Goal: Information Seeking & Learning: Learn about a topic

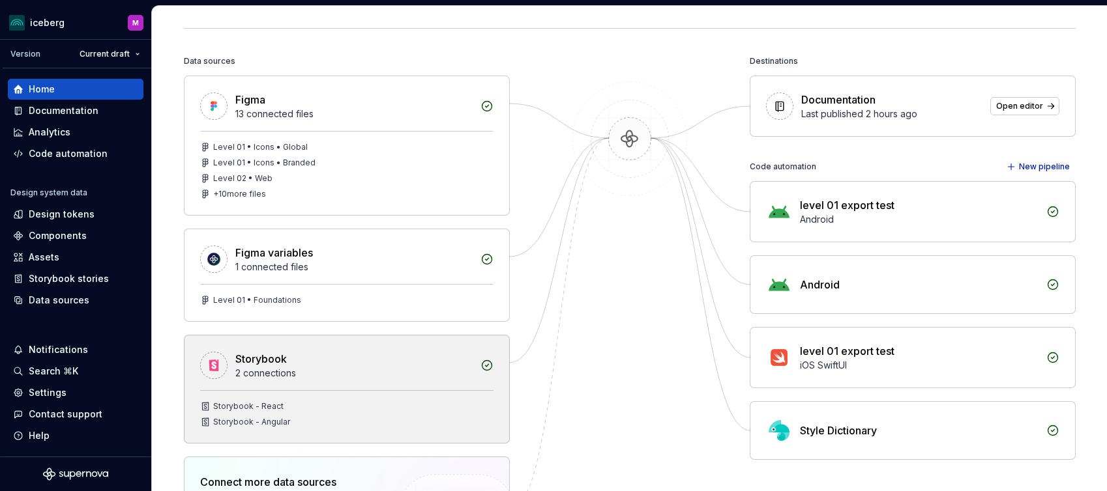
scroll to position [130, 0]
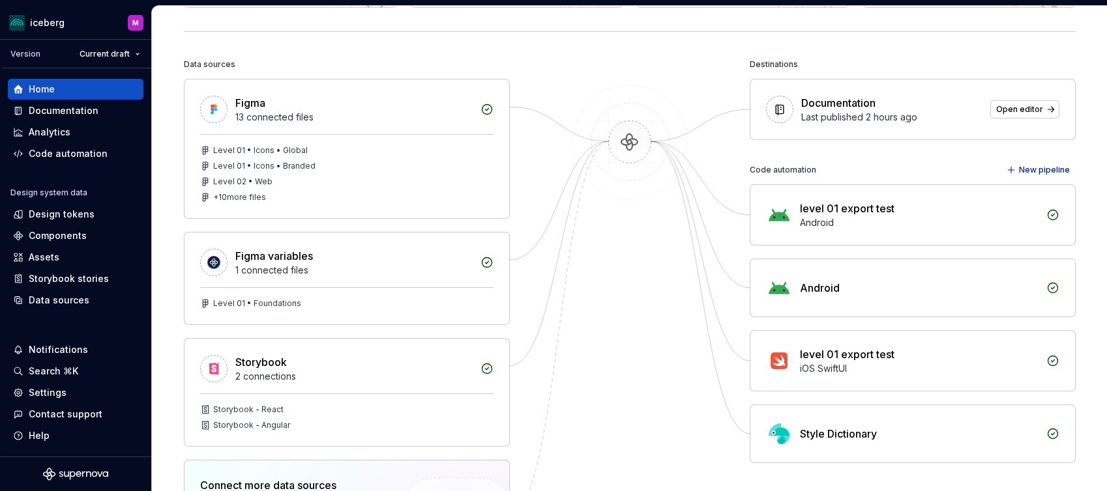
click at [822, 443] on div "Style Dictionary" at bounding box center [912, 433] width 325 height 57
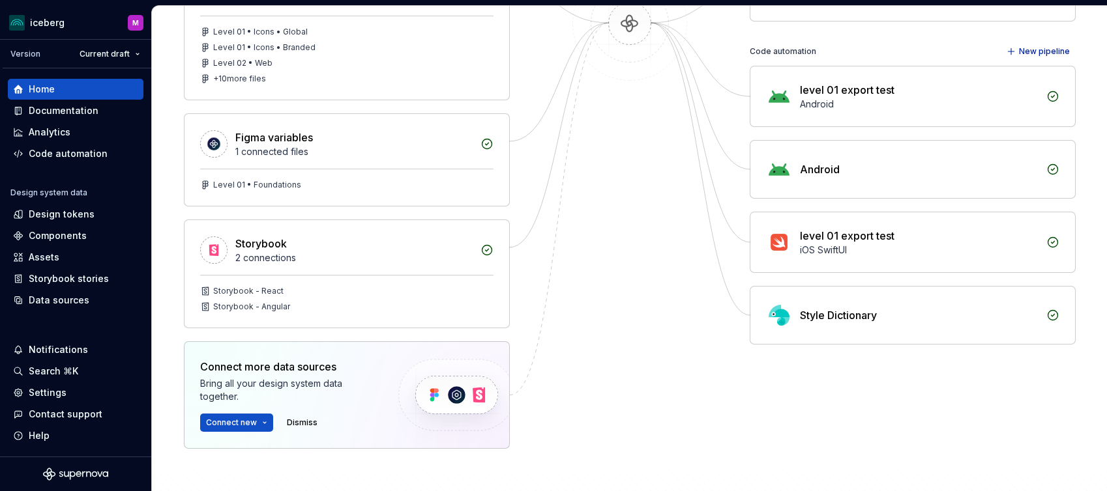
scroll to position [249, 0]
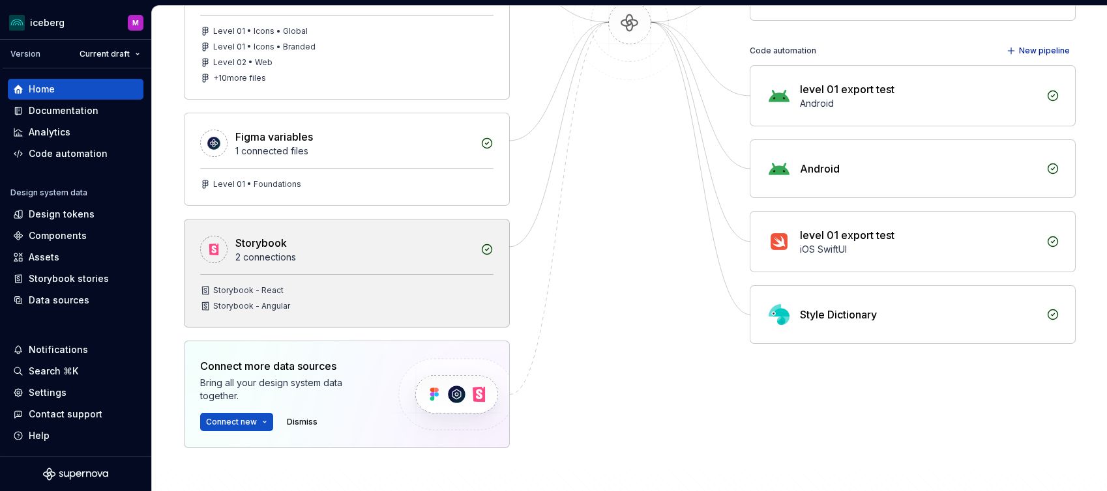
click at [429, 293] on div "Storybook - React" at bounding box center [346, 290] width 293 height 10
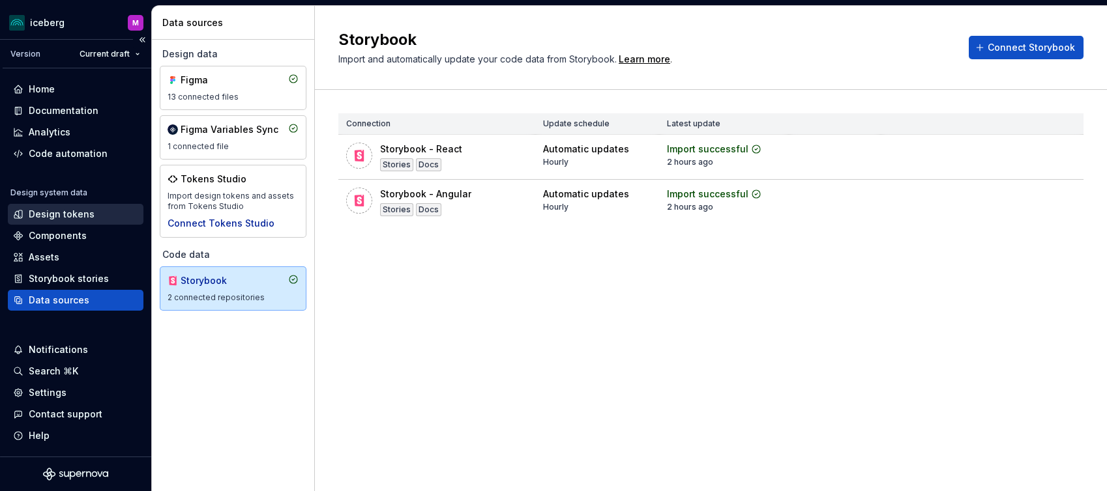
click at [45, 216] on div "Design tokens" at bounding box center [62, 214] width 66 height 13
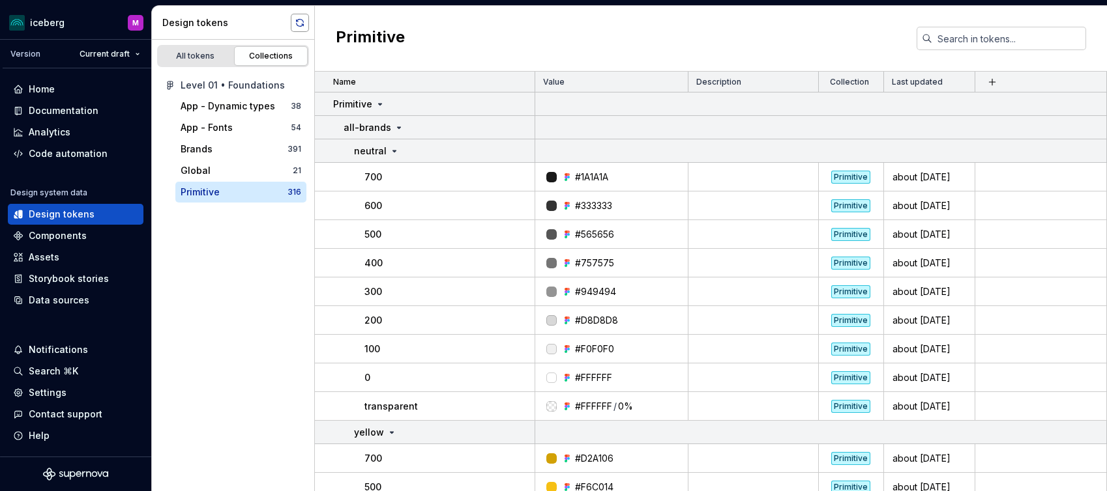
click at [297, 17] on button "button" at bounding box center [300, 23] width 18 height 18
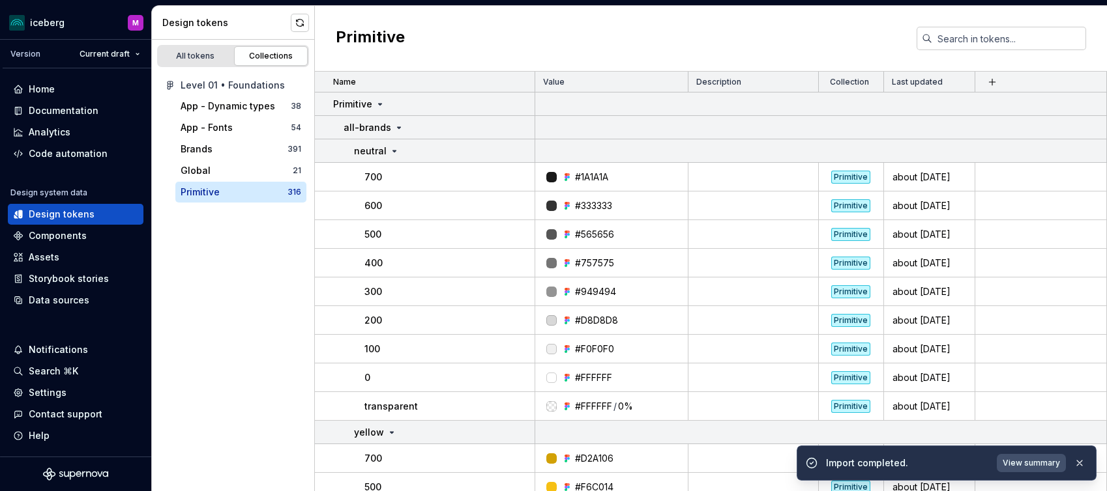
click at [1024, 460] on span "View summary" at bounding box center [1030, 463] width 57 height 10
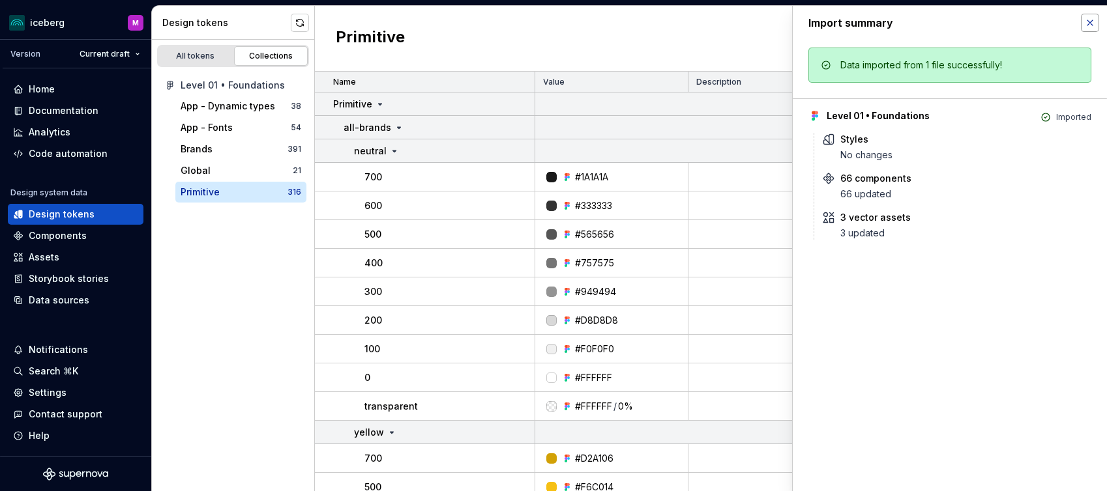
click at [1090, 20] on button "button" at bounding box center [1090, 23] width 18 height 18
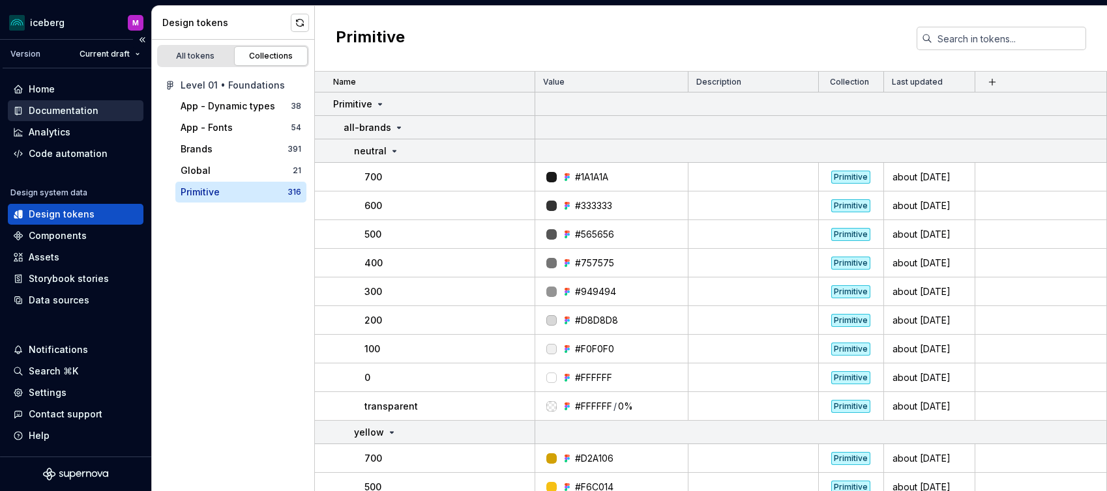
click at [47, 101] on div "Documentation" at bounding box center [76, 110] width 136 height 21
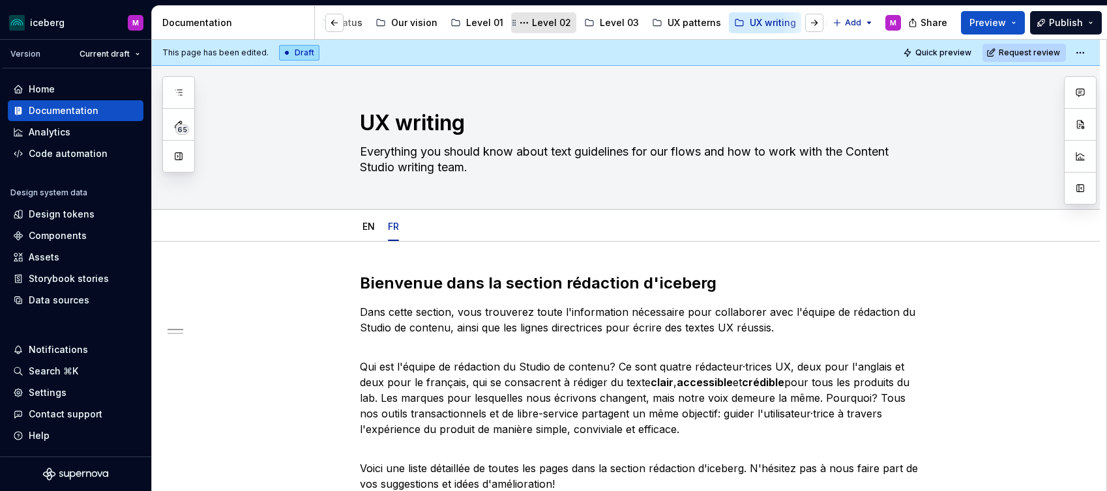
scroll to position [0, 204]
click at [504, 20] on button "Page tree" at bounding box center [512, 23] width 16 height 16
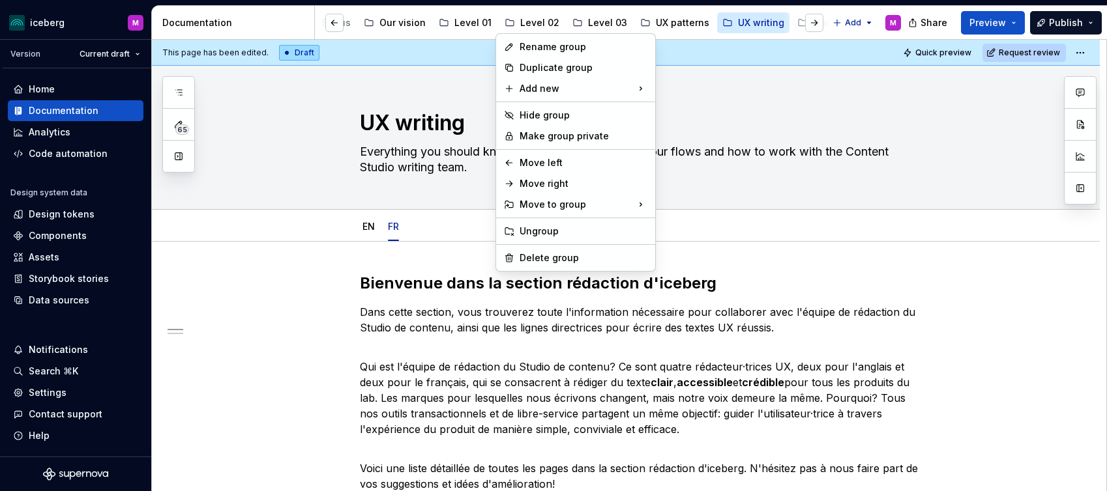
click at [517, 20] on html "iceberg M Version Current draft Home Documentation Analytics Code automation De…" at bounding box center [553, 245] width 1107 height 491
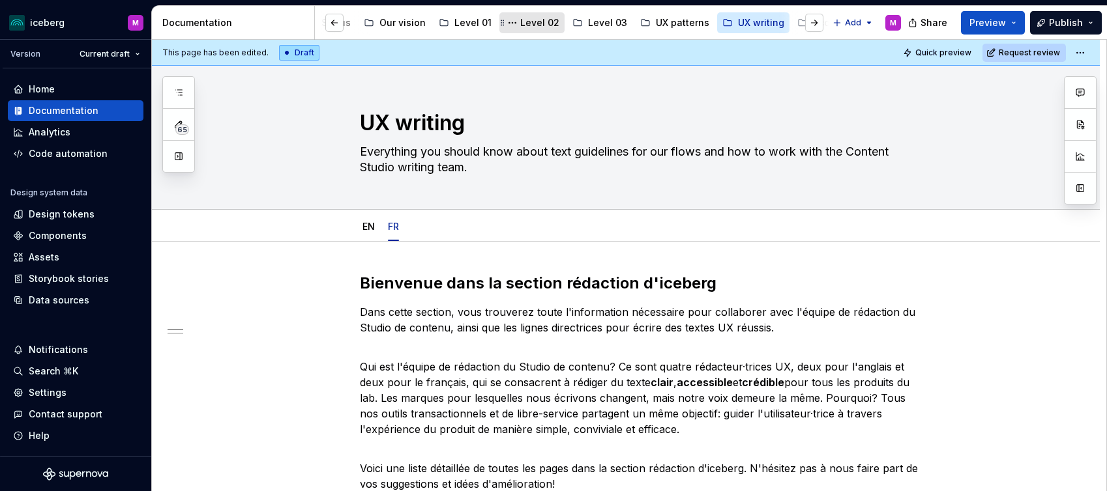
click at [523, 22] on div "Level 02" at bounding box center [539, 22] width 39 height 13
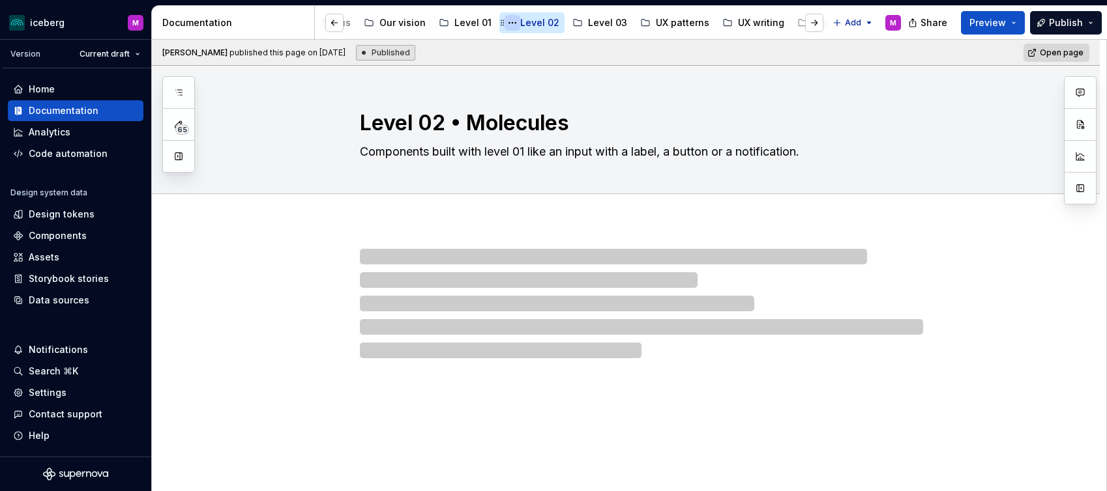
click at [507, 22] on button "Page tree" at bounding box center [512, 23] width 16 height 16
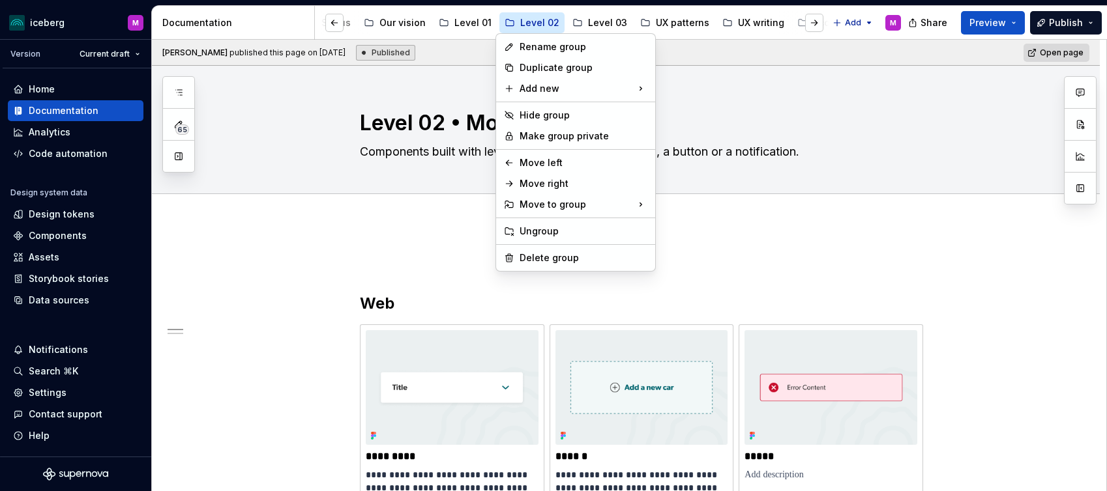
click at [525, 20] on html "iceberg M Version Current draft Home Documentation Analytics Code automation De…" at bounding box center [553, 245] width 1107 height 491
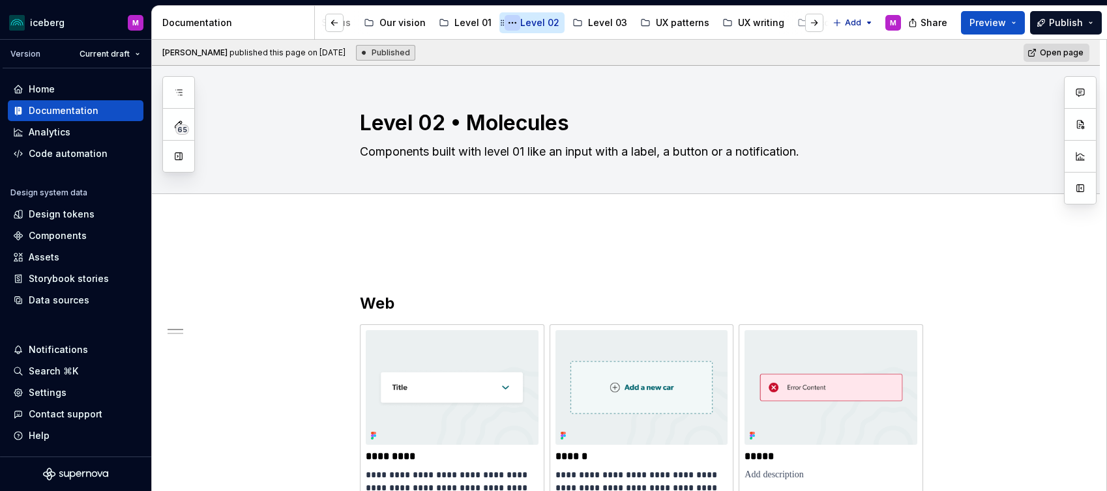
click at [506, 24] on button "Page tree" at bounding box center [512, 23] width 16 height 16
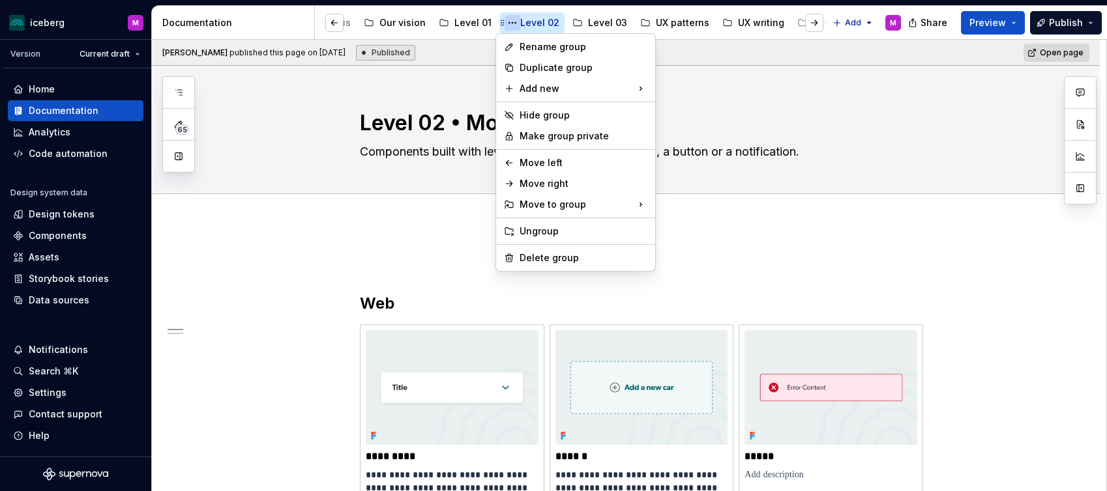
click at [506, 24] on html "iceberg M Version Current draft Home Documentation Analytics Code automation De…" at bounding box center [553, 245] width 1107 height 491
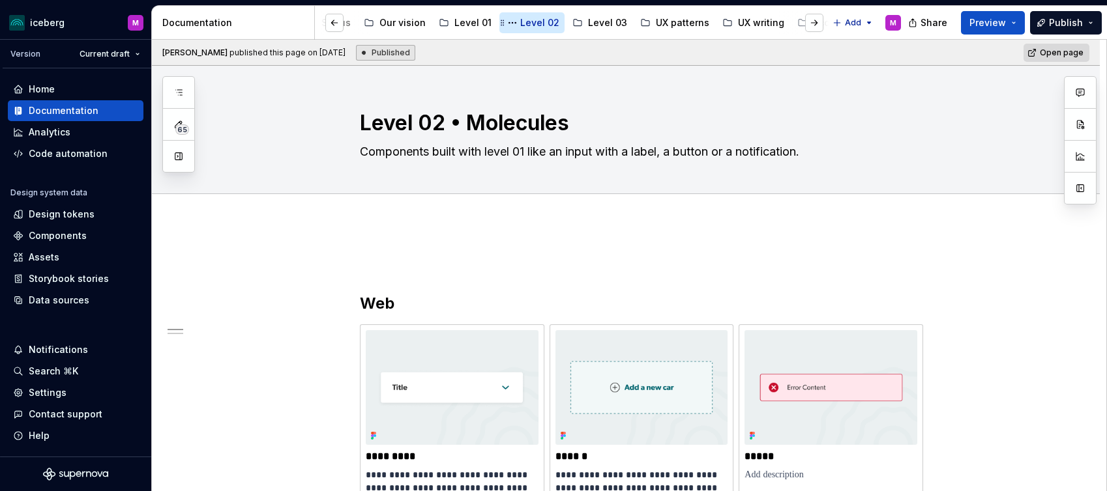
click at [532, 19] on div "Level 02" at bounding box center [539, 22] width 39 height 13
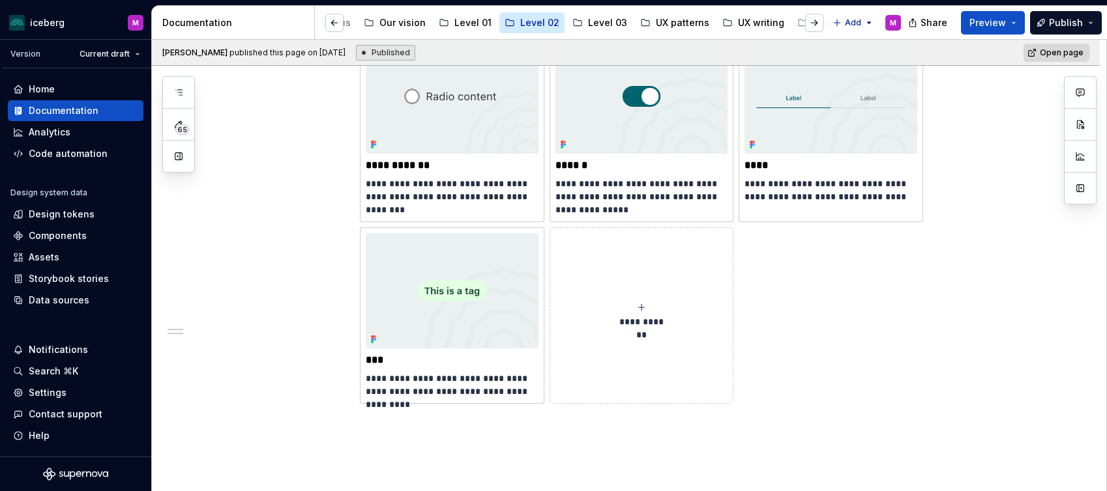
scroll to position [3015, 0]
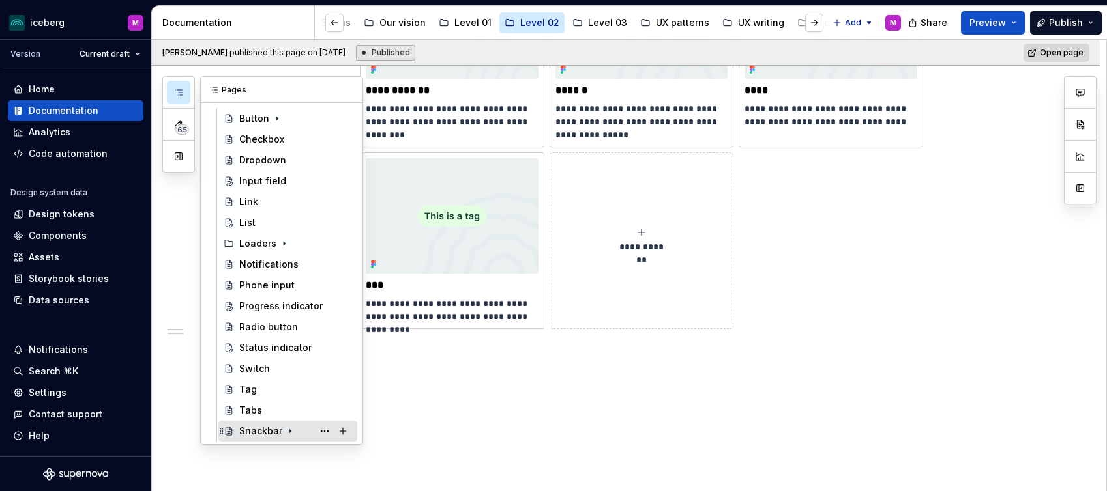
click at [255, 427] on div "Snackbar" at bounding box center [260, 431] width 43 height 13
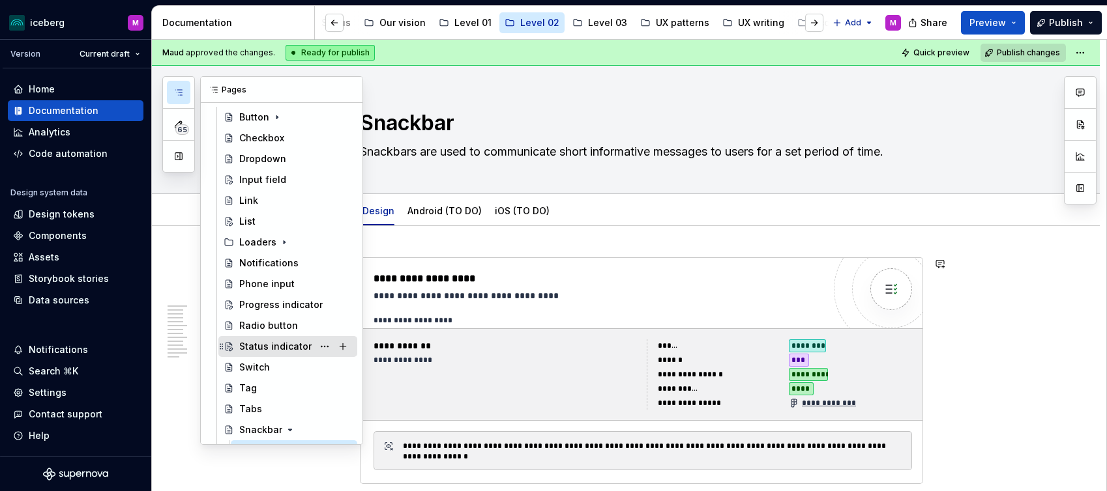
click at [279, 343] on div "Status indicator" at bounding box center [275, 346] width 72 height 13
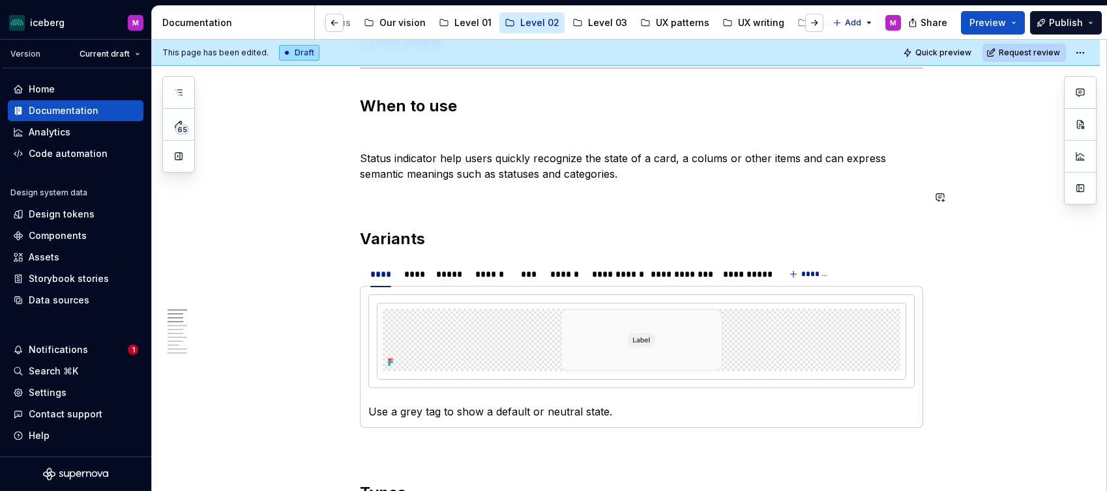
scroll to position [486, 0]
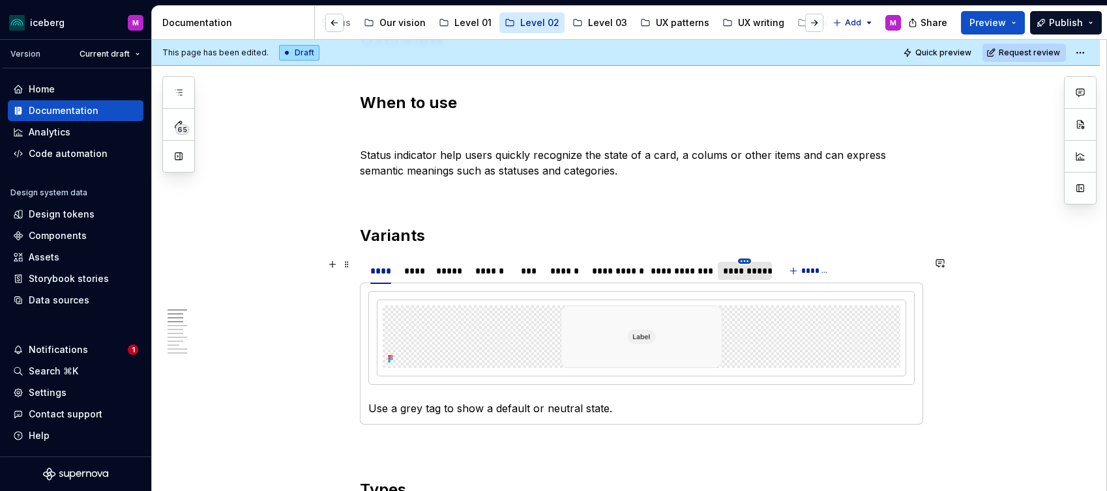
click at [745, 263] on html "iceberg M Version Current draft Home Documentation Analytics Code automation De…" at bounding box center [553, 245] width 1107 height 491
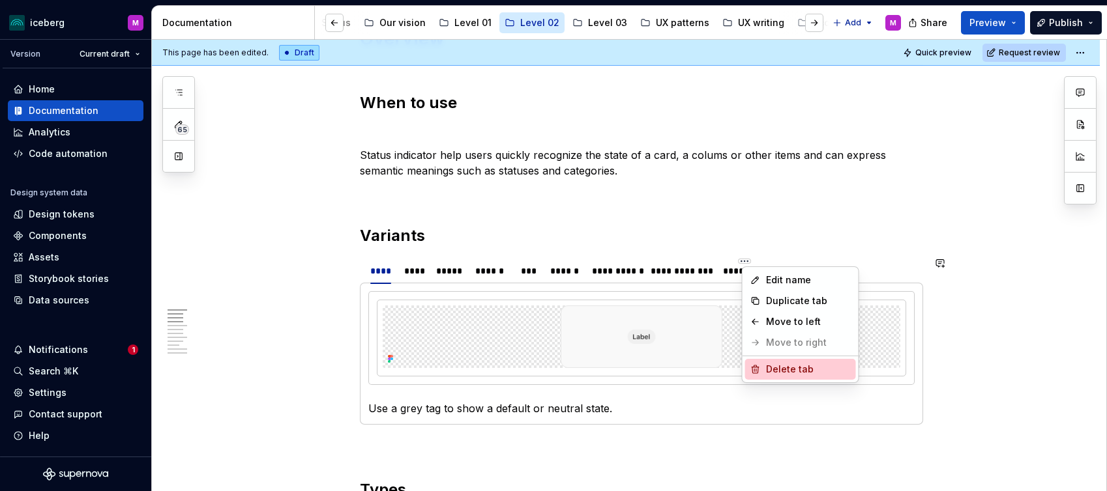
drag, startPoint x: 761, startPoint y: 362, endPoint x: 721, endPoint y: 282, distance: 90.4
click at [761, 362] on div "Delete tab" at bounding box center [800, 369] width 111 height 21
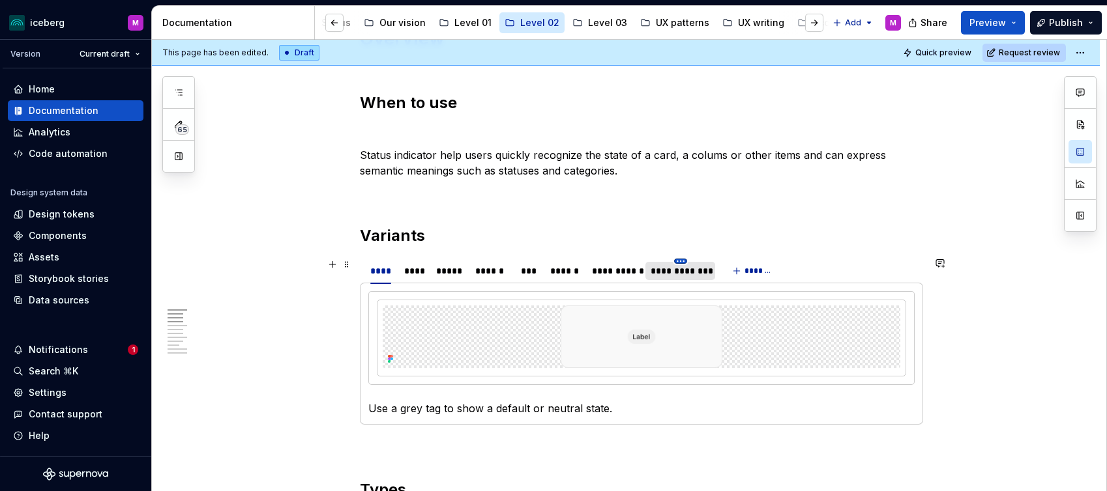
click at [682, 260] on html "iceberg M Version Current draft Home Documentation Analytics Code automation De…" at bounding box center [553, 245] width 1107 height 491
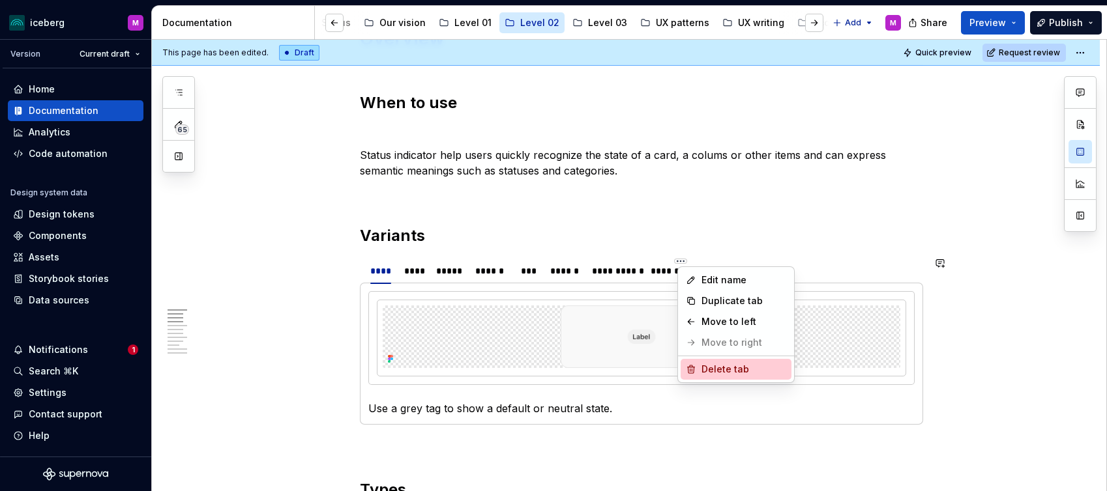
click at [708, 366] on div "Delete tab" at bounding box center [743, 369] width 85 height 13
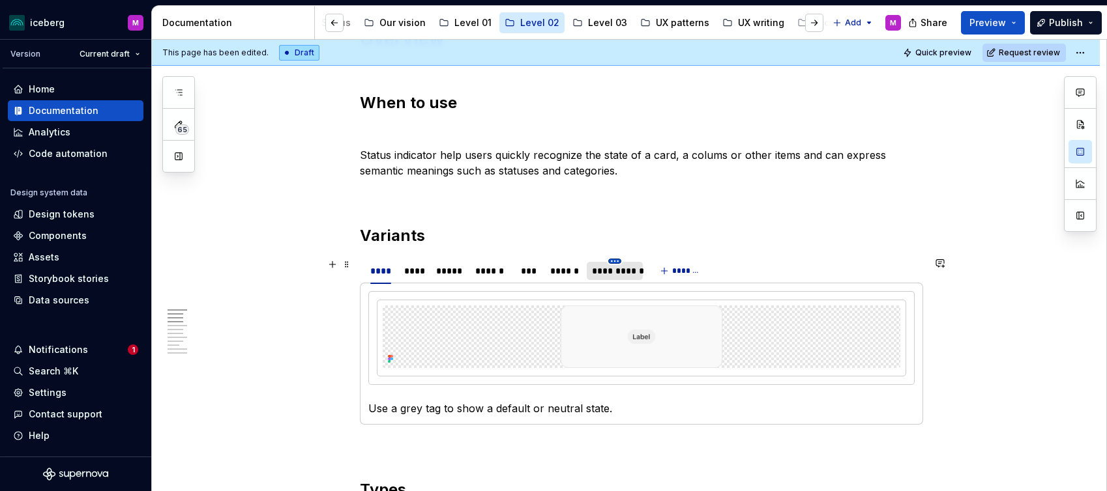
click at [620, 260] on html "iceberg M Version Current draft Home Documentation Analytics Code automation De…" at bounding box center [553, 245] width 1107 height 491
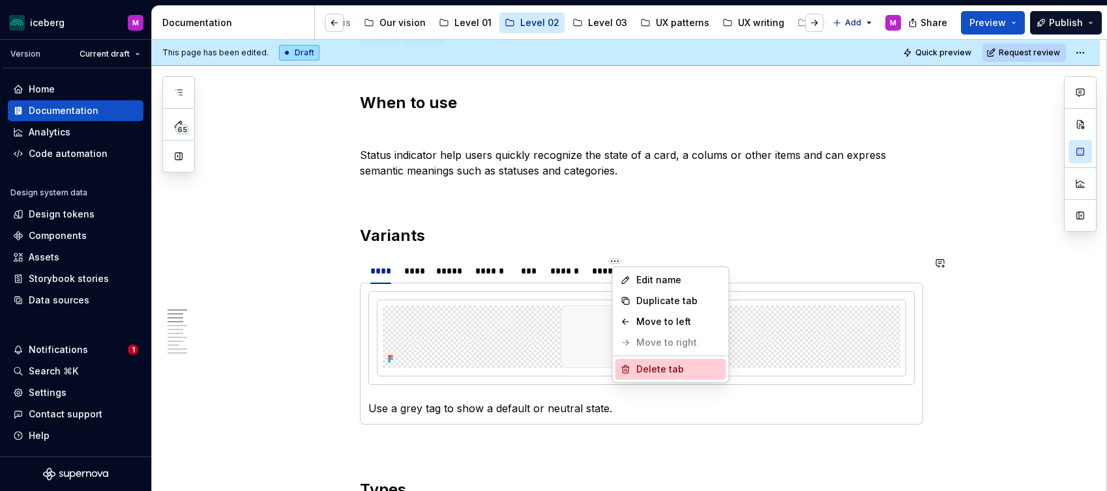
drag, startPoint x: 656, startPoint y: 368, endPoint x: 612, endPoint y: 306, distance: 76.3
click at [656, 368] on div "Delete tab" at bounding box center [678, 369] width 85 height 13
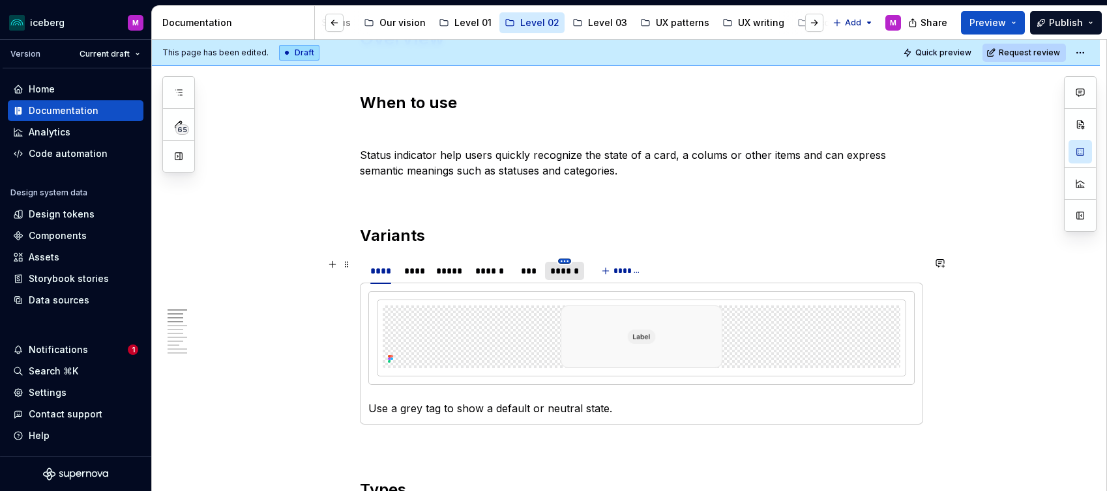
click at [568, 260] on html "iceberg M Version Current draft Home Documentation Analytics Code automation De…" at bounding box center [553, 245] width 1107 height 491
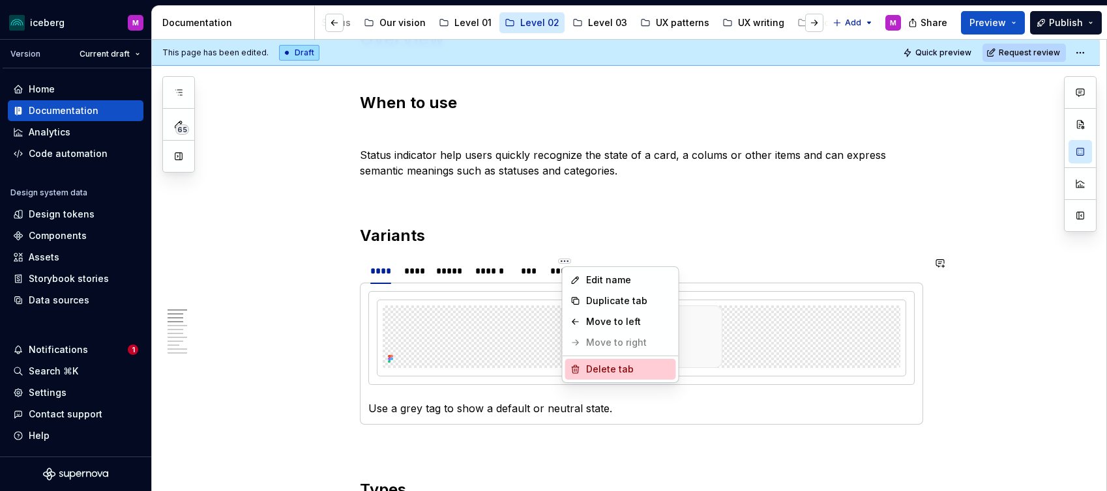
click at [594, 370] on div "Delete tab" at bounding box center [628, 369] width 85 height 13
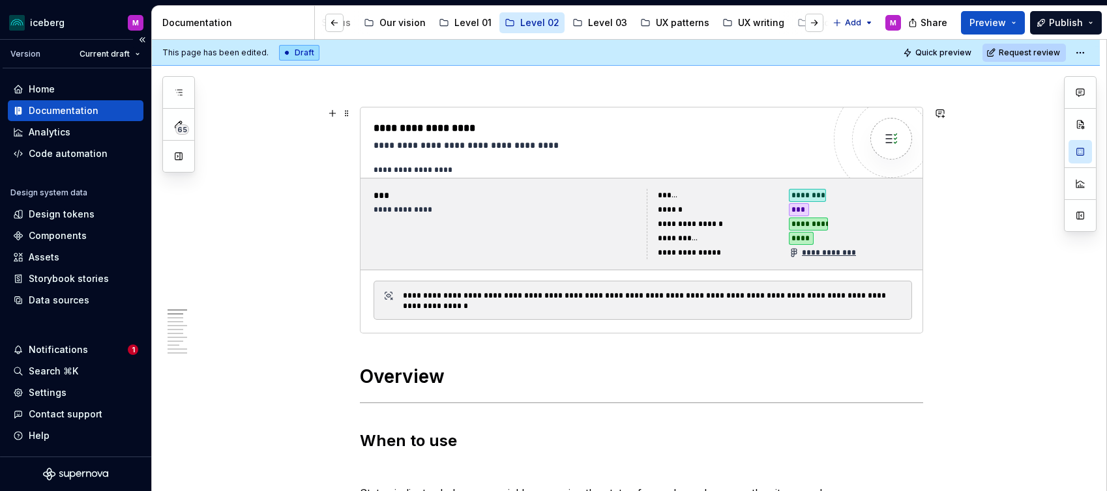
scroll to position [205, 0]
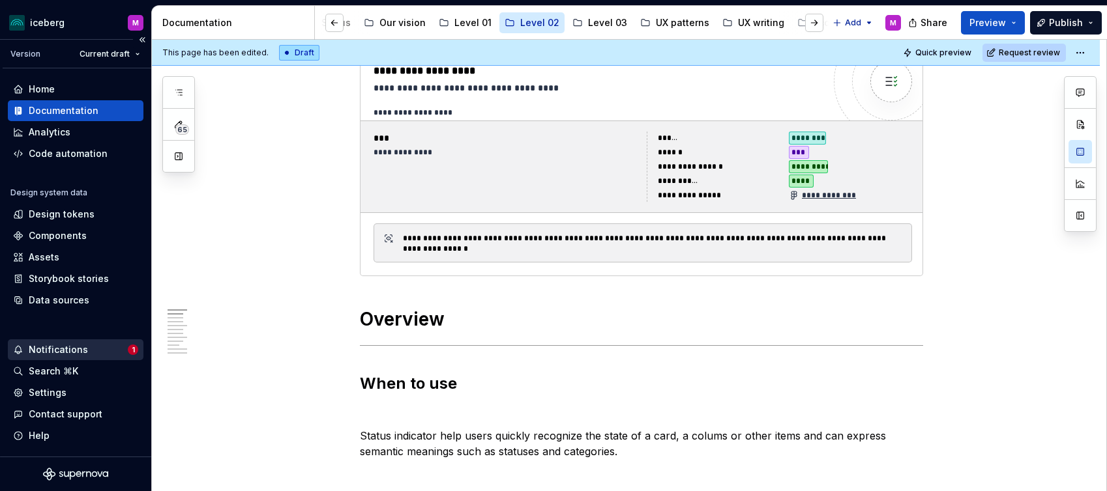
click at [80, 351] on div "Notifications" at bounding box center [58, 349] width 59 height 13
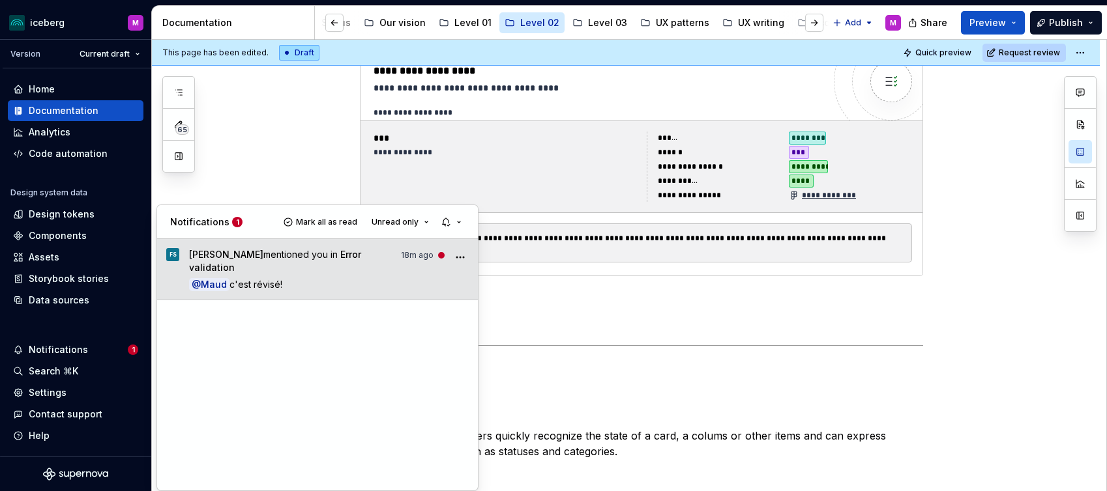
click at [331, 280] on p "@ Maud c'est révisé!" at bounding box center [329, 285] width 280 height 14
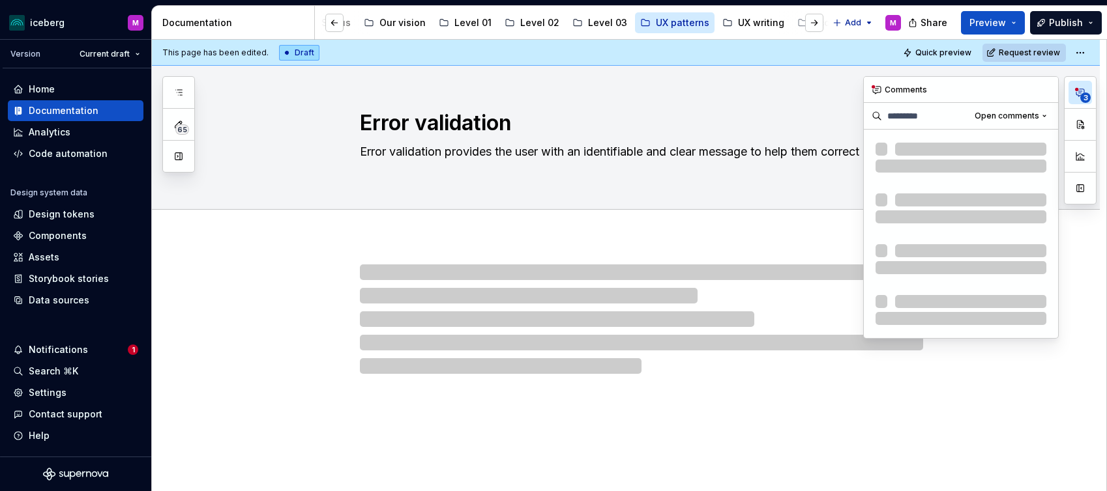
click at [1075, 90] on circle "button" at bounding box center [1076, 89] width 3 height 3
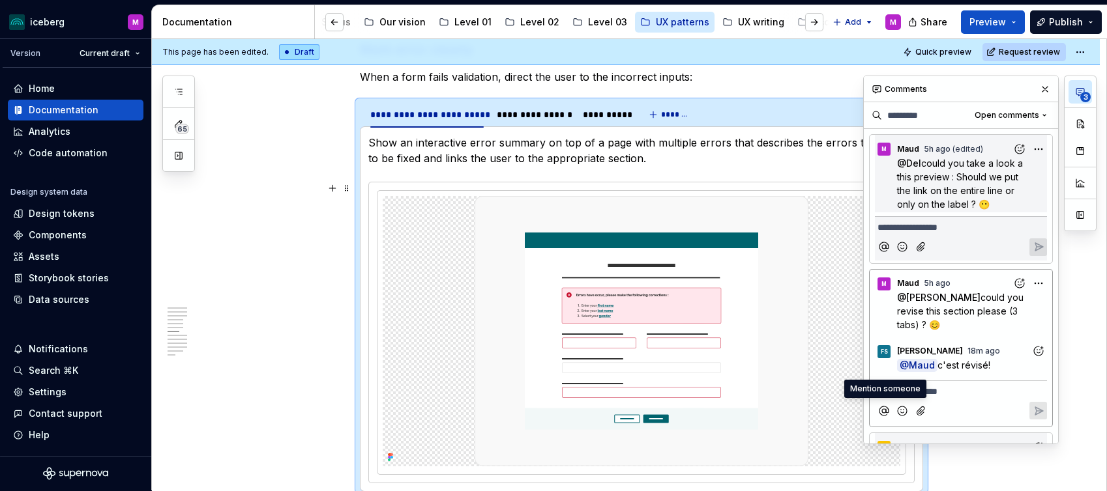
click at [884, 412] on icon "Mention someone" at bounding box center [883, 411] width 13 height 13
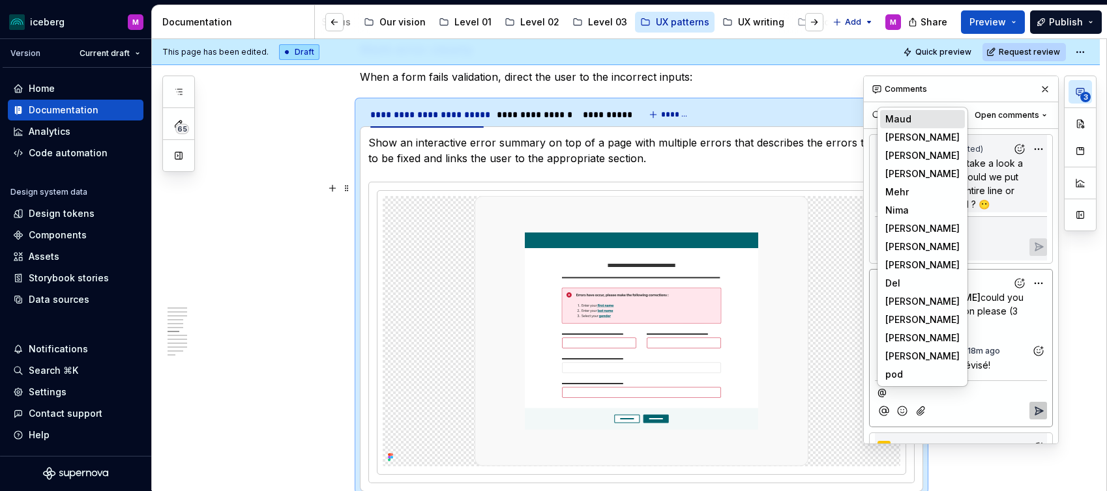
click at [884, 412] on icon "Mention someone" at bounding box center [883, 411] width 13 height 13
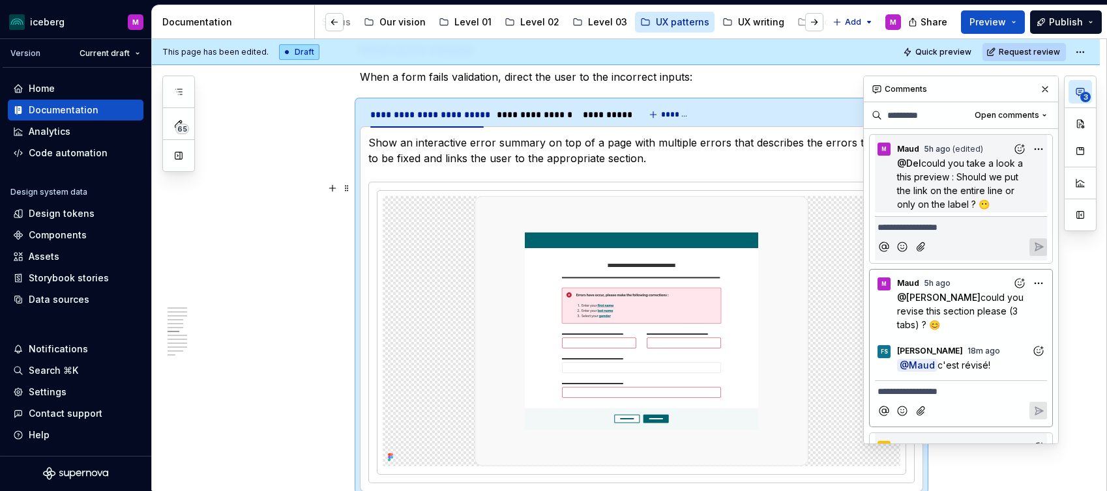
click at [1037, 349] on icon "Add reaction" at bounding box center [1038, 351] width 13 height 13
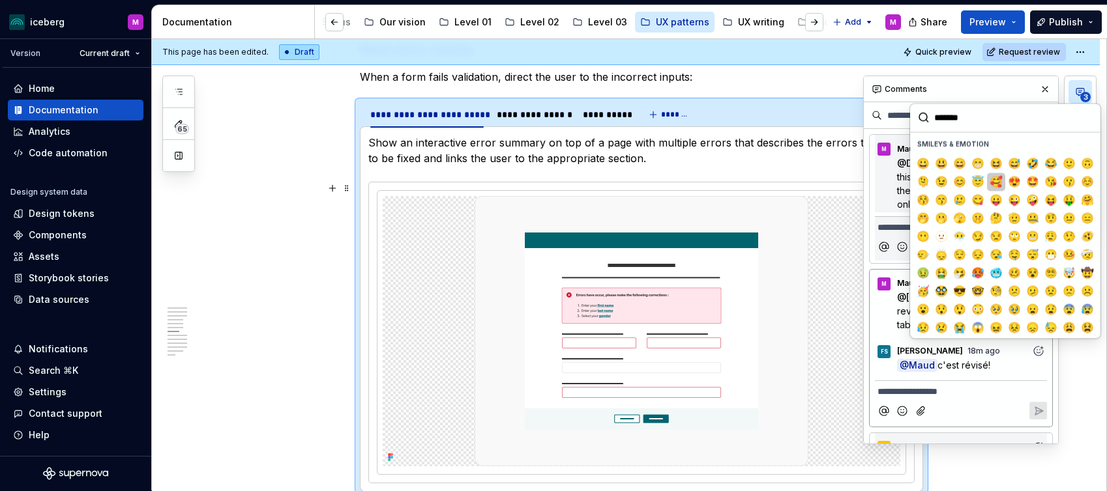
click at [997, 182] on span "🥰" at bounding box center [996, 181] width 10 height 13
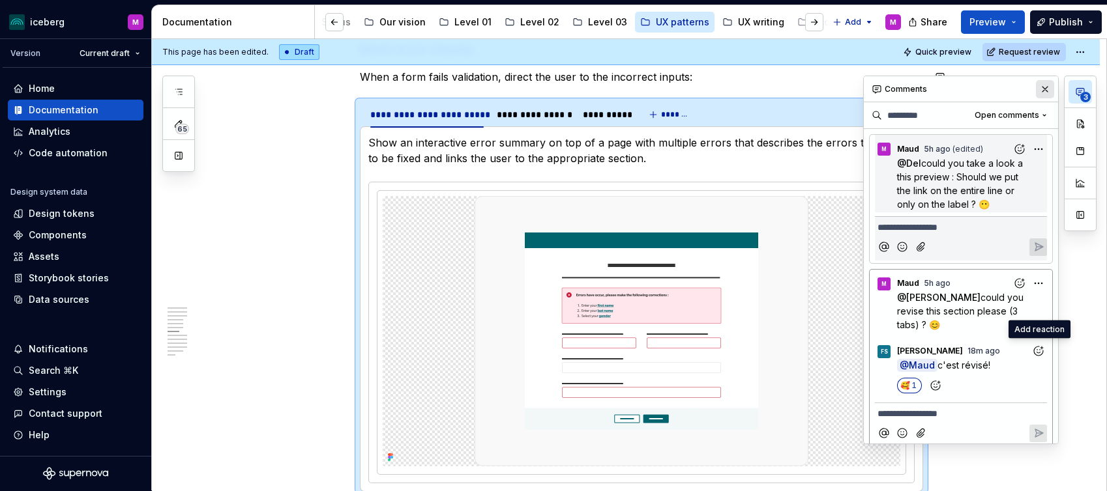
click at [1047, 87] on button "button" at bounding box center [1045, 89] width 18 height 18
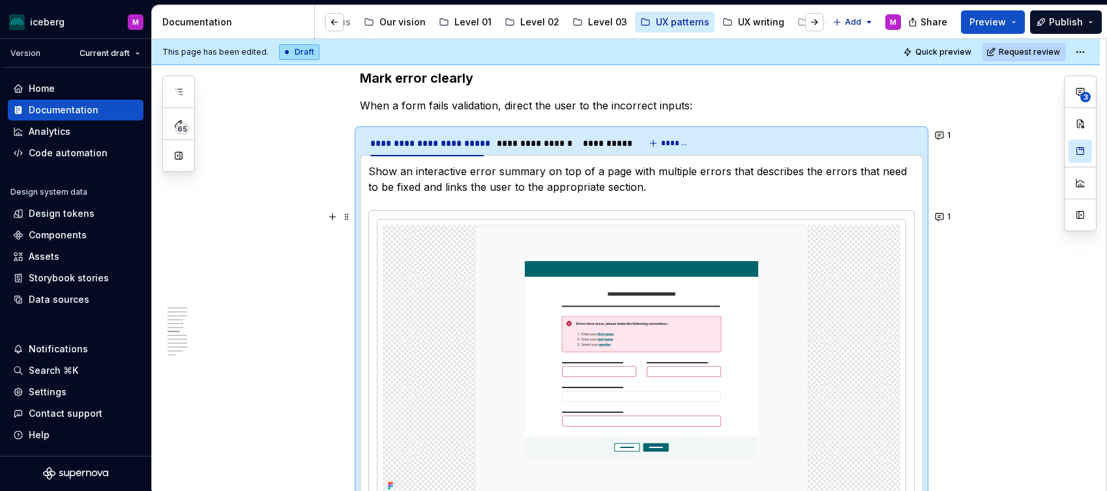
scroll to position [1637, 0]
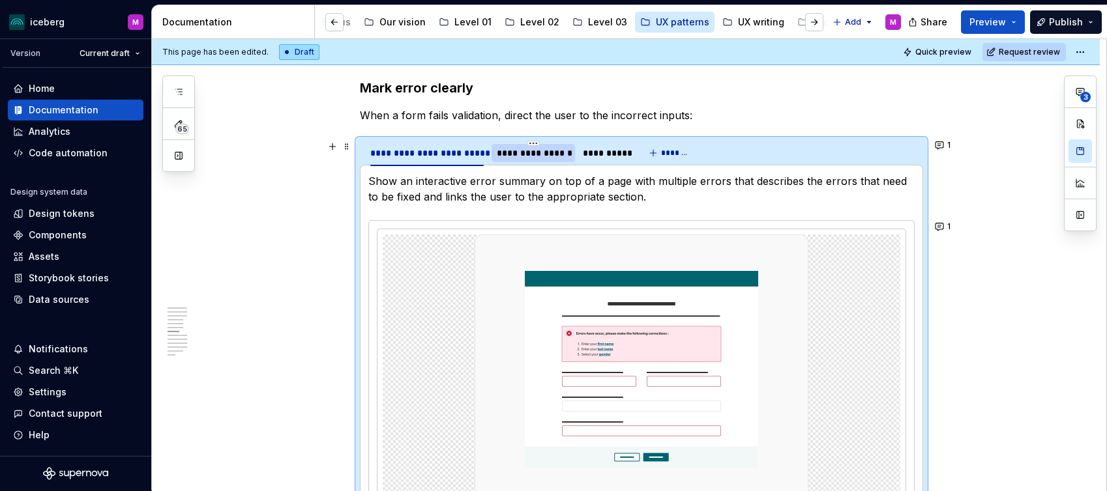
click at [543, 155] on div "**********" at bounding box center [533, 153] width 73 height 13
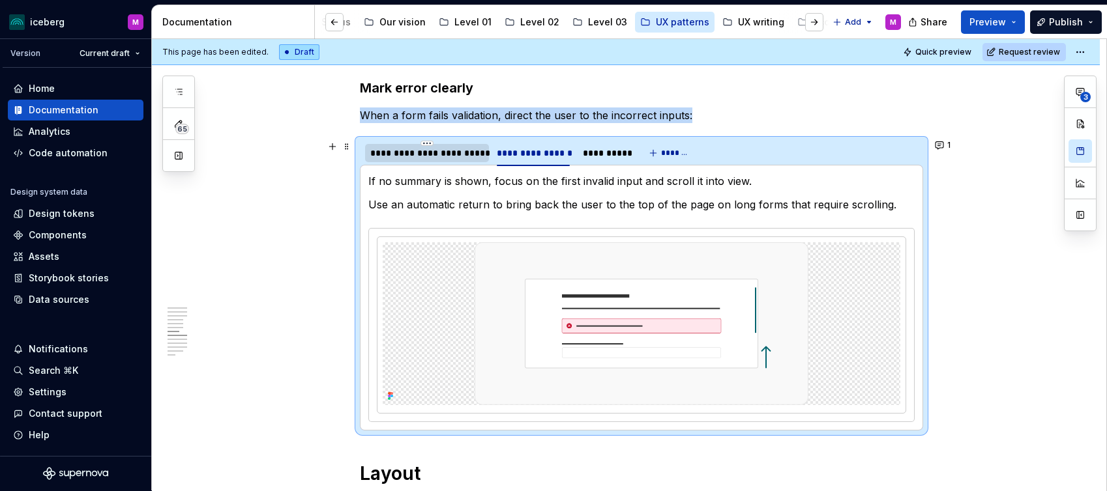
click at [426, 155] on div "**********" at bounding box center [426, 153] width 113 height 13
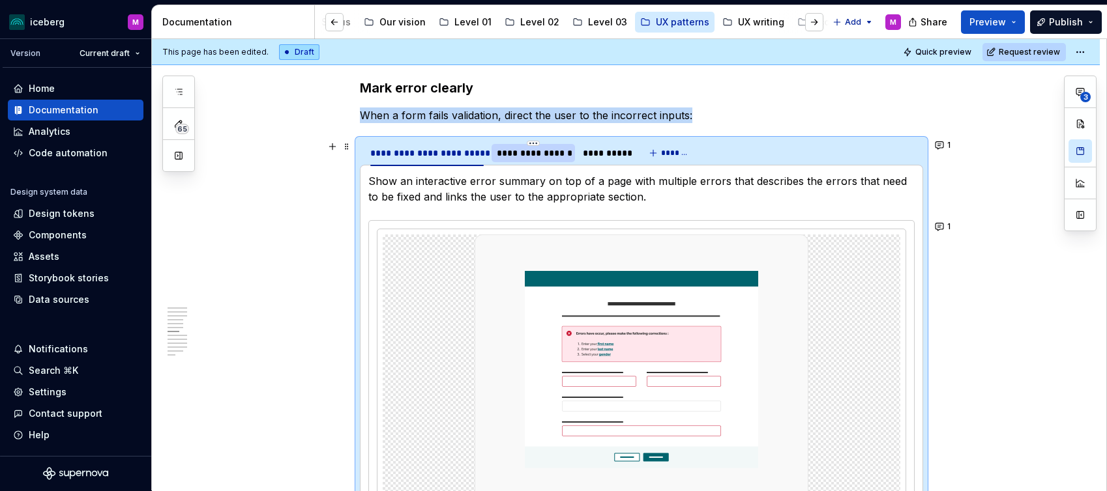
click at [538, 158] on div "**********" at bounding box center [533, 153] width 73 height 13
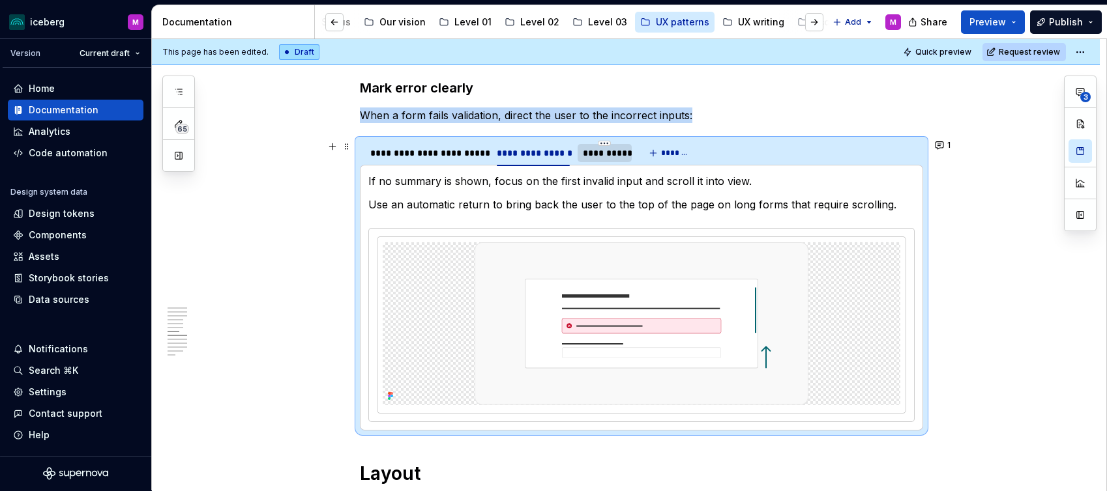
click at [601, 156] on div "**********" at bounding box center [605, 153] width 44 height 13
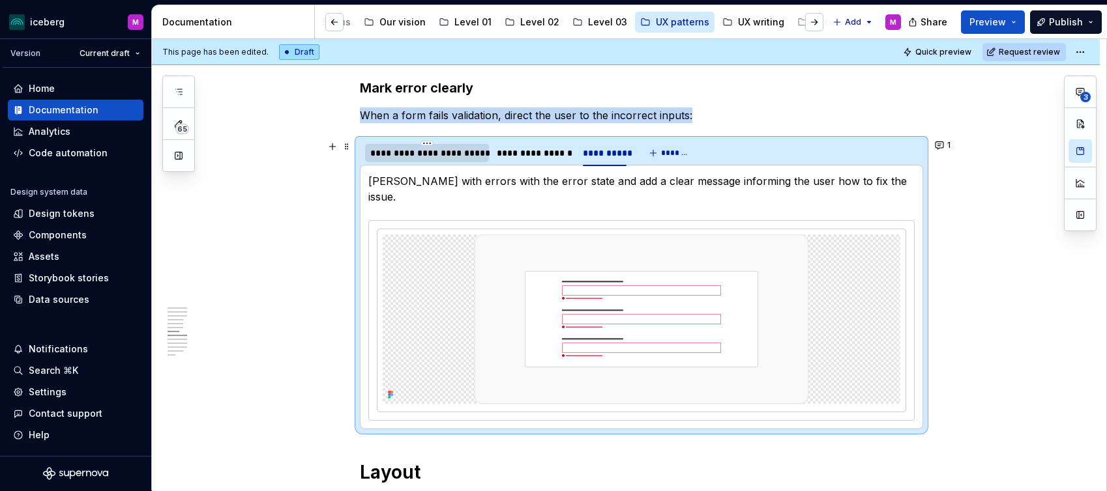
click at [392, 156] on div "**********" at bounding box center [426, 153] width 113 height 13
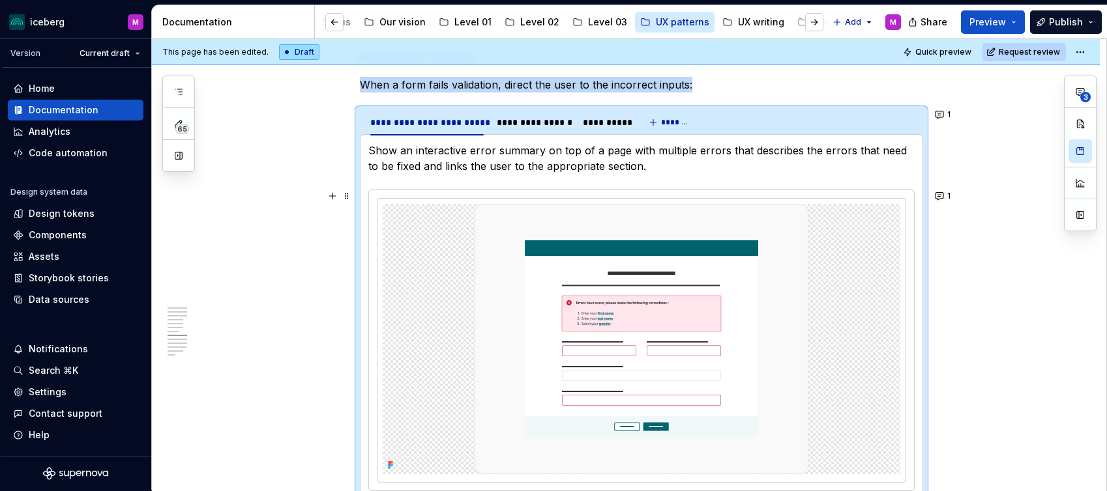
scroll to position [1644, 0]
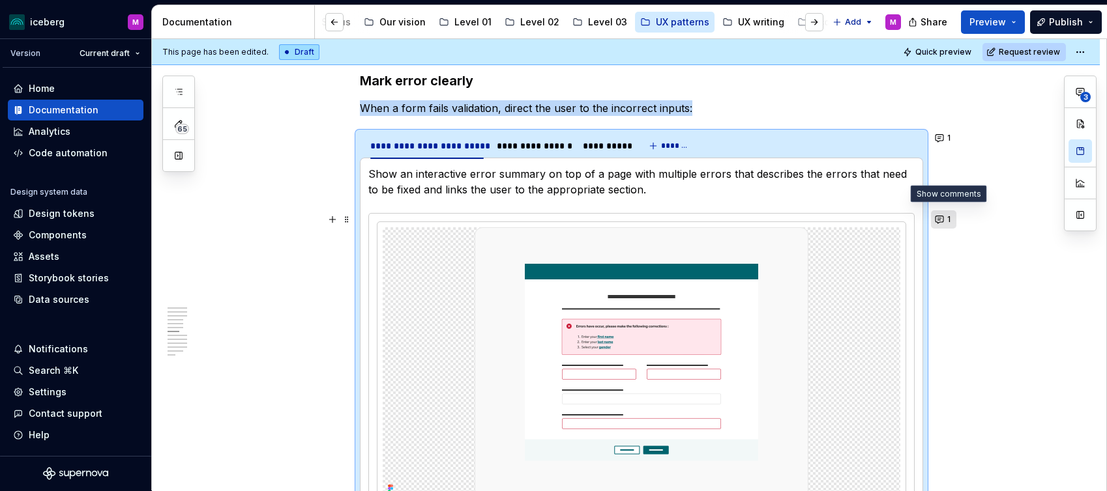
click at [944, 217] on button "1" at bounding box center [943, 220] width 25 height 18
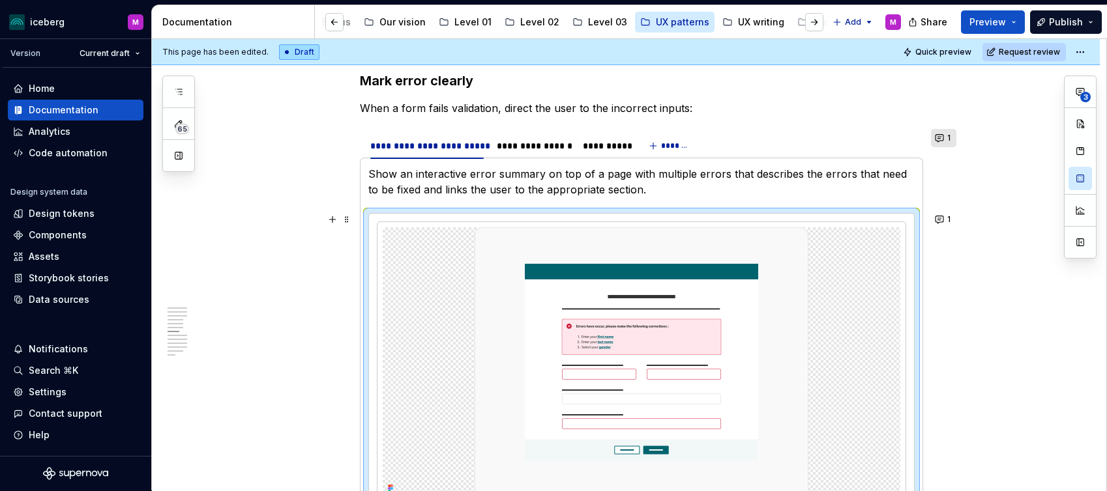
click at [940, 134] on button "1" at bounding box center [943, 138] width 25 height 18
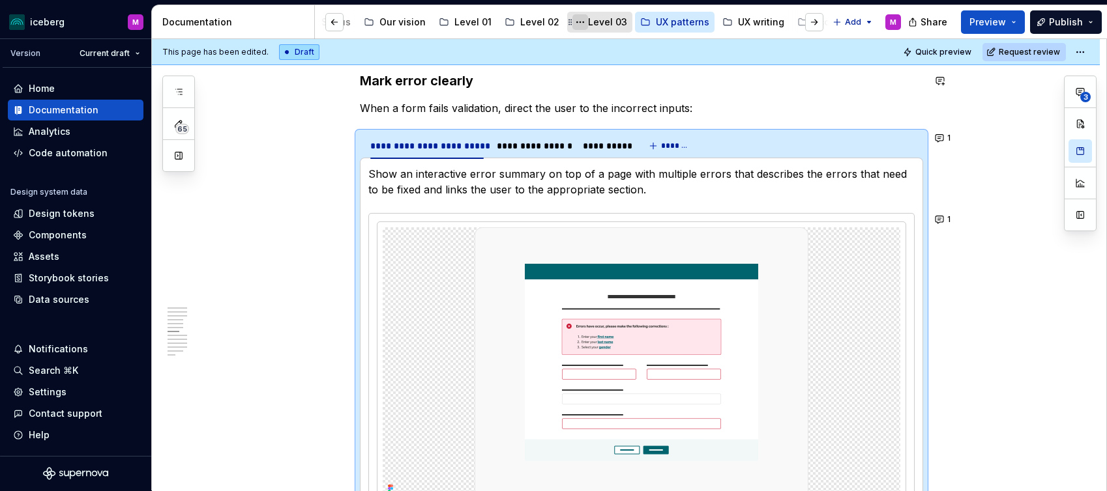
click at [572, 20] on button "Page tree" at bounding box center [580, 22] width 16 height 16
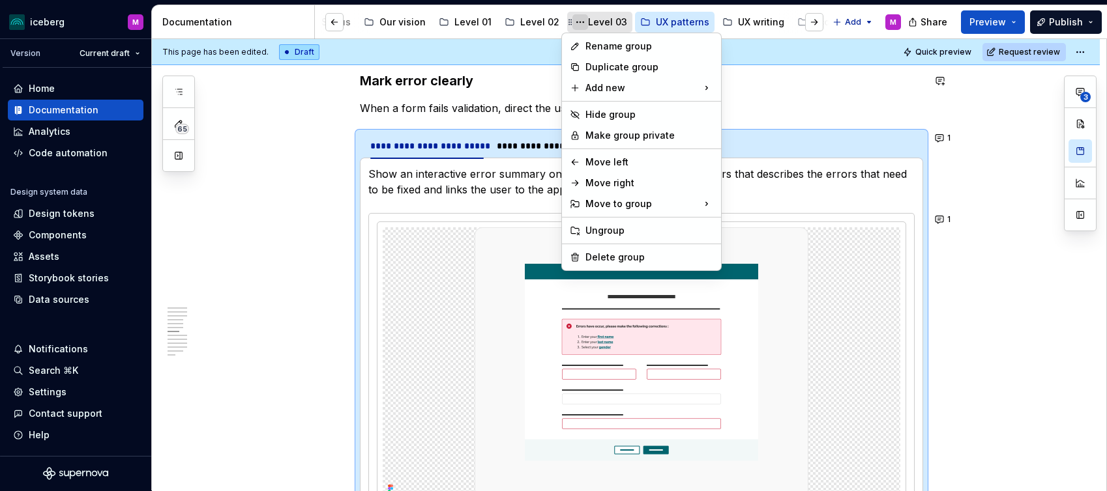
click at [572, 20] on html "iceberg M Version Current draft Home Documentation Analytics Code automation De…" at bounding box center [553, 245] width 1107 height 491
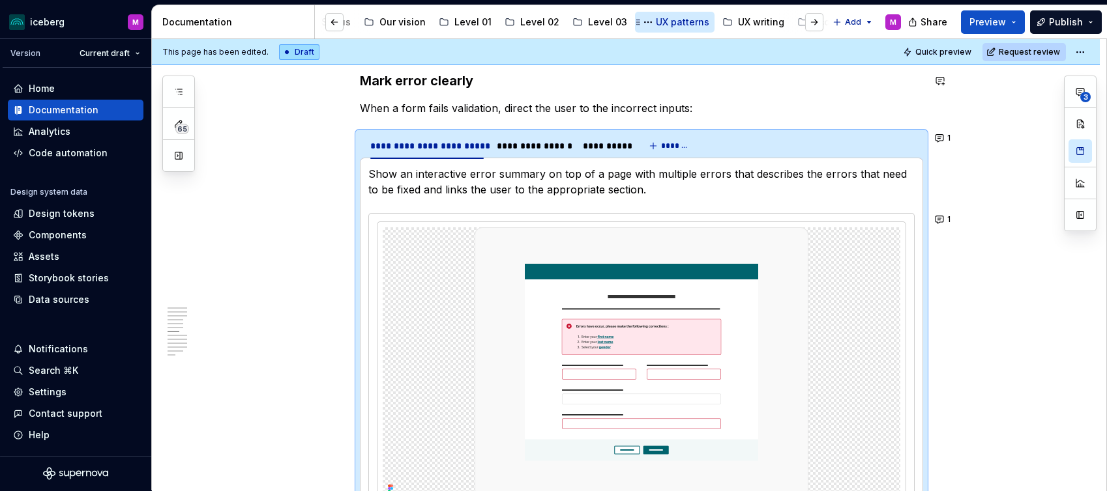
click at [660, 19] on div "UX patterns" at bounding box center [682, 22] width 53 height 13
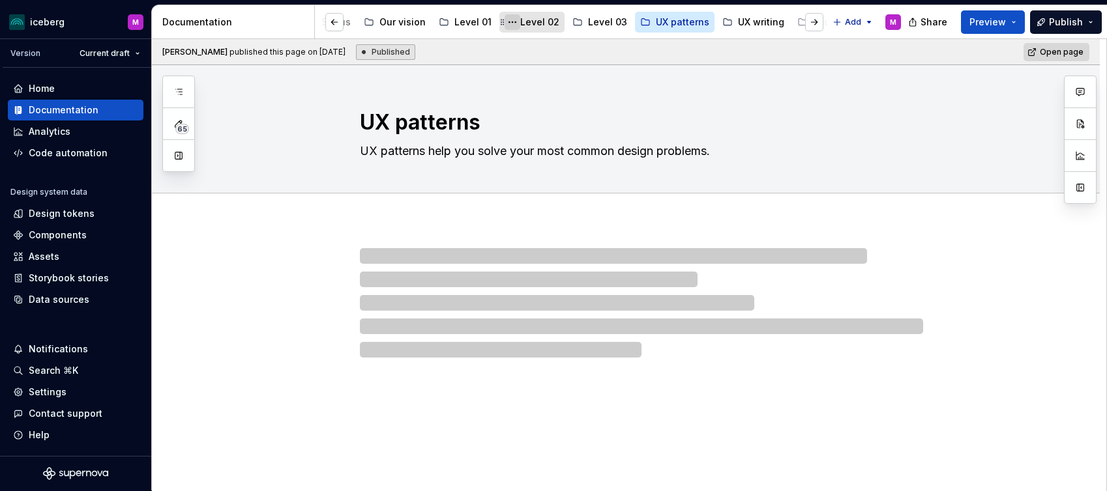
click at [504, 24] on button "Page tree" at bounding box center [512, 22] width 16 height 16
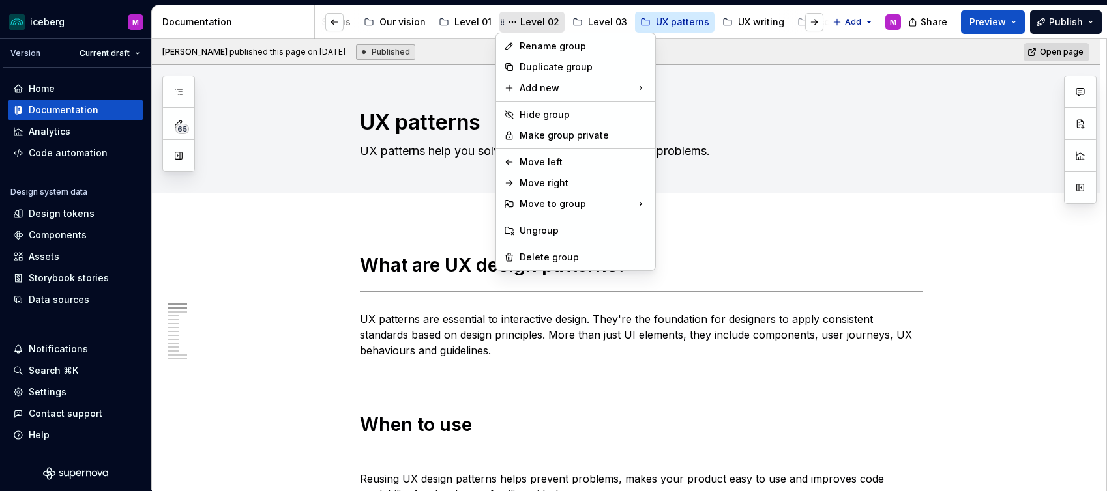
click at [534, 18] on html "iceberg M Version Current draft Home Documentation Analytics Code automation De…" at bounding box center [553, 245] width 1107 height 491
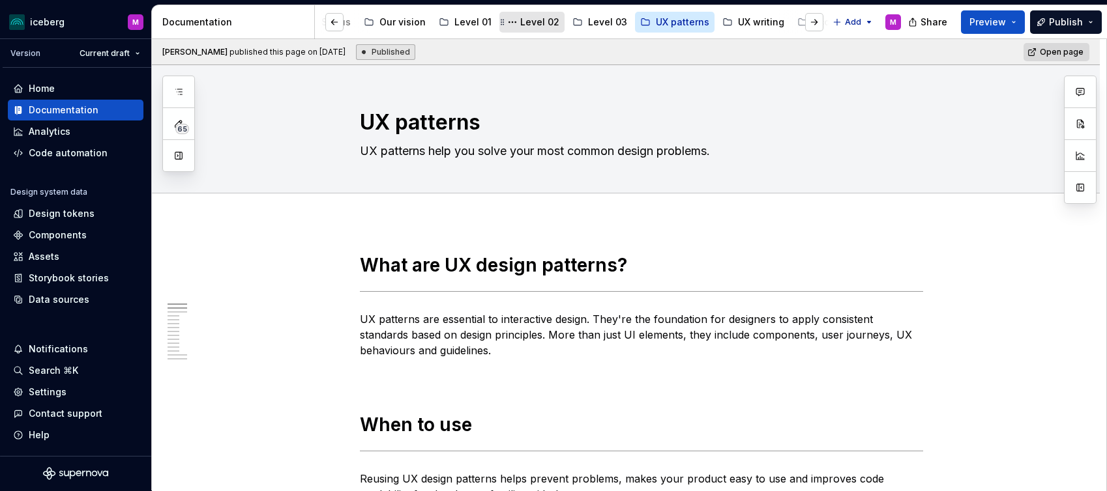
click at [529, 22] on div "Level 02" at bounding box center [539, 22] width 39 height 13
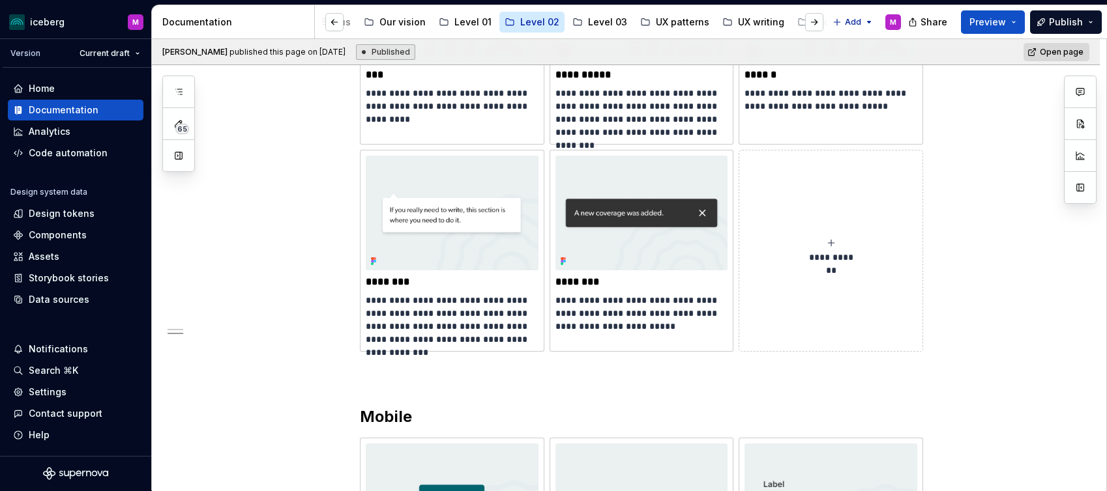
scroll to position [1982, 0]
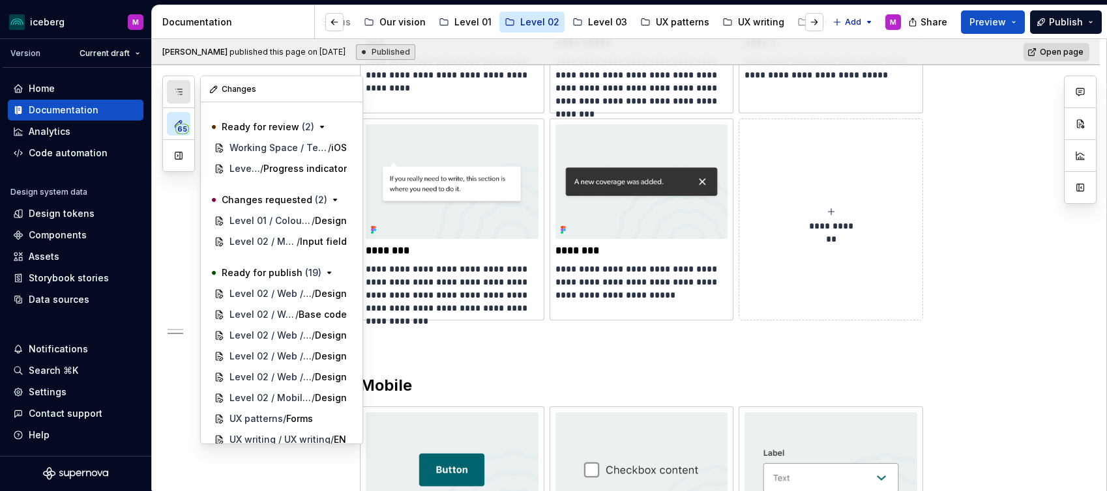
click at [183, 95] on icon "button" at bounding box center [178, 92] width 10 height 10
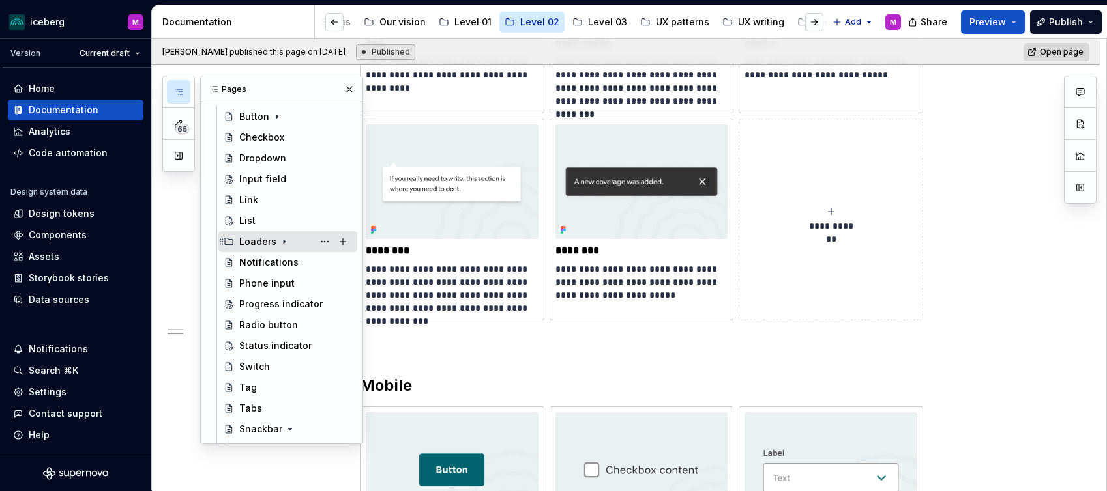
scroll to position [962, 0]
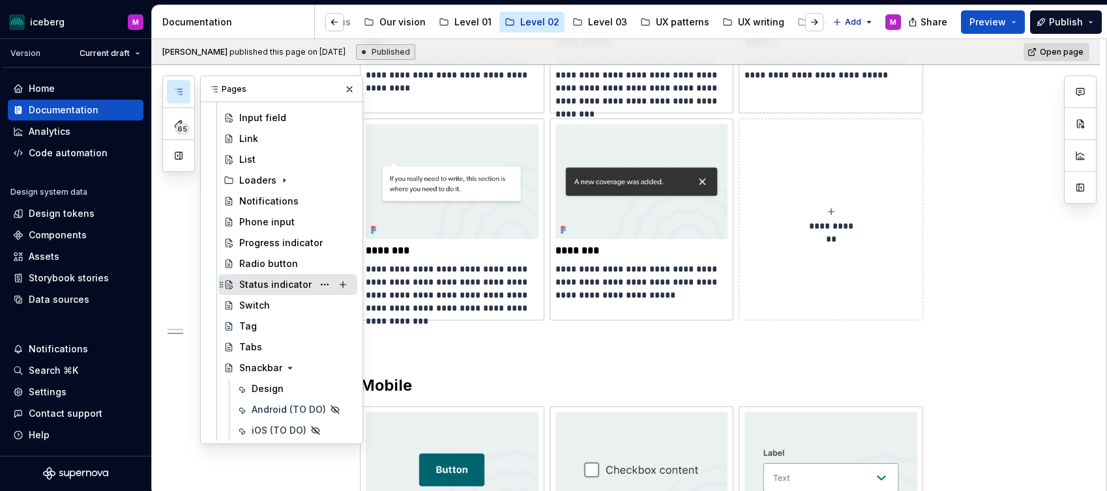
click at [268, 284] on div "Status indicator" at bounding box center [275, 284] width 72 height 13
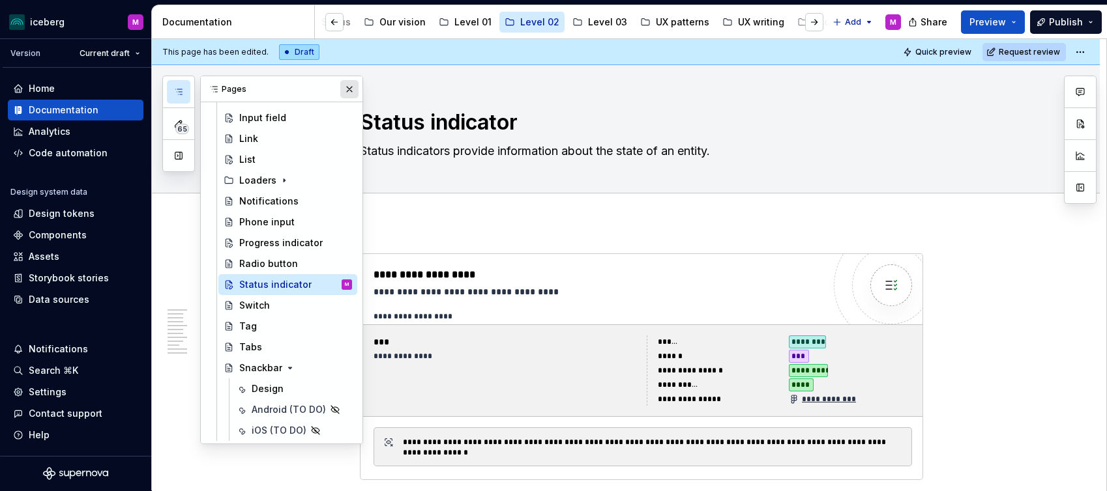
click at [345, 85] on button "button" at bounding box center [349, 89] width 18 height 18
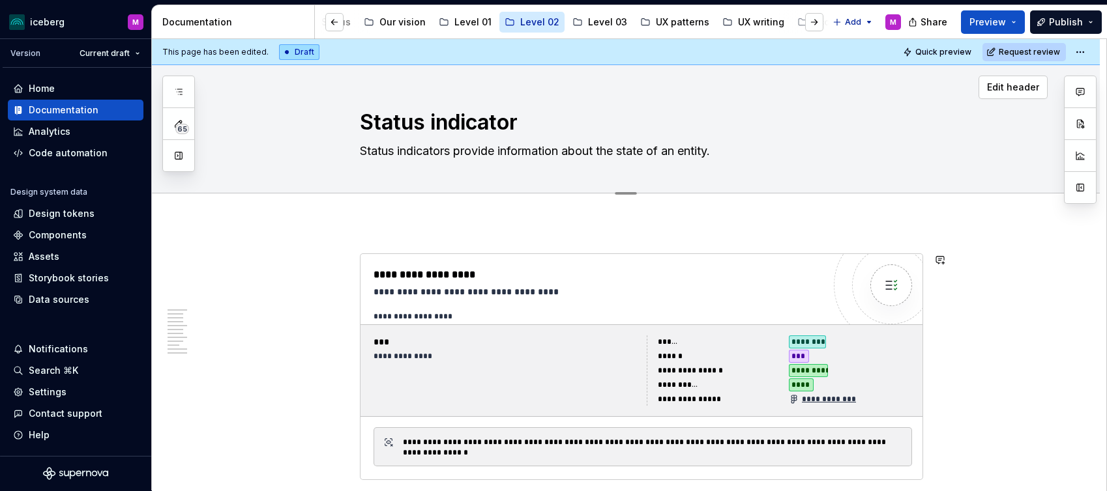
click at [444, 143] on textarea "Status indicators provide information about the state of an entity." at bounding box center [638, 151] width 563 height 21
paste textarea "convey the current state, progress, or outcome of a system process in a simple,…"
type textarea "*"
type textarea "Status indicators convey the current state, progress, or outcome of a system pr…"
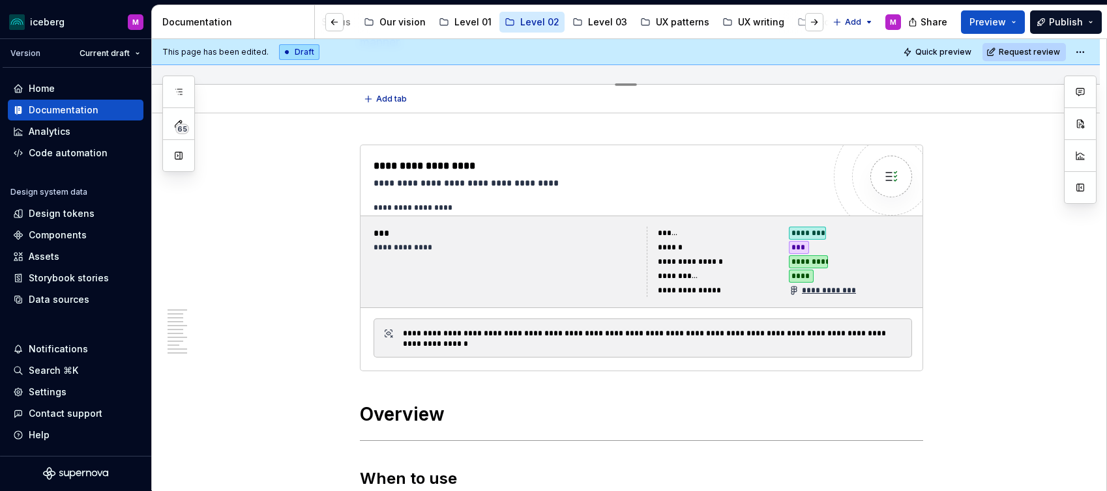
type textarea "*"
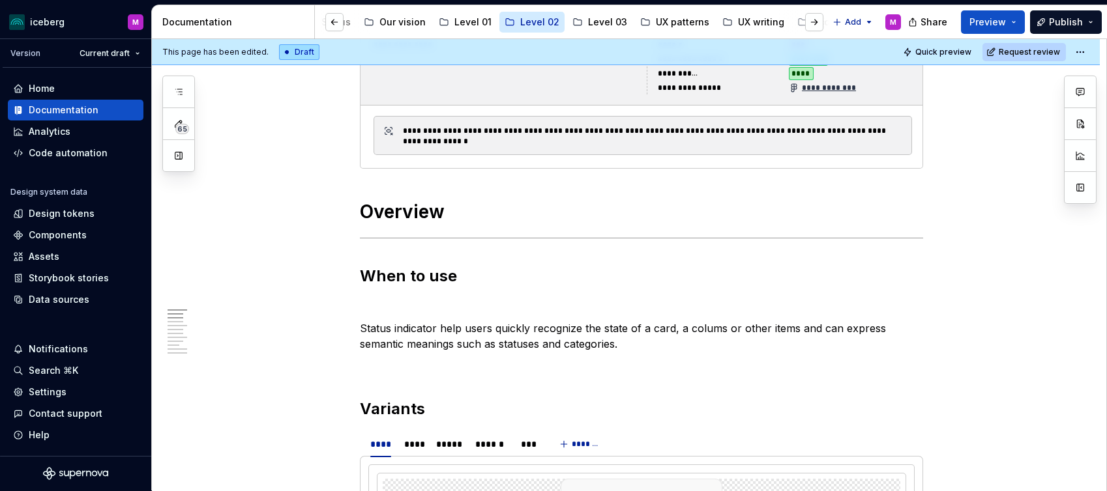
scroll to position [353, 0]
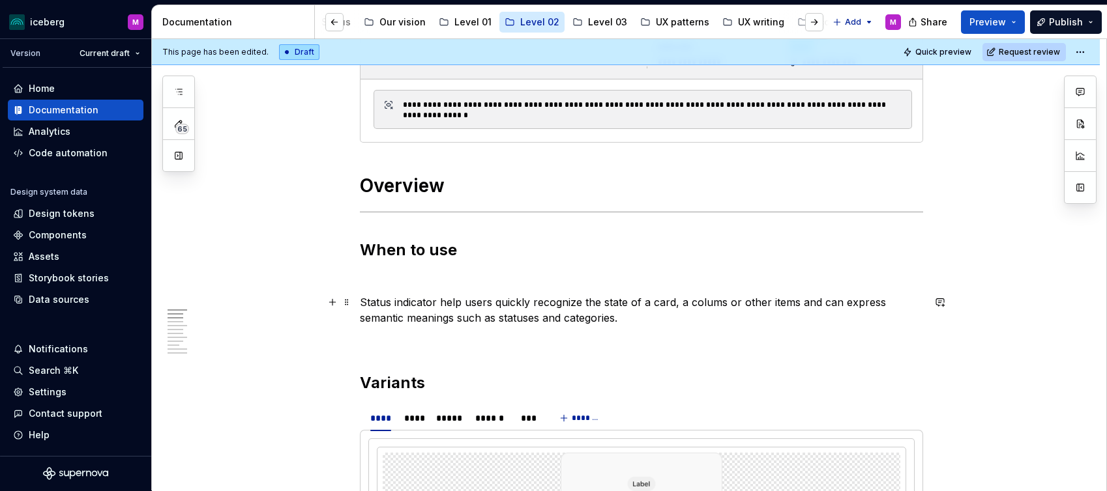
type textarea "Status indicators convey the current state, progress, or outcome of a system pr…"
click at [472, 306] on p "Status indicator help users quickly recognize the state of a card, a colums or …" at bounding box center [641, 310] width 563 height 31
click at [420, 314] on p "Status indicator help users quickly recognize the state of a card, a colums or …" at bounding box center [641, 310] width 563 height 31
click at [373, 305] on p "Status indicator help users quickly recognize the state of a card, a colums or …" at bounding box center [641, 310] width 563 height 31
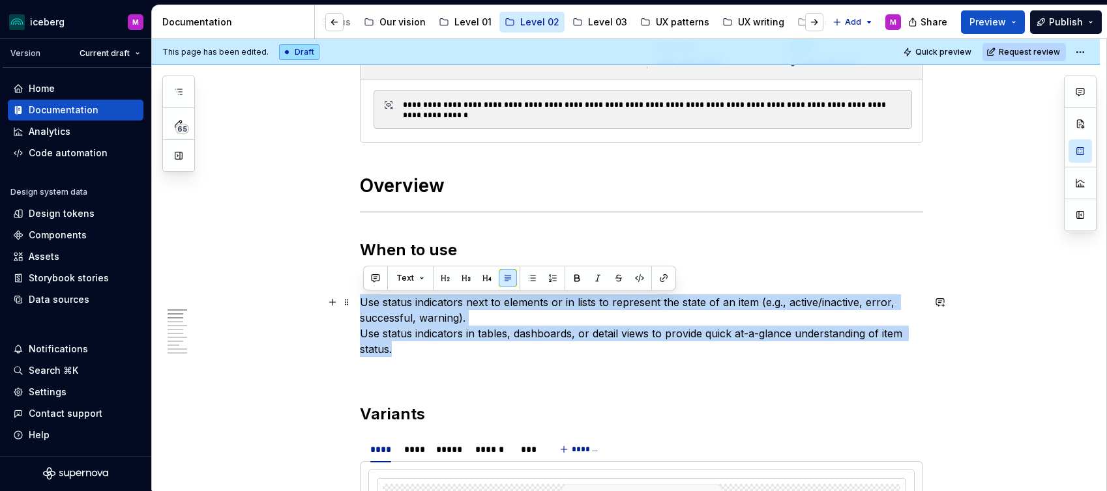
drag, startPoint x: 401, startPoint y: 345, endPoint x: 400, endPoint y: 295, distance: 49.5
click at [364, 301] on p "Use status indicators next to elements or in lists to represent the state of an…" at bounding box center [641, 326] width 563 height 63
click at [530, 281] on button "button" at bounding box center [532, 278] width 18 height 18
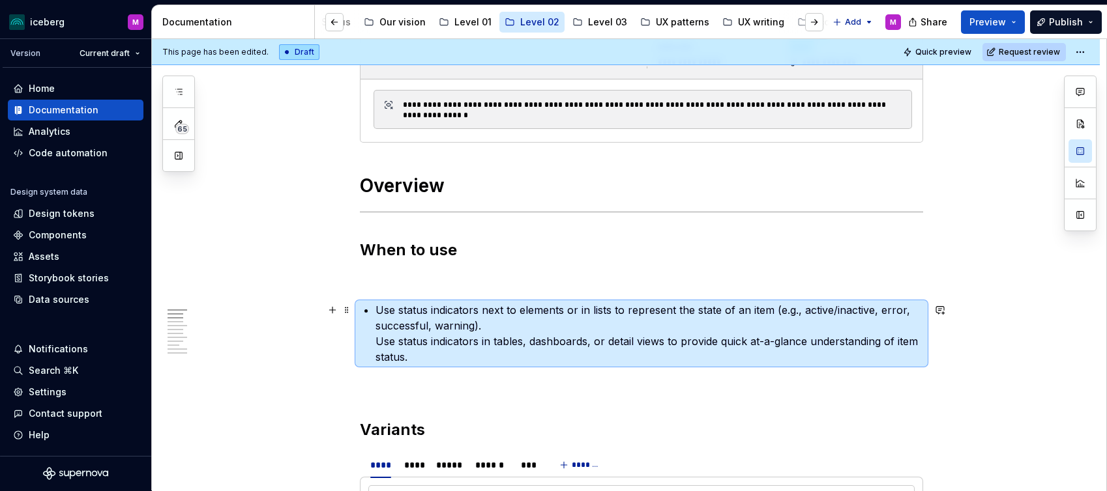
click at [514, 325] on p "Use status indicators next to elements or in lists to represent the state of an…" at bounding box center [648, 333] width 547 height 63
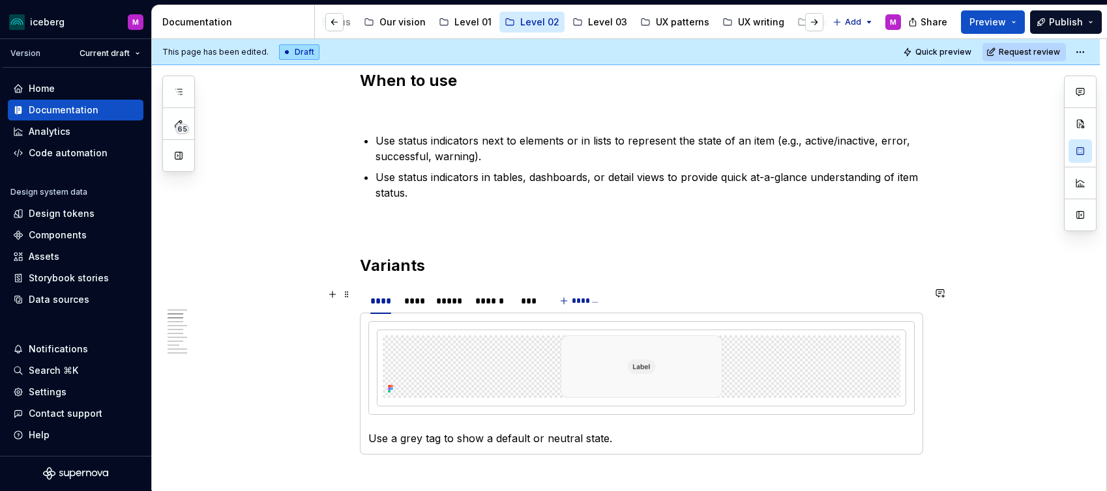
scroll to position [535, 0]
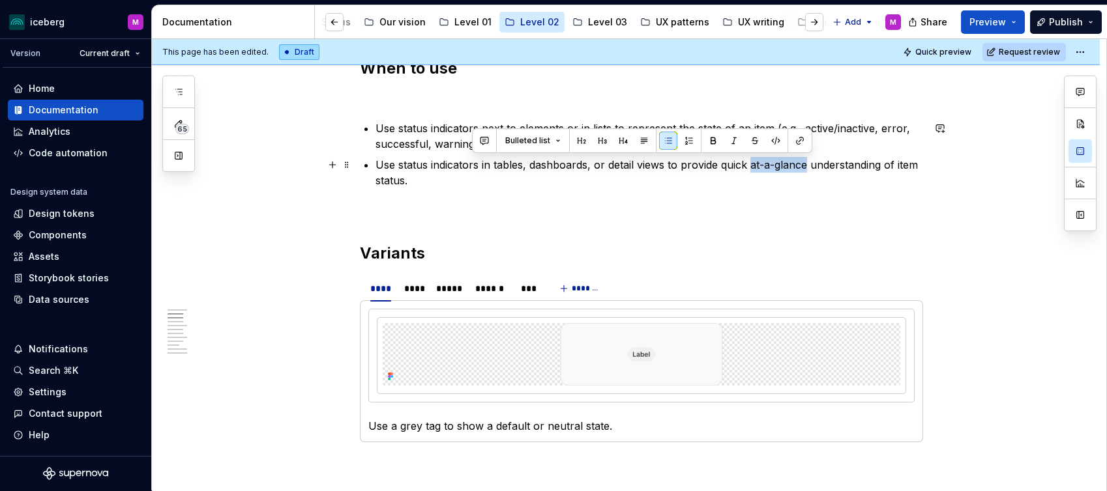
drag, startPoint x: 753, startPoint y: 166, endPoint x: 810, endPoint y: 166, distance: 56.7
click at [810, 166] on p "Use status indicators in tables, dashboards, or detail views to provide quick a…" at bounding box center [648, 172] width 547 height 31
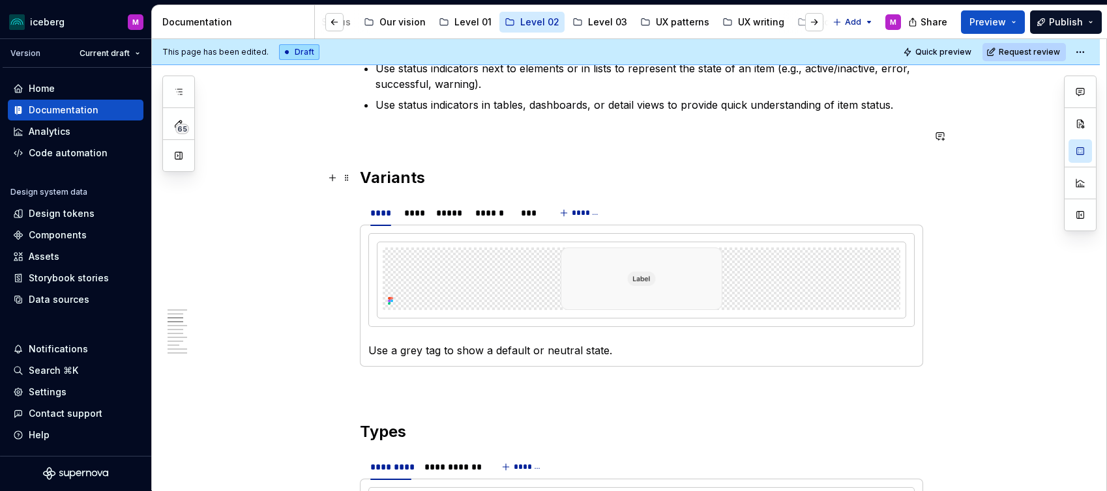
scroll to position [620, 0]
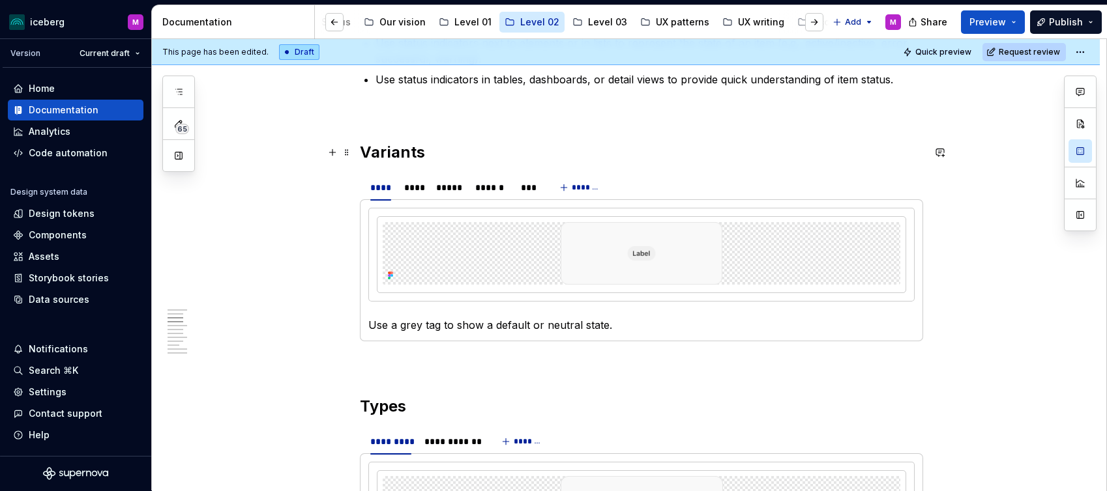
click at [398, 156] on h2 "Variants" at bounding box center [641, 152] width 563 height 21
click at [377, 190] on div "****" at bounding box center [380, 187] width 21 height 13
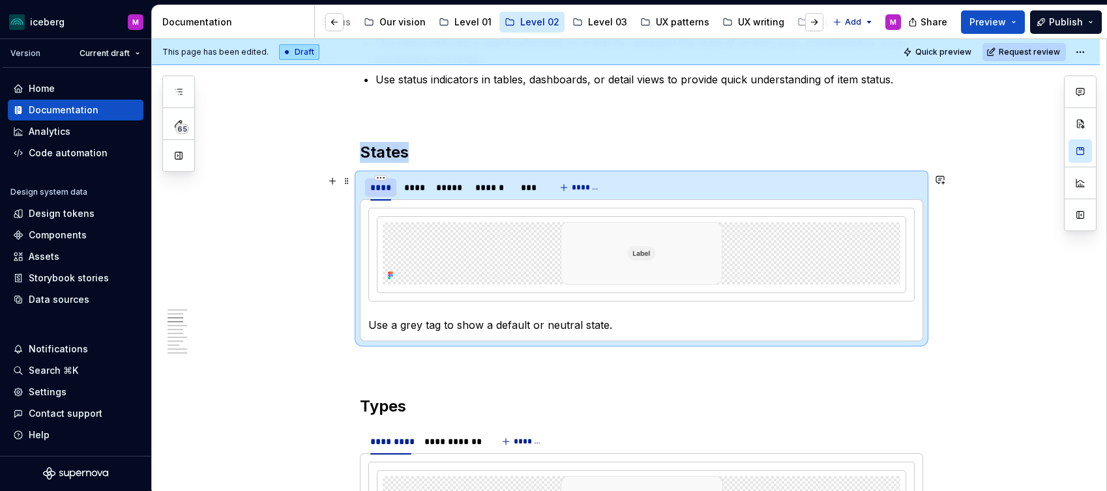
click at [377, 190] on div "****" at bounding box center [380, 187] width 21 height 13
type input "*"
type input "*******"
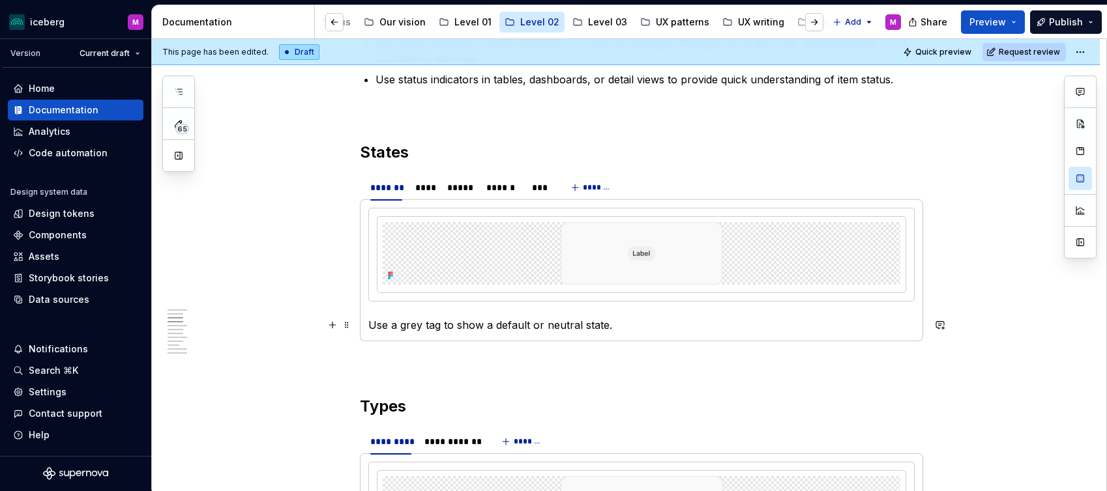
click at [478, 327] on p "Use a grey tag to show a default or neutral state." at bounding box center [641, 325] width 546 height 16
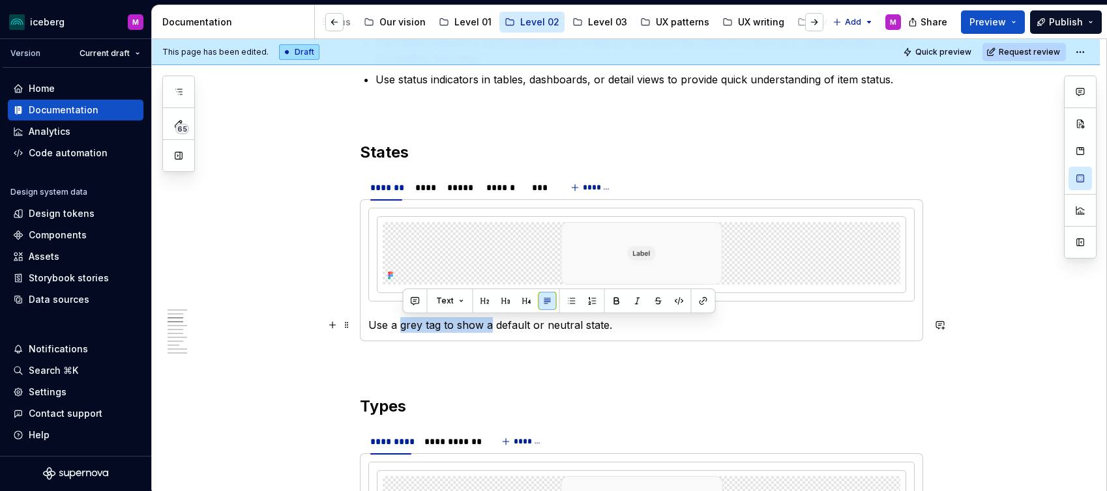
drag, startPoint x: 486, startPoint y: 327, endPoint x: 401, endPoint y: 323, distance: 84.8
click at [401, 323] on p "Use a grey tag to show a default or neutral state." at bounding box center [641, 325] width 546 height 16
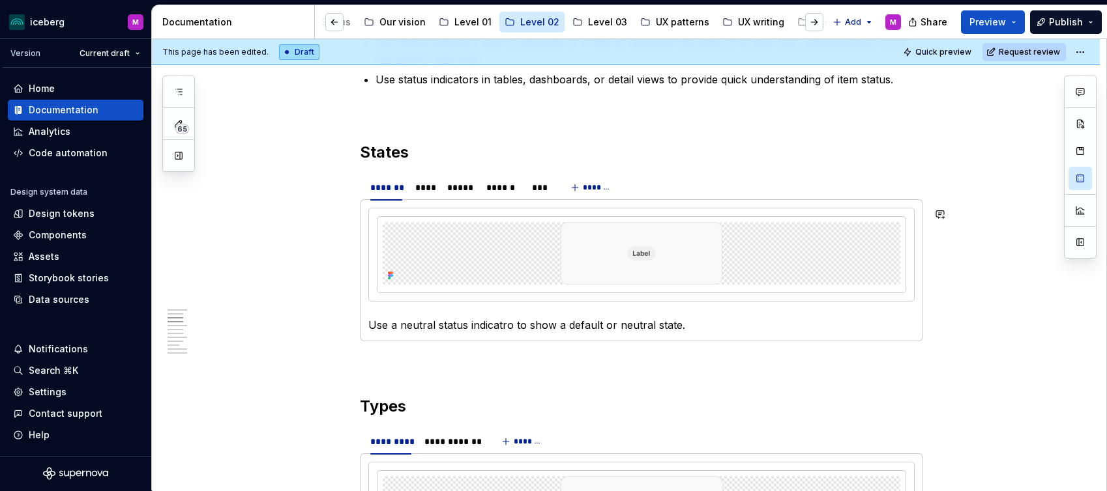
scroll to position [616, 0]
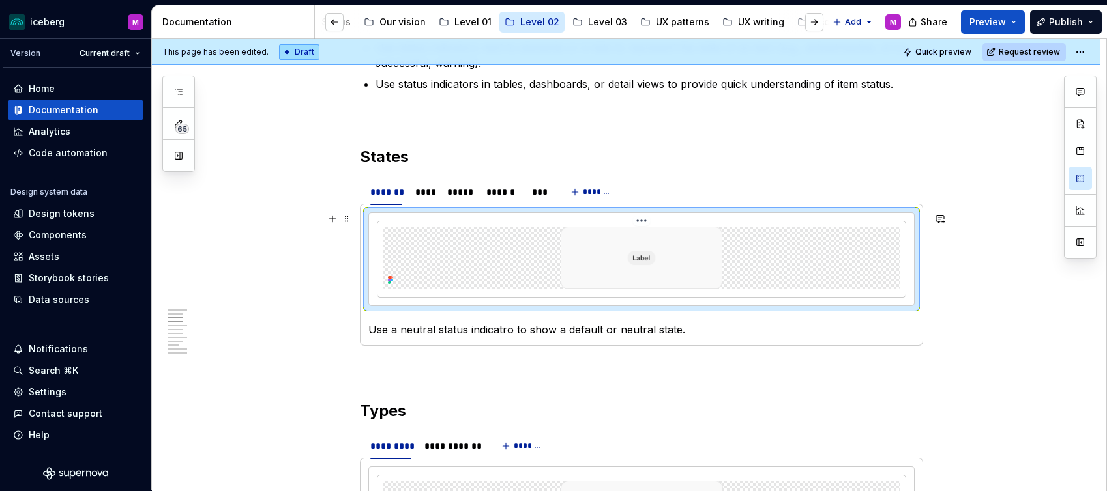
click at [634, 271] on img at bounding box center [641, 258] width 175 height 63
click at [393, 280] on icon at bounding box center [391, 280] width 3 height 3
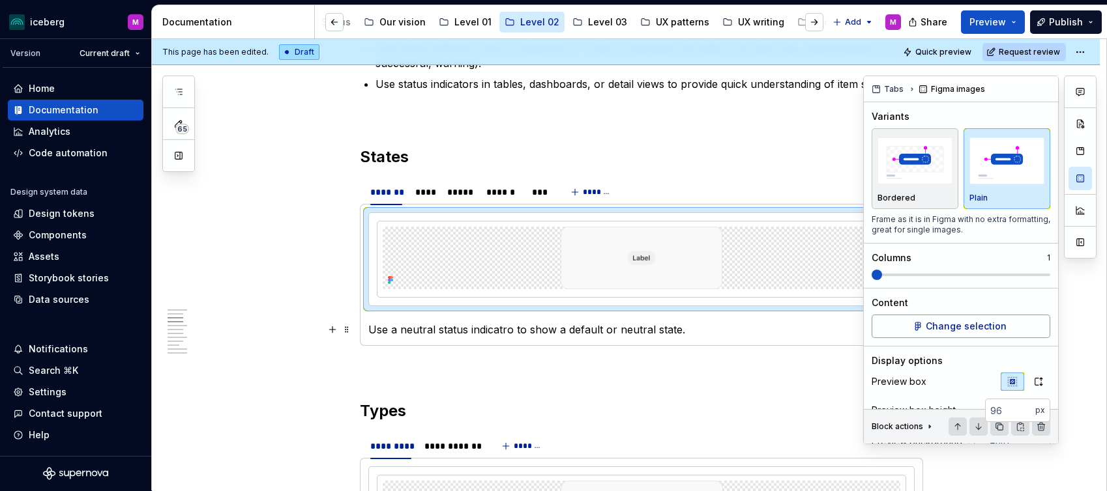
click at [972, 329] on span "Change selection" at bounding box center [965, 326] width 81 height 13
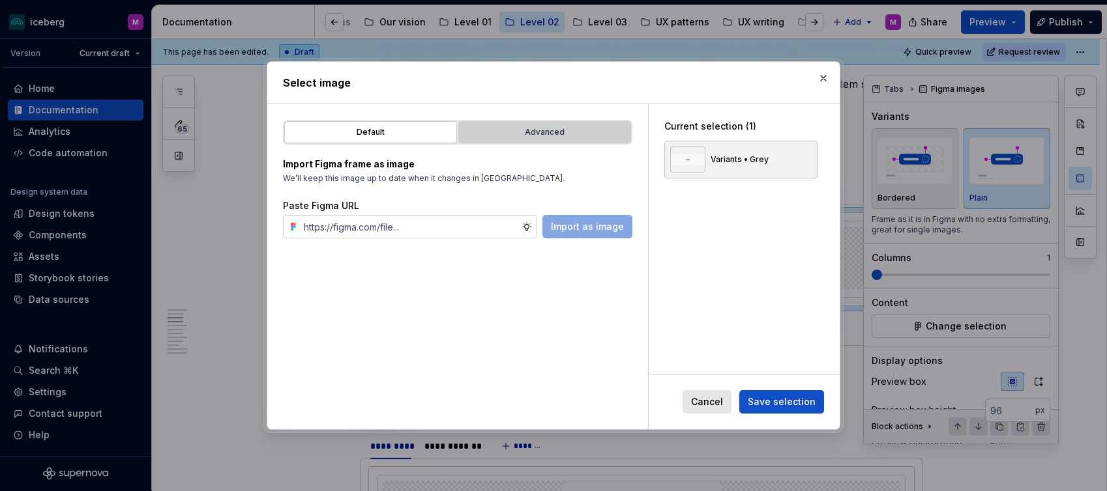
click at [497, 133] on div "Advanced" at bounding box center [545, 132] width 164 height 13
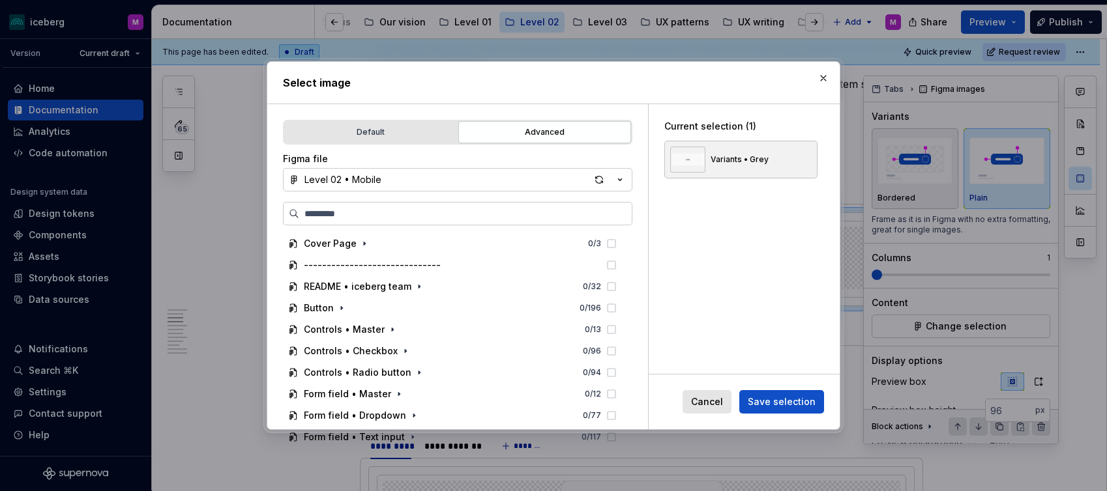
click at [443, 186] on button "Level 02 • Mobile" at bounding box center [457, 179] width 349 height 23
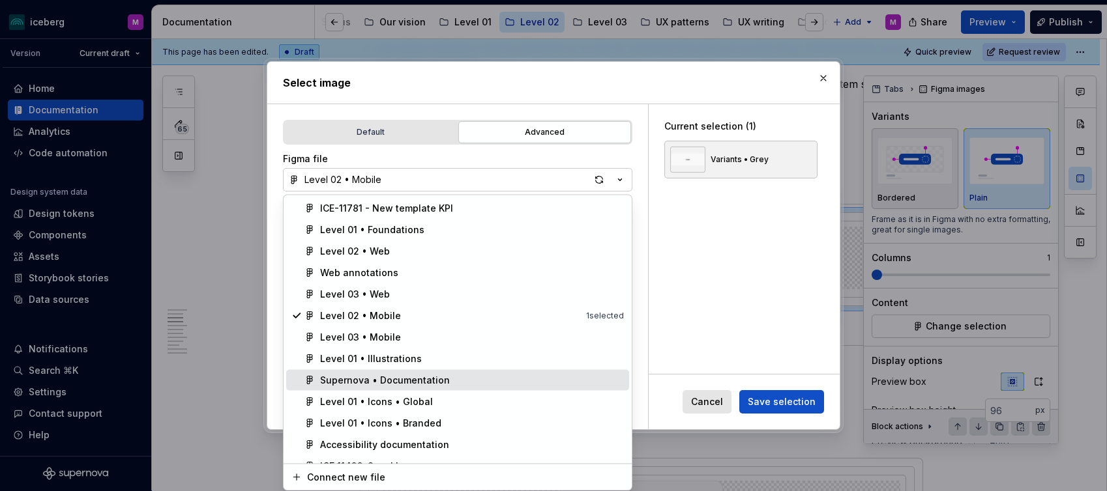
click at [435, 377] on div "Supernova • Documentation" at bounding box center [385, 380] width 130 height 13
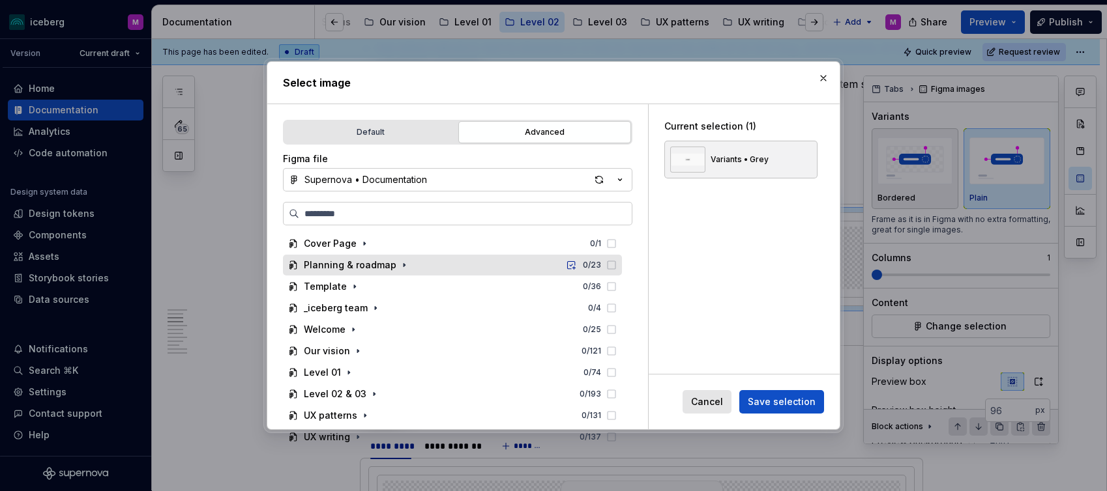
scroll to position [47, 0]
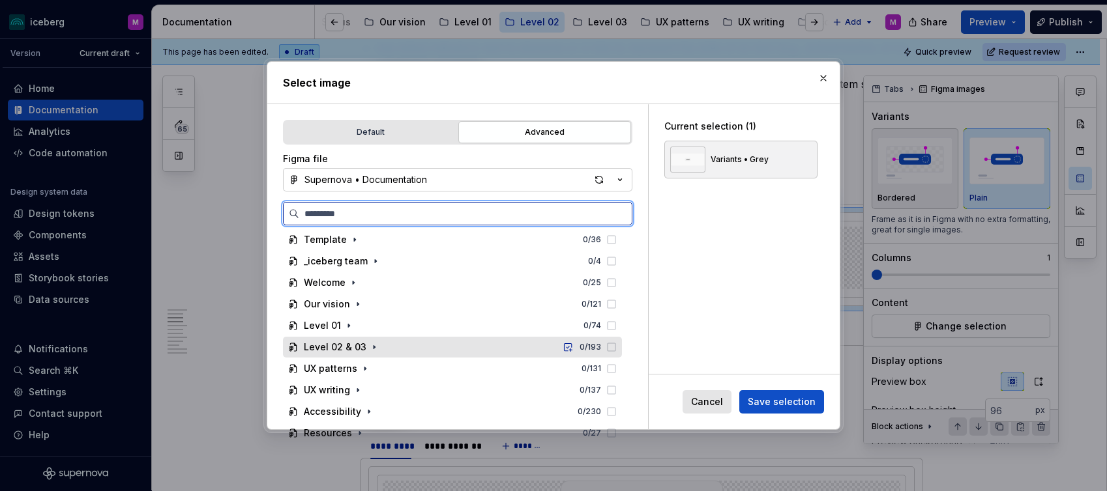
click at [424, 341] on div "Level 02 & 03 0 / 193" at bounding box center [452, 347] width 339 height 21
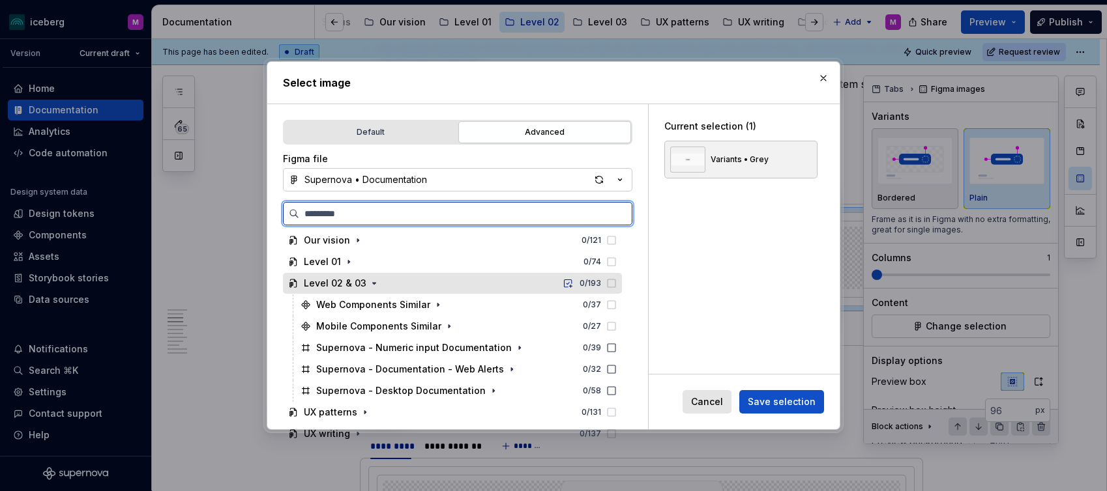
scroll to position [154, 0]
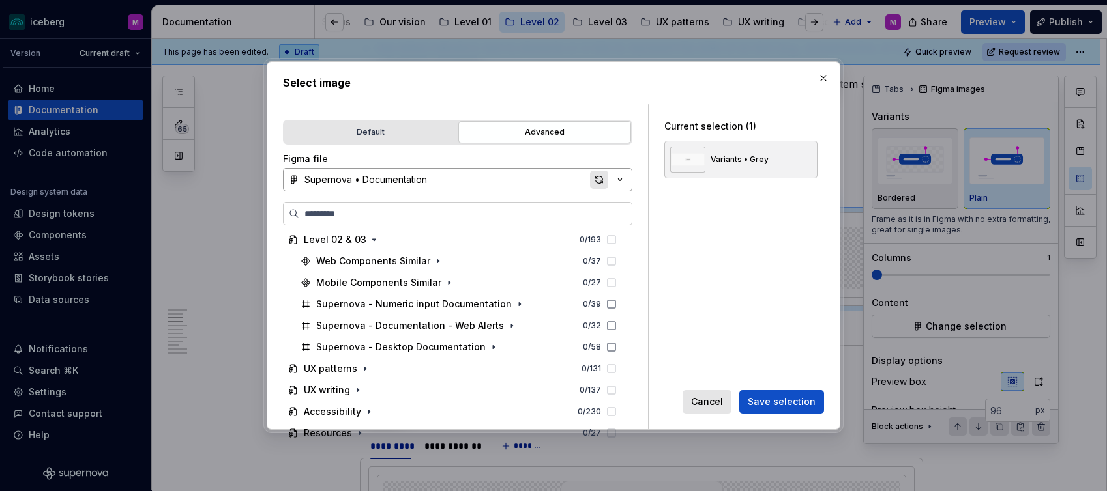
click at [596, 180] on div "button" at bounding box center [599, 180] width 18 height 18
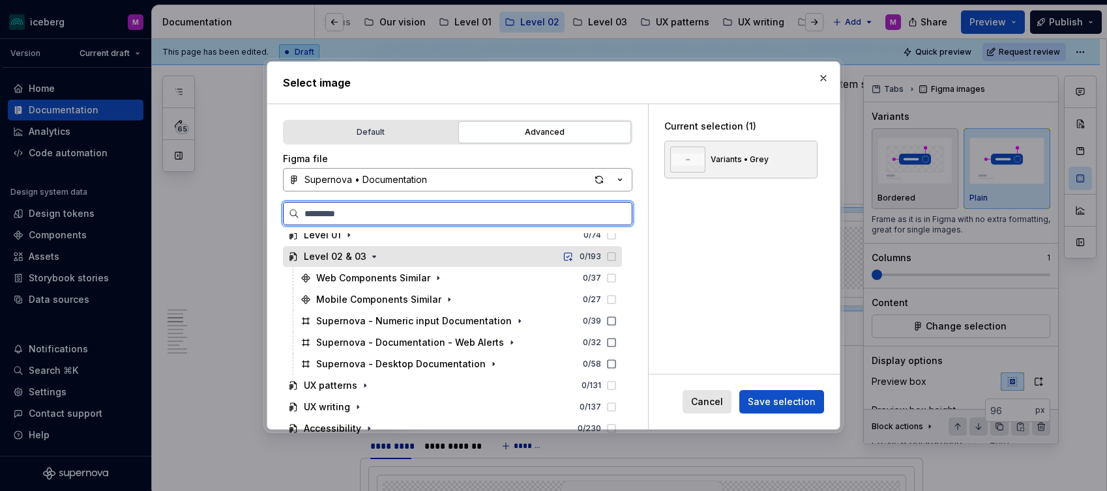
click at [327, 254] on div "Level 02 & 03" at bounding box center [335, 256] width 63 height 13
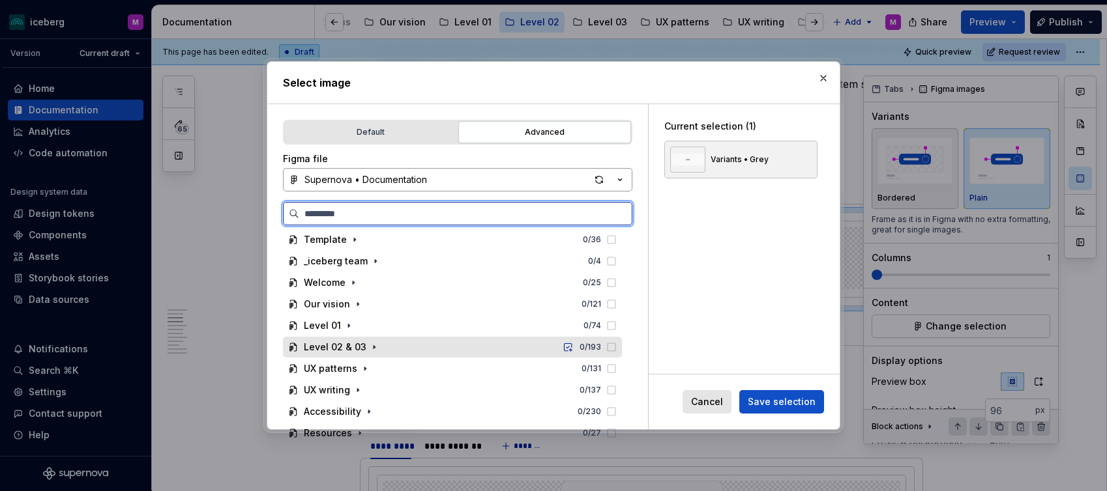
scroll to position [47, 0]
click at [417, 355] on div "Level 02 & 03 0 / 193" at bounding box center [452, 347] width 339 height 21
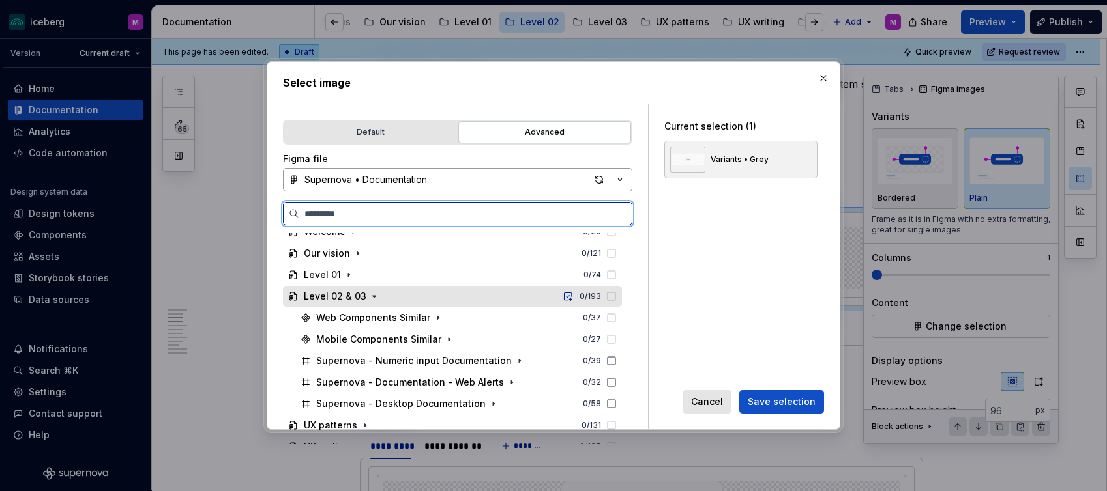
scroll to position [106, 0]
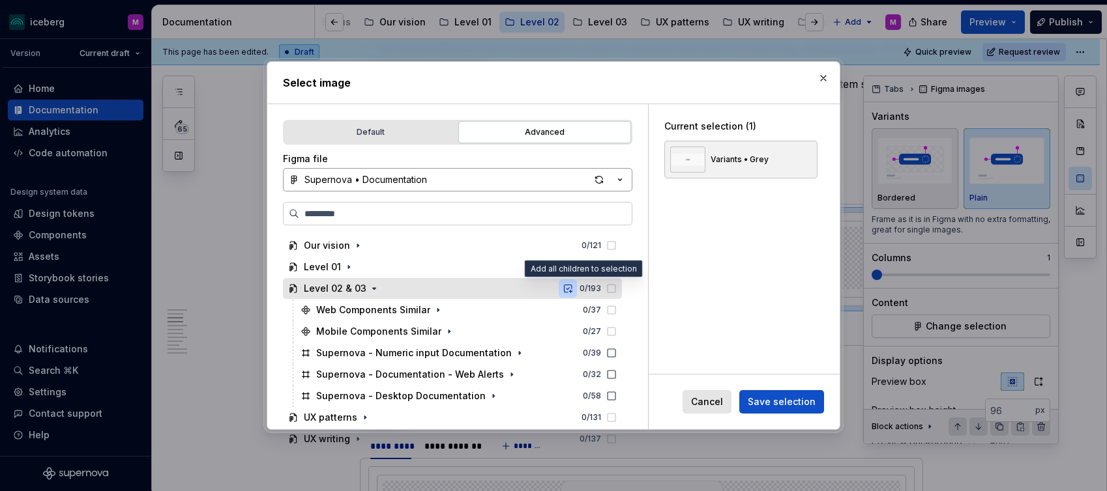
click at [577, 291] on button "button" at bounding box center [568, 289] width 18 height 18
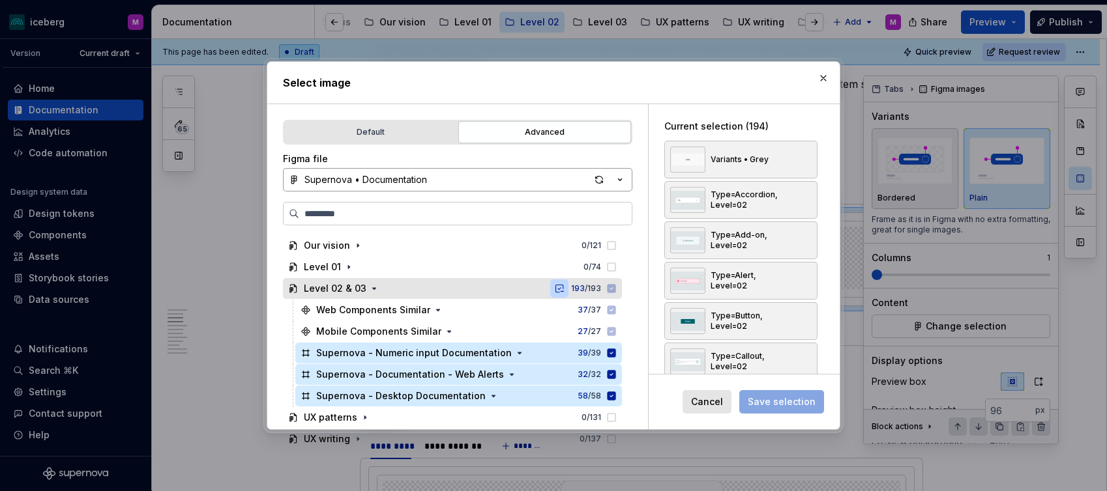
click at [568, 289] on button "button" at bounding box center [559, 289] width 18 height 18
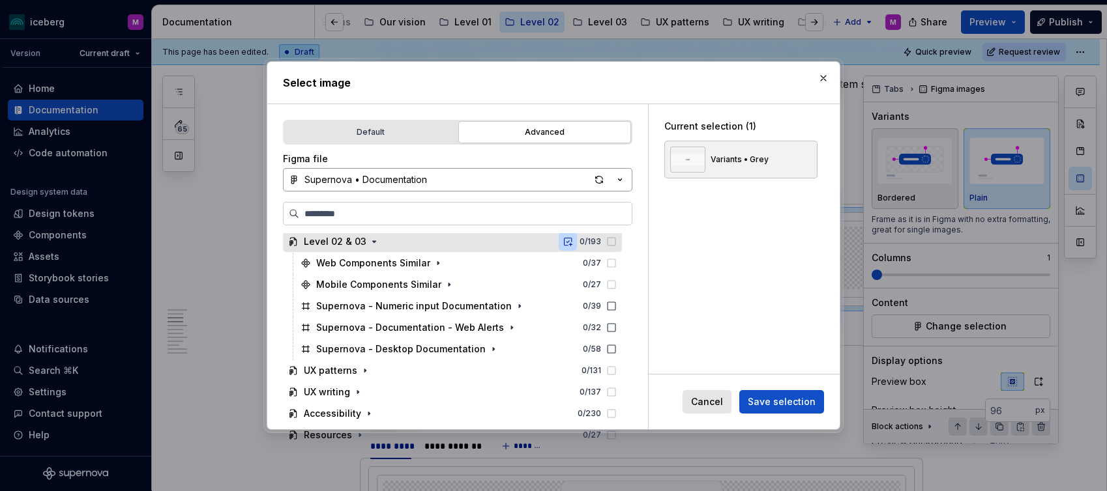
scroll to position [154, 0]
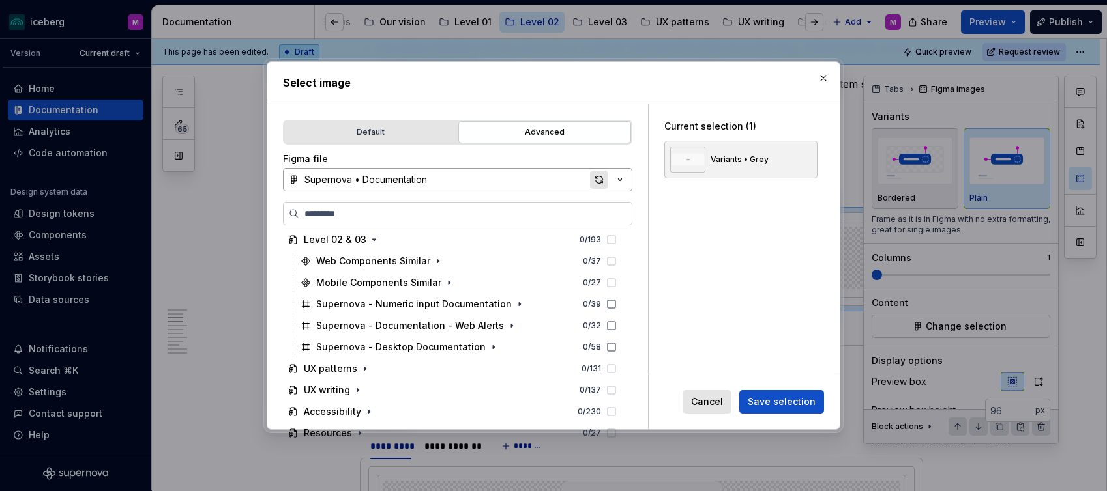
click at [596, 180] on div "button" at bounding box center [599, 180] width 18 height 18
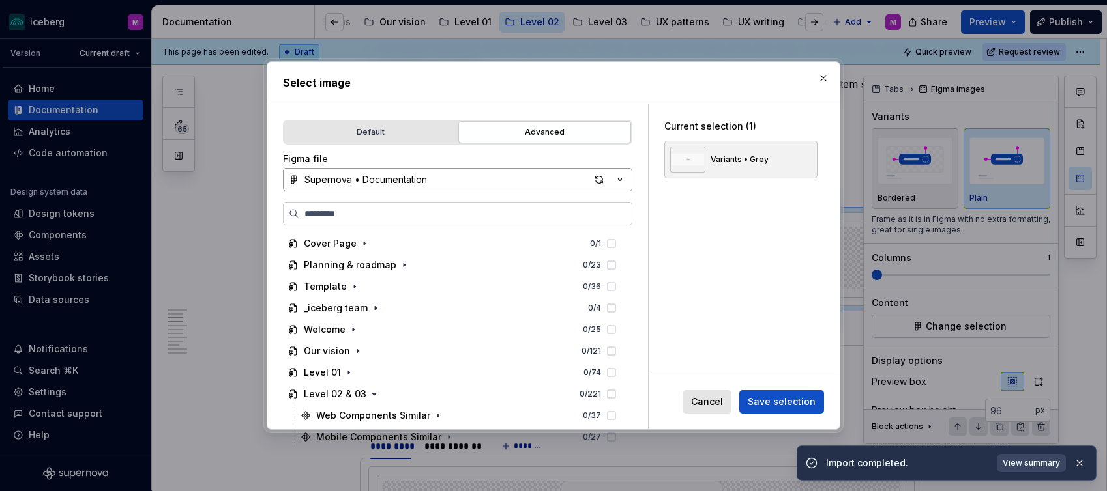
click at [1030, 472] on div "Import completed. View summary" at bounding box center [946, 463] width 300 height 35
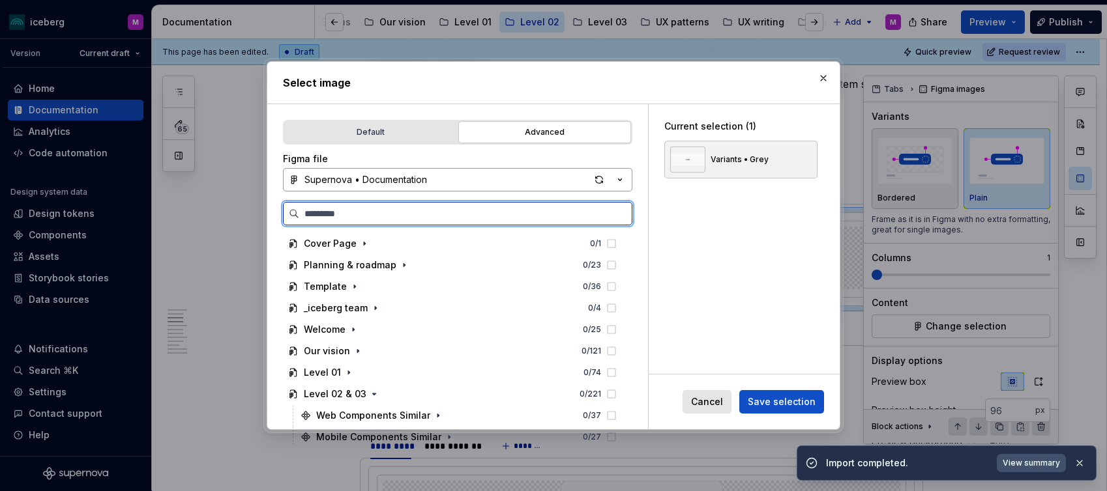
click at [1032, 464] on span "View summary" at bounding box center [1030, 463] width 57 height 10
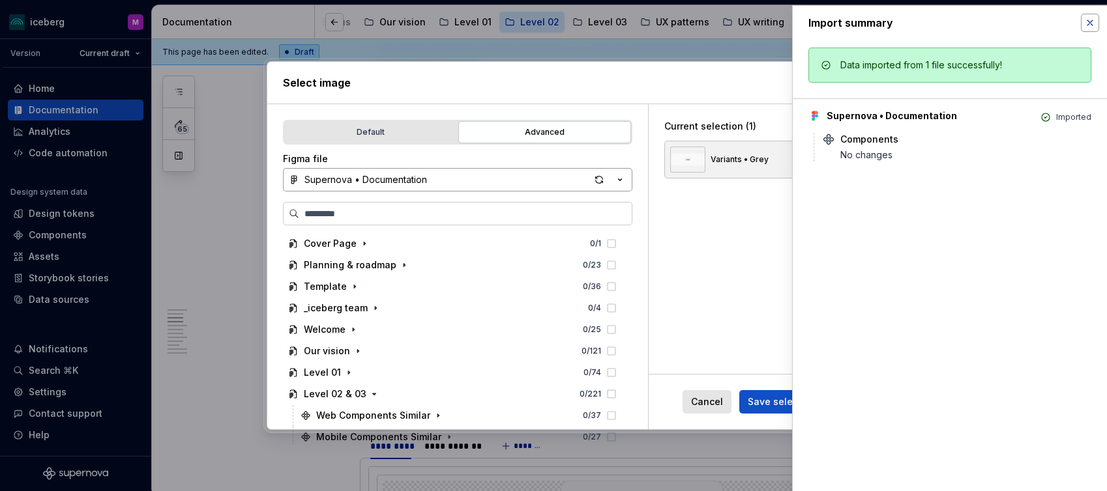
click at [1089, 25] on button "button" at bounding box center [1090, 23] width 18 height 18
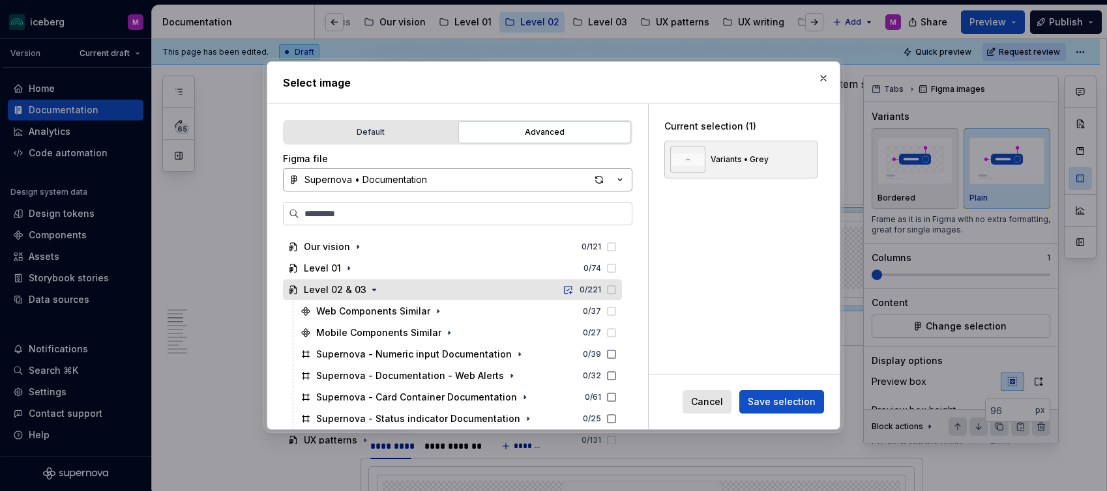
scroll to position [167, 0]
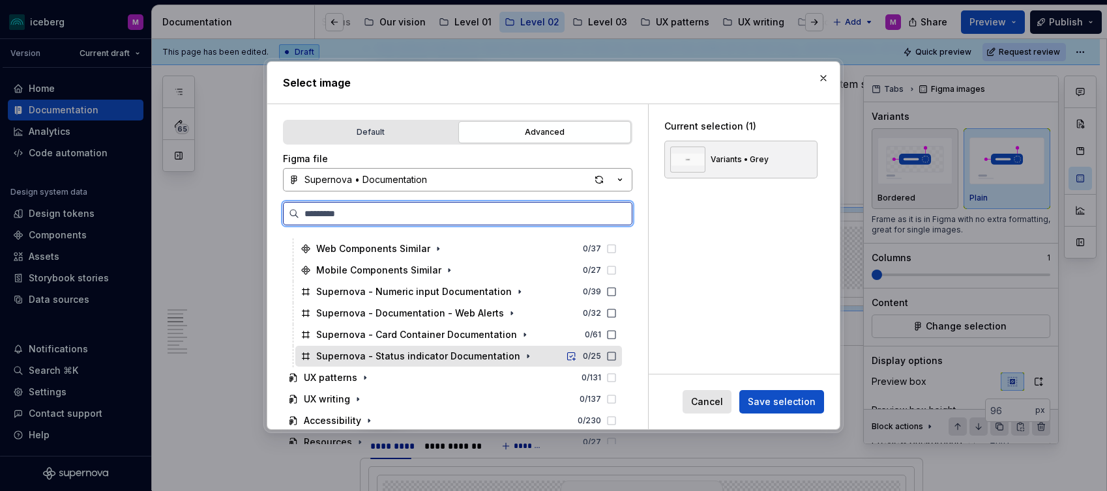
click at [458, 360] on div "Supernova - Status indicator Documentation" at bounding box center [418, 356] width 204 height 13
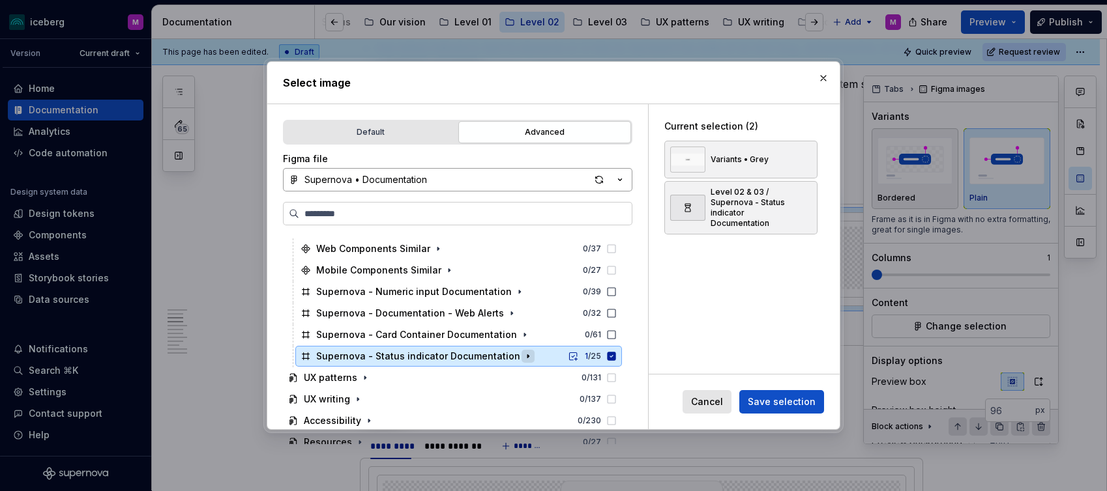
click at [527, 356] on icon "button" at bounding box center [527, 356] width 1 height 3
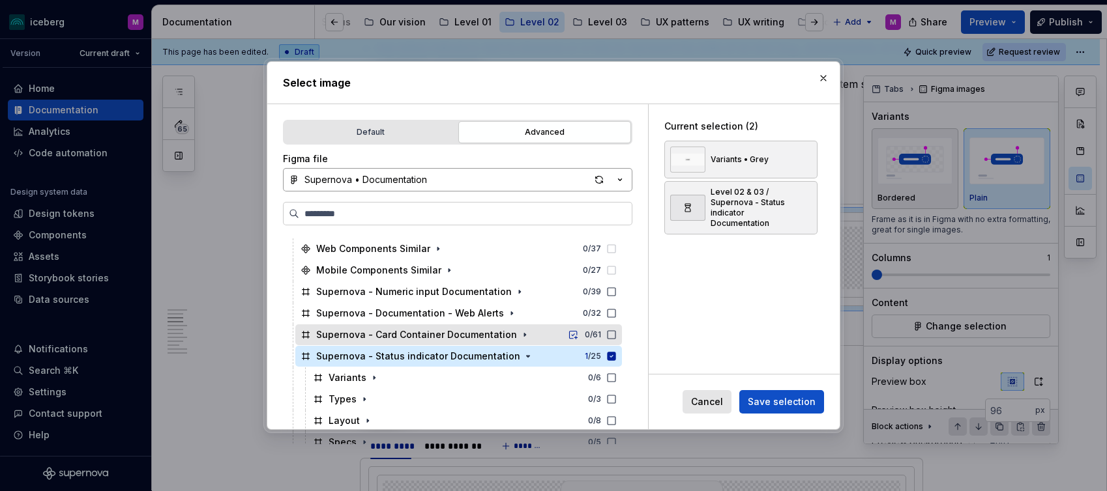
scroll to position [200, 0]
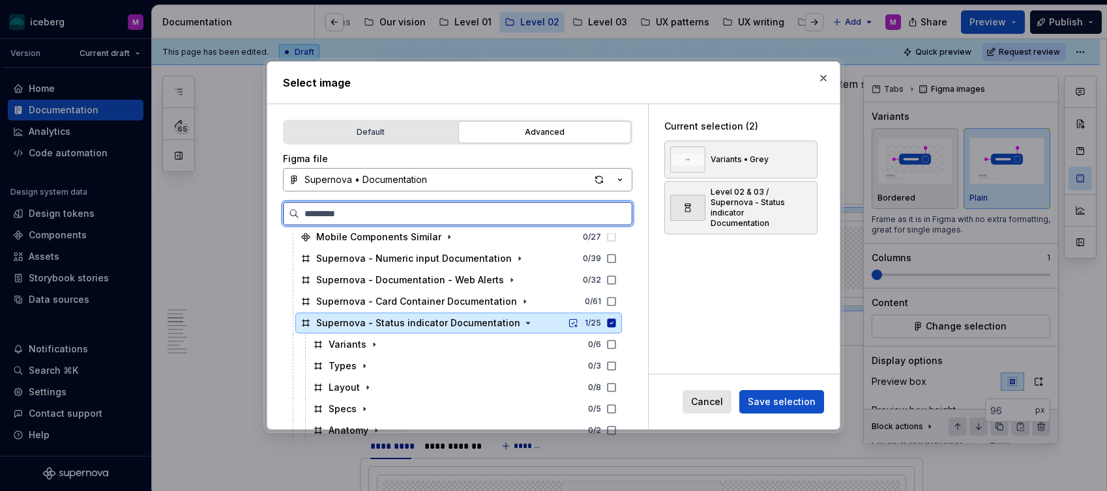
click at [616, 325] on icon at bounding box center [611, 323] width 8 height 8
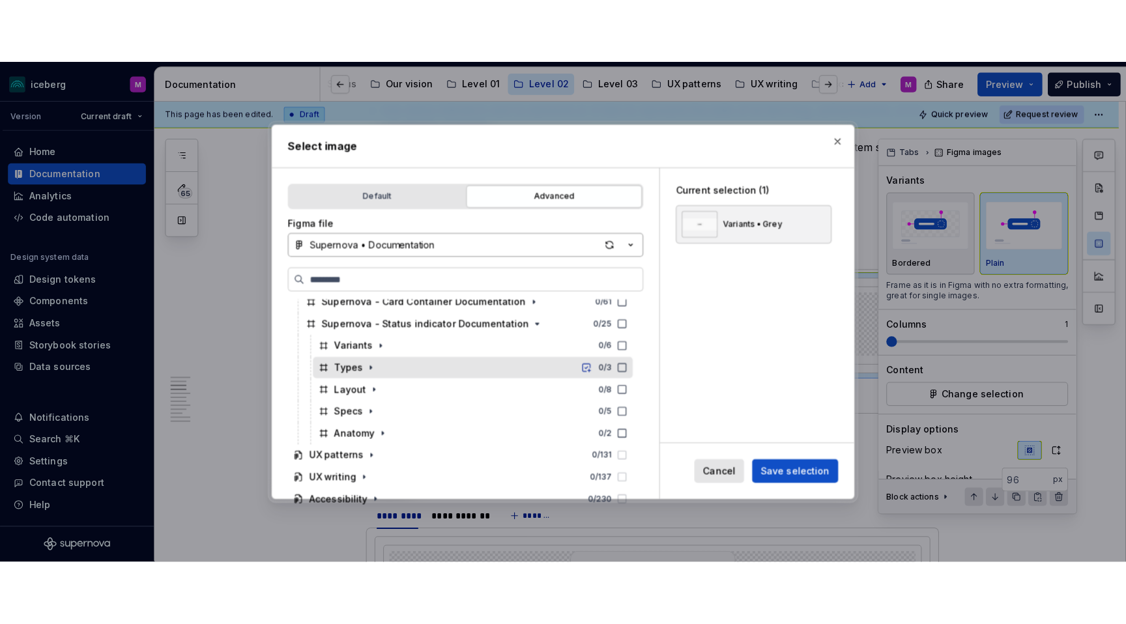
scroll to position [274, 0]
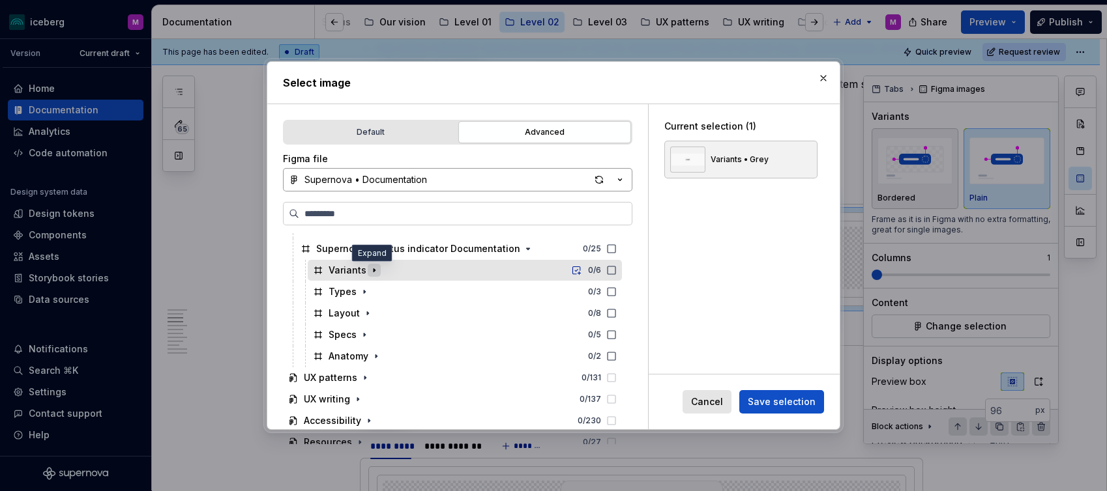
click at [370, 268] on icon "button" at bounding box center [374, 270] width 10 height 10
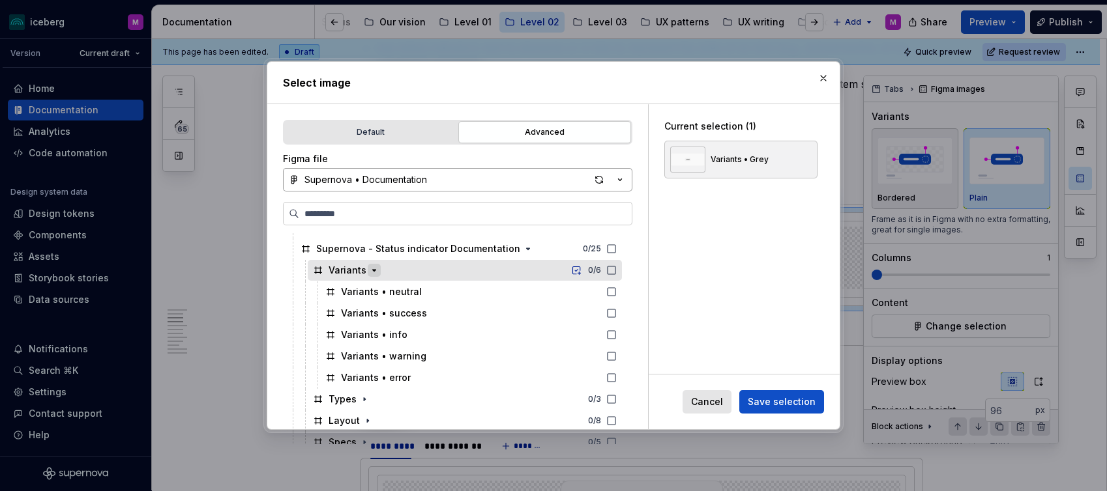
click at [370, 268] on icon "button" at bounding box center [374, 270] width 10 height 10
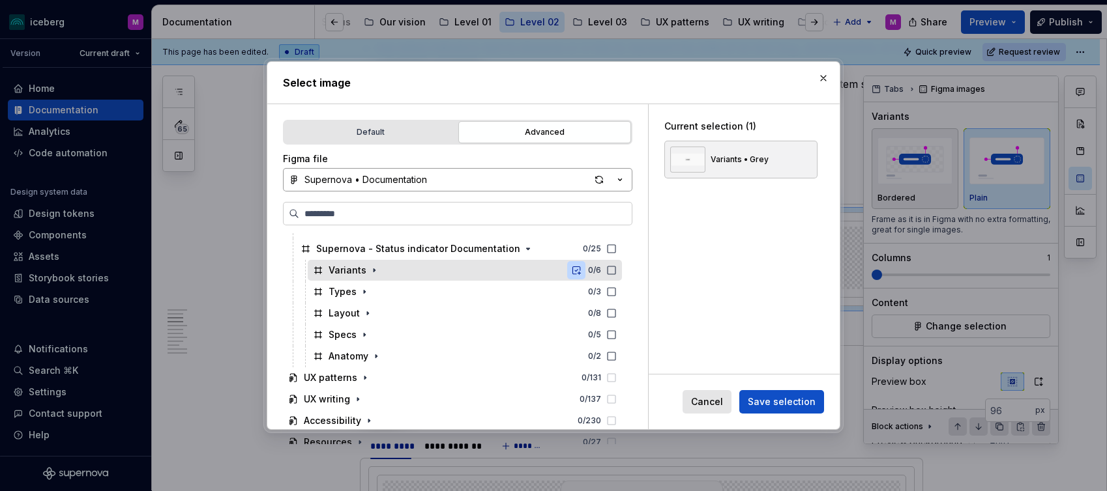
click at [585, 271] on button "button" at bounding box center [576, 270] width 18 height 18
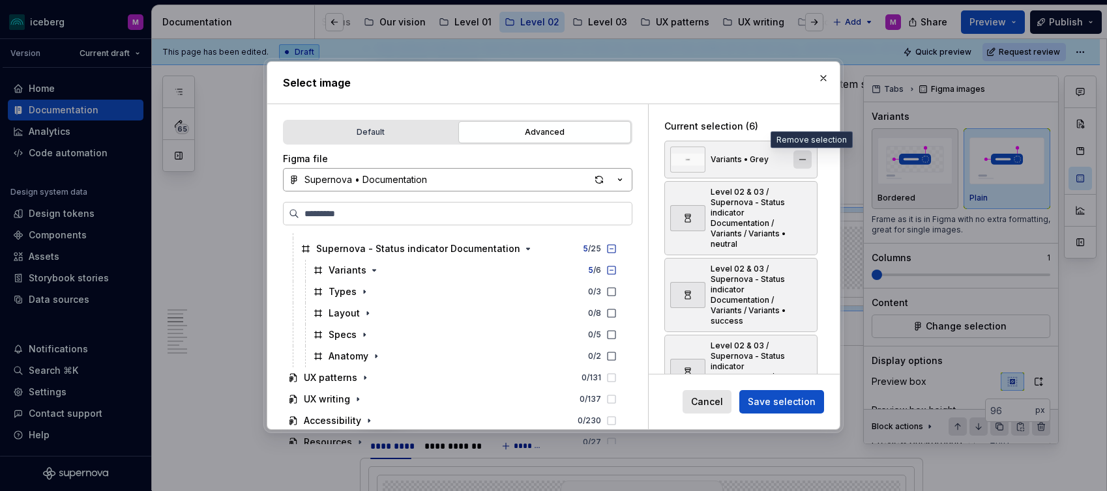
click at [807, 158] on button "button" at bounding box center [802, 160] width 18 height 18
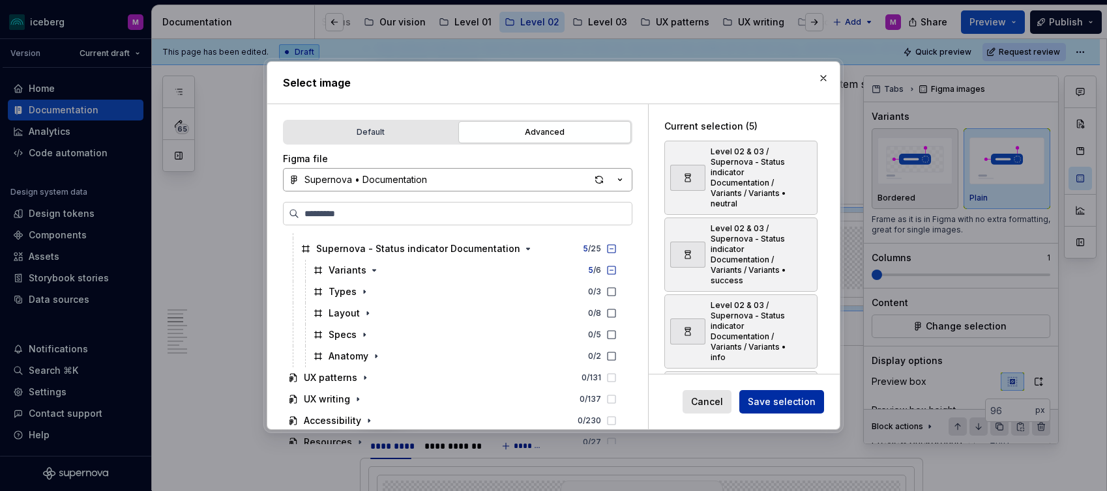
click at [781, 405] on span "Save selection" at bounding box center [782, 402] width 68 height 13
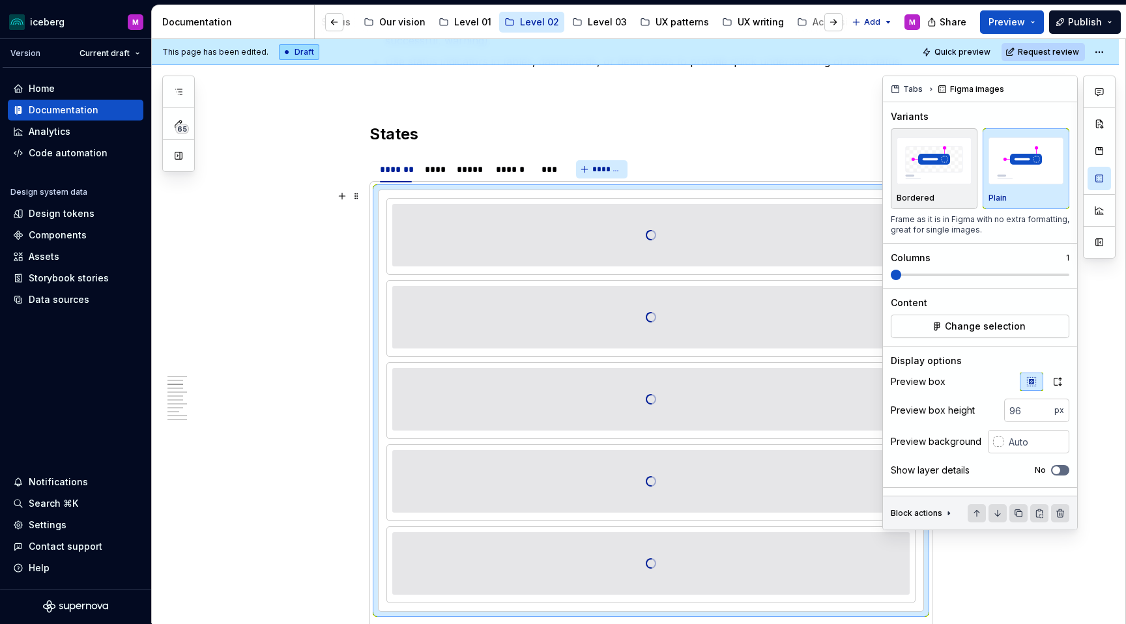
scroll to position [650, 0]
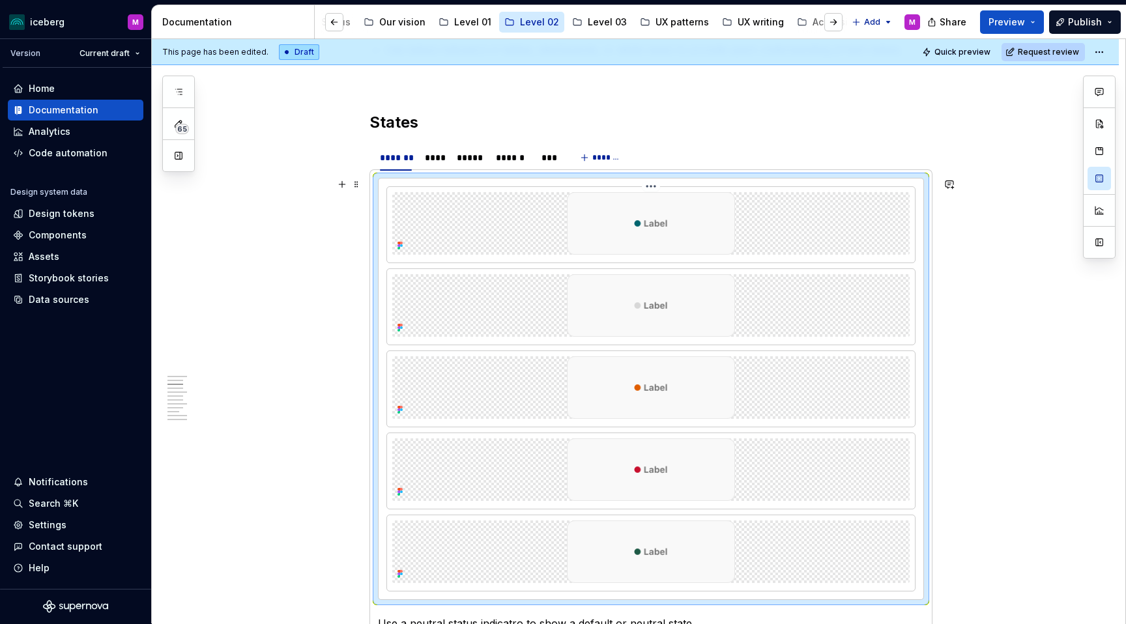
click at [676, 235] on img at bounding box center [651, 223] width 175 height 63
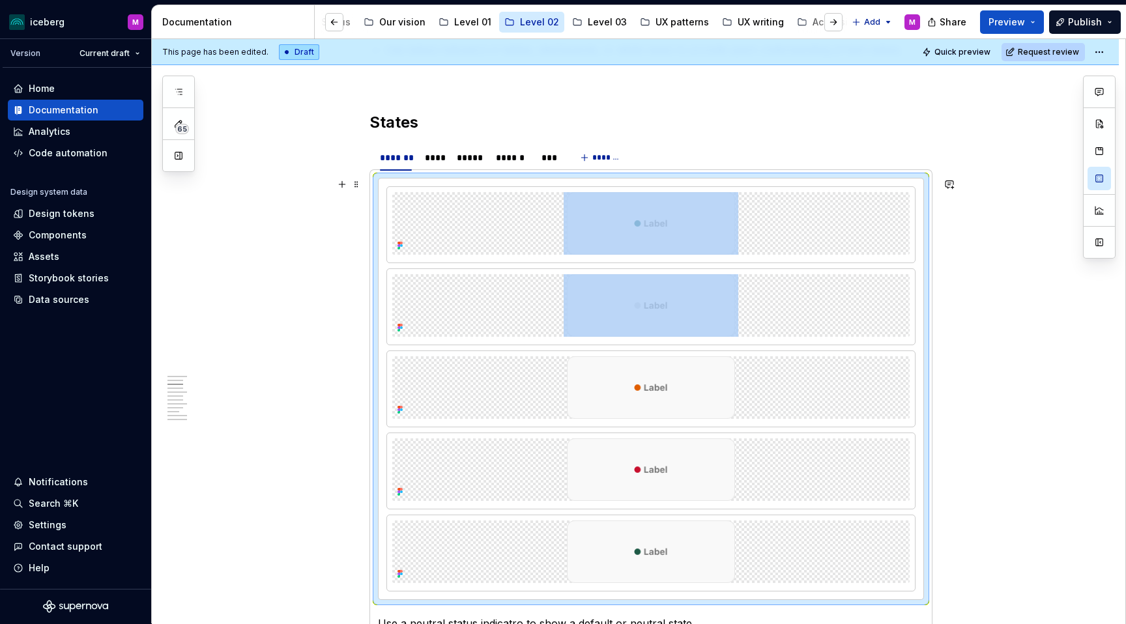
click at [656, 185] on div at bounding box center [651, 389] width 545 height 421
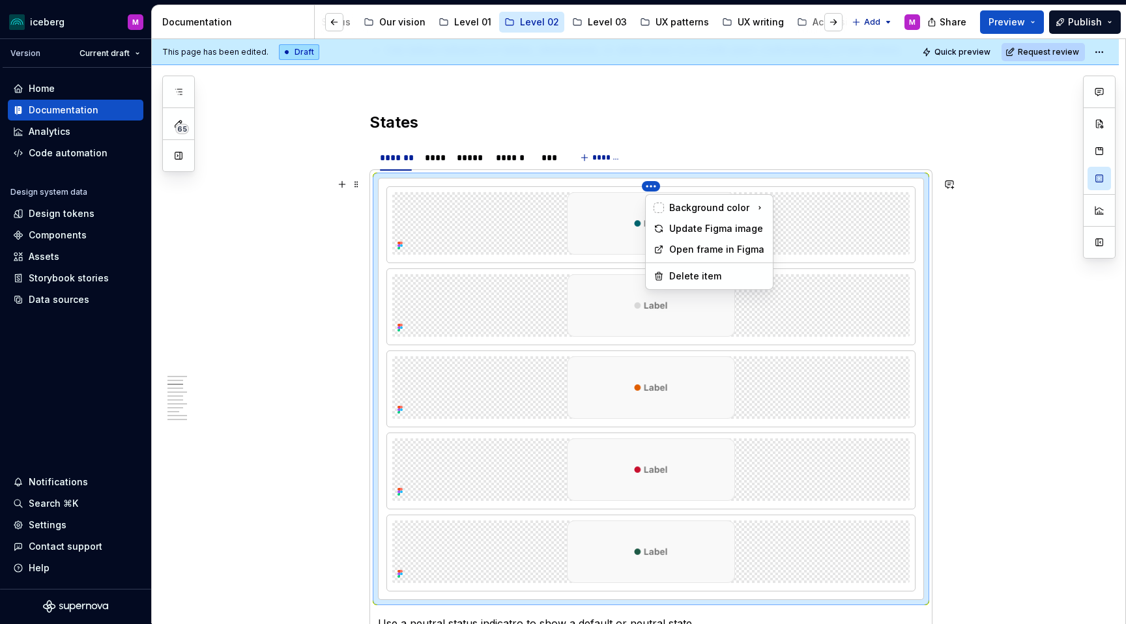
click at [653, 188] on html "iceberg M Version Current draft Home Documentation Analytics Code automation De…" at bounding box center [563, 312] width 1126 height 624
click at [596, 199] on html "iceberg M Version Current draft Home Documentation Analytics Code automation De…" at bounding box center [563, 312] width 1126 height 624
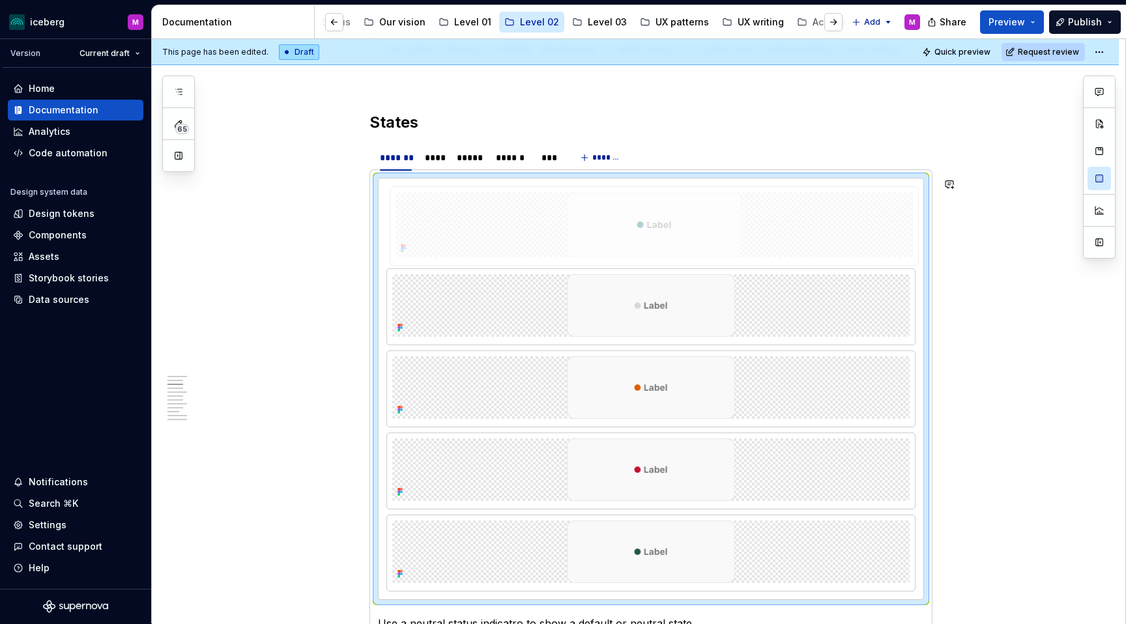
drag, startPoint x: 540, startPoint y: 230, endPoint x: 514, endPoint y: 233, distance: 26.3
click at [514, 233] on body "iceberg M Version Current draft Home Documentation Analytics Code automation De…" at bounding box center [563, 312] width 1126 height 624
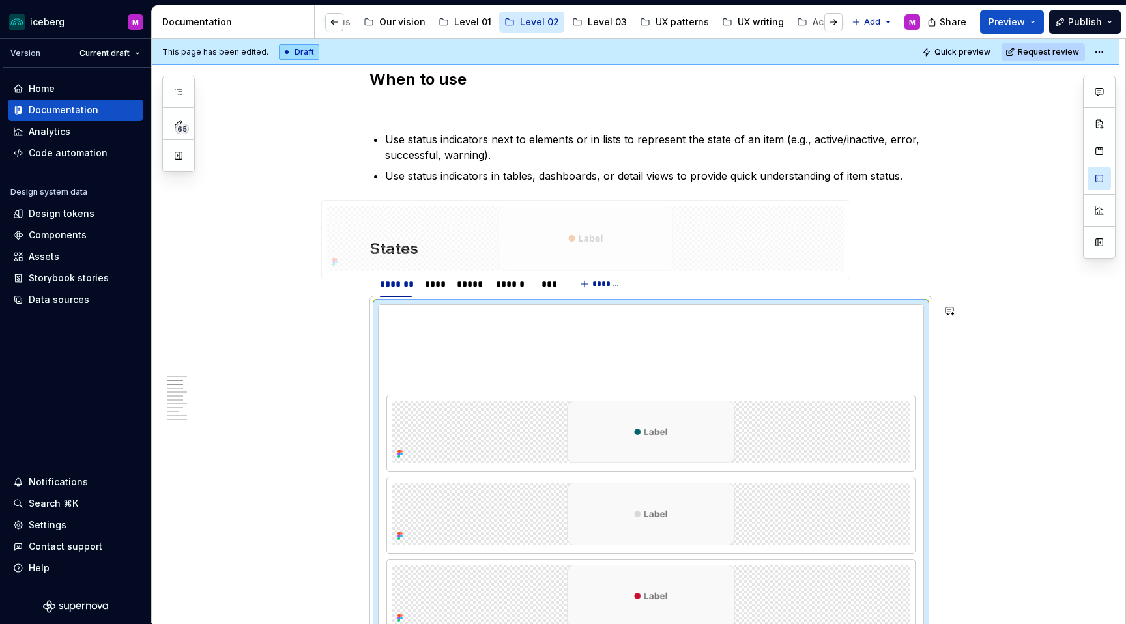
scroll to position [523, 0]
drag, startPoint x: 613, startPoint y: 384, endPoint x: 555, endPoint y: 209, distance: 184.5
click at [555, 209] on body "iceberg M Version Current draft Home Documentation Analytics Code automation De…" at bounding box center [563, 312] width 1126 height 624
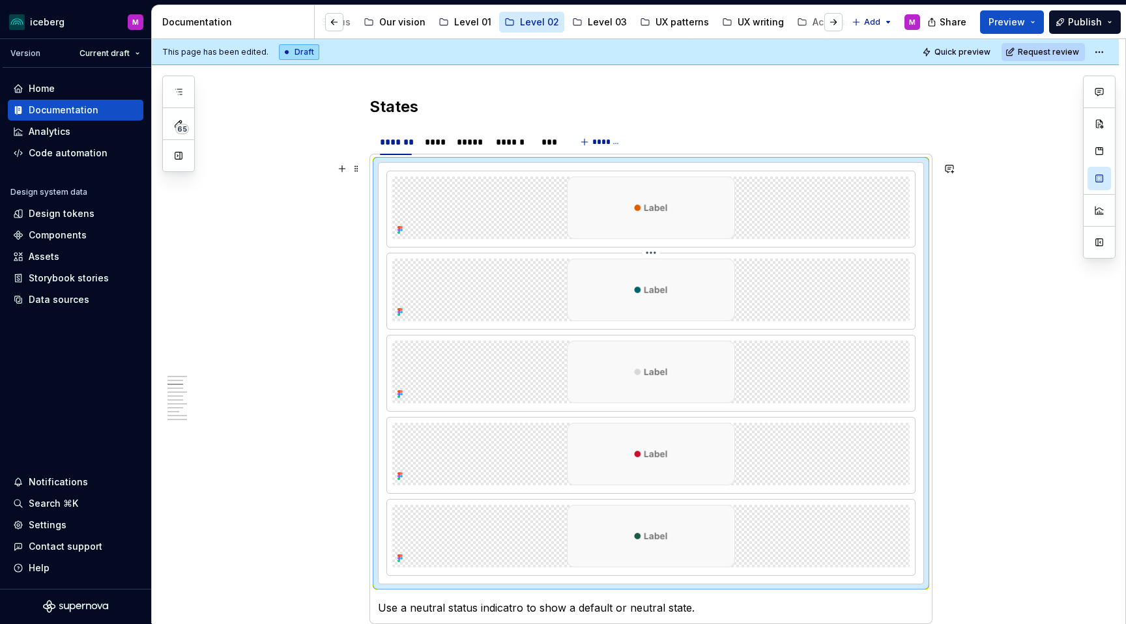
scroll to position [686, 0]
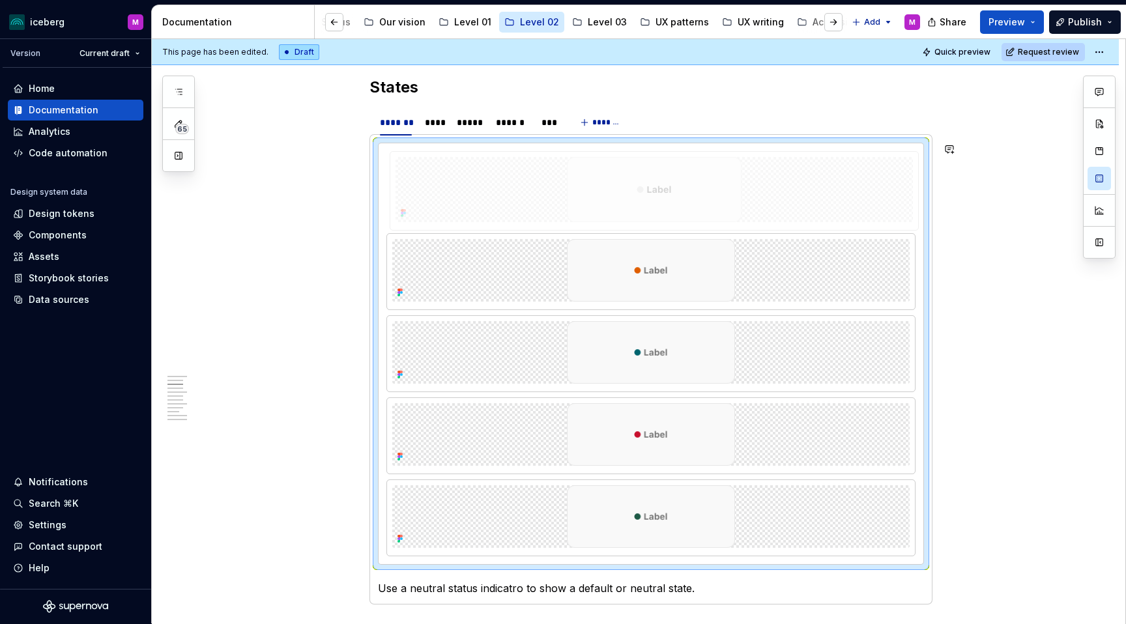
drag, startPoint x: 624, startPoint y: 353, endPoint x: 611, endPoint y: 192, distance: 161.6
click at [611, 192] on body "iceberg M Version Current draft Home Documentation Analytics Code automation De…" at bounding box center [563, 312] width 1126 height 624
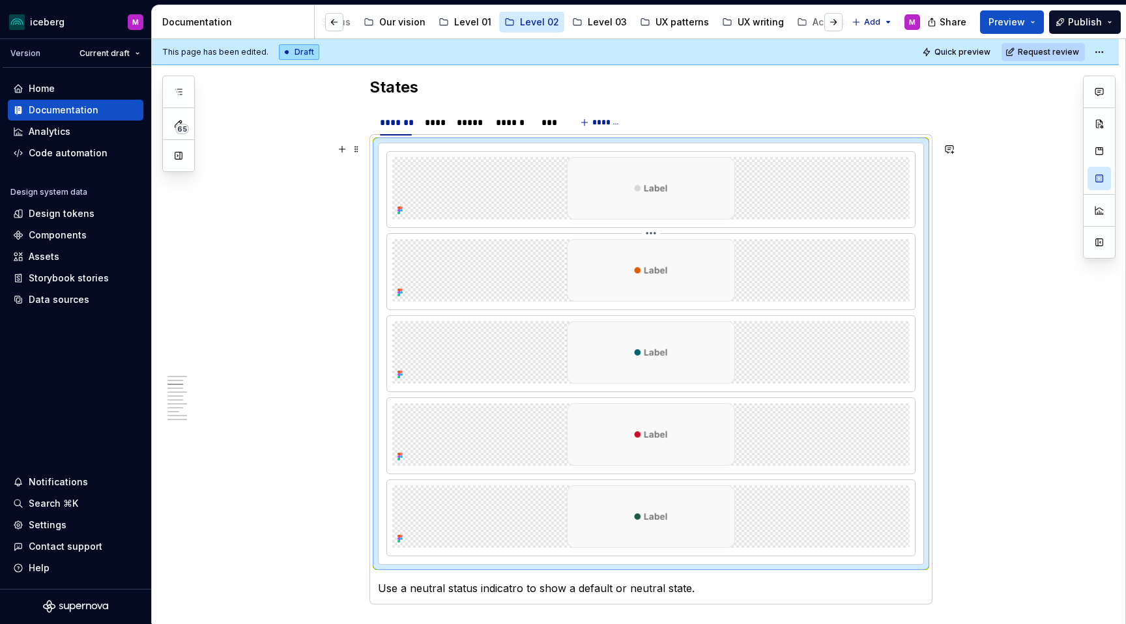
click at [605, 285] on img at bounding box center [651, 270] width 175 height 63
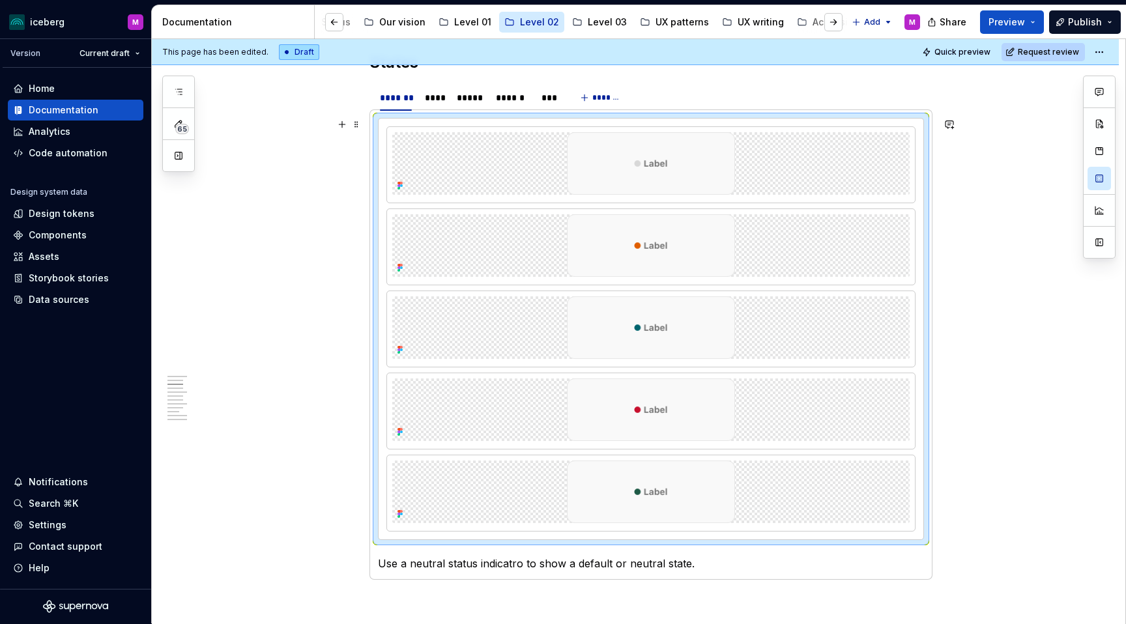
scroll to position [711, 0]
click at [562, 254] on div at bounding box center [650, 245] width 517 height 63
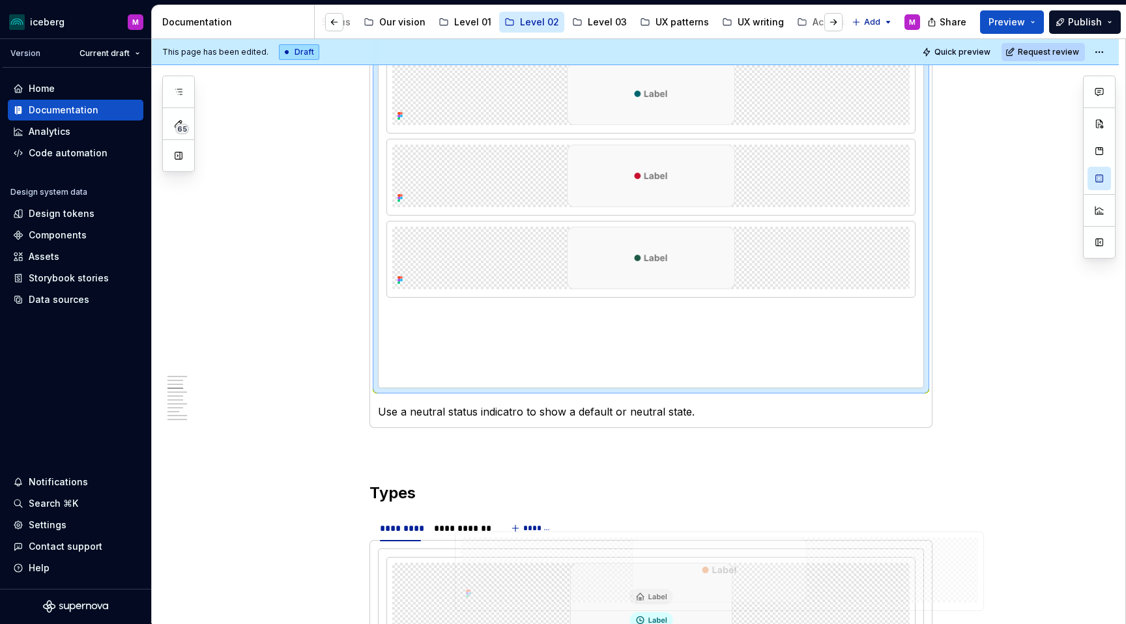
scroll to position [867, 0]
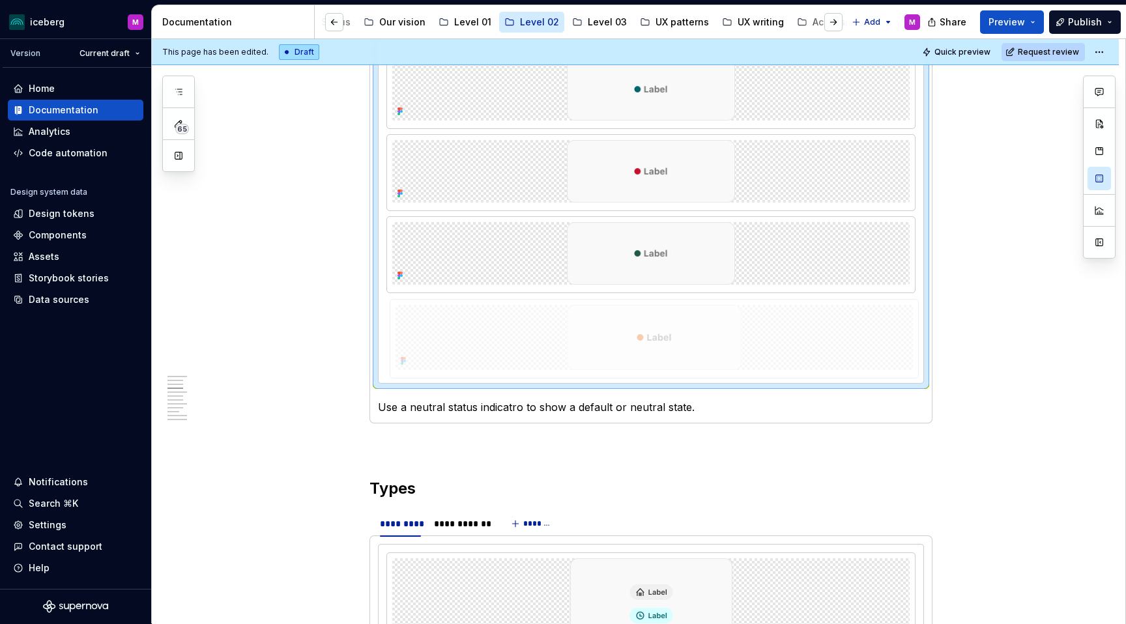
drag, startPoint x: 526, startPoint y: 255, endPoint x: 532, endPoint y: 471, distance: 215.1
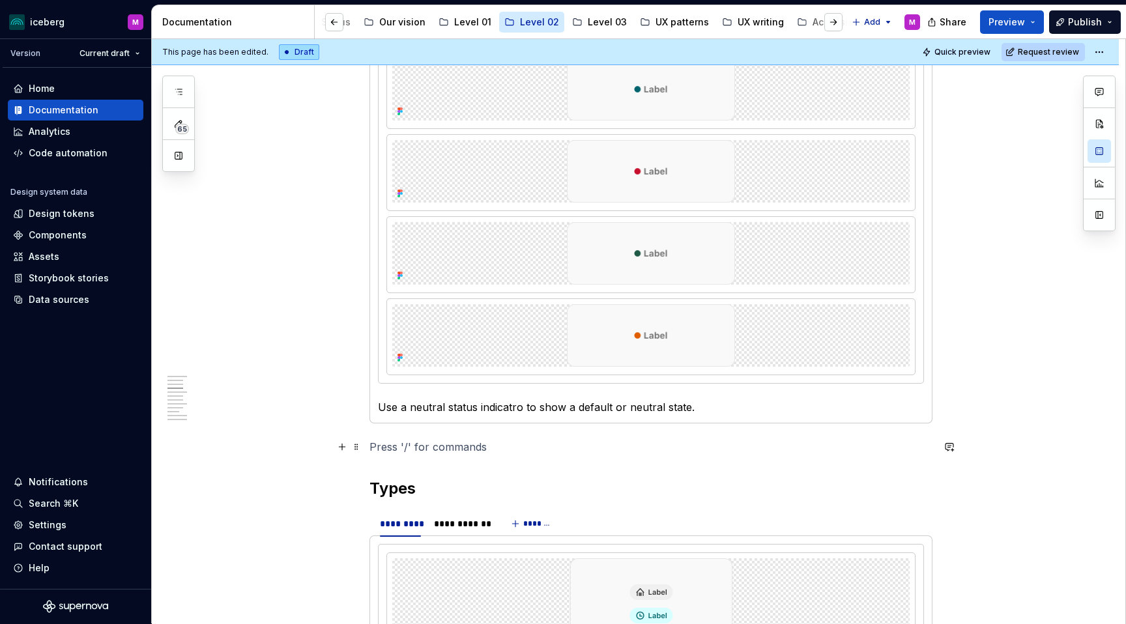
click at [530, 448] on p at bounding box center [651, 447] width 563 height 16
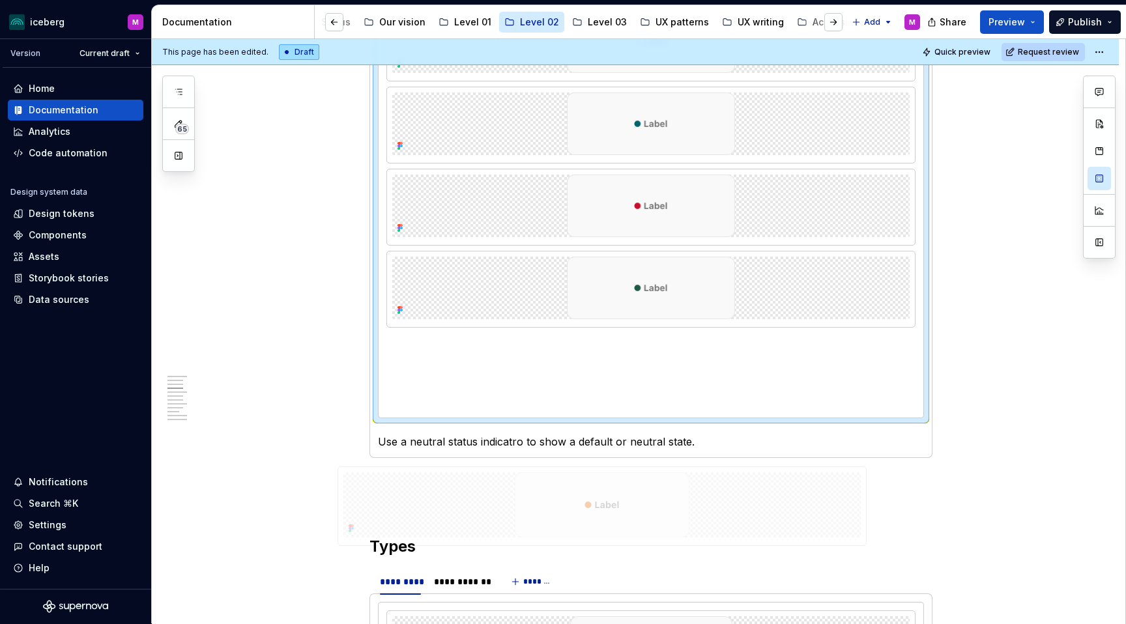
scroll to position [838, 0]
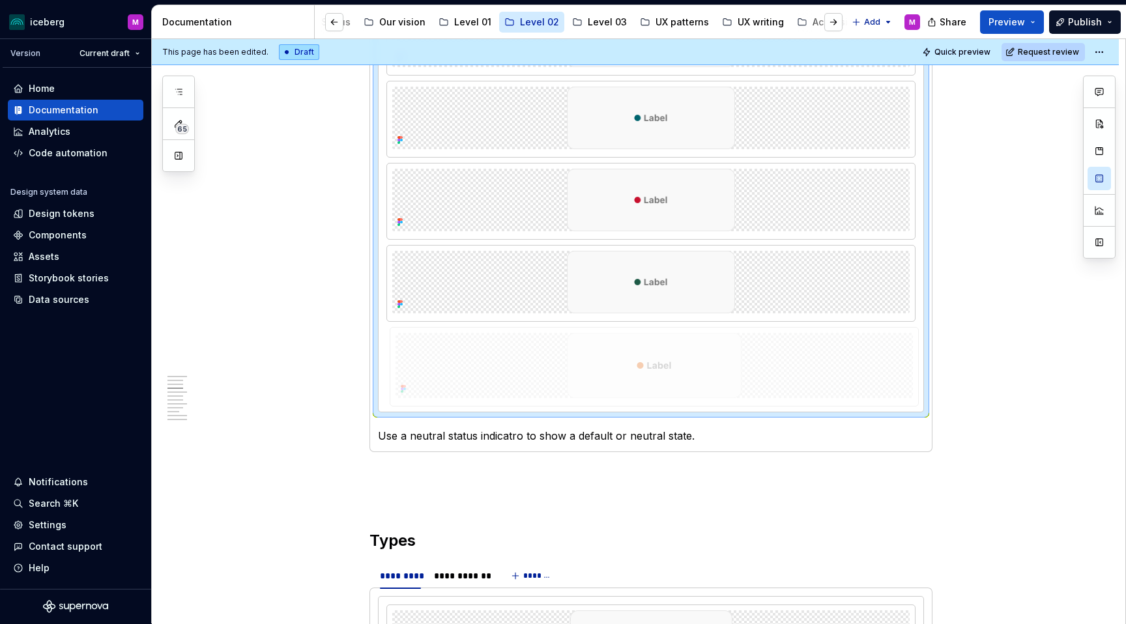
drag, startPoint x: 560, startPoint y: 443, endPoint x: 519, endPoint y: 486, distance: 59.0
click at [519, 487] on body "iceberg M Version Current draft Home Documentation Analytics Code automation De…" at bounding box center [563, 312] width 1126 height 624
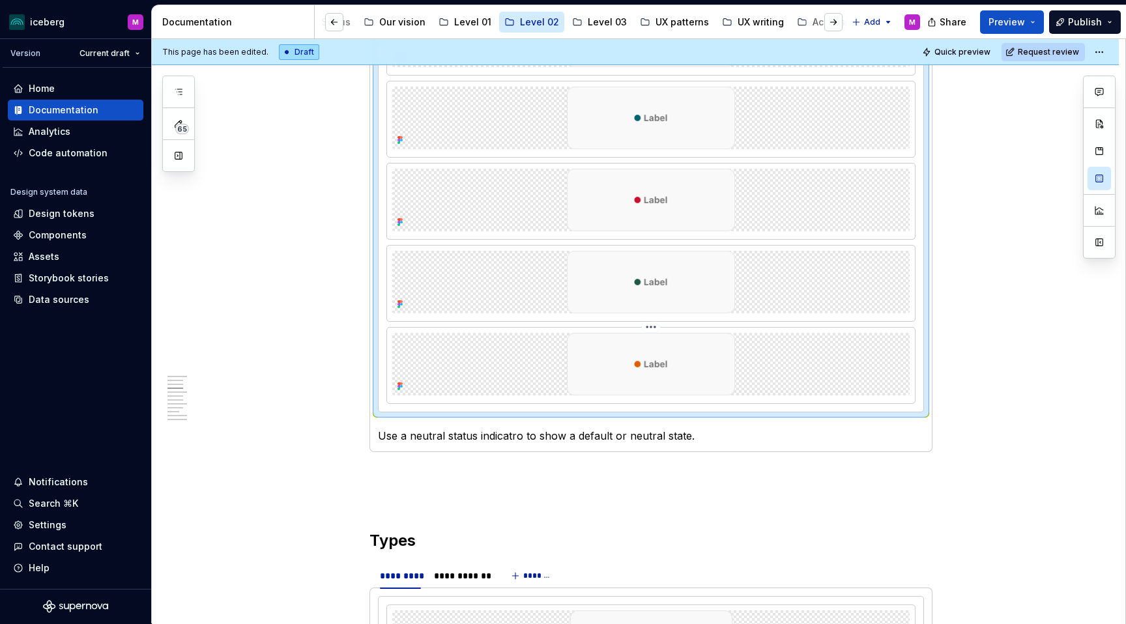
click at [590, 351] on img at bounding box center [651, 364] width 175 height 63
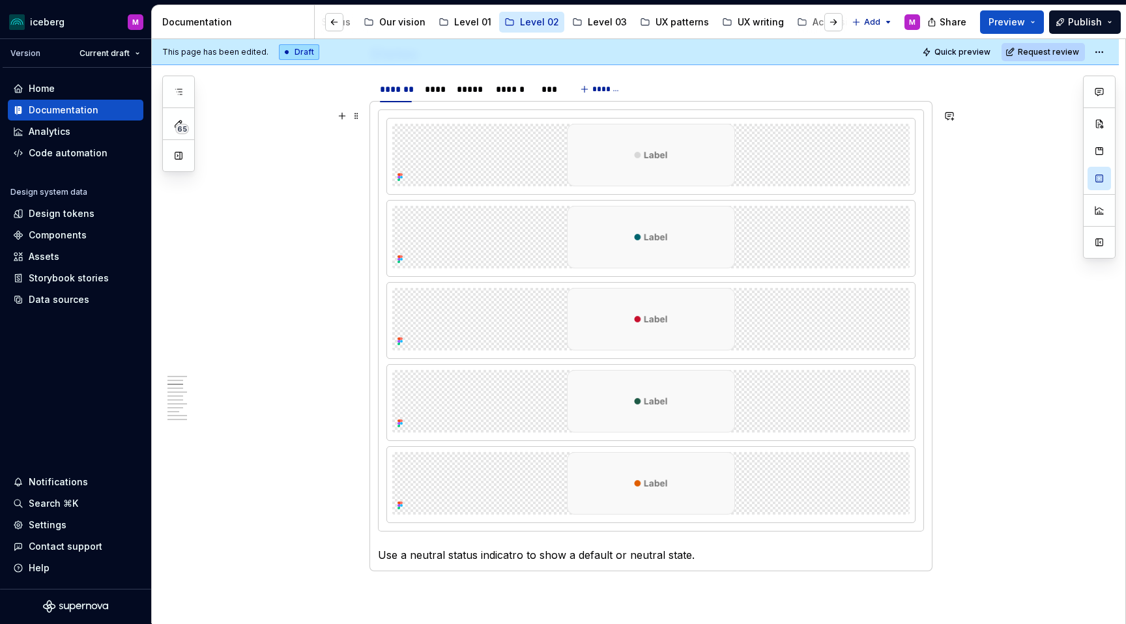
click at [600, 259] on img at bounding box center [651, 237] width 175 height 63
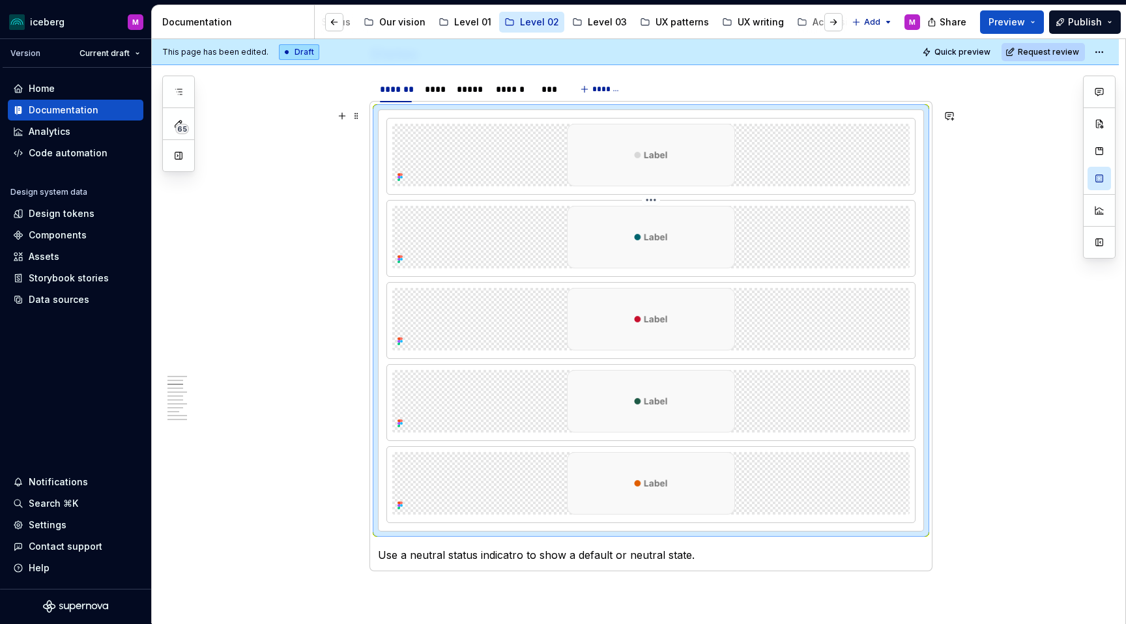
scroll to position [723, 0]
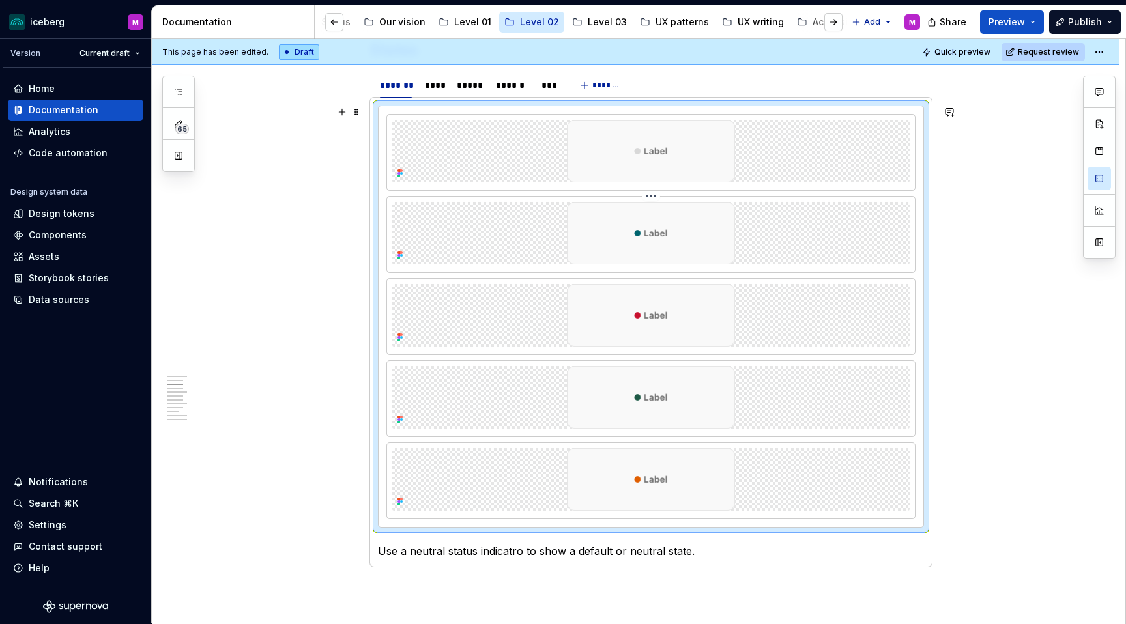
click at [656, 196] on html "iceberg M Version Current draft Home Documentation Analytics Code automation De…" at bounding box center [563, 312] width 1126 height 624
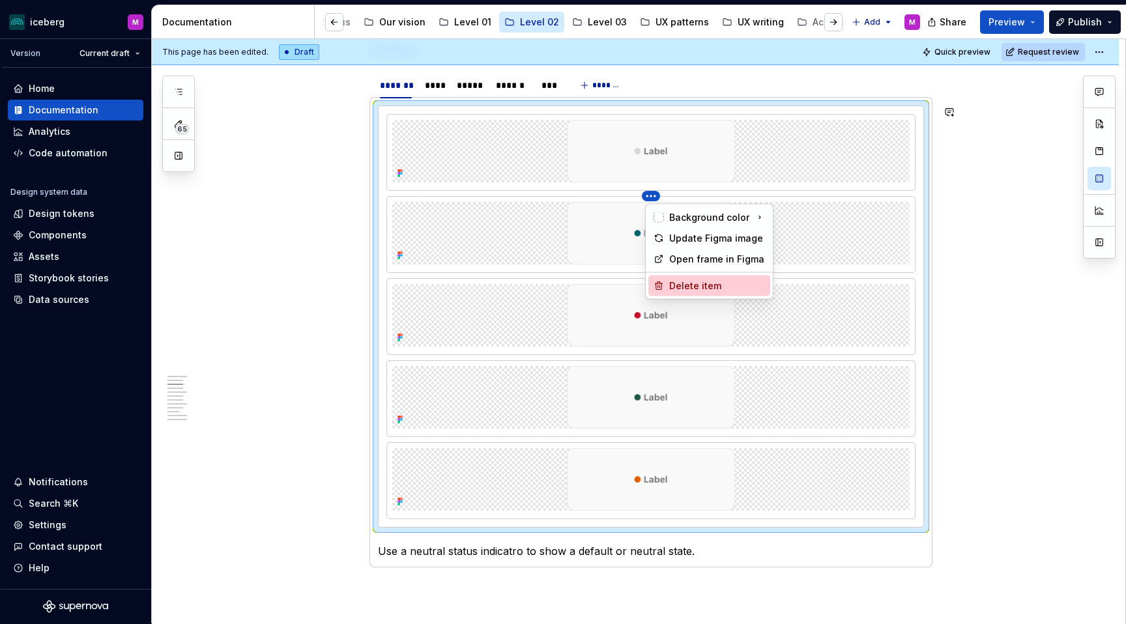
drag, startPoint x: 696, startPoint y: 282, endPoint x: 683, endPoint y: 259, distance: 26.8
click at [696, 282] on div "Delete item" at bounding box center [717, 286] width 96 height 13
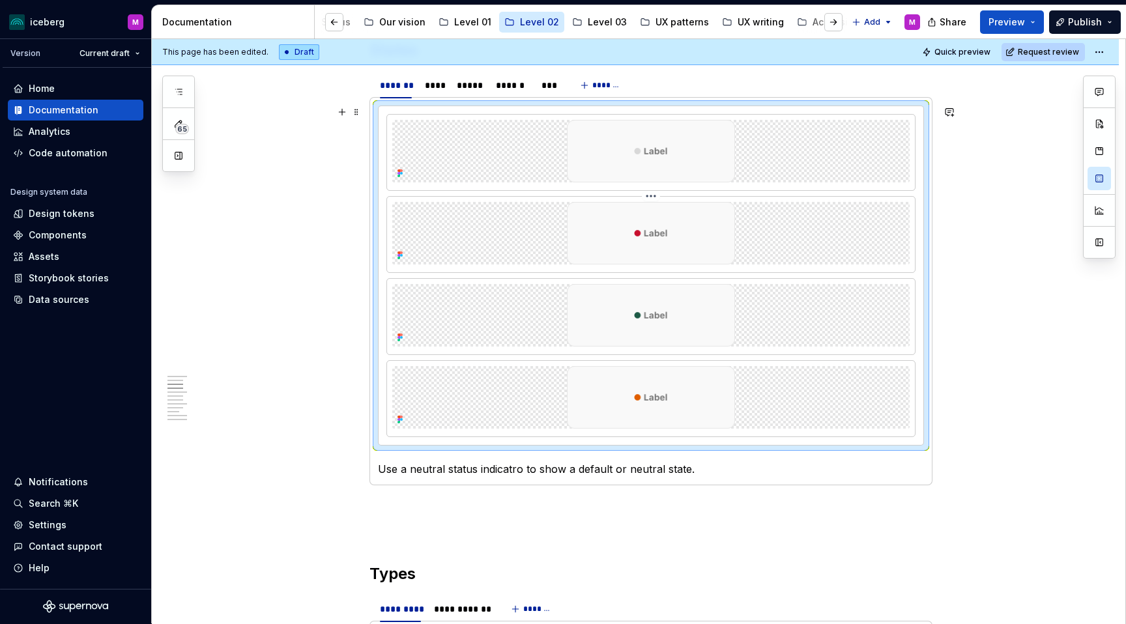
click at [654, 199] on html "iceberg M Version Current draft Home Documentation Analytics Code automation De…" at bounding box center [563, 312] width 1126 height 624
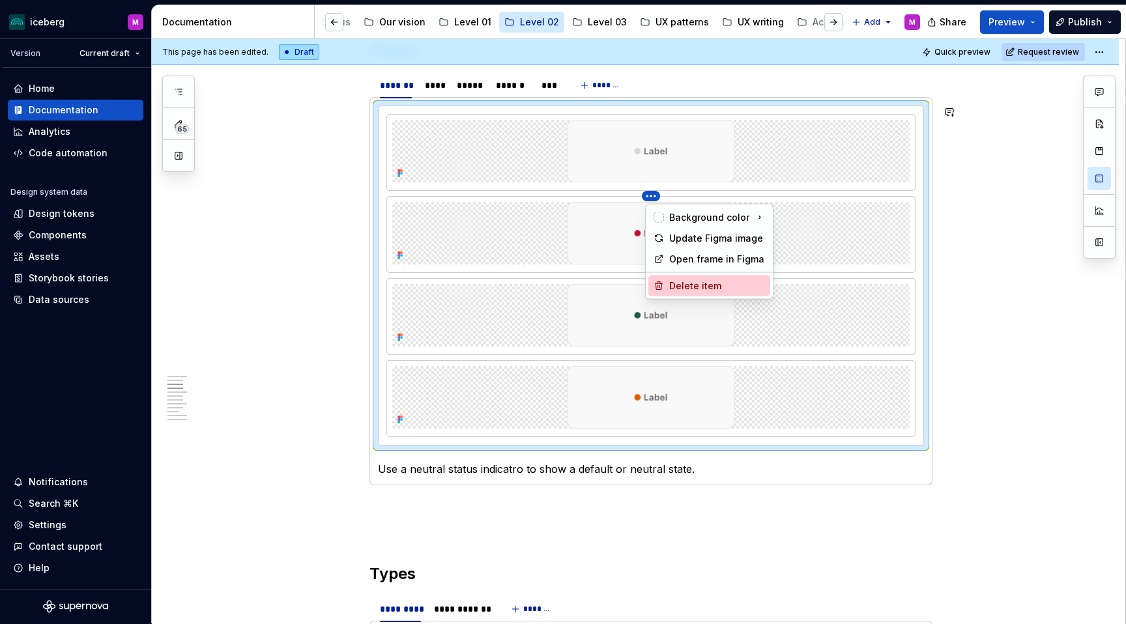
click at [669, 284] on div "Delete item" at bounding box center [709, 286] width 122 height 21
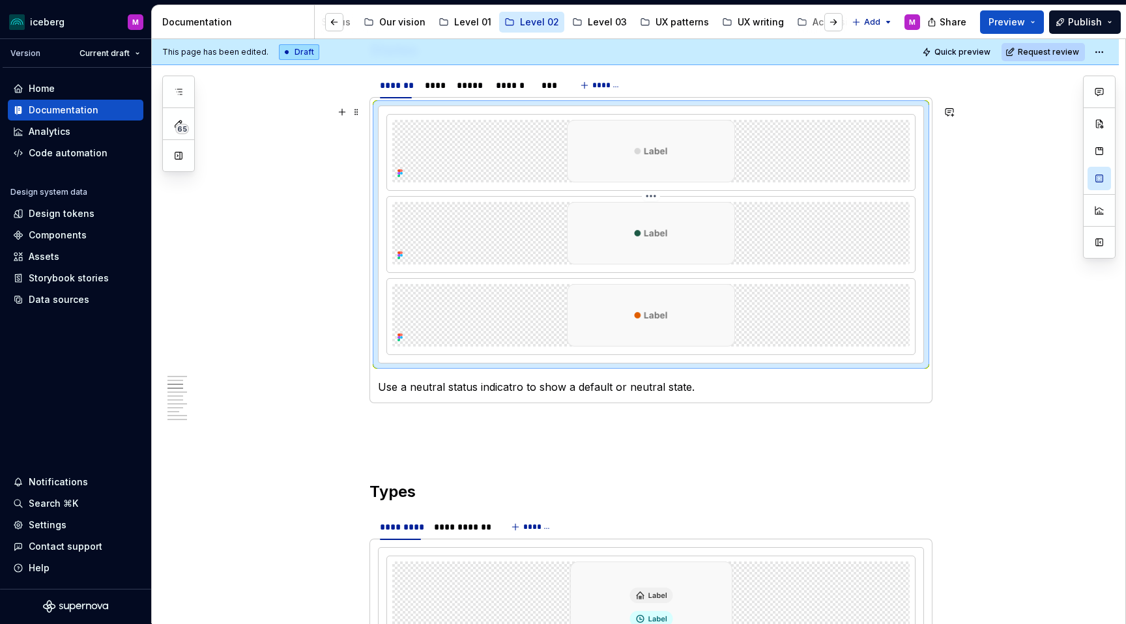
click at [650, 198] on html "iceberg M Version Current draft Home Documentation Analytics Code automation De…" at bounding box center [563, 312] width 1126 height 624
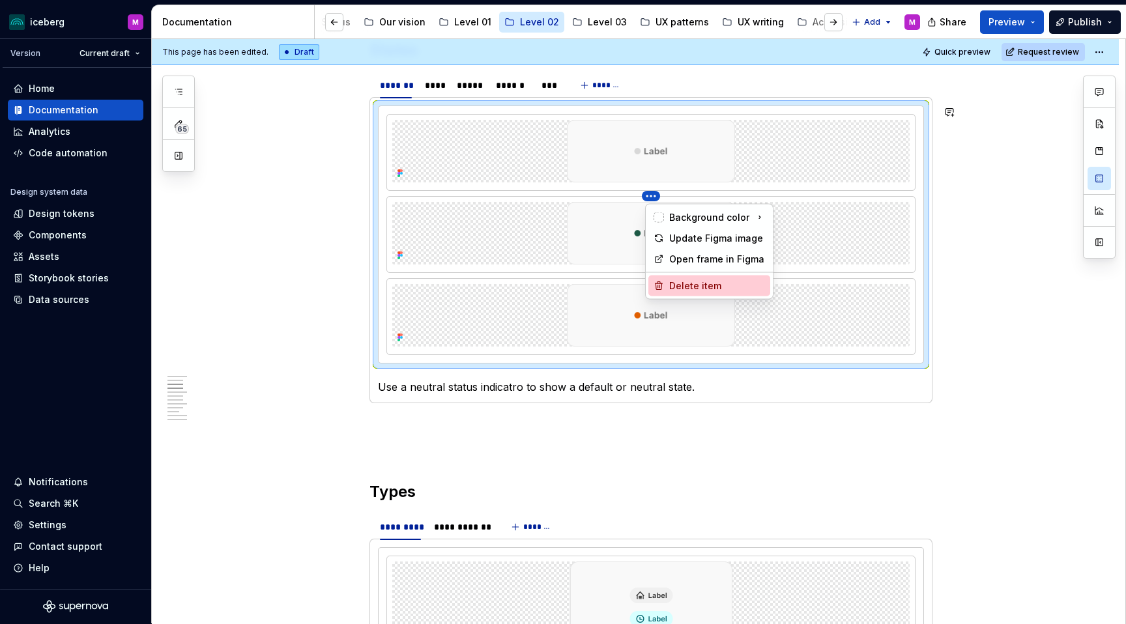
click at [662, 281] on icon at bounding box center [659, 286] width 10 height 10
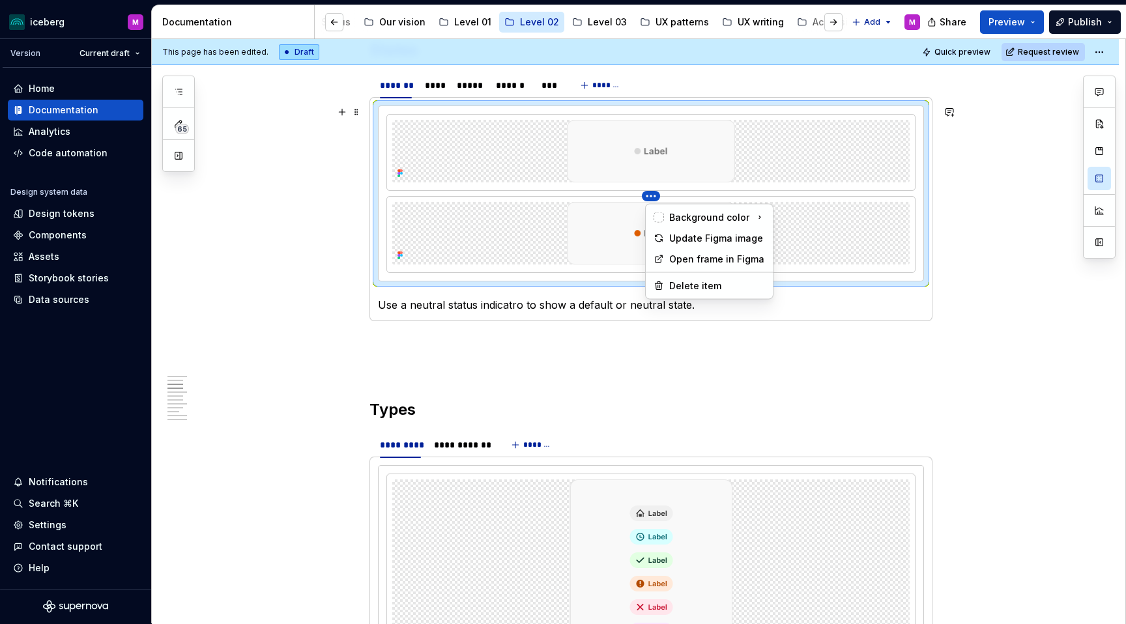
click at [654, 199] on html "iceberg M Version Current draft Home Documentation Analytics Code automation De…" at bounding box center [563, 312] width 1126 height 624
click at [661, 282] on icon at bounding box center [659, 286] width 10 height 10
type textarea "*"
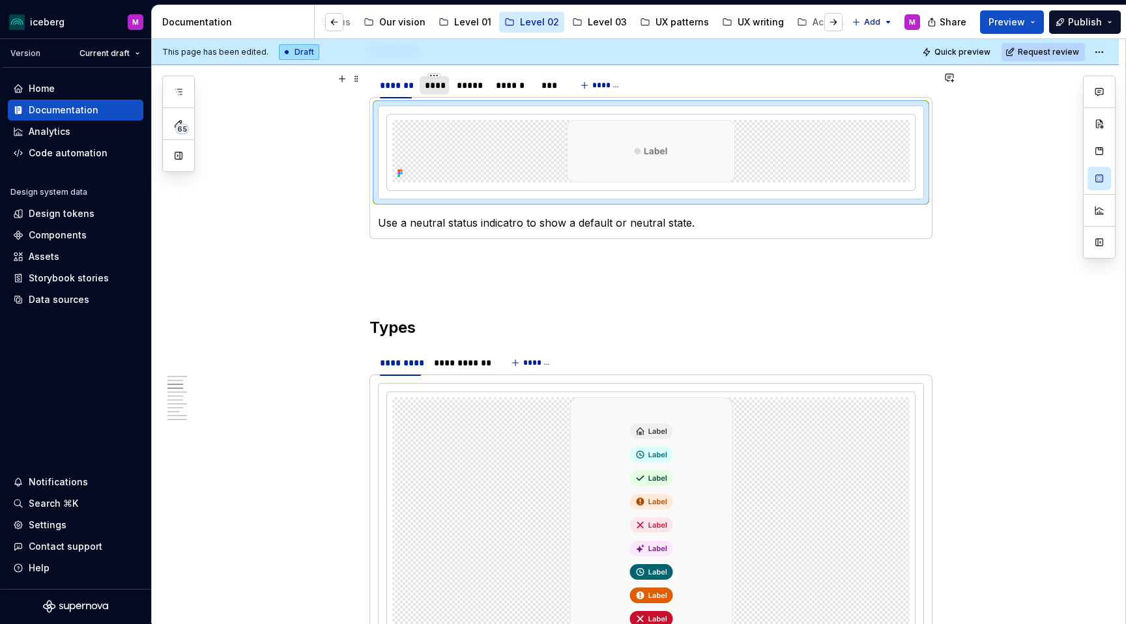
click at [438, 83] on div "****" at bounding box center [434, 85] width 19 height 13
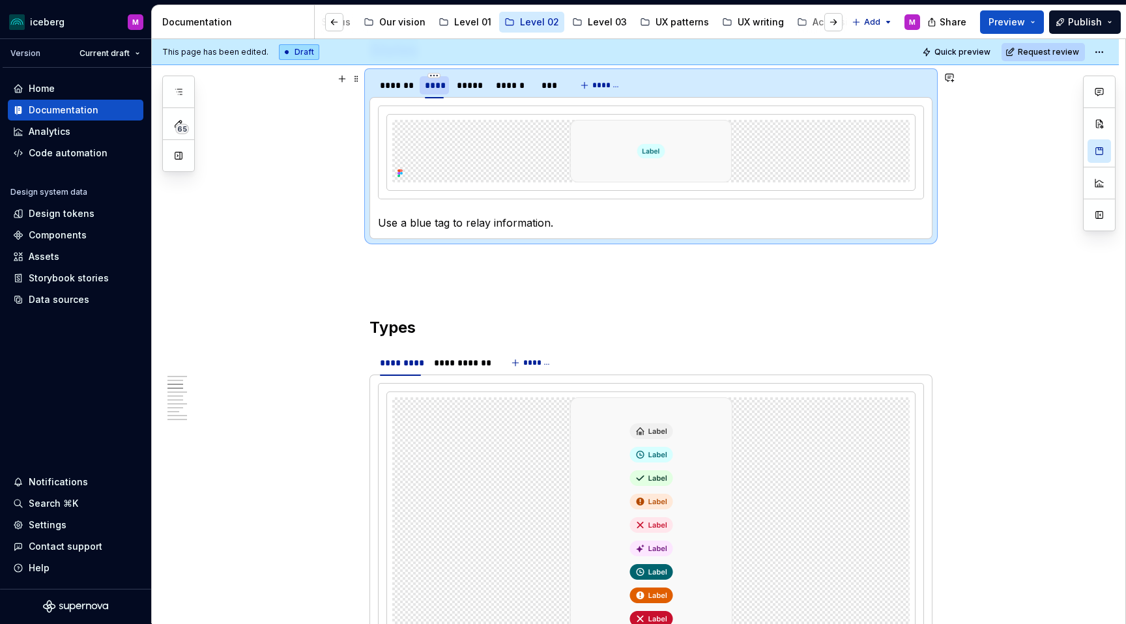
click at [438, 87] on div "****" at bounding box center [434, 85] width 19 height 13
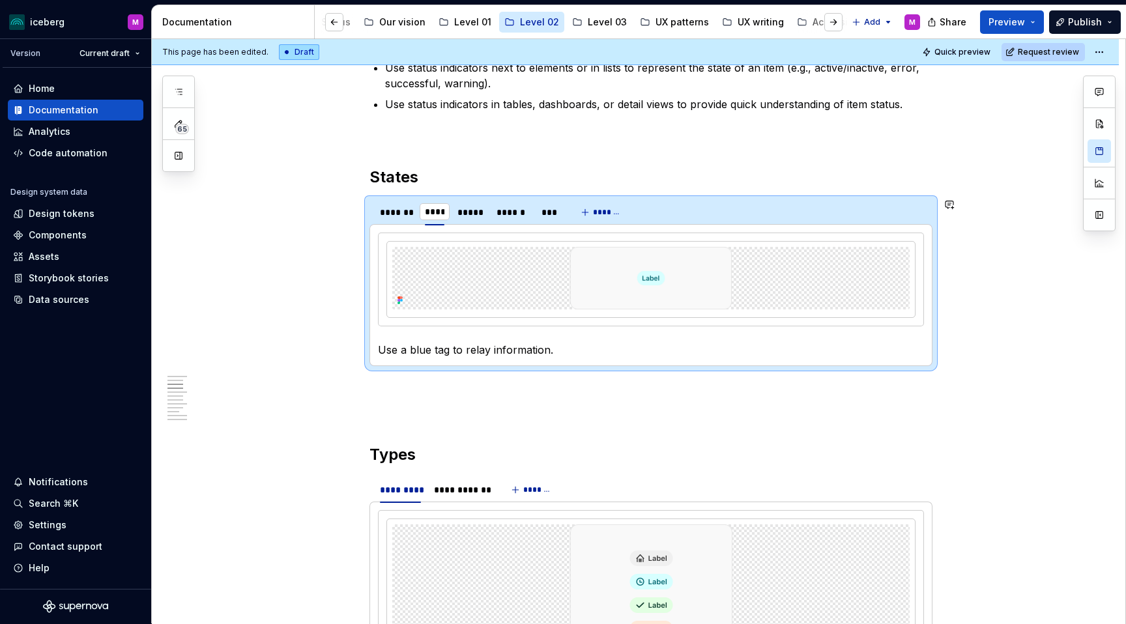
scroll to position [597, 0]
type input "****"
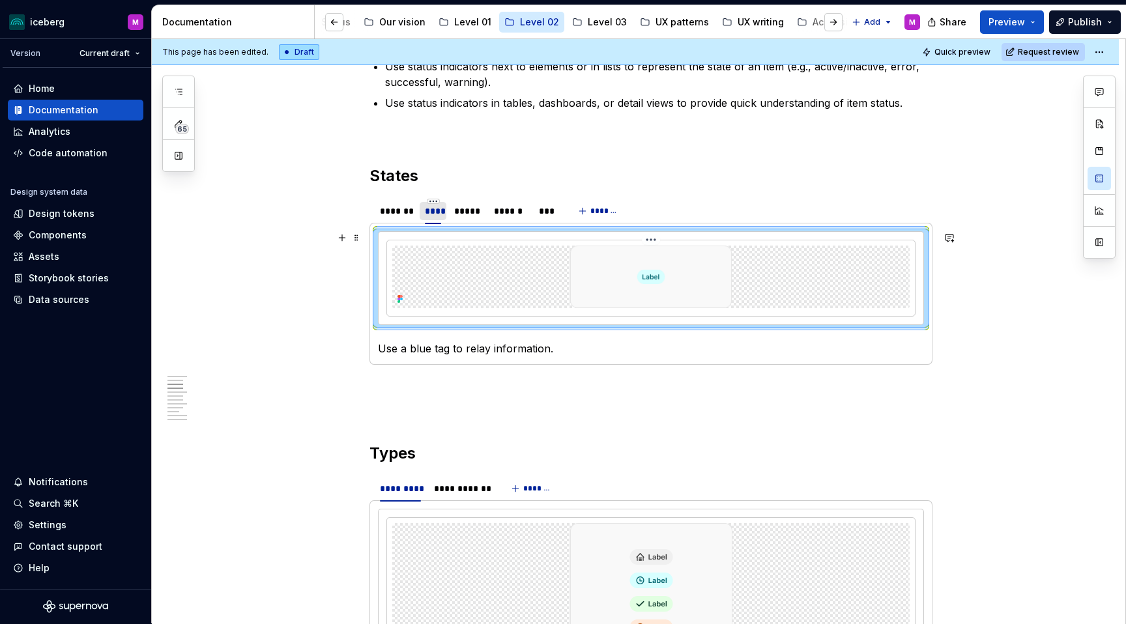
click at [511, 276] on div at bounding box center [650, 277] width 517 height 63
click at [814, 267] on div at bounding box center [650, 277] width 517 height 63
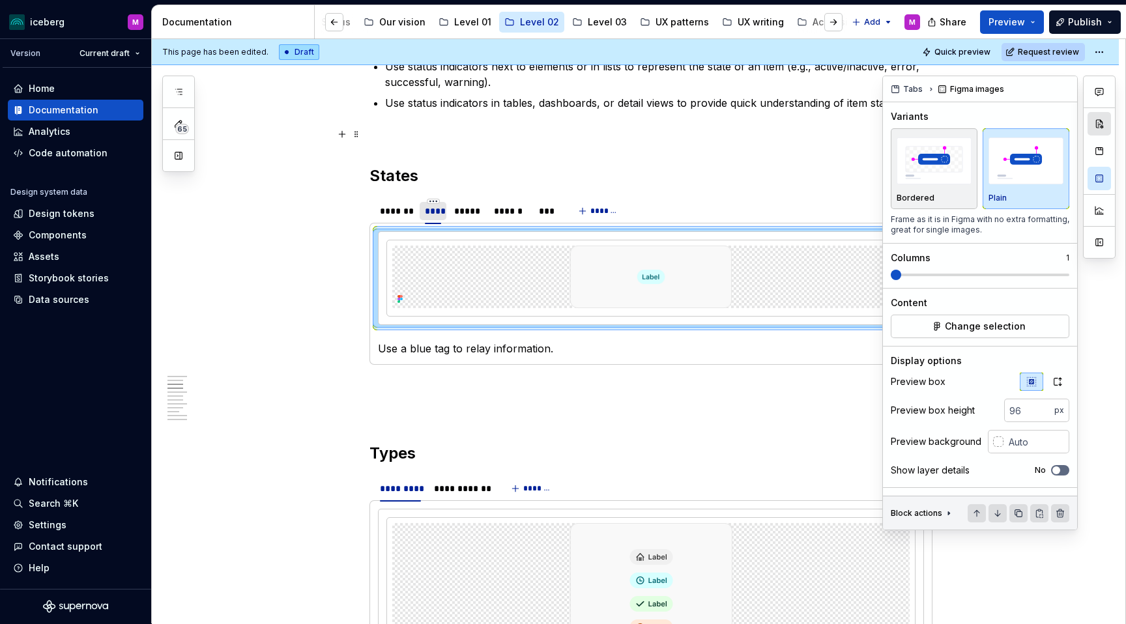
click at [1102, 127] on button "button" at bounding box center [1099, 123] width 23 height 23
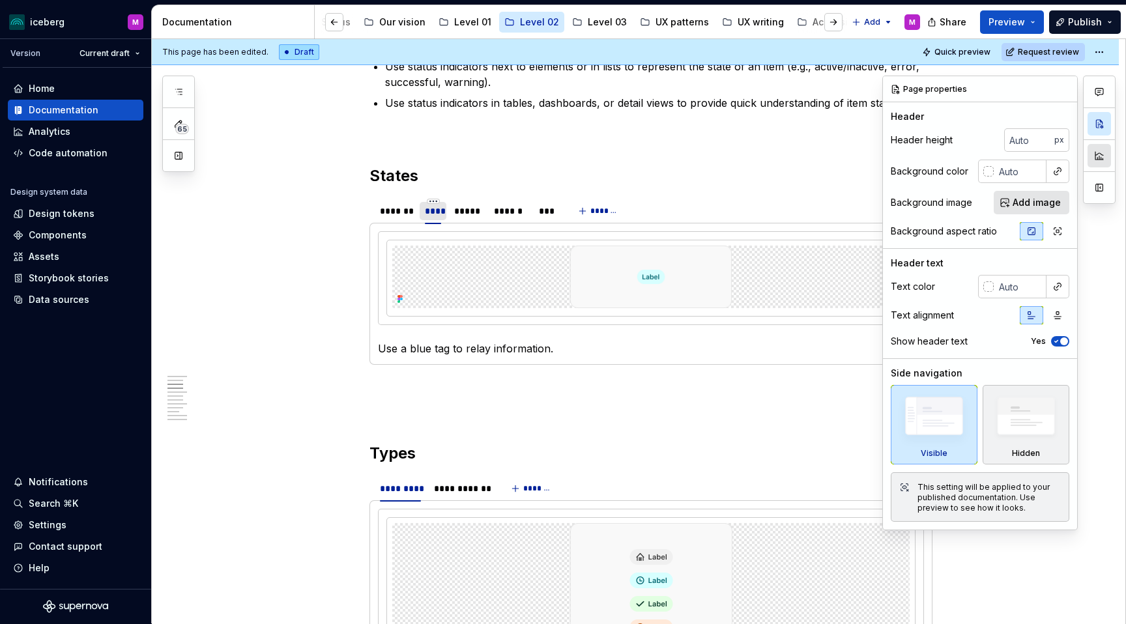
click at [1100, 158] on button "button" at bounding box center [1099, 155] width 23 height 23
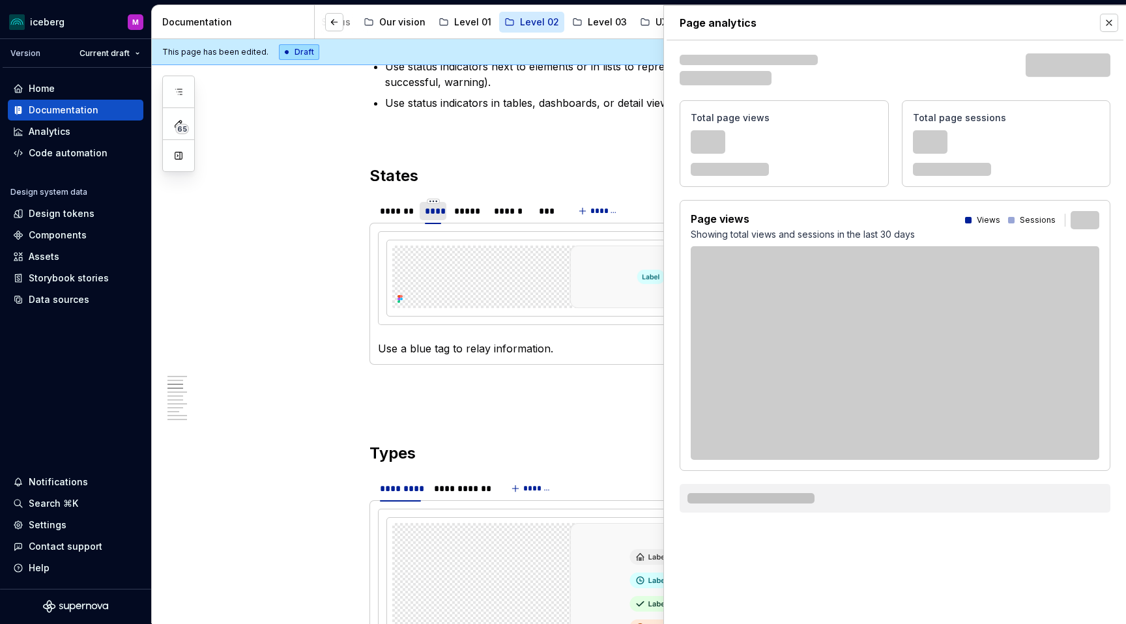
click at [1103, 123] on div "Total page sessions 666" at bounding box center [1006, 143] width 209 height 87
click at [584, 283] on img at bounding box center [651, 277] width 175 height 63
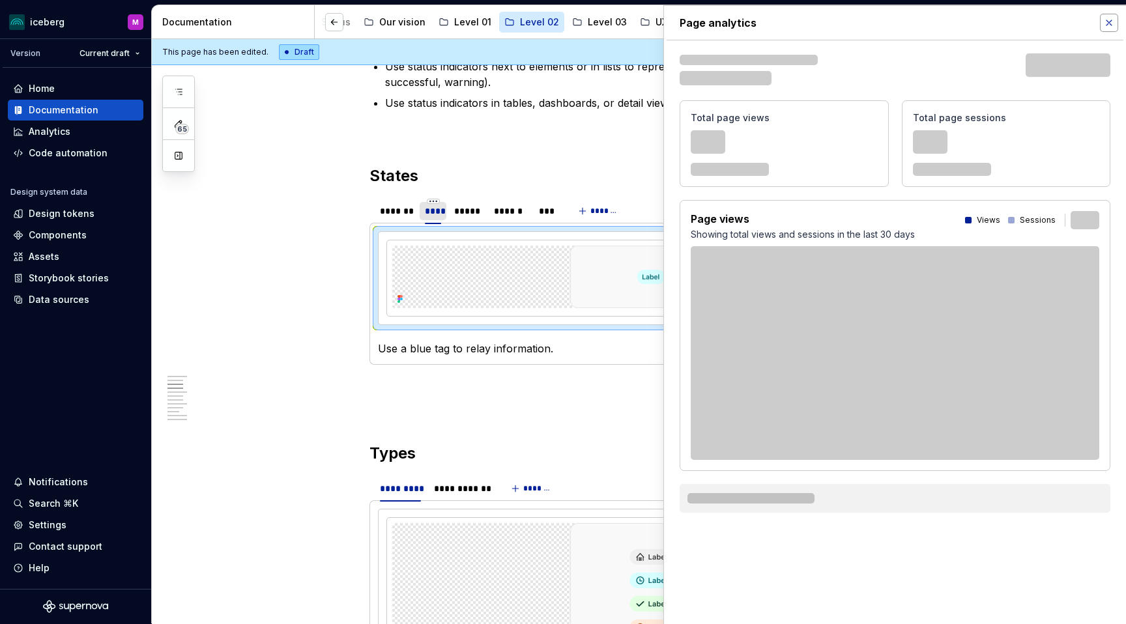
click at [1106, 24] on button "button" at bounding box center [1109, 23] width 18 height 18
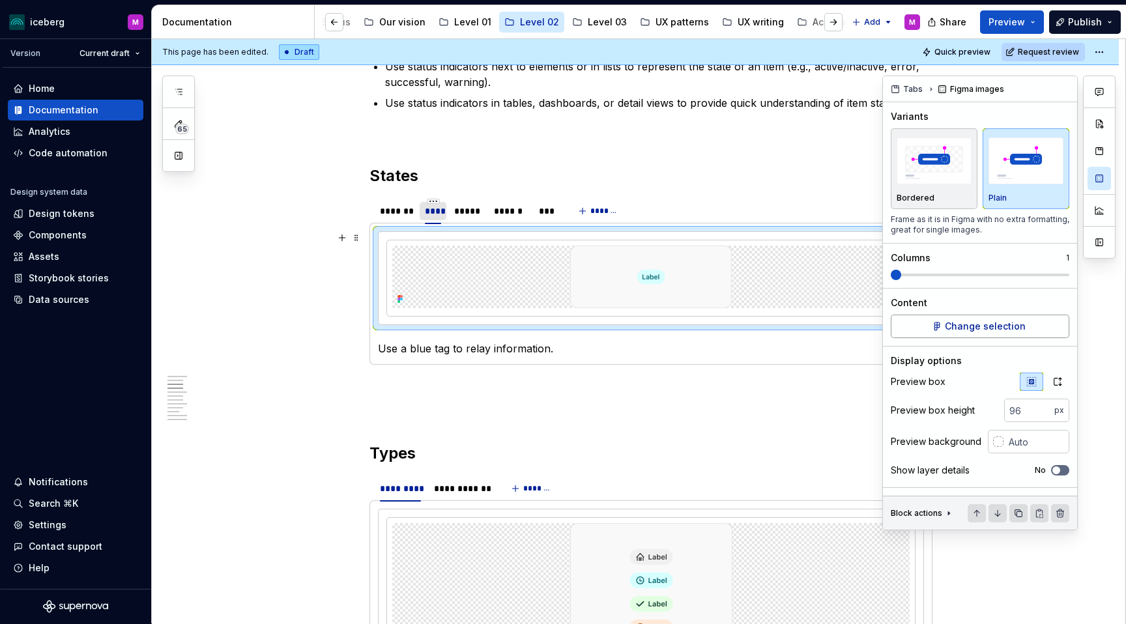
click at [966, 321] on span "Change selection" at bounding box center [985, 326] width 81 height 13
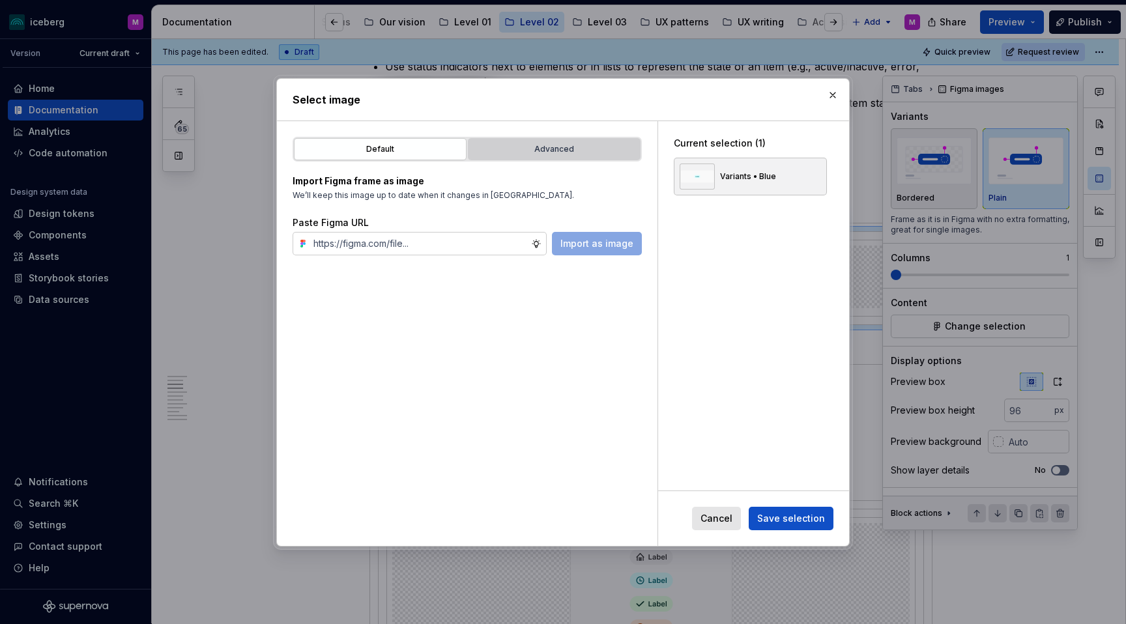
click at [532, 149] on div "Advanced" at bounding box center [554, 149] width 164 height 13
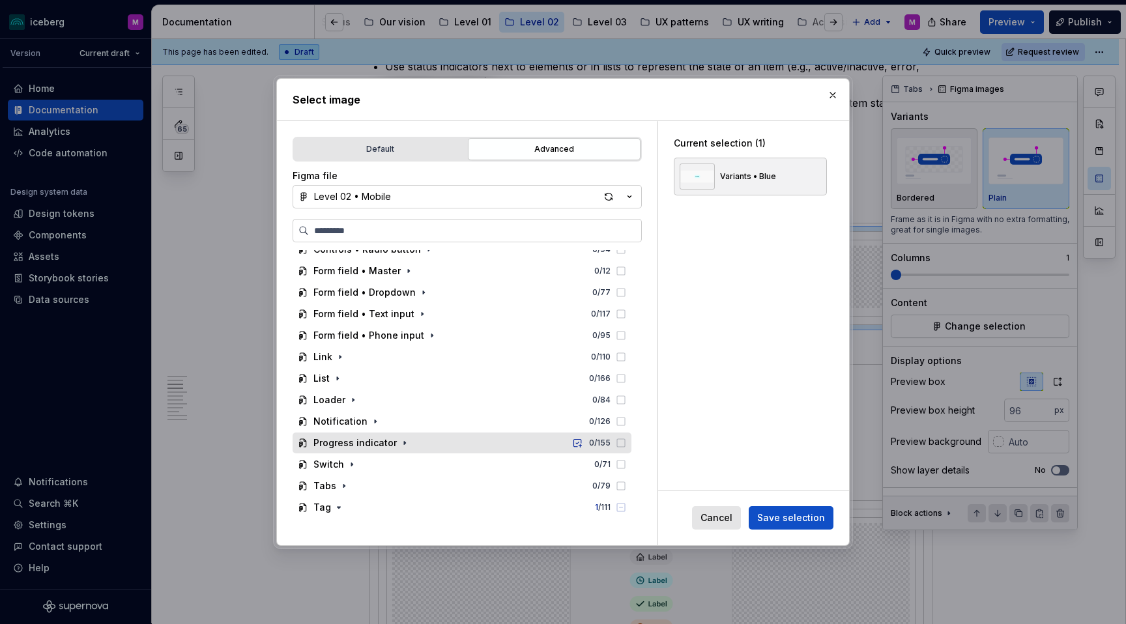
scroll to position [0, 5]
click at [336, 224] on input "search" at bounding box center [475, 230] width 332 height 13
click at [404, 194] on button "Level 02 • Mobile" at bounding box center [467, 196] width 349 height 23
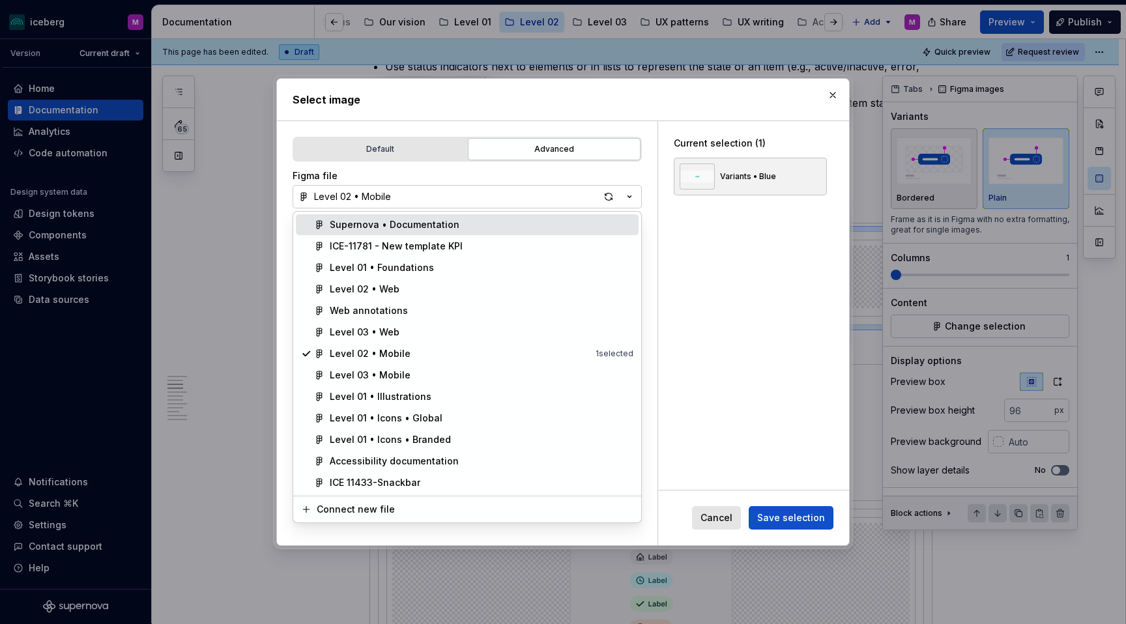
click at [377, 227] on div "Supernova • Documentation" at bounding box center [395, 224] width 130 height 13
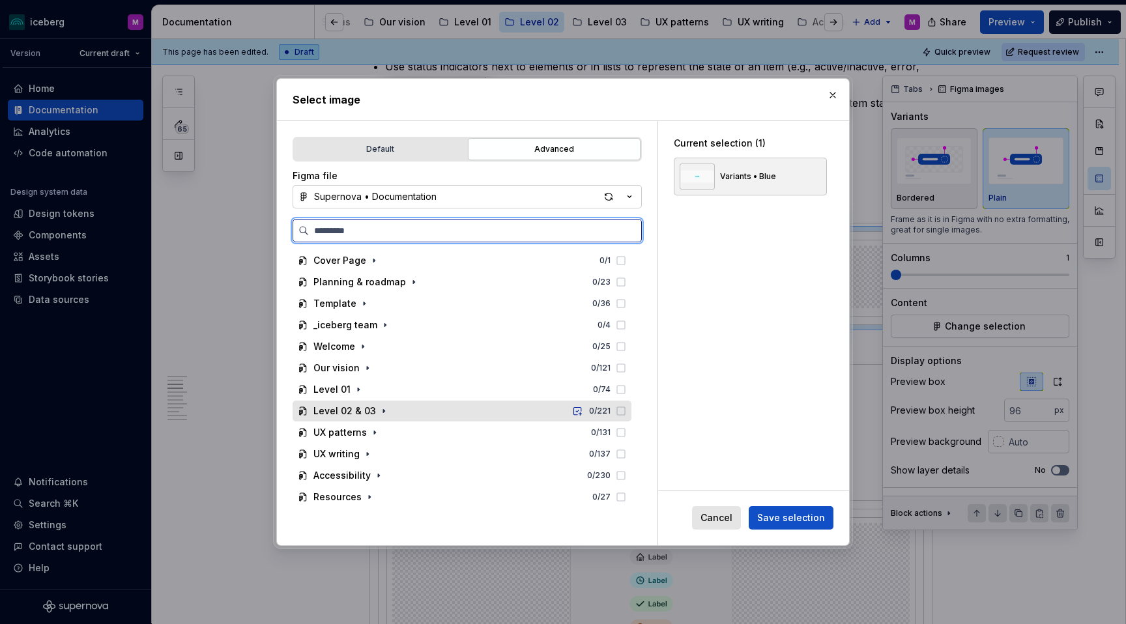
click at [358, 409] on div "Level 02 & 03" at bounding box center [344, 411] width 63 height 13
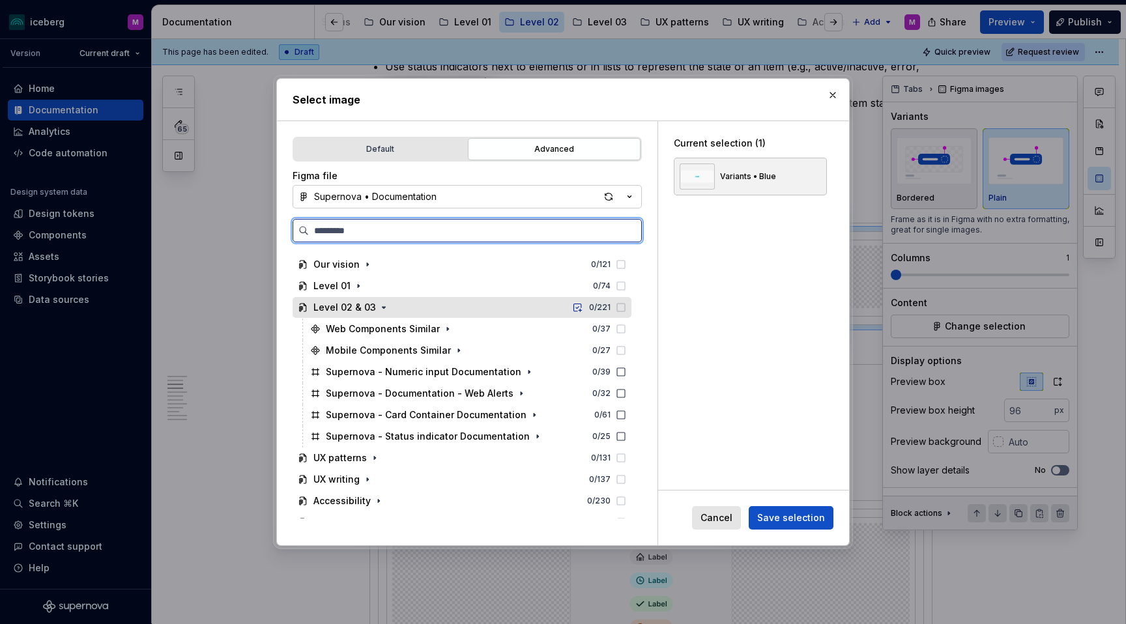
scroll to position [117, 0]
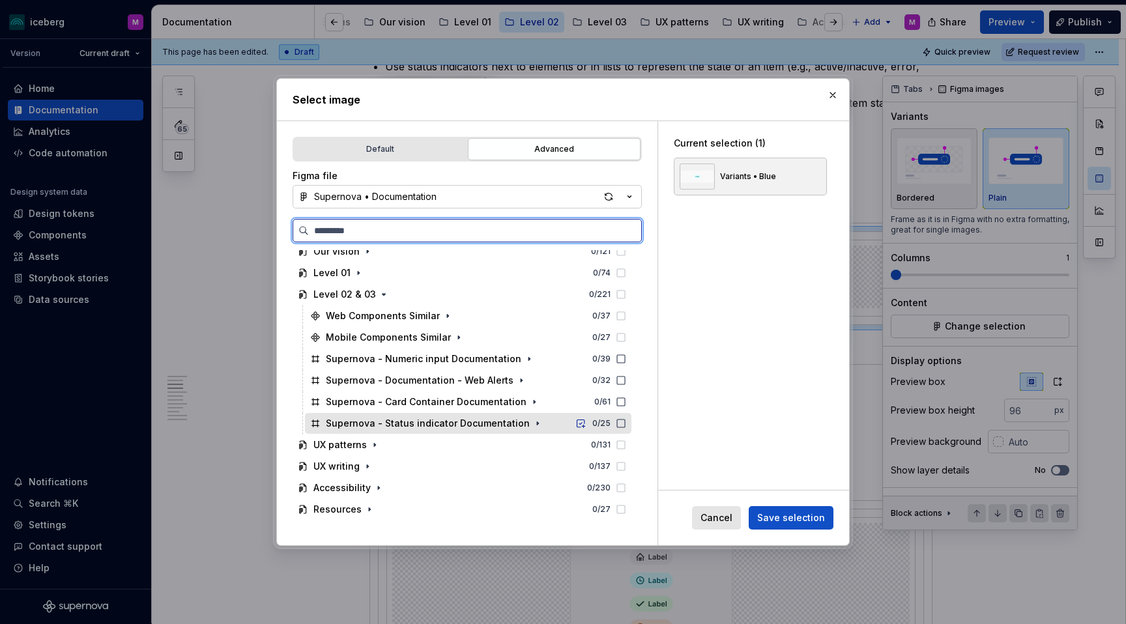
click at [466, 424] on div "Supernova - Status indicator Documentation" at bounding box center [428, 423] width 204 height 13
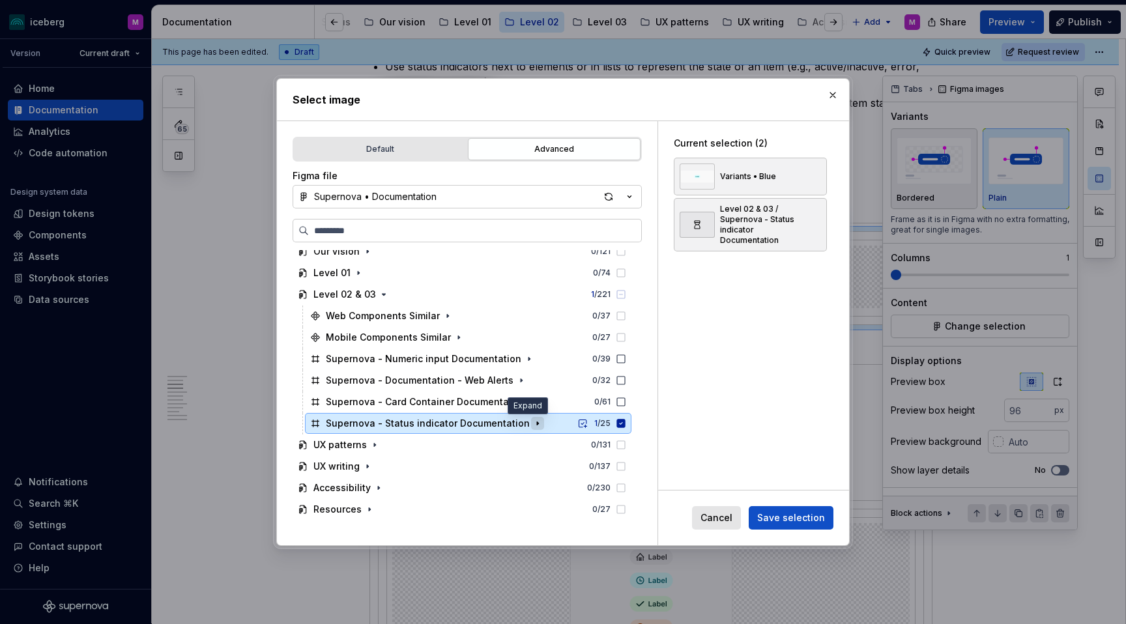
click at [537, 424] on icon "button" at bounding box center [537, 423] width 1 height 3
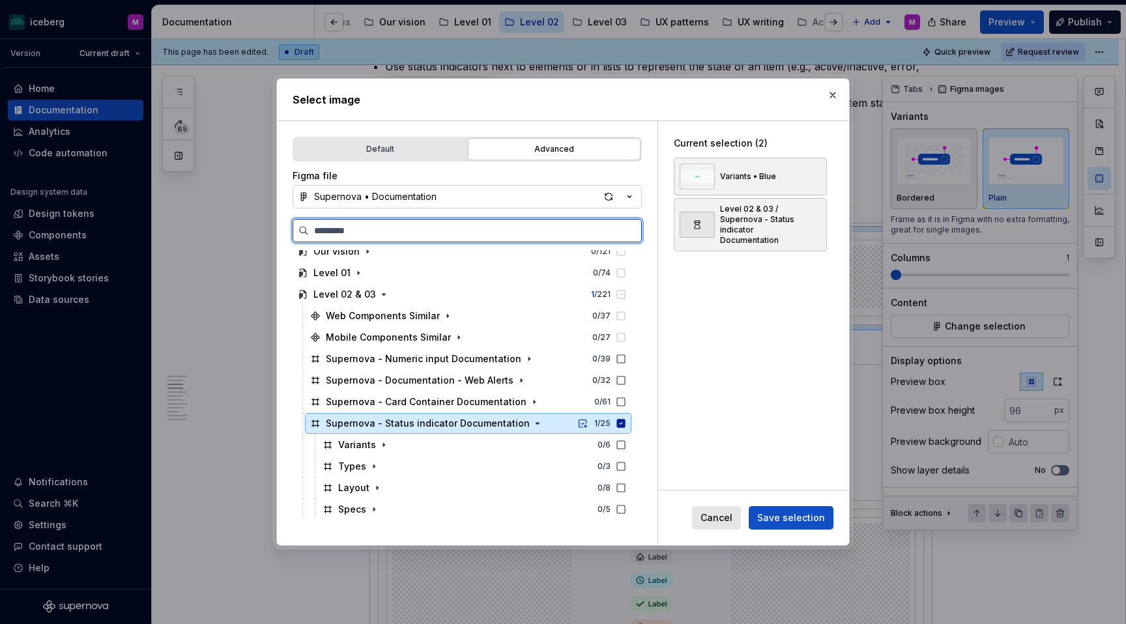
click at [626, 422] on icon at bounding box center [621, 423] width 10 height 10
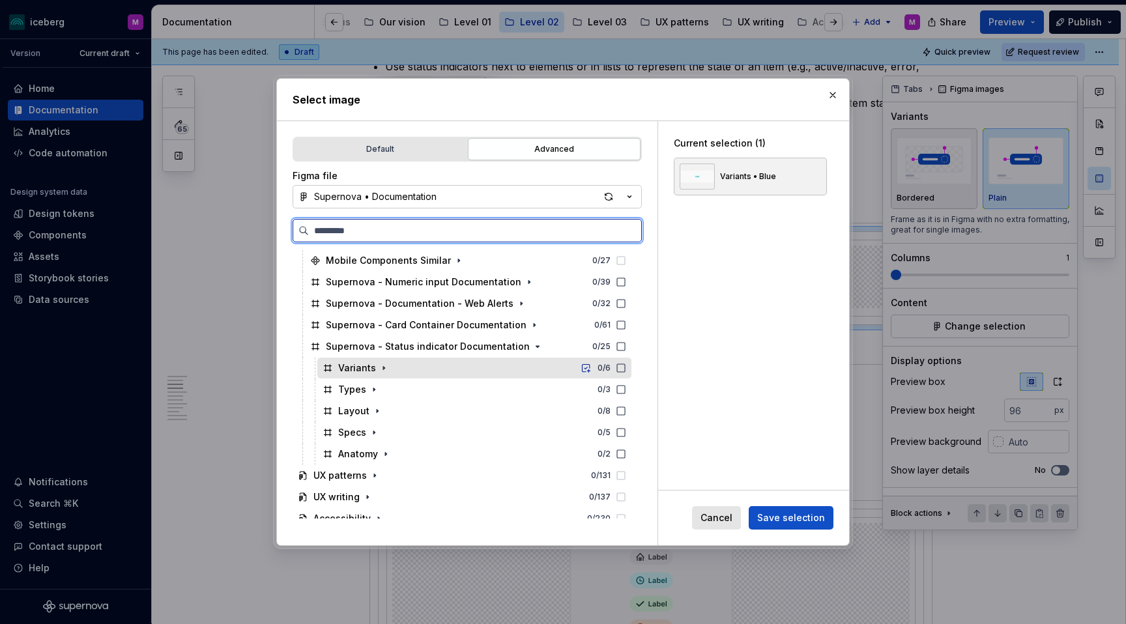
scroll to position [226, 0]
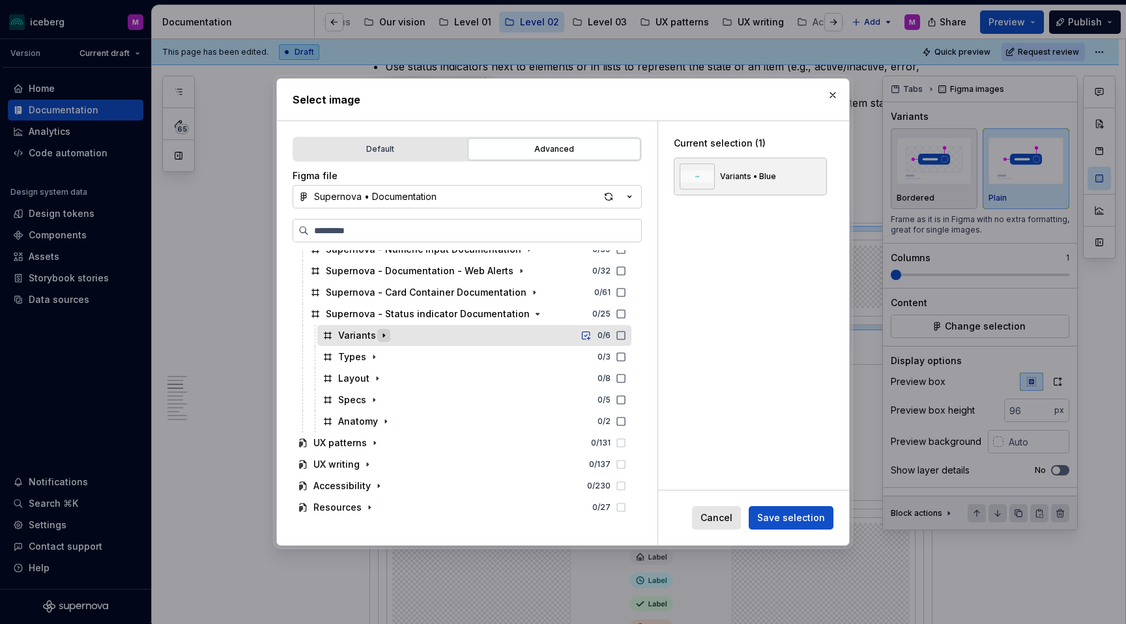
click at [382, 341] on button "button" at bounding box center [383, 335] width 13 height 13
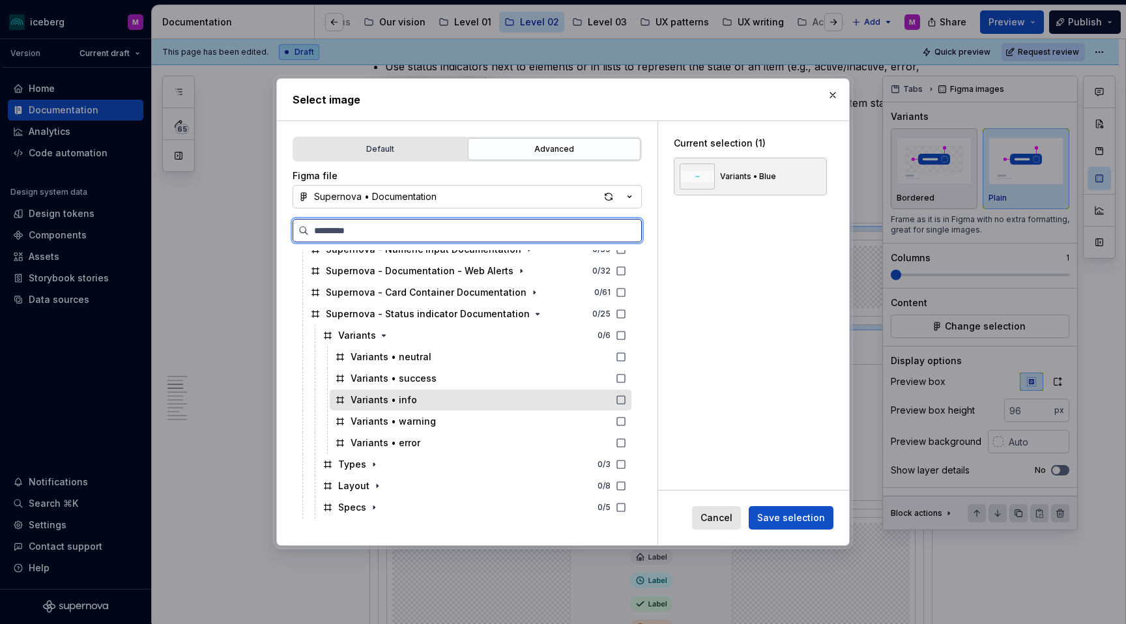
click at [436, 396] on div "Variants • info" at bounding box center [481, 400] width 302 height 21
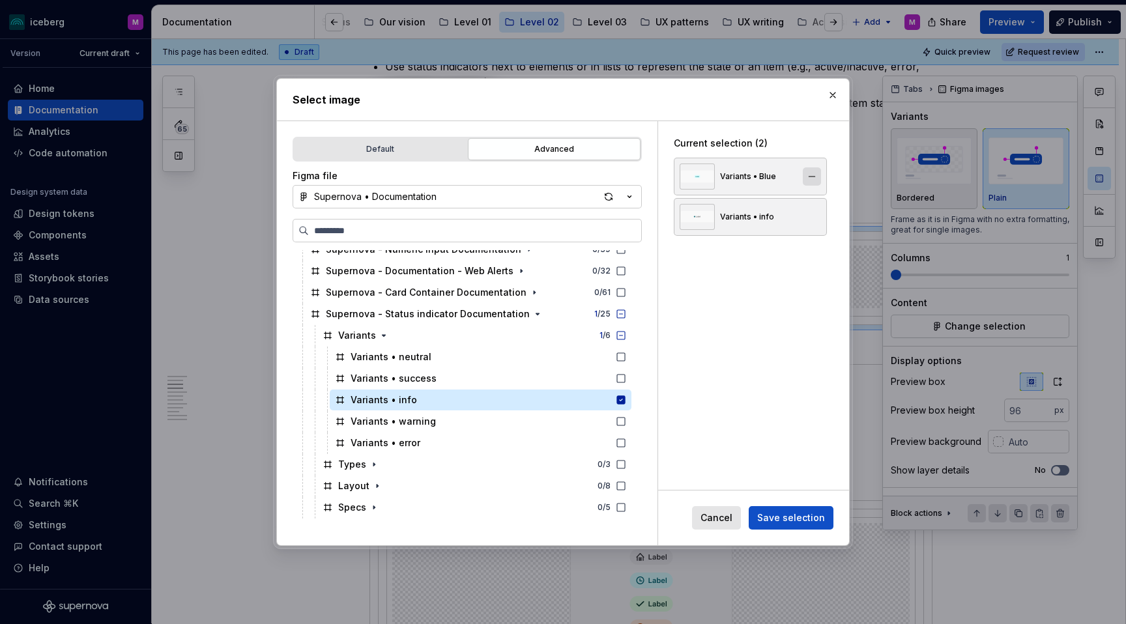
click at [821, 175] on button "button" at bounding box center [812, 176] width 18 height 18
click at [798, 491] on span "Save selection" at bounding box center [791, 518] width 68 height 13
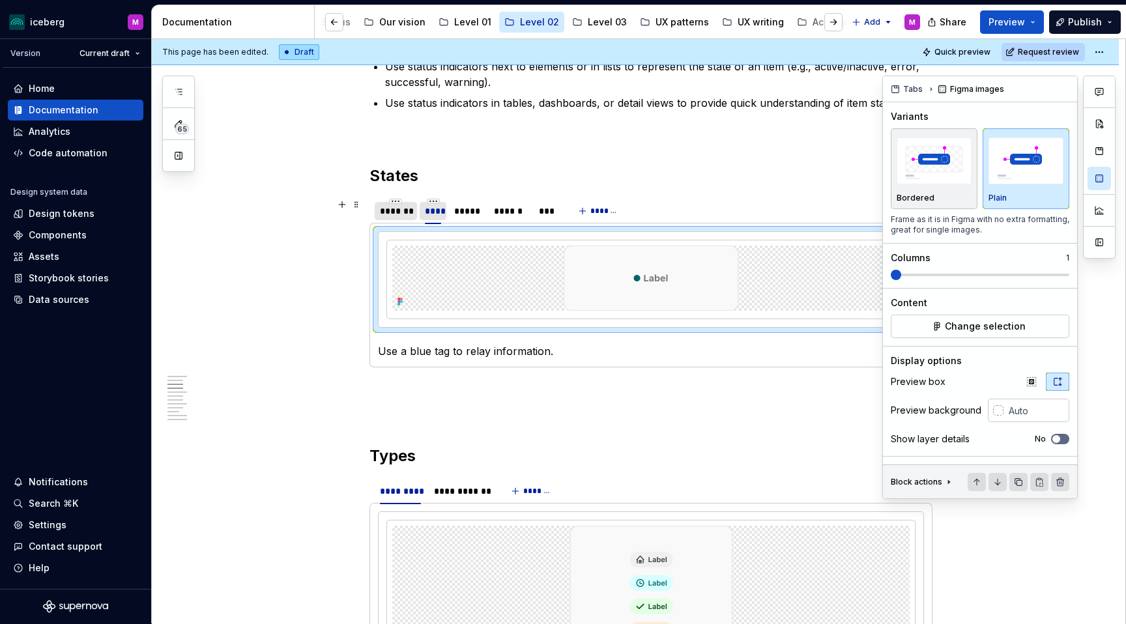
click at [400, 214] on div "*******" at bounding box center [396, 211] width 32 height 13
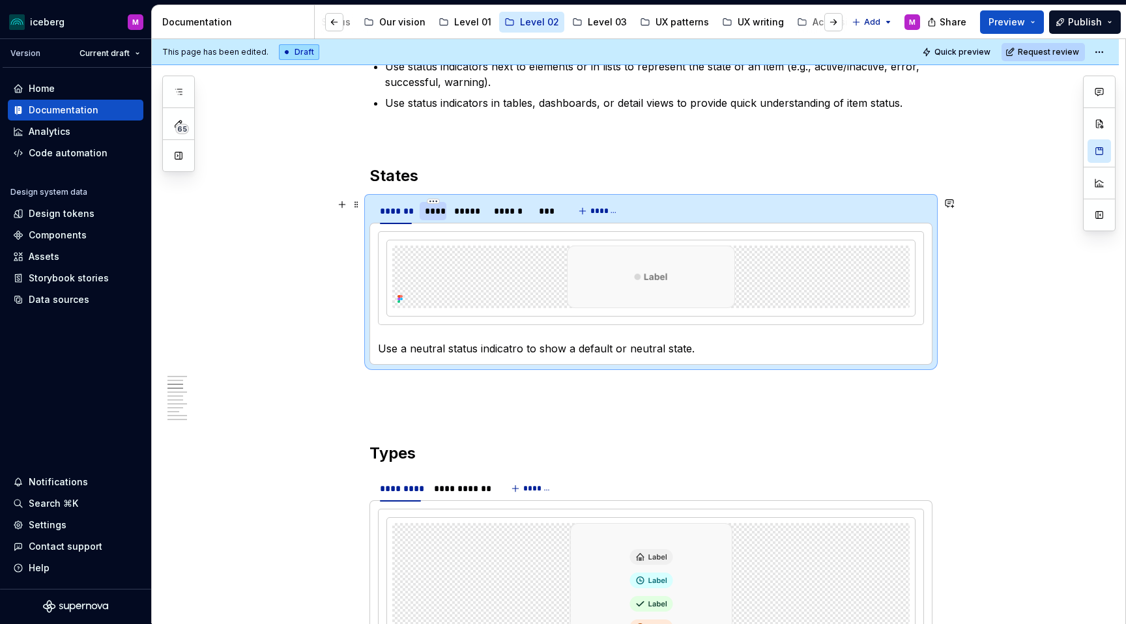
click at [435, 212] on div "****" at bounding box center [433, 211] width 17 height 13
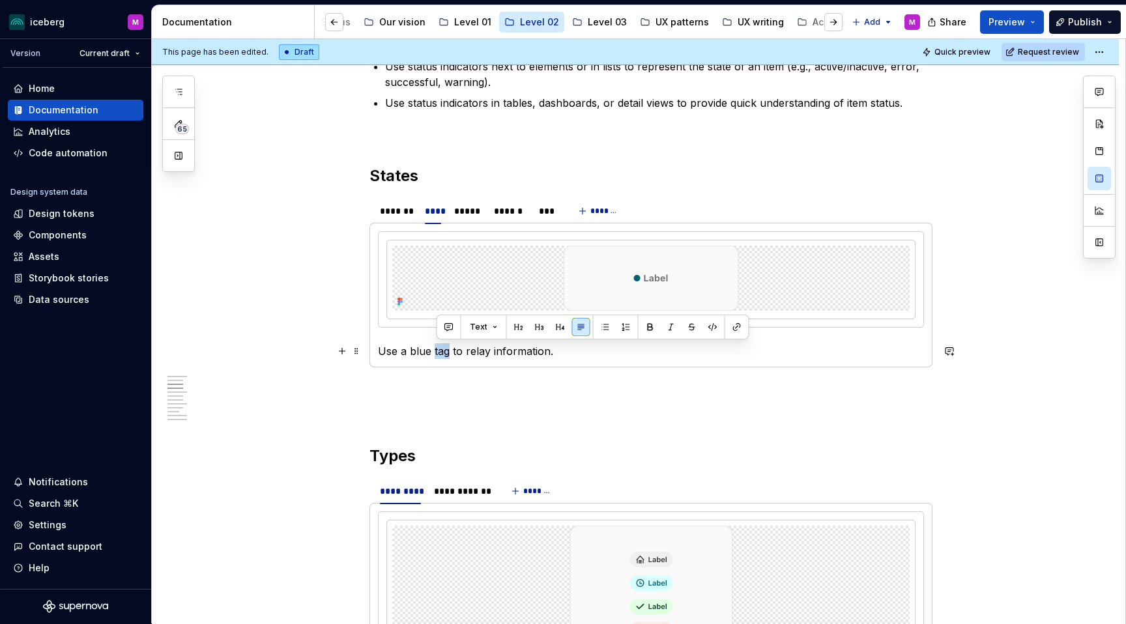
drag, startPoint x: 452, startPoint y: 351, endPoint x: 439, endPoint y: 351, distance: 13.7
click at [436, 352] on p "Use a blue tag to relay information." at bounding box center [651, 351] width 546 height 16
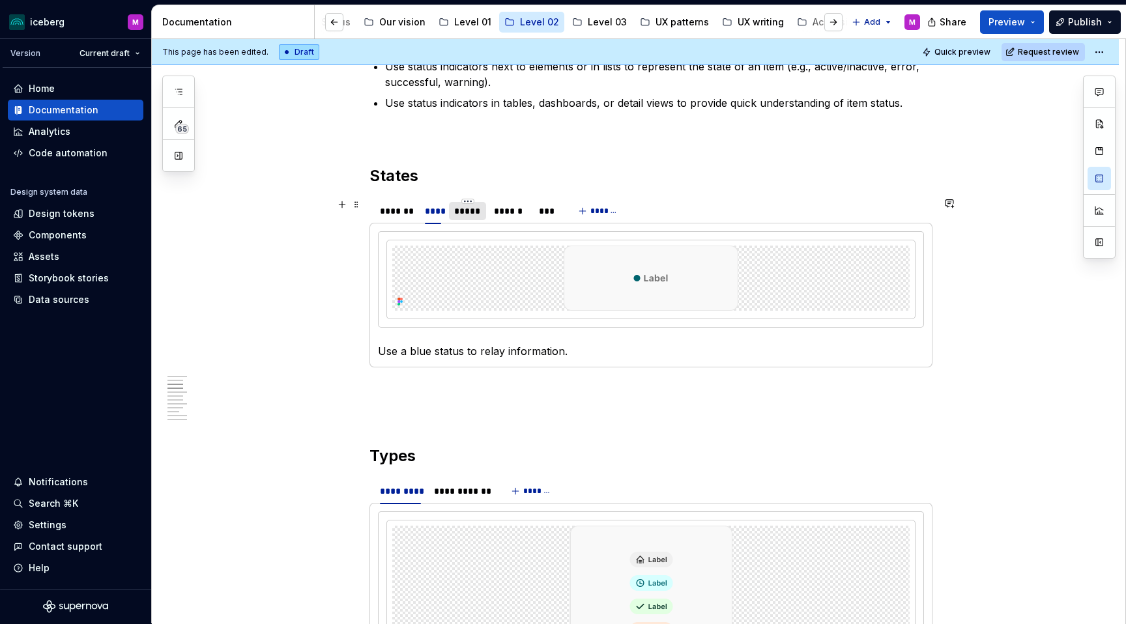
click at [463, 211] on div "*****" at bounding box center [467, 211] width 26 height 13
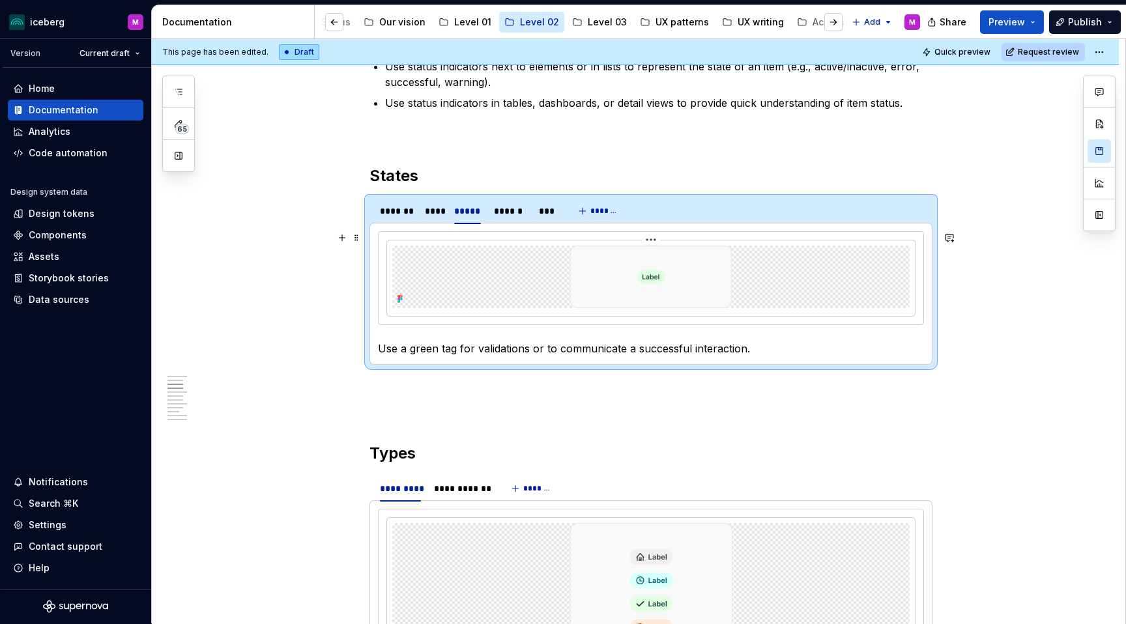
click at [645, 289] on img at bounding box center [651, 277] width 175 height 63
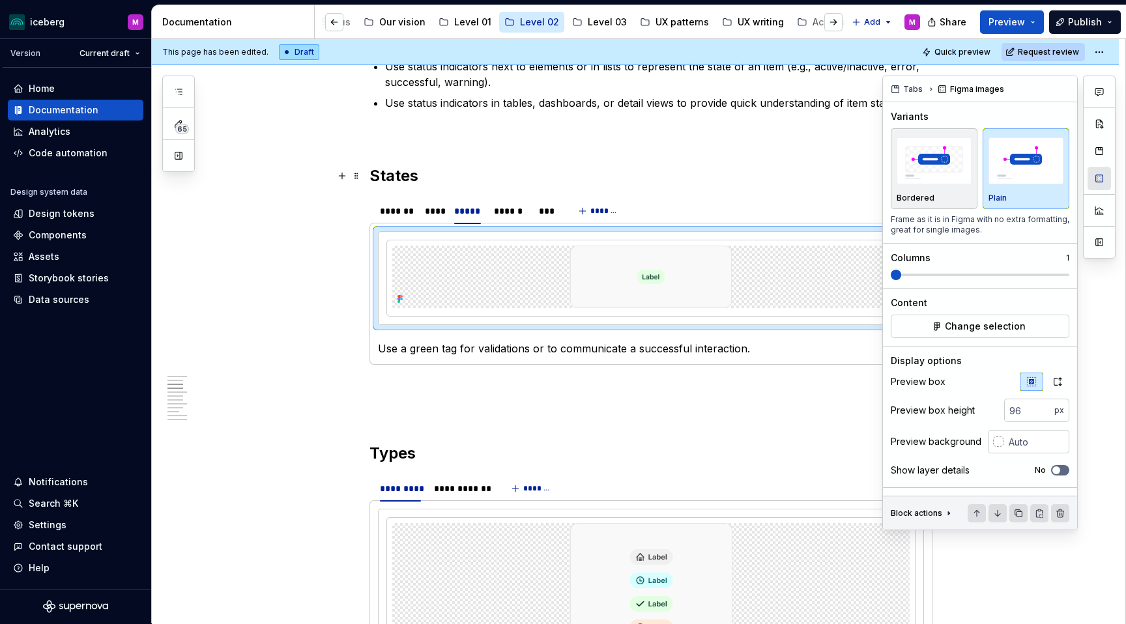
click at [1093, 179] on button "button" at bounding box center [1099, 178] width 23 height 23
click at [991, 328] on span "Change selection" at bounding box center [985, 326] width 81 height 13
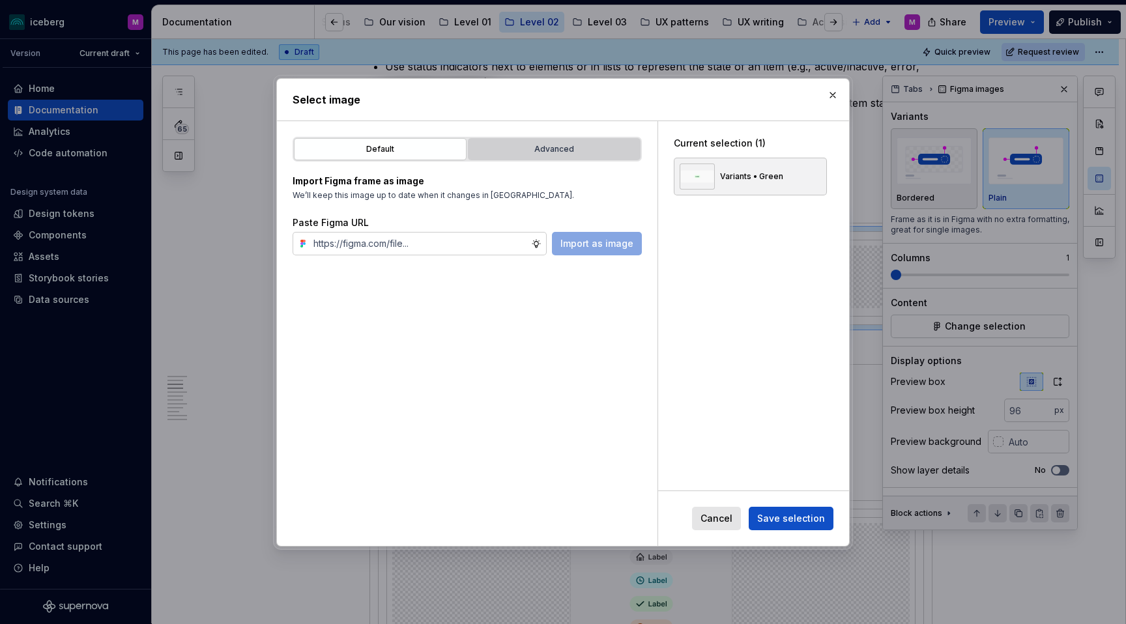
click at [530, 147] on div "Advanced" at bounding box center [554, 149] width 164 height 13
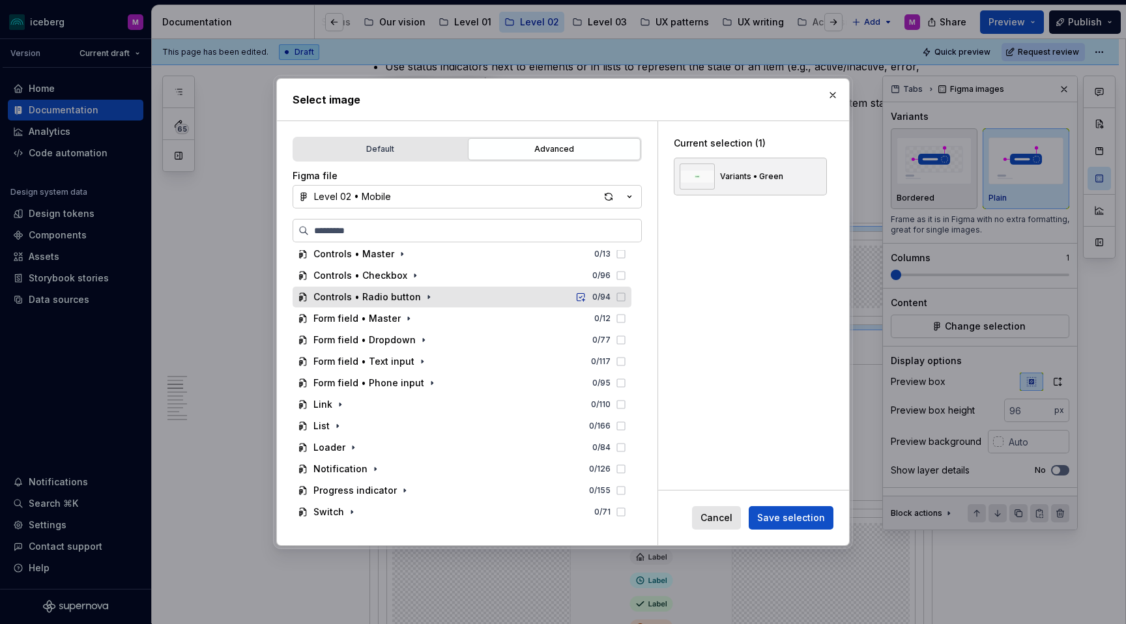
scroll to position [140, 0]
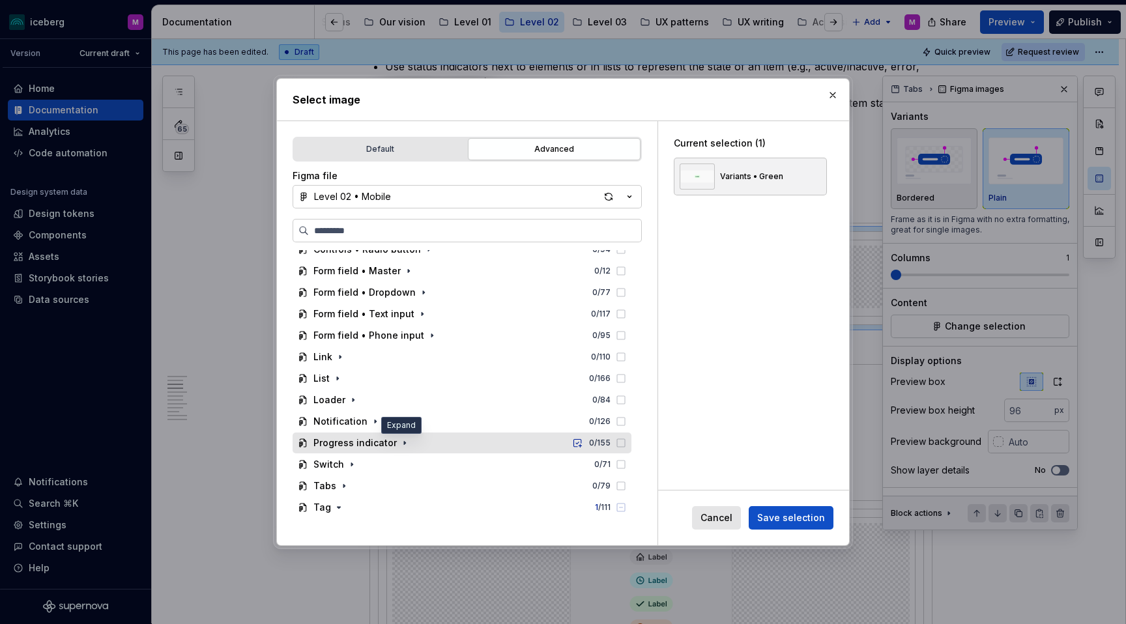
type textarea "*"
click at [403, 443] on icon "button" at bounding box center [405, 443] width 10 height 10
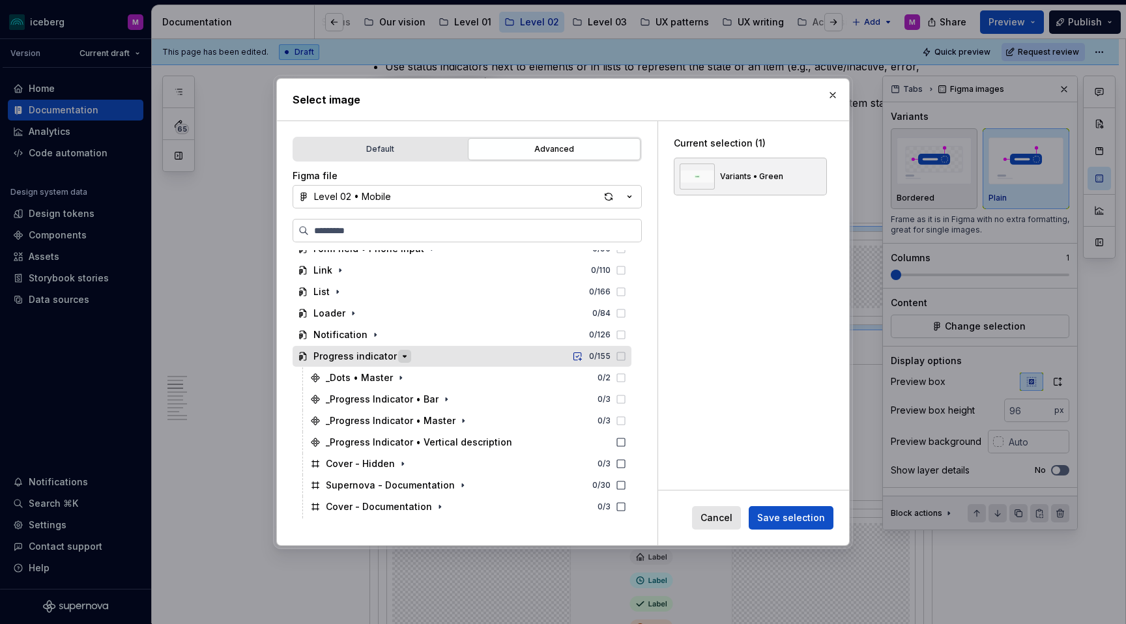
scroll to position [248, 0]
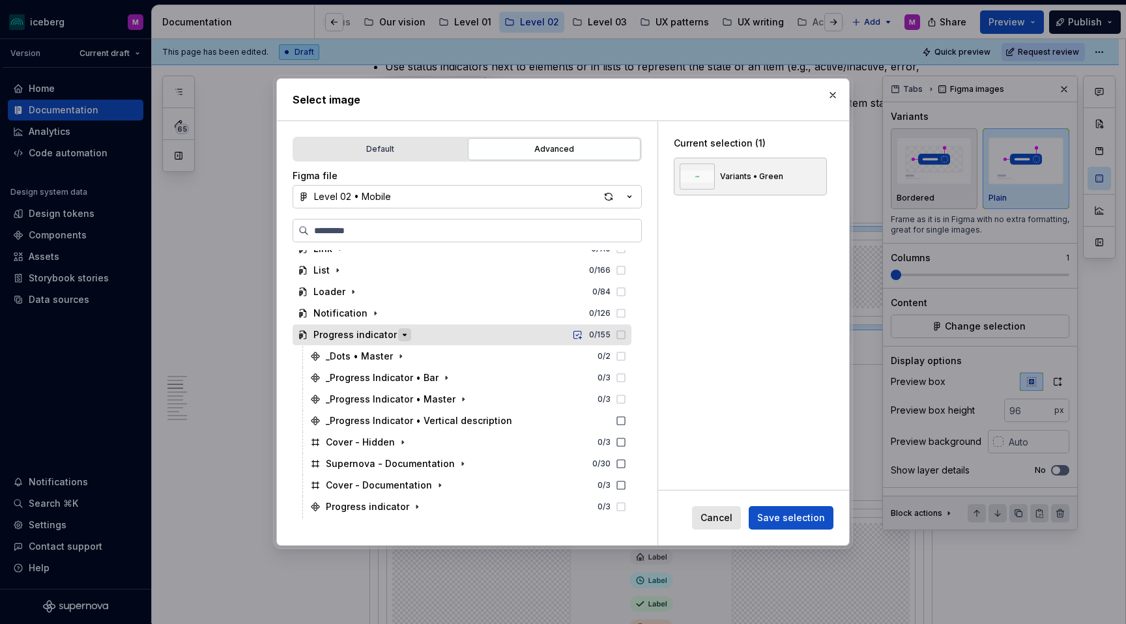
click at [400, 332] on icon "button" at bounding box center [405, 335] width 10 height 10
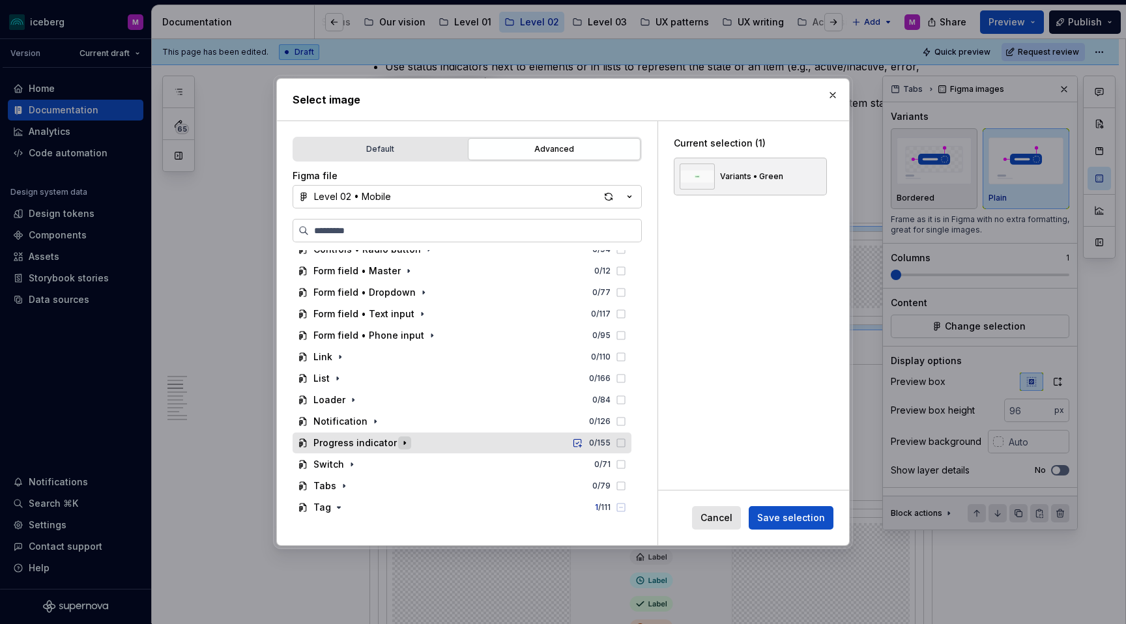
scroll to position [140, 0]
click at [446, 192] on button "Level 02 • Mobile" at bounding box center [467, 196] width 349 height 23
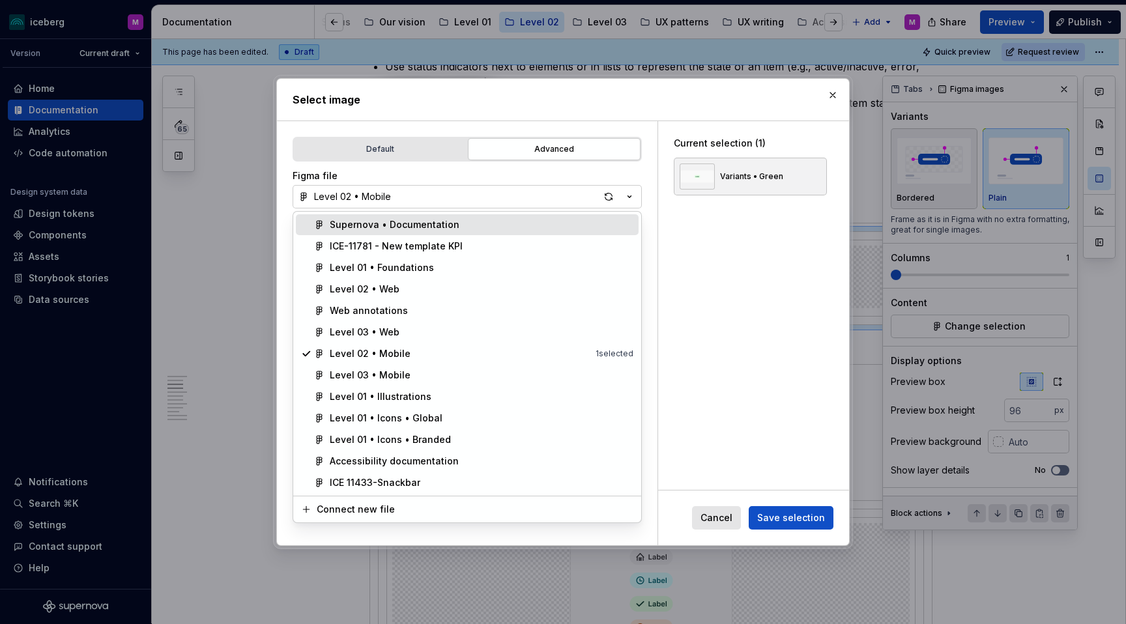
click at [411, 225] on div "Supernova • Documentation" at bounding box center [395, 224] width 130 height 13
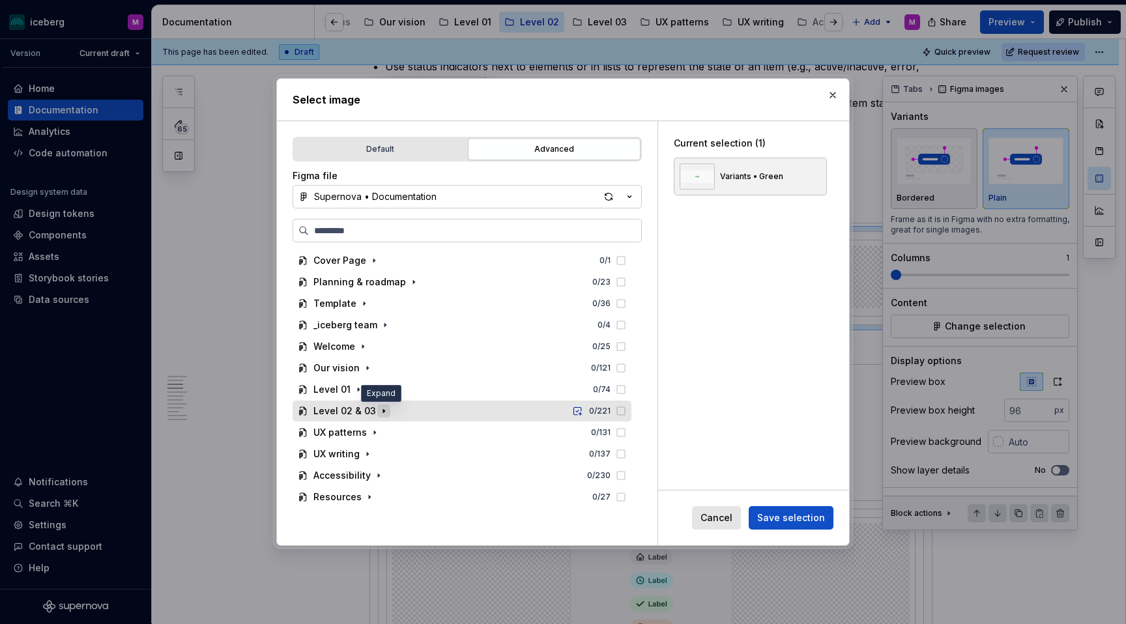
click at [383, 411] on icon "button" at bounding box center [383, 410] width 1 height 3
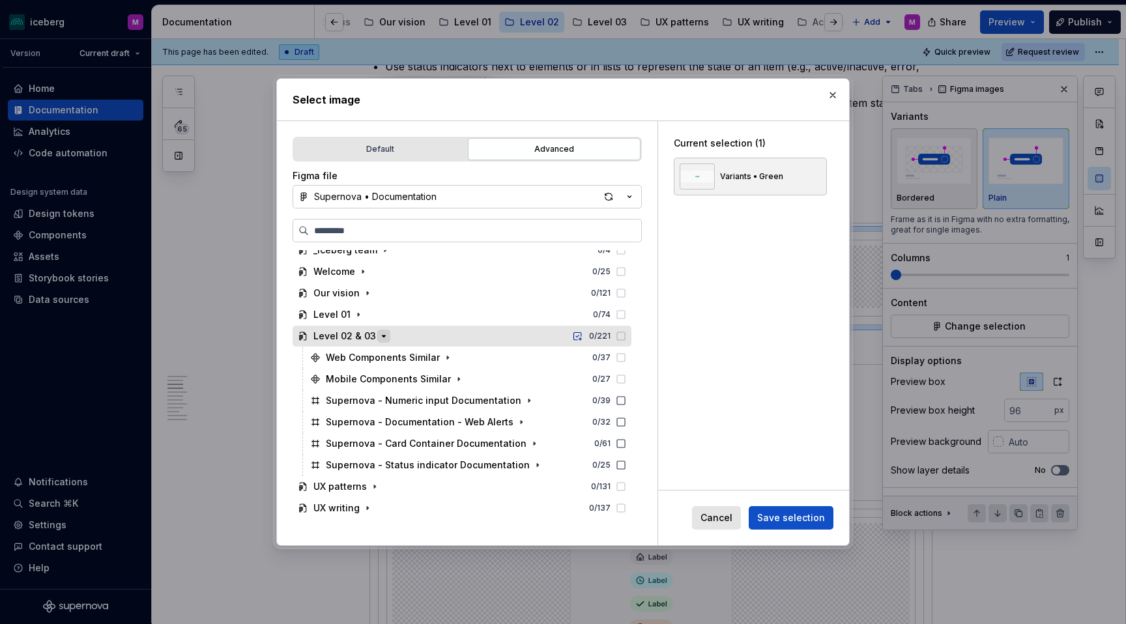
scroll to position [119, 0]
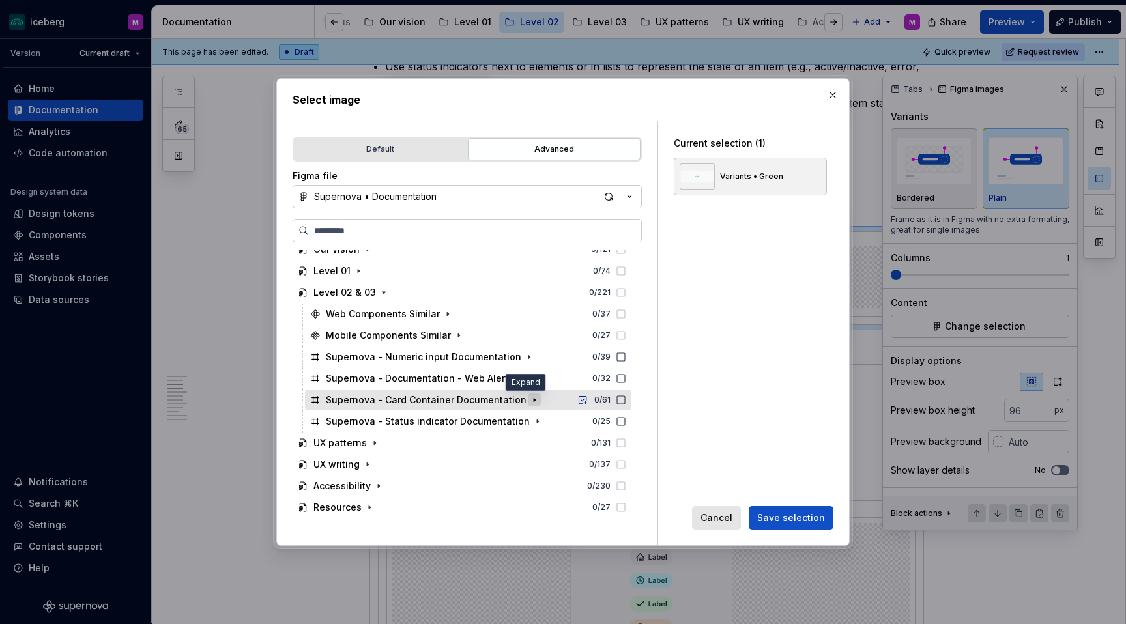
click at [529, 401] on icon "button" at bounding box center [534, 400] width 10 height 10
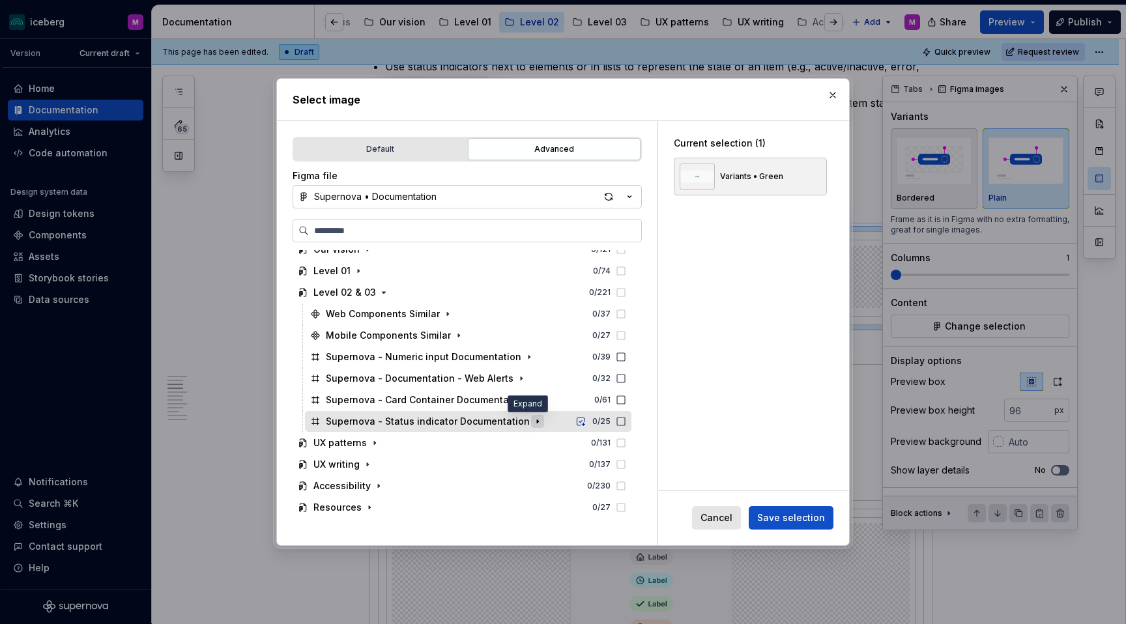
click at [532, 422] on icon "button" at bounding box center [537, 421] width 10 height 10
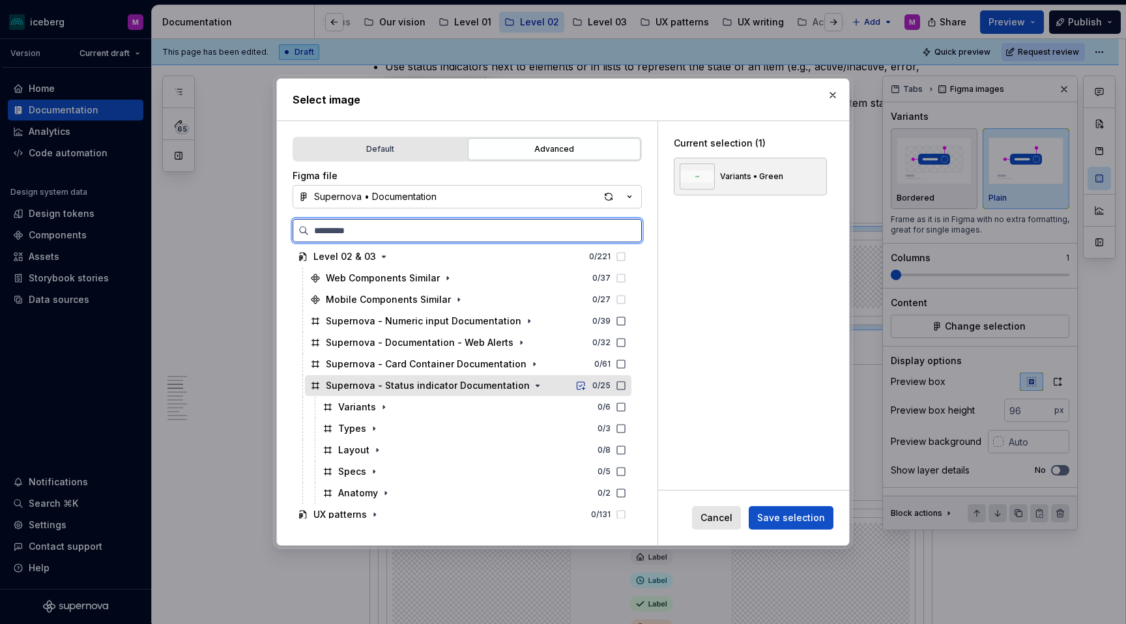
scroll to position [156, 0]
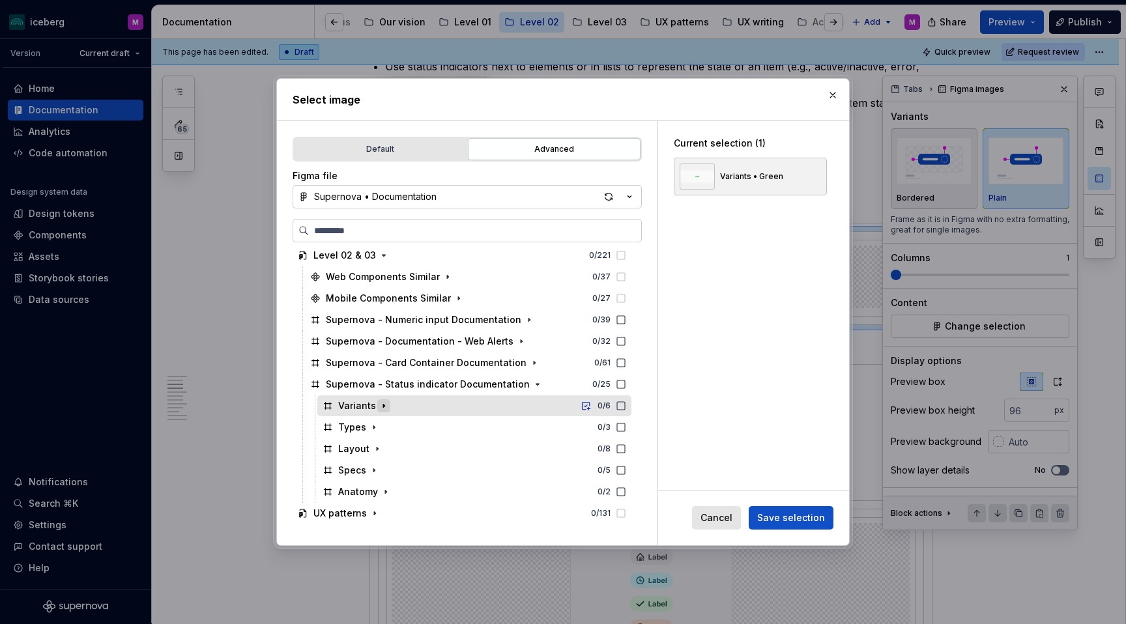
click at [383, 405] on icon "button" at bounding box center [383, 405] width 1 height 3
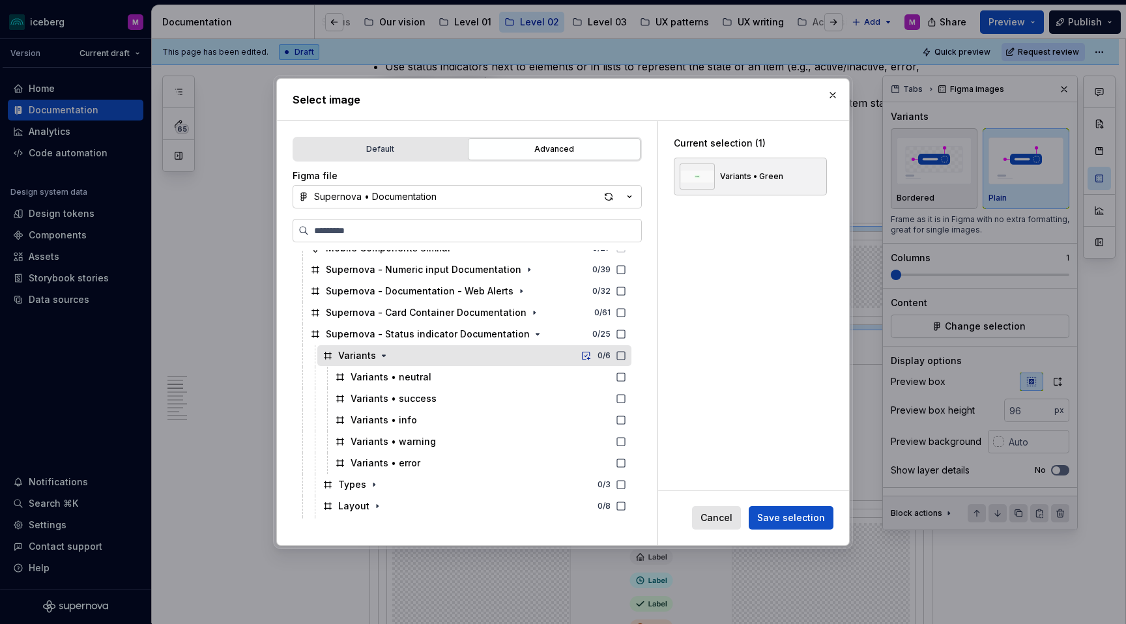
scroll to position [207, 0]
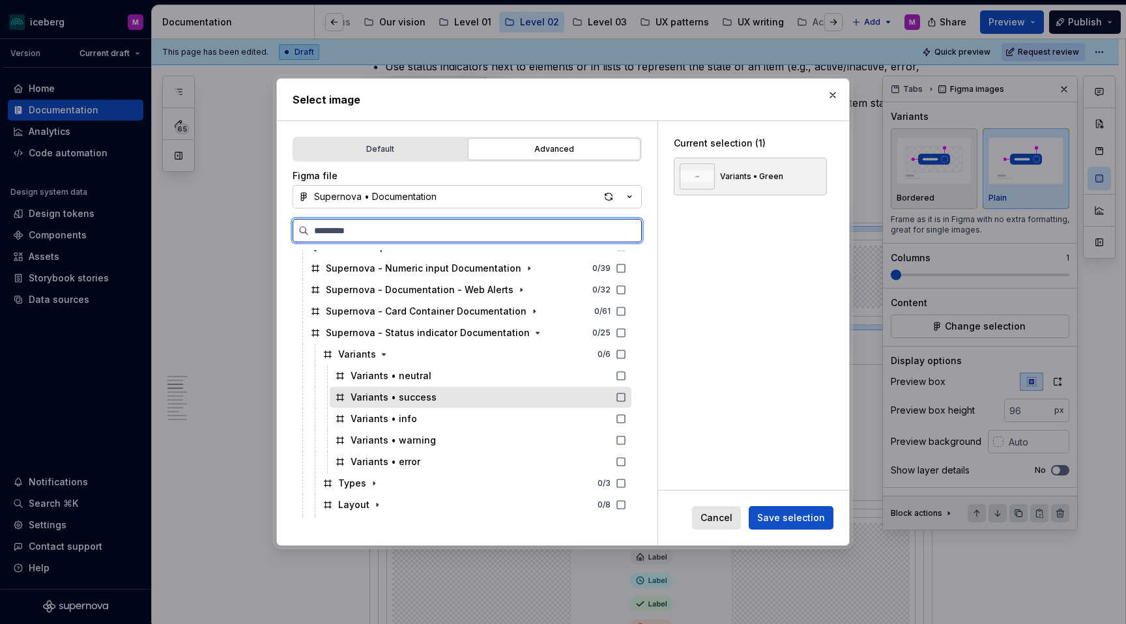
click at [418, 401] on div "Variants • success" at bounding box center [394, 397] width 86 height 13
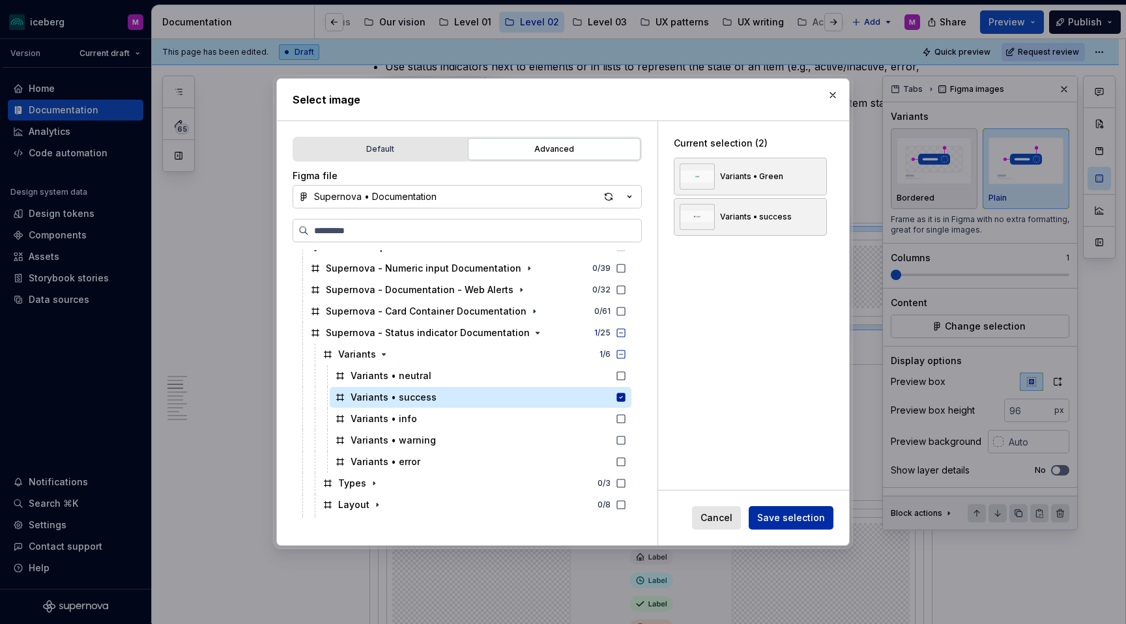
click at [777, 491] on span "Save selection" at bounding box center [791, 518] width 68 height 13
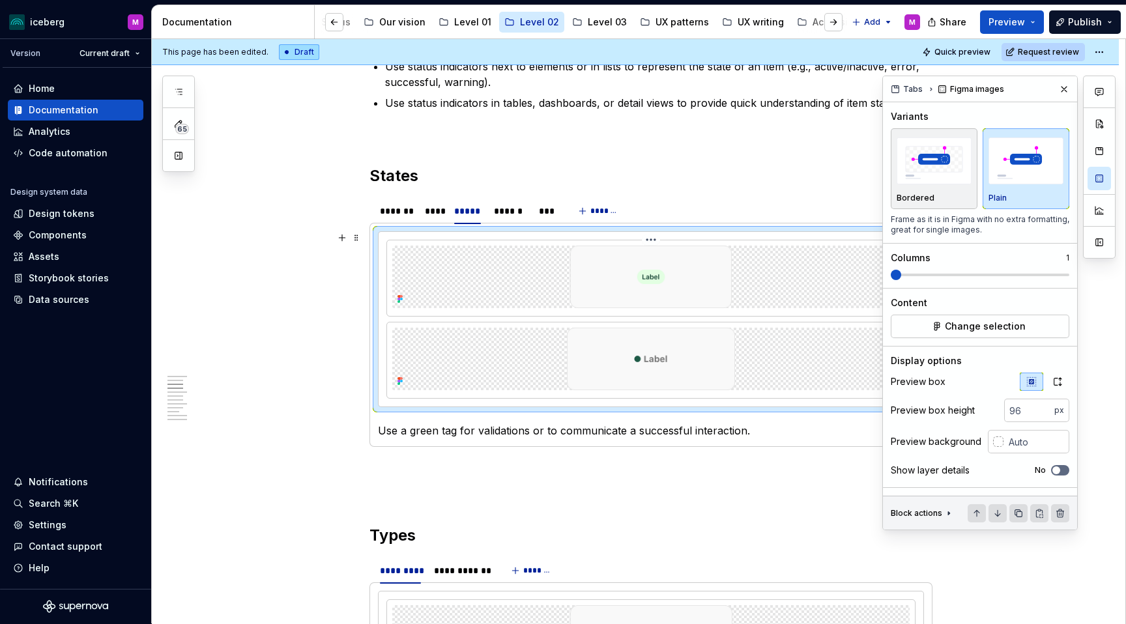
click at [711, 289] on img at bounding box center [651, 277] width 175 height 63
click at [656, 241] on html "iceberg M Version Current draft Home Documentation Analytics Code automation De…" at bounding box center [563, 312] width 1126 height 624
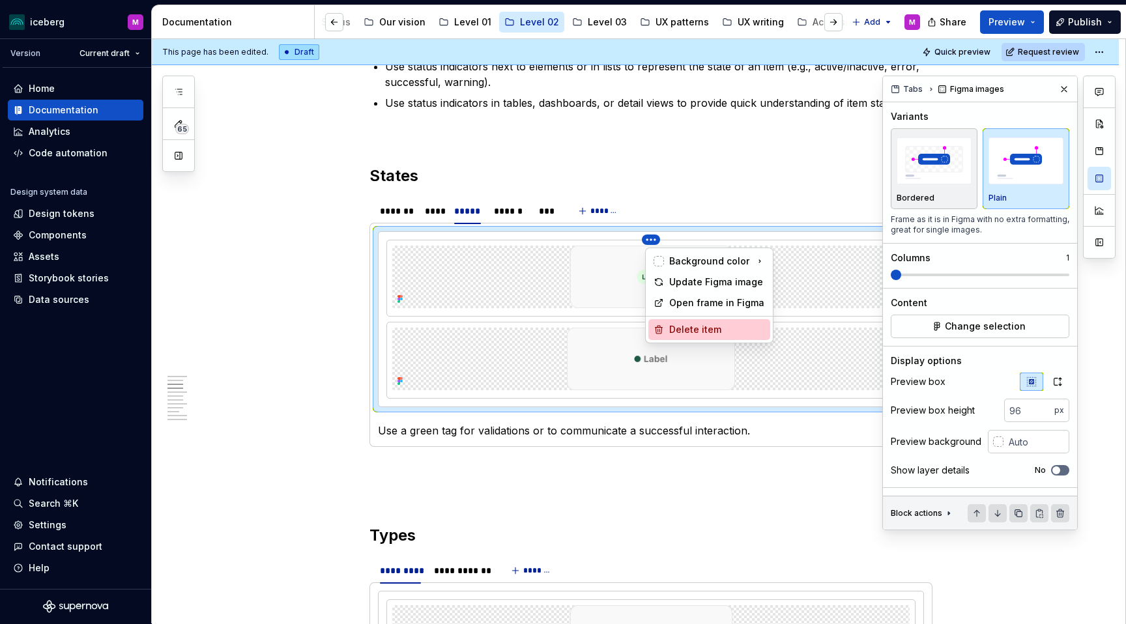
click at [675, 320] on div "Delete item" at bounding box center [709, 329] width 122 height 21
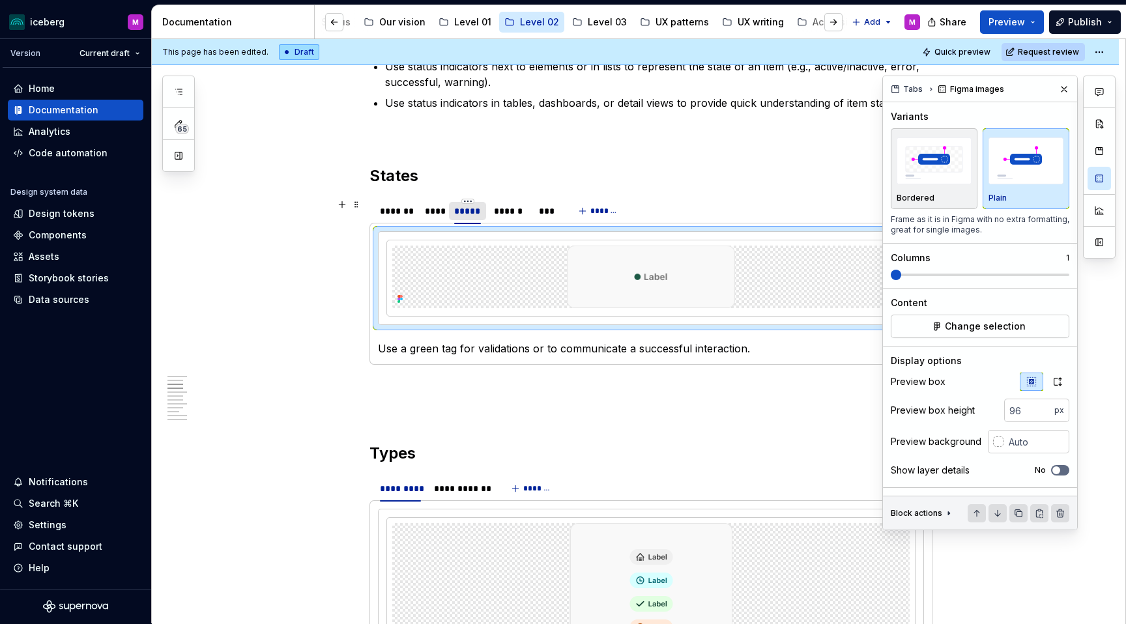
click at [476, 214] on div "*****" at bounding box center [467, 211] width 26 height 13
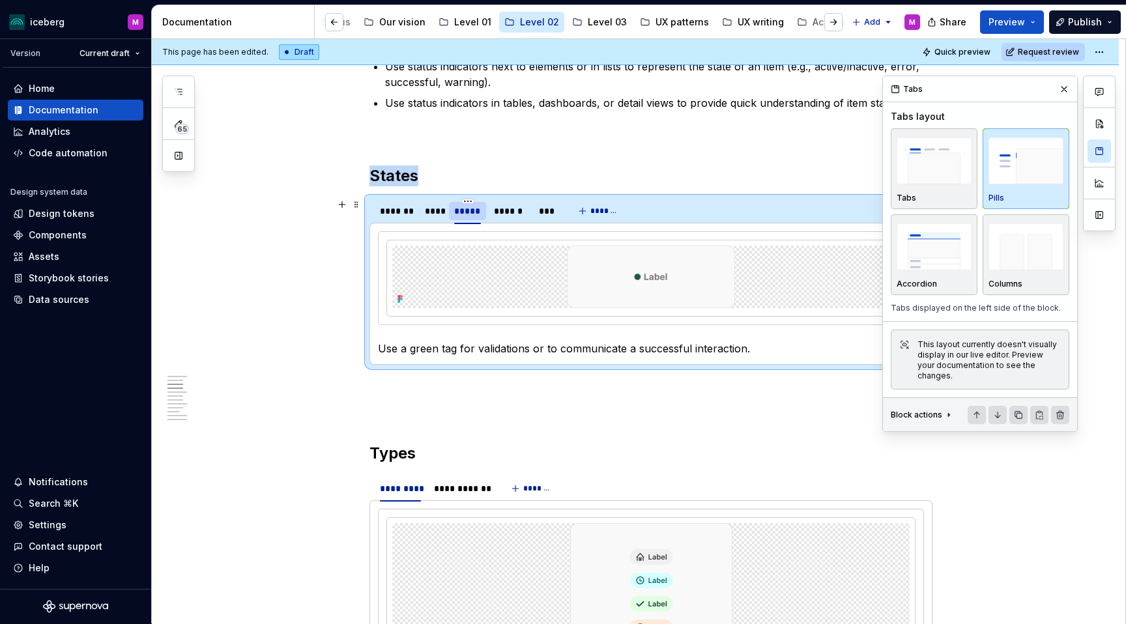
click at [476, 214] on div "*****" at bounding box center [467, 211] width 26 height 13
type input "*******"
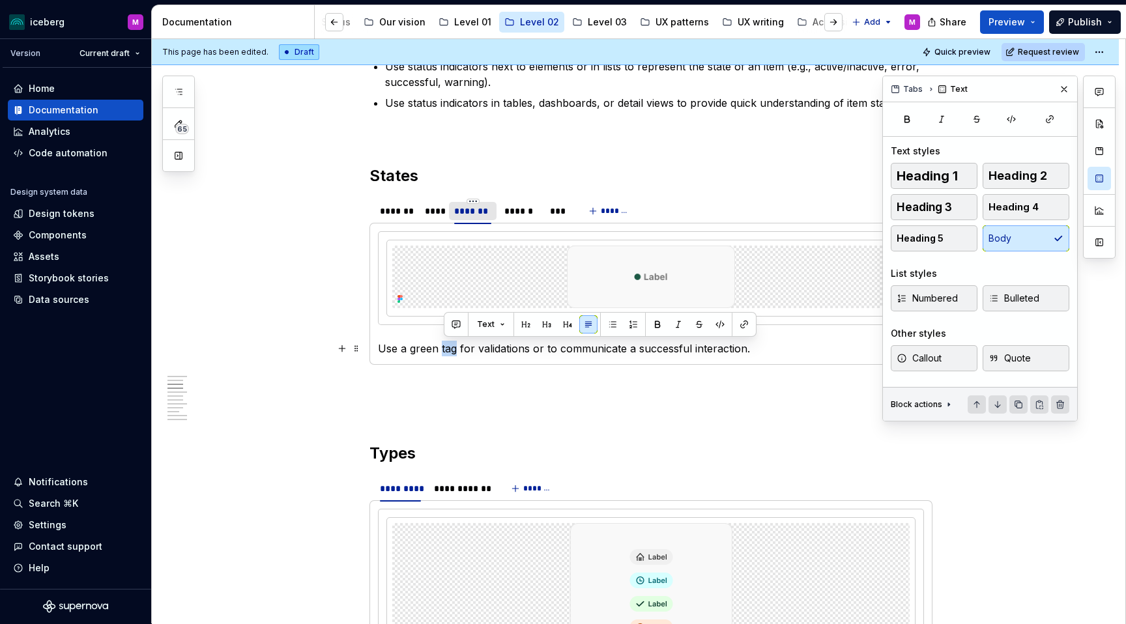
drag, startPoint x: 453, startPoint y: 349, endPoint x: 448, endPoint y: 356, distance: 9.4
click at [444, 349] on p "Use a green tag for validations or to communicate a successful interaction." at bounding box center [651, 349] width 546 height 16
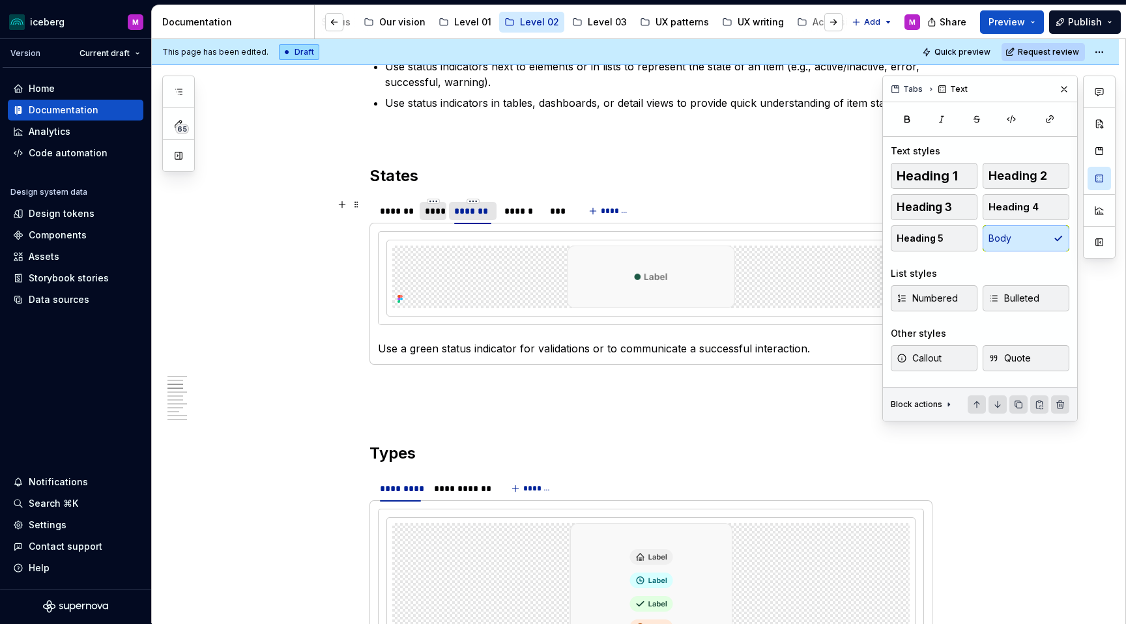
click at [434, 220] on div "****" at bounding box center [433, 211] width 27 height 18
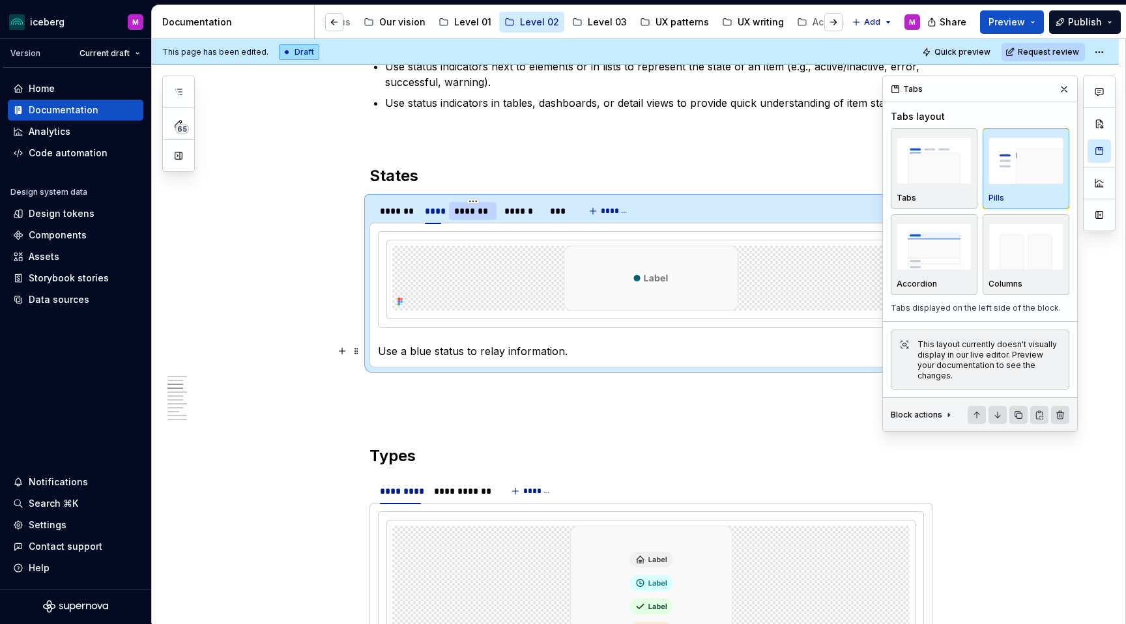
click at [465, 353] on p "Use a blue status to relay information." at bounding box center [651, 351] width 546 height 16
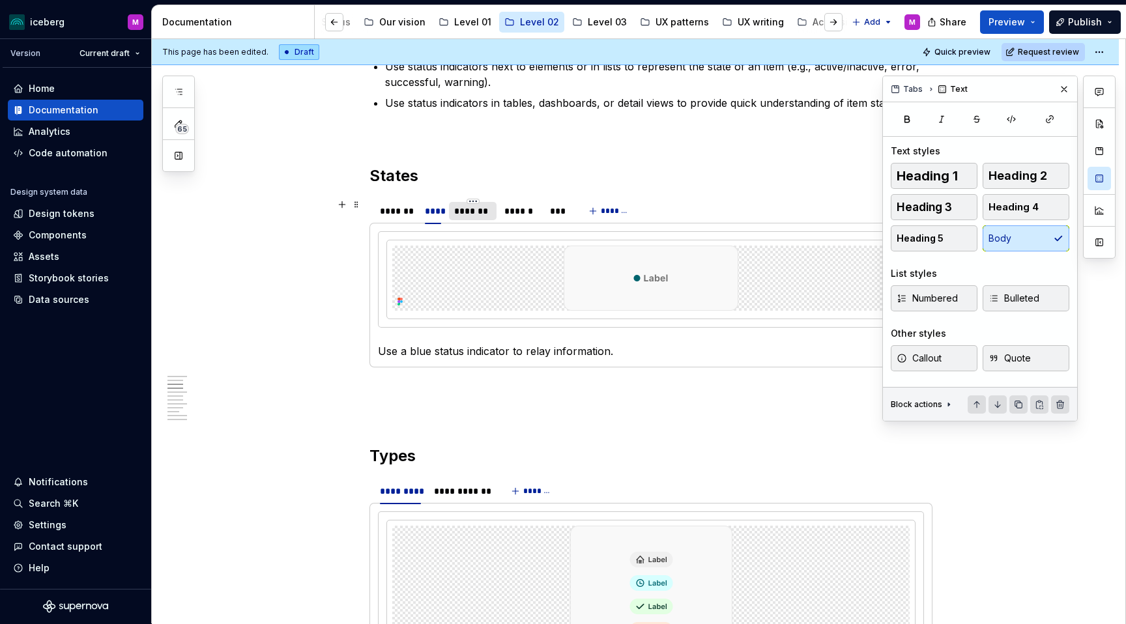
click at [486, 210] on div "*******" at bounding box center [472, 211] width 37 height 13
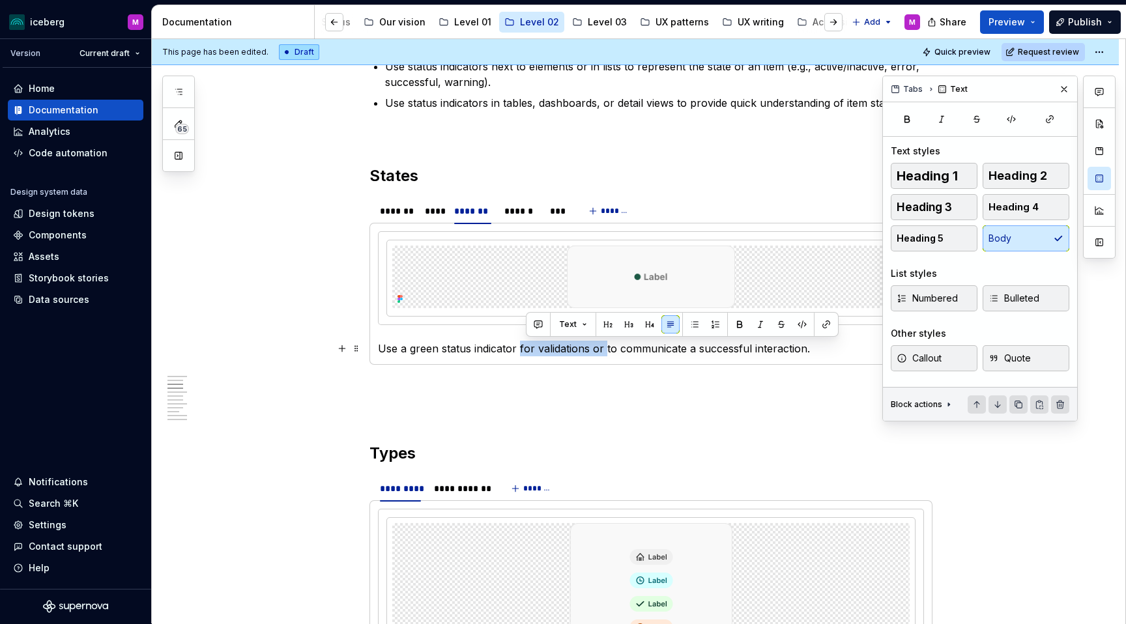
drag, startPoint x: 608, startPoint y: 350, endPoint x: 523, endPoint y: 348, distance: 84.7
click at [523, 348] on p "Use a green status indicator for validations or to communicate a successful int…" at bounding box center [651, 349] width 546 height 16
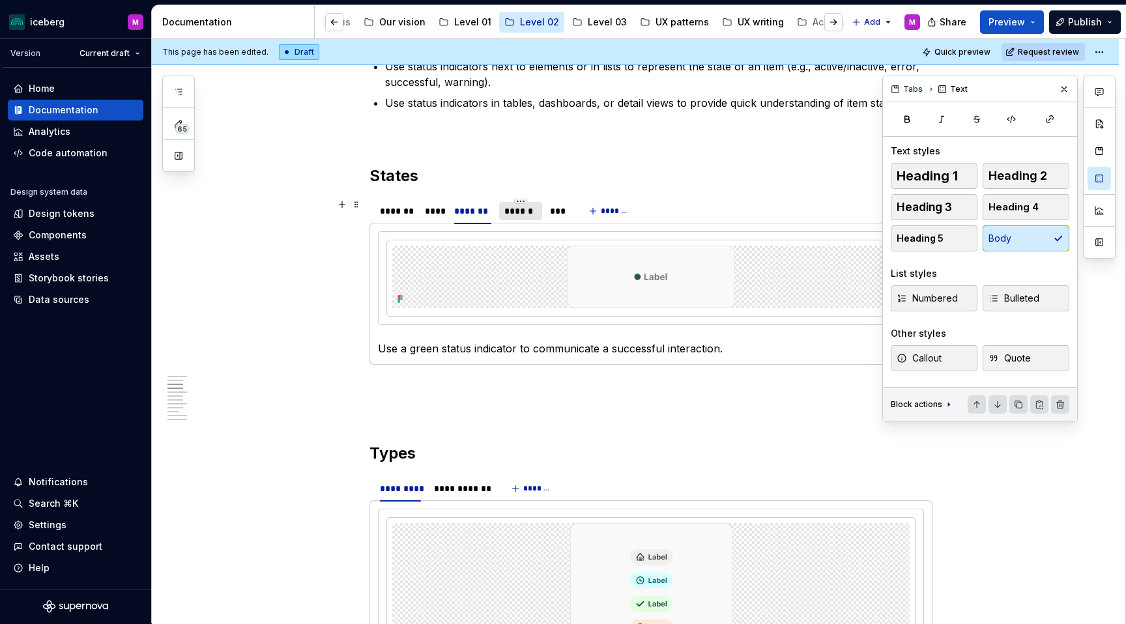
click at [525, 212] on div "******" at bounding box center [520, 211] width 32 height 13
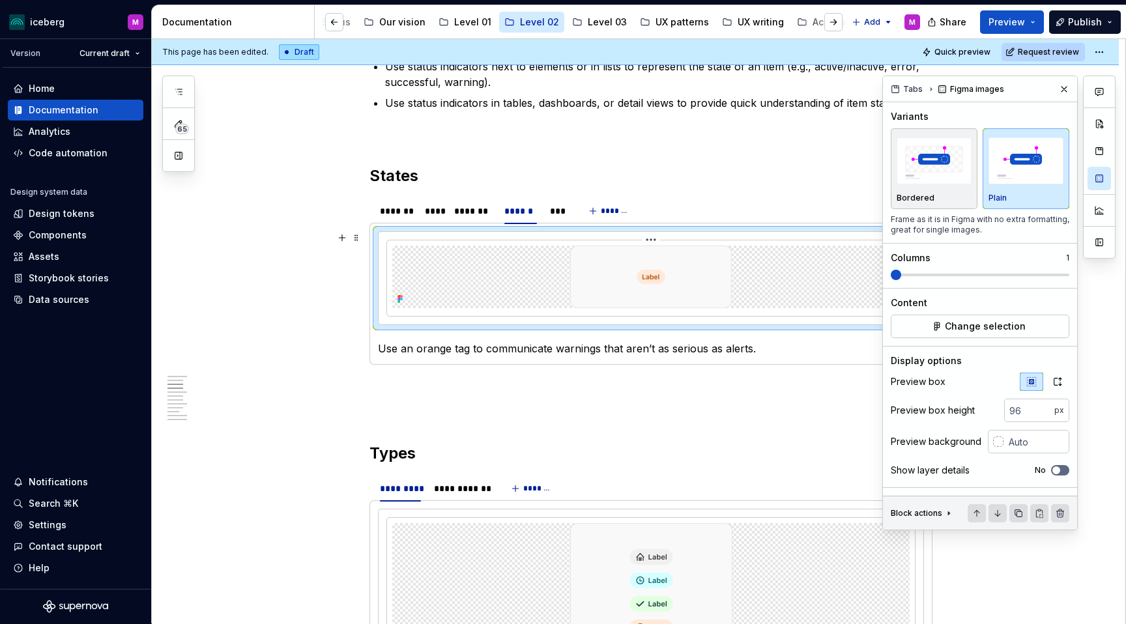
click at [669, 287] on img at bounding box center [651, 277] width 175 height 63
click at [1043, 329] on button "Change selection" at bounding box center [980, 326] width 179 height 23
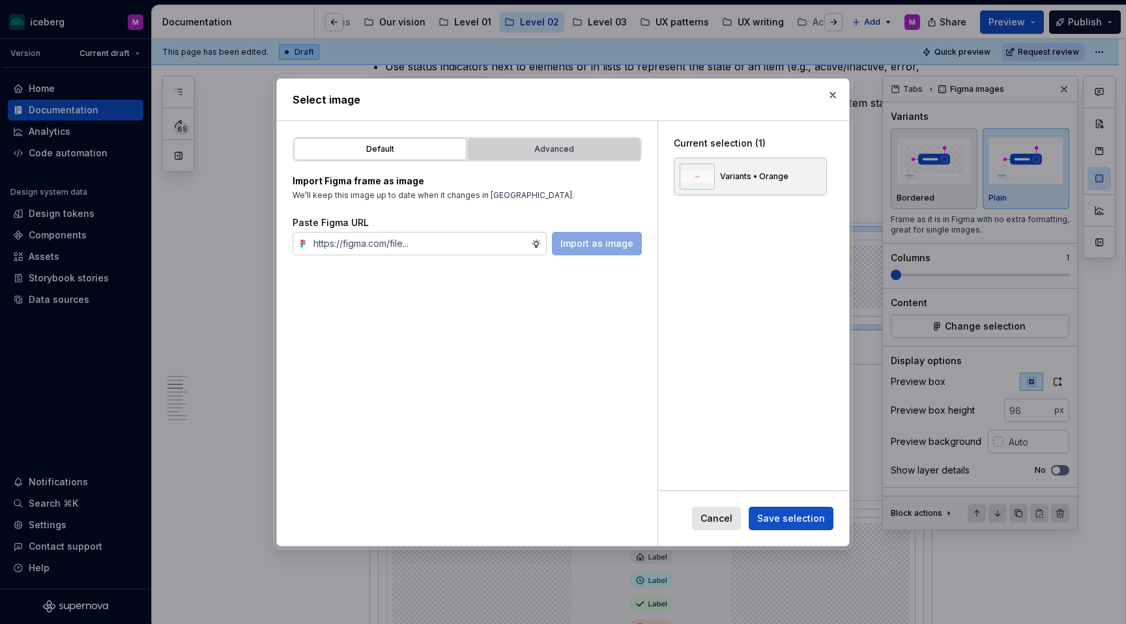
click at [544, 150] on div "Advanced" at bounding box center [554, 149] width 164 height 13
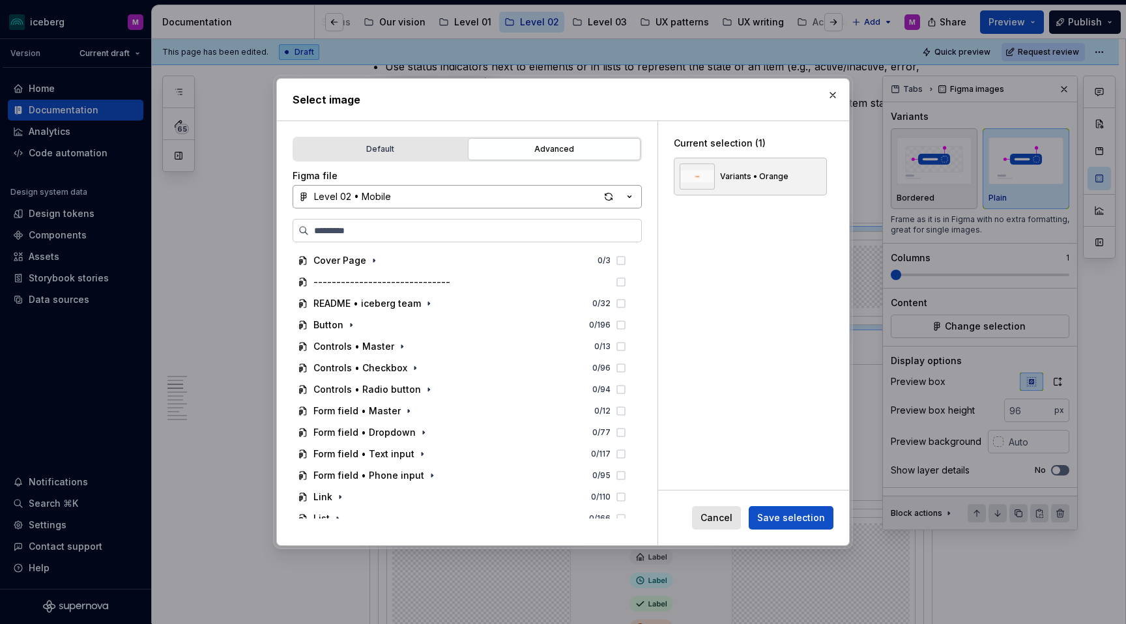
click at [633, 195] on icon "button" at bounding box center [629, 196] width 13 height 13
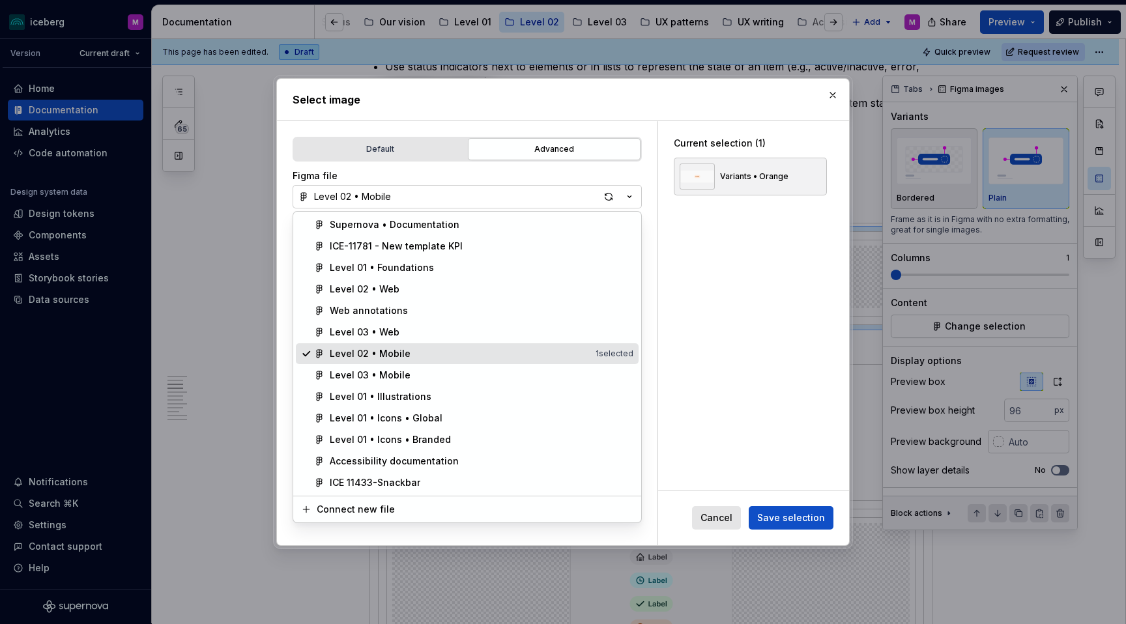
type textarea "*"
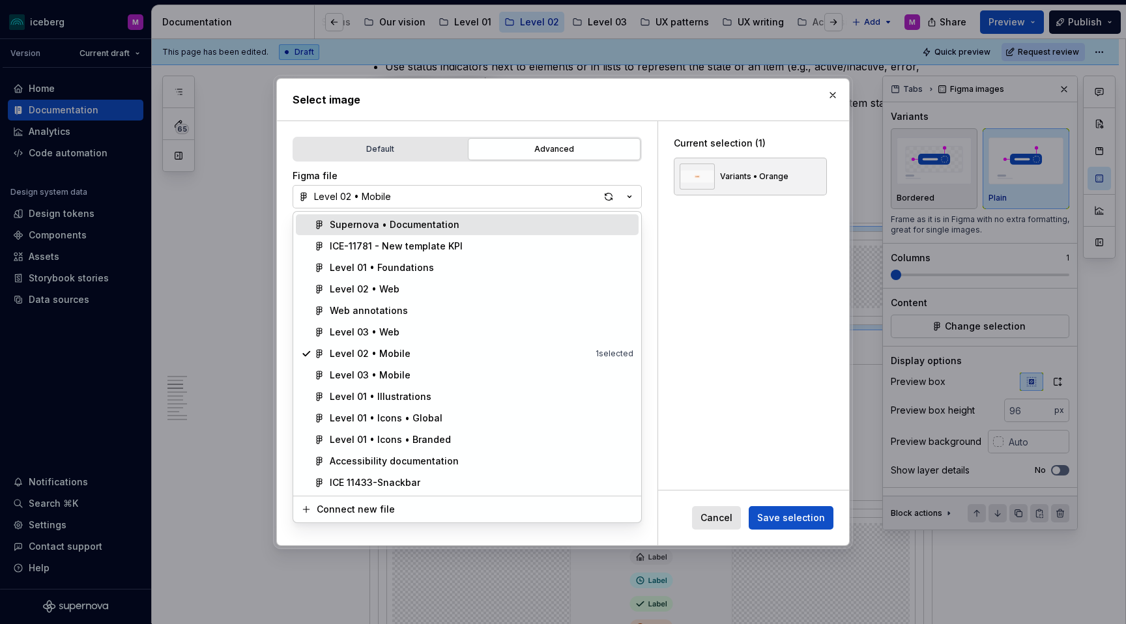
click at [363, 220] on div "Supernova • Documentation" at bounding box center [395, 224] width 130 height 13
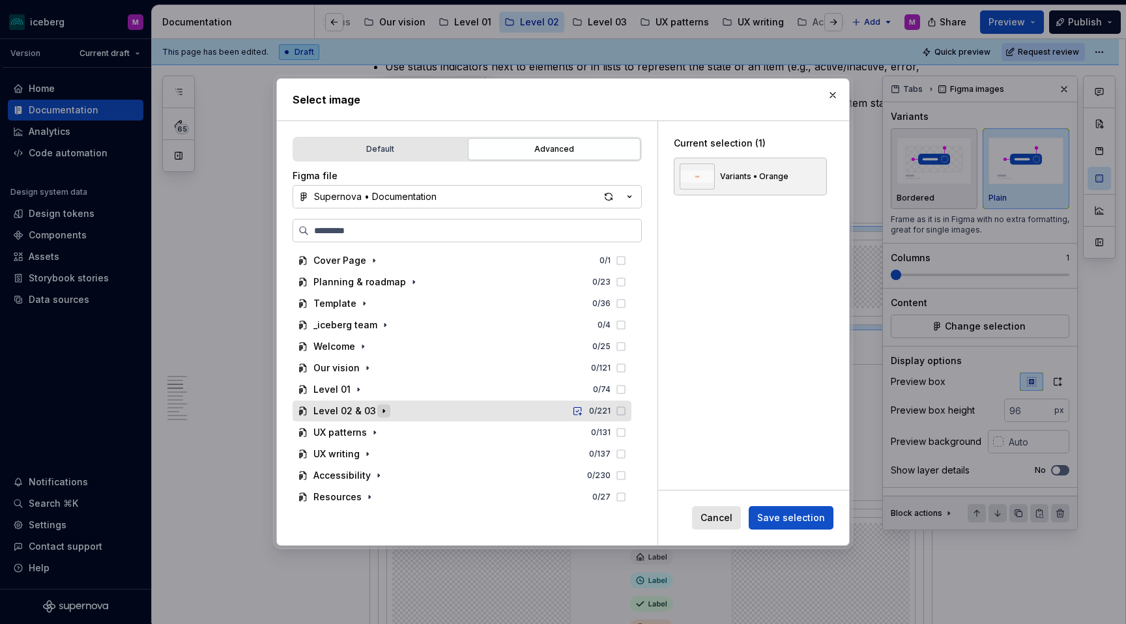
click at [379, 409] on icon "button" at bounding box center [384, 411] width 10 height 10
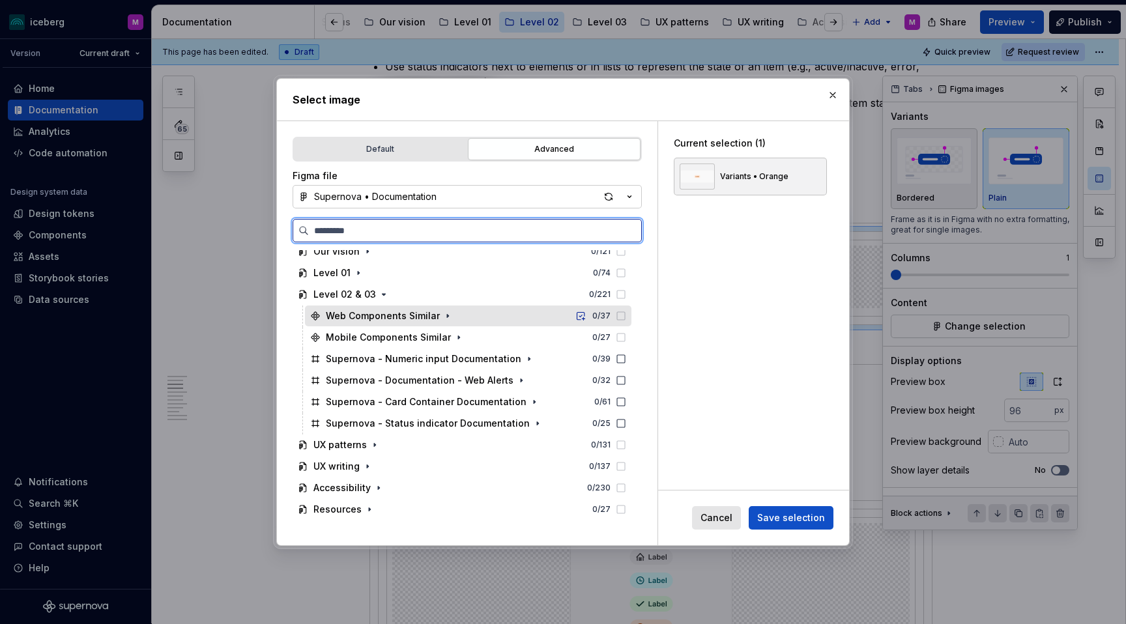
scroll to position [119, 0]
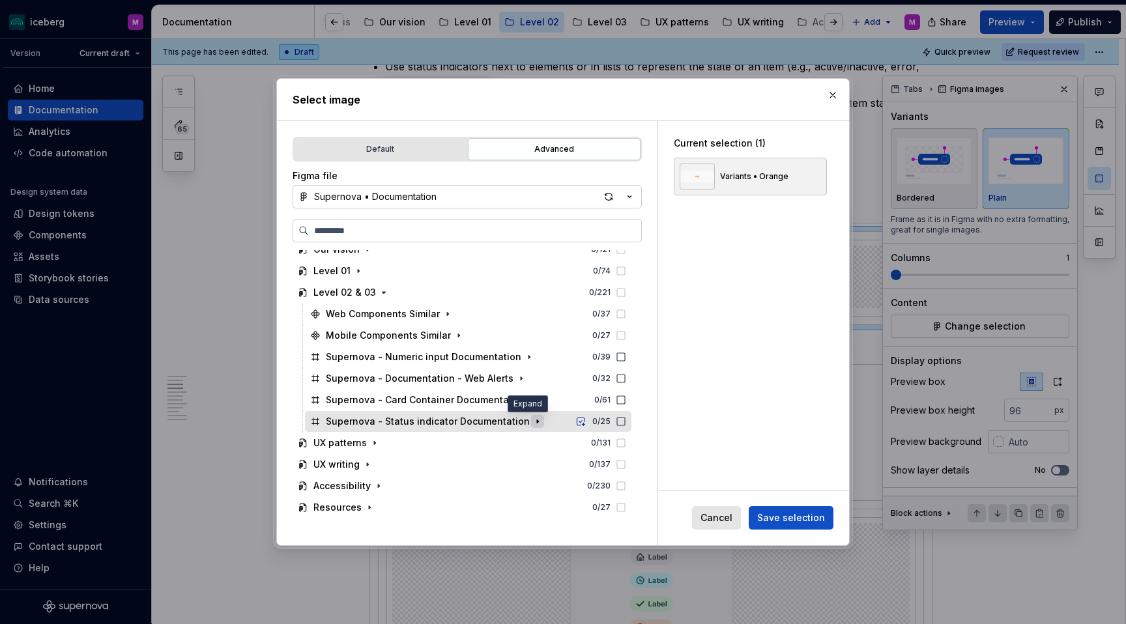
click at [532, 424] on icon "button" at bounding box center [537, 421] width 10 height 10
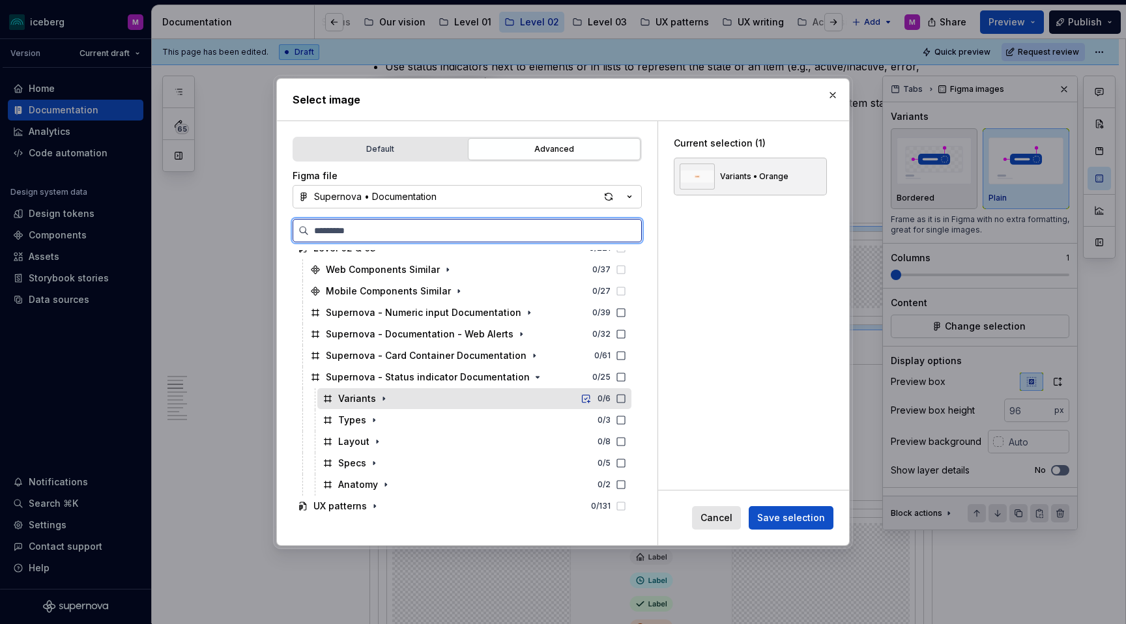
scroll to position [226, 0]
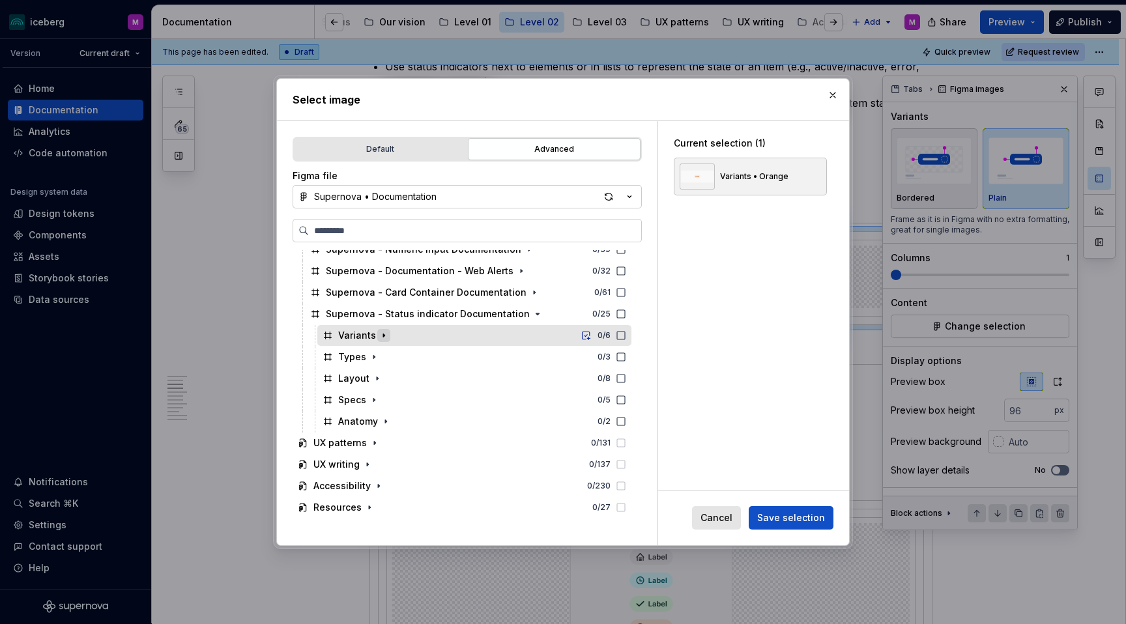
click at [383, 334] on icon "button" at bounding box center [383, 335] width 1 height 3
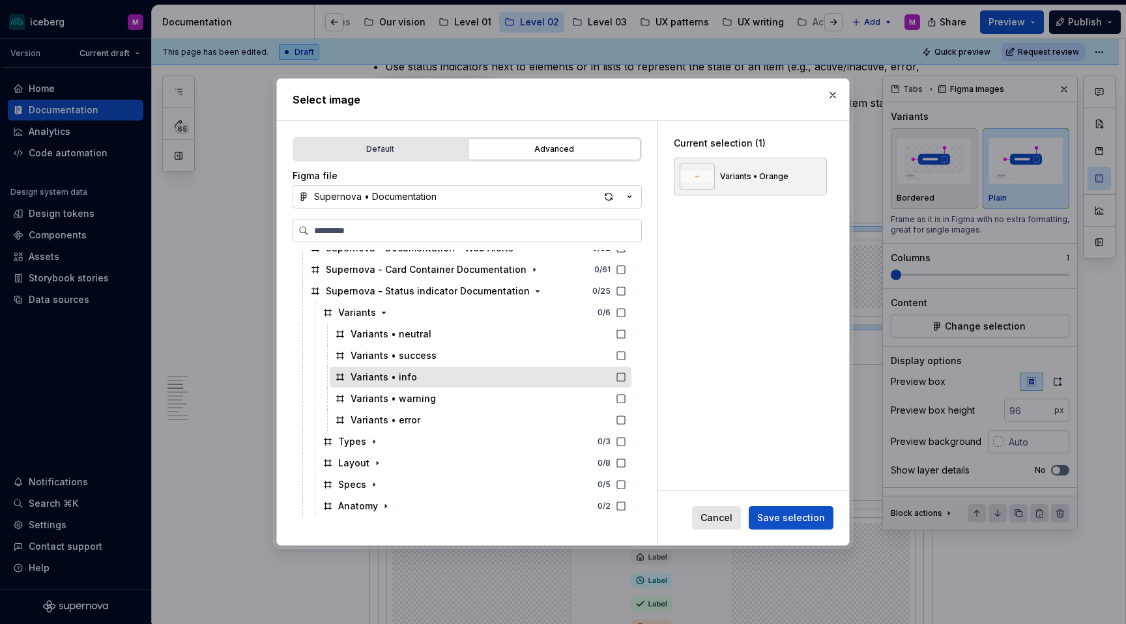
scroll to position [251, 0]
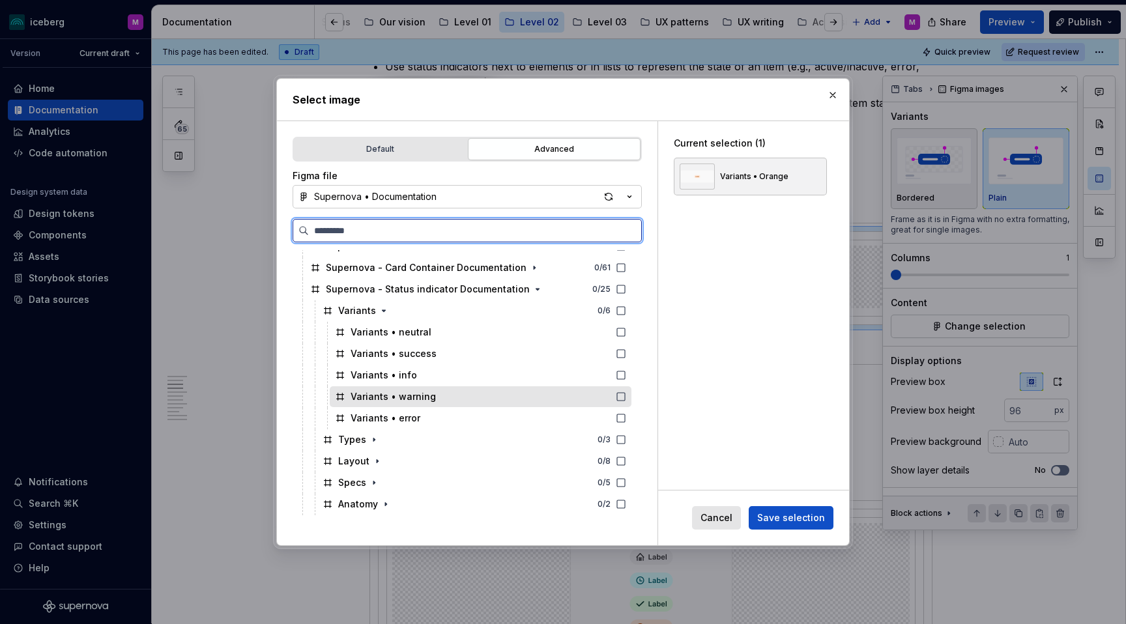
click at [407, 398] on div "Variants • warning" at bounding box center [393, 396] width 85 height 13
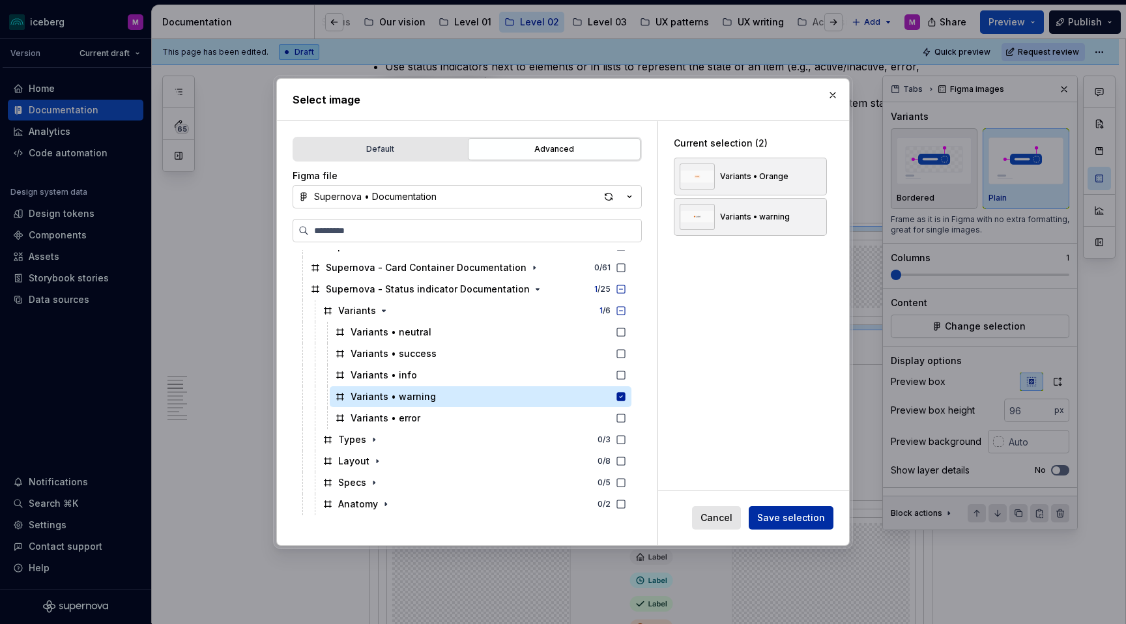
click at [800, 491] on span "Save selection" at bounding box center [791, 518] width 68 height 13
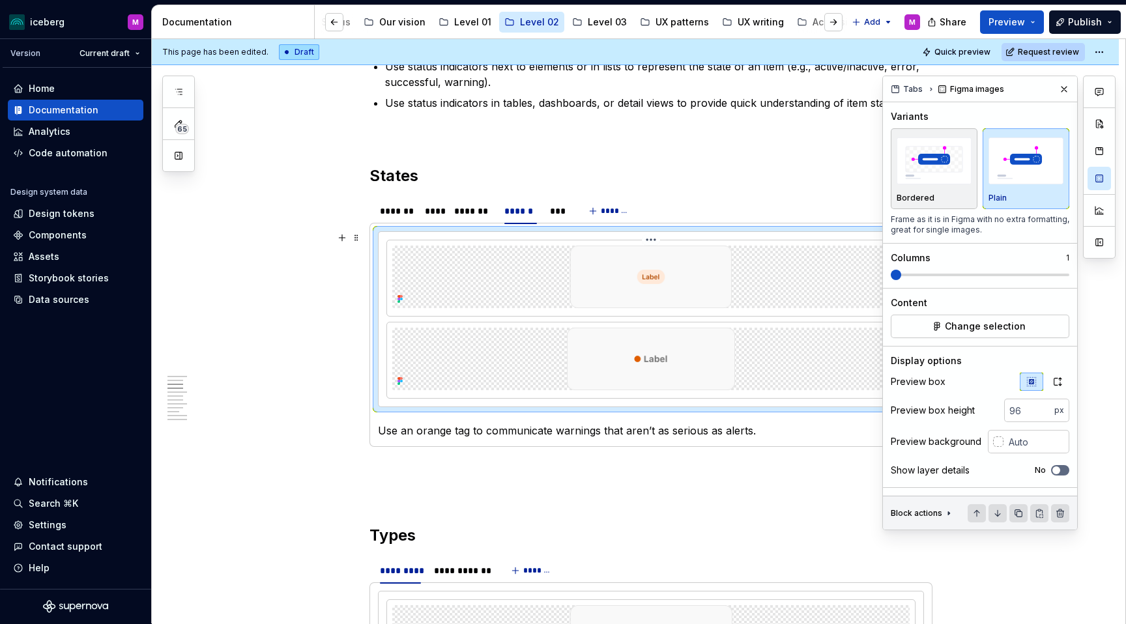
click at [656, 240] on html "iceberg M Version Current draft Home Documentation Analytics Code automation De…" at bounding box center [563, 312] width 1126 height 624
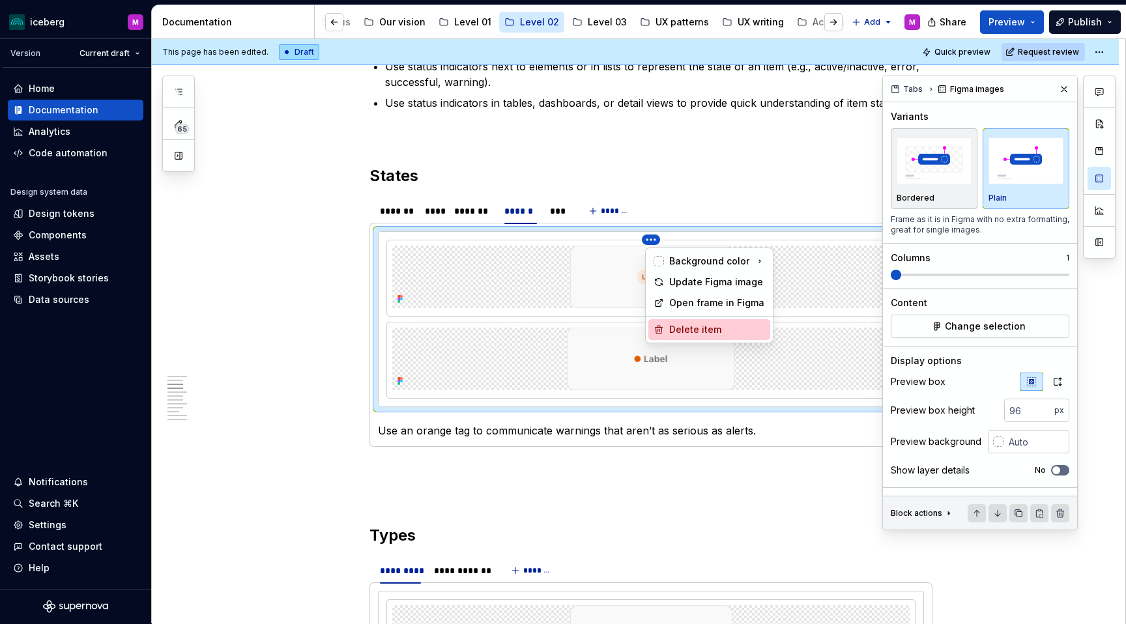
click at [682, 328] on div "Delete item" at bounding box center [717, 329] width 96 height 13
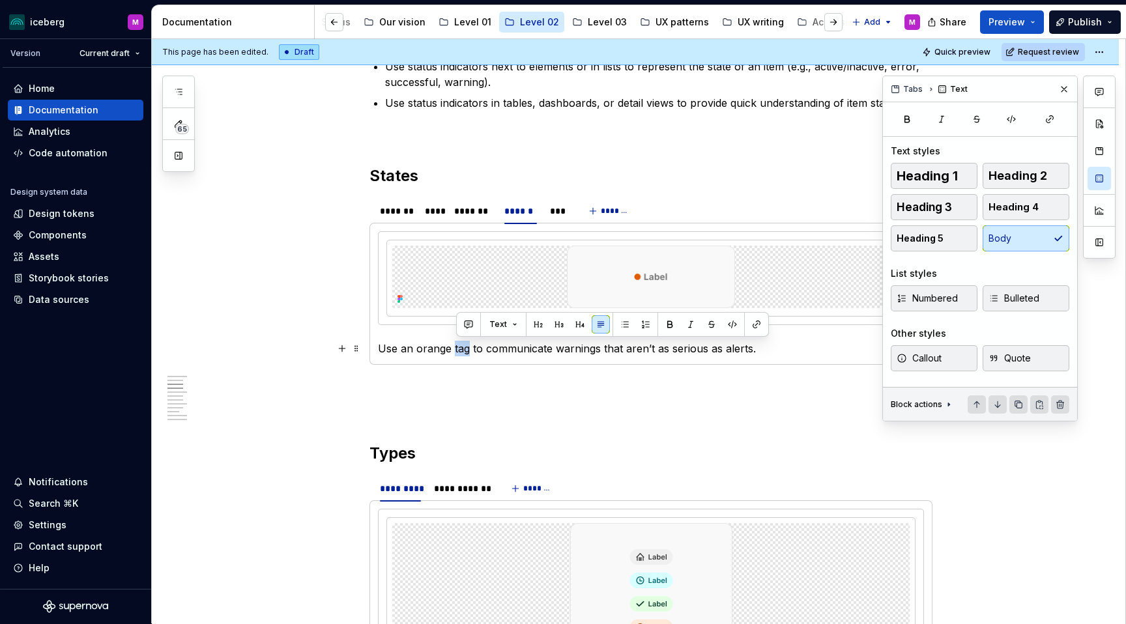
click at [456, 350] on p "Use an orange tag to communicate warnings that aren’t as serious as alerts." at bounding box center [651, 349] width 546 height 16
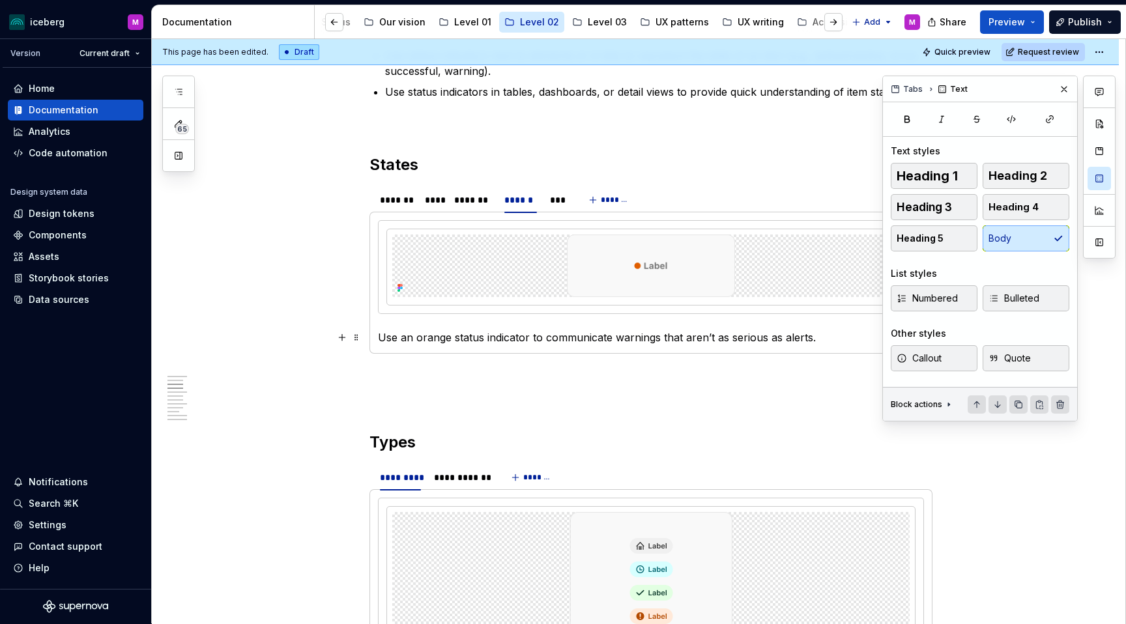
scroll to position [609, 0]
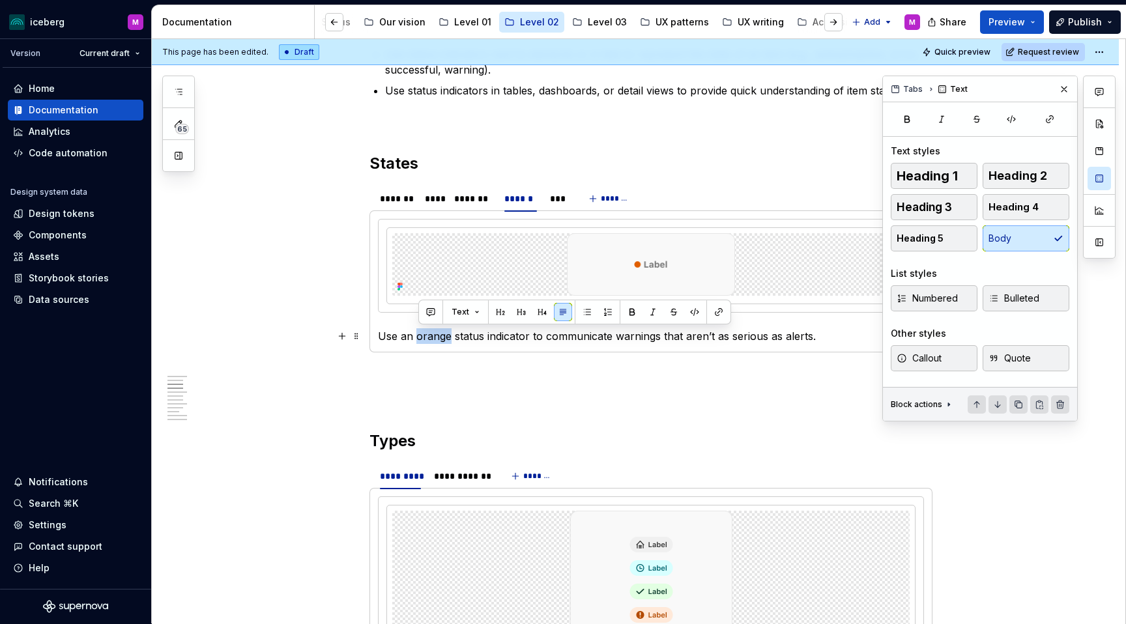
drag, startPoint x: 443, startPoint y: 336, endPoint x: 418, endPoint y: 336, distance: 24.1
click at [418, 336] on p "Use an orange status indicator to communicate warnings that aren’t as serious a…" at bounding box center [651, 336] width 546 height 16
click at [707, 283] on img at bounding box center [651, 264] width 175 height 63
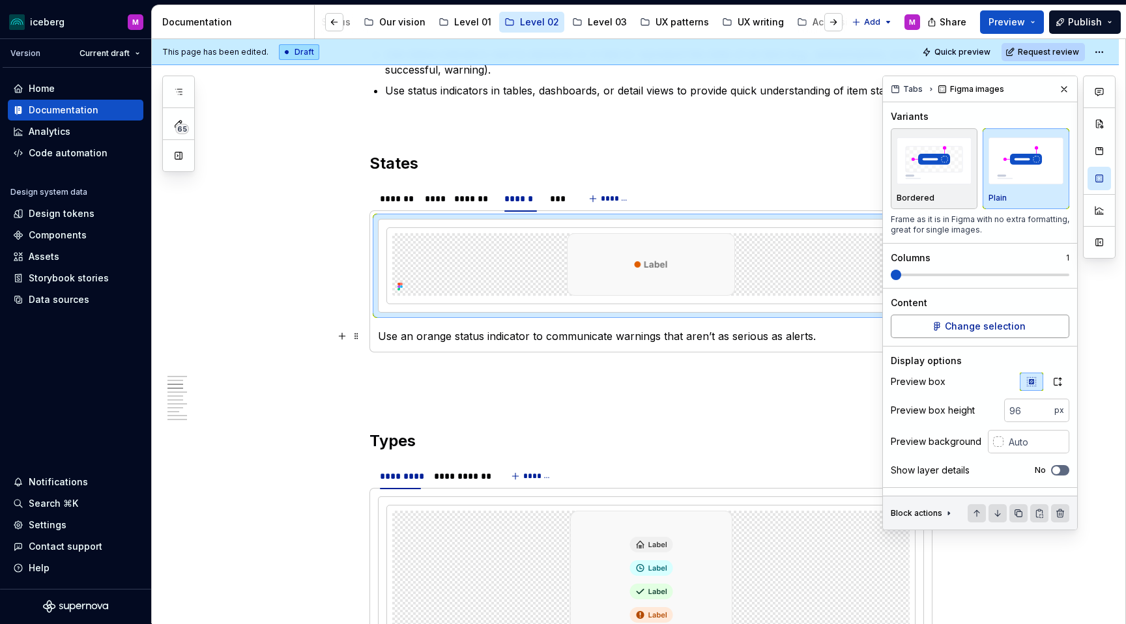
click at [950, 325] on span "Change selection" at bounding box center [985, 326] width 81 height 13
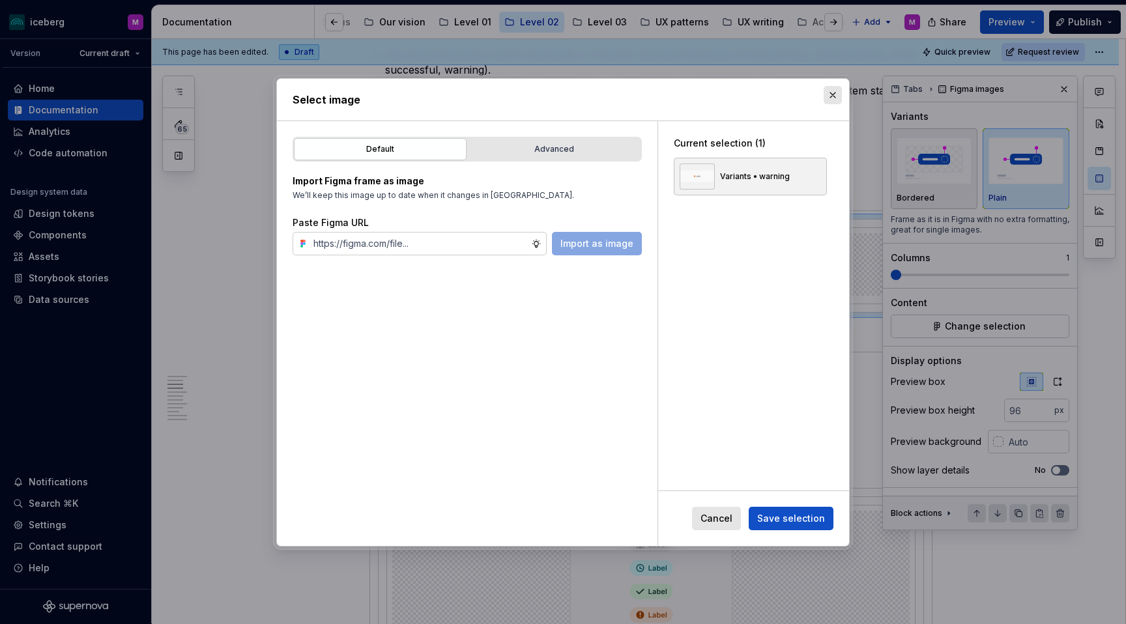
click at [827, 89] on button "button" at bounding box center [833, 95] width 18 height 18
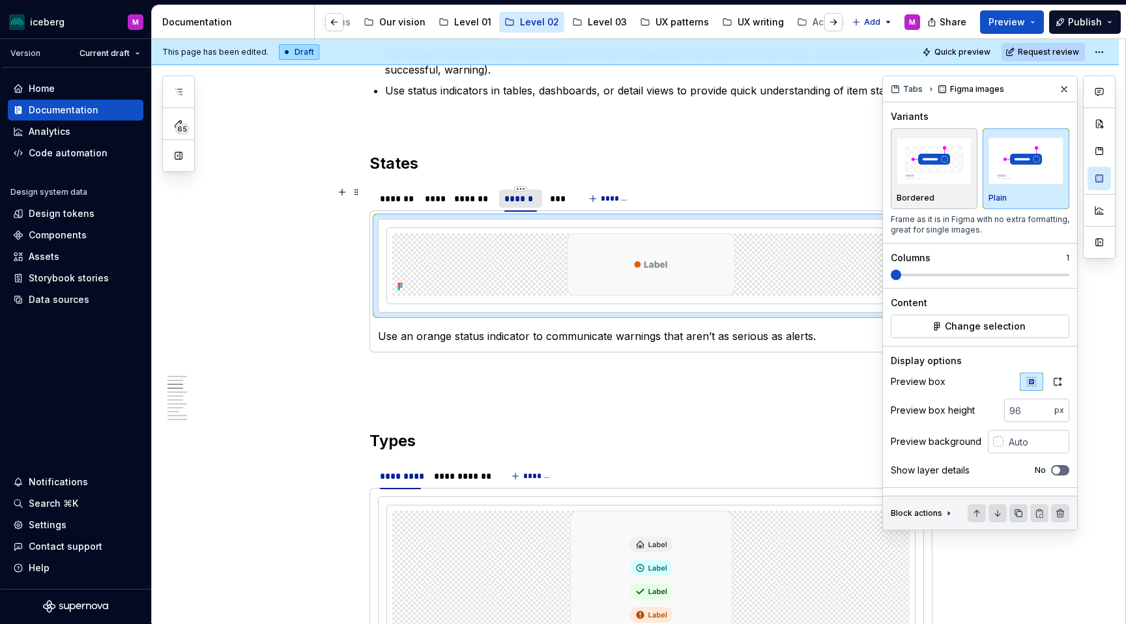
click at [521, 201] on div "******" at bounding box center [520, 198] width 32 height 13
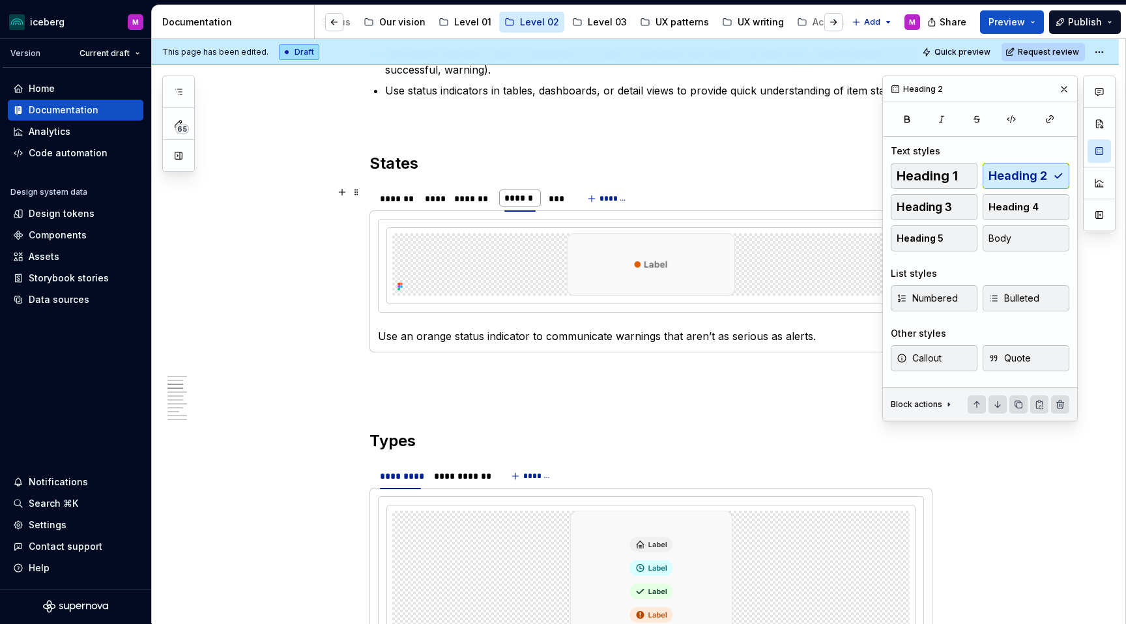
type input "*******"
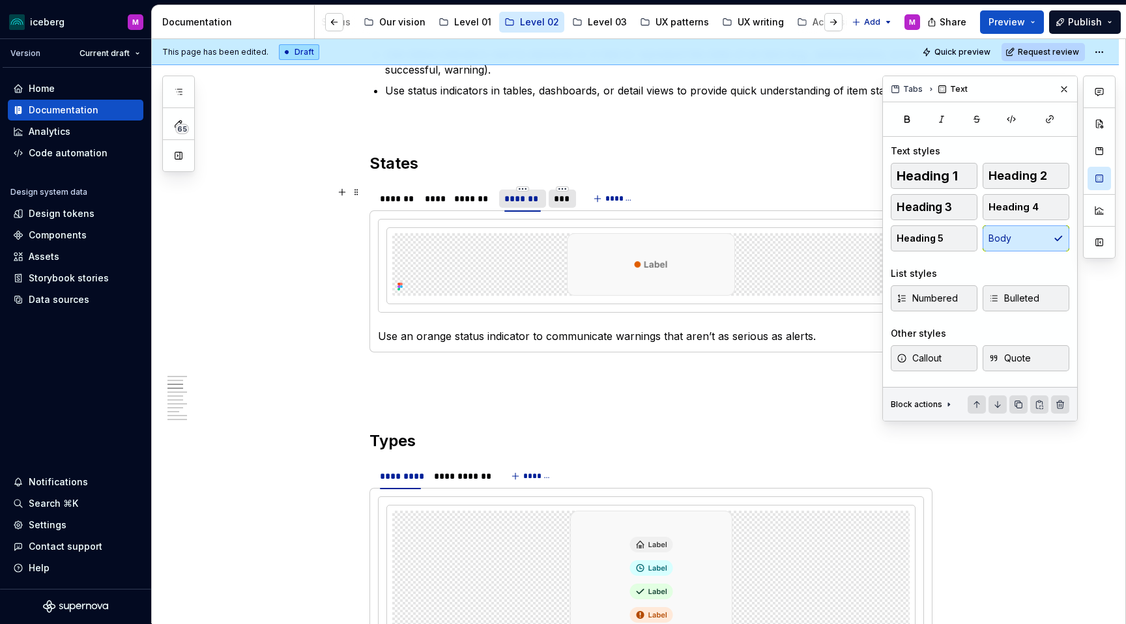
click at [557, 197] on div "***" at bounding box center [562, 199] width 27 height 18
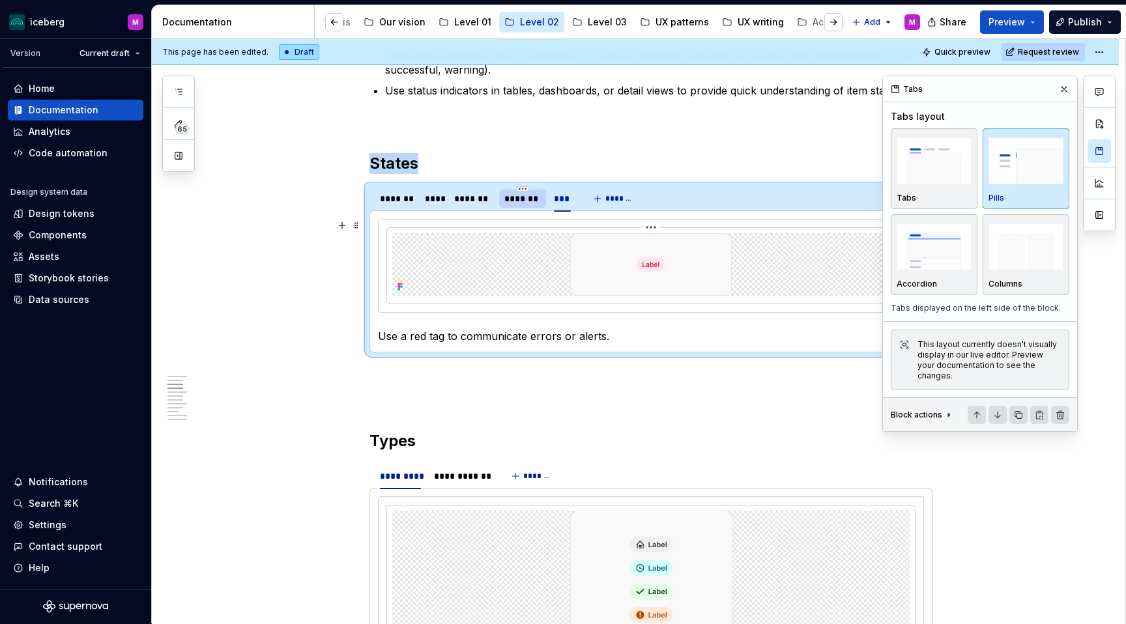
click at [670, 272] on img at bounding box center [651, 264] width 175 height 63
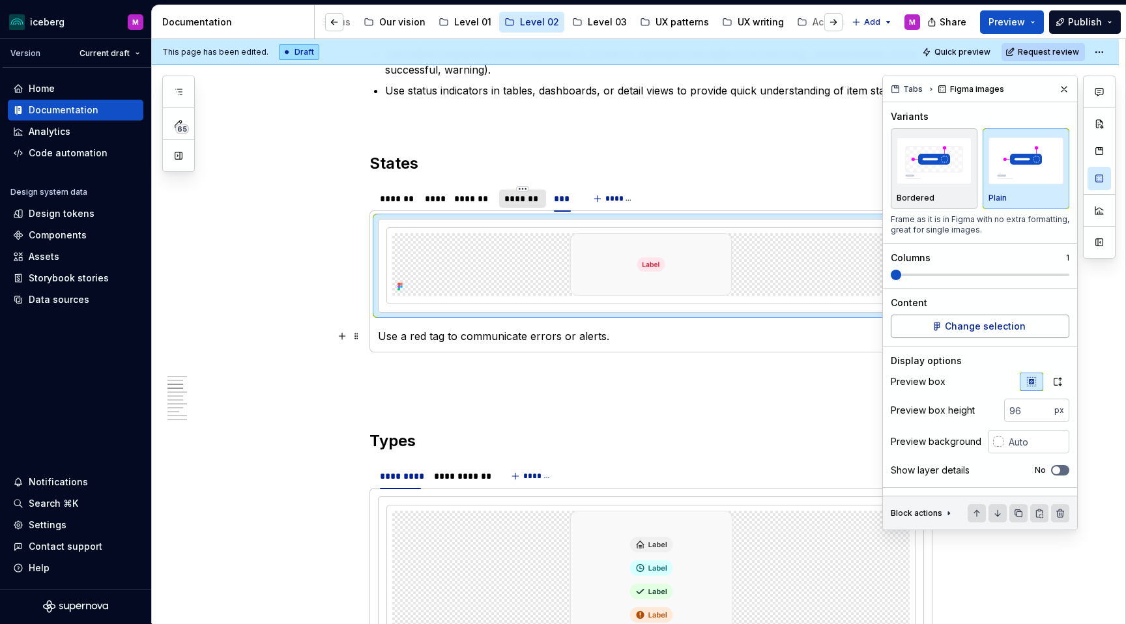
click at [975, 320] on span "Change selection" at bounding box center [985, 326] width 81 height 13
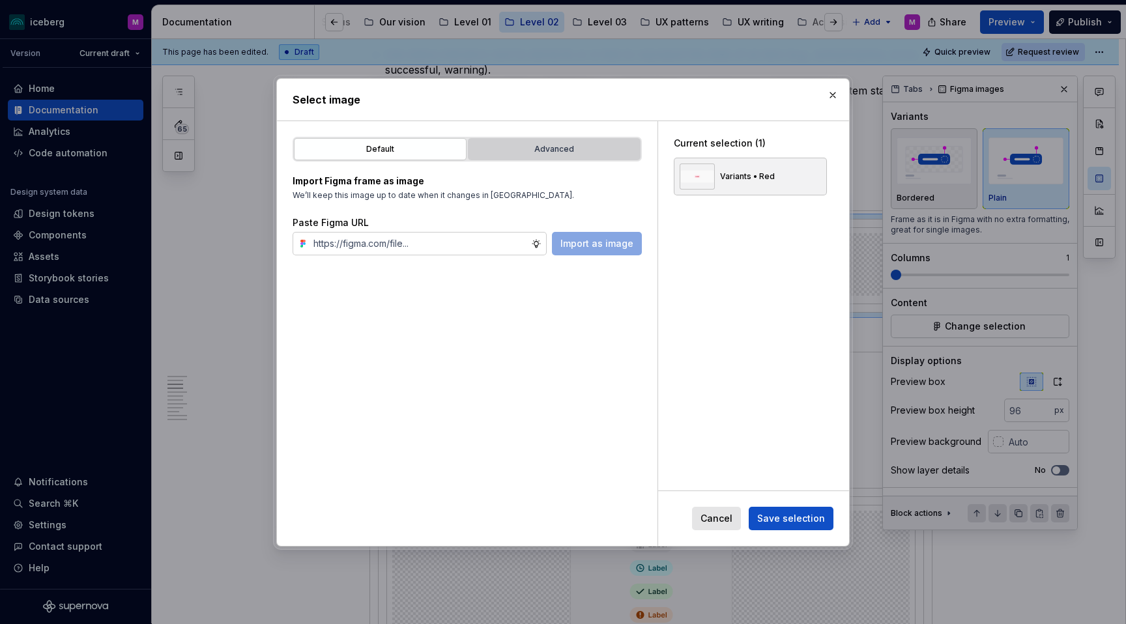
click at [509, 148] on div "Advanced" at bounding box center [554, 149] width 164 height 13
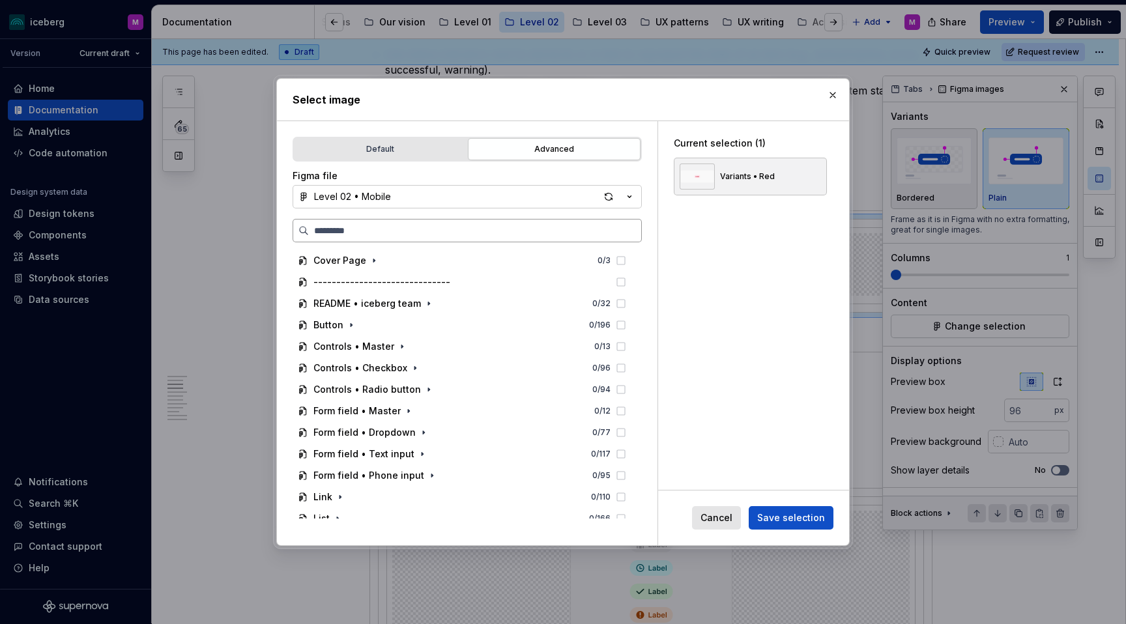
click at [392, 227] on input "search" at bounding box center [475, 230] width 332 height 13
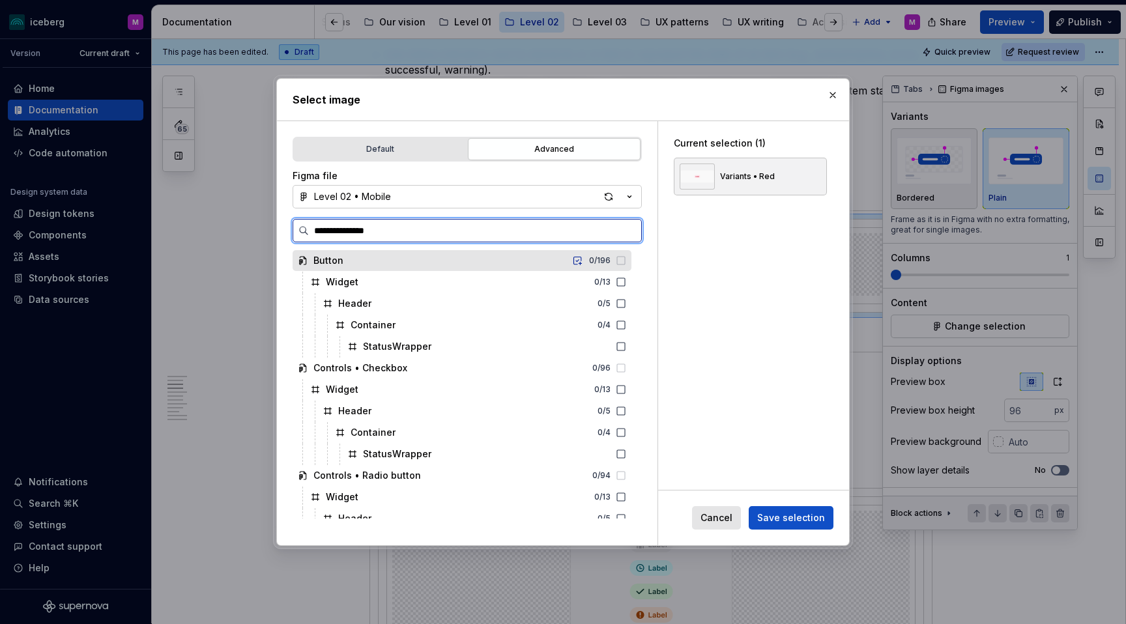
type input "**********"
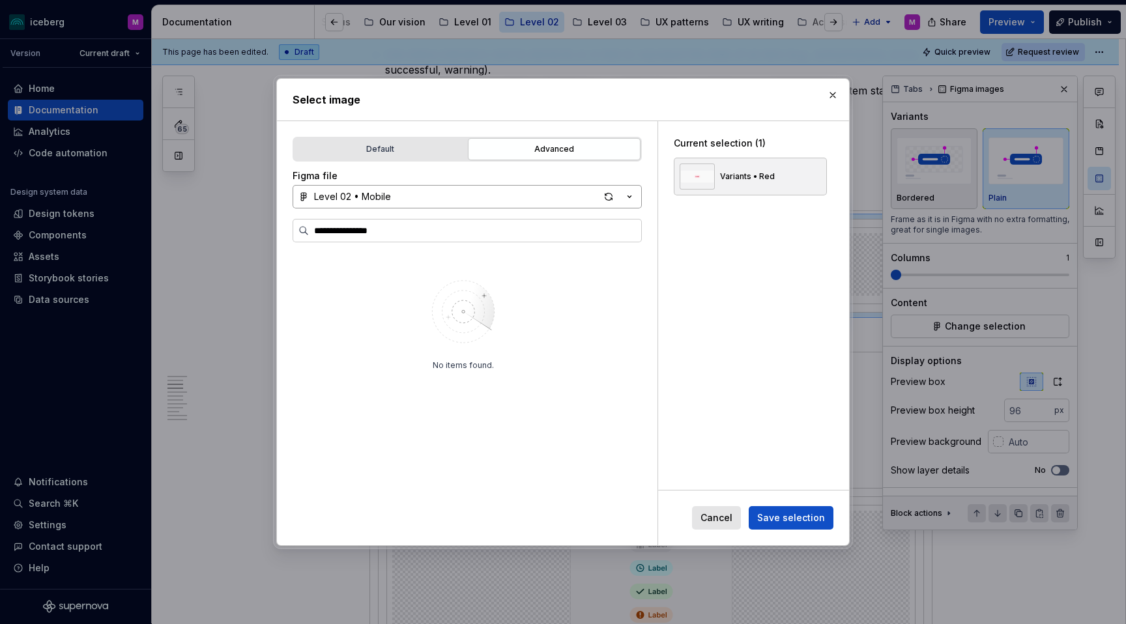
click at [409, 194] on button "Level 02 • Mobile" at bounding box center [467, 196] width 349 height 23
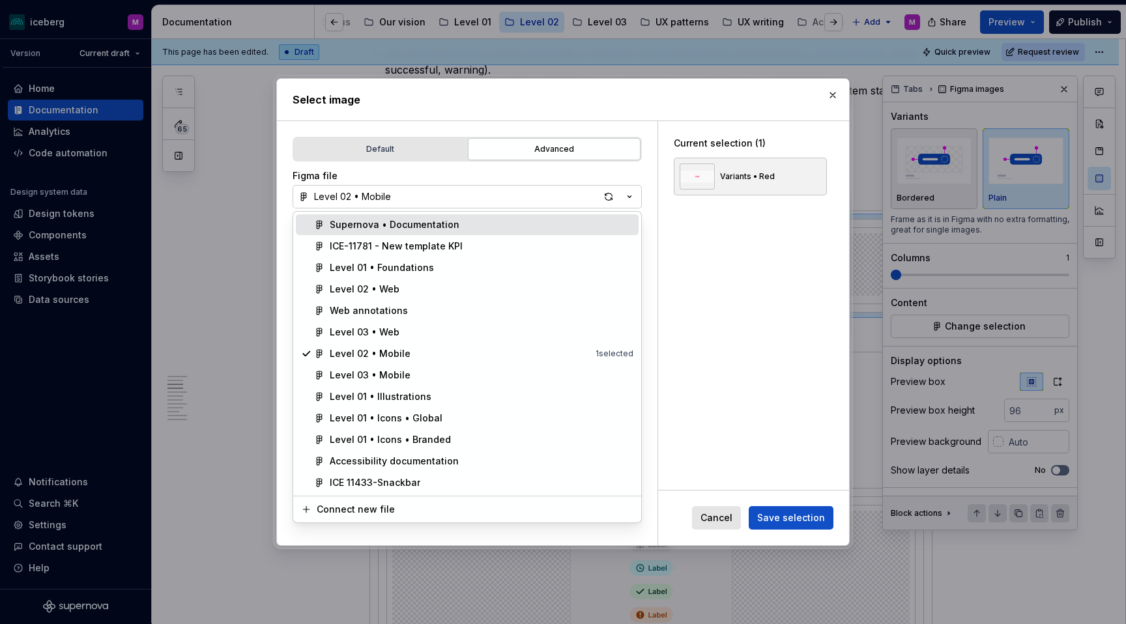
click at [378, 227] on div "Supernova • Documentation" at bounding box center [395, 224] width 130 height 13
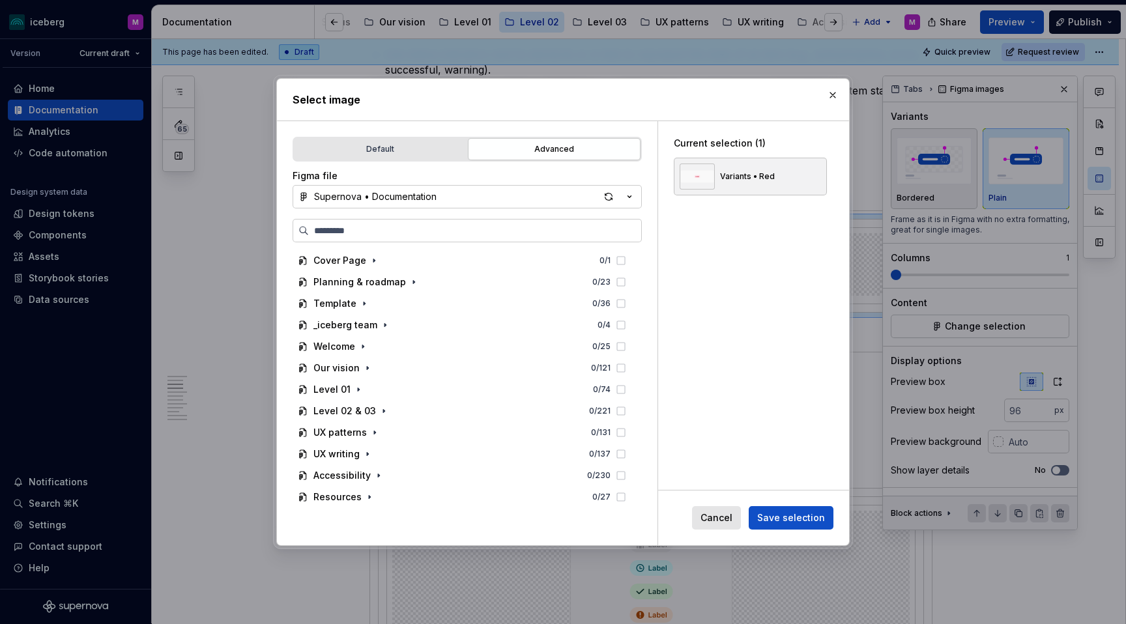
type textarea "*"
click at [393, 225] on input "search" at bounding box center [475, 230] width 332 height 13
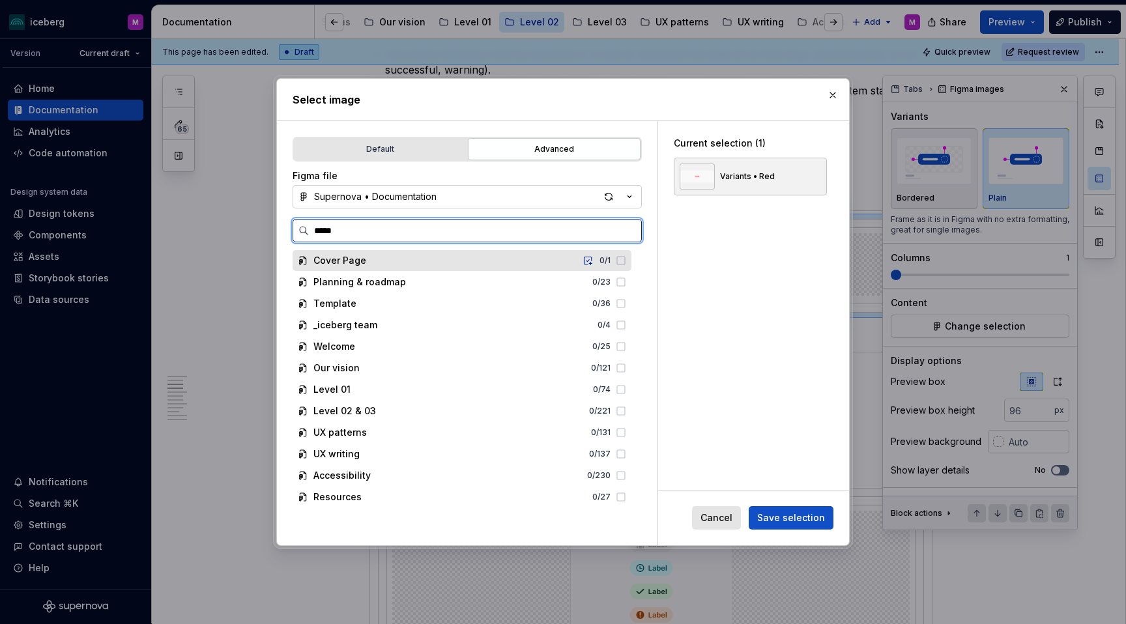
type input "******"
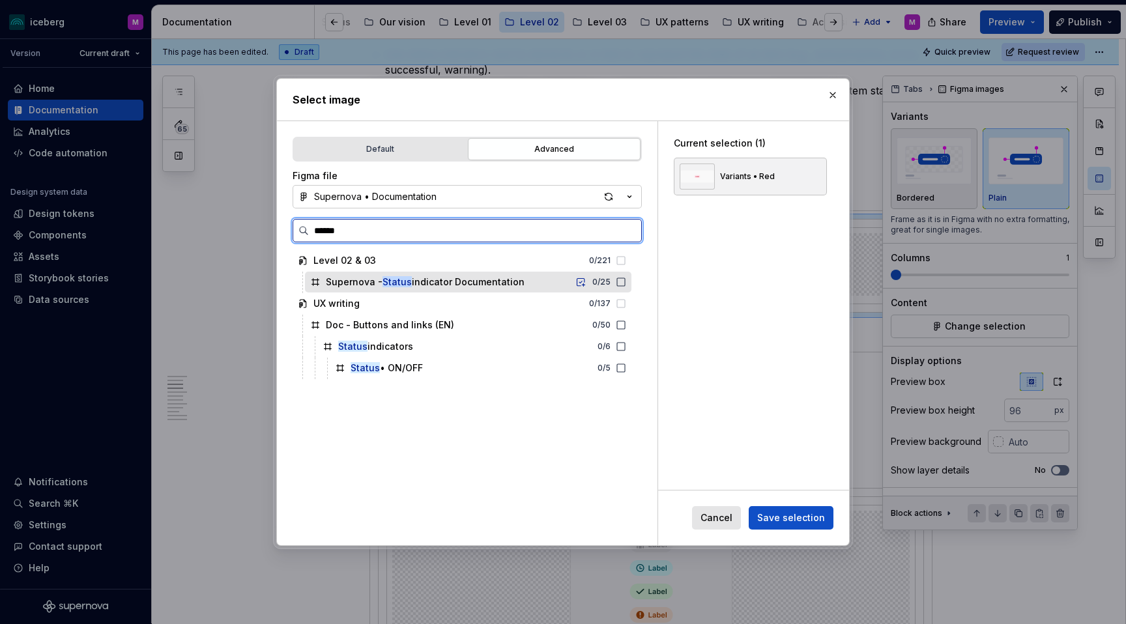
click at [390, 286] on mark "Status" at bounding box center [397, 281] width 29 height 11
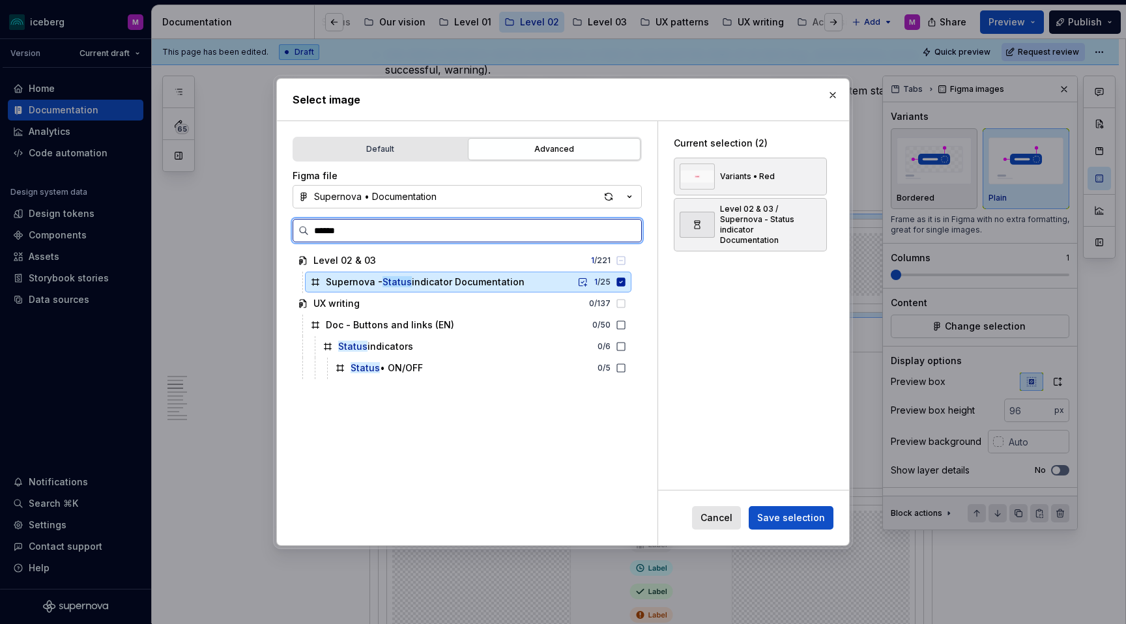
click at [626, 282] on icon at bounding box center [621, 282] width 10 height 10
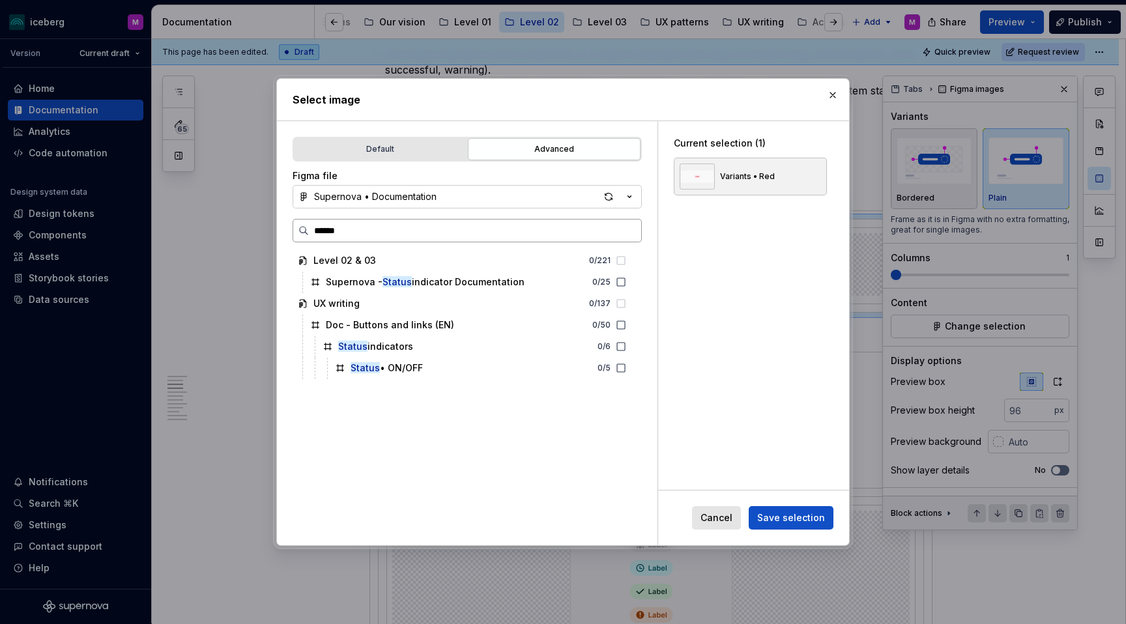
click at [628, 232] on input "******" at bounding box center [475, 230] width 332 height 13
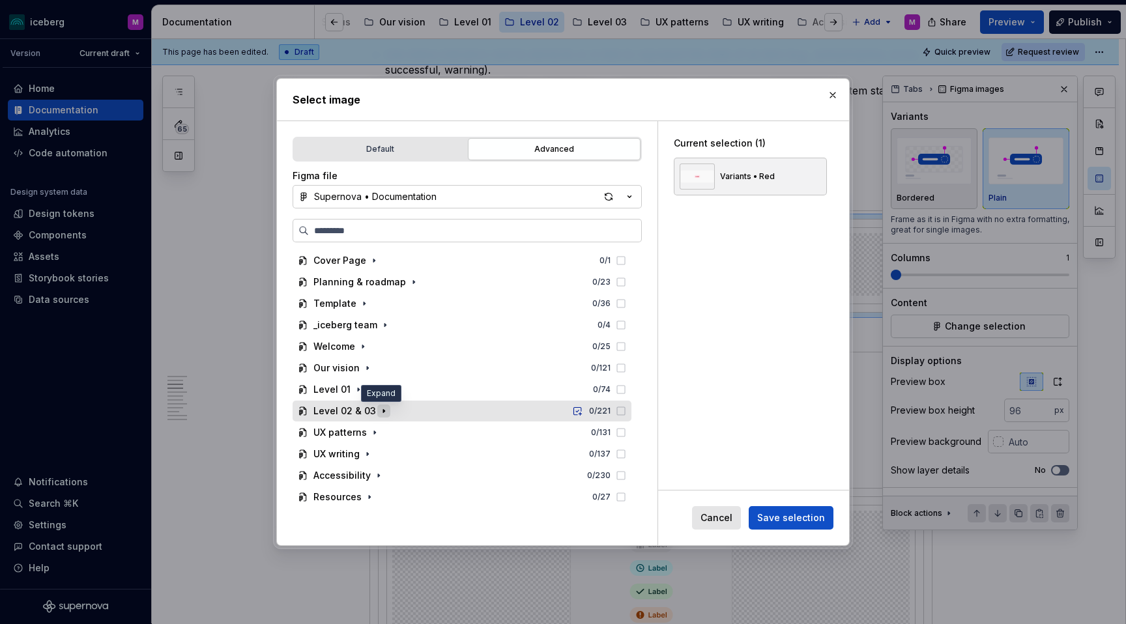
click at [379, 412] on icon "button" at bounding box center [384, 411] width 10 height 10
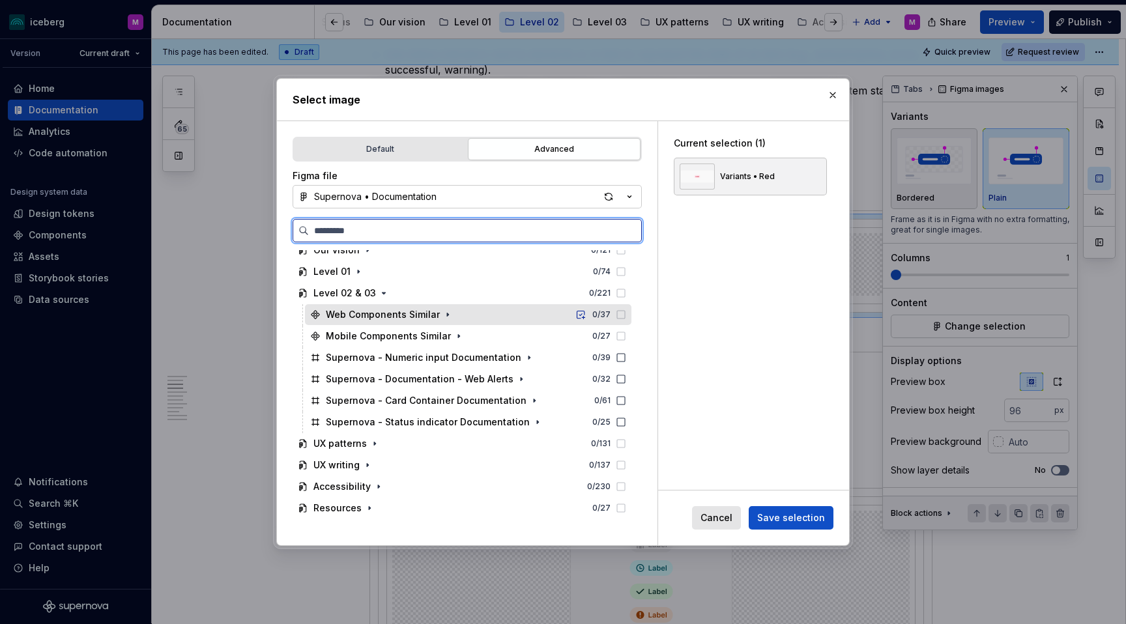
scroll to position [119, 0]
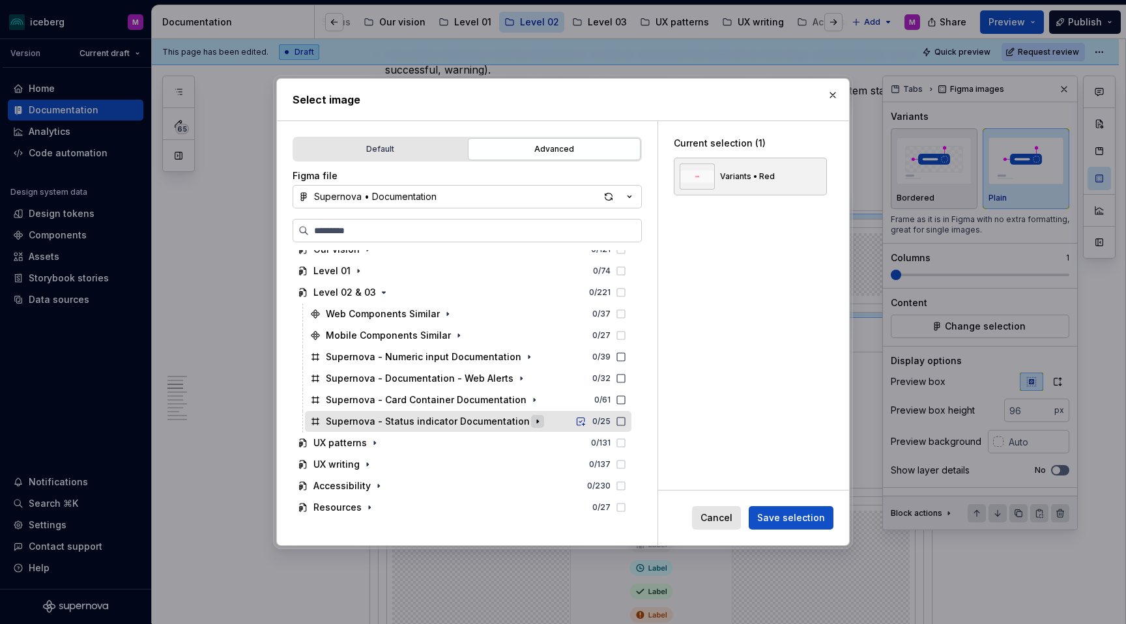
click at [532, 424] on icon "button" at bounding box center [537, 421] width 10 height 10
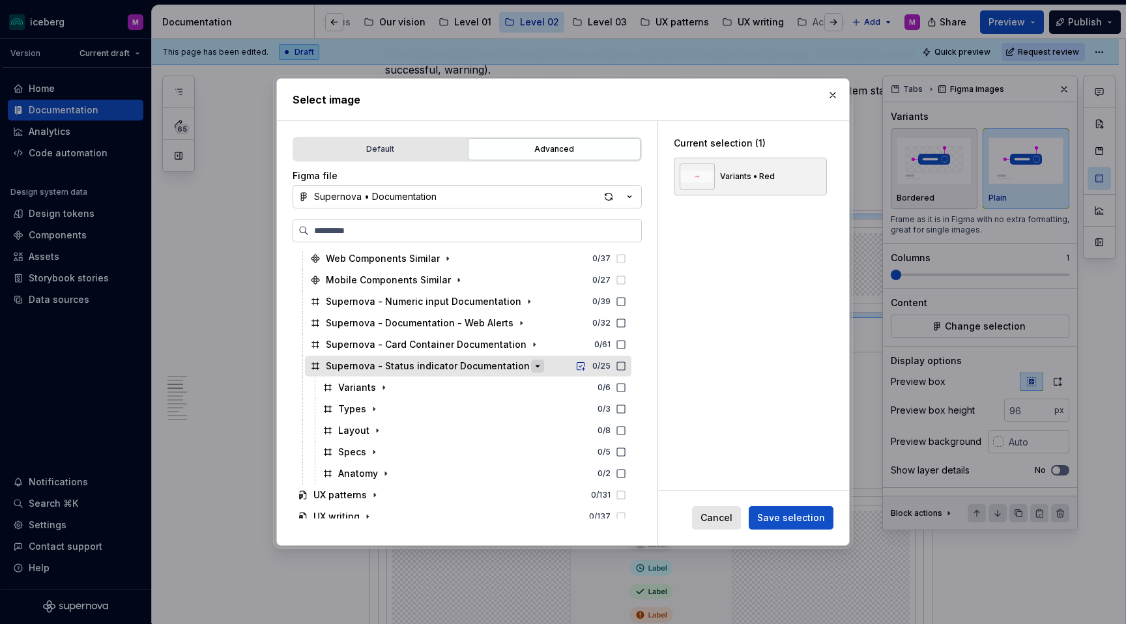
scroll to position [226, 0]
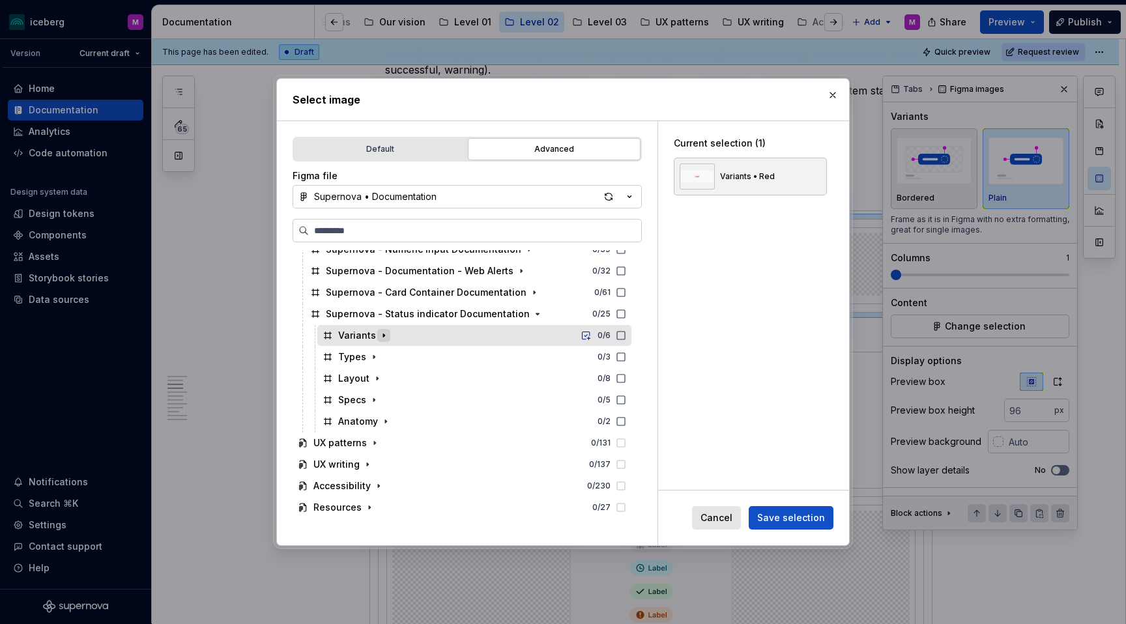
click at [383, 335] on icon "button" at bounding box center [383, 335] width 1 height 3
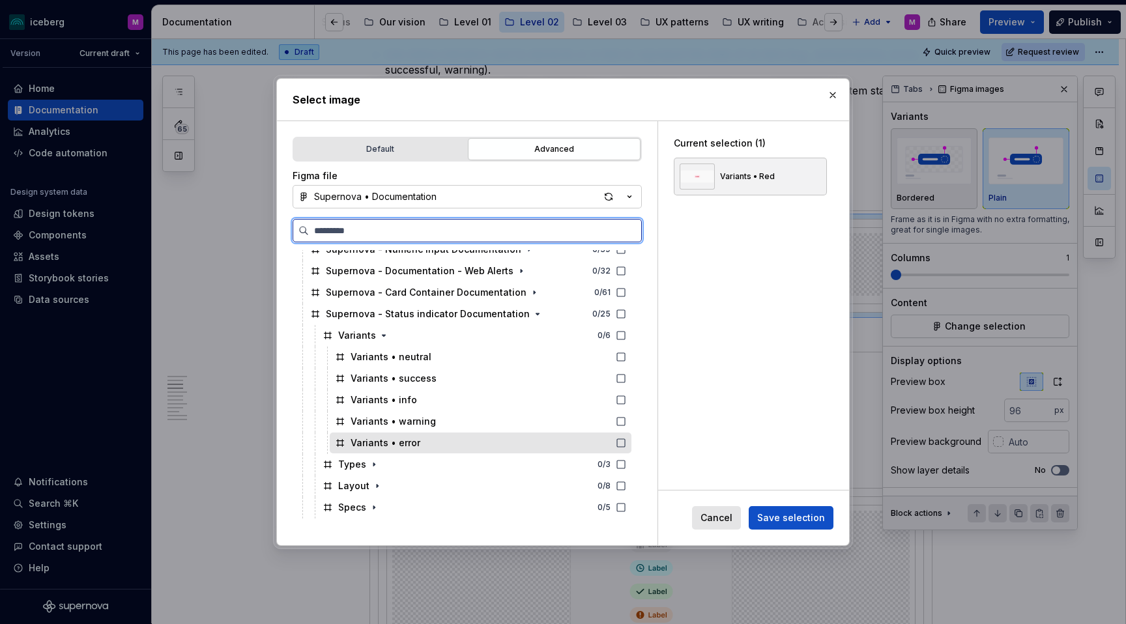
click at [405, 446] on div "Variants • error" at bounding box center [386, 443] width 70 height 13
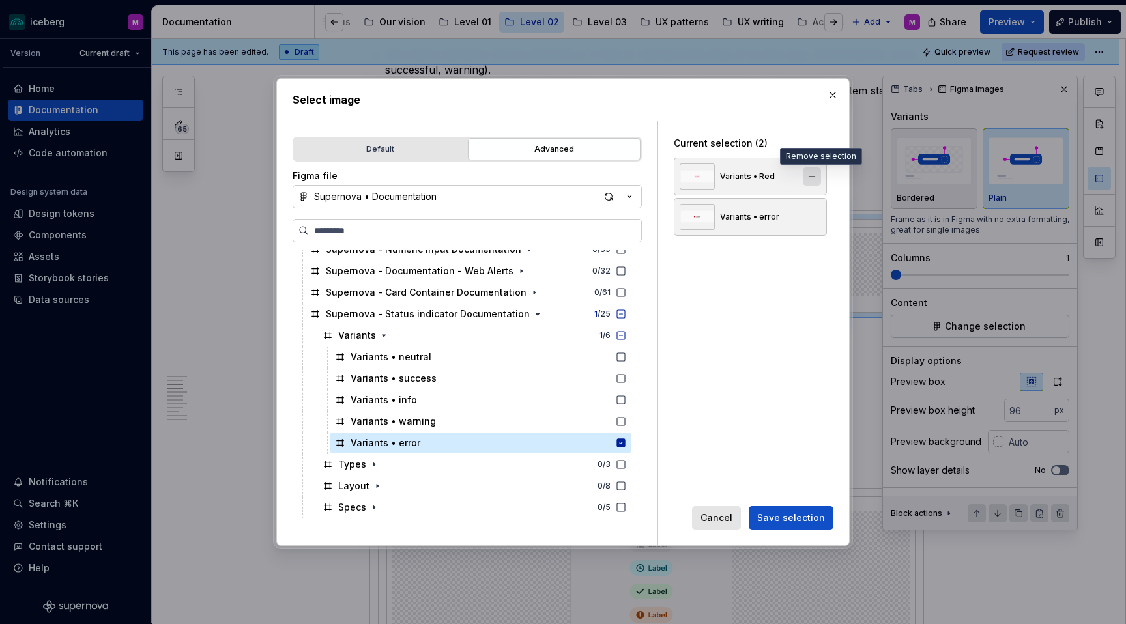
click at [819, 180] on button "button" at bounding box center [812, 176] width 18 height 18
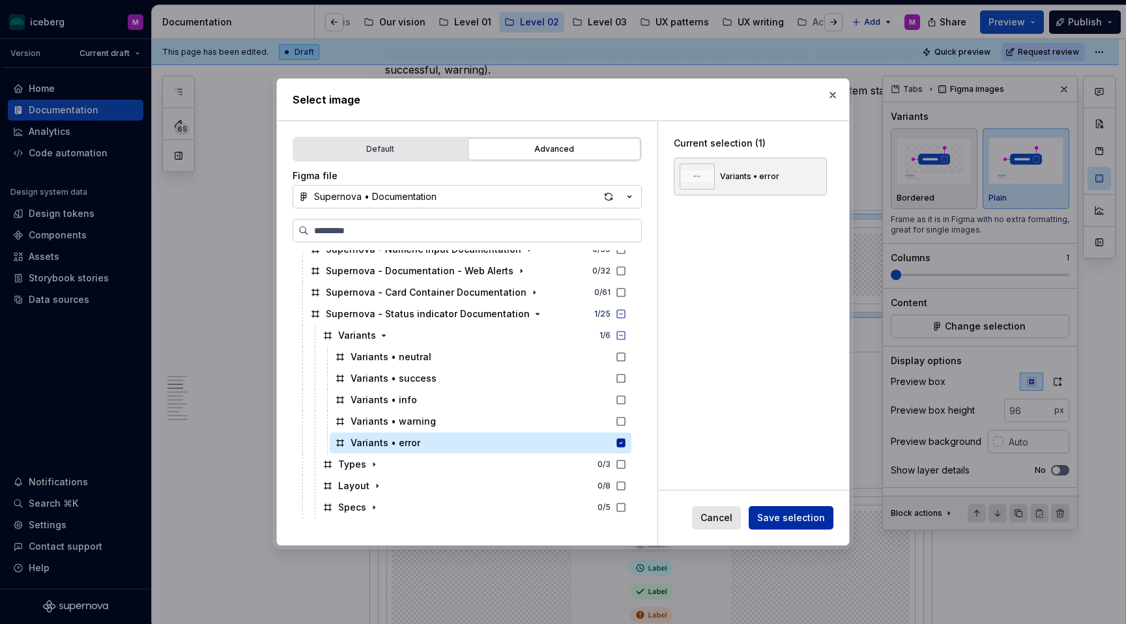
click at [785, 491] on span "Save selection" at bounding box center [791, 518] width 68 height 13
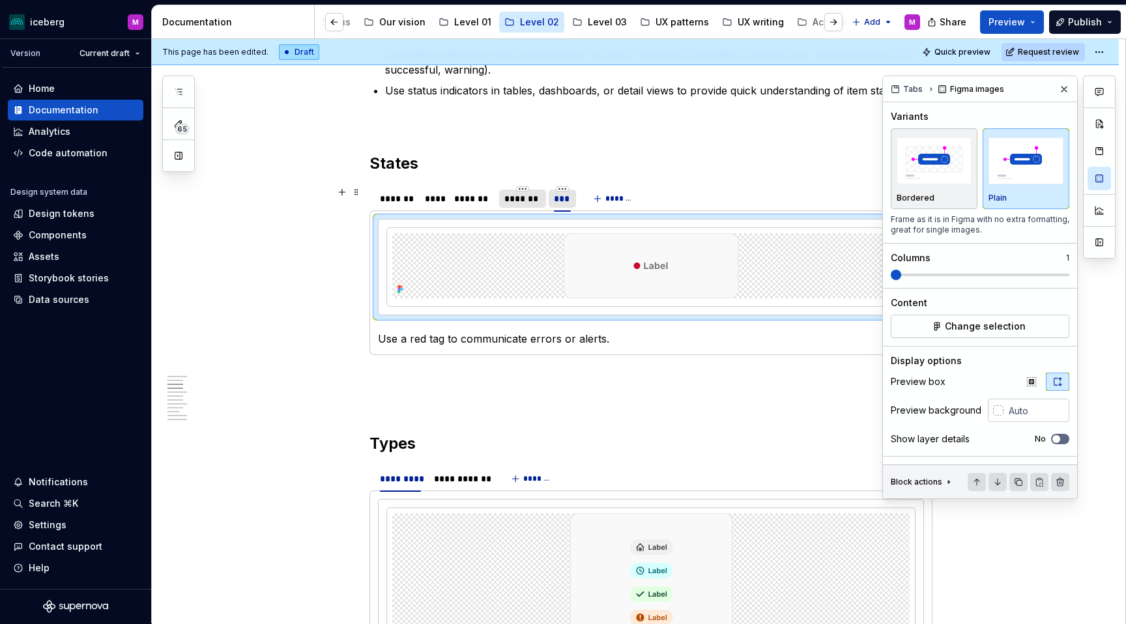
click at [566, 196] on div "***" at bounding box center [562, 198] width 17 height 13
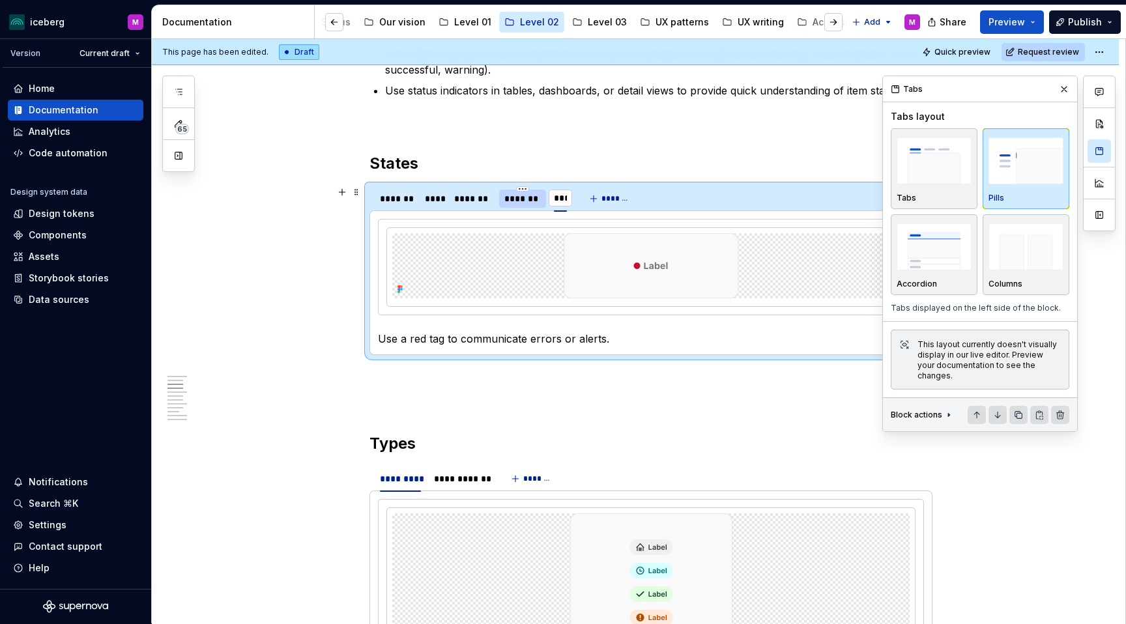
type input "*****"
click at [445, 340] on p "Use a red tag to communicate errors or alerts." at bounding box center [651, 339] width 546 height 16
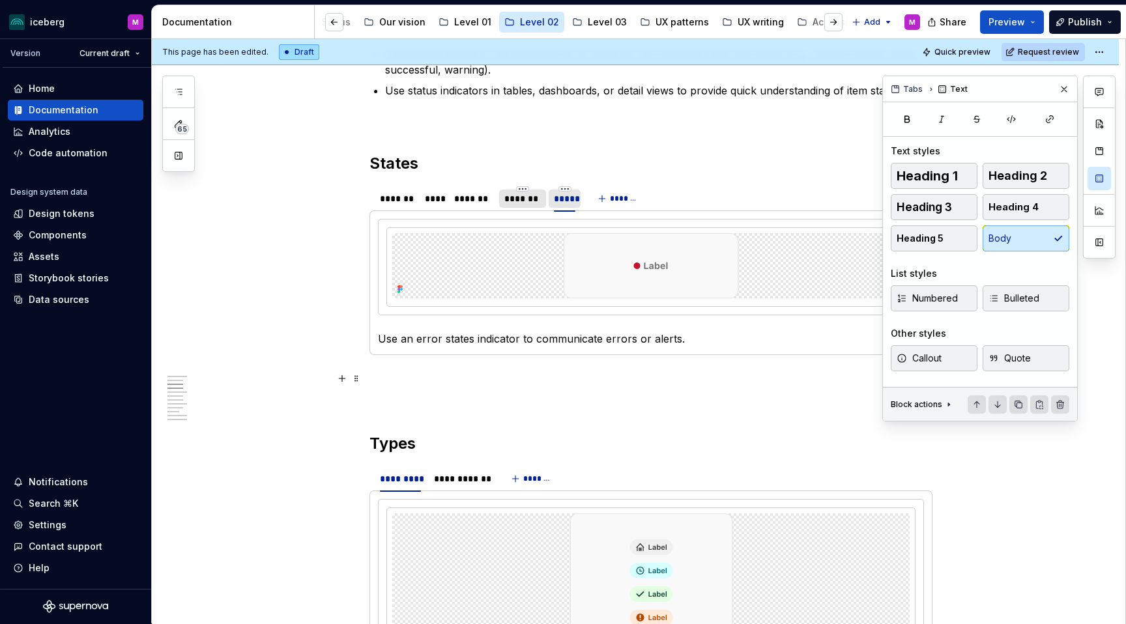
click at [577, 386] on p at bounding box center [651, 379] width 563 height 16
drag, startPoint x: 1067, startPoint y: 85, endPoint x: 777, endPoint y: 263, distance: 340.6
click at [1067, 85] on button "button" at bounding box center [1064, 89] width 18 height 18
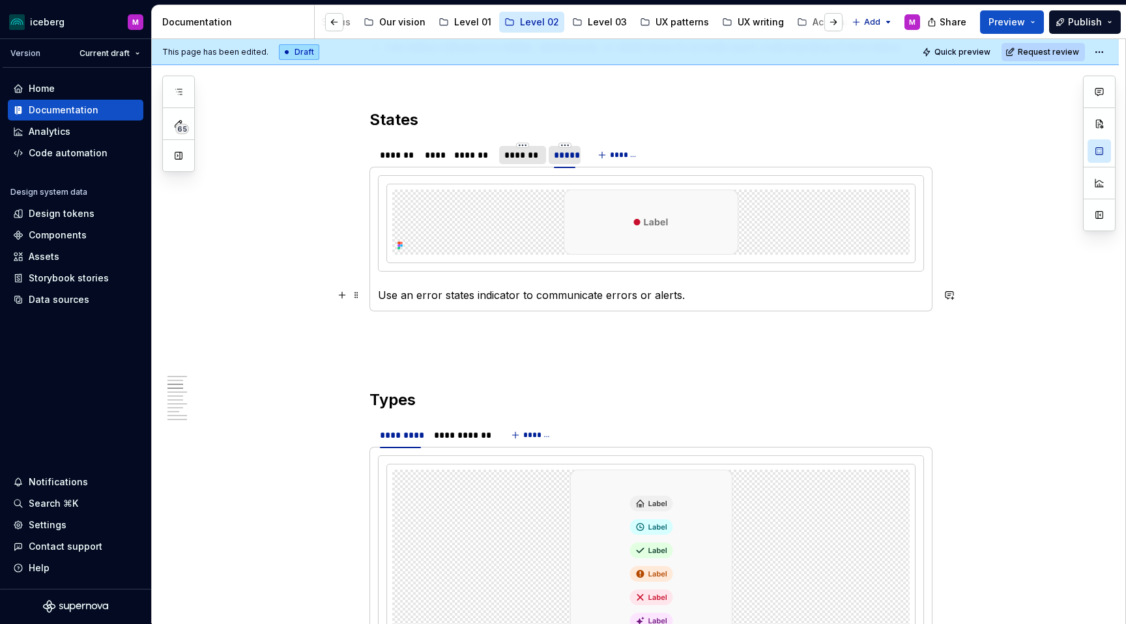
scroll to position [654, 0]
click at [481, 434] on div "**********" at bounding box center [461, 434] width 55 height 13
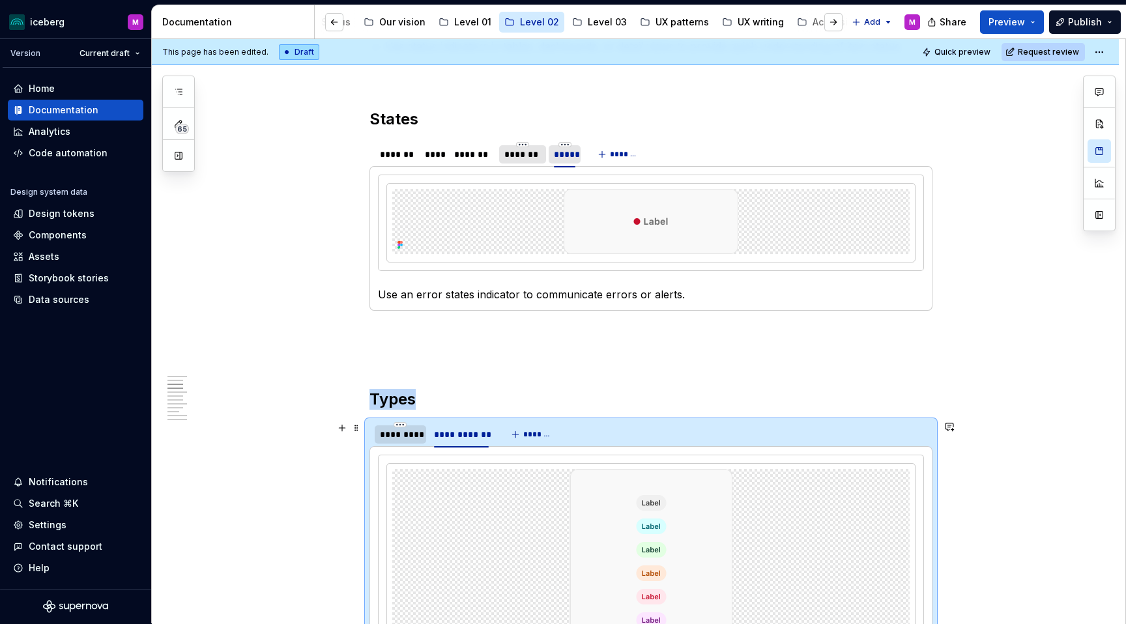
click at [417, 437] on div "*********" at bounding box center [400, 434] width 41 height 13
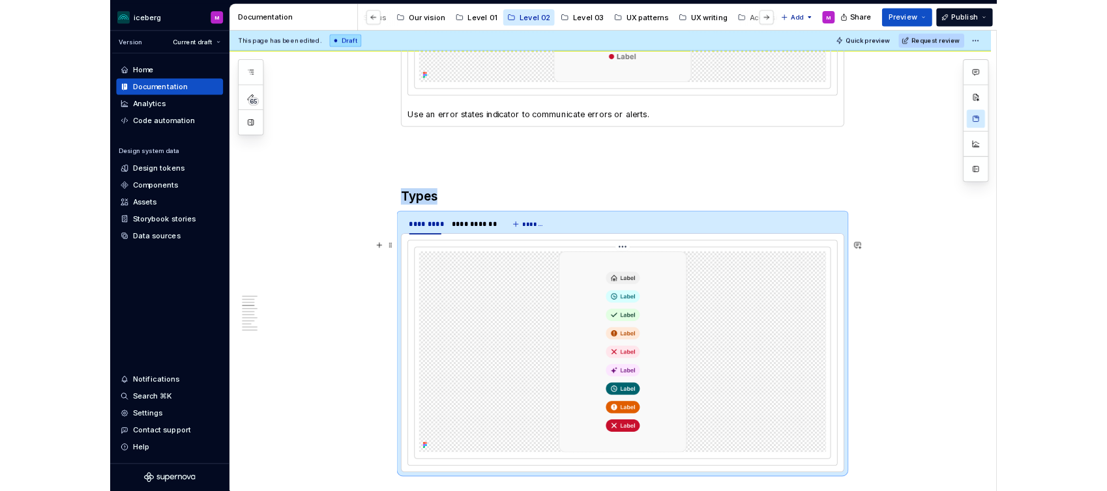
scroll to position [809, 0]
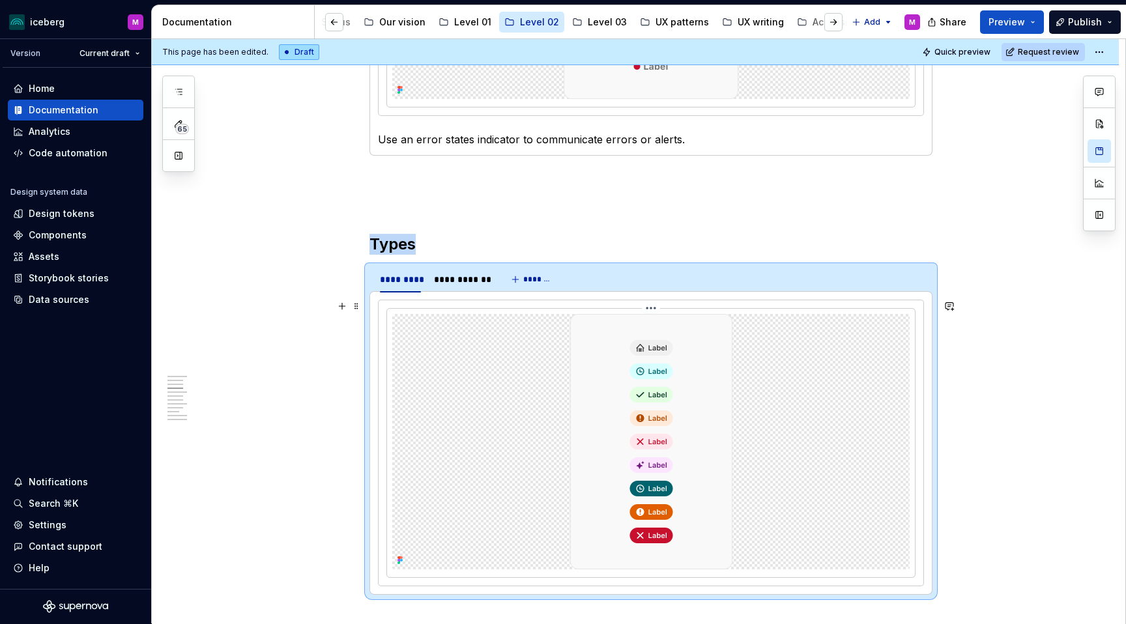
click at [678, 426] on img at bounding box center [651, 441] width 162 height 255
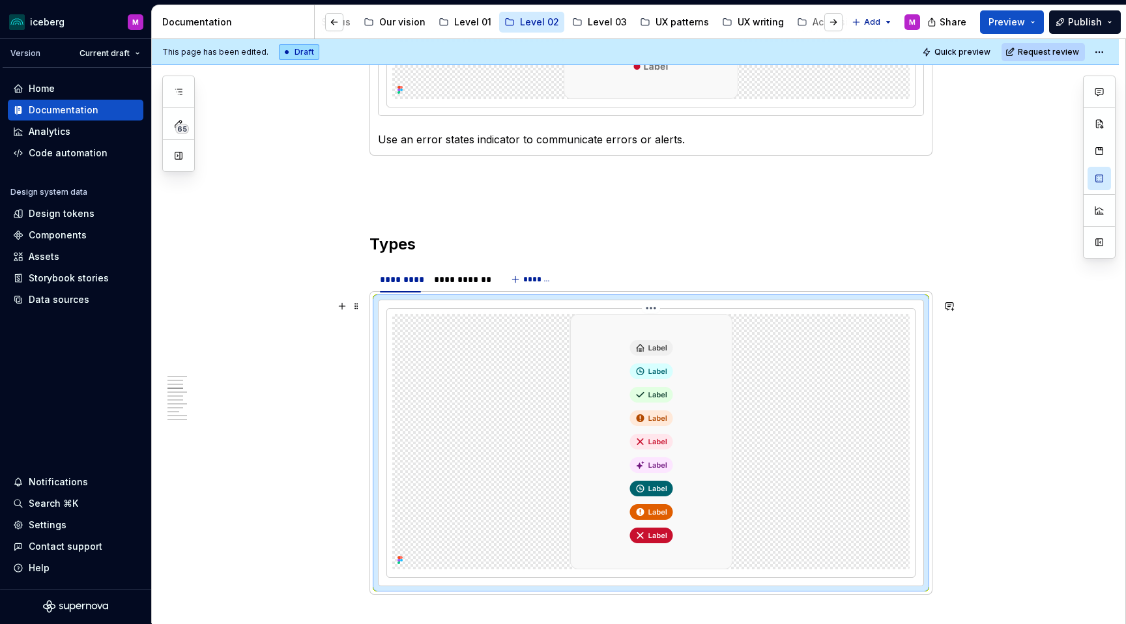
click at [692, 355] on img at bounding box center [651, 441] width 162 height 255
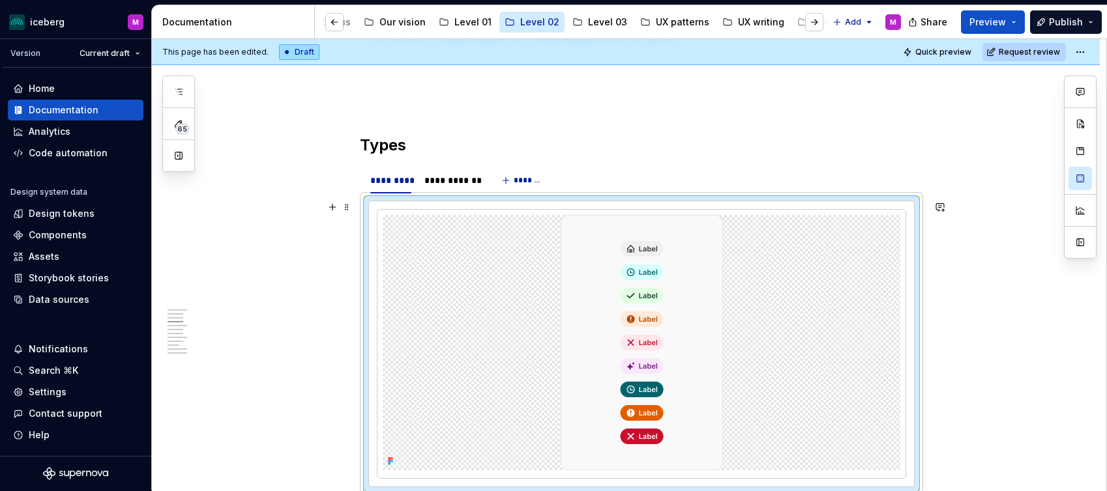
scroll to position [907, 0]
click at [394, 179] on div "*********" at bounding box center [390, 181] width 41 height 13
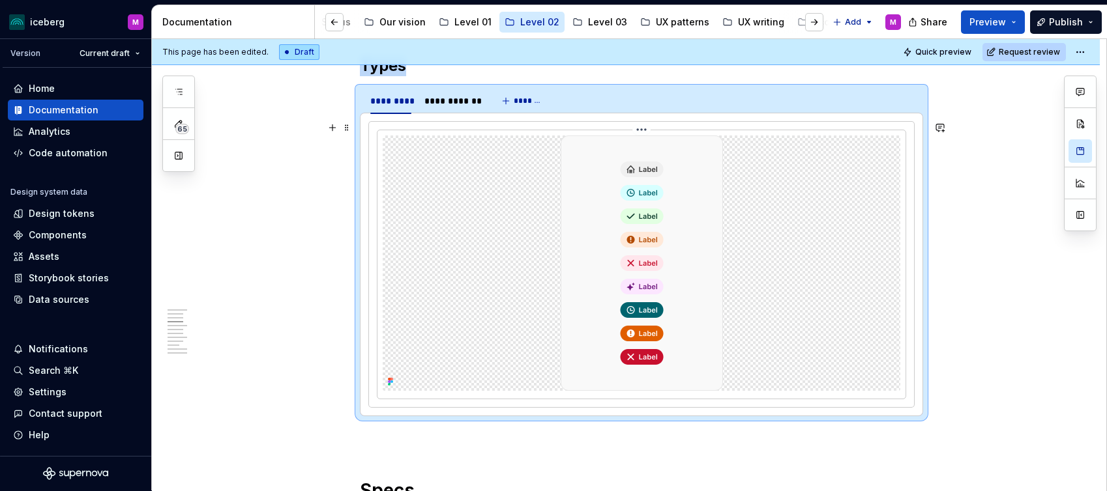
scroll to position [991, 0]
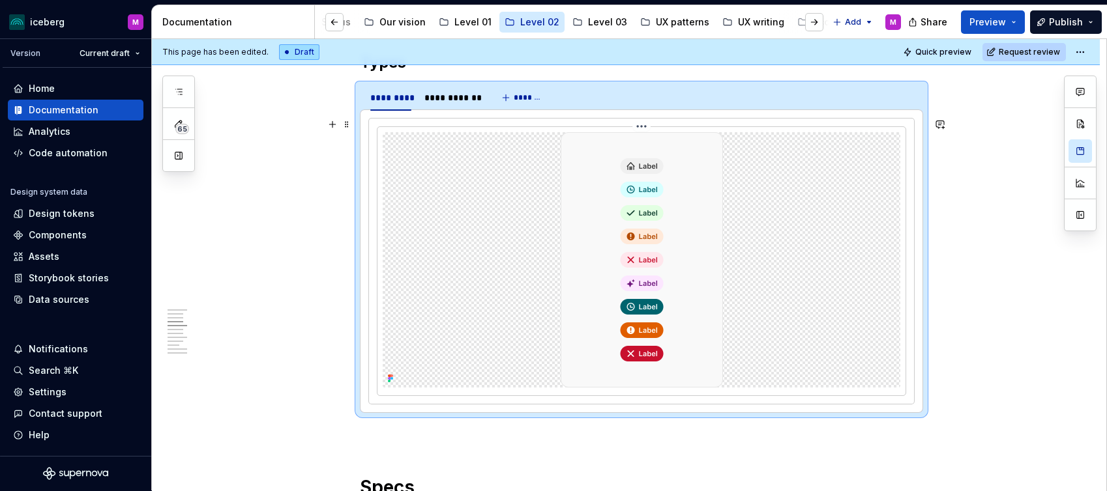
click at [689, 222] on img at bounding box center [641, 259] width 162 height 255
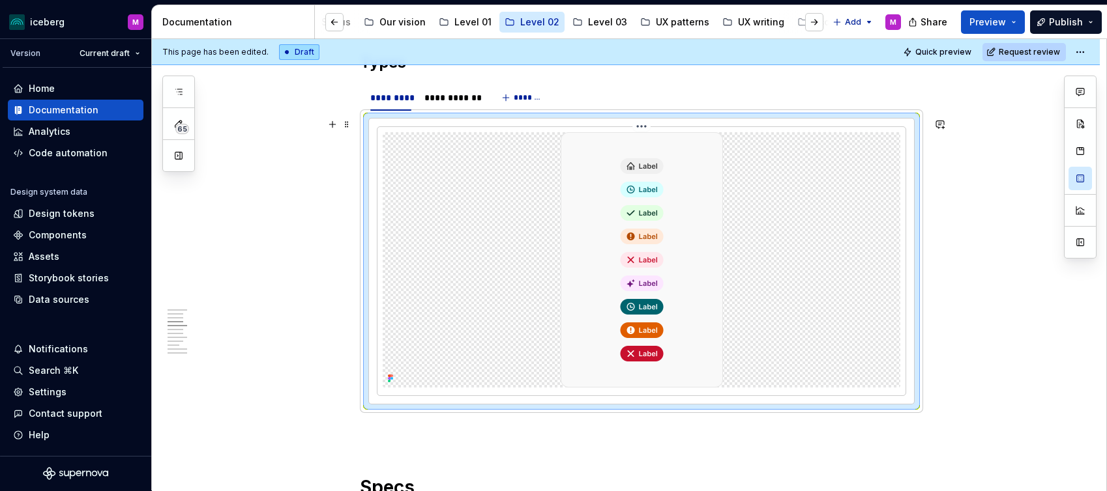
click at [644, 126] on html "iceberg M Version Current draft Home Documentation Analytics Code automation De…" at bounding box center [553, 245] width 1107 height 491
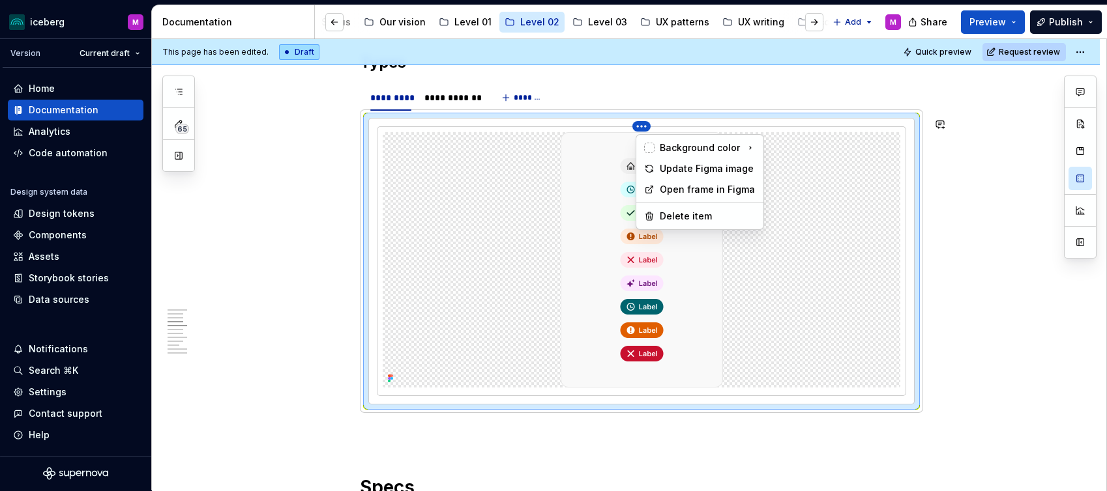
click at [555, 201] on html "iceberg M Version Current draft Home Documentation Analytics Code automation De…" at bounding box center [553, 245] width 1107 height 491
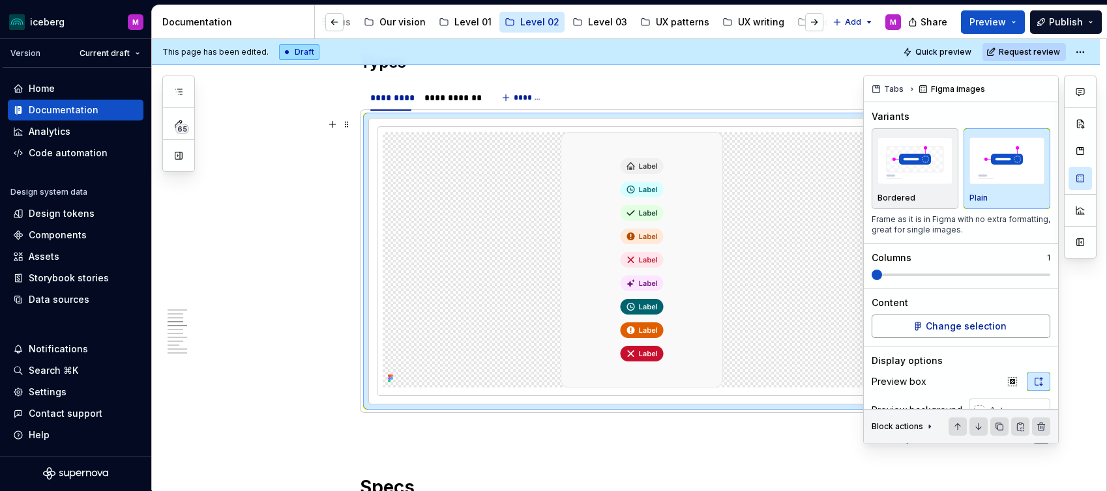
click at [936, 321] on span "Change selection" at bounding box center [965, 326] width 81 height 13
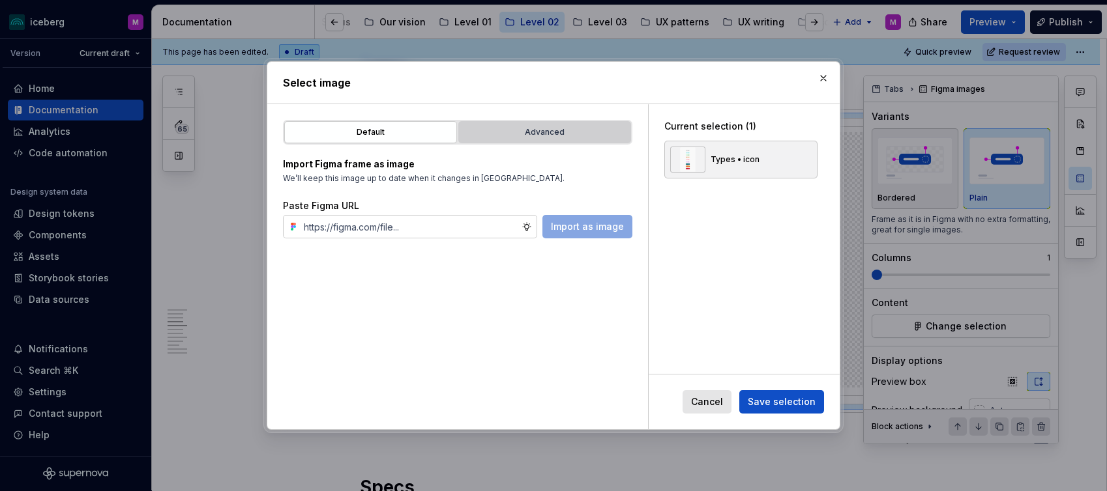
click at [525, 132] on div "Advanced" at bounding box center [545, 132] width 164 height 13
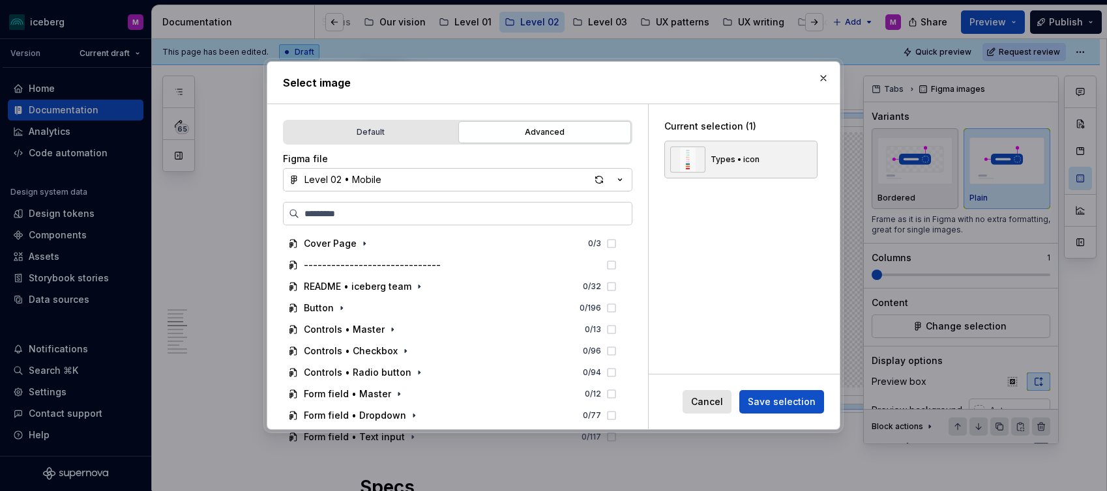
click at [415, 181] on button "Level 02 • Mobile" at bounding box center [457, 179] width 349 height 23
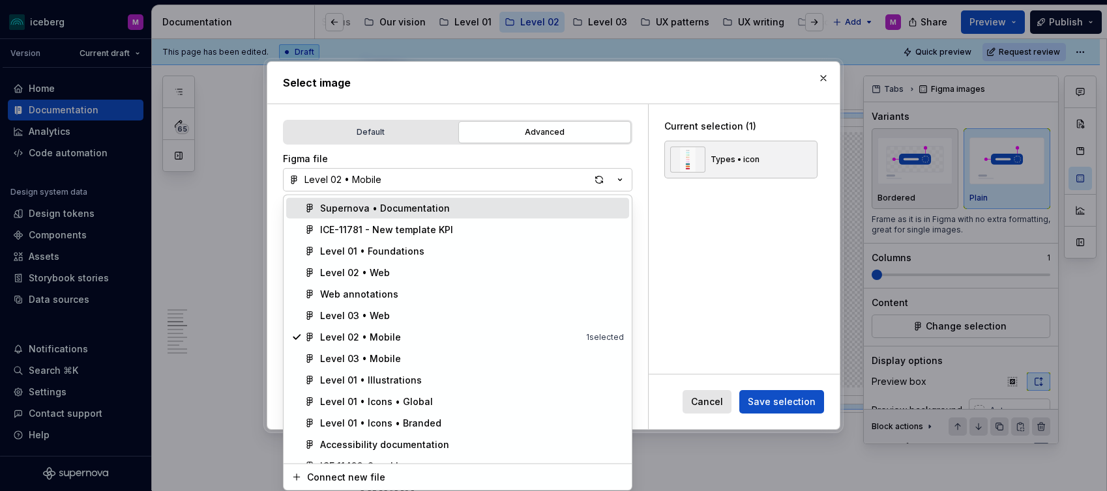
click at [392, 207] on div "Supernova • Documentation" at bounding box center [385, 208] width 130 height 13
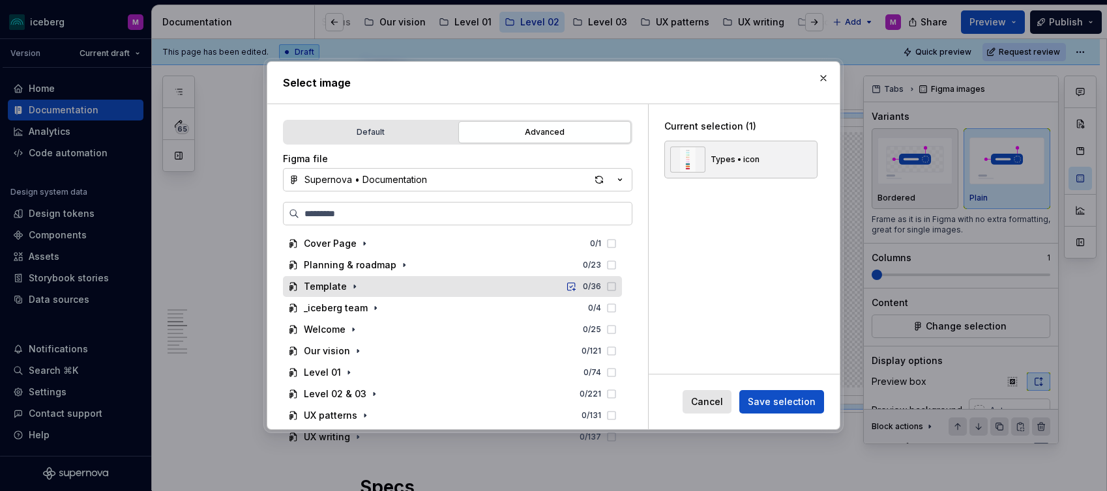
scroll to position [47, 0]
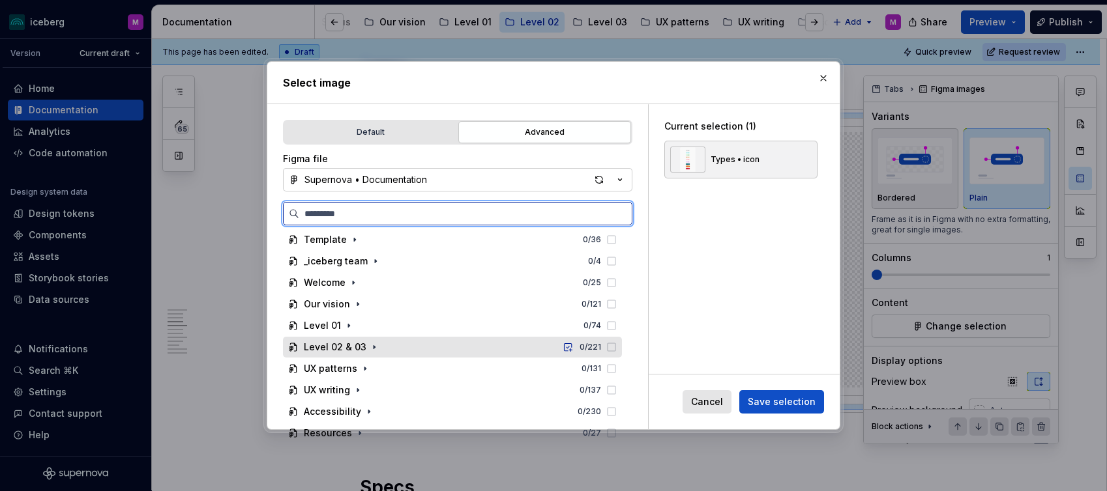
click at [333, 348] on div "Level 02 & 03" at bounding box center [335, 347] width 63 height 13
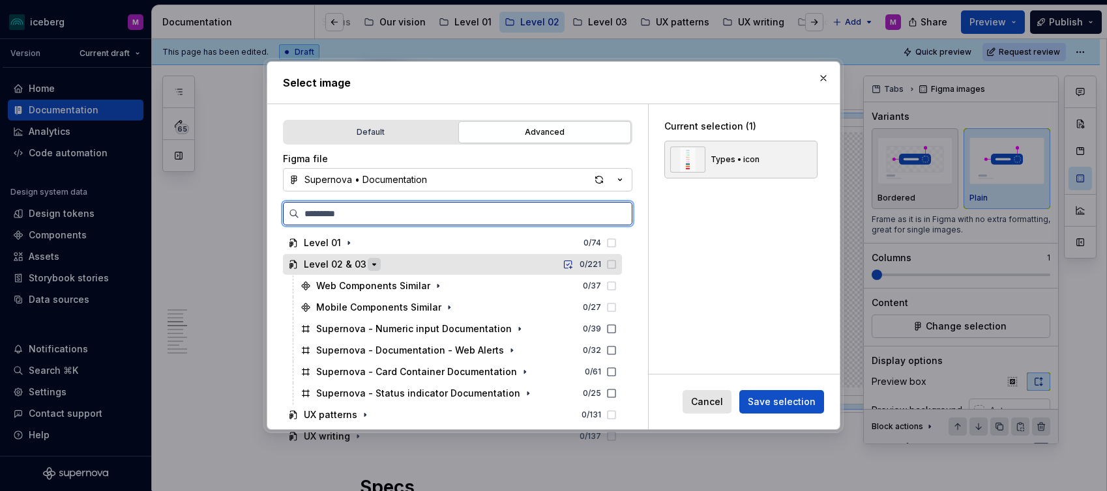
scroll to position [164, 0]
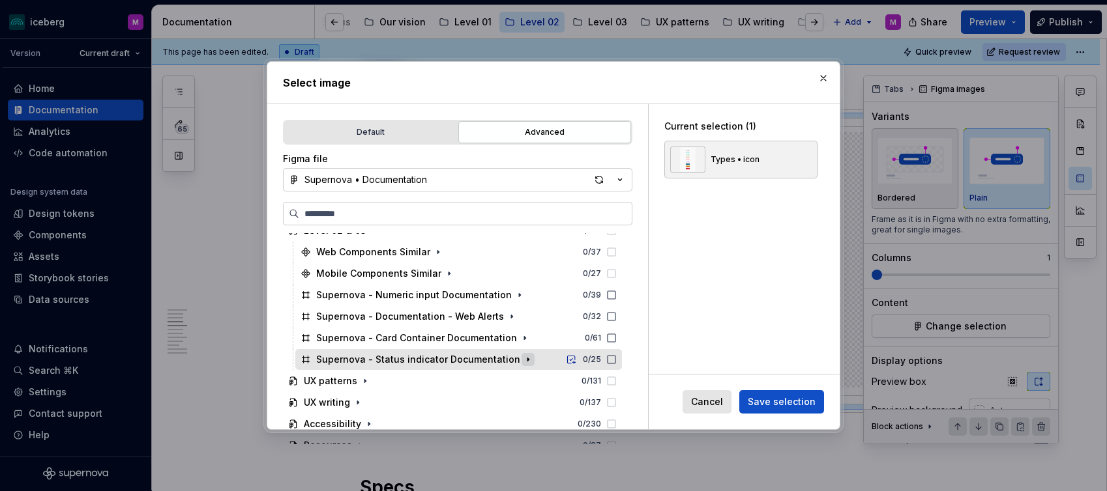
click at [523, 360] on icon "button" at bounding box center [528, 360] width 10 height 10
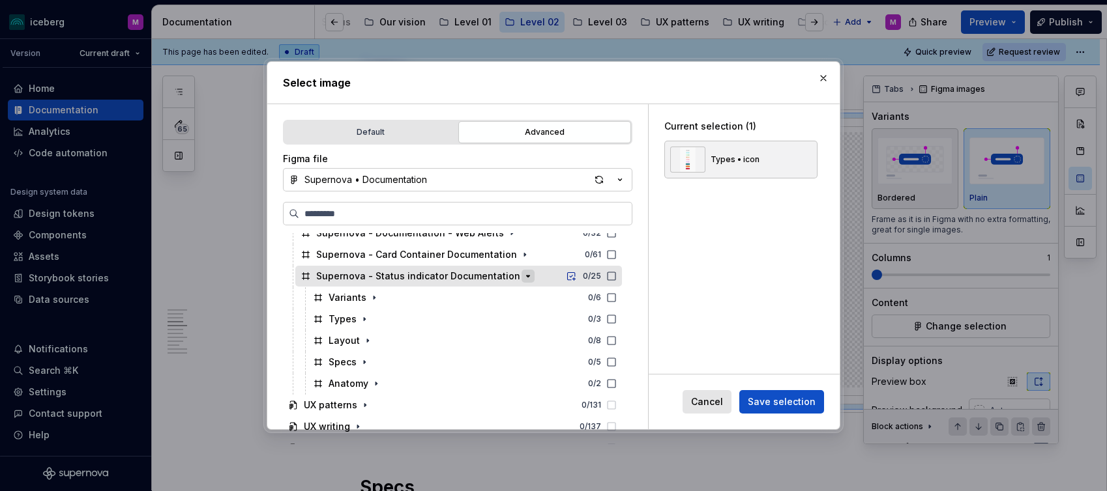
scroll to position [273, 0]
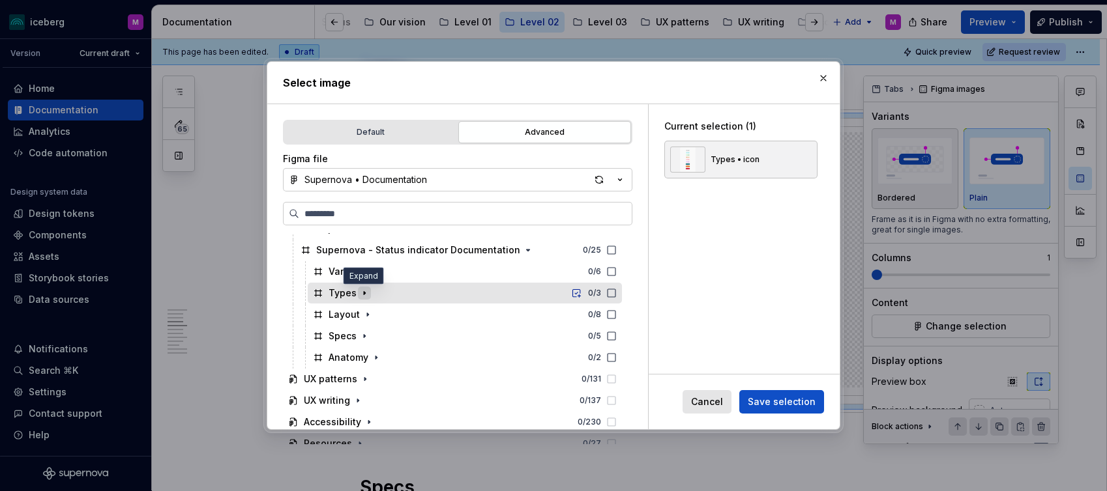
click at [365, 293] on icon "button" at bounding box center [364, 293] width 10 height 10
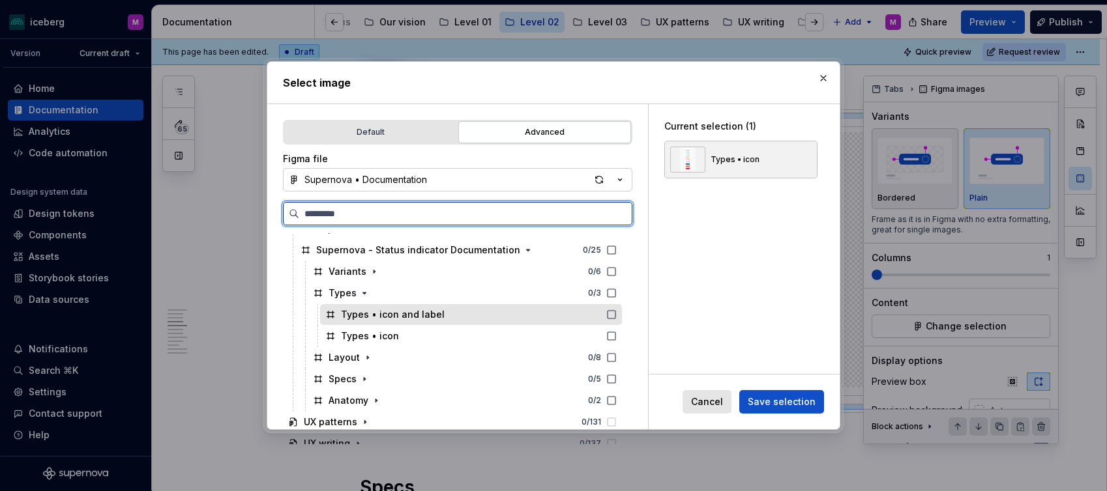
click at [467, 315] on div "Types • icon and label" at bounding box center [471, 314] width 302 height 21
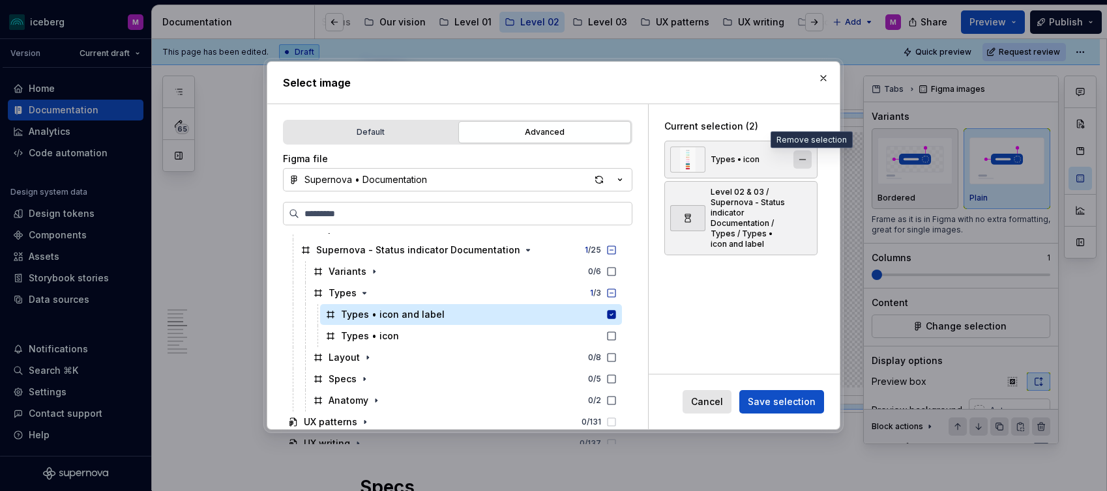
click at [807, 157] on button "button" at bounding box center [802, 160] width 18 height 18
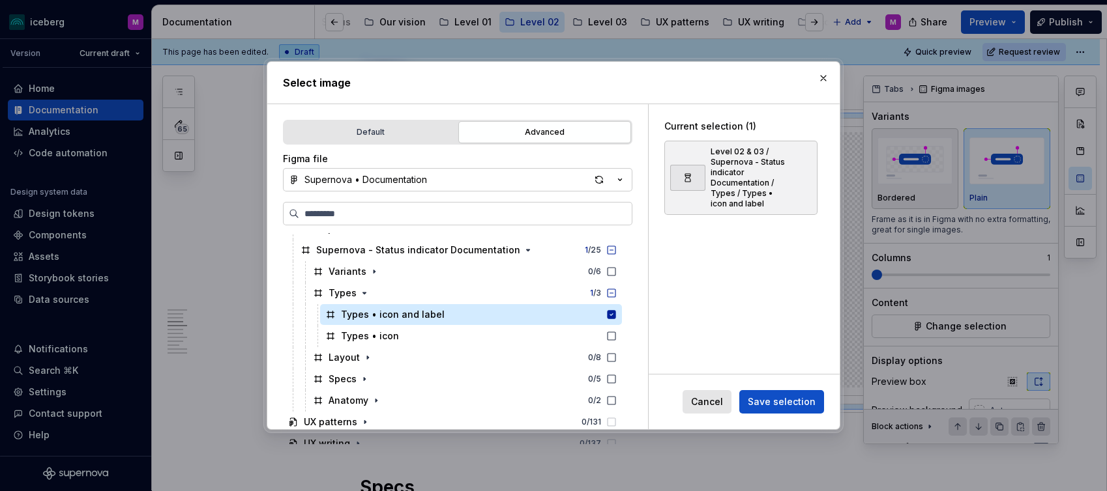
click at [783, 405] on span "Save selection" at bounding box center [782, 402] width 68 height 13
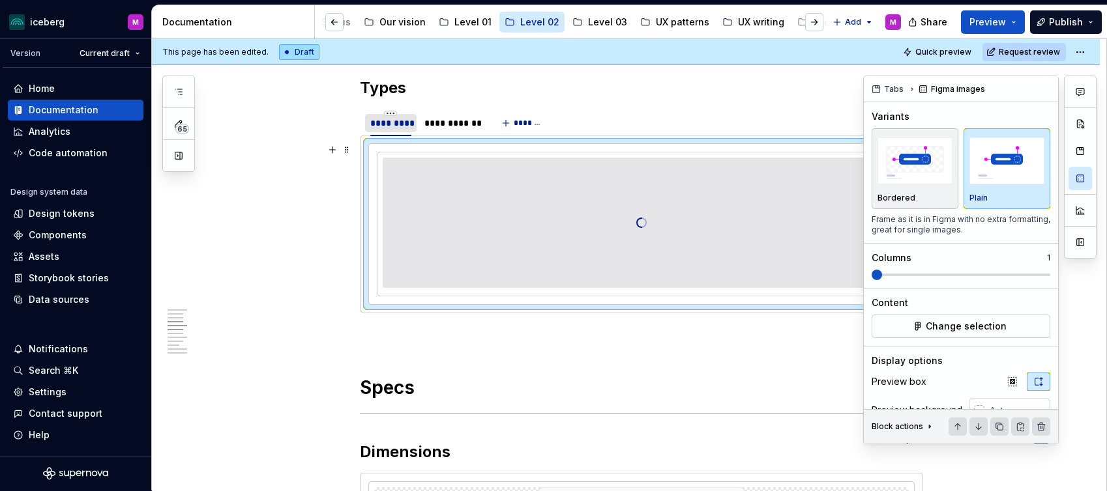
scroll to position [954, 0]
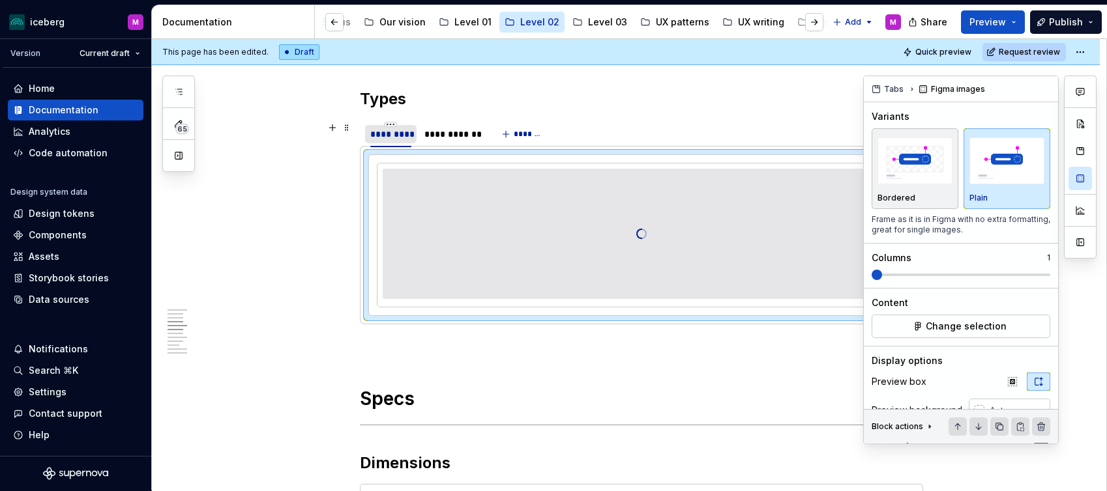
click at [382, 136] on div "*********" at bounding box center [390, 134] width 41 height 13
type textarea "*"
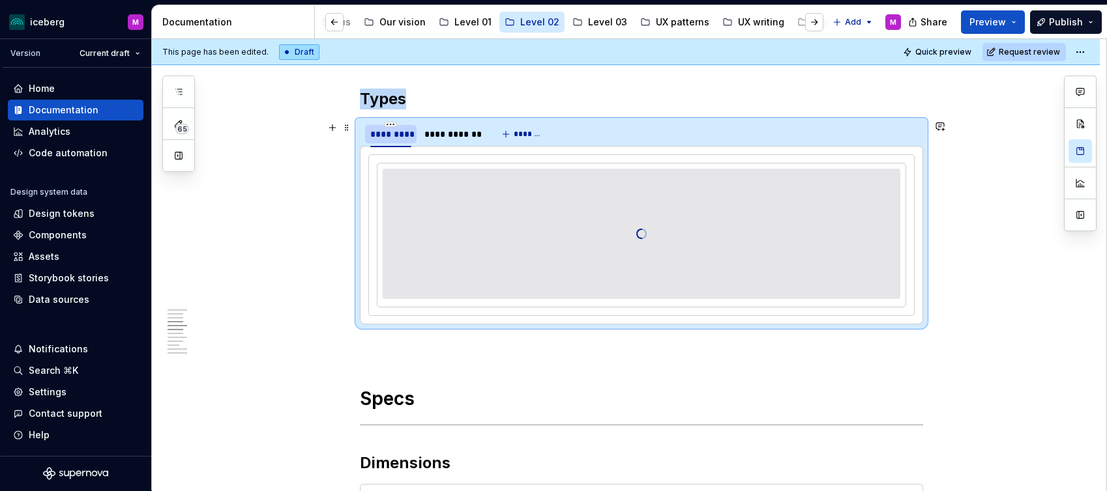
click at [382, 136] on div "*********" at bounding box center [390, 134] width 41 height 13
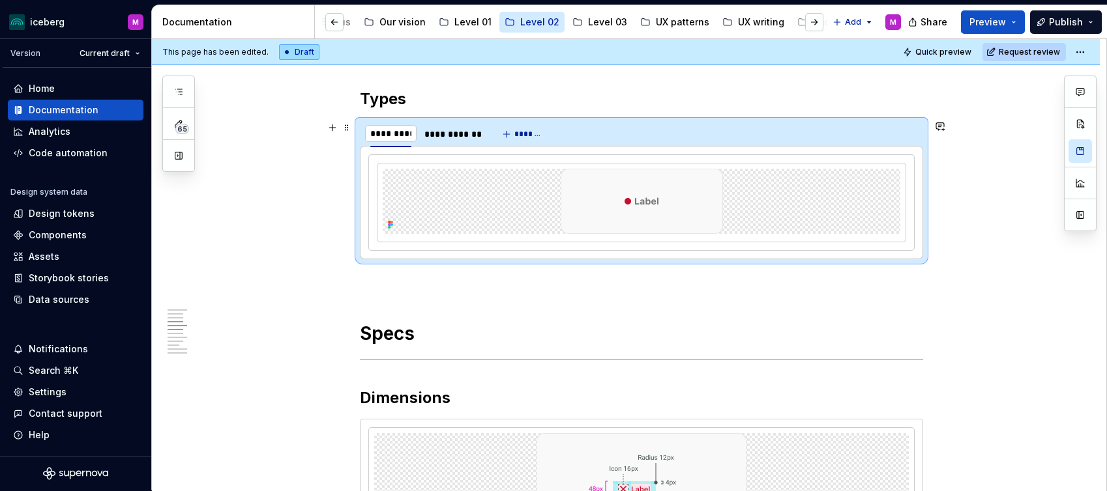
type input "*"
drag, startPoint x: 392, startPoint y: 132, endPoint x: 377, endPoint y: 134, distance: 15.8
click at [377, 134] on input "**********" at bounding box center [400, 133] width 71 height 23
type input "**********"
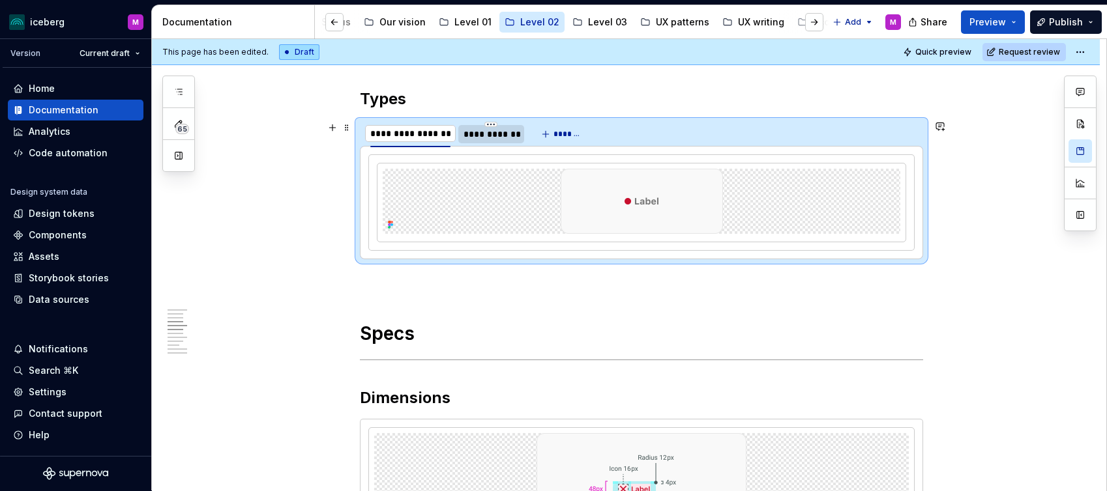
click at [508, 134] on div "**********" at bounding box center [490, 134] width 55 height 13
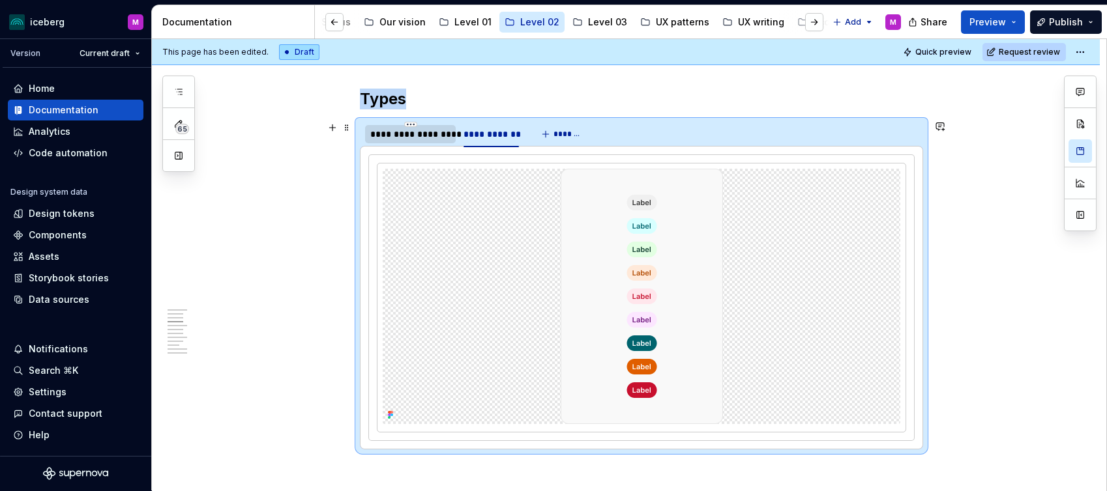
click at [414, 130] on div "**********" at bounding box center [410, 134] width 80 height 13
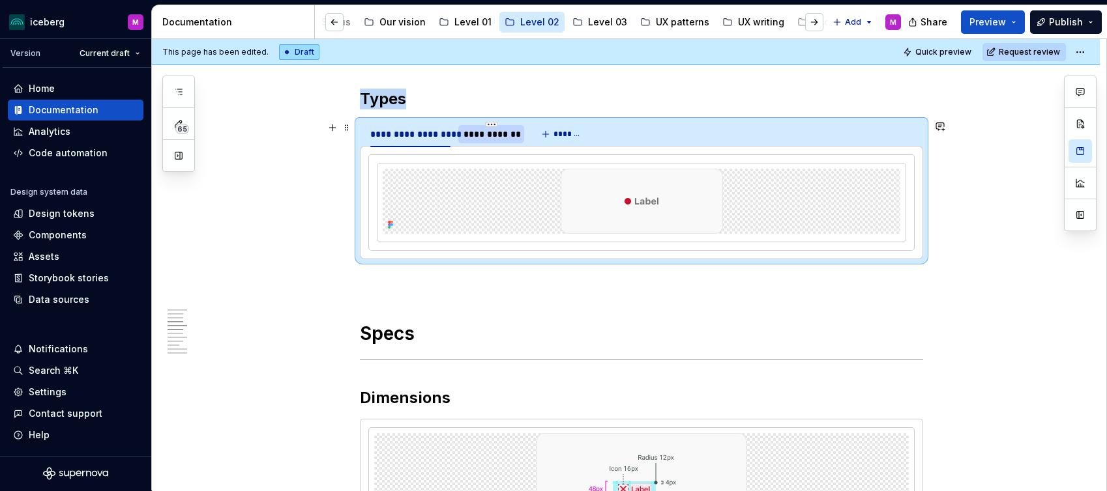
click at [485, 136] on div "**********" at bounding box center [490, 134] width 55 height 13
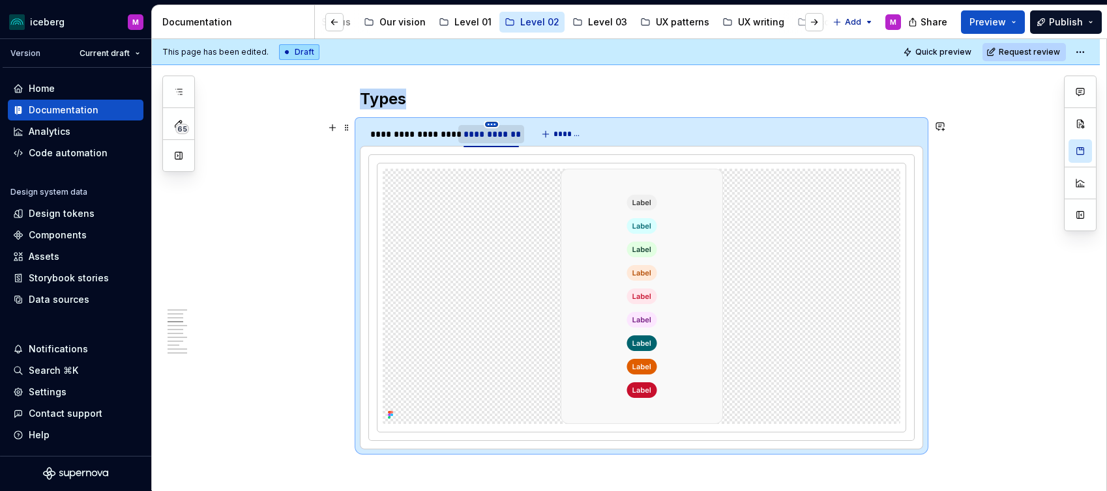
click at [491, 124] on html "iceberg M Version Current draft Home Documentation Analytics Code automation De…" at bounding box center [553, 245] width 1107 height 491
click at [470, 138] on html "iceberg M Version Current draft Home Documentation Analytics Code automation De…" at bounding box center [553, 245] width 1107 height 491
type textarea "*"
click at [470, 138] on div "**********" at bounding box center [490, 134] width 55 height 13
type input "**********"
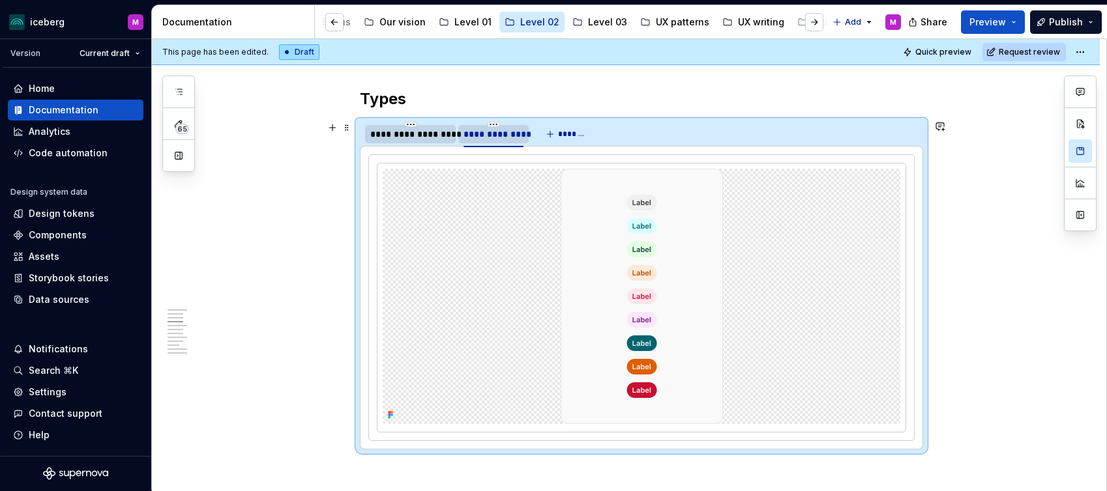
click at [416, 139] on div "**********" at bounding box center [410, 134] width 80 height 13
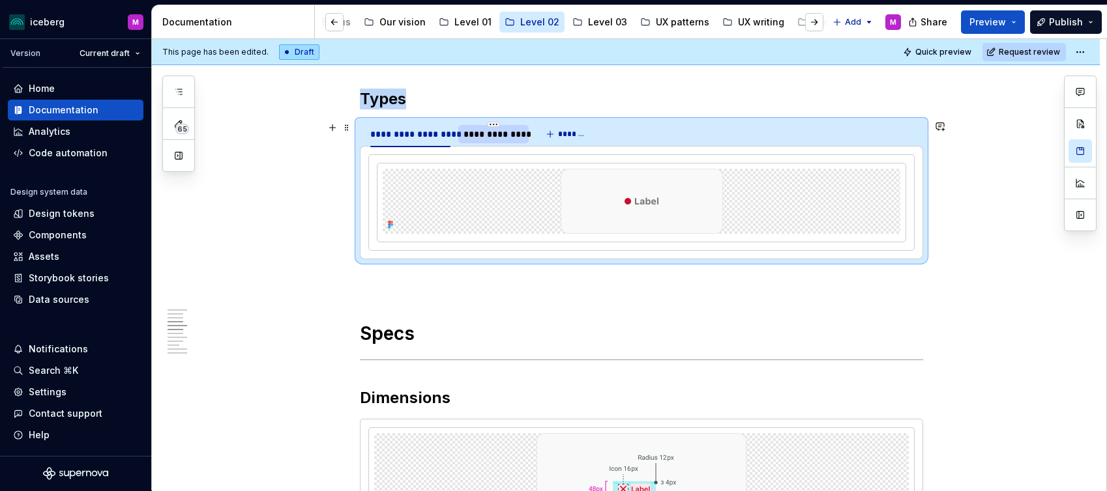
click at [472, 137] on div "**********" at bounding box center [492, 134] width 59 height 13
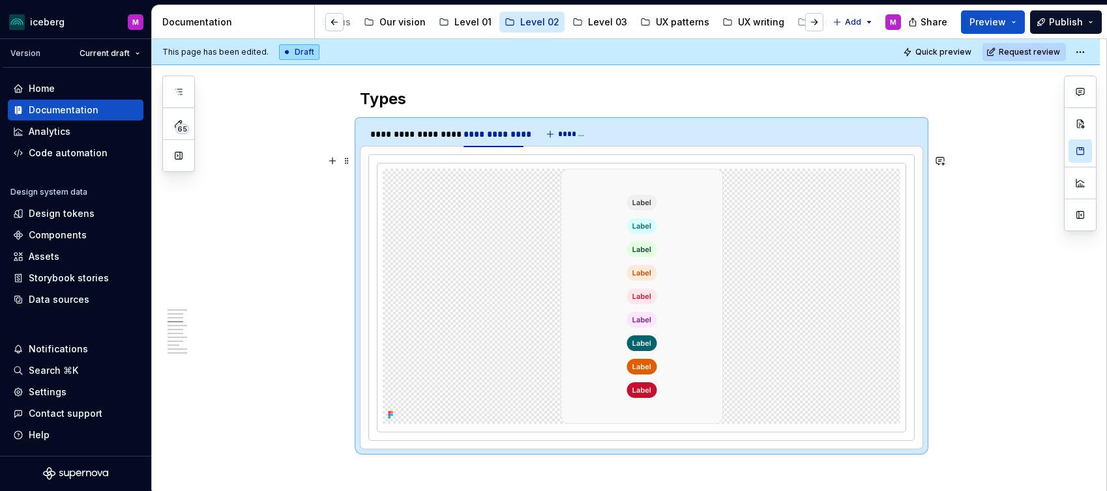
click at [914, 401] on div at bounding box center [641, 297] width 545 height 285
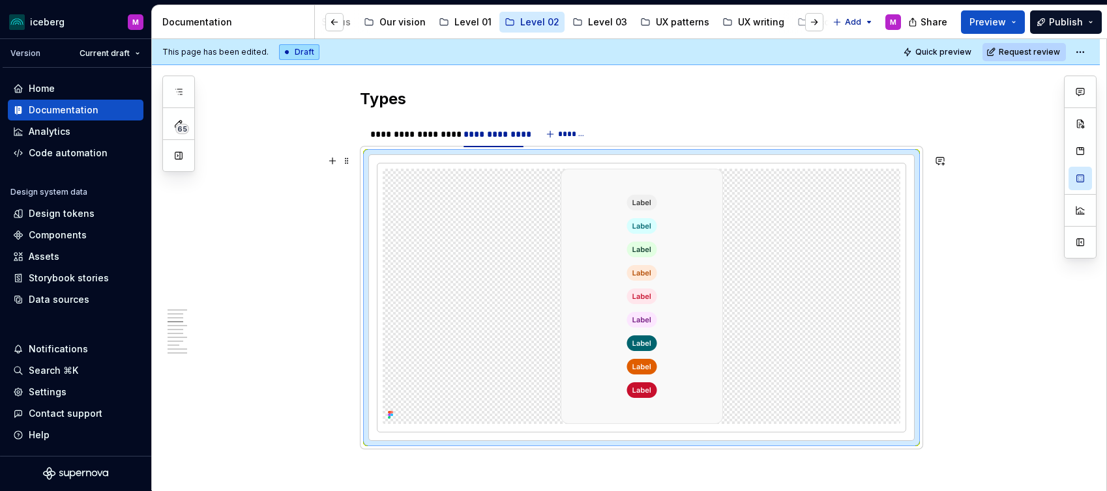
click at [912, 404] on div at bounding box center [641, 297] width 545 height 285
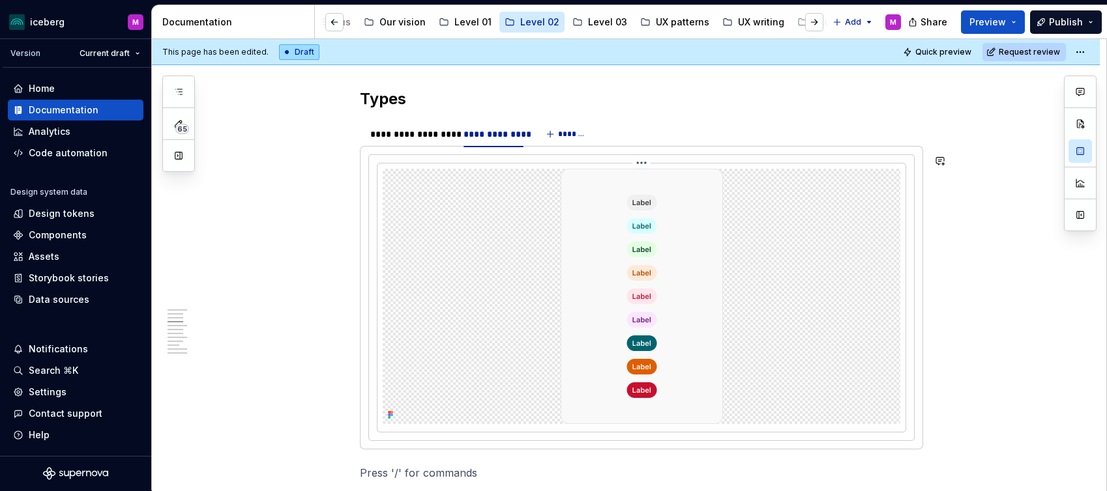
scroll to position [1007, 0]
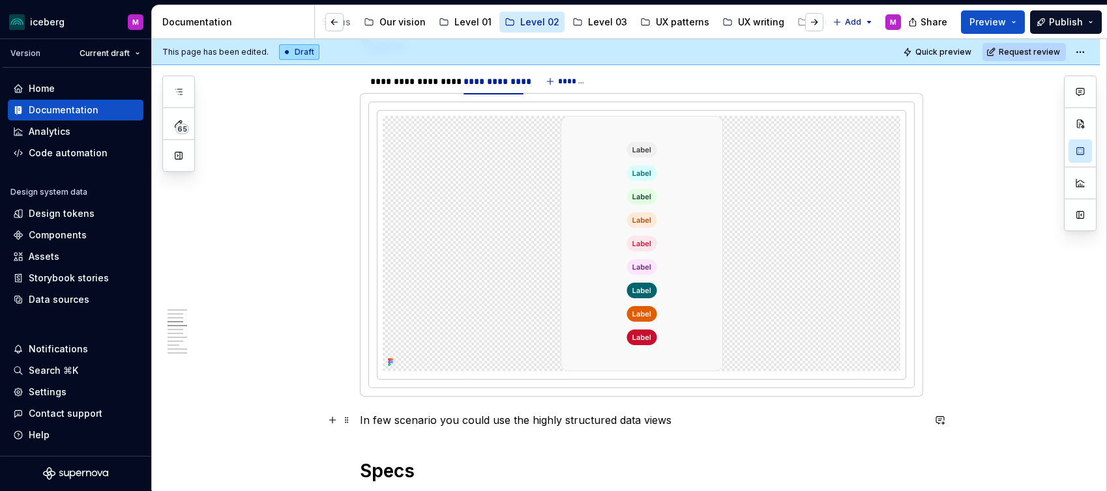
drag, startPoint x: 532, startPoint y: 420, endPoint x: 544, endPoint y: 443, distance: 26.2
click at [532, 420] on p "In few scenario you could use the highly structured data views" at bounding box center [641, 421] width 563 height 16
click at [532, 420] on p "In few scenario you could use the e.g. highly structured data views" at bounding box center [641, 421] width 563 height 16
click at [770, 421] on p "In few scenario you could use the indicator only (e.g. highly structured data v…" at bounding box center [641, 421] width 563 height 16
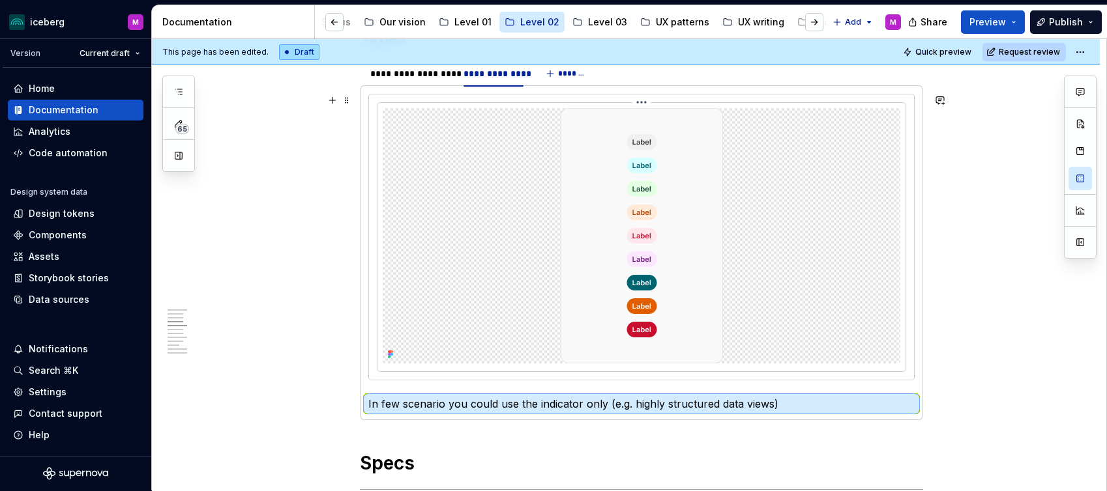
scroll to position [985, 0]
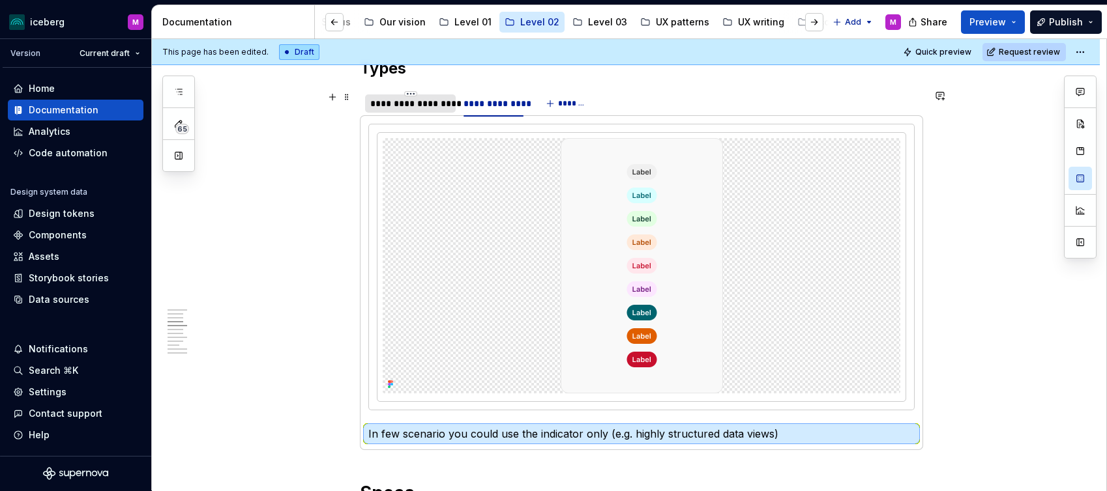
click at [417, 101] on div "**********" at bounding box center [410, 103] width 80 height 13
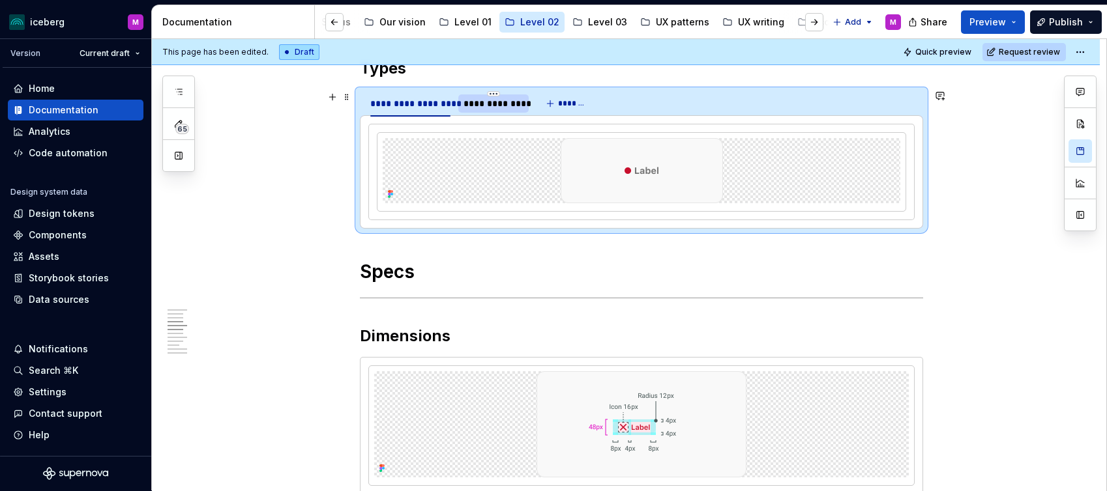
drag, startPoint x: 484, startPoint y: 100, endPoint x: 468, endPoint y: 102, distance: 16.3
click at [484, 100] on div "**********" at bounding box center [492, 103] width 59 height 13
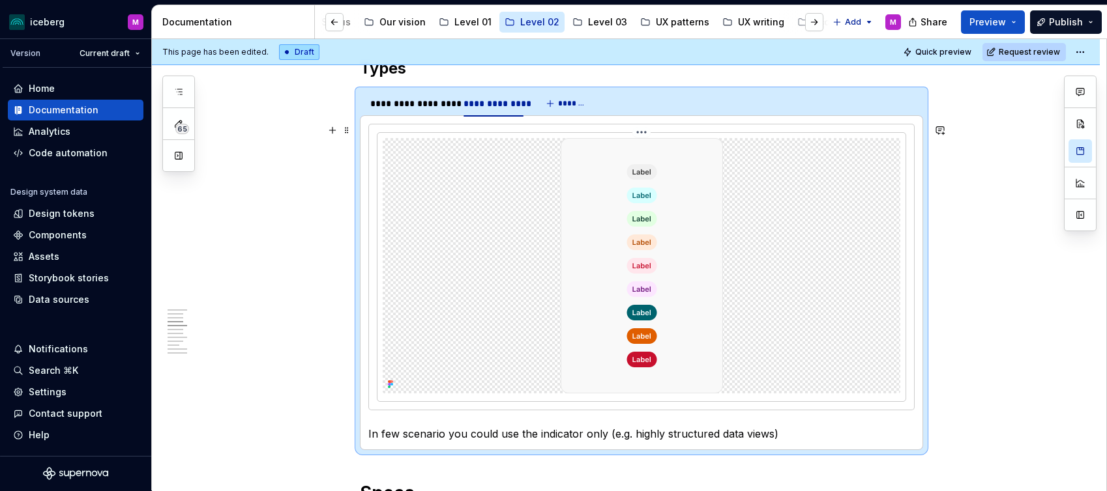
click at [660, 243] on img at bounding box center [641, 265] width 162 height 255
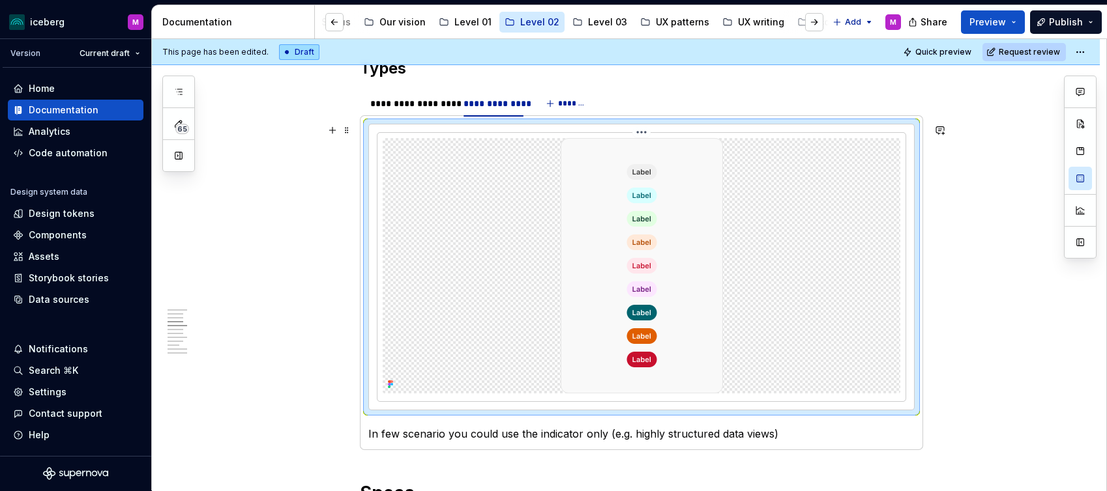
click at [696, 241] on img at bounding box center [641, 265] width 162 height 255
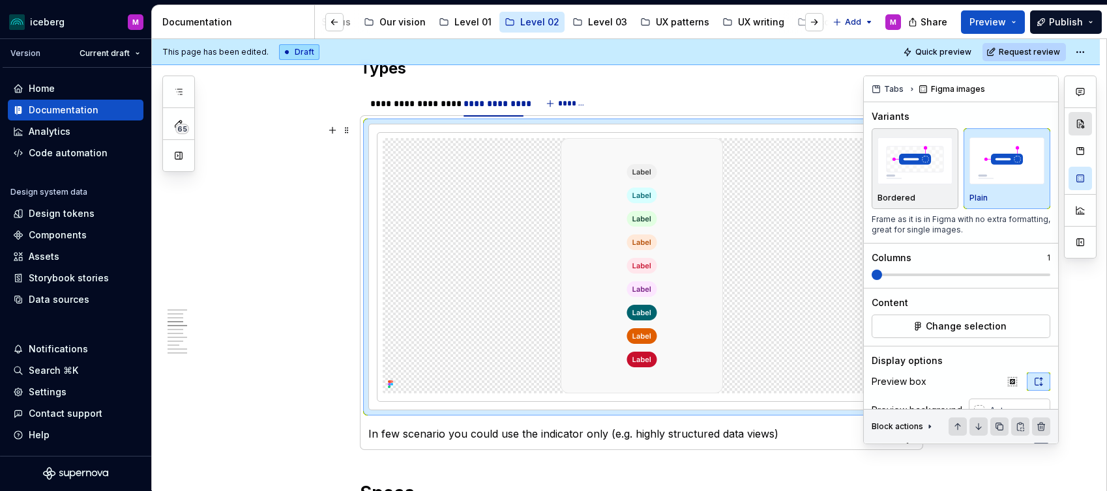
click at [1084, 129] on button "button" at bounding box center [1079, 123] width 23 height 23
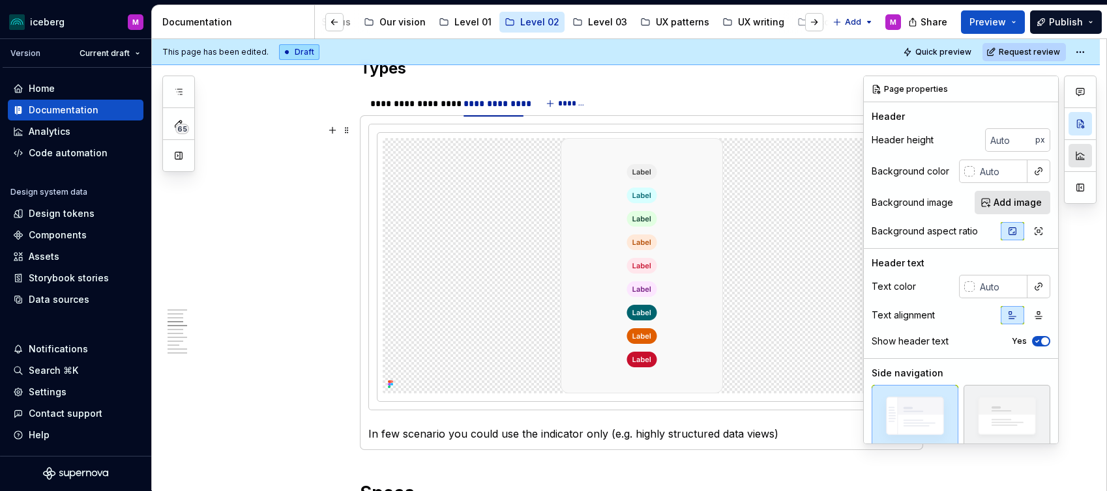
click at [1083, 152] on button "button" at bounding box center [1079, 155] width 23 height 23
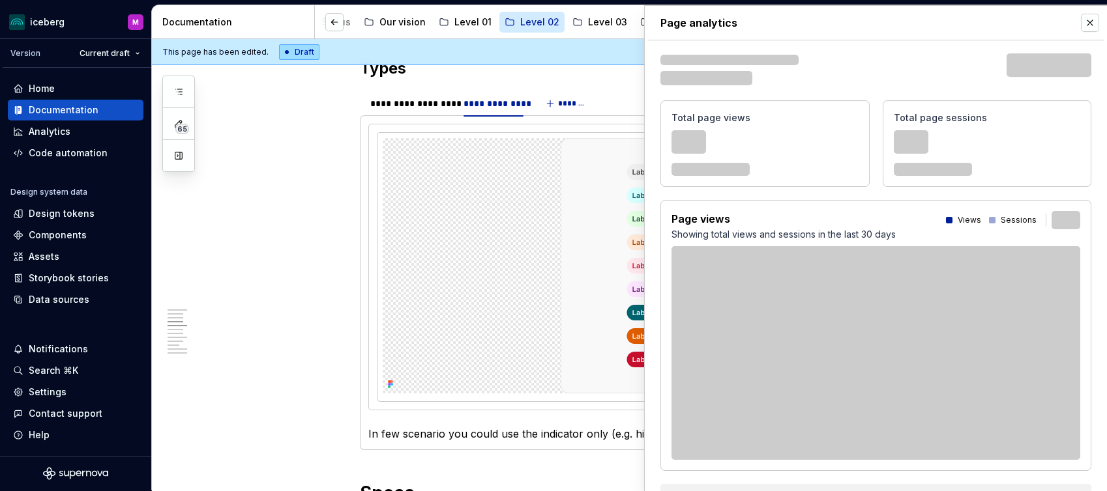
drag, startPoint x: 1090, startPoint y: 20, endPoint x: 1069, endPoint y: 29, distance: 23.0
click at [1090, 20] on button "button" at bounding box center [1090, 23] width 18 height 18
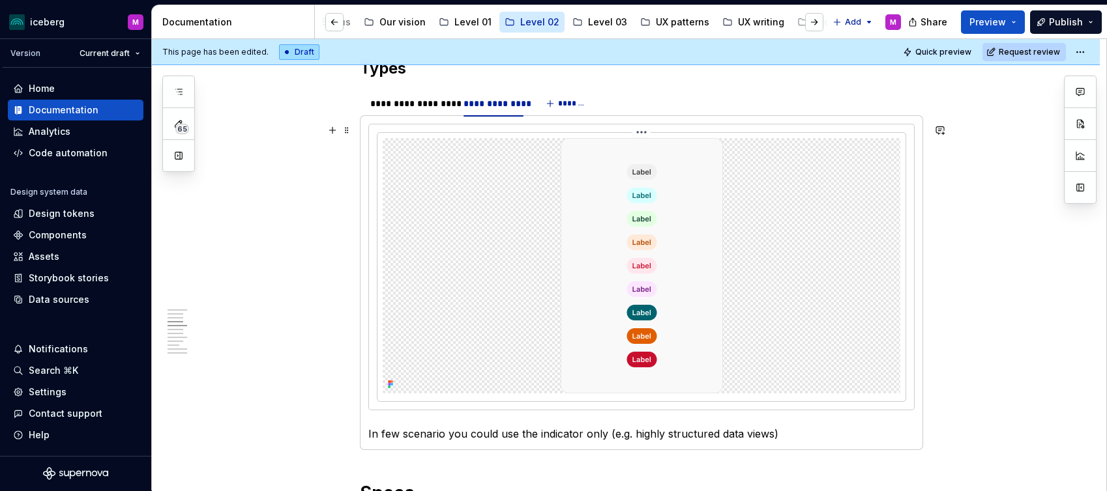
click at [699, 249] on img at bounding box center [641, 265] width 162 height 255
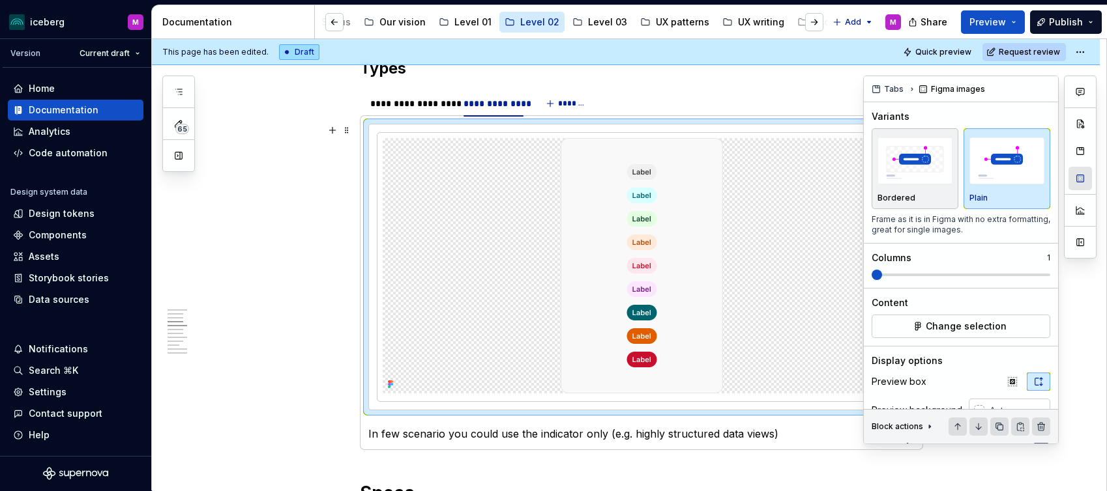
click at [1082, 184] on button "button" at bounding box center [1079, 178] width 23 height 23
click at [976, 328] on span "Change selection" at bounding box center [965, 326] width 81 height 13
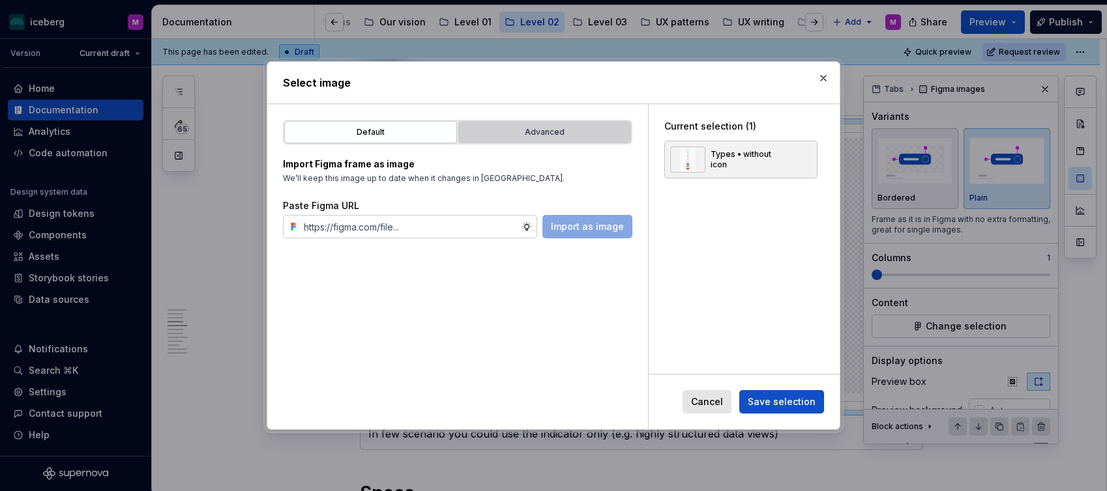
click at [527, 132] on div "Advanced" at bounding box center [545, 132] width 164 height 13
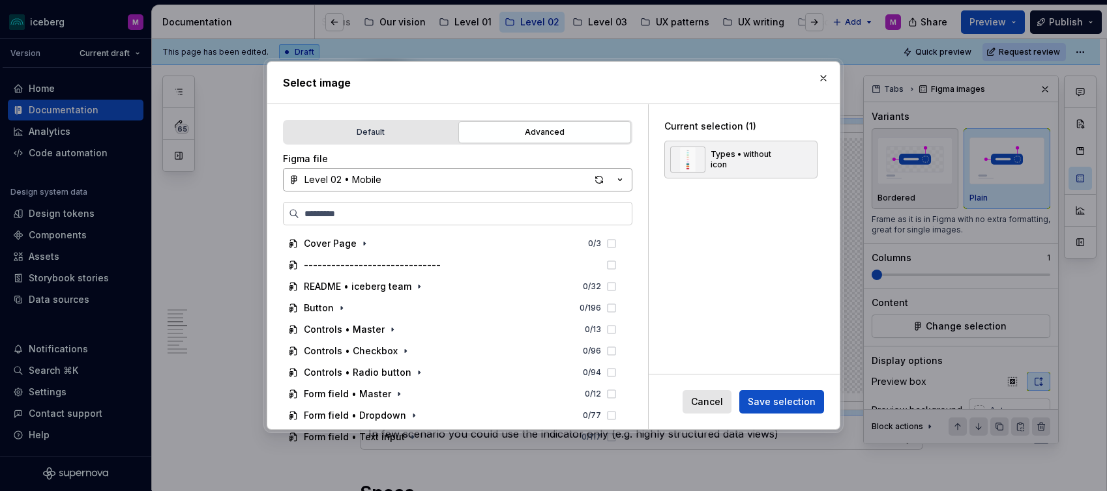
click at [441, 173] on button "Level 02 • Mobile" at bounding box center [457, 179] width 349 height 23
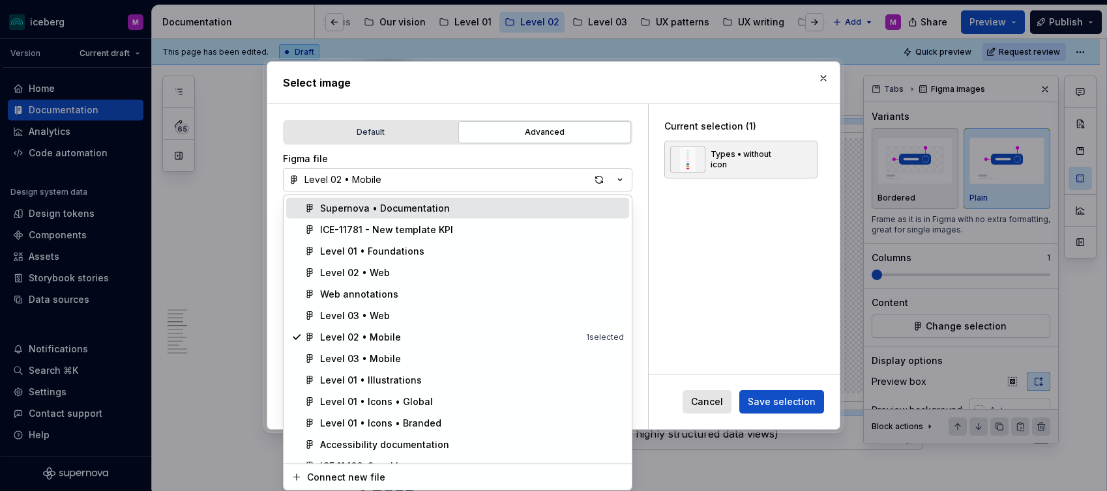
click at [380, 211] on div "Supernova • Documentation" at bounding box center [385, 208] width 130 height 13
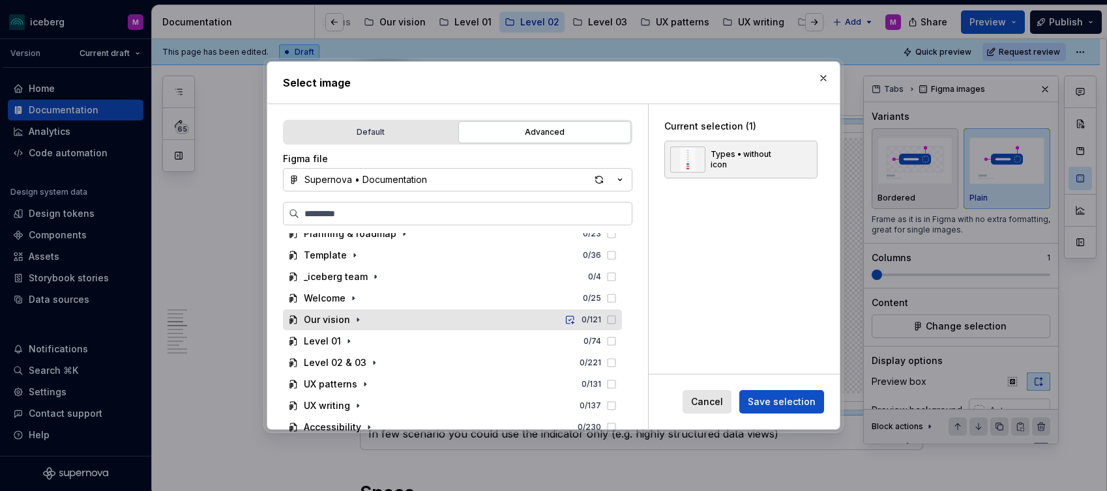
scroll to position [47, 0]
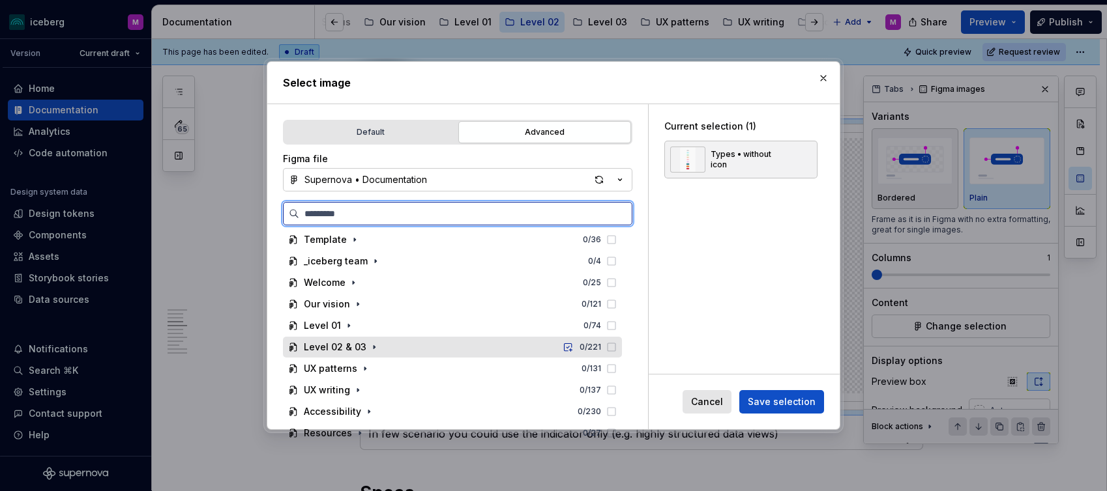
click at [395, 353] on div "Level 02 & 03 0 / 221" at bounding box center [452, 347] width 339 height 21
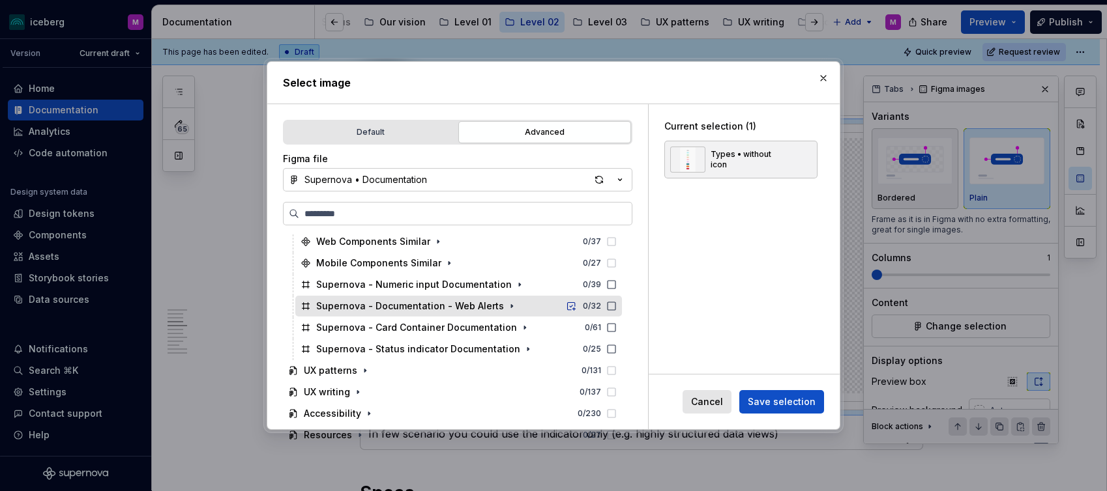
scroll to position [176, 0]
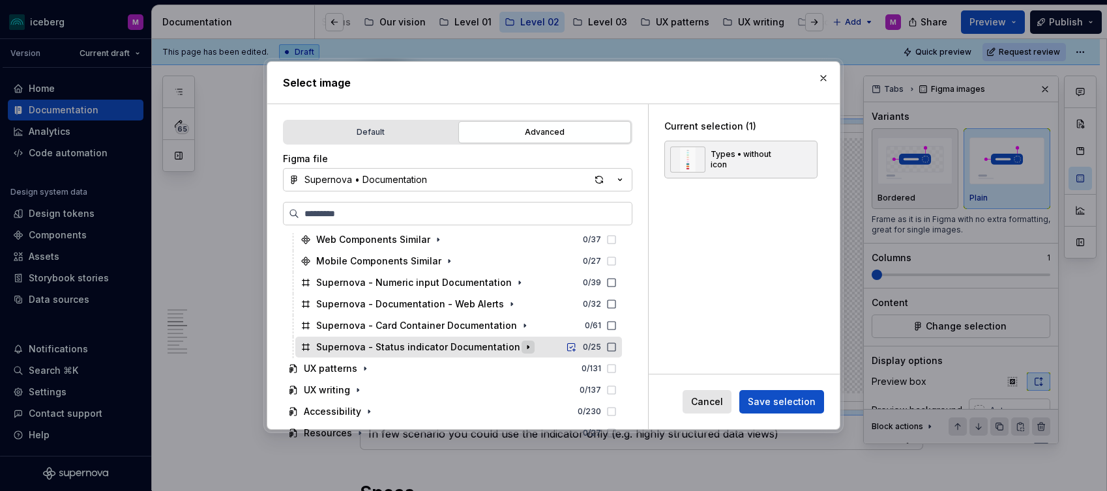
click at [523, 351] on icon "button" at bounding box center [528, 347] width 10 height 10
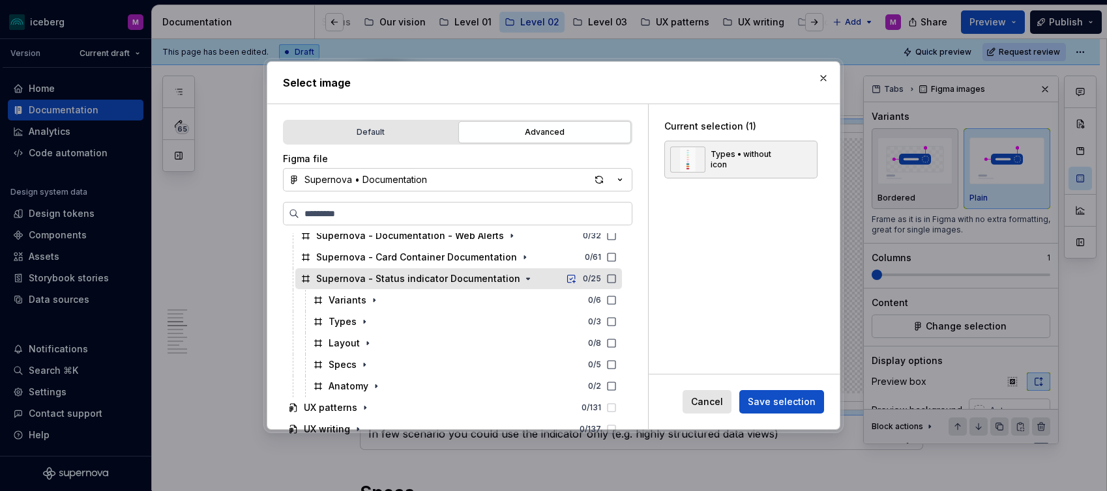
scroll to position [283, 0]
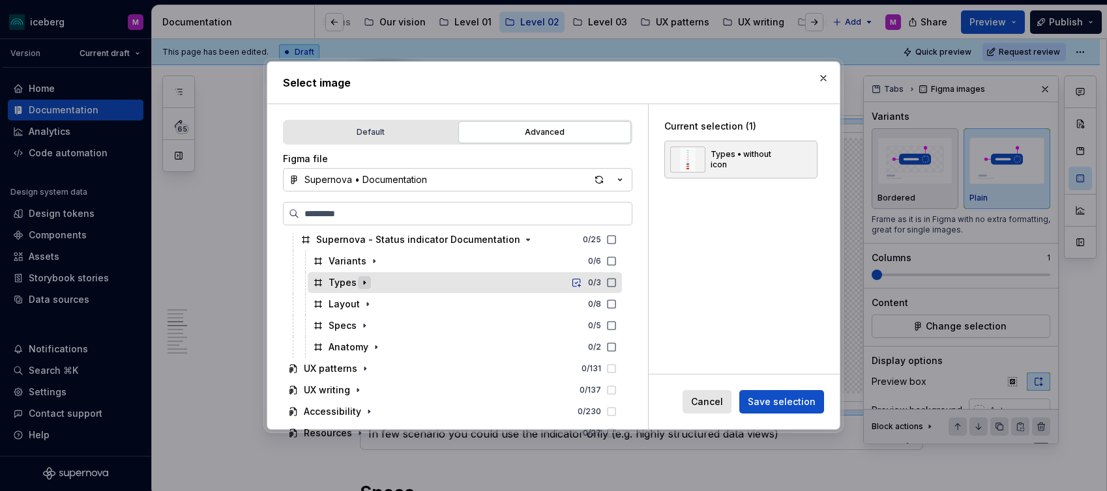
click at [360, 285] on icon "button" at bounding box center [364, 283] width 10 height 10
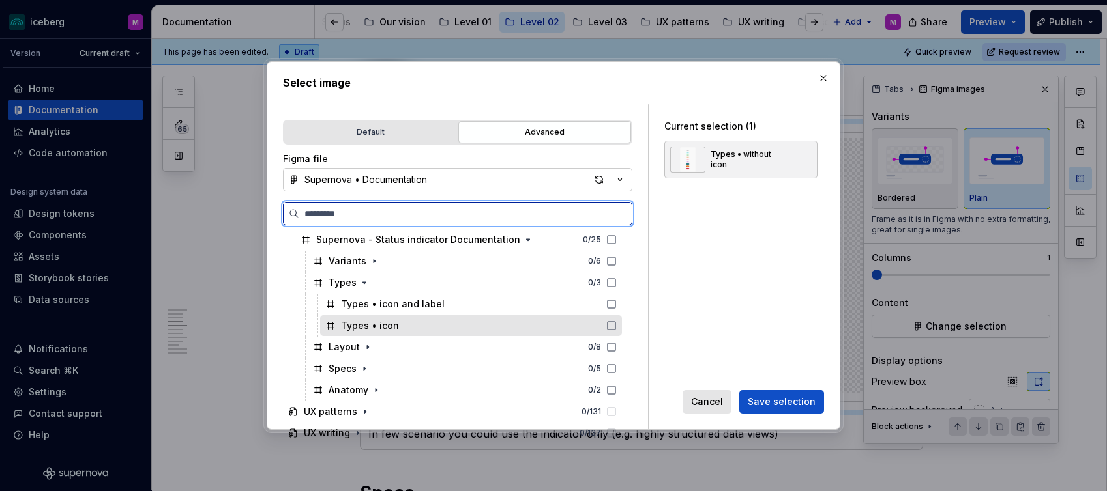
click at [391, 330] on div "Types • icon" at bounding box center [370, 325] width 58 height 13
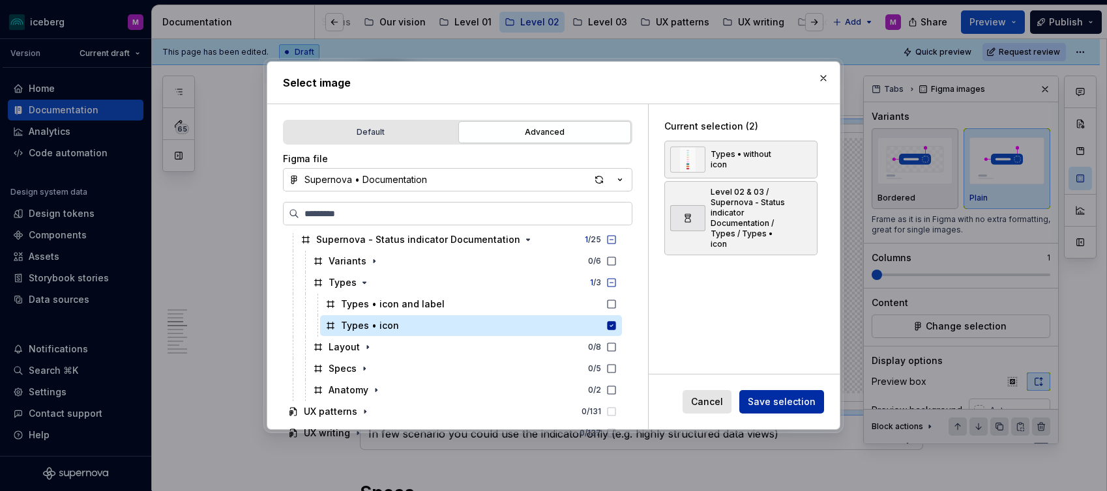
click at [782, 407] on span "Save selection" at bounding box center [782, 402] width 68 height 13
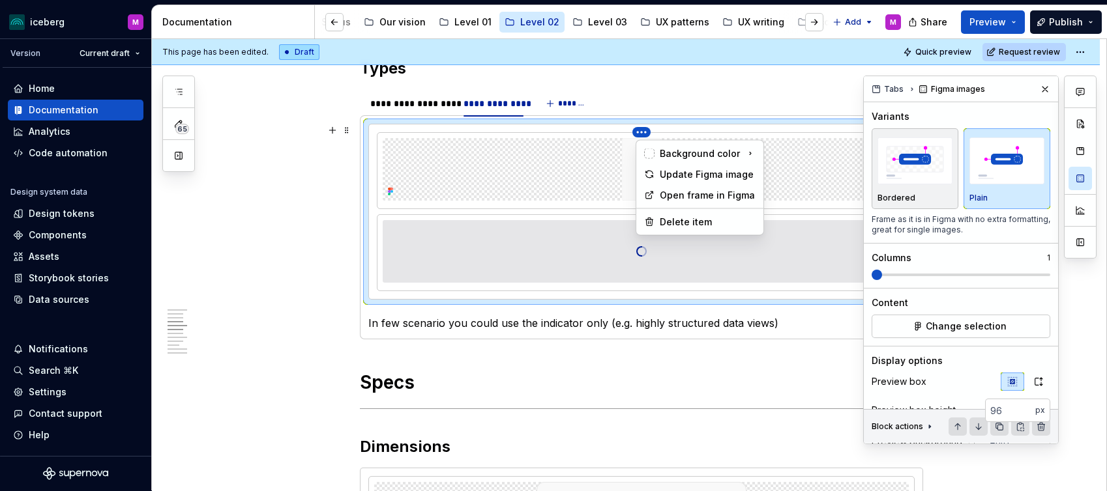
click at [645, 134] on html "iceberg M Version Current draft Home Documentation Analytics Code automation De…" at bounding box center [553, 245] width 1107 height 491
click at [678, 222] on div "Delete item" at bounding box center [708, 222] width 96 height 13
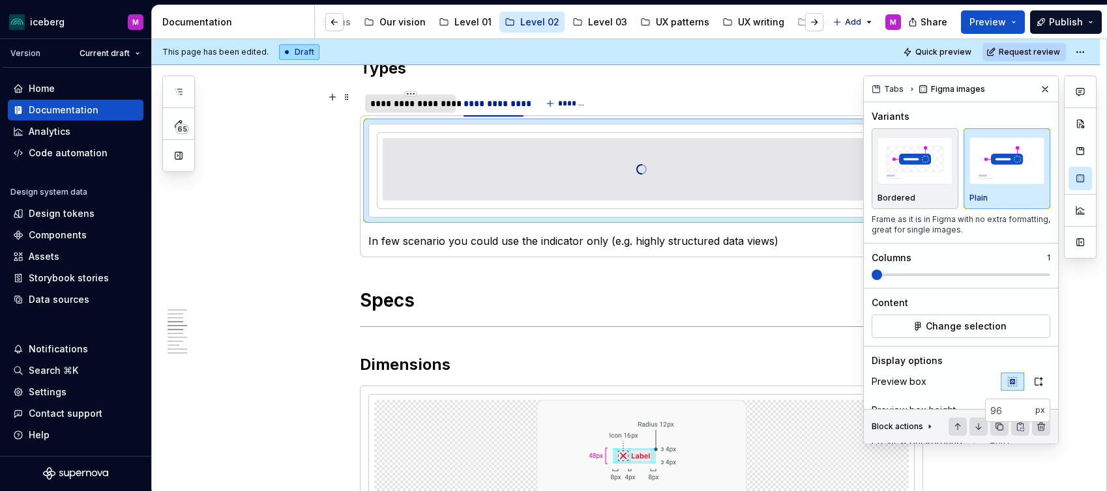
click at [426, 102] on div "**********" at bounding box center [410, 103] width 80 height 13
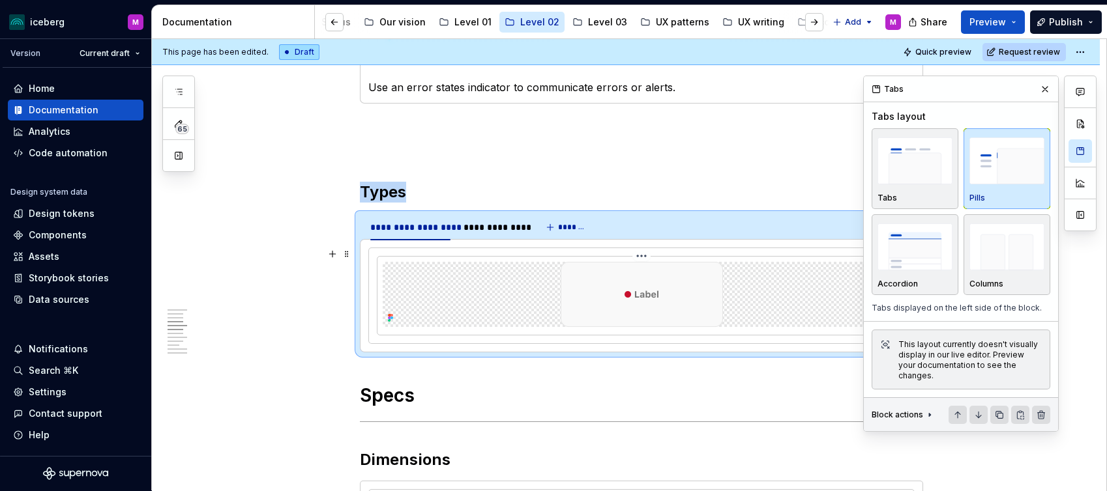
scroll to position [866, 0]
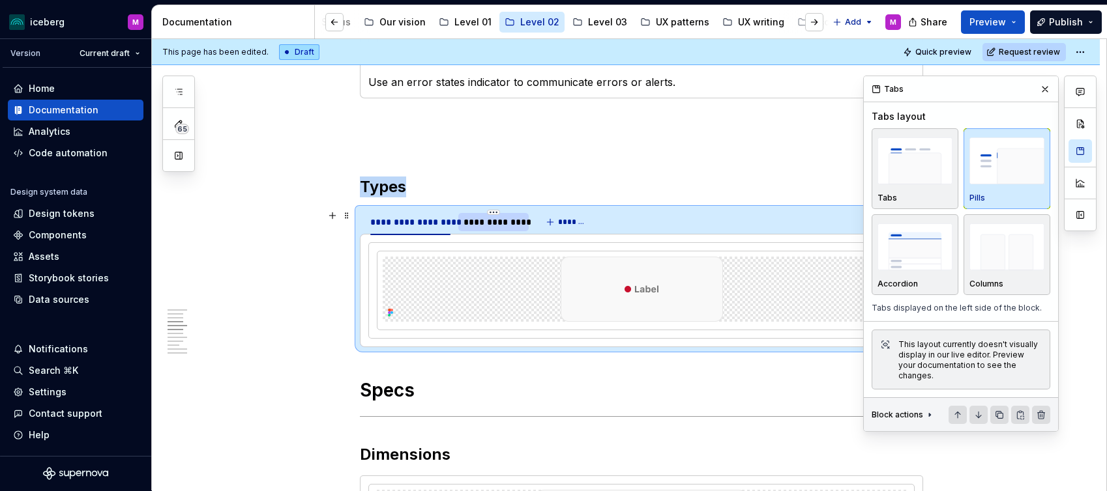
click at [484, 218] on div "**********" at bounding box center [492, 222] width 59 height 13
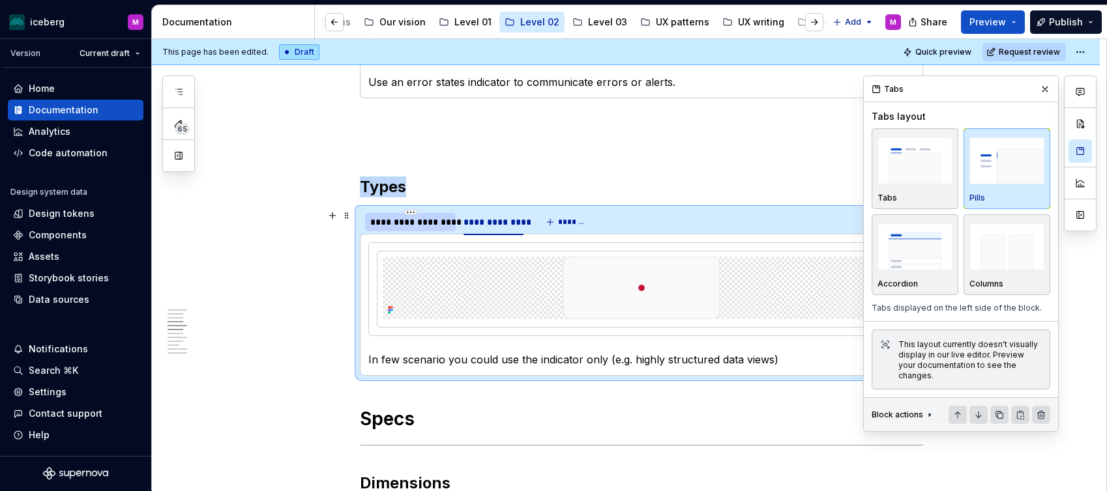
click at [417, 217] on div "**********" at bounding box center [410, 222] width 80 height 13
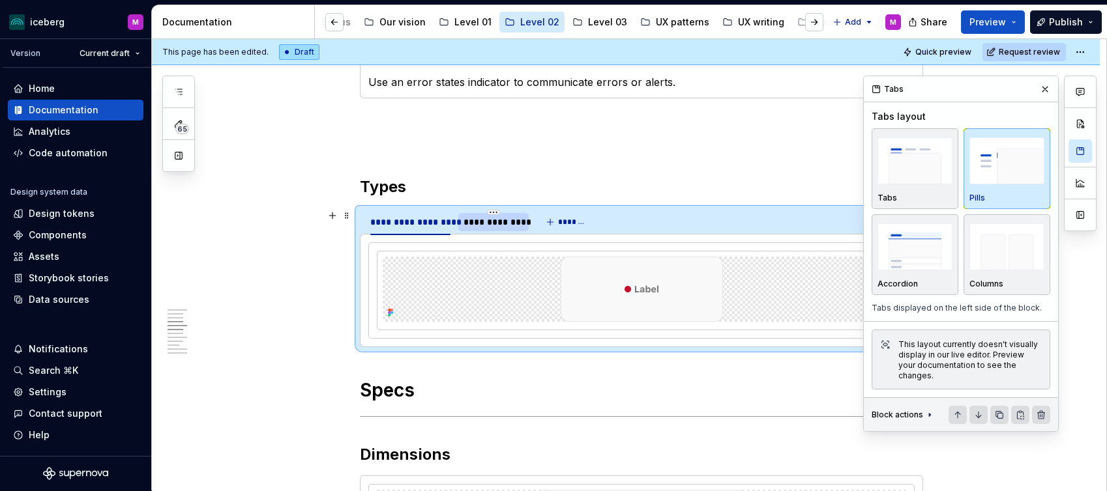
click at [506, 226] on div "**********" at bounding box center [492, 222] width 59 height 13
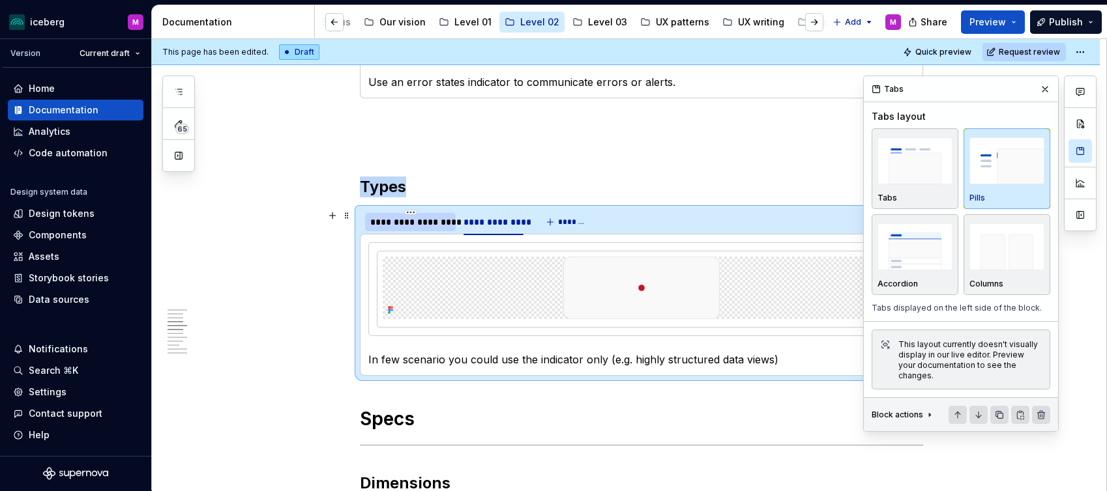
click at [397, 221] on div "**********" at bounding box center [410, 222] width 80 height 13
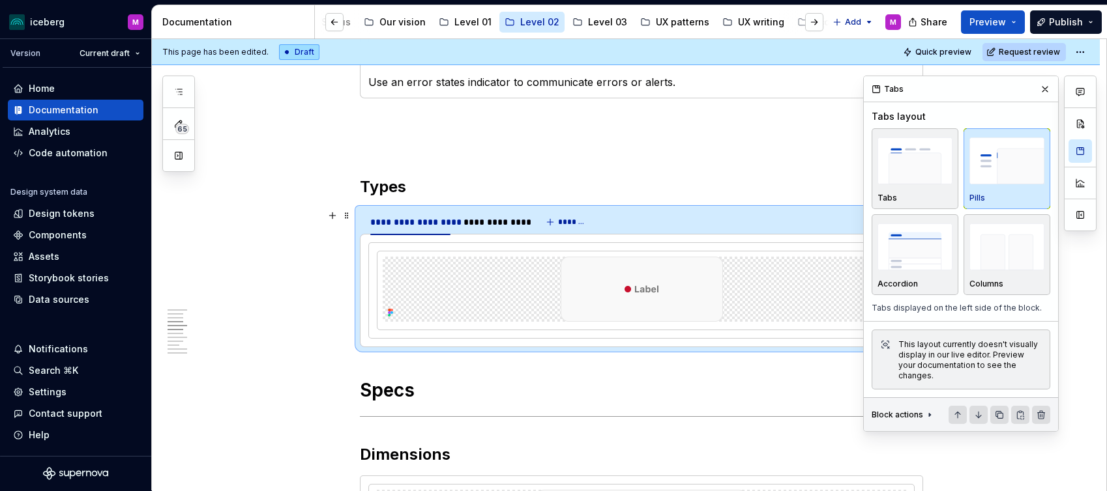
drag, startPoint x: 487, startPoint y: 225, endPoint x: 474, endPoint y: 239, distance: 18.9
click at [487, 225] on div "**********" at bounding box center [492, 222] width 59 height 13
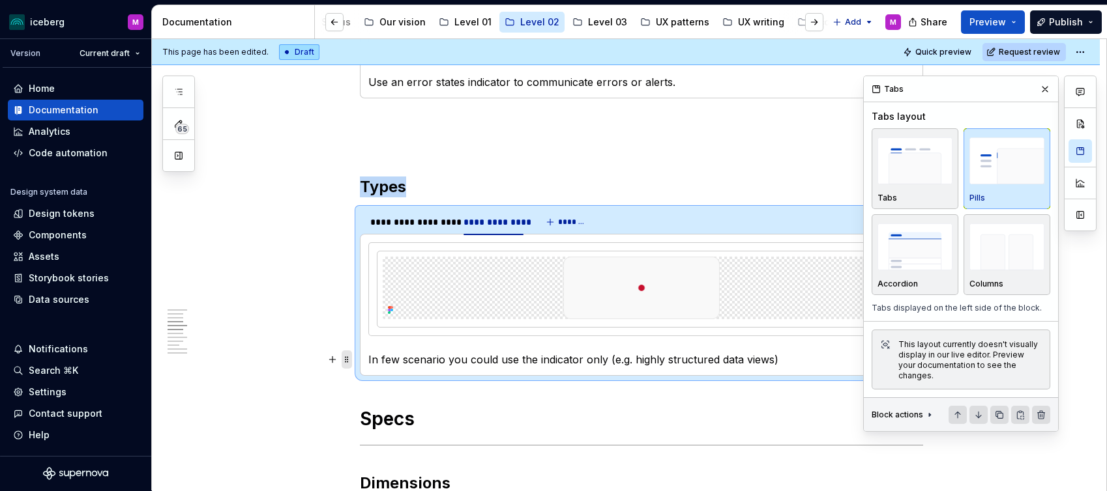
click at [352, 360] on span at bounding box center [346, 360] width 10 height 18
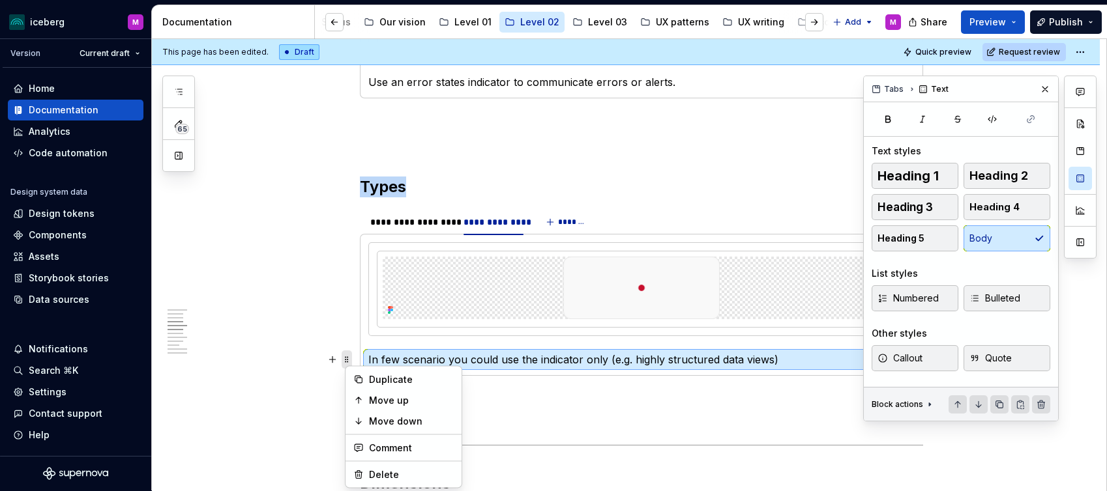
copy h2 "Types"
click at [375, 377] on div "Duplicate" at bounding box center [411, 379] width 85 height 13
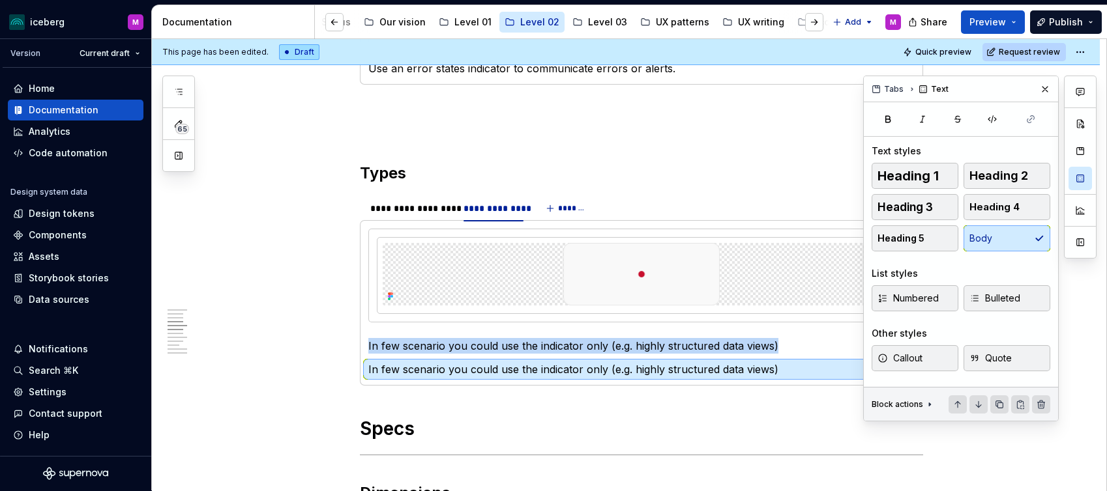
scroll to position [892, 0]
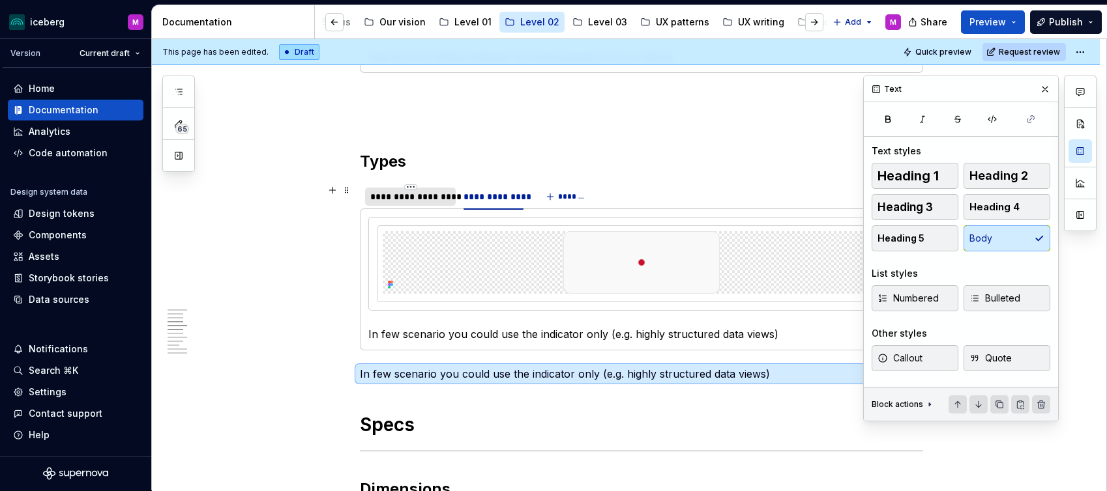
click at [402, 197] on div "**********" at bounding box center [410, 196] width 80 height 13
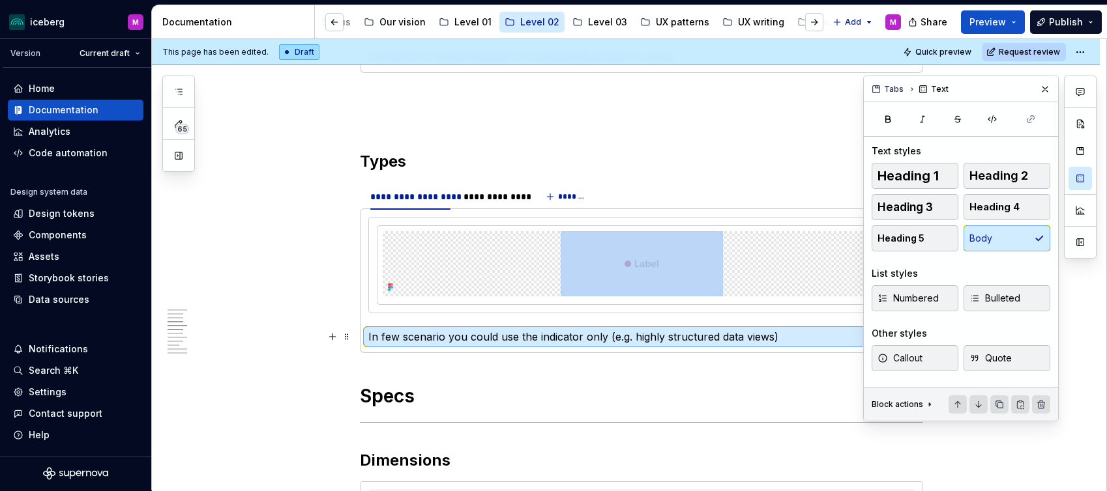
click at [430, 340] on p "In few scenario you could use the indicator only (e.g. highly structured data v…" at bounding box center [641, 337] width 546 height 16
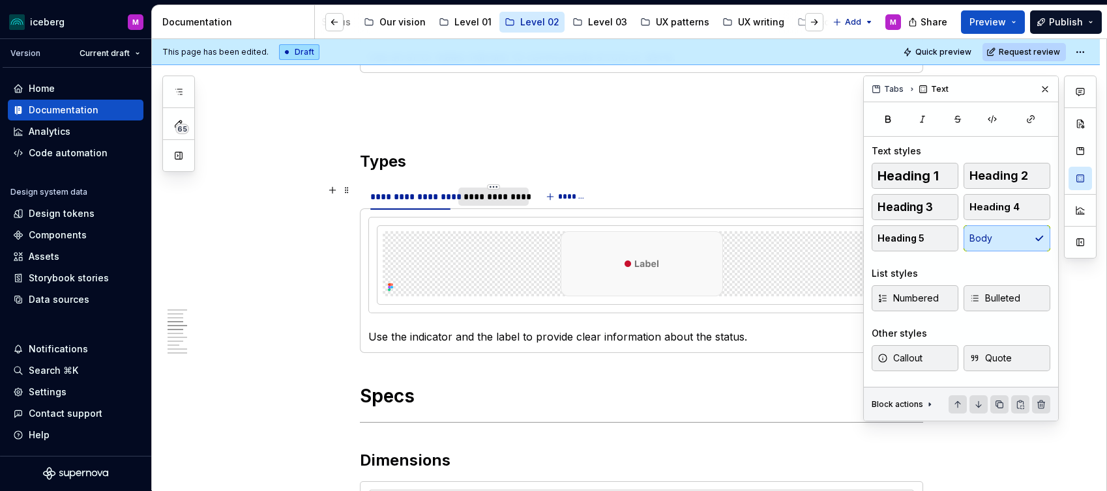
click at [485, 195] on div "**********" at bounding box center [492, 196] width 59 height 13
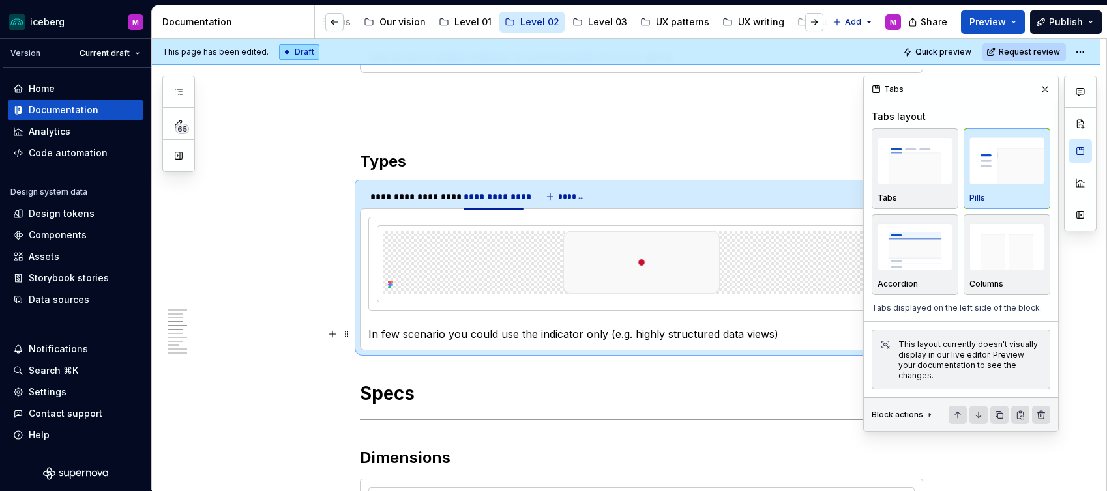
click at [446, 332] on p "In few scenario you could use the indicator only (e.g. highly structured data v…" at bounding box center [641, 335] width 546 height 16
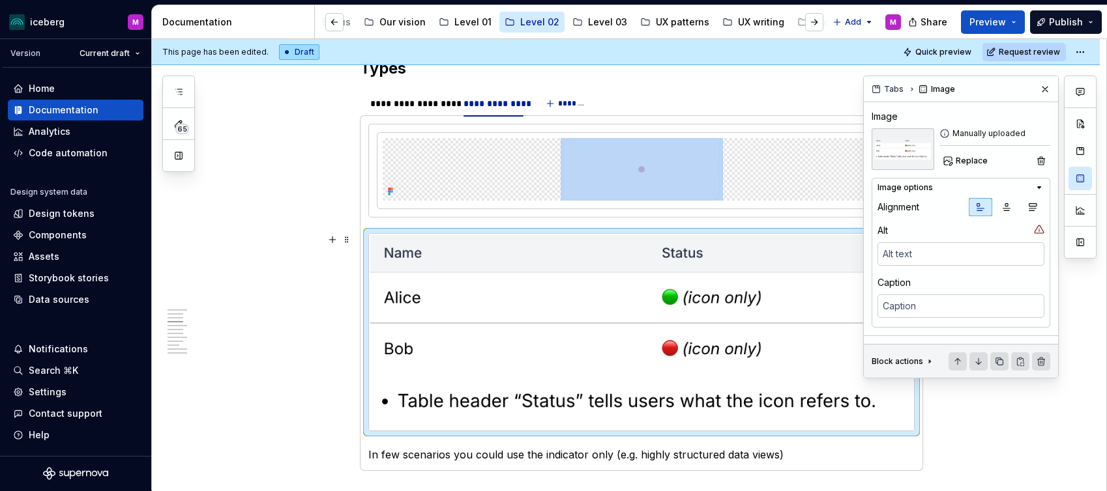
scroll to position [1011, 0]
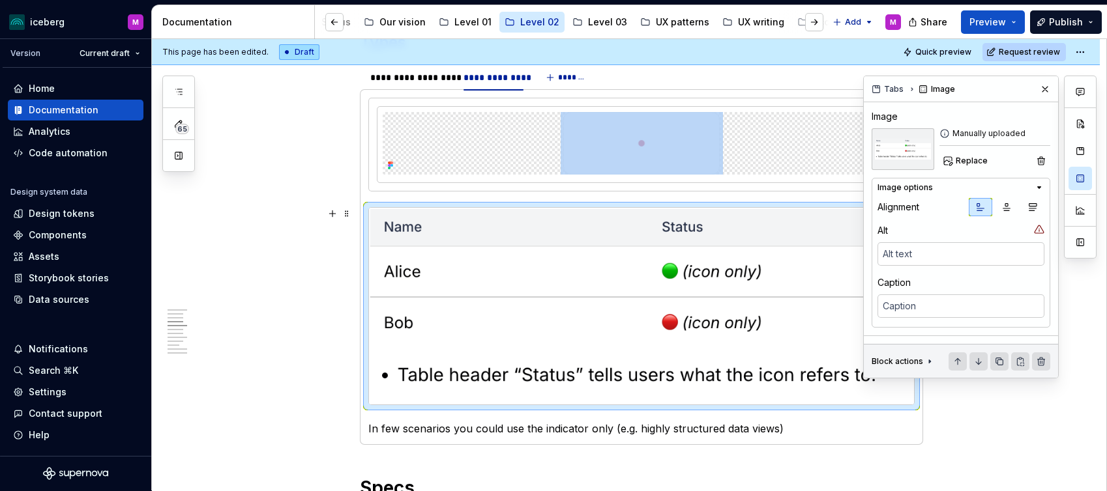
drag, startPoint x: 633, startPoint y: 298, endPoint x: 808, endPoint y: 359, distance: 185.1
click at [633, 298] on img at bounding box center [641, 306] width 545 height 197
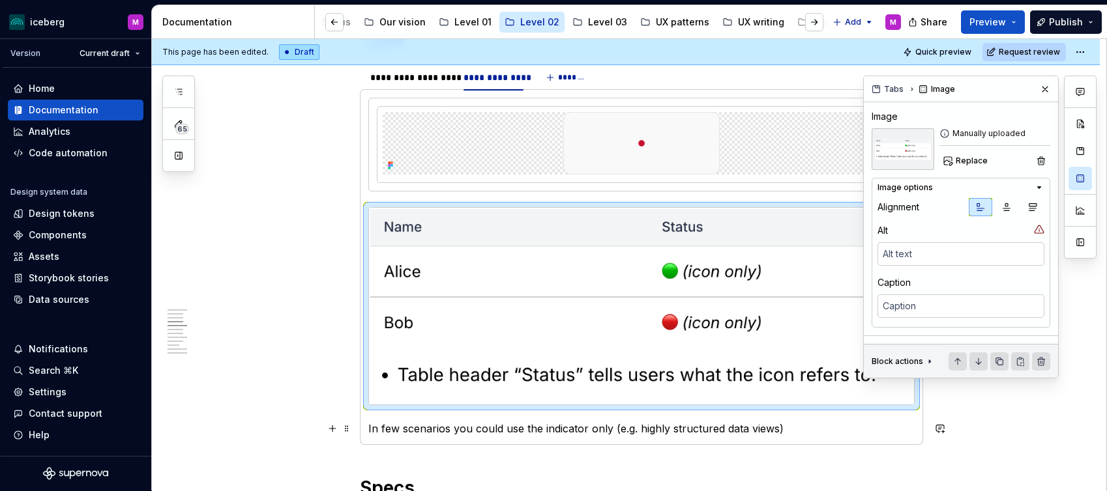
click at [825, 419] on section-item-column "In few scenarios you could use the indicator only (e.g. highly structured data …" at bounding box center [641, 267] width 546 height 339
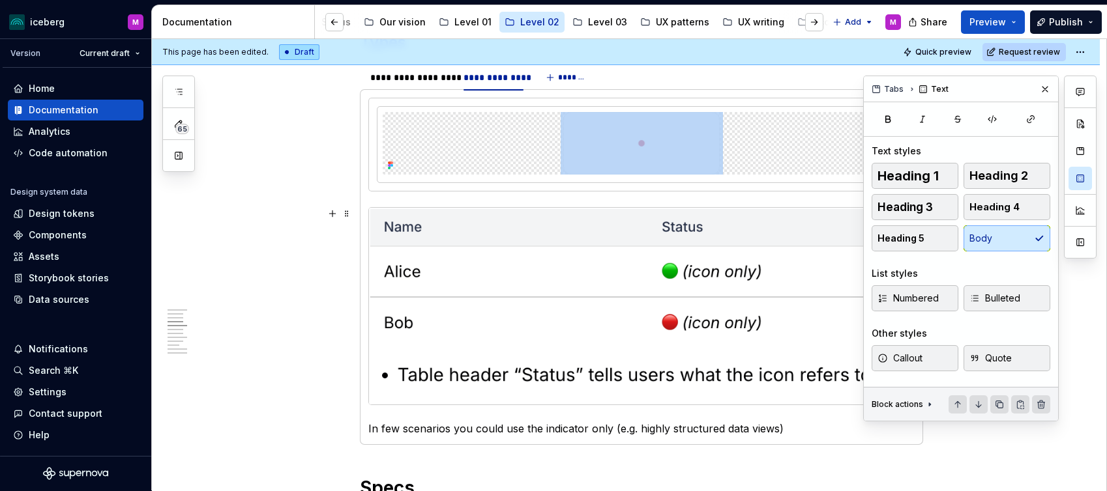
click at [657, 310] on img at bounding box center [641, 306] width 545 height 197
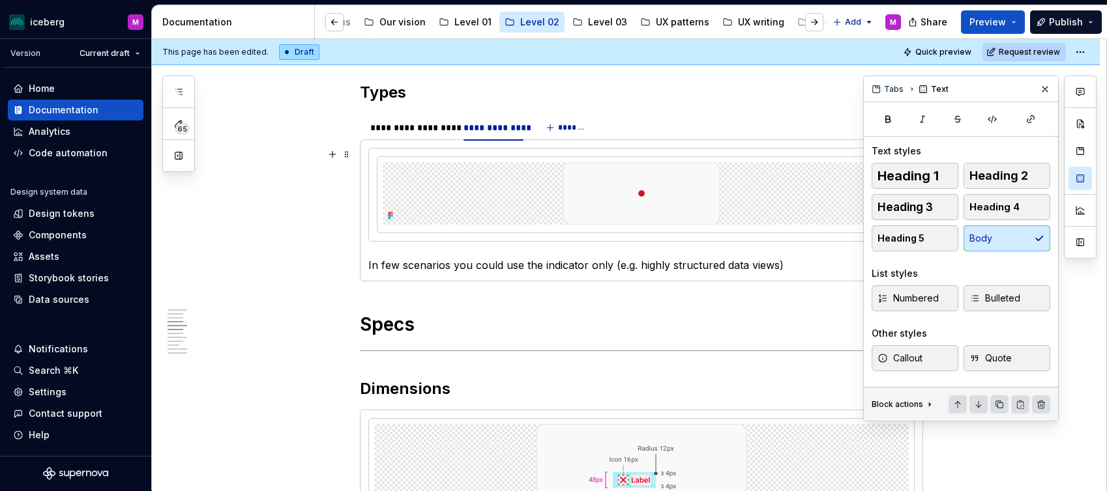
scroll to position [953, 0]
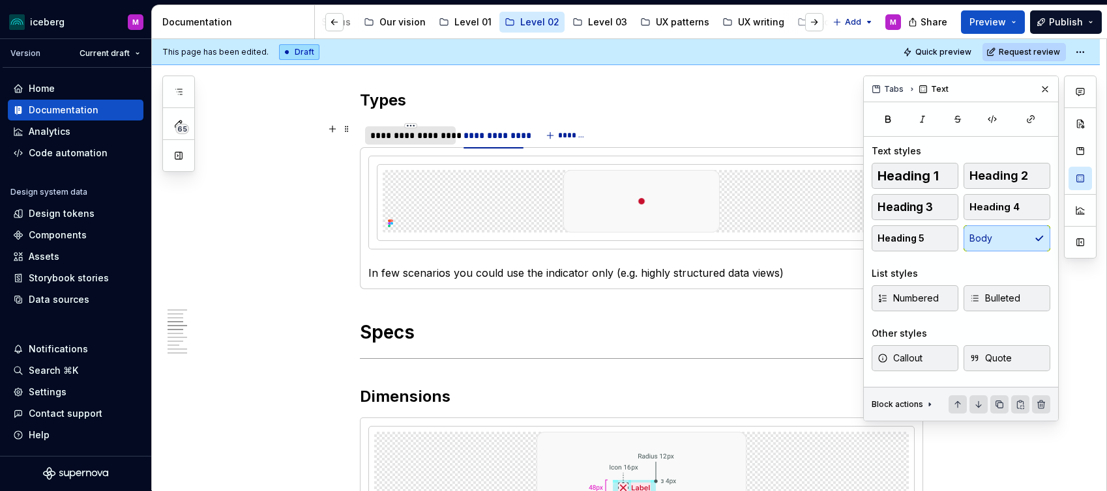
click at [407, 126] on div "**********" at bounding box center [410, 135] width 91 height 18
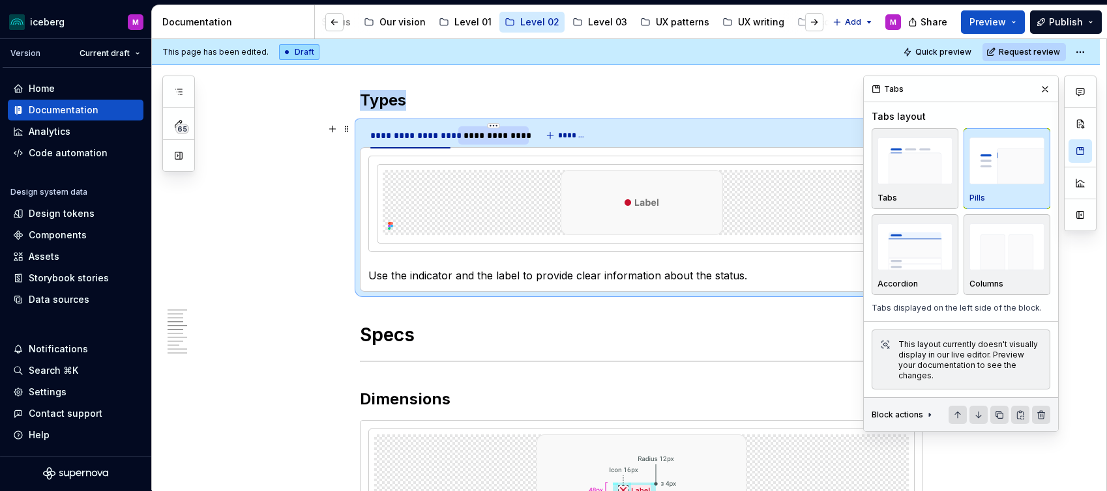
click at [508, 137] on div "**********" at bounding box center [492, 135] width 59 height 13
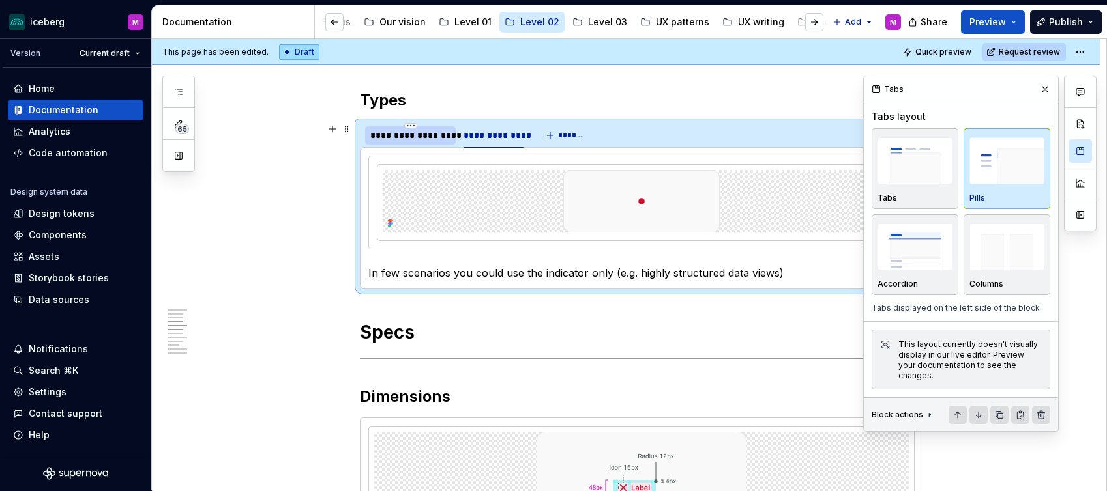
click at [402, 141] on div "**********" at bounding box center [410, 135] width 91 height 18
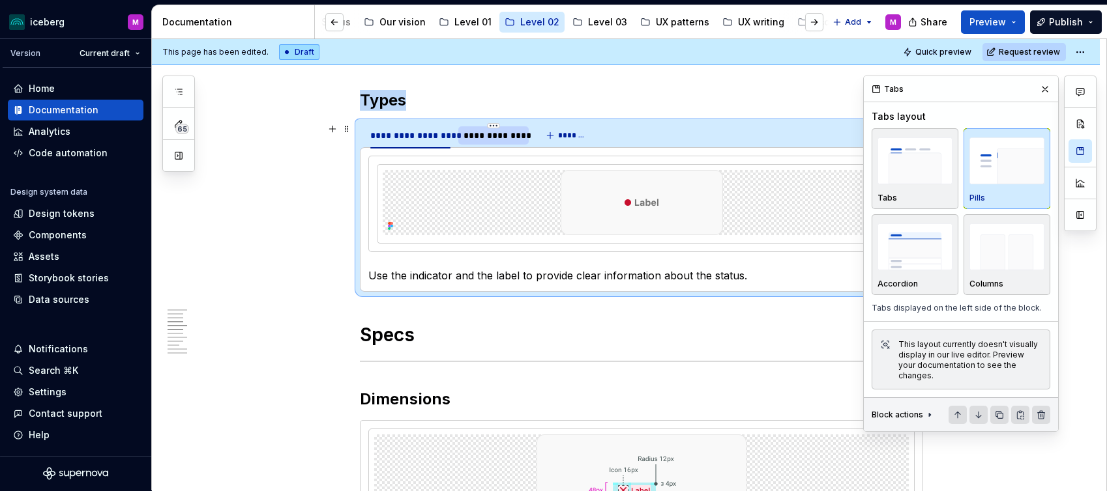
click at [484, 138] on div "**********" at bounding box center [492, 135] width 59 height 13
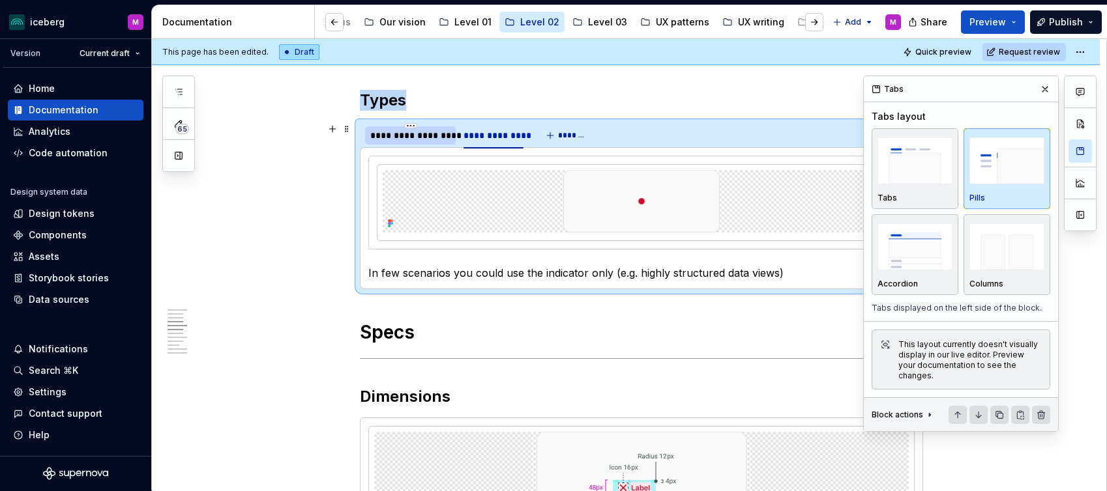
click at [412, 139] on div "**********" at bounding box center [410, 135] width 80 height 13
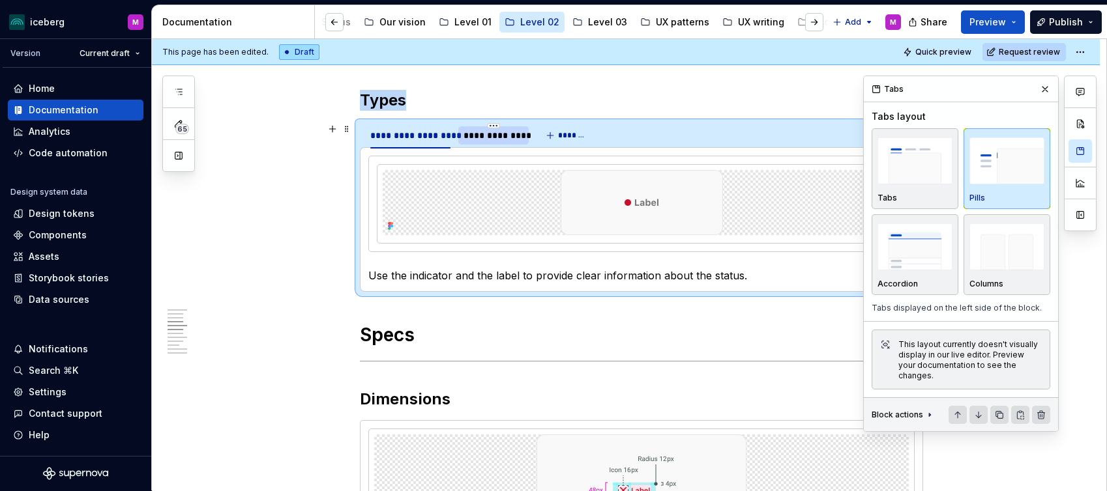
click at [478, 139] on div "**********" at bounding box center [492, 135] width 59 height 13
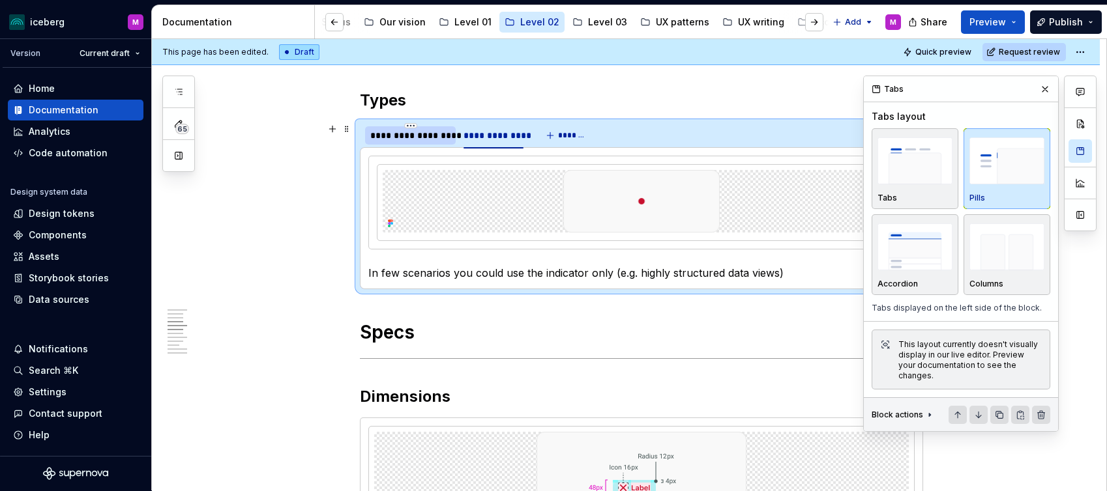
click at [428, 139] on div "**********" at bounding box center [410, 135] width 80 height 13
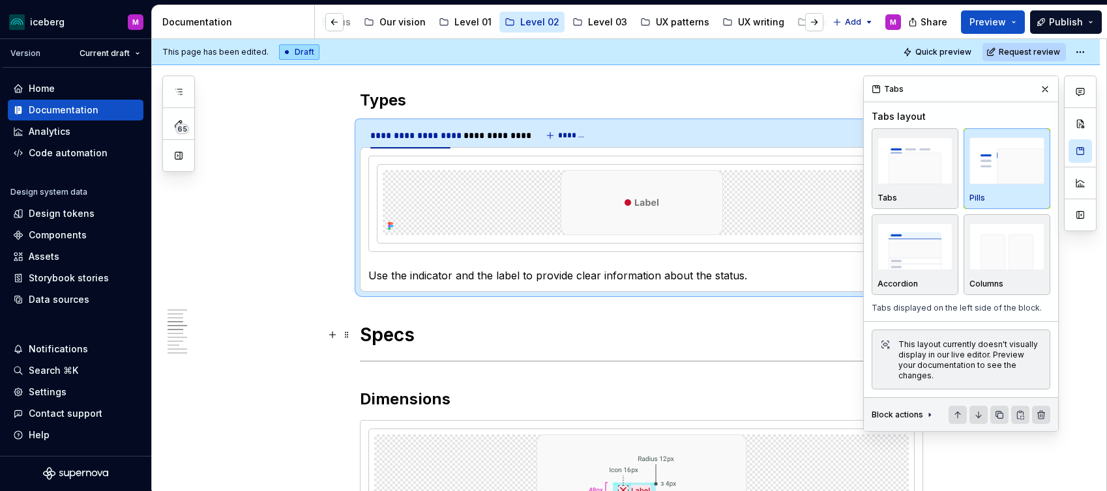
click at [441, 331] on h1 "Specs" at bounding box center [641, 334] width 563 height 23
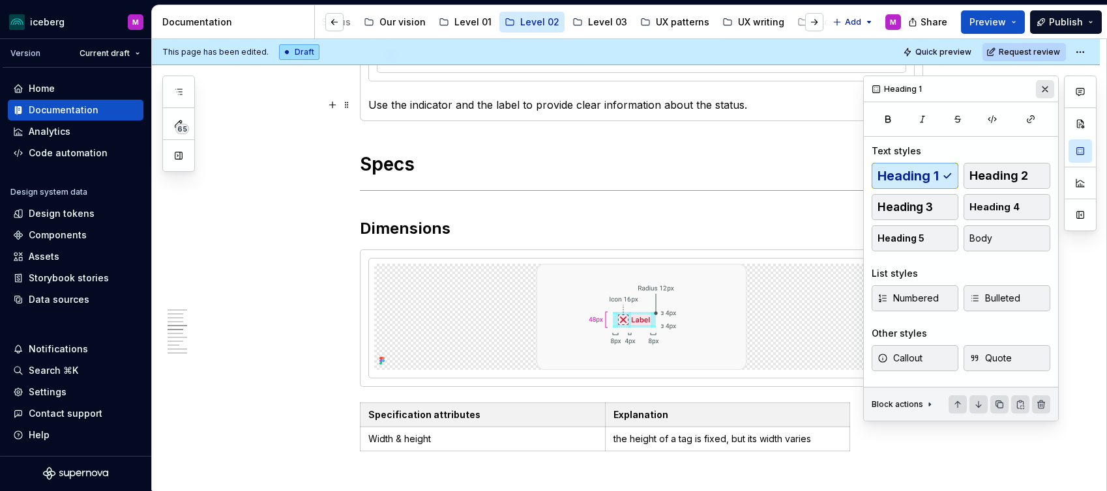
scroll to position [1126, 0]
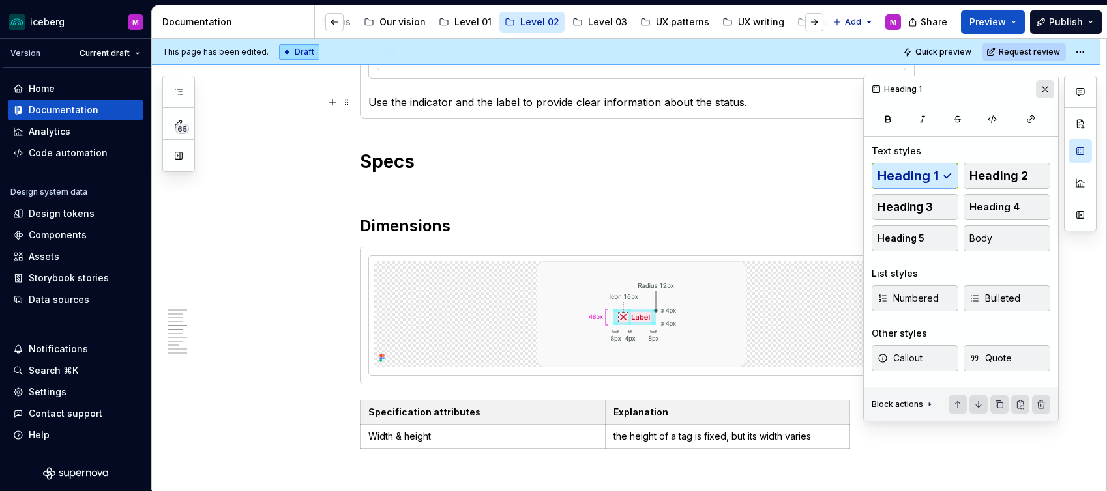
click at [1046, 89] on button "button" at bounding box center [1045, 89] width 18 height 18
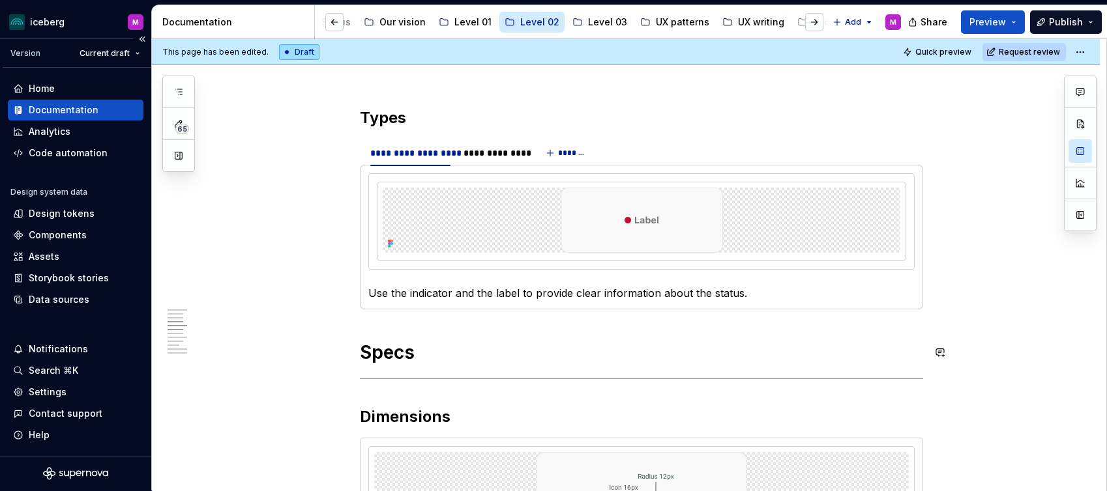
scroll to position [933, 0]
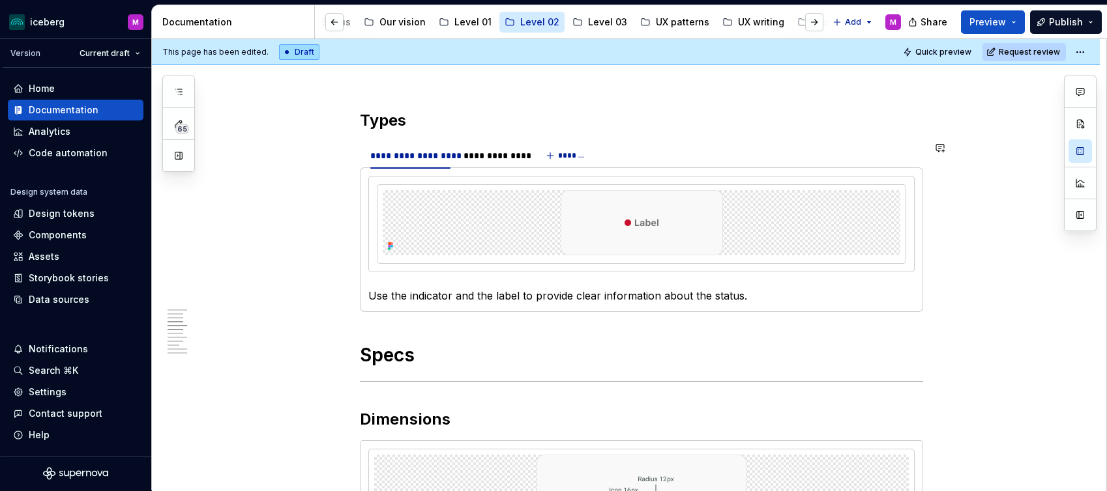
click at [479, 293] on p "Use the indicator and the label to provide clear information about the status." at bounding box center [641, 296] width 546 height 16
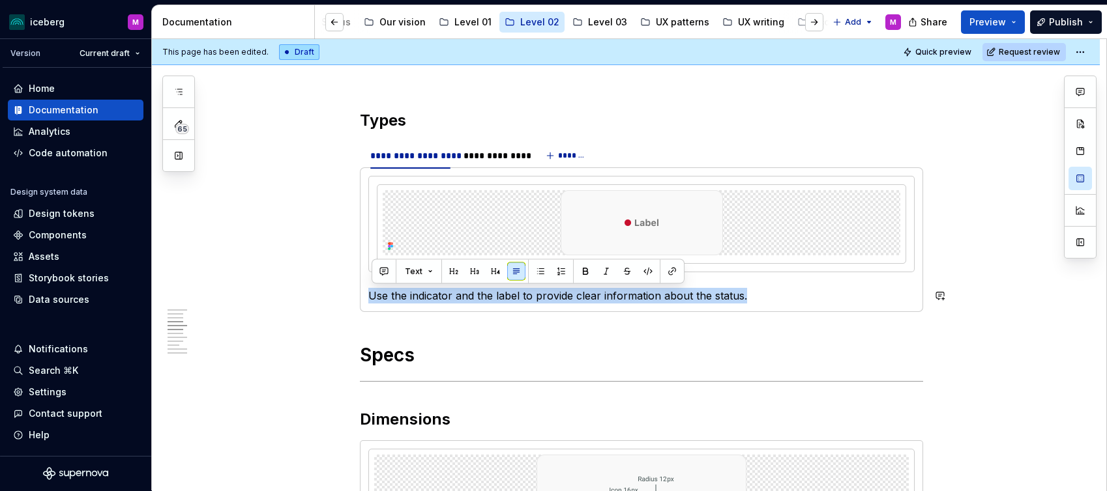
copy p "Use the indicator and the label to provide clear information about the status."
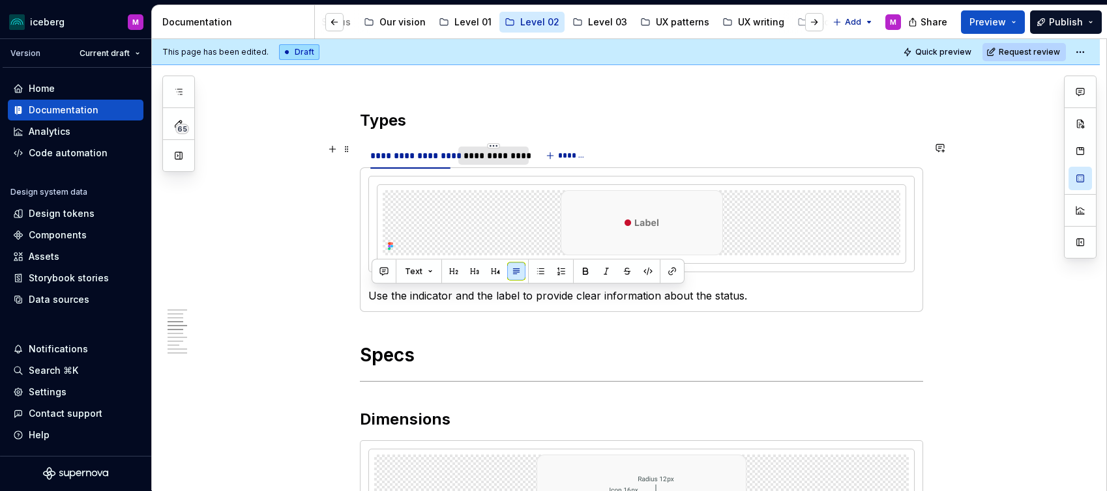
click at [493, 155] on div "**********" at bounding box center [492, 155] width 59 height 13
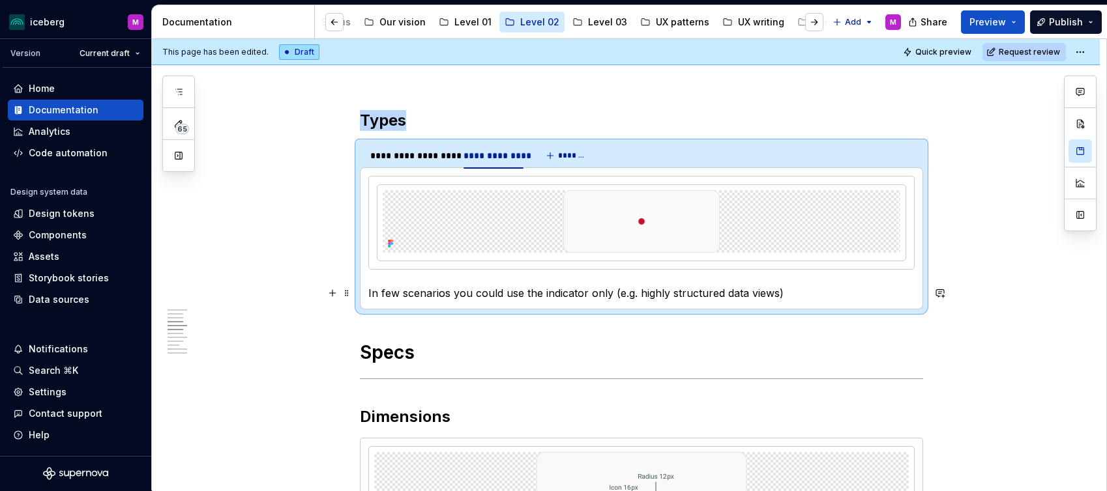
click at [428, 291] on p "In few scenarios you could use the indicator only (e.g. highly structured data …" at bounding box center [641, 293] width 546 height 16
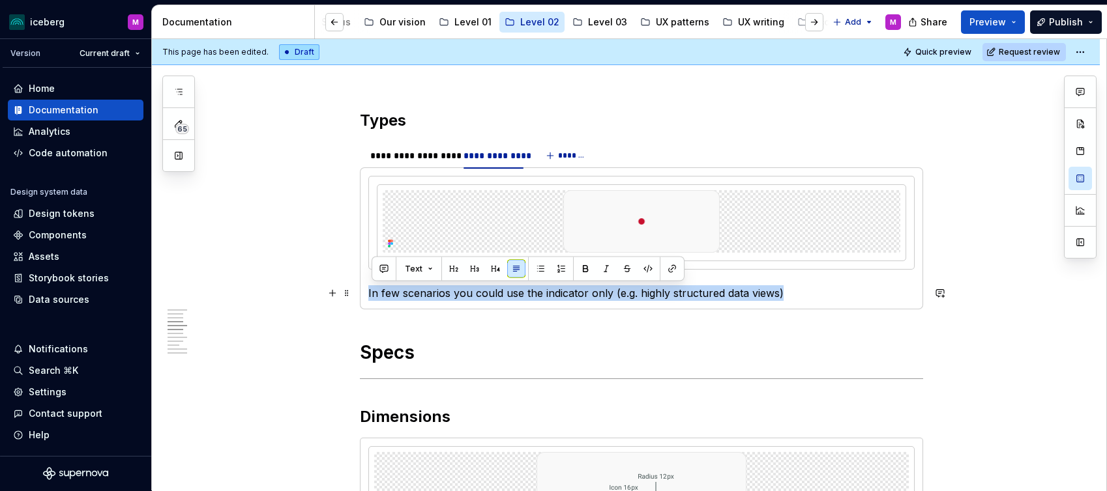
copy p "In few scenarios you could use the indicator only (e.g. highly structured data …"
click at [747, 293] on p "In few scenarios you could use the indicator only (e.g. highly structured data …" at bounding box center [641, 293] width 546 height 16
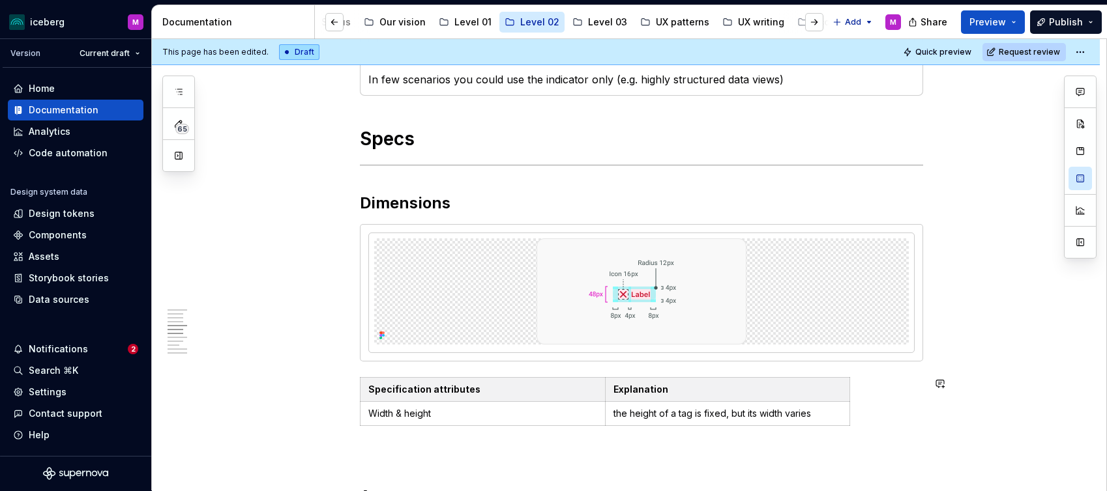
scroll to position [1156, 0]
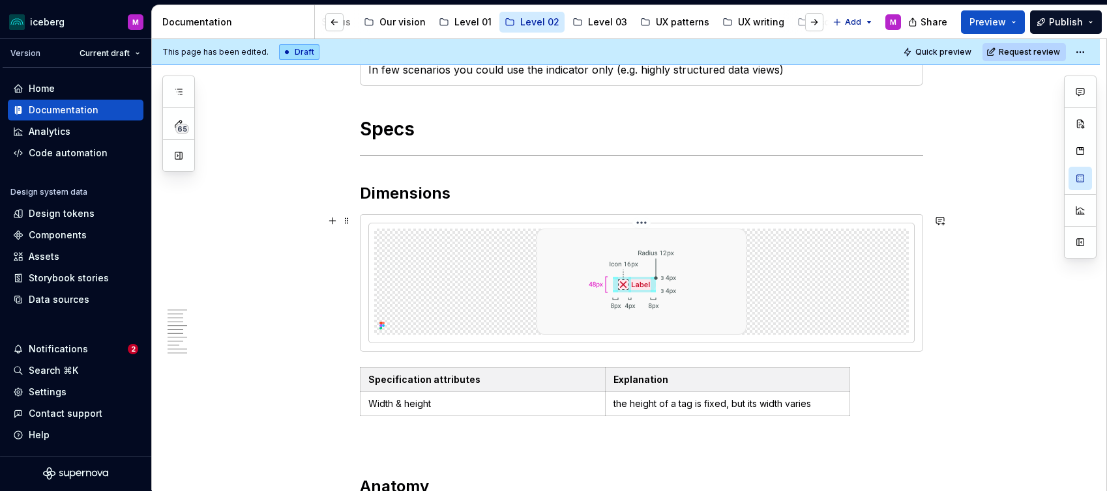
click at [653, 294] on img at bounding box center [641, 282] width 210 height 106
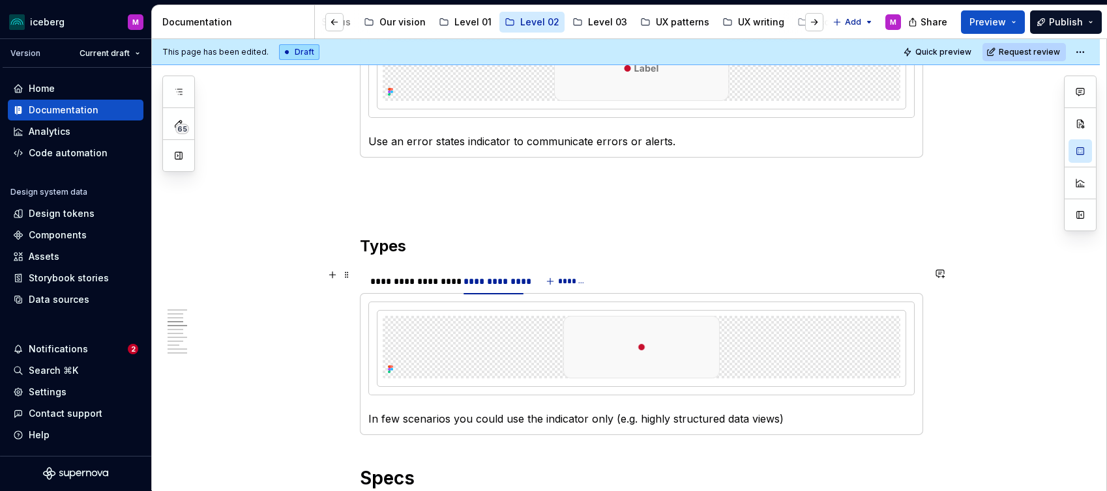
scroll to position [808, 0]
click at [350, 275] on span at bounding box center [346, 274] width 10 height 18
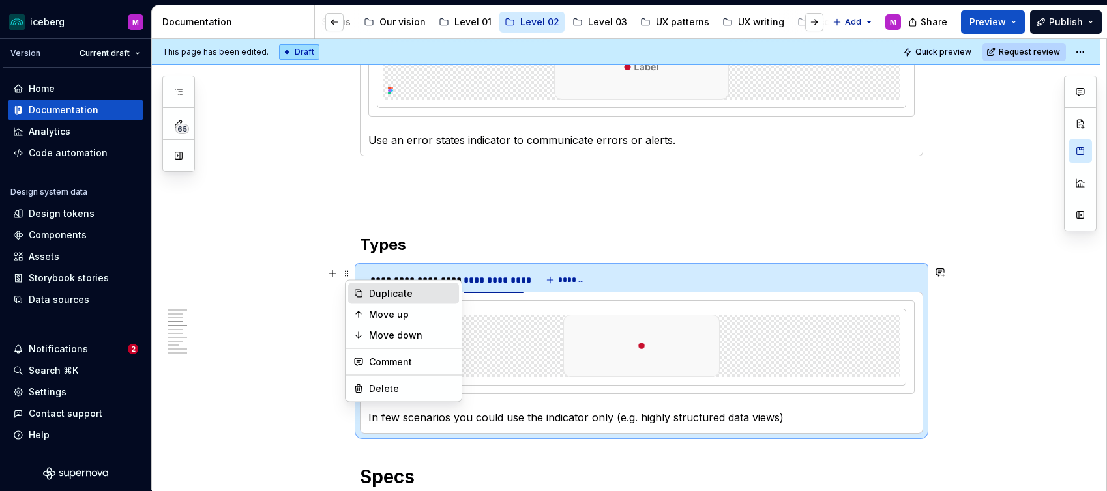
click at [381, 295] on div "Duplicate" at bounding box center [411, 293] width 85 height 13
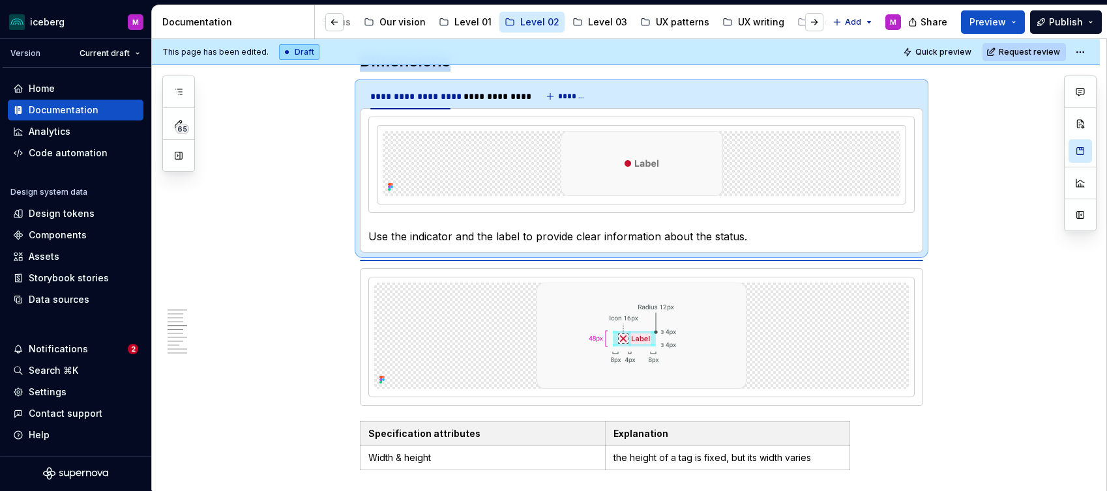
scroll to position [1102, 0]
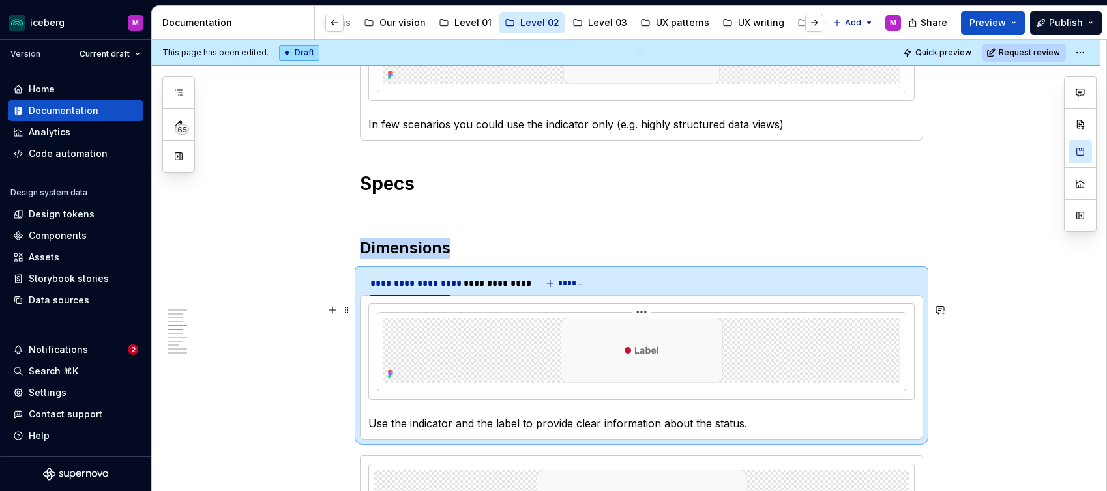
click at [658, 351] on img at bounding box center [641, 350] width 162 height 65
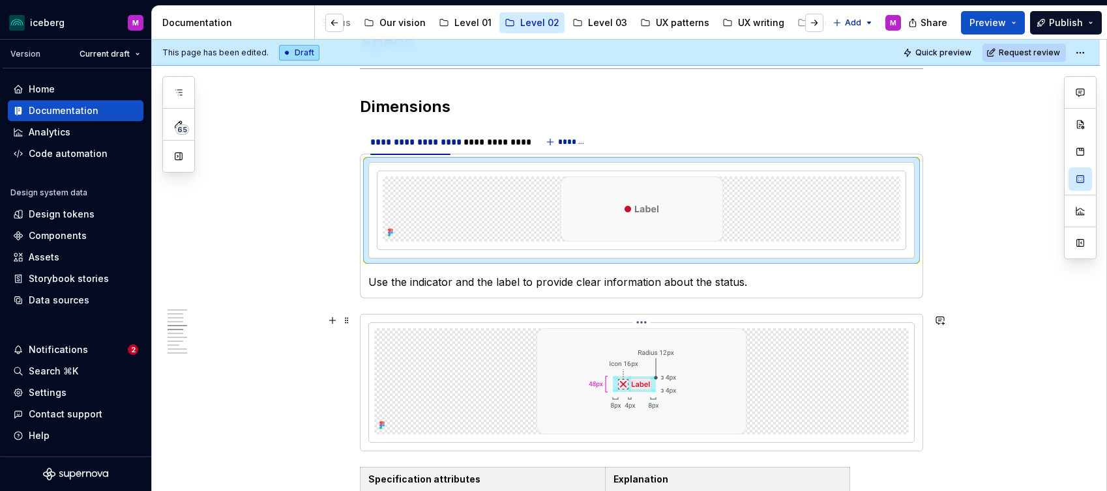
scroll to position [1274, 0]
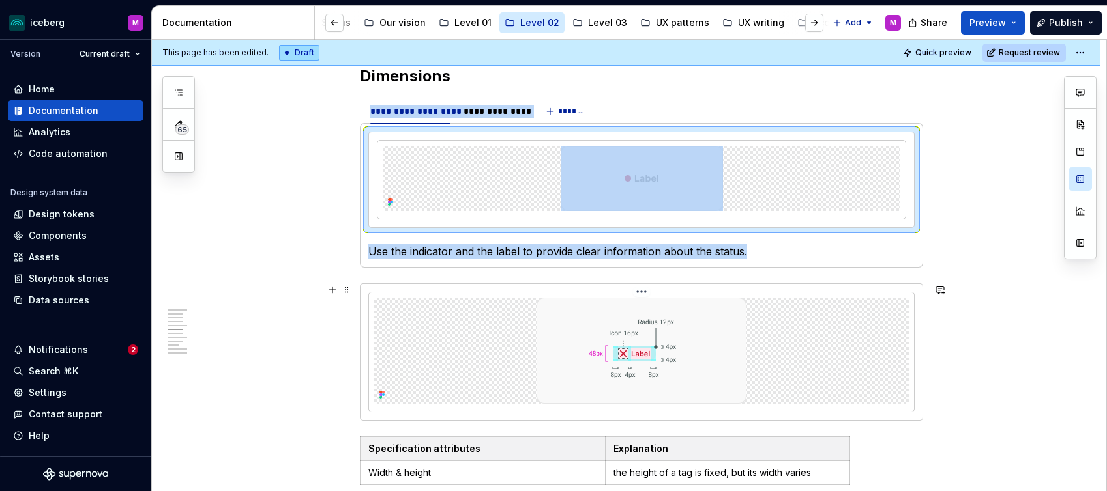
click at [437, 323] on div at bounding box center [641, 351] width 534 height 106
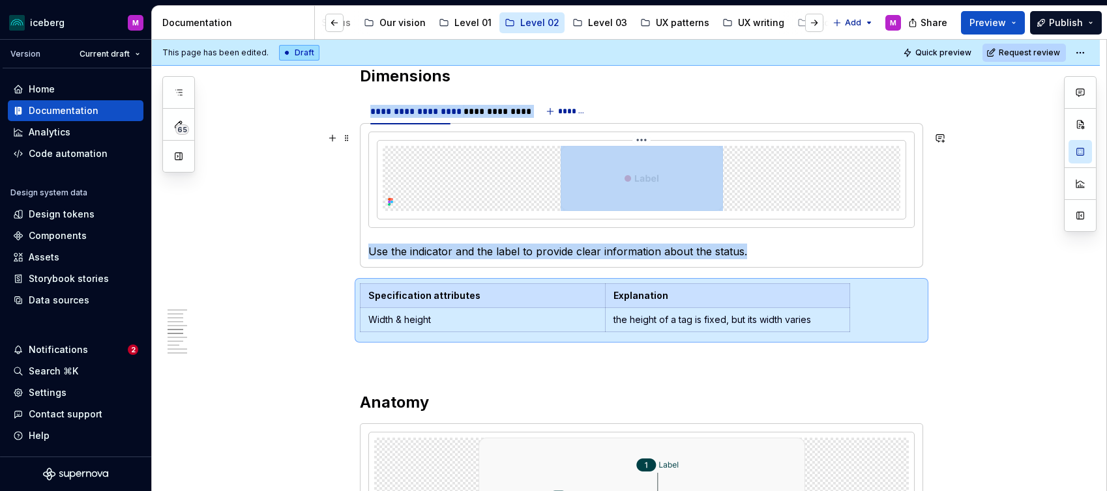
click at [692, 181] on img at bounding box center [641, 178] width 162 height 65
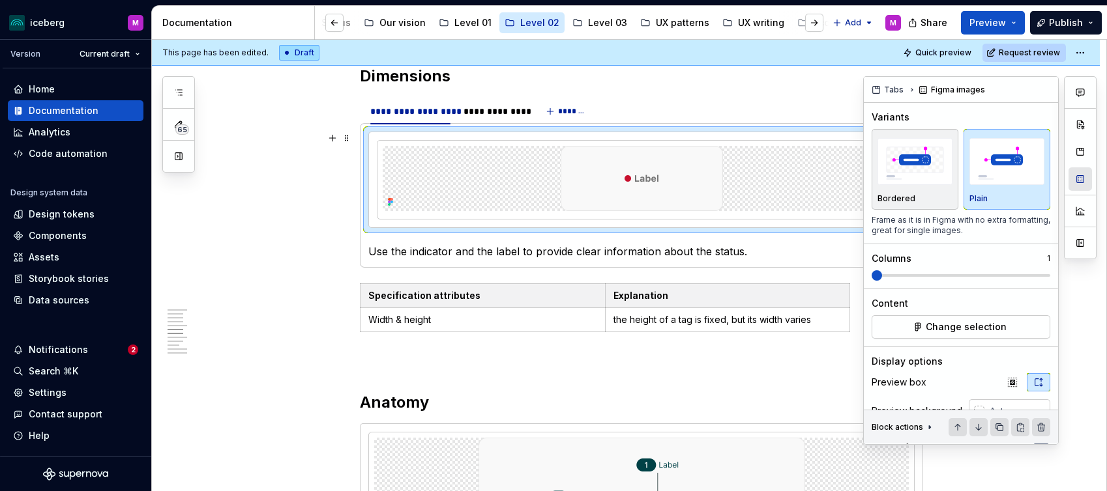
click at [1077, 180] on button "button" at bounding box center [1079, 178] width 23 height 23
click at [968, 327] on span "Change selection" at bounding box center [965, 327] width 81 height 13
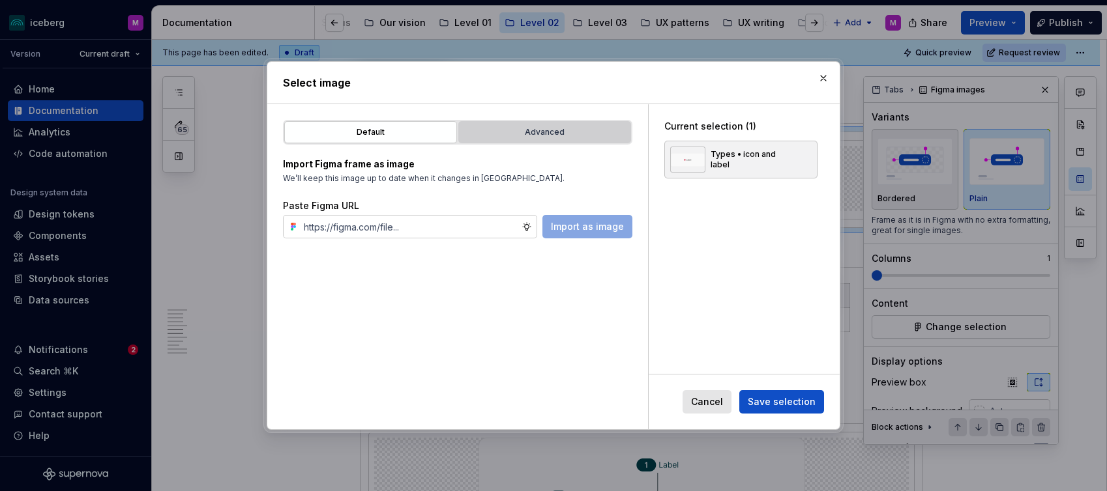
click at [535, 128] on div "Advanced" at bounding box center [545, 132] width 164 height 13
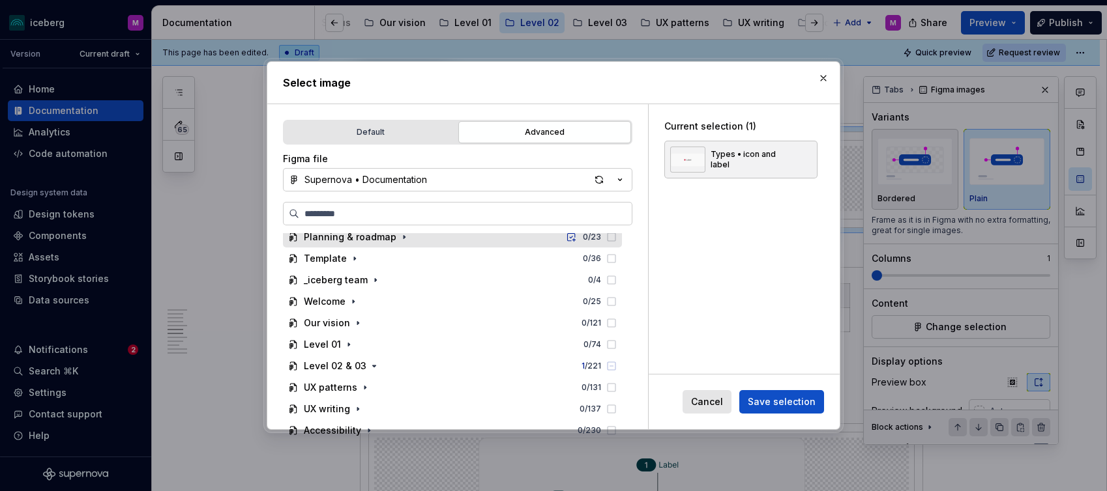
scroll to position [47, 0]
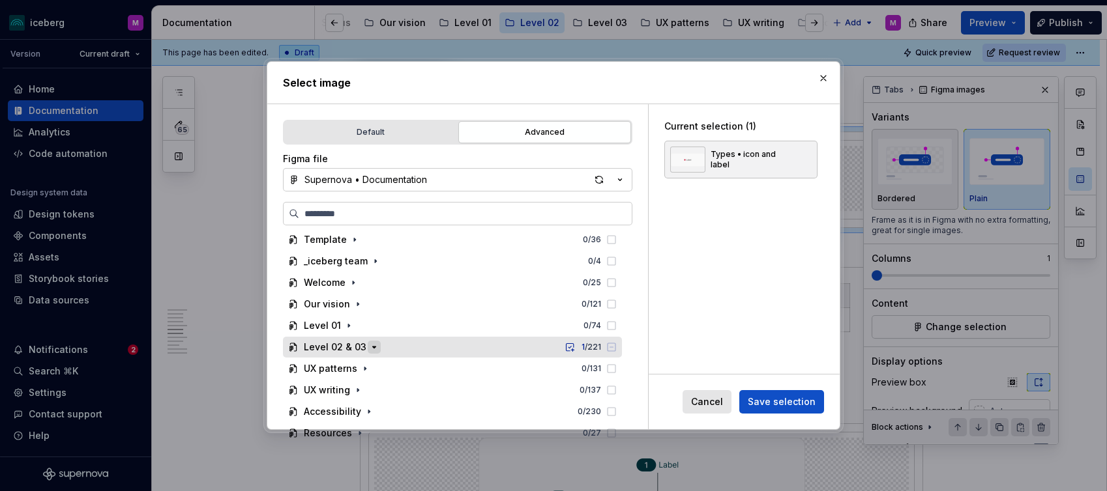
click at [371, 350] on icon "button" at bounding box center [374, 347] width 10 height 10
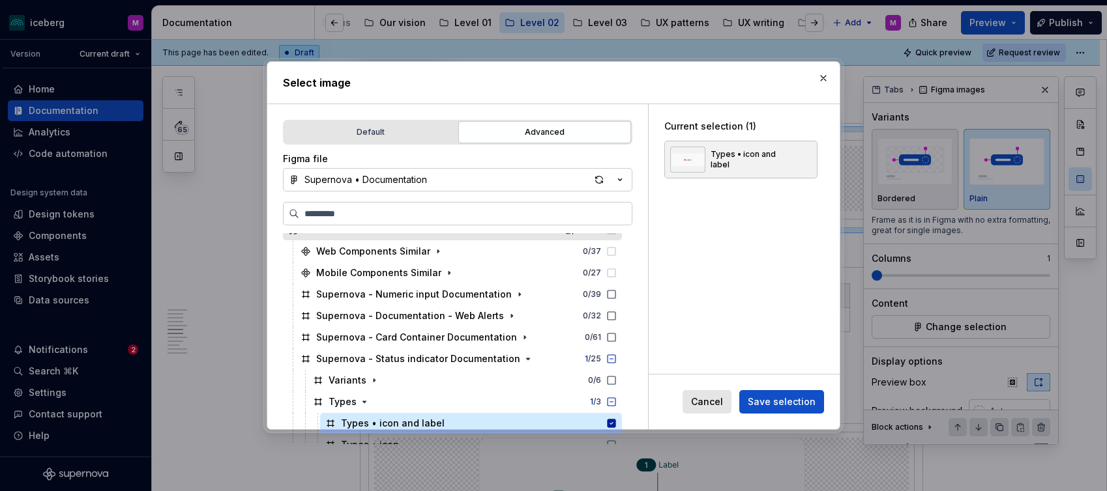
scroll to position [254, 0]
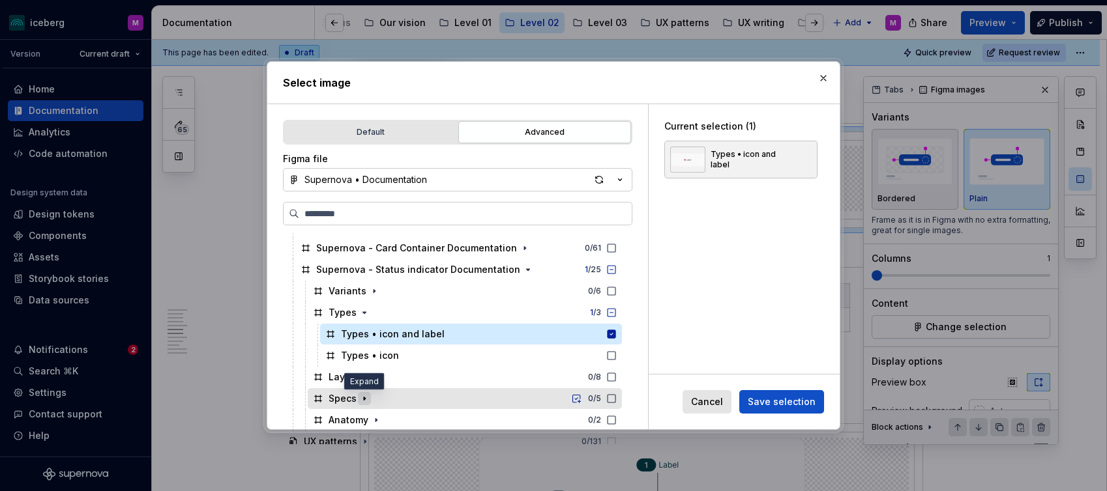
click at [364, 397] on icon "button" at bounding box center [364, 399] width 10 height 10
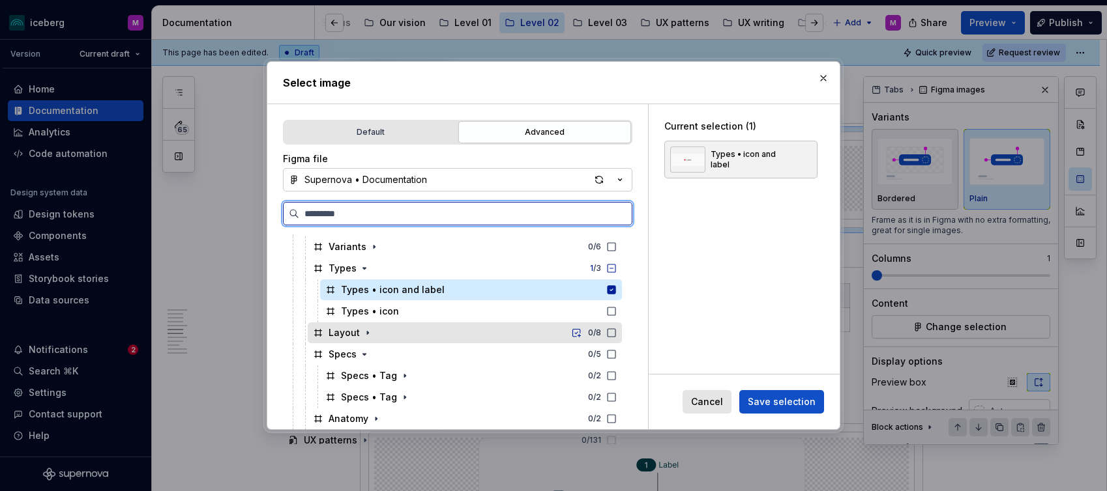
scroll to position [321, 0]
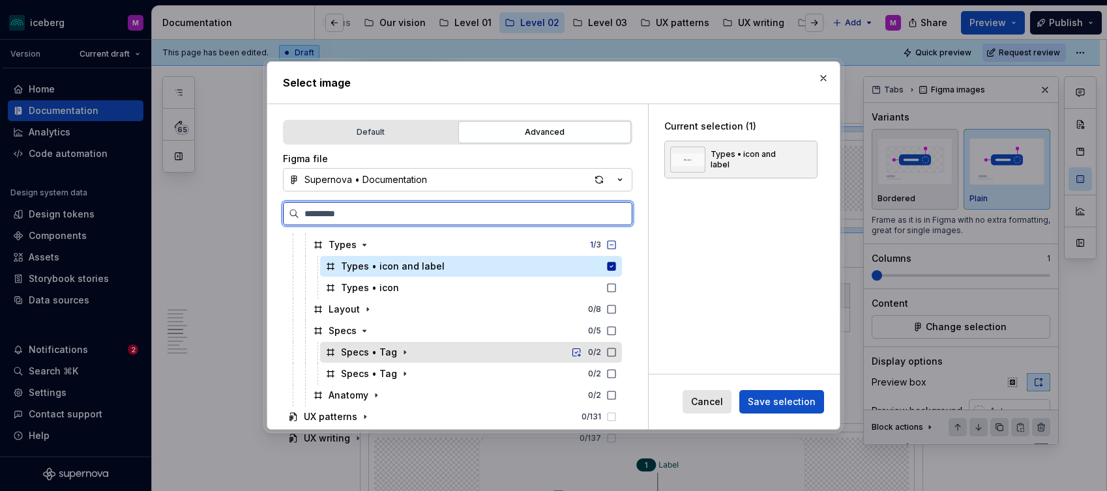
click at [617, 353] on icon at bounding box center [611, 352] width 10 height 10
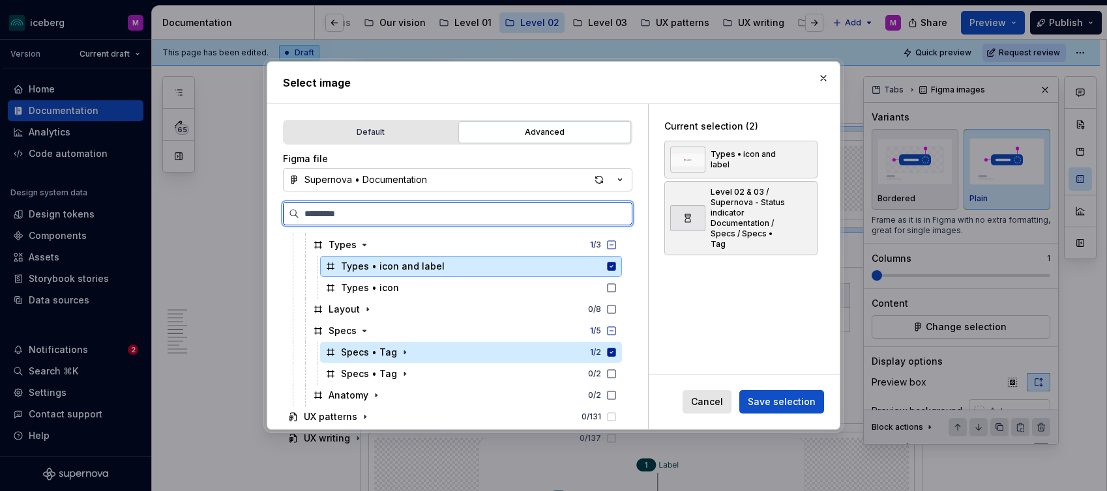
click at [616, 266] on icon at bounding box center [611, 267] width 8 height 8
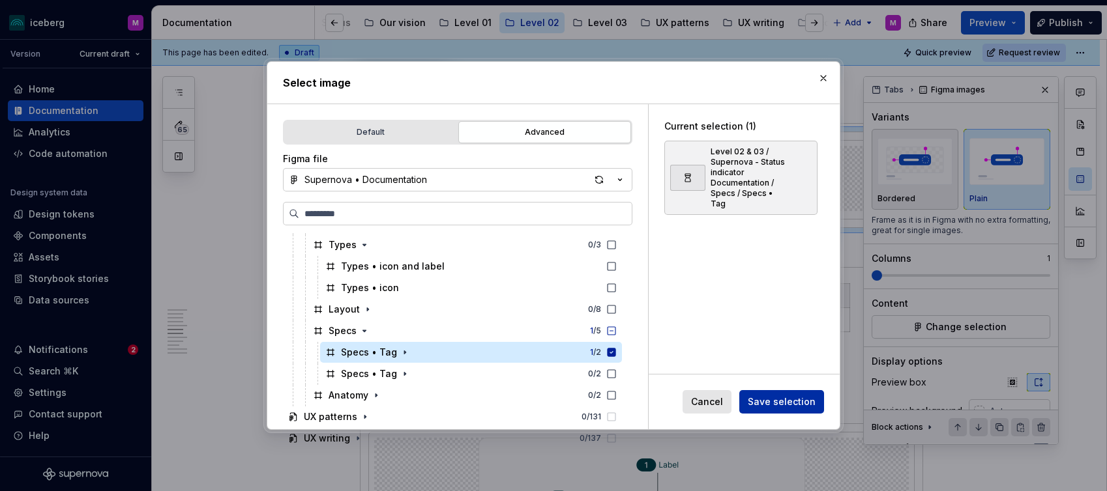
click at [770, 396] on span "Save selection" at bounding box center [782, 402] width 68 height 13
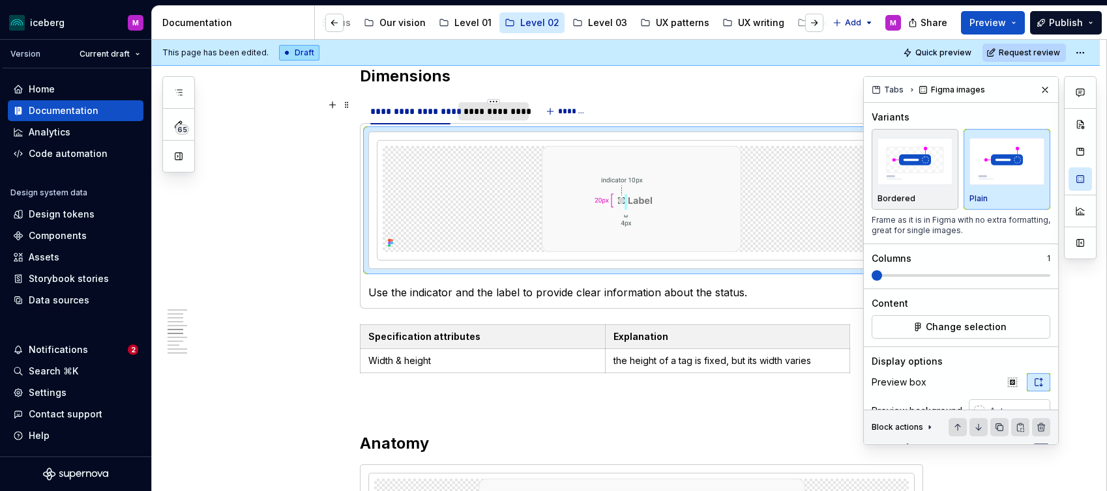
click at [492, 111] on div "**********" at bounding box center [492, 111] width 59 height 13
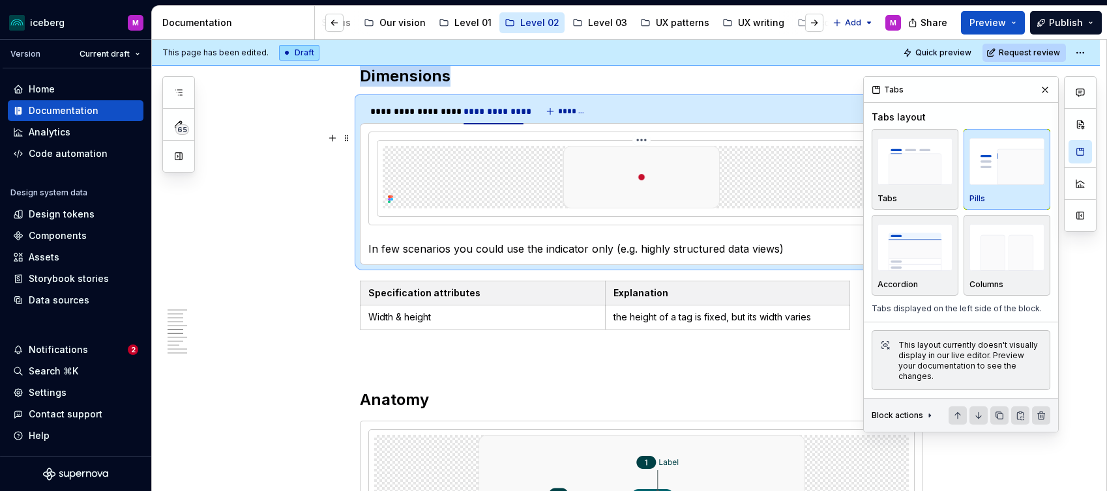
click at [646, 162] on img at bounding box center [641, 177] width 162 height 63
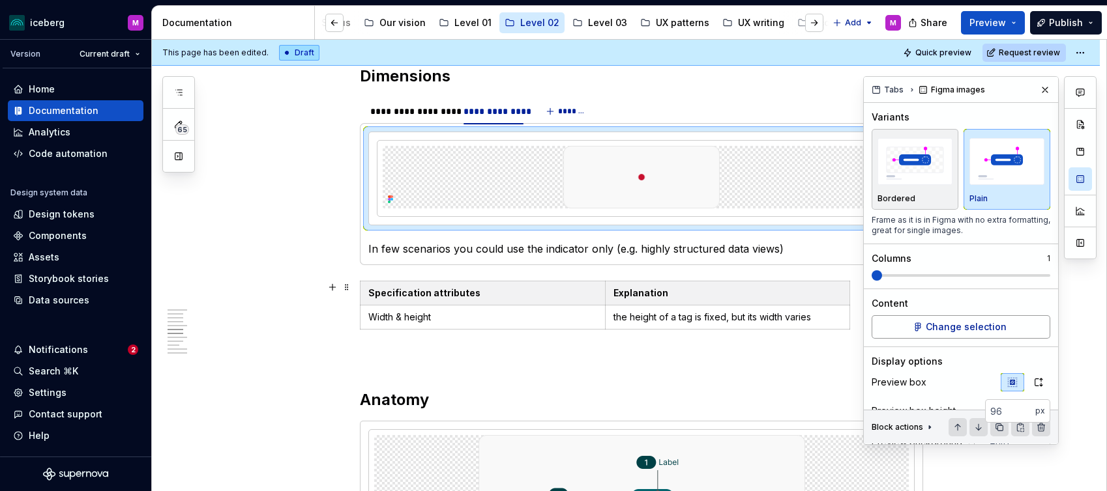
click at [929, 325] on span "Change selection" at bounding box center [965, 327] width 81 height 13
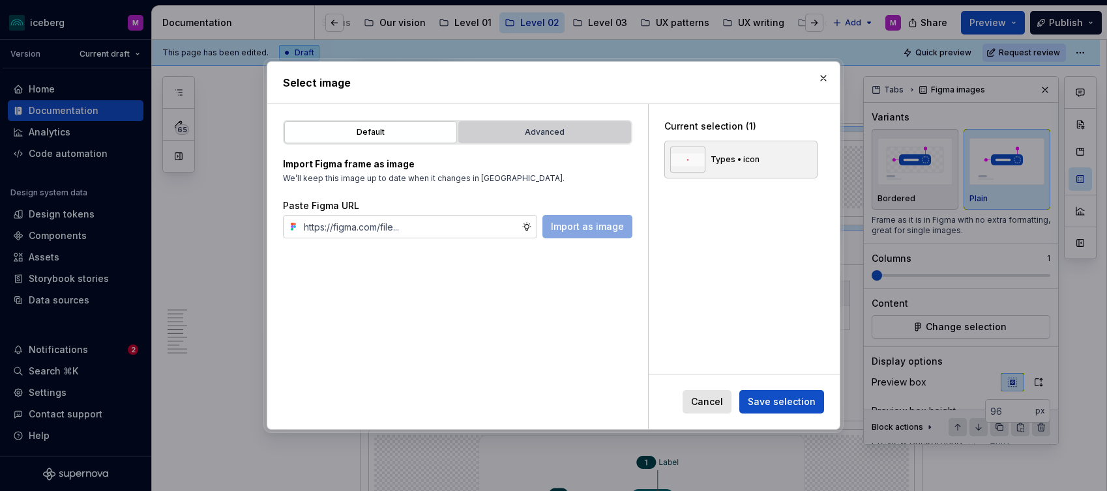
click at [491, 134] on div "Advanced" at bounding box center [545, 132] width 164 height 13
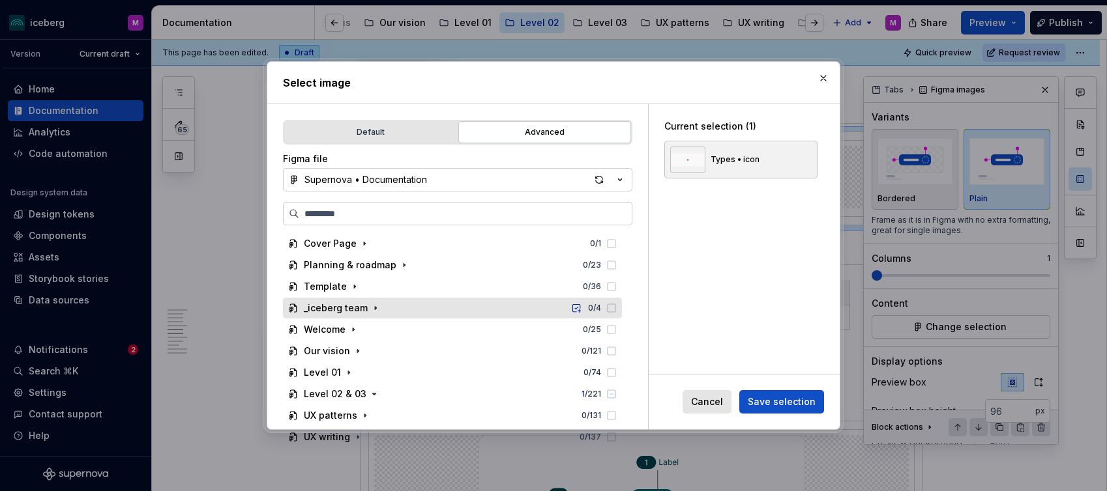
scroll to position [47, 0]
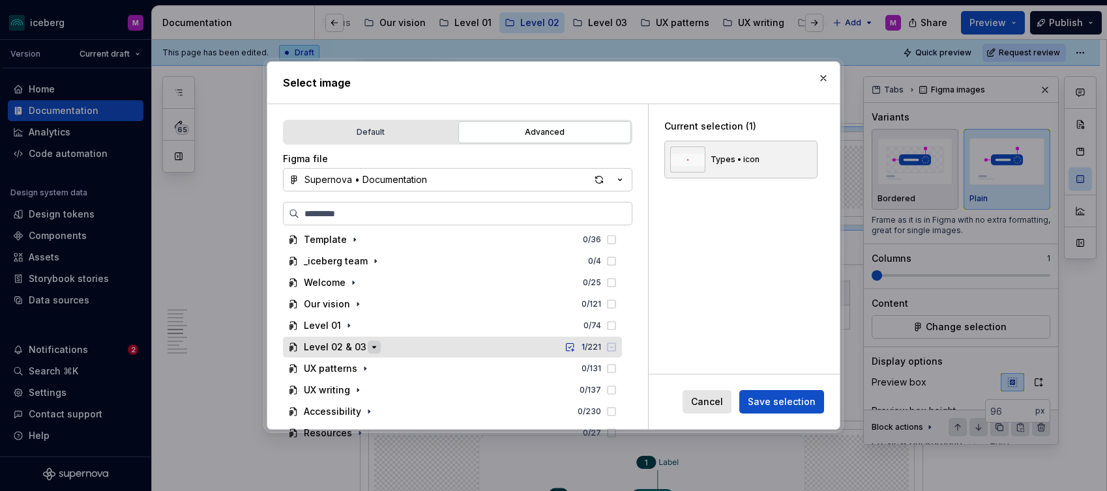
click at [372, 349] on icon "button" at bounding box center [374, 347] width 10 height 10
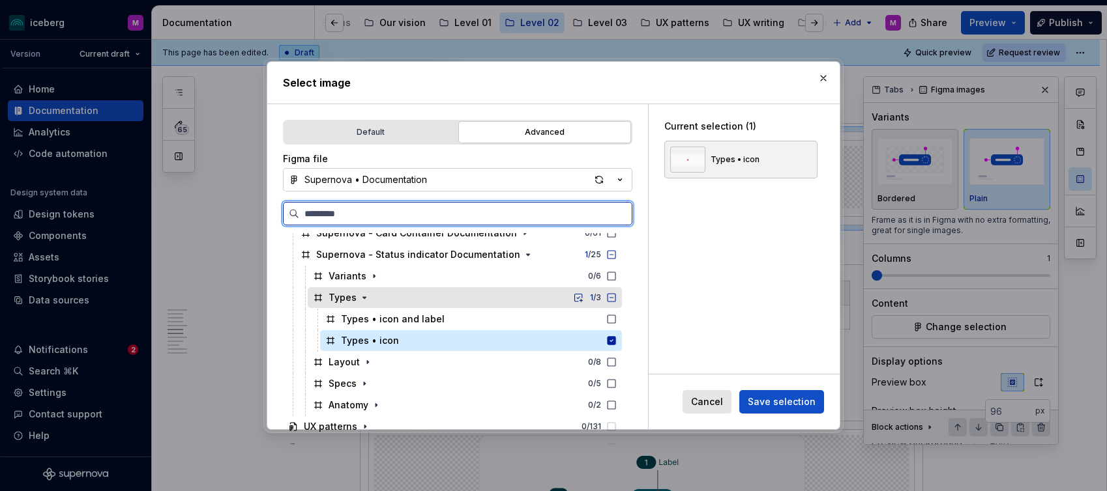
scroll to position [279, 0]
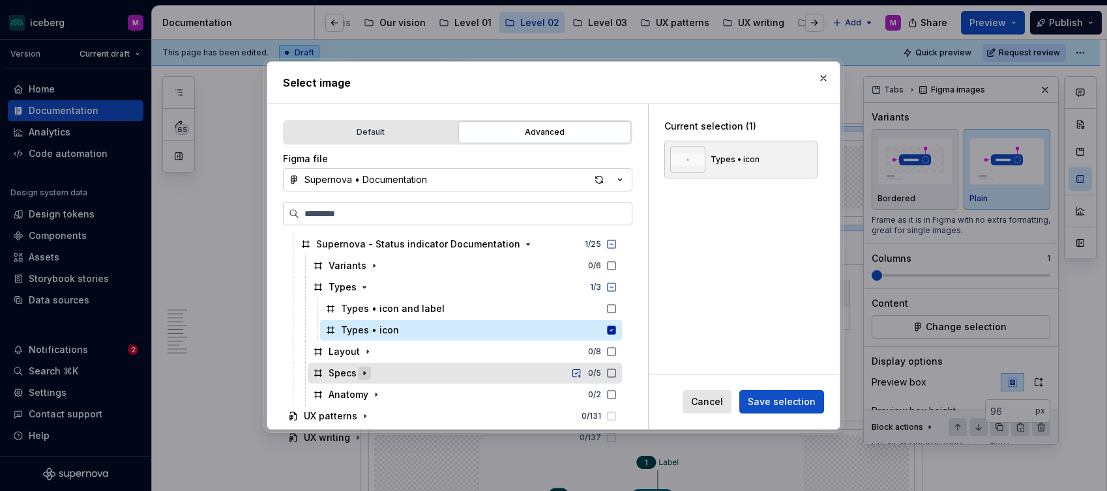
click at [363, 371] on icon "button" at bounding box center [364, 373] width 10 height 10
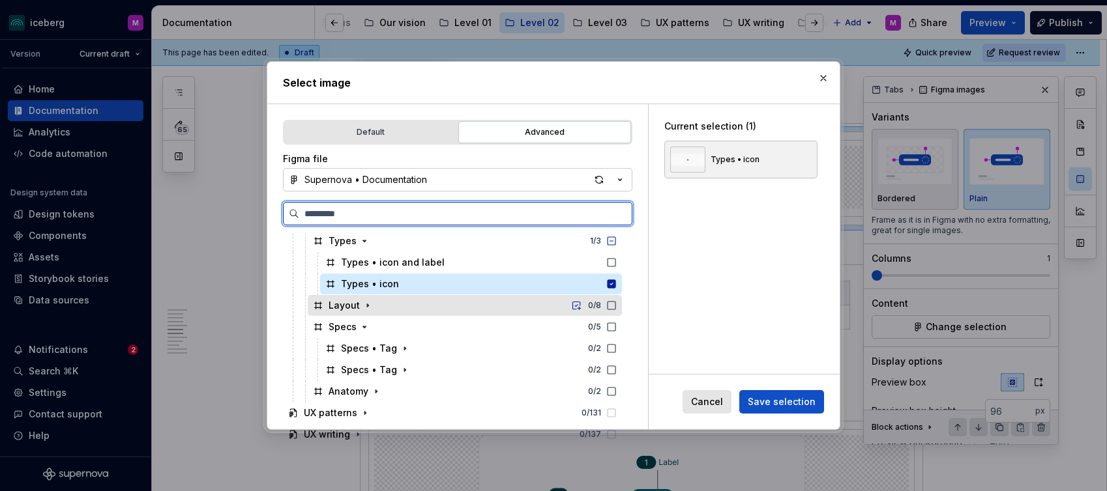
scroll to position [335, 0]
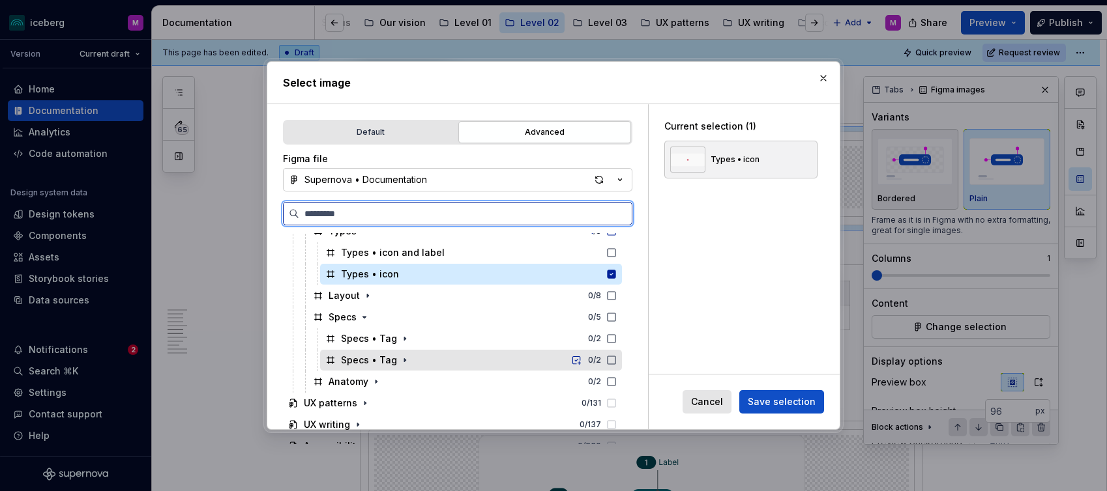
click at [454, 363] on div "Specs • Tag 0 / 2" at bounding box center [471, 360] width 302 height 21
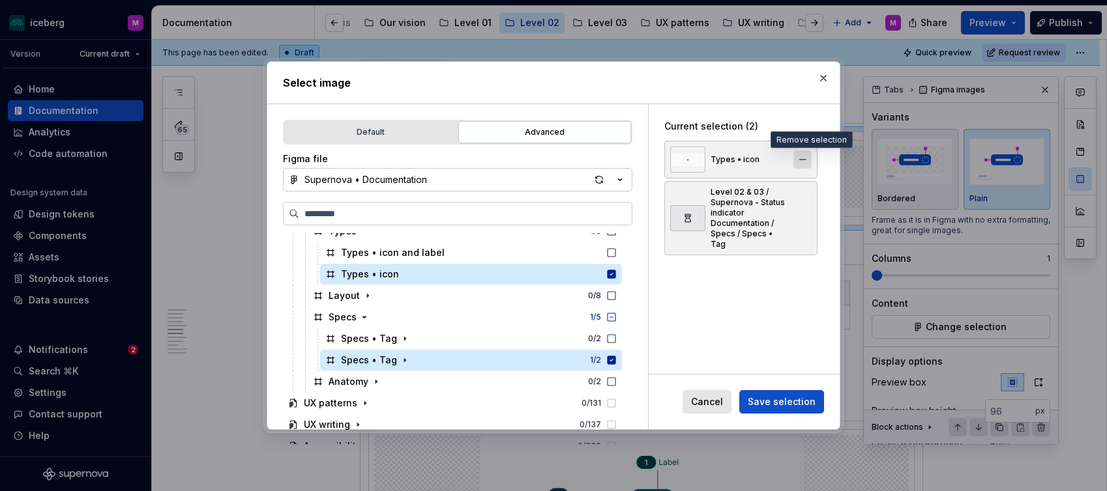
click at [804, 158] on button "button" at bounding box center [802, 160] width 18 height 18
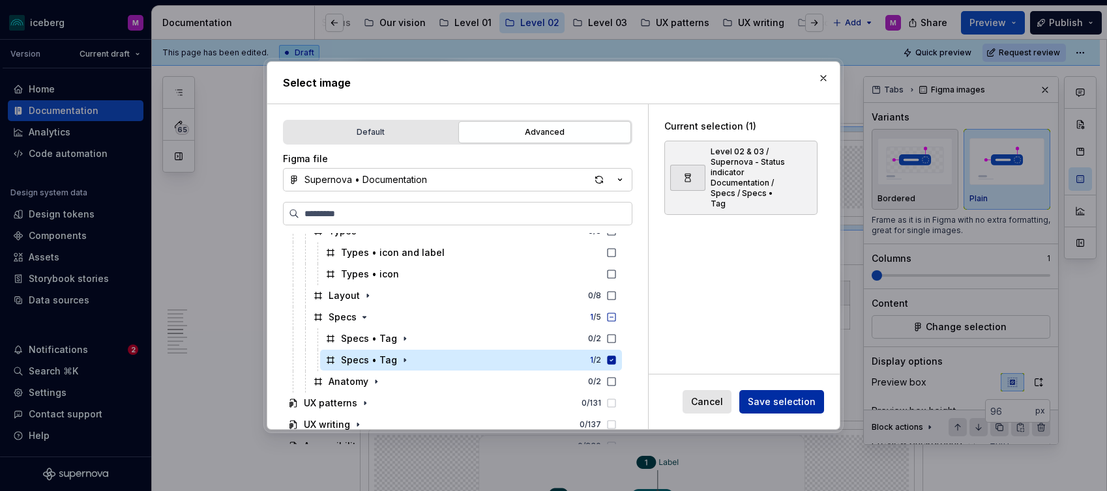
click at [787, 401] on span "Save selection" at bounding box center [782, 402] width 68 height 13
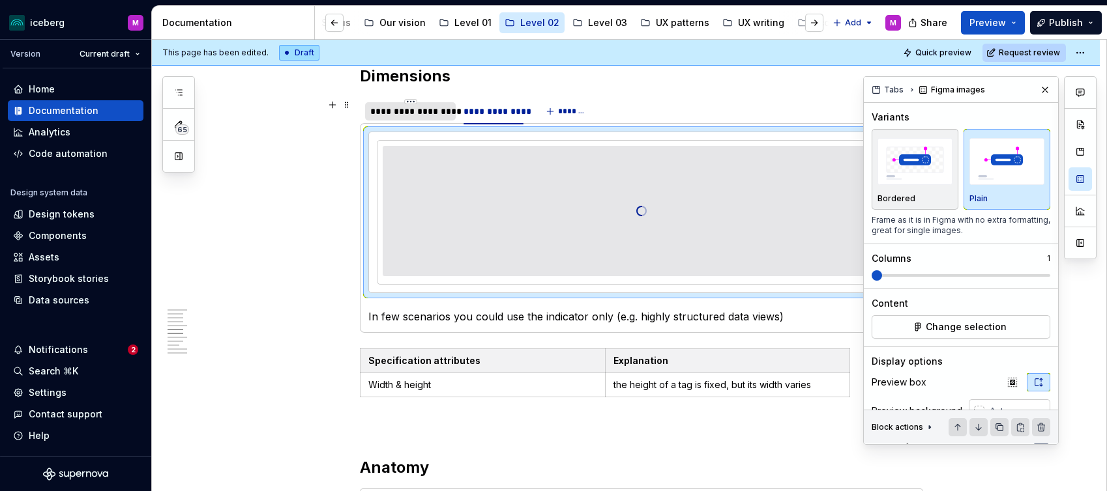
click at [409, 109] on div "**********" at bounding box center [410, 111] width 80 height 13
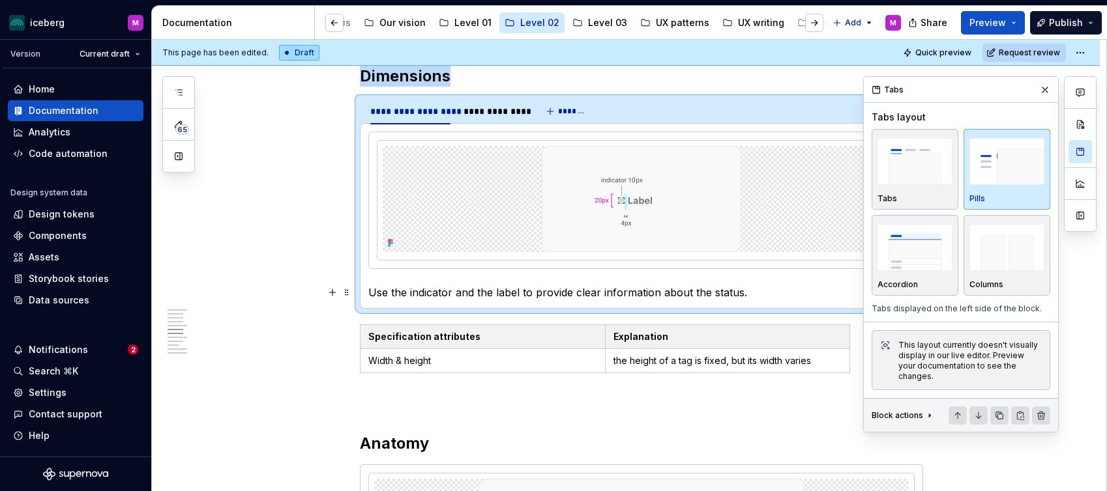
click at [570, 295] on p "Use the indicator and the label to provide clear information about the status." at bounding box center [641, 293] width 546 height 16
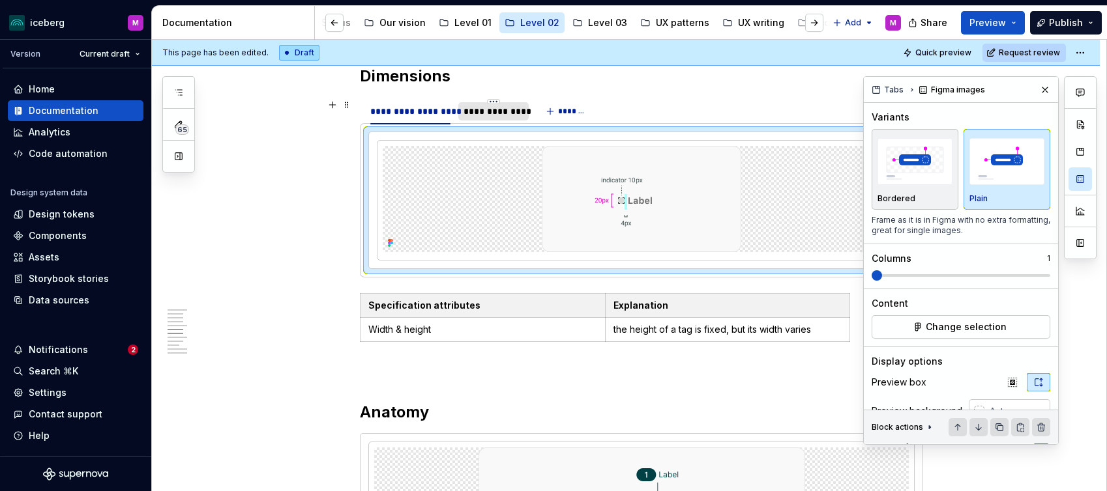
click at [506, 111] on div "**********" at bounding box center [492, 111] width 59 height 13
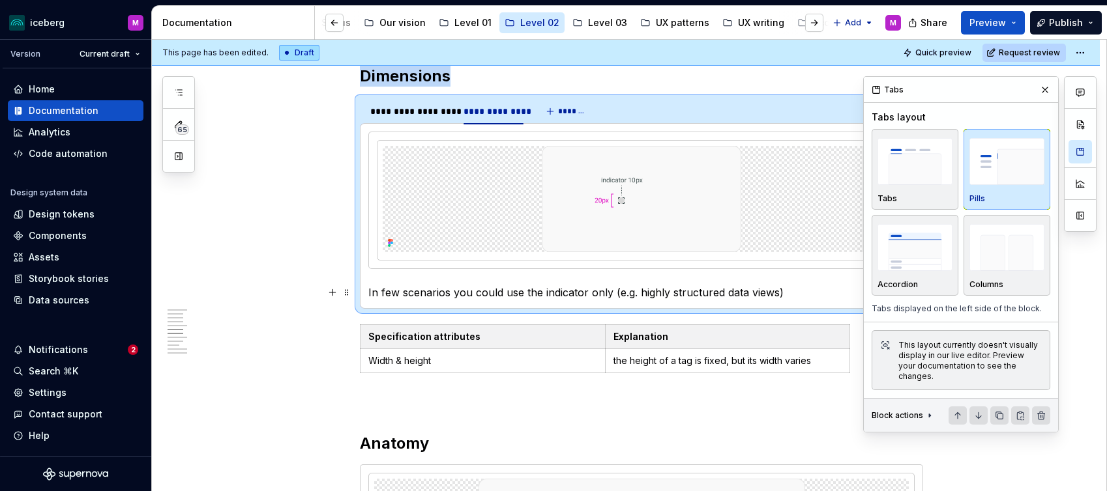
click at [520, 286] on p "In few scenarios you could use the indicator only (e.g. highly structured data …" at bounding box center [641, 293] width 546 height 16
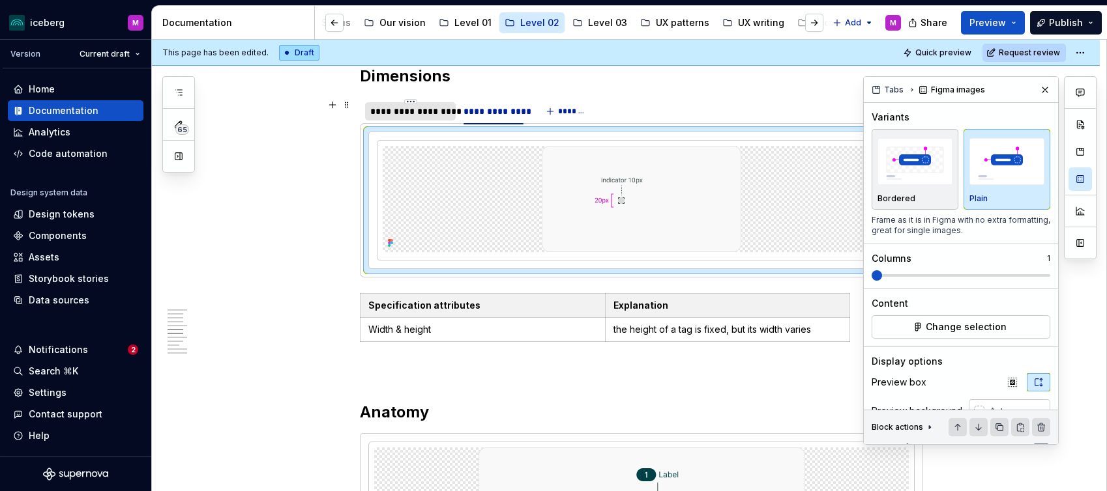
click at [432, 117] on div "**********" at bounding box center [410, 111] width 80 height 13
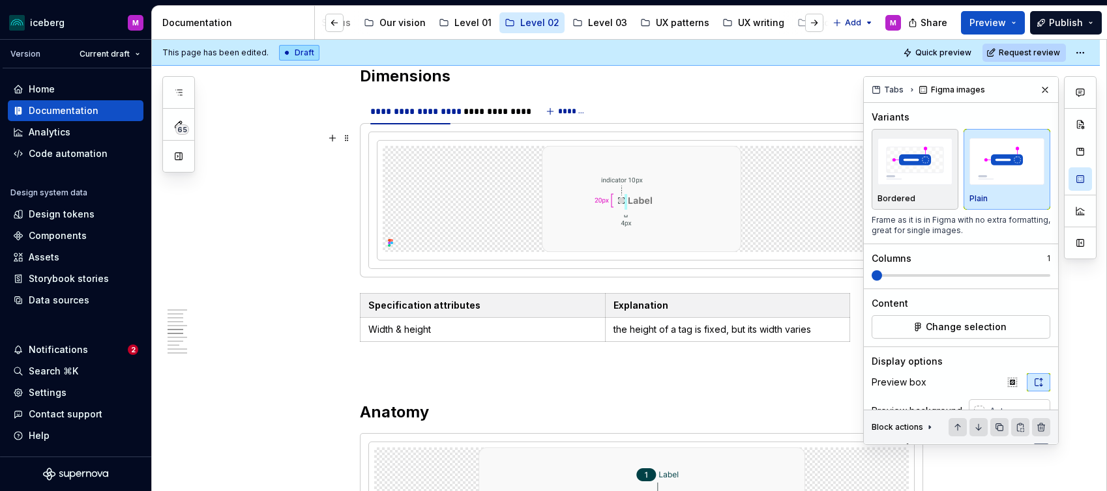
click at [588, 265] on div at bounding box center [641, 200] width 545 height 136
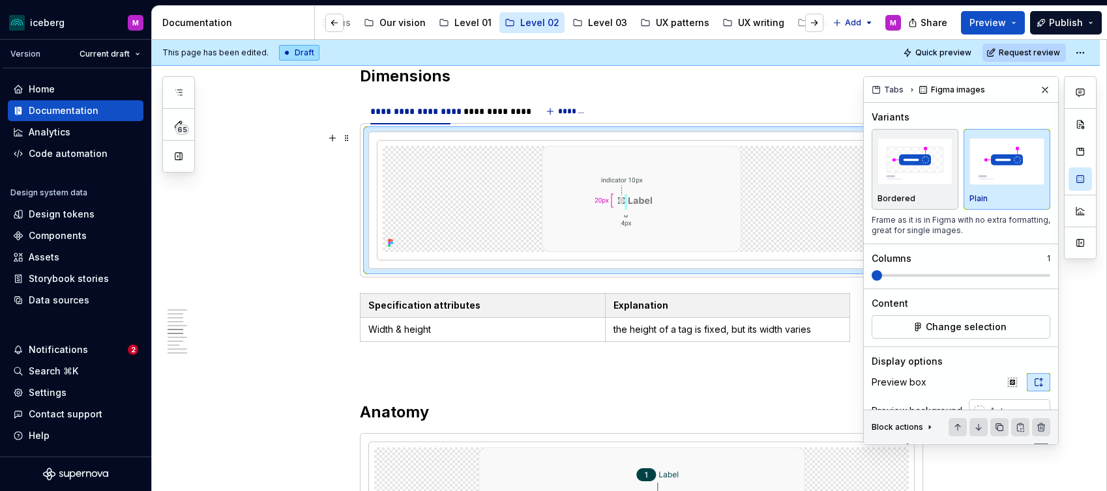
click at [581, 269] on div at bounding box center [641, 201] width 546 height 138
click at [1045, 87] on button "button" at bounding box center [1045, 90] width 18 height 18
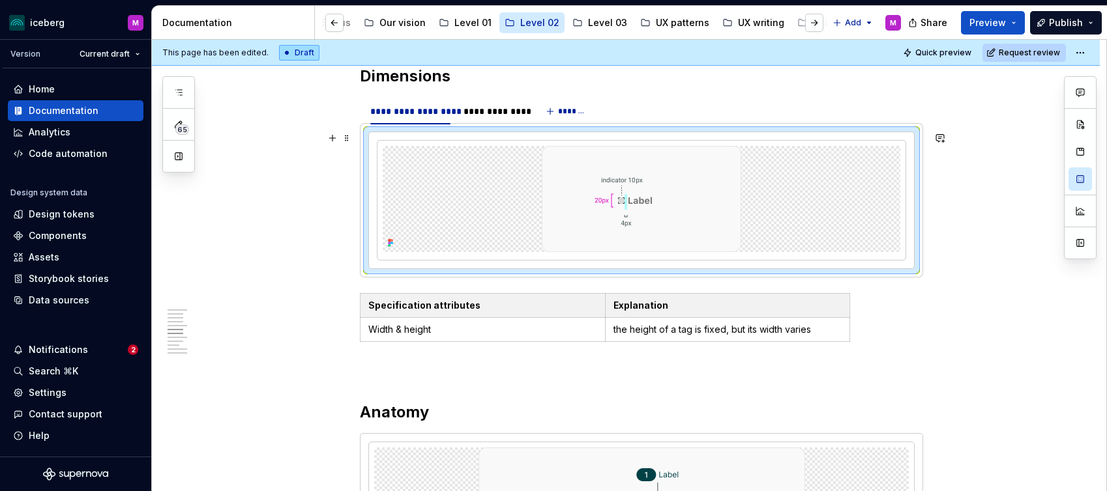
click at [485, 269] on div at bounding box center [641, 201] width 546 height 138
click at [380, 362] on div "**********" at bounding box center [641, 410] width 563 height 2828
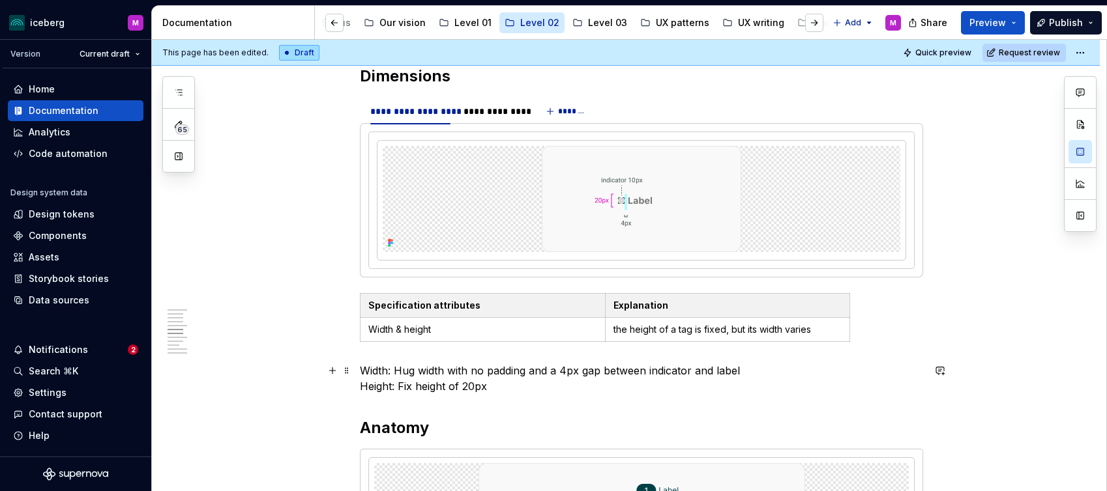
click at [367, 370] on p "Width: Hug width with no padding and a 4px gap between indicator and label Heig…" at bounding box center [641, 378] width 563 height 31
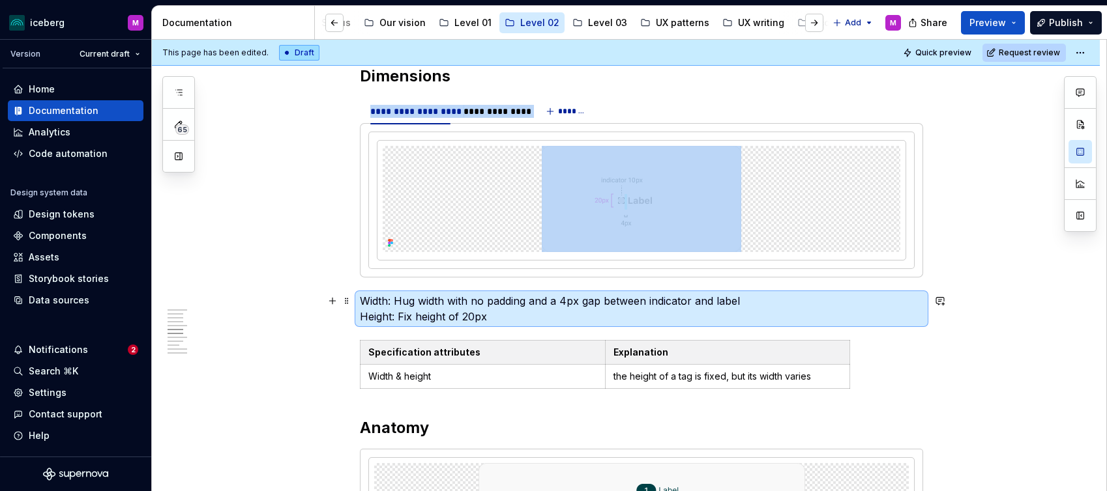
click at [420, 306] on p "Width: Hug width with no padding and a 4px gap between indicator and label Heig…" at bounding box center [641, 308] width 563 height 31
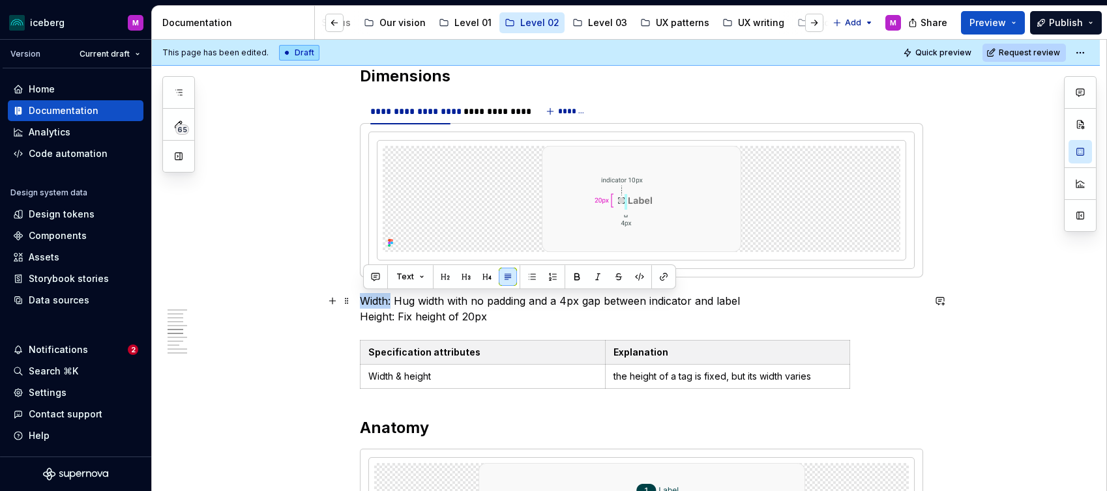
drag, startPoint x: 370, startPoint y: 299, endPoint x: 359, endPoint y: 297, distance: 10.6
click at [359, 297] on div "**********" at bounding box center [626, 483] width 948 height 3038
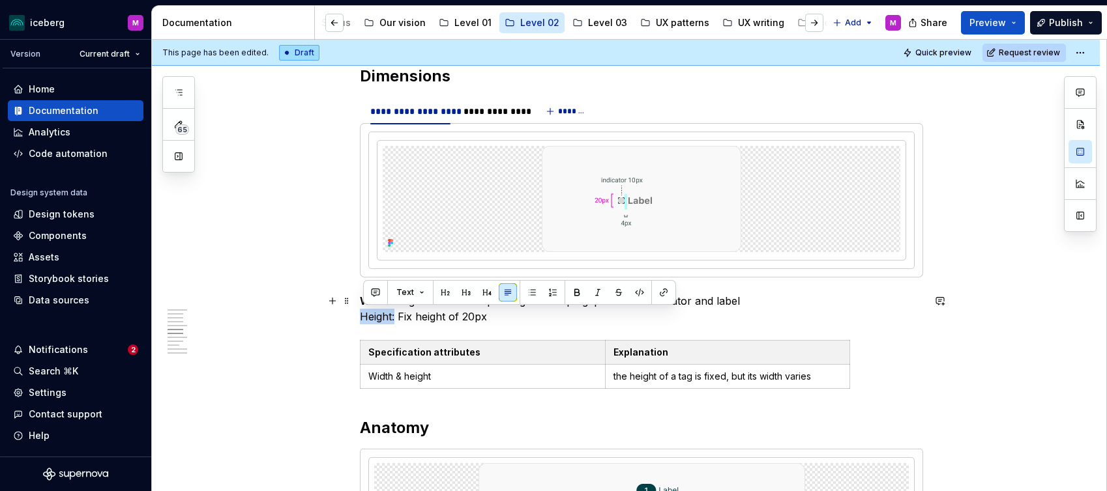
drag, startPoint x: 379, startPoint y: 315, endPoint x: 362, endPoint y: 313, distance: 17.7
click at [362, 314] on div "**********" at bounding box center [626, 483] width 948 height 3038
click at [466, 317] on p "Width: Hug width with no padding and a 4px gap between indicator and label Heig…" at bounding box center [641, 308] width 563 height 31
click at [524, 322] on p "Width: Hug width with no padding and a 4px gap between indicator and label Heig…" at bounding box center [641, 308] width 563 height 31
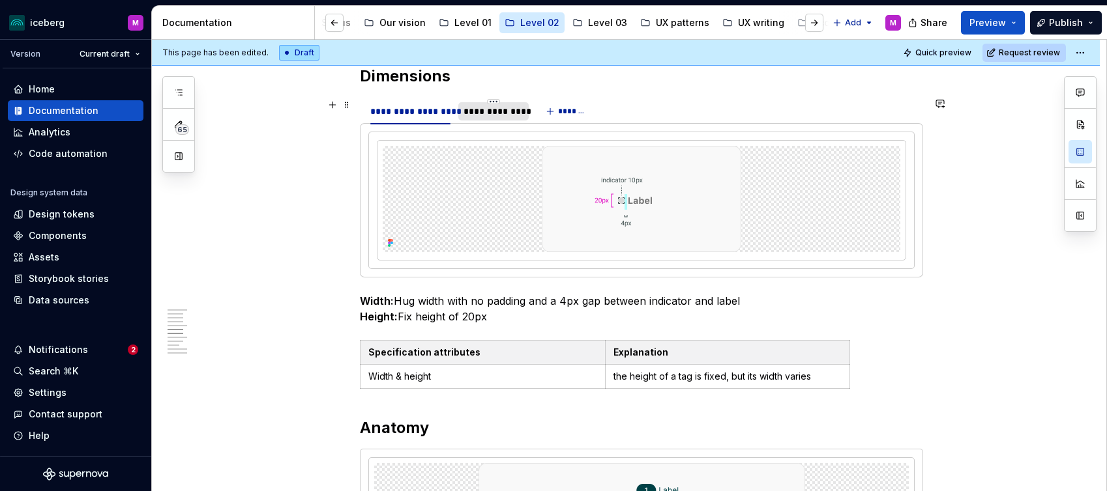
click at [499, 108] on div "**********" at bounding box center [492, 111] width 59 height 13
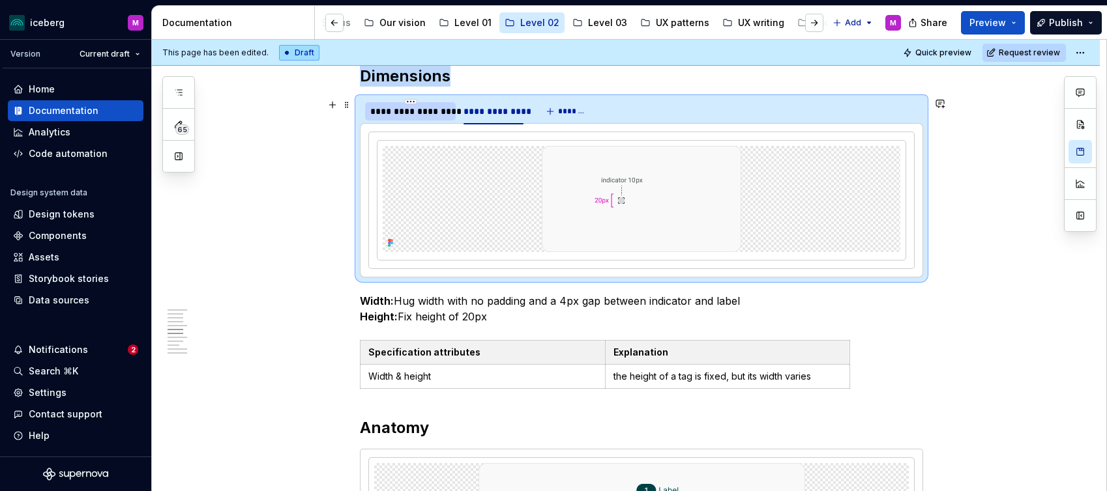
click at [420, 109] on div "**********" at bounding box center [410, 111] width 80 height 13
drag, startPoint x: 516, startPoint y: 115, endPoint x: 478, endPoint y: 113, distance: 37.8
click at [516, 115] on div "**********" at bounding box center [492, 111] width 59 height 13
click at [420, 110] on div "**********" at bounding box center [410, 111] width 80 height 13
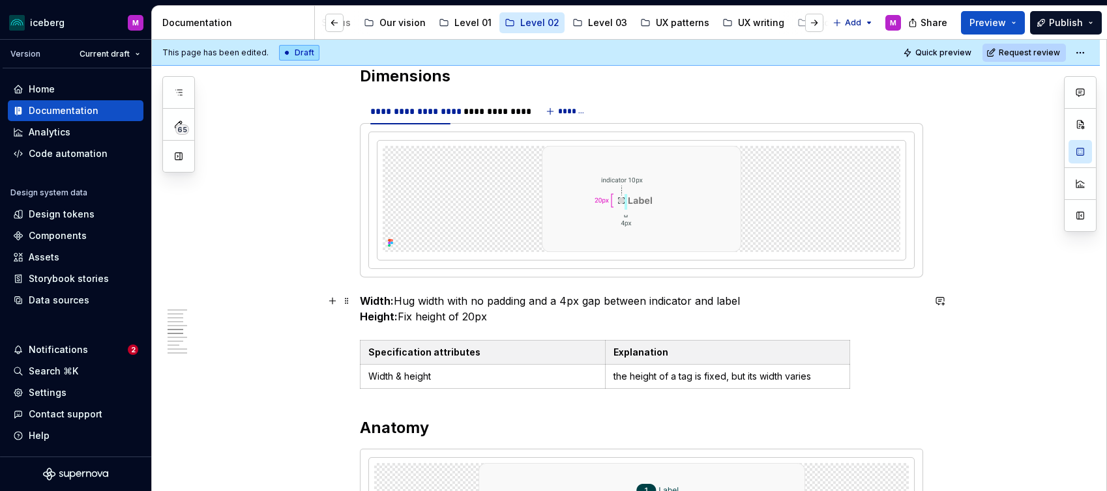
click at [437, 311] on p "Width: Hug width with no padding and a 4px gap between indicator and label Heig…" at bounding box center [641, 308] width 563 height 31
click at [429, 385] on td "Width & height" at bounding box center [482, 377] width 245 height 24
drag, startPoint x: 815, startPoint y: 378, endPoint x: 785, endPoint y: 377, distance: 29.4
click at [785, 377] on p "the height of a tag is fixed, but its width varies" at bounding box center [727, 376] width 229 height 13
click at [798, 379] on p "the height of a tag is fixed, but its width varies" at bounding box center [727, 376] width 229 height 13
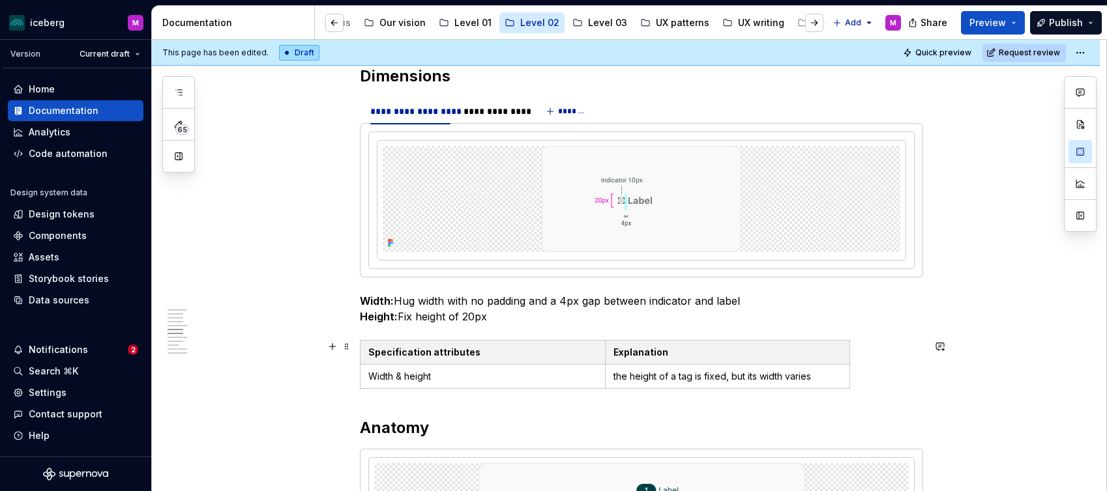
click at [607, 389] on div "Specification attributes Explanation Width & height the height of a tag is fixe…" at bounding box center [641, 367] width 563 height 54
click at [608, 386] on icon "button" at bounding box center [608, 389] width 10 height 10
click at [536, 395] on p at bounding box center [482, 400] width 229 height 13
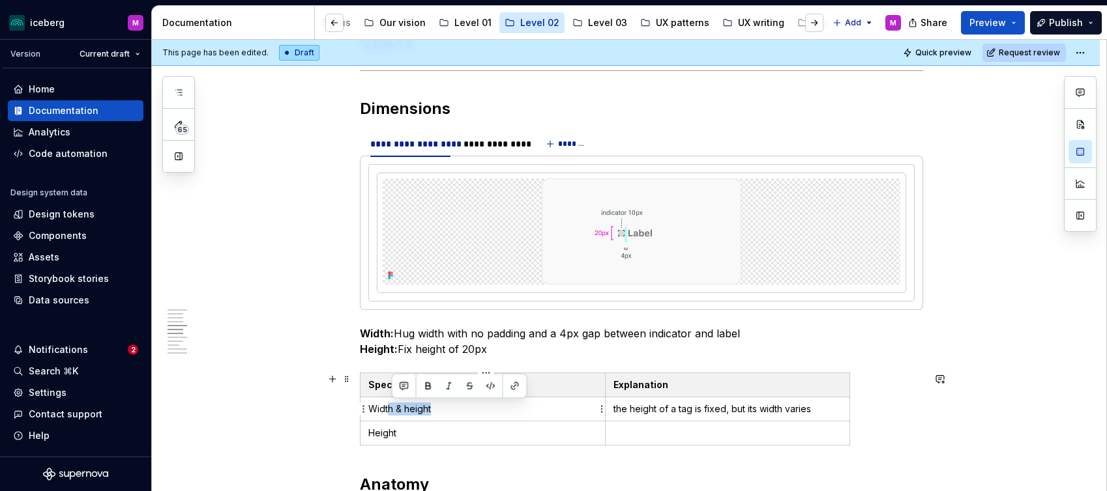
drag, startPoint x: 439, startPoint y: 411, endPoint x: 394, endPoint y: 411, distance: 45.0
click at [394, 411] on p "Width & height" at bounding box center [482, 409] width 229 height 13
click at [608, 445] on icon "button" at bounding box center [608, 446] width 6 height 6
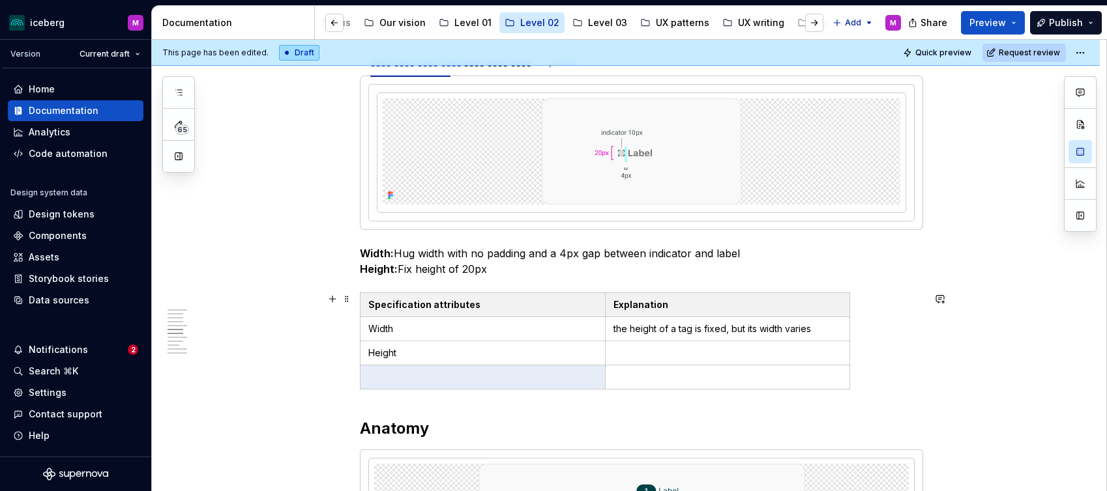
scroll to position [1335, 0]
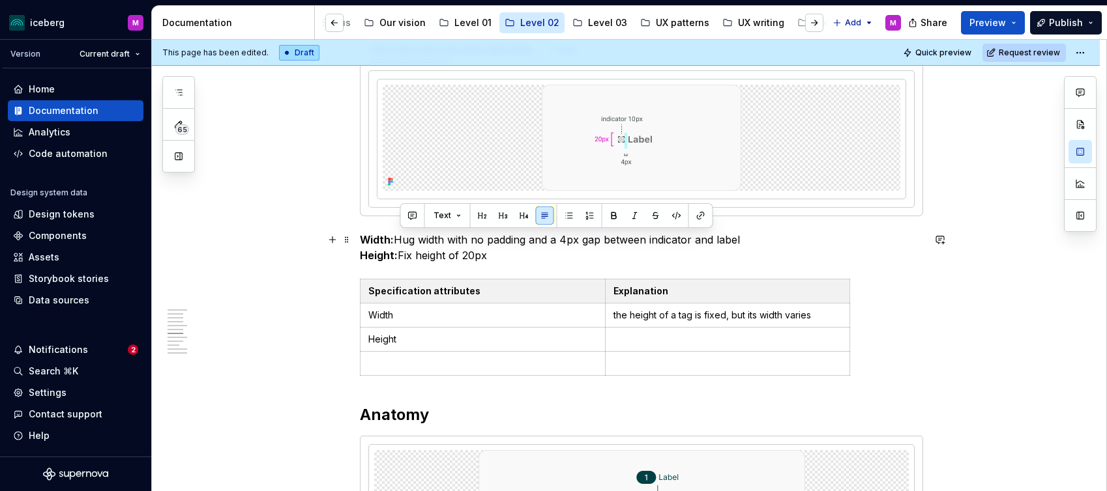
drag, startPoint x: 401, startPoint y: 239, endPoint x: 746, endPoint y: 239, distance: 344.8
click at [746, 239] on p "Width: Hug width with no padding and a 4px gap between indicator and label Heig…" at bounding box center [641, 247] width 563 height 31
copy p "Hug width with no padding and a 4px gap between indicator and label"
click at [740, 313] on p "the height of a tag is fixed, but its width varies" at bounding box center [727, 315] width 229 height 13
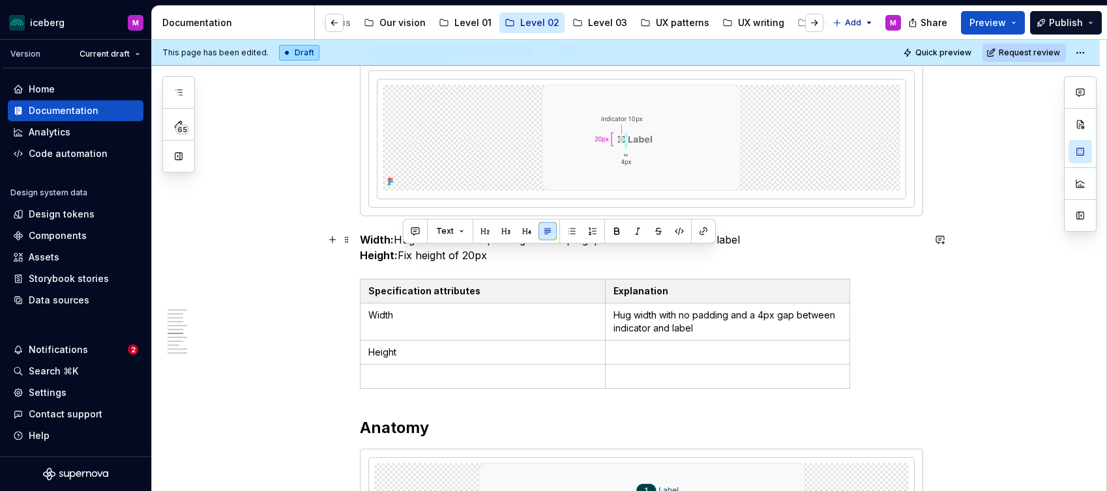
drag, startPoint x: 439, startPoint y: 251, endPoint x: 402, endPoint y: 252, distance: 36.5
click at [402, 252] on p "Width: Hug width with no padding and a 4px gap between indicator and label Heig…" at bounding box center [641, 247] width 563 height 31
copy p "Fix height of 20px"
click at [645, 348] on p at bounding box center [727, 352] width 229 height 13
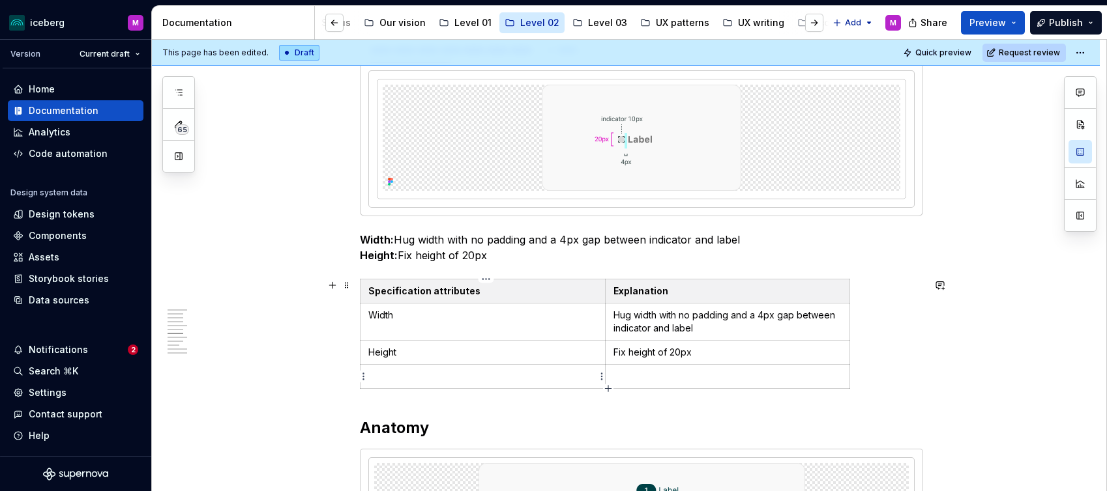
click at [477, 377] on p at bounding box center [482, 376] width 229 height 13
click at [361, 376] on html "iceberg M Version Current draft Home Documentation Analytics Code automation De…" at bounding box center [553, 245] width 1107 height 491
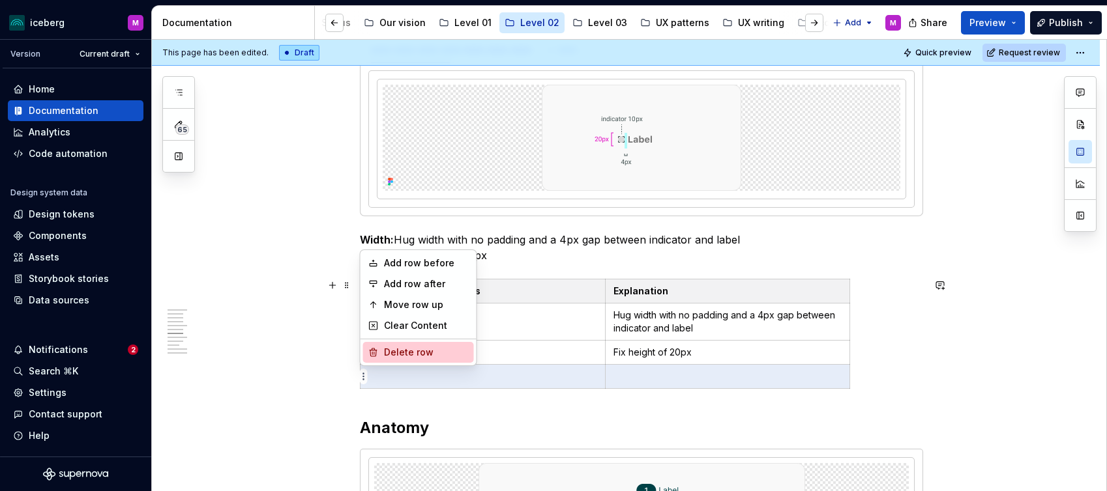
drag, startPoint x: 390, startPoint y: 351, endPoint x: 398, endPoint y: 345, distance: 10.2
click at [390, 351] on div "Delete row" at bounding box center [426, 352] width 85 height 13
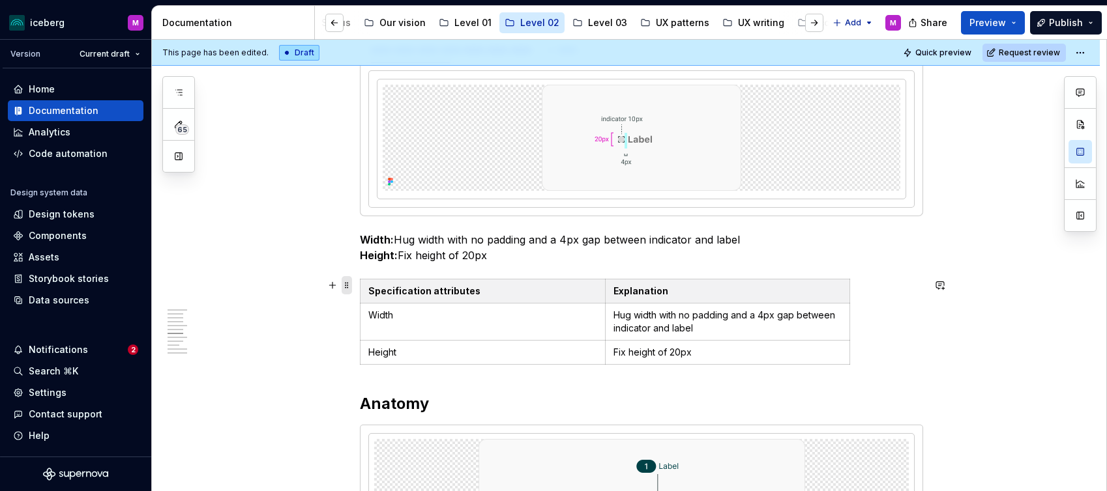
click at [347, 282] on span at bounding box center [346, 285] width 10 height 18
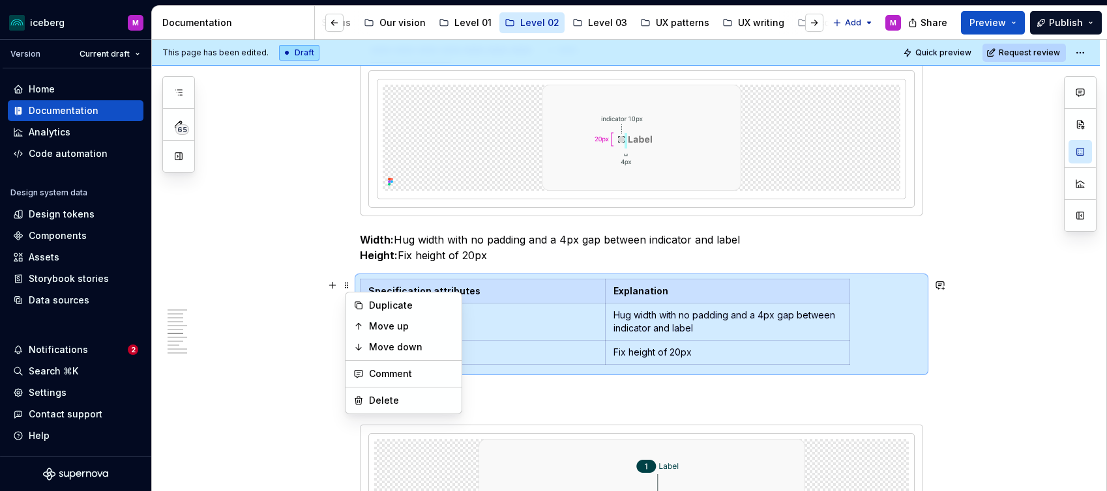
click at [554, 265] on div "**********" at bounding box center [641, 374] width 563 height 2881
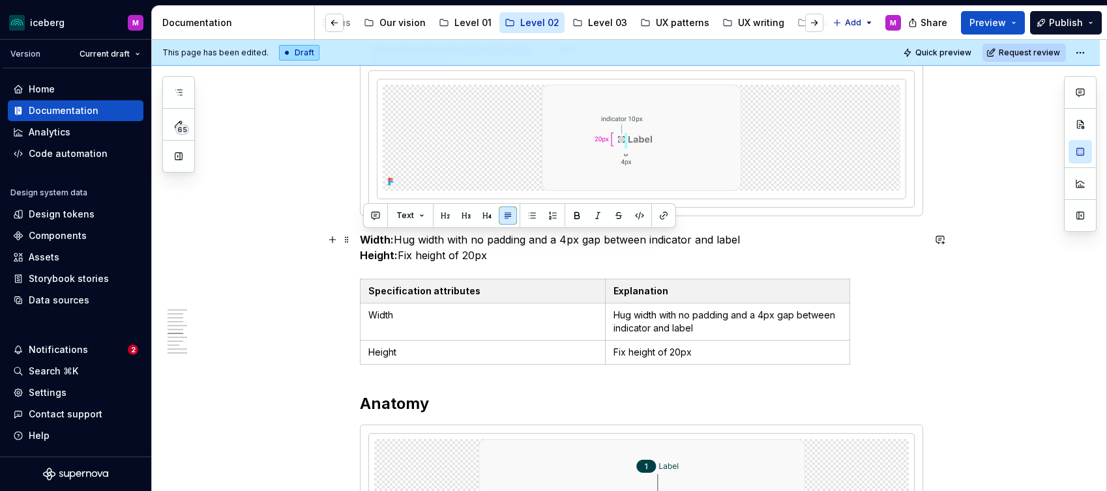
drag, startPoint x: 453, startPoint y: 250, endPoint x: 362, endPoint y: 240, distance: 91.2
click at [362, 240] on div "**********" at bounding box center [626, 440] width 948 height 3075
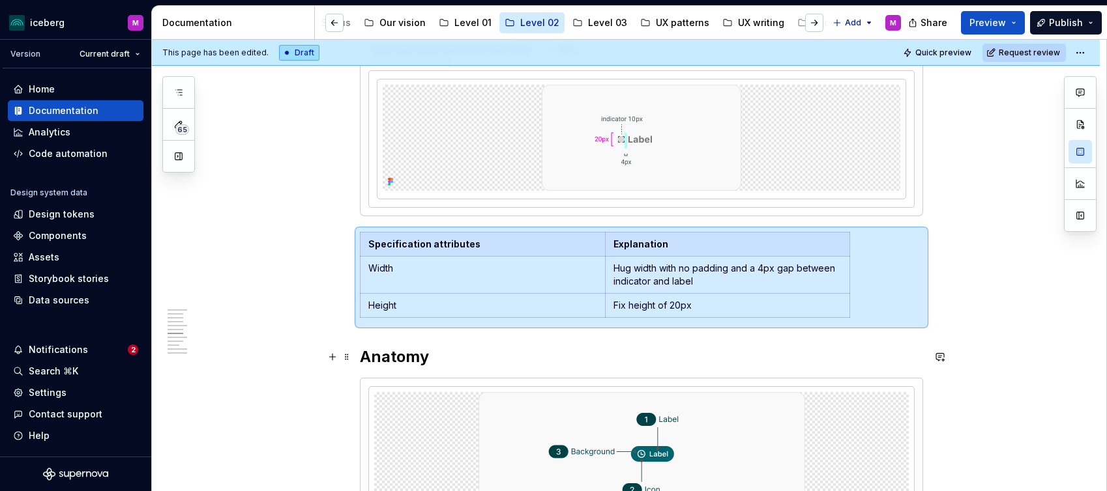
click at [556, 347] on h2 "Anatomy" at bounding box center [641, 357] width 563 height 21
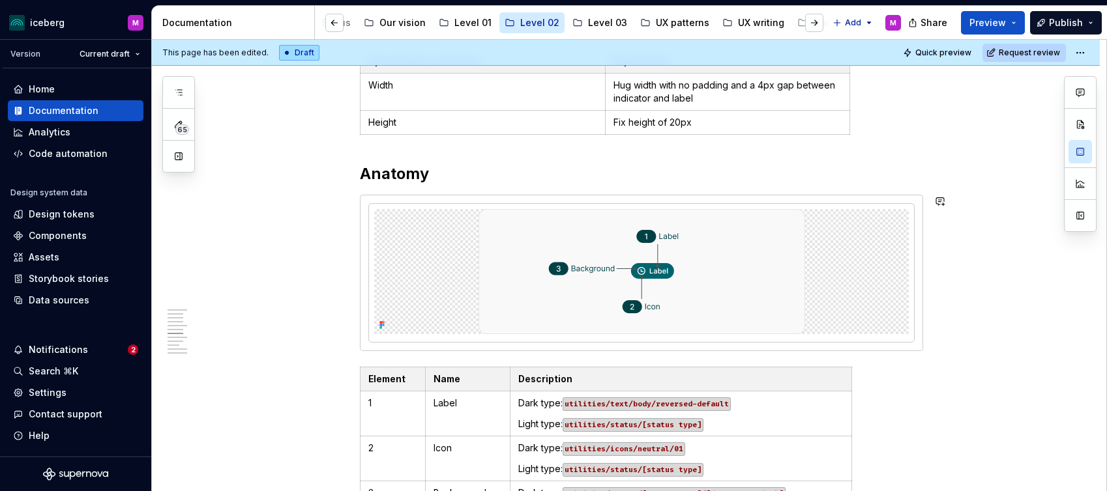
scroll to position [1569, 0]
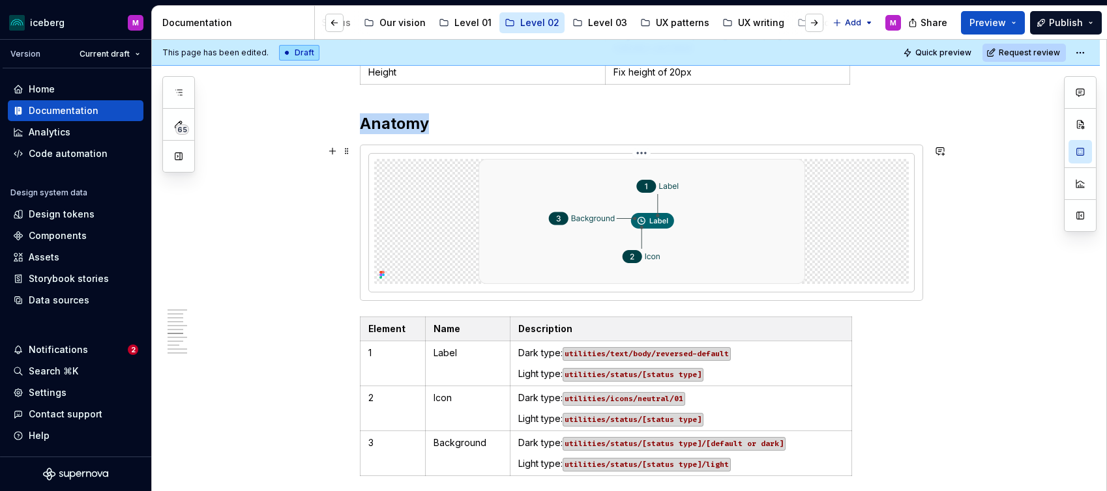
click at [648, 220] on img at bounding box center [641, 221] width 327 height 125
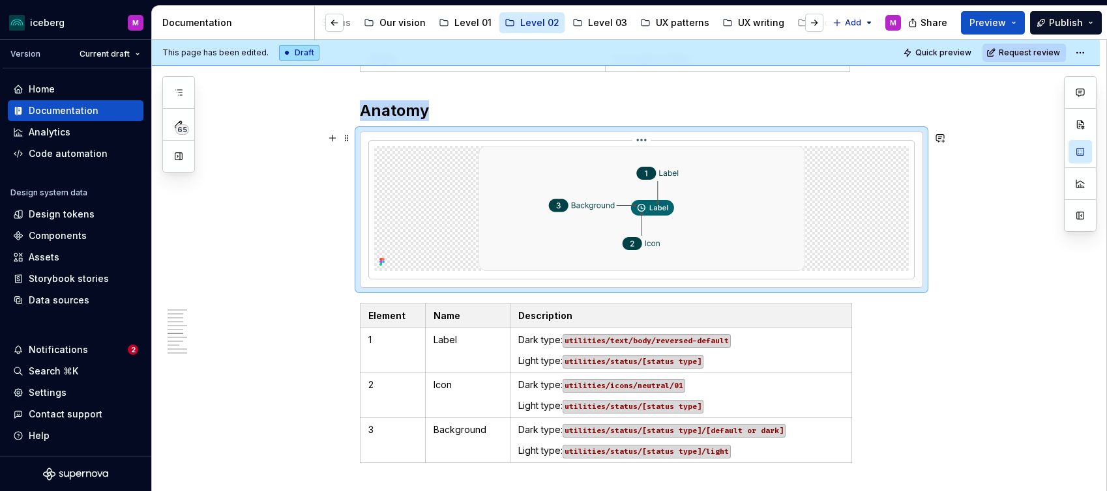
scroll to position [1584, 0]
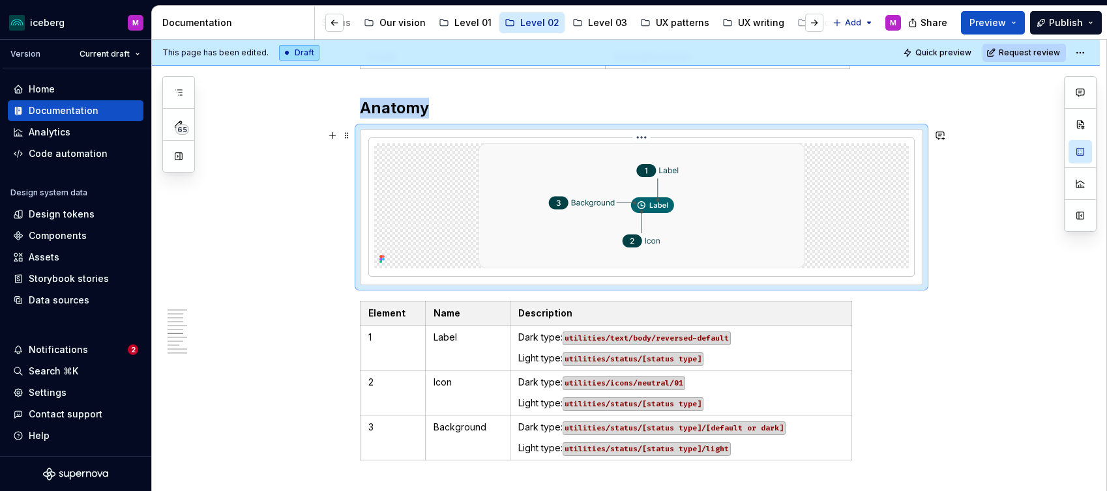
click at [636, 203] on img at bounding box center [641, 205] width 327 height 125
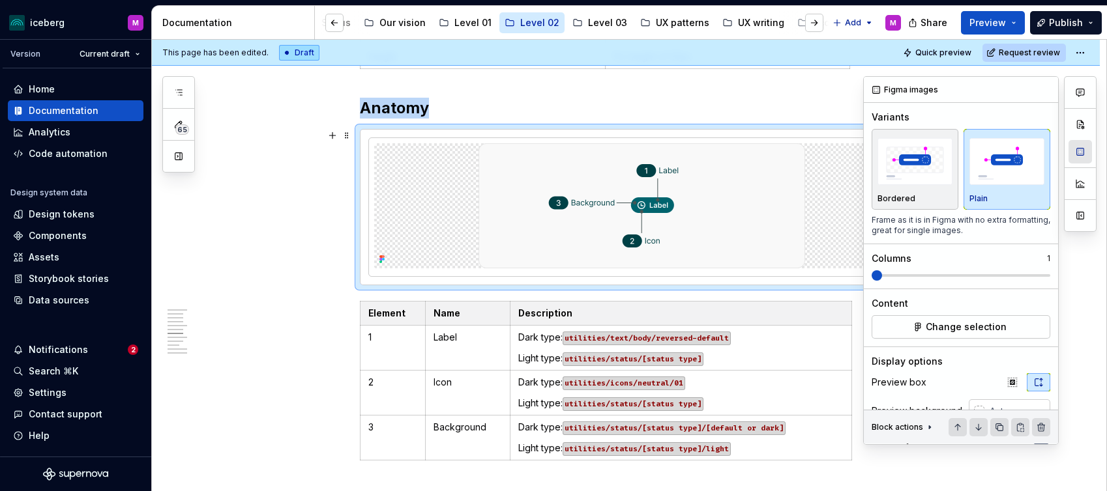
click at [1078, 155] on button "button" at bounding box center [1079, 151] width 23 height 23
click at [962, 323] on span "Change selection" at bounding box center [965, 327] width 81 height 13
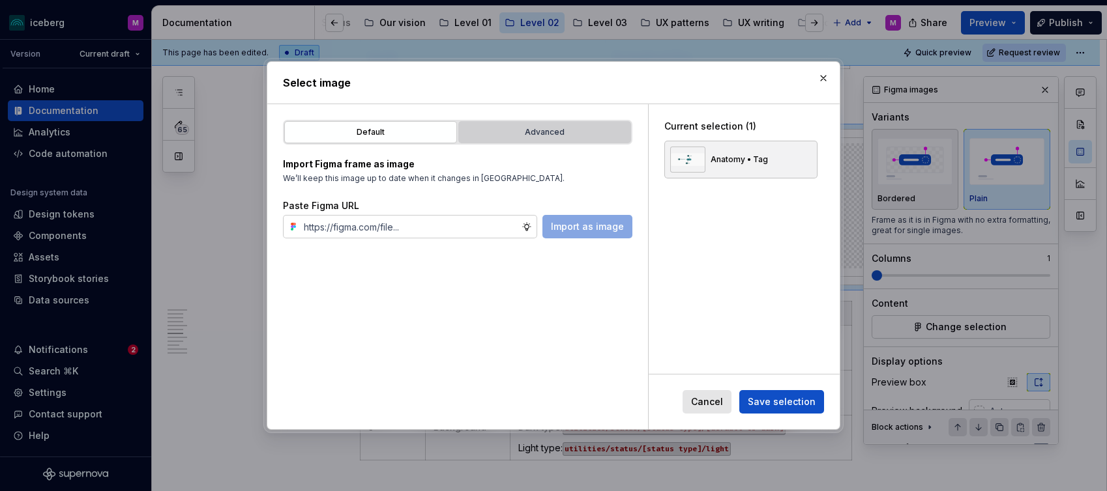
click at [504, 141] on button "Advanced" at bounding box center [544, 132] width 173 height 22
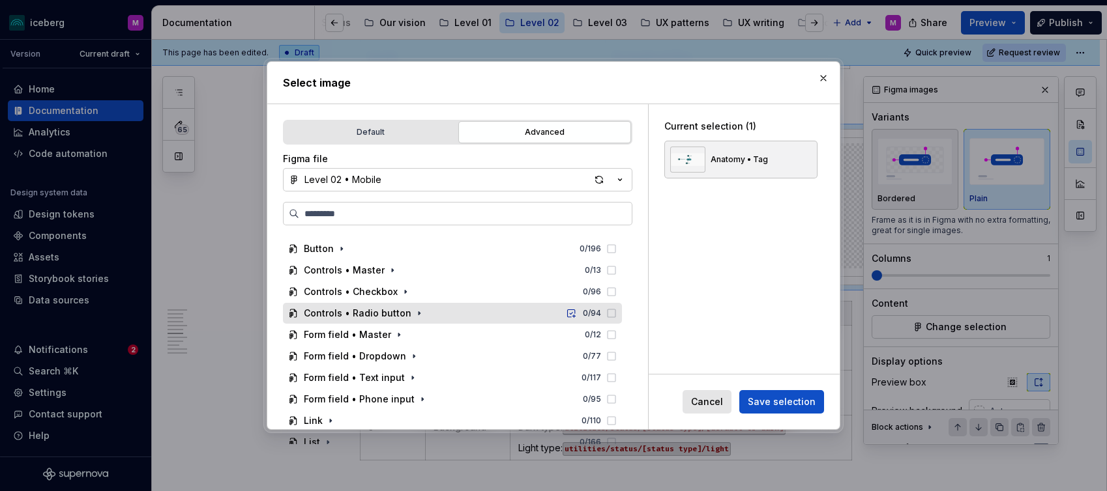
scroll to position [0, 0]
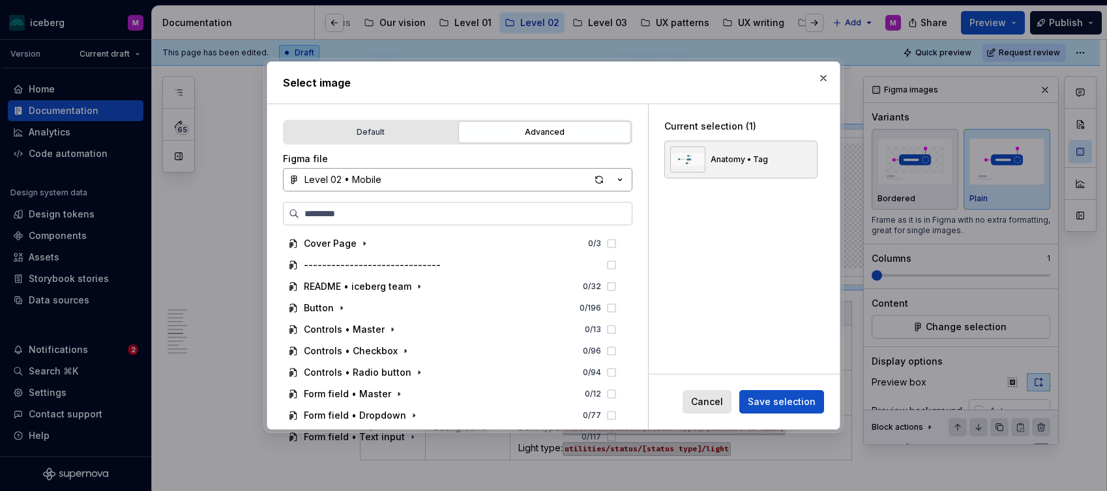
click at [360, 179] on div "Level 02 • Mobile" at bounding box center [342, 179] width 77 height 13
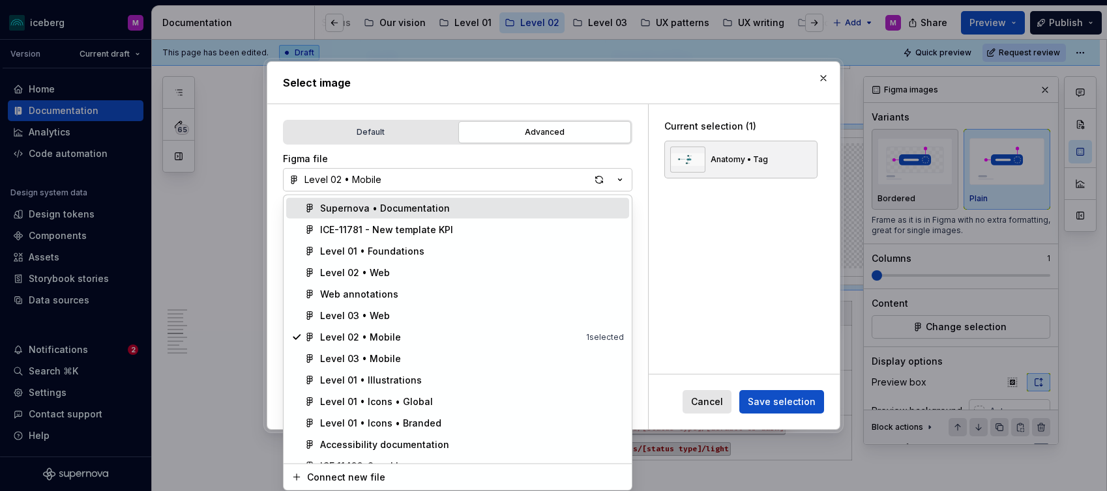
click at [379, 213] on div "Supernova • Documentation" at bounding box center [385, 208] width 130 height 13
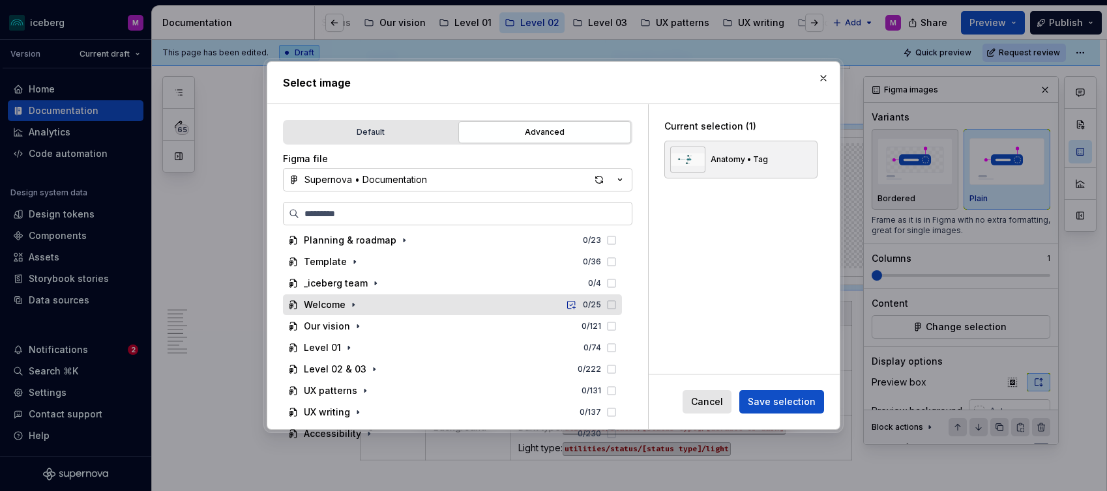
scroll to position [47, 0]
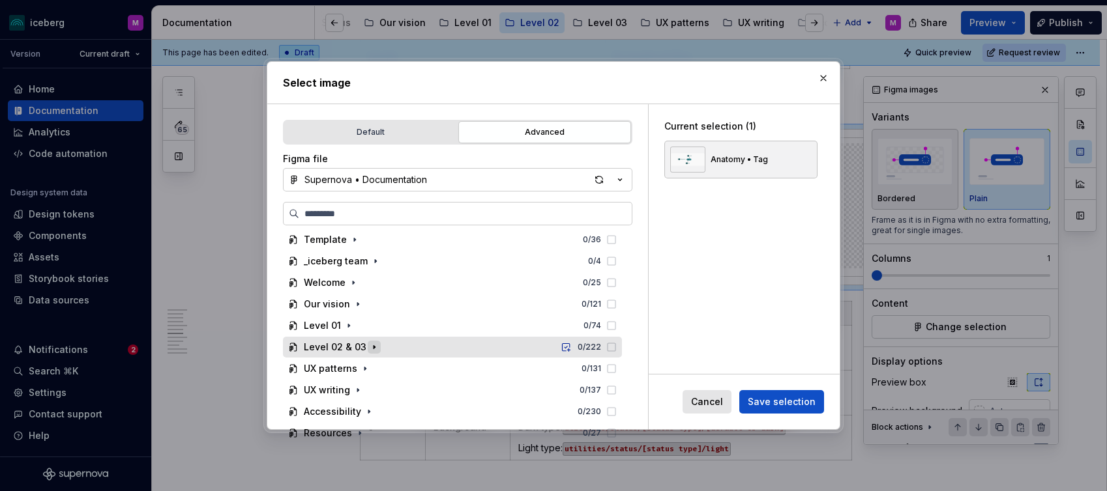
click at [369, 344] on icon "button" at bounding box center [374, 347] width 10 height 10
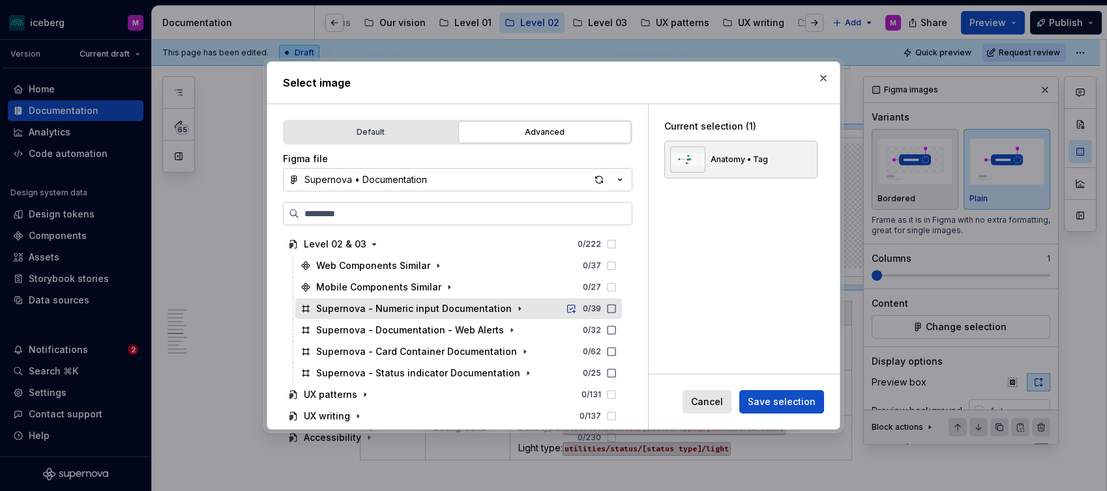
scroll to position [162, 0]
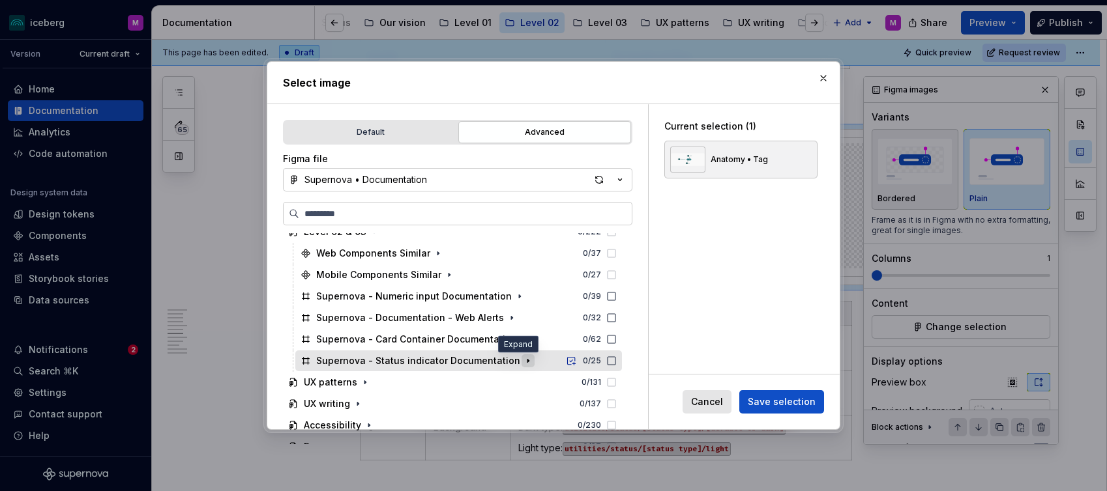
click at [527, 362] on icon "button" at bounding box center [527, 361] width 1 height 3
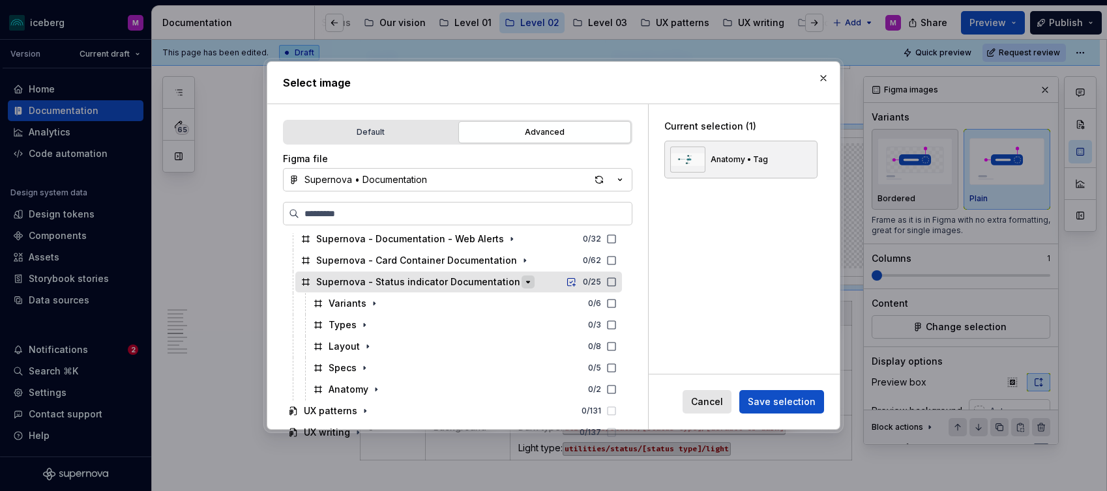
scroll to position [281, 0]
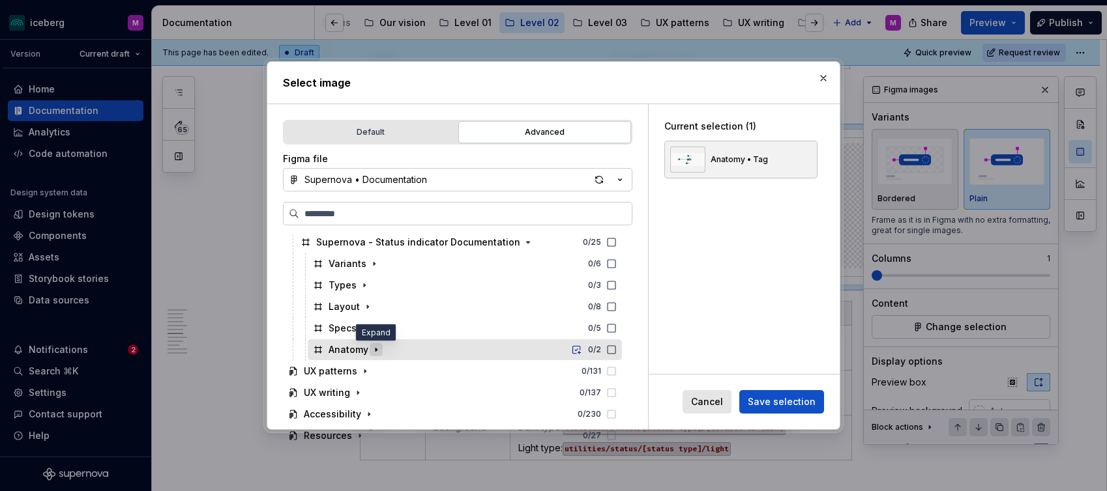
click at [376, 355] on icon "button" at bounding box center [376, 350] width 10 height 10
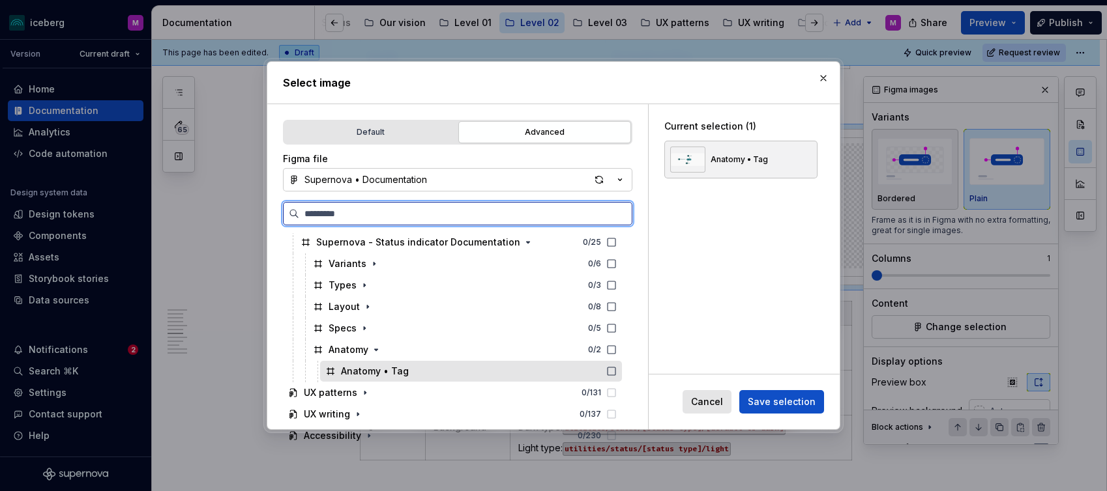
click at [617, 372] on icon at bounding box center [611, 371] width 10 height 10
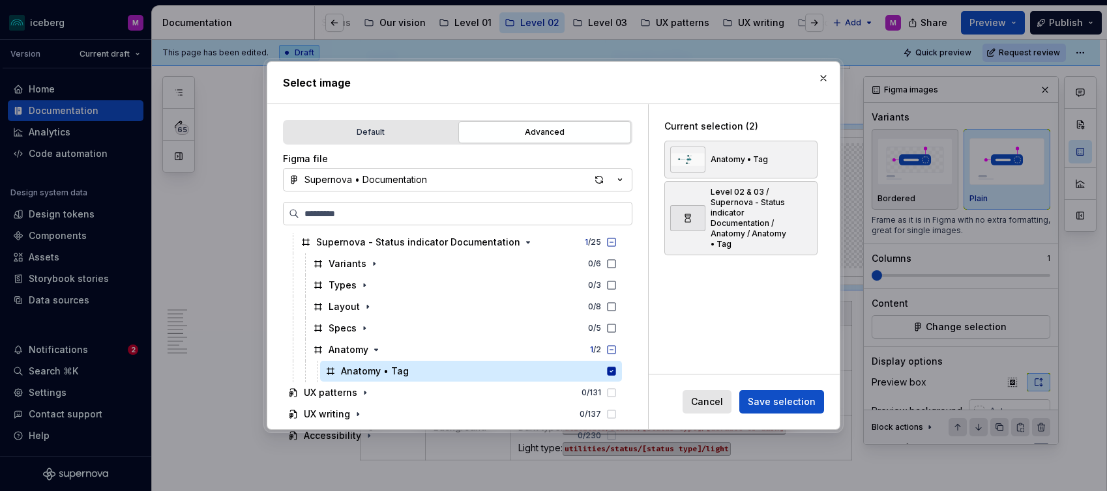
click at [760, 409] on button "Save selection" at bounding box center [781, 401] width 85 height 23
click at [811, 159] on button "button" at bounding box center [802, 160] width 18 height 18
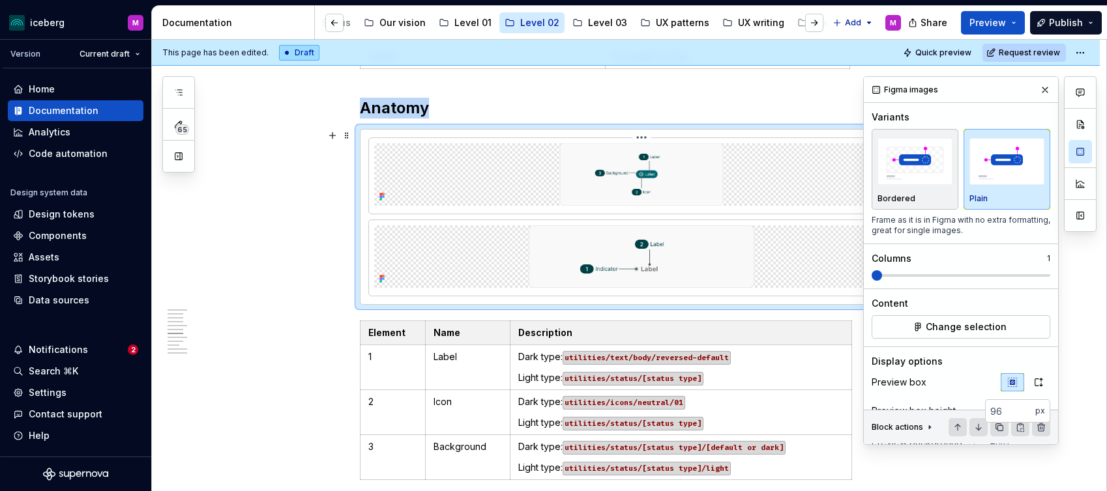
click at [680, 169] on img at bounding box center [641, 174] width 327 height 63
click at [670, 179] on img at bounding box center [641, 174] width 327 height 63
click at [643, 137] on html "iceberg M Version Current draft Home Documentation Analytics Code automation De…" at bounding box center [553, 245] width 1107 height 491
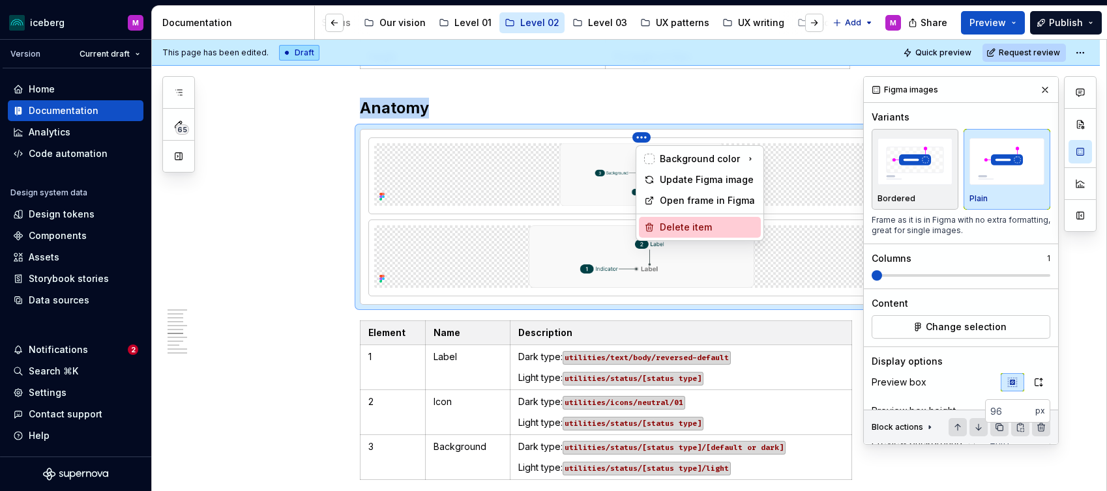
click at [664, 231] on div "Delete item" at bounding box center [708, 227] width 96 height 13
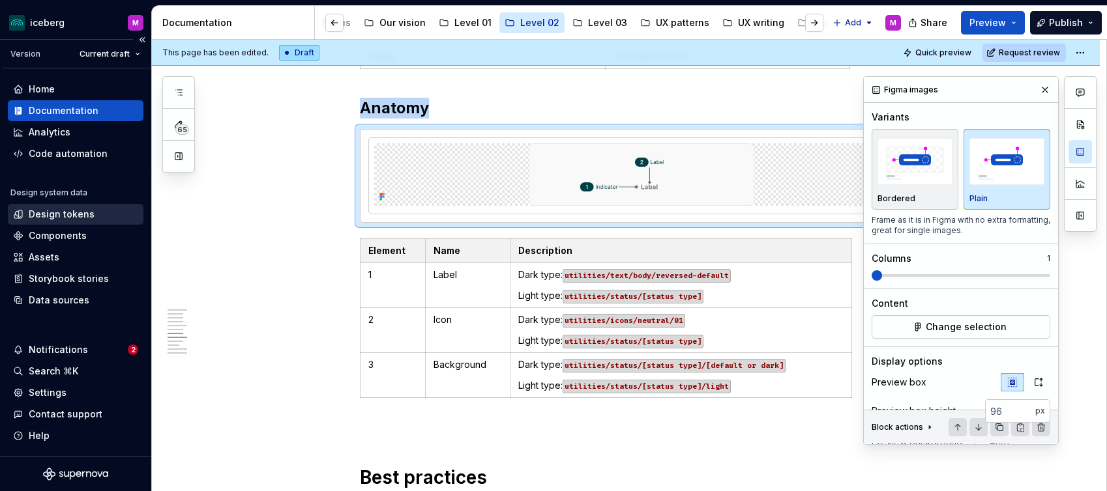
type textarea "*"
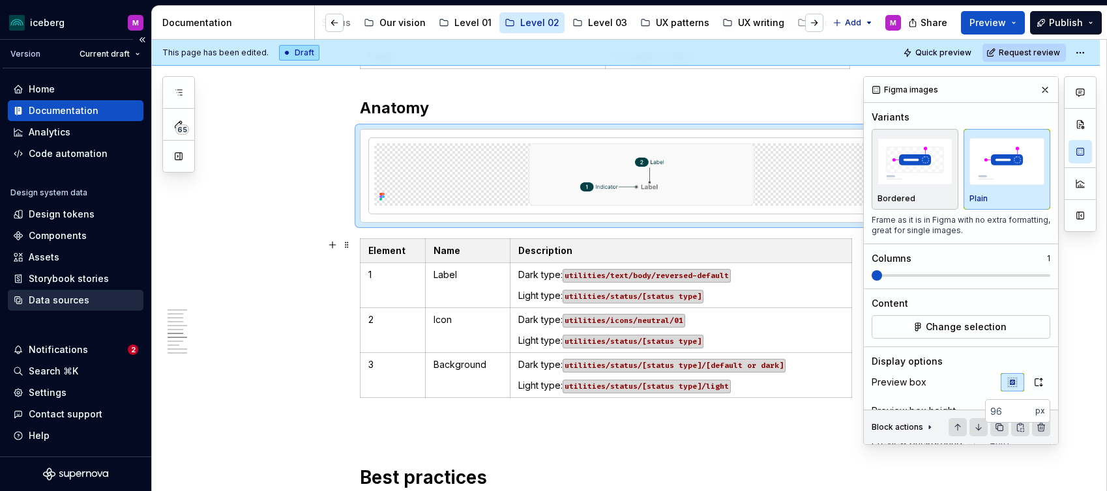
scroll to position [1585, 0]
click at [378, 360] on p "3" at bounding box center [392, 364] width 49 height 13
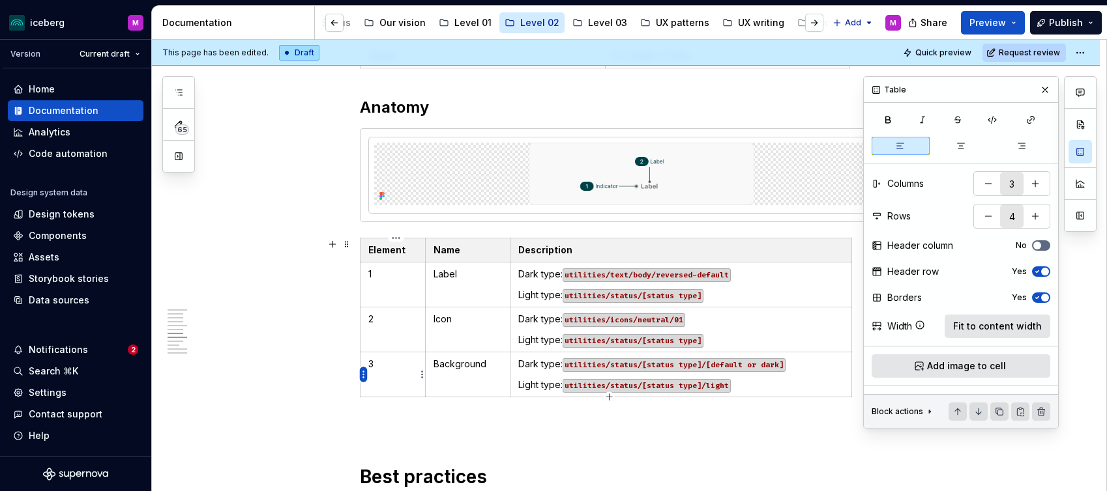
click at [364, 372] on html "iceberg M Version Current draft Home Documentation Analytics Code automation De…" at bounding box center [553, 245] width 1107 height 491
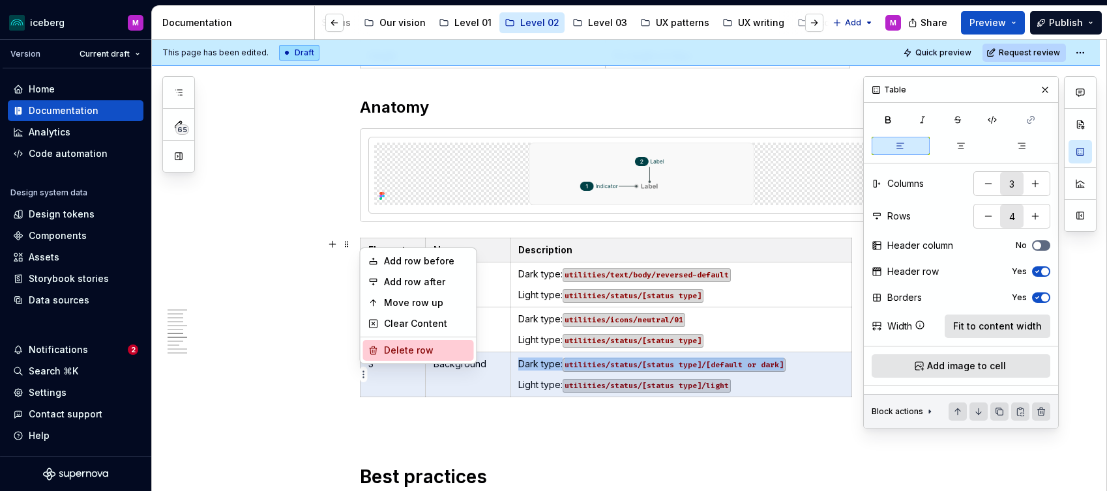
click at [381, 352] on div "Delete row" at bounding box center [418, 350] width 111 height 21
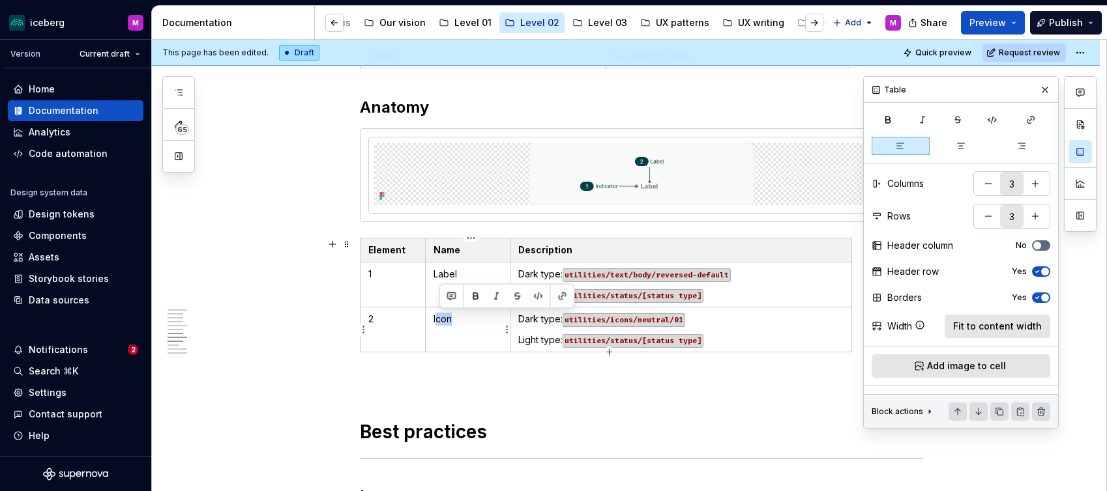
drag, startPoint x: 453, startPoint y: 321, endPoint x: 441, endPoint y: 319, distance: 11.8
click at [441, 319] on p "Icon" at bounding box center [467, 319] width 68 height 13
click at [459, 274] on p "Label" at bounding box center [467, 274] width 68 height 13
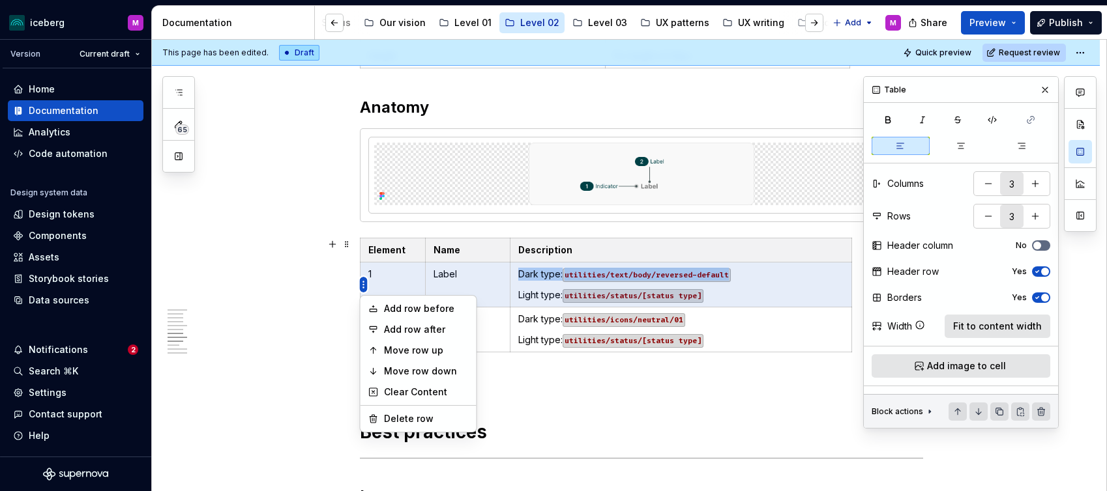
click at [362, 283] on html "iceberg M Version Current draft Home Documentation Analytics Code automation De…" at bounding box center [553, 245] width 1107 height 491
click at [363, 282] on html "iceberg M Version Current draft Home Documentation Analytics Code automation De…" at bounding box center [553, 245] width 1107 height 491
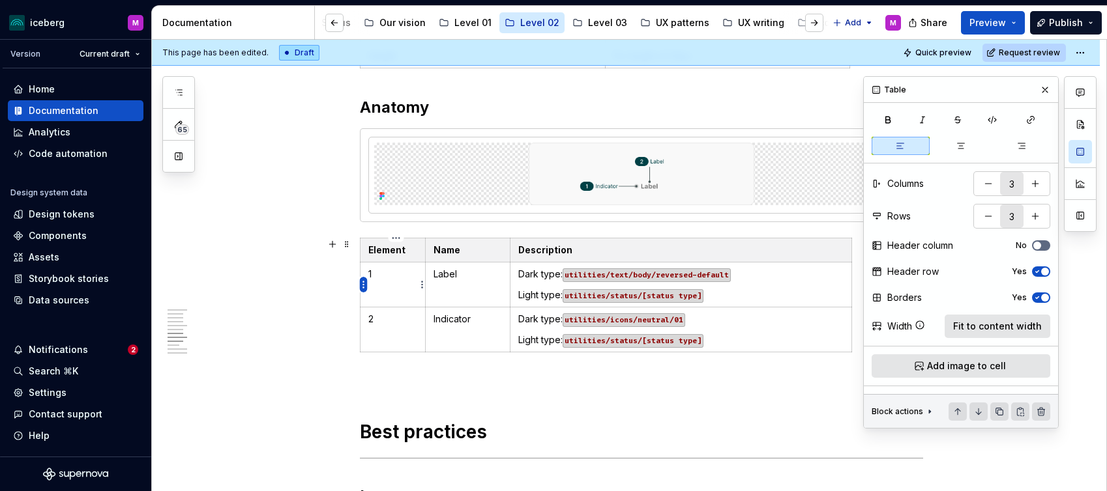
click at [363, 282] on html "iceberg M Version Current draft Home Documentation Analytics Code automation De…" at bounding box center [553, 245] width 1107 height 491
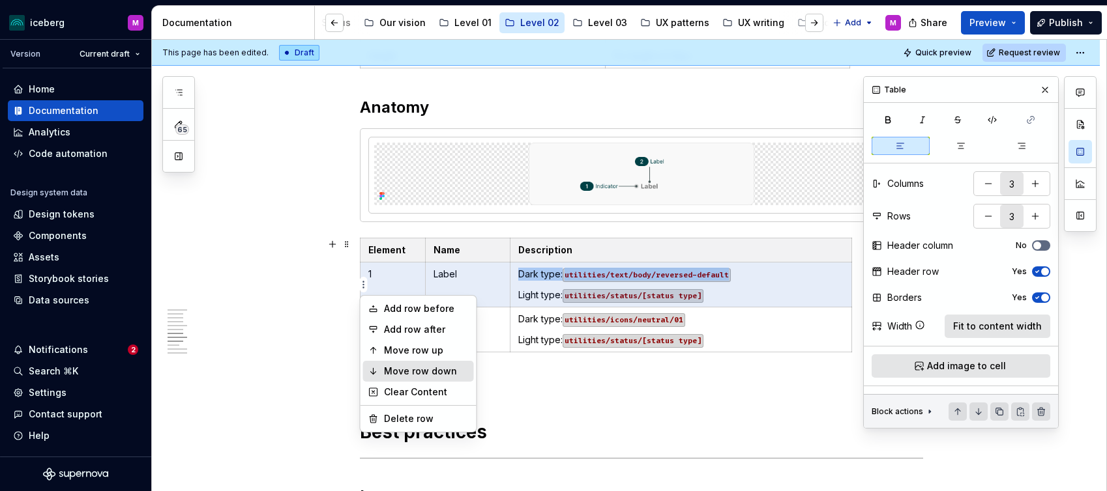
click at [415, 361] on div "Move row down" at bounding box center [418, 371] width 111 height 21
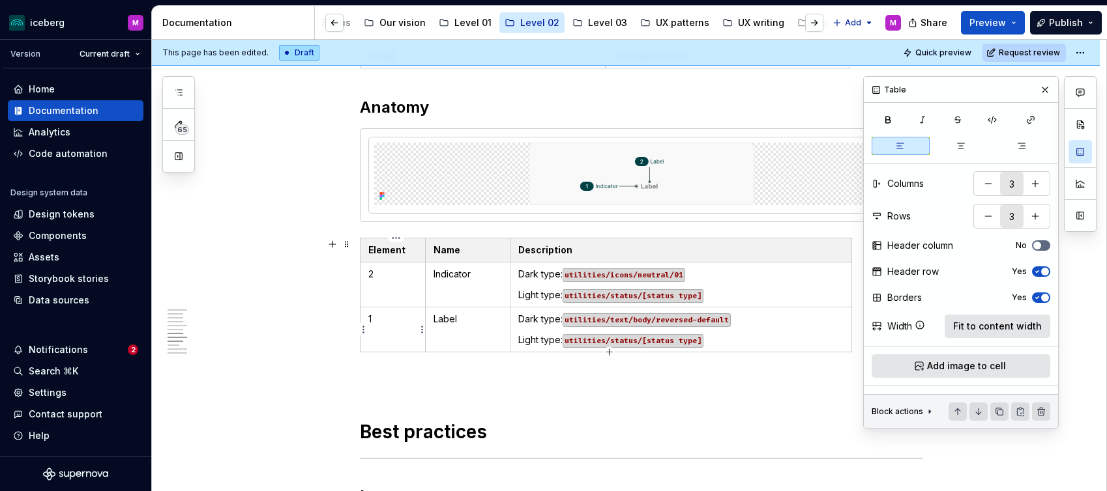
click at [378, 319] on p "1" at bounding box center [392, 319] width 49 height 13
click at [386, 275] on p "2" at bounding box center [392, 274] width 49 height 13
click at [484, 265] on td "Indicator" at bounding box center [467, 285] width 85 height 45
drag, startPoint x: 566, startPoint y: 296, endPoint x: 521, endPoint y: 276, distance: 49.3
click at [521, 276] on td "Dark type: utilities/icons/neutral/01 Light type: utilities/status/[status type]" at bounding box center [680, 285] width 341 height 45
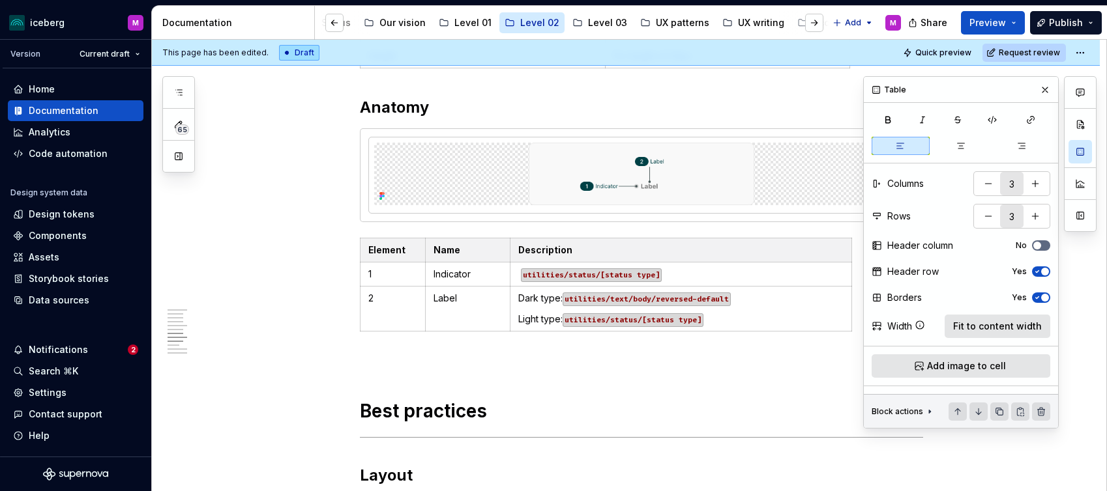
click at [532, 315] on p "Light type: utilities/status/[status type]" at bounding box center [680, 319] width 325 height 13
drag, startPoint x: 843, startPoint y: 313, endPoint x: 611, endPoint y: 325, distance: 233.0
click at [837, 314] on p "Light type: utilities/status/[status type]" at bounding box center [680, 319] width 325 height 13
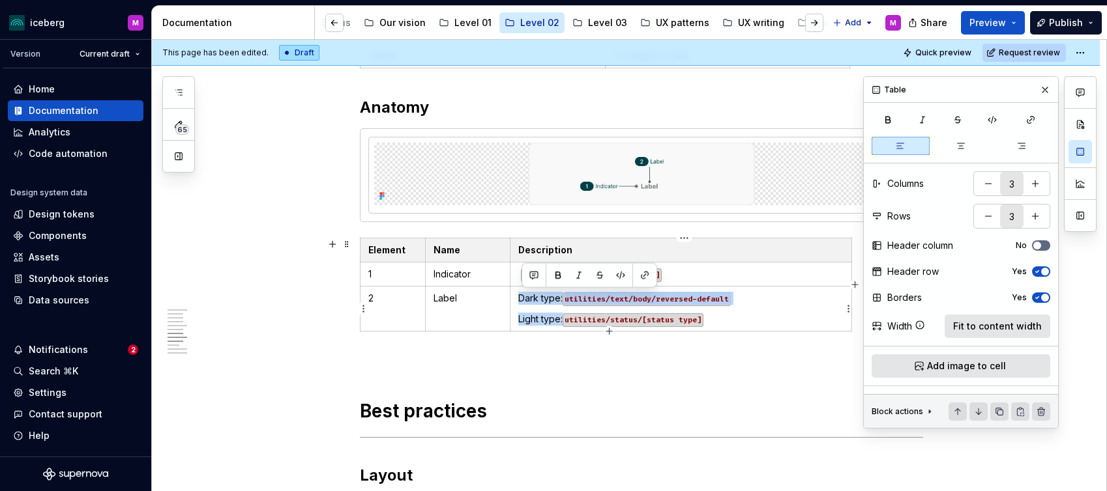
drag, startPoint x: 568, startPoint y: 320, endPoint x: 519, endPoint y: 297, distance: 53.3
click at [519, 297] on td "Dark type: utilities/text/body/reversed-default Light type: utilities/status/[s…" at bounding box center [680, 309] width 341 height 45
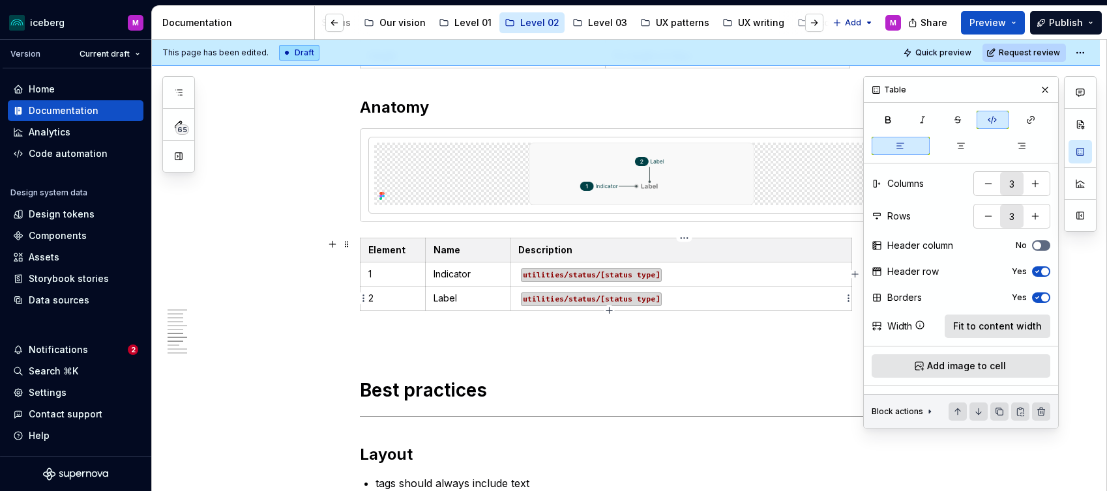
click at [641, 300] on code "utilities/status/[status type]" at bounding box center [591, 300] width 141 height 14
click at [645, 300] on code "utilities/status/[status type]" at bounding box center [591, 300] width 141 height 14
drag, startPoint x: 662, startPoint y: 300, endPoint x: 544, endPoint y: 298, distance: 118.6
click at [544, 298] on code "utilities/status/[status type]" at bounding box center [591, 300] width 141 height 14
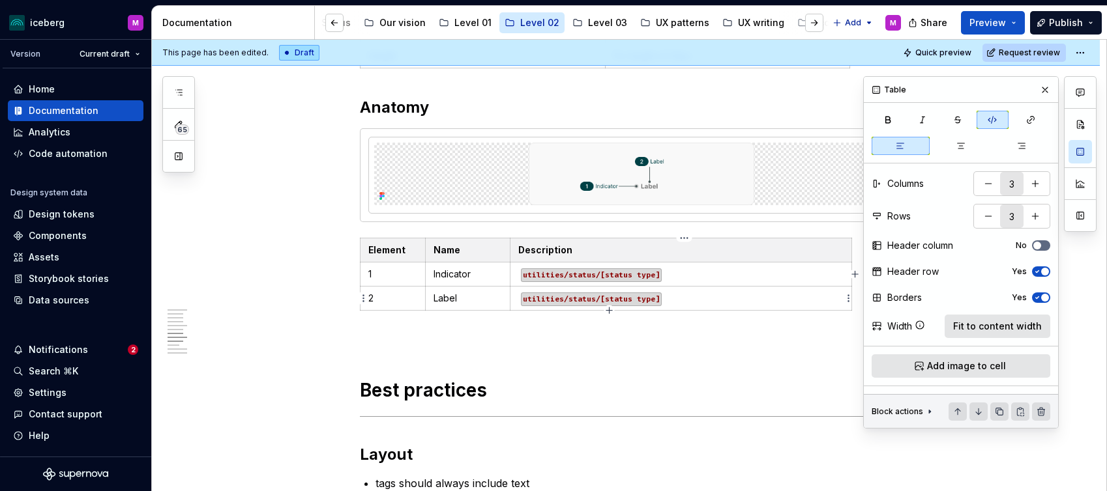
click at [562, 301] on code "utilities/status/[status type]" at bounding box center [591, 300] width 141 height 14
click at [605, 291] on td "utilities/status/[status type]" at bounding box center [680, 299] width 341 height 24
drag, startPoint x: 569, startPoint y: 295, endPoint x: 572, endPoint y: 303, distance: 8.5
click at [569, 295] on code "utilities/status/[status type]" at bounding box center [591, 300] width 141 height 14
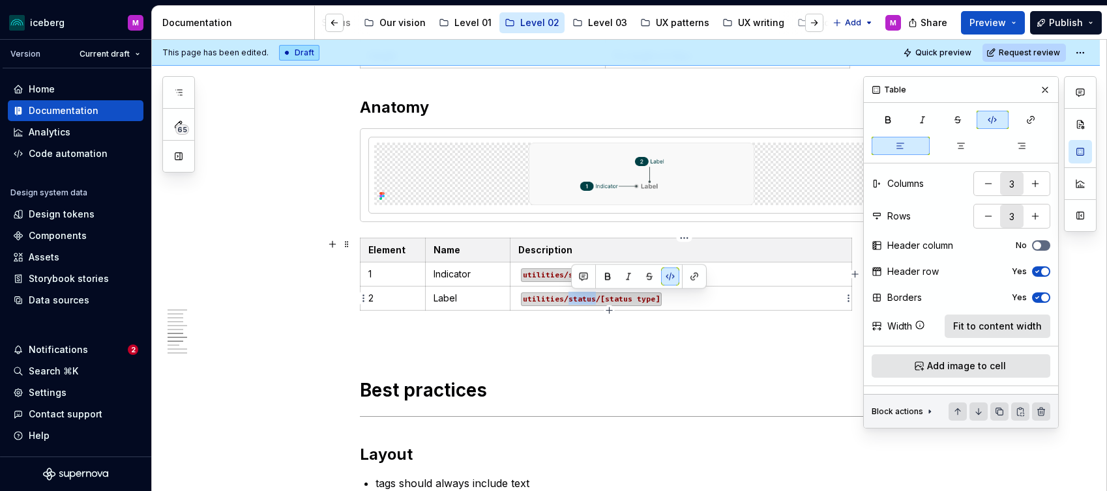
drag, startPoint x: 571, startPoint y: 300, endPoint x: 600, endPoint y: 298, distance: 28.7
click at [600, 298] on code "utilities/status/[status type]" at bounding box center [591, 300] width 141 height 14
drag, startPoint x: 605, startPoint y: 298, endPoint x: 660, endPoint y: 299, distance: 54.1
click at [660, 299] on p "utilities/text/[status type]" at bounding box center [680, 298] width 325 height 13
click at [649, 298] on code "utilities/text/[status type]" at bounding box center [587, 300] width 132 height 14
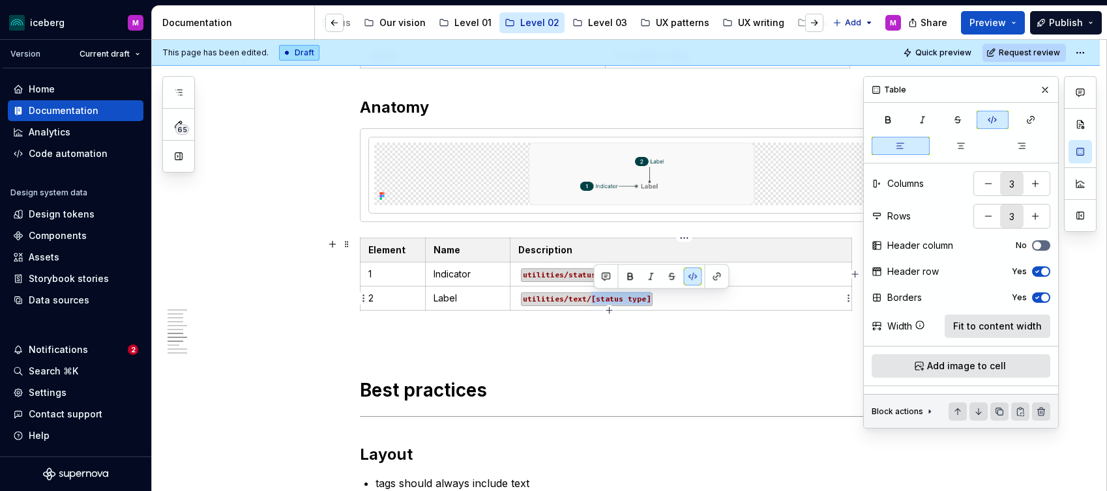
drag, startPoint x: 650, startPoint y: 298, endPoint x: 594, endPoint y: 295, distance: 56.8
click at [594, 295] on code "utilities/text/[status type]" at bounding box center [587, 300] width 132 height 14
click at [690, 300] on p "utilities/text/body/secondary" at bounding box center [680, 298] width 325 height 13
drag, startPoint x: 663, startPoint y: 299, endPoint x: 518, endPoint y: 300, distance: 144.7
click at [518, 300] on td "utilities/text/body/secondary" at bounding box center [680, 299] width 341 height 24
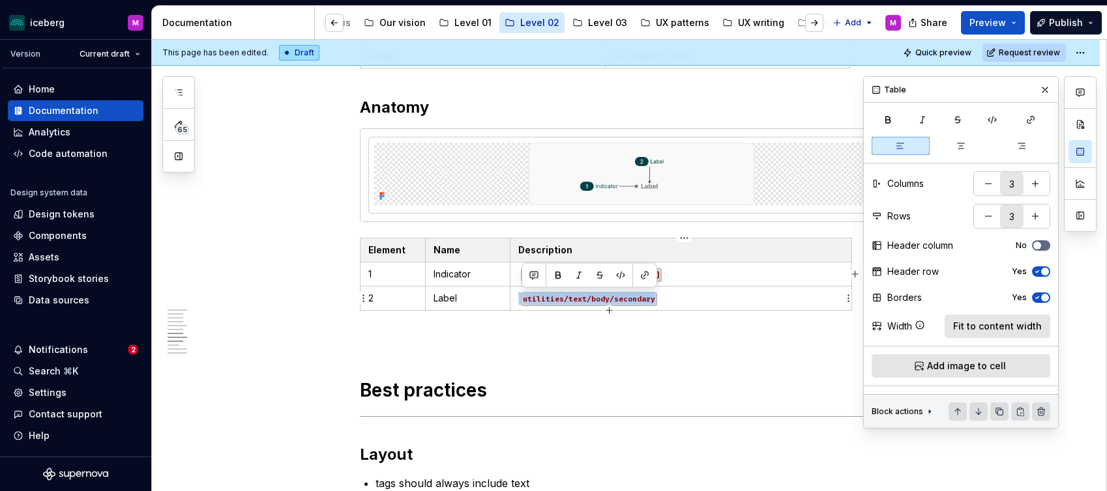
copy p "utilities/text/body/secondary"
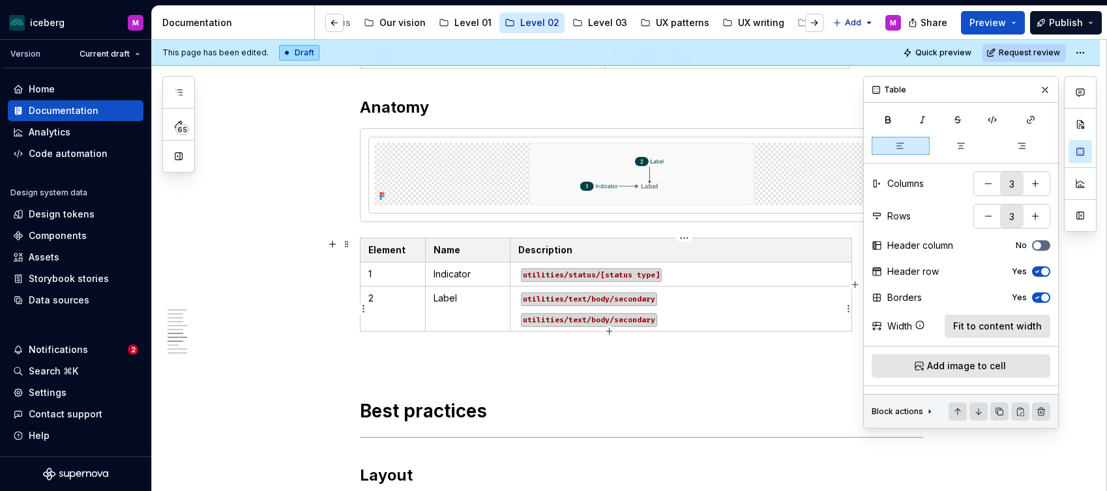
click at [521, 297] on p "utilities/text/body/secondary" at bounding box center [680, 298] width 325 height 13
click at [518, 276] on td "utilities/status/[status type]" at bounding box center [680, 275] width 341 height 24
click at [525, 298] on code "utilities/text/body/secondary" at bounding box center [589, 300] width 136 height 14
click at [589, 323] on code "utilities/text/body/secondary" at bounding box center [632, 320] width 136 height 14
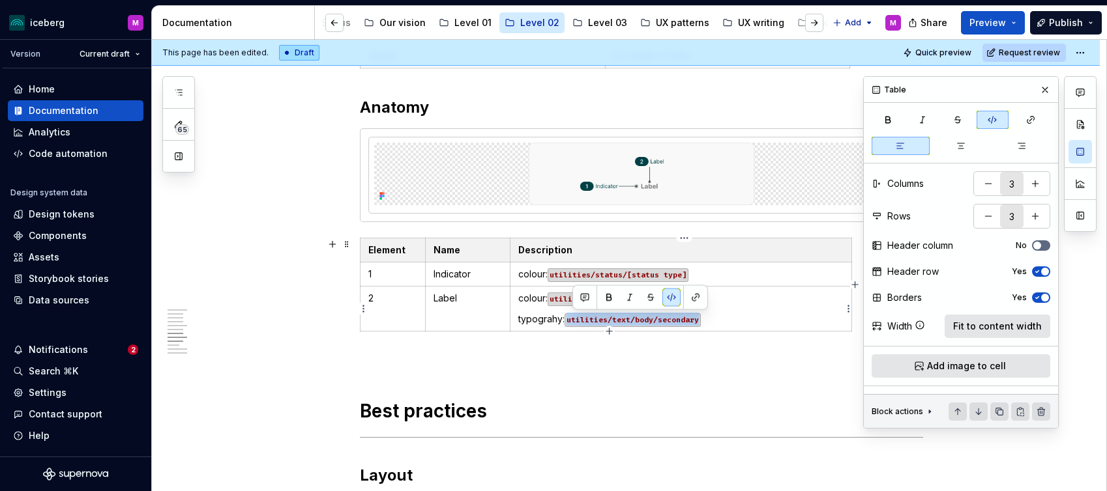
drag, startPoint x: 673, startPoint y: 321, endPoint x: 708, endPoint y: 322, distance: 35.2
click at [708, 322] on p "typograhy: utilities/text/body/secondary" at bounding box center [680, 319] width 325 height 13
click at [654, 364] on p at bounding box center [641, 361] width 563 height 16
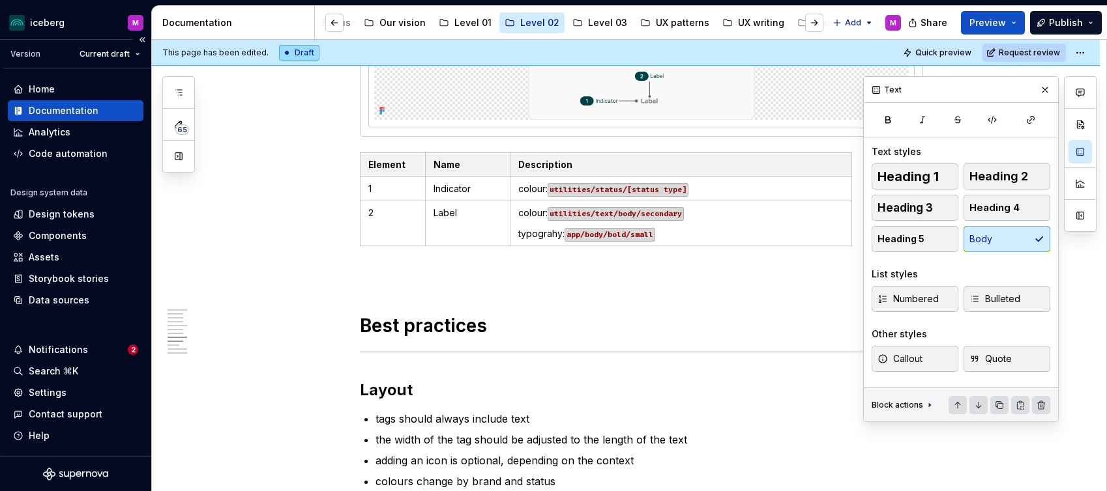
scroll to position [1683, 0]
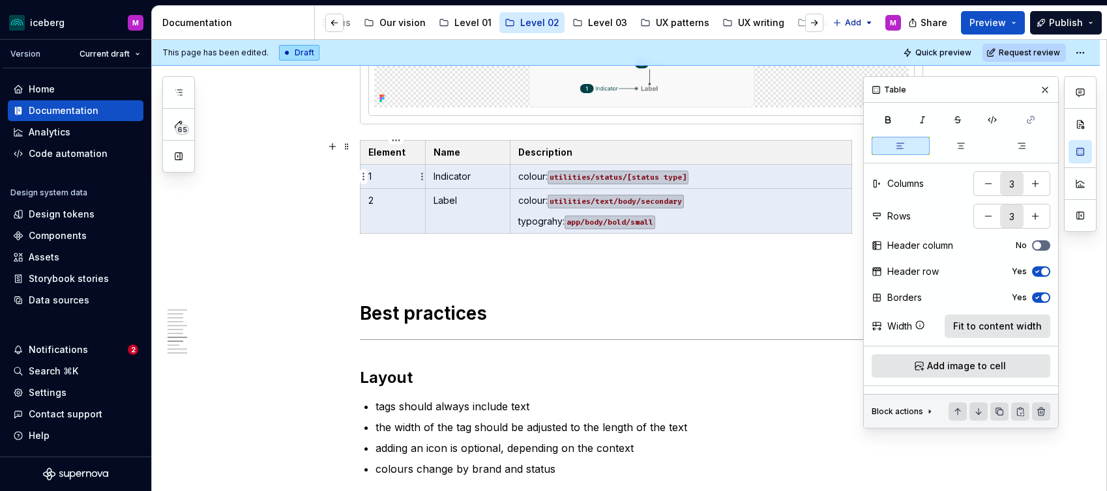
drag, startPoint x: 646, startPoint y: 219, endPoint x: 390, endPoint y: 178, distance: 260.0
click at [390, 178] on tbody "Element Name Description 1 Indicator colour: utilities/status/[status type] 2 L…" at bounding box center [605, 187] width 491 height 93
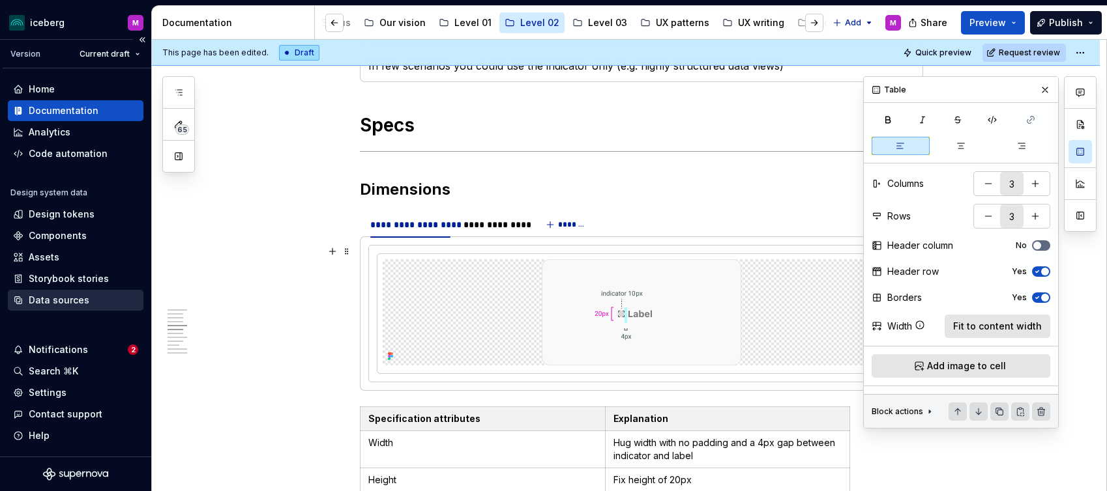
scroll to position [1218, 0]
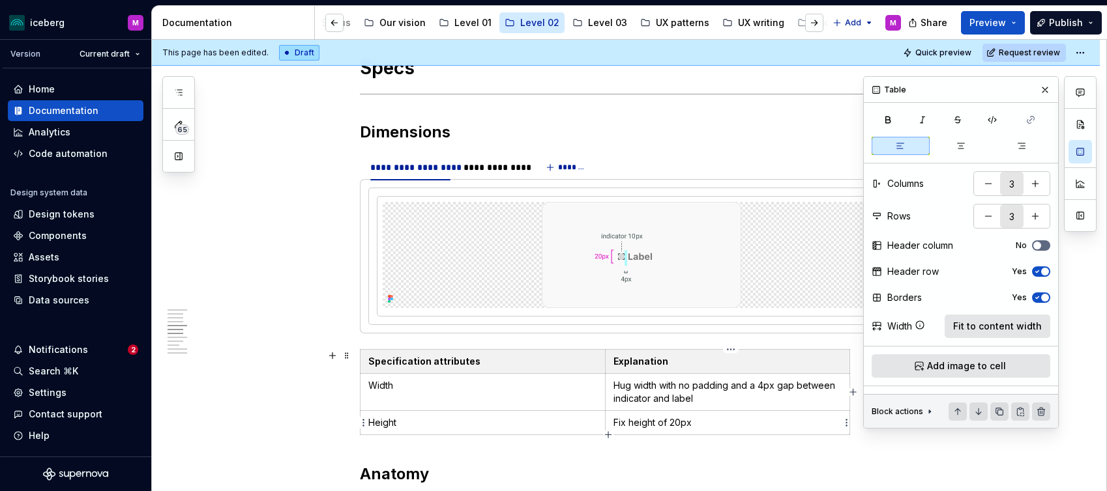
type input "2"
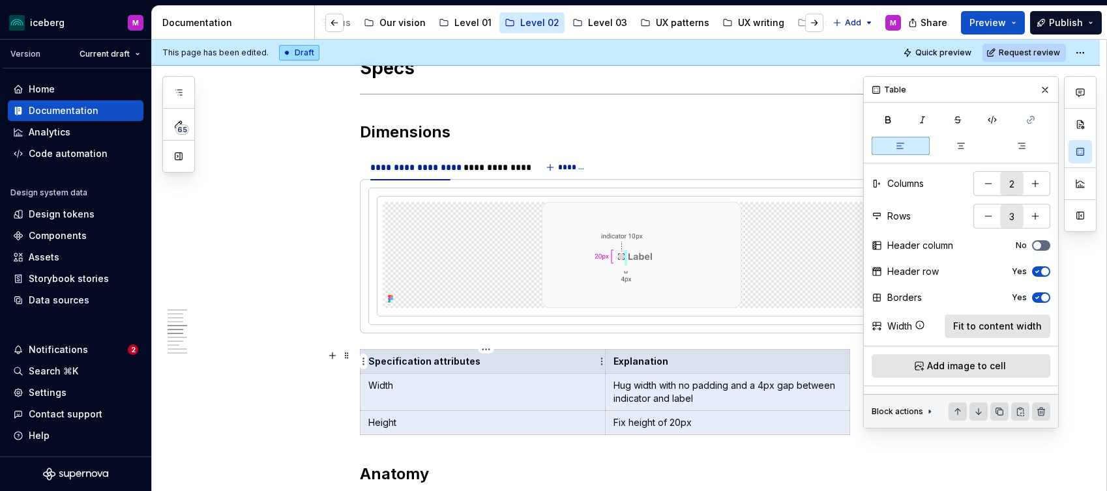
drag, startPoint x: 717, startPoint y: 424, endPoint x: 388, endPoint y: 372, distance: 332.5
click at [382, 371] on tbody "Specification attributes Explanation Width Hug width with no padding and a 4px …" at bounding box center [604, 392] width 489 height 85
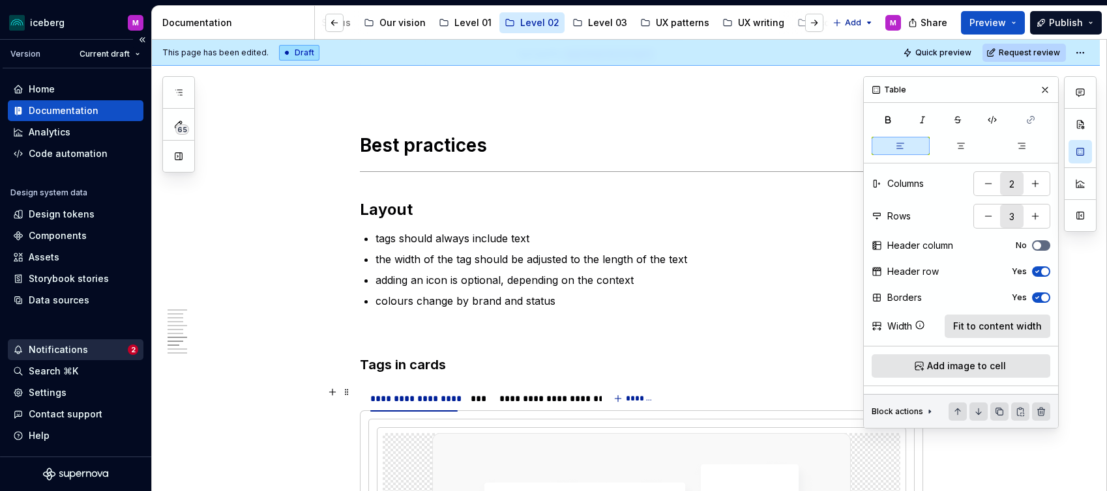
scroll to position [1832, 0]
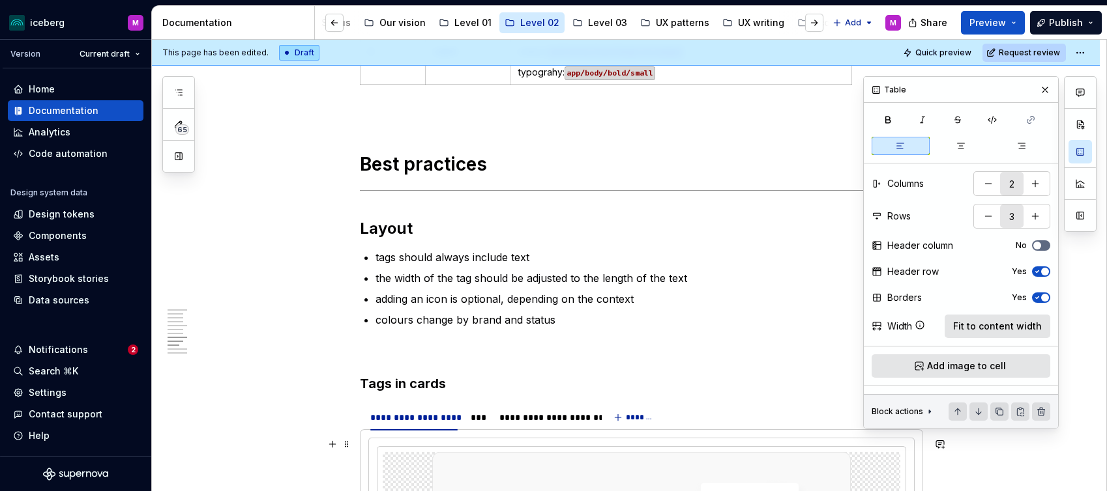
click at [478, 276] on p "the width of the tag should be adjusted to the length of the text" at bounding box center [648, 278] width 547 height 16
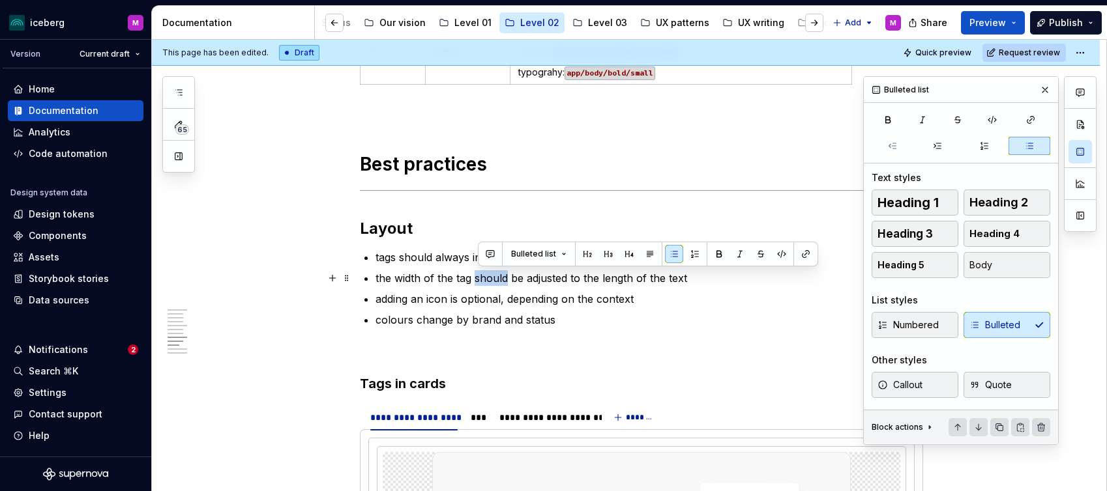
click at [478, 276] on p "the width of the tag should be adjusted to the length of the text" at bounding box center [648, 278] width 547 height 16
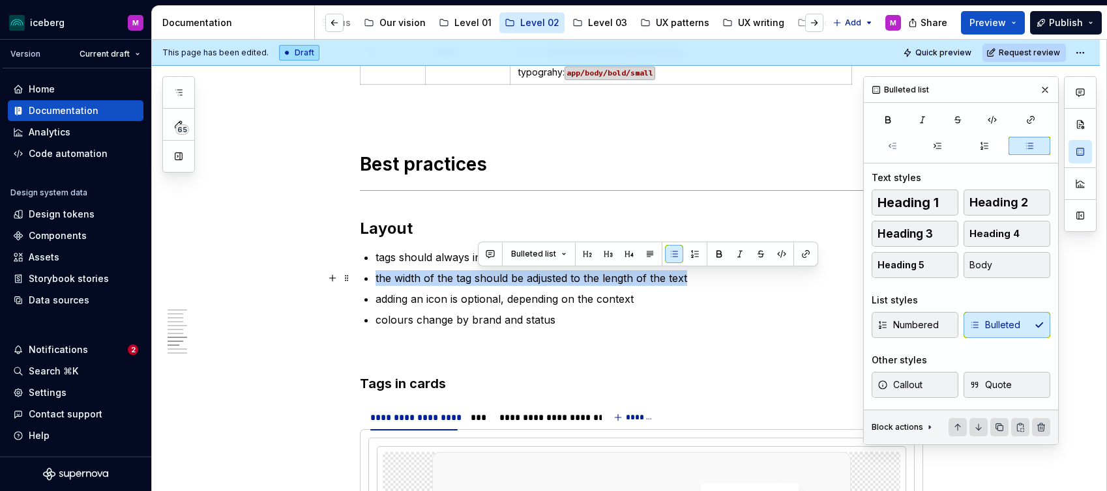
click at [478, 276] on p "the width of the tag should be adjusted to the length of the text" at bounding box center [648, 278] width 547 height 16
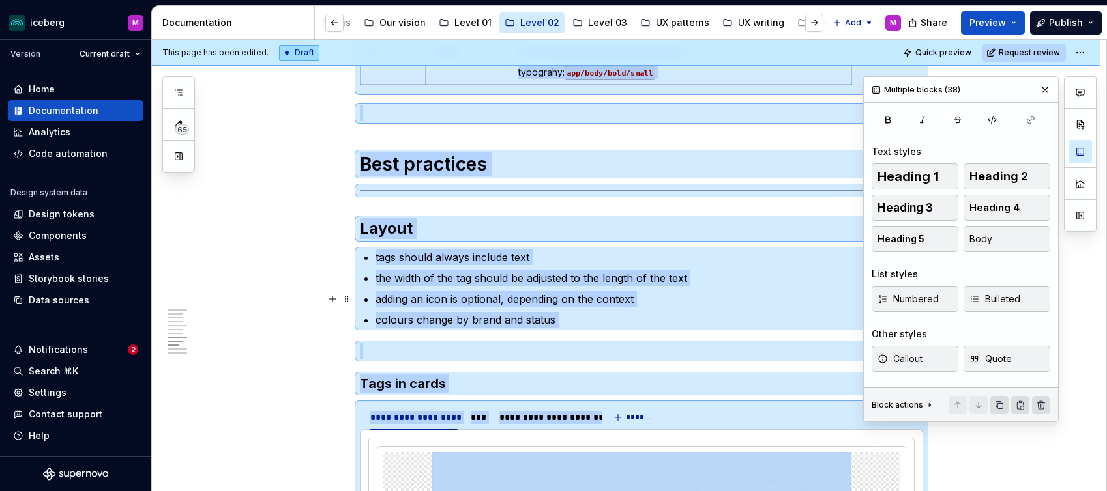
click at [534, 304] on p "adding an icon is optional, depending on the context" at bounding box center [648, 299] width 547 height 16
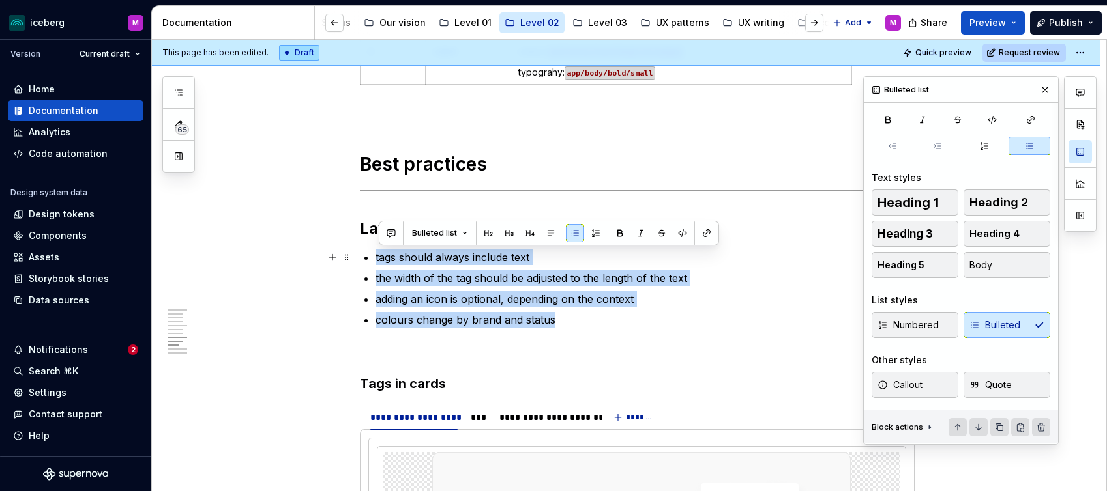
drag, startPoint x: 554, startPoint y: 321, endPoint x: 366, endPoint y: 254, distance: 199.1
click at [598, 309] on ul "tags should always include text the width of the tag should be adjusted to the …" at bounding box center [648, 289] width 547 height 78
drag, startPoint x: 553, startPoint y: 293, endPoint x: 376, endPoint y: 256, distance: 180.5
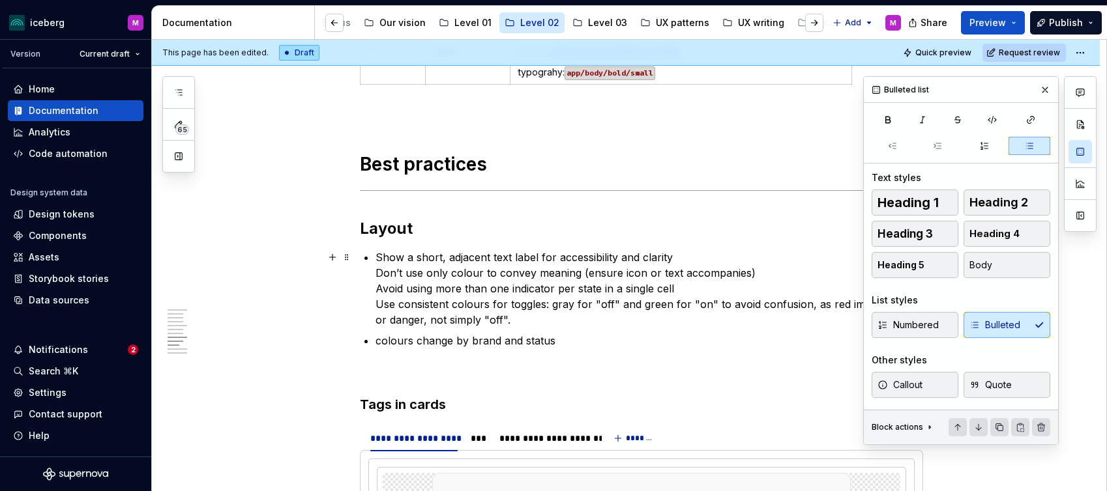
click at [724, 255] on p "Show a short, adjacent text label for accessibility and clarity Don’t use only …" at bounding box center [648, 289] width 547 height 78
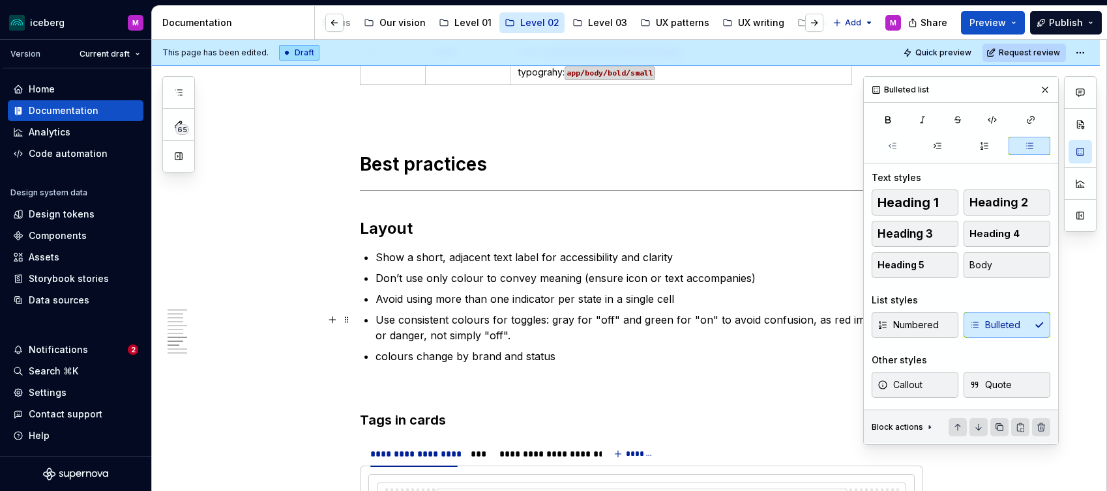
click at [632, 337] on p "Use consistent colours for toggles: gray for "off" and green for "on" to avoid …" at bounding box center [648, 327] width 547 height 31
click at [679, 298] on p "Avoid using more than one indicator per state in a single cell" at bounding box center [648, 299] width 547 height 16
click at [527, 331] on p "Use consistent colours for toggles: gray for "off" and green for "on" to avoid …" at bounding box center [648, 327] width 547 height 31
click at [420, 356] on p "colours change by brand and status" at bounding box center [648, 357] width 547 height 16
click at [455, 357] on p "colours change by brand and status" at bounding box center [648, 357] width 547 height 16
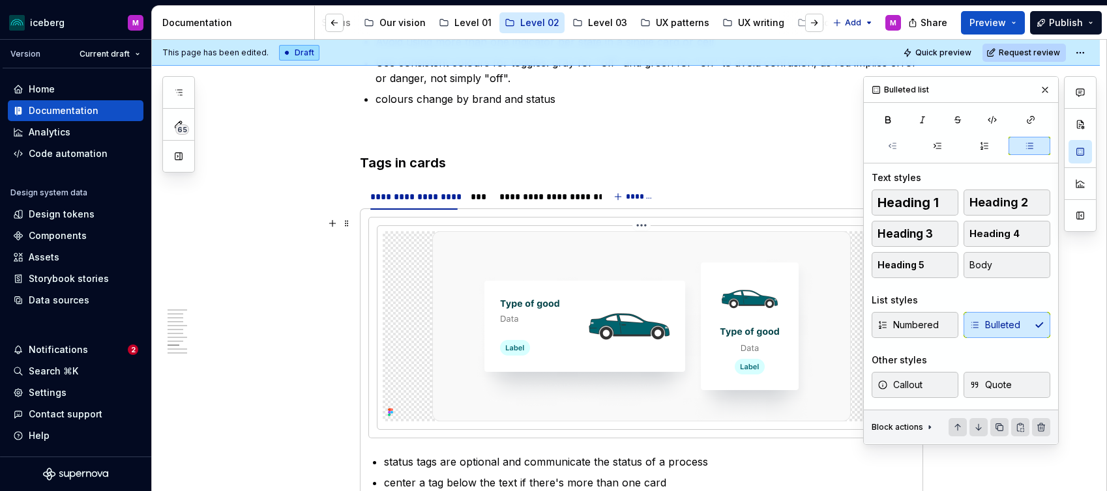
scroll to position [2094, 0]
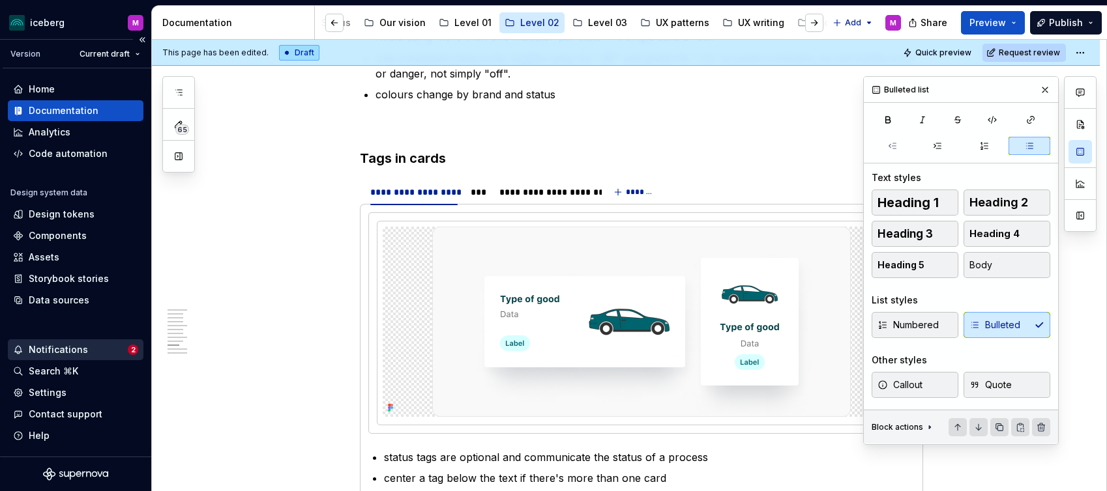
click at [93, 345] on div "Notifications" at bounding box center [70, 349] width 115 height 13
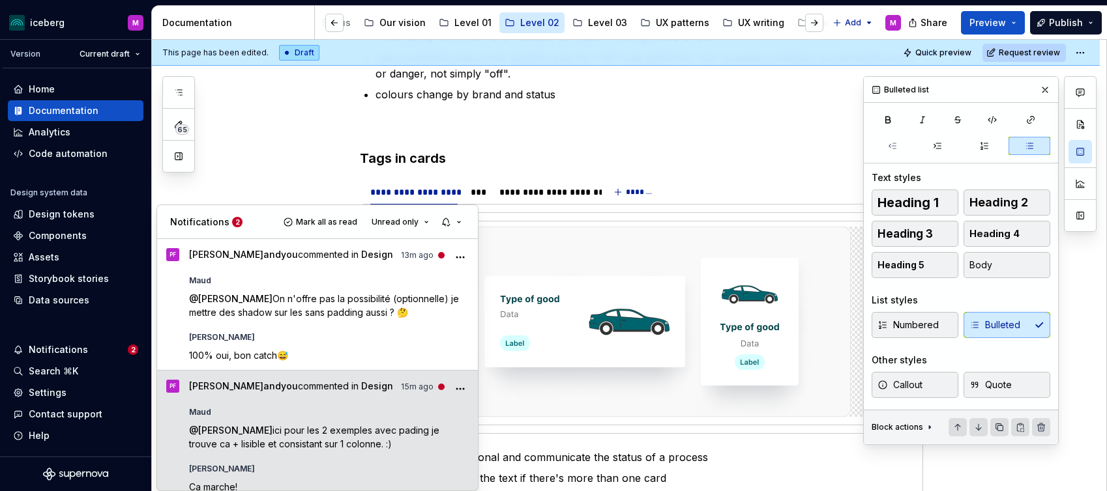
scroll to position [12, 0]
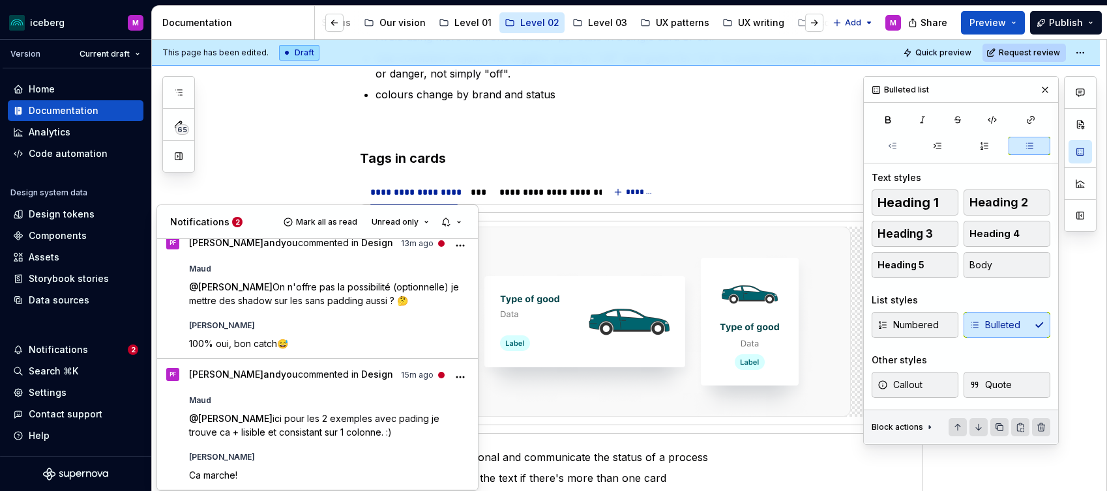
click at [72, 354] on html "iceberg M Version Current draft Home Documentation Analytics Code automation De…" at bounding box center [553, 245] width 1107 height 491
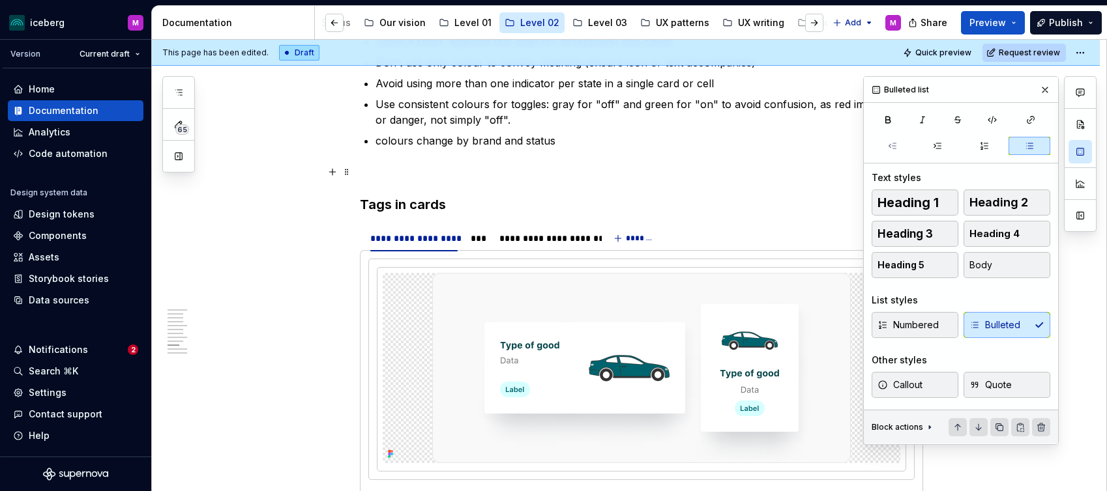
scroll to position [2052, 0]
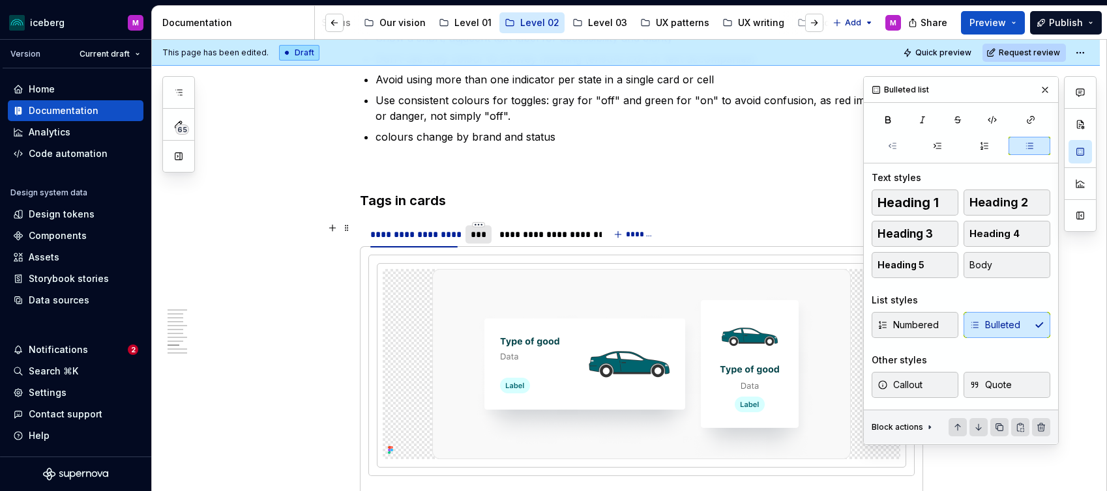
click at [481, 232] on div "***" at bounding box center [478, 234] width 15 height 13
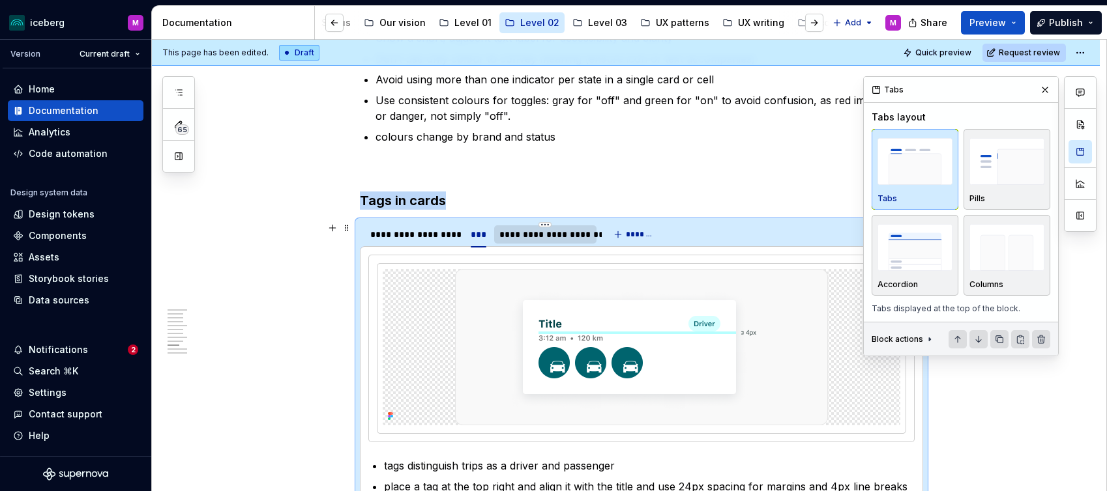
click at [544, 237] on div "**********" at bounding box center [545, 234] width 92 height 13
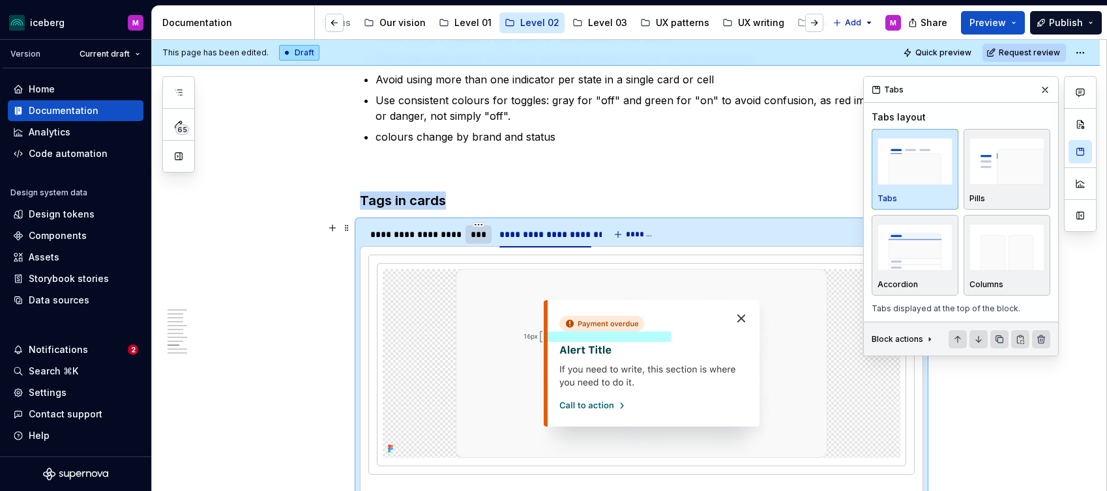
click at [483, 235] on div "***" at bounding box center [478, 234] width 15 height 13
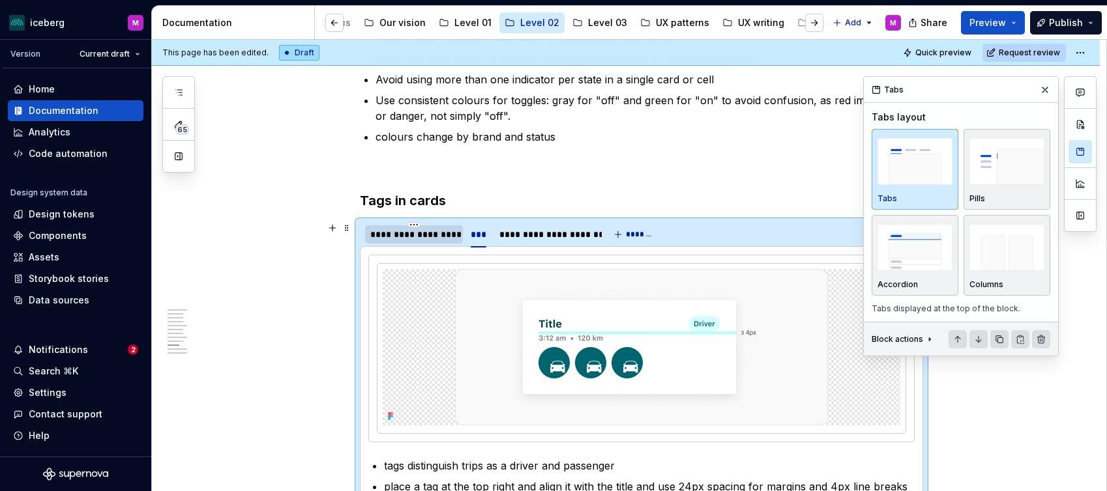
click at [423, 233] on div "**********" at bounding box center [413, 234] width 87 height 13
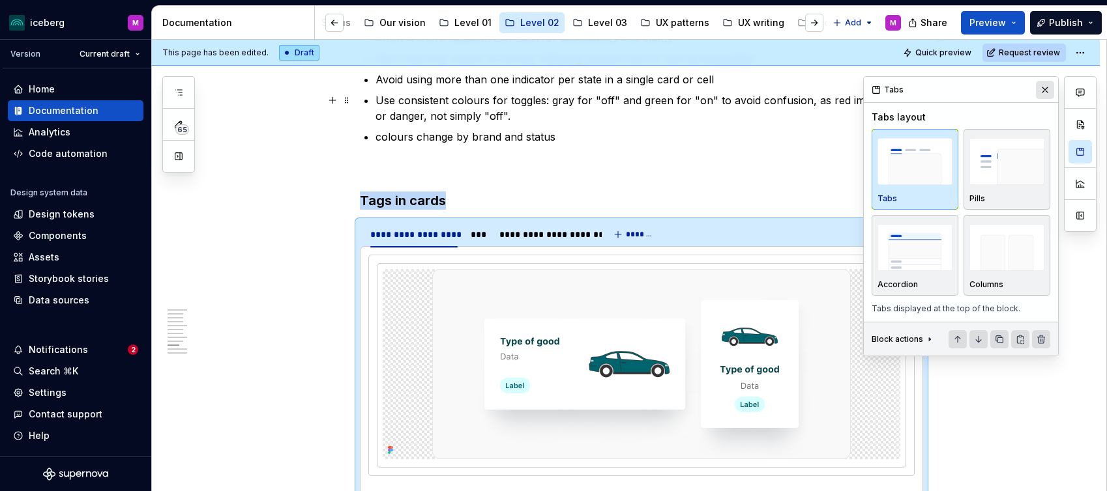
click at [1047, 91] on button "button" at bounding box center [1045, 90] width 18 height 18
type textarea "*"
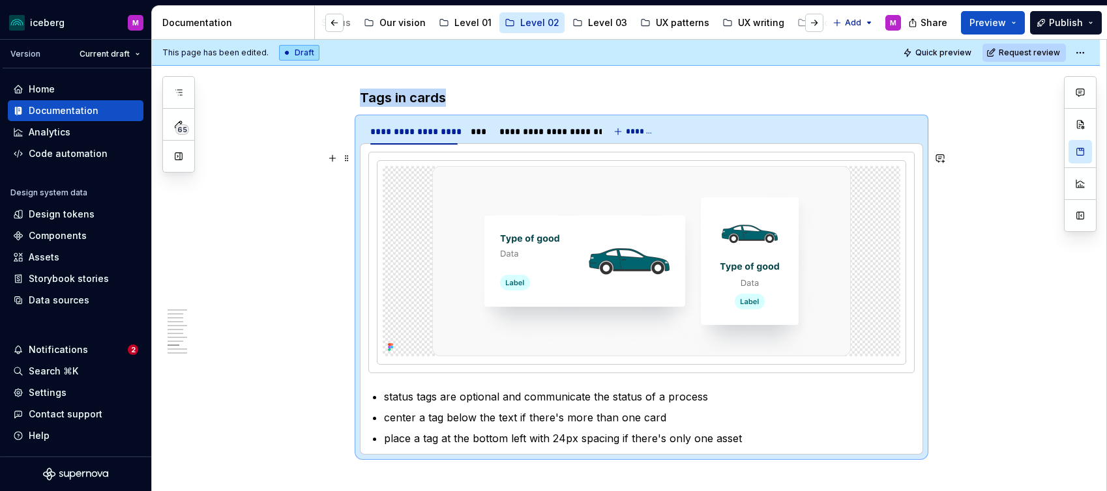
scroll to position [2156, 0]
click at [484, 126] on div "***" at bounding box center [478, 130] width 15 height 13
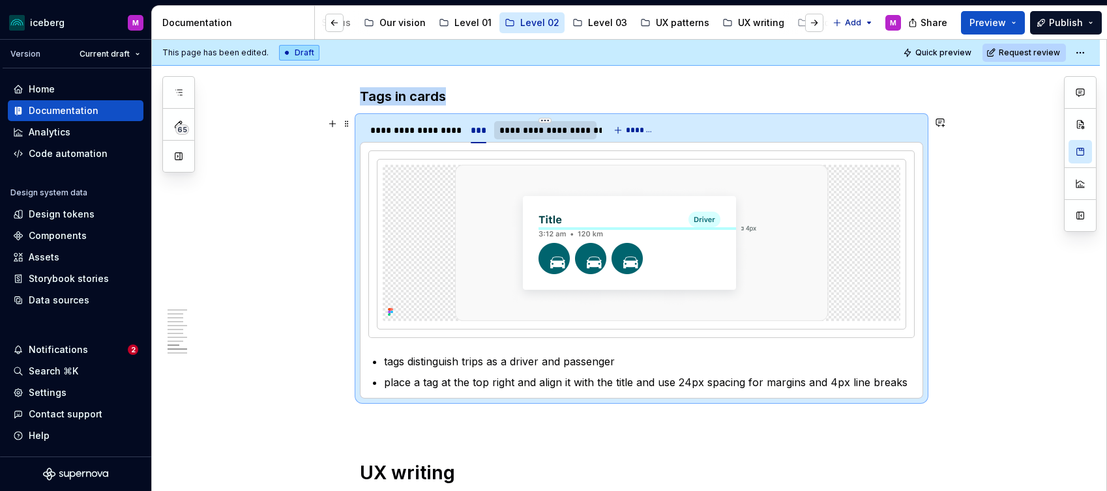
click at [519, 130] on div "**********" at bounding box center [545, 130] width 92 height 13
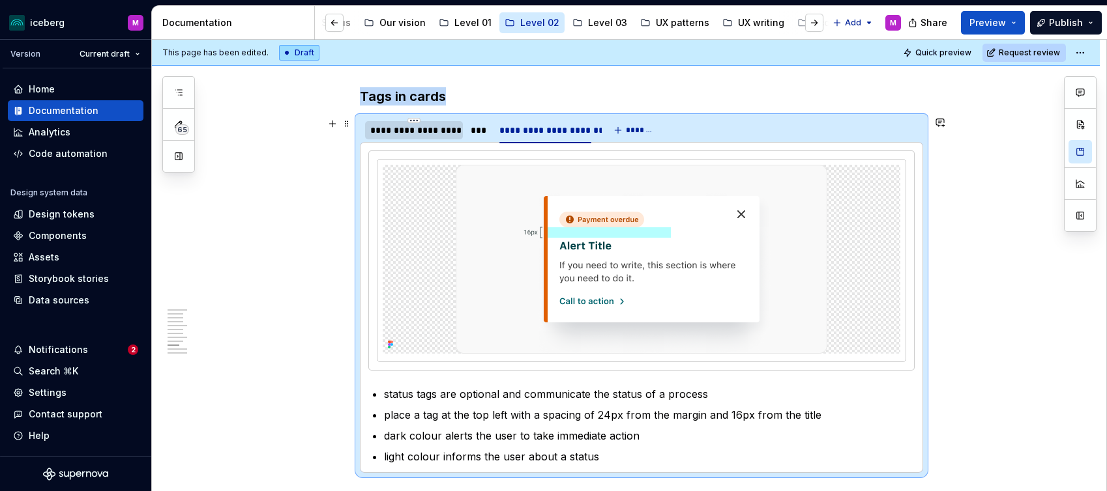
click at [403, 131] on div "**********" at bounding box center [413, 130] width 87 height 13
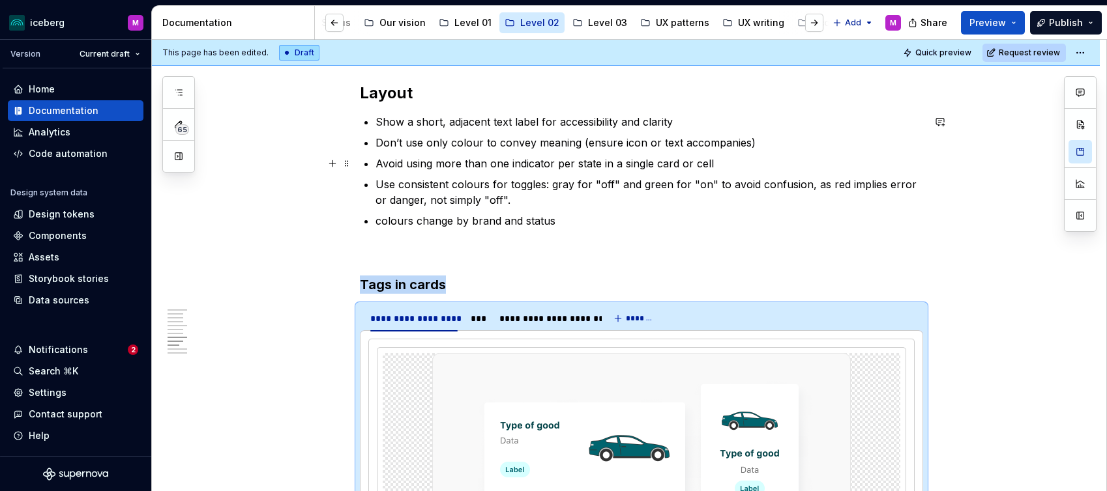
scroll to position [1957, 0]
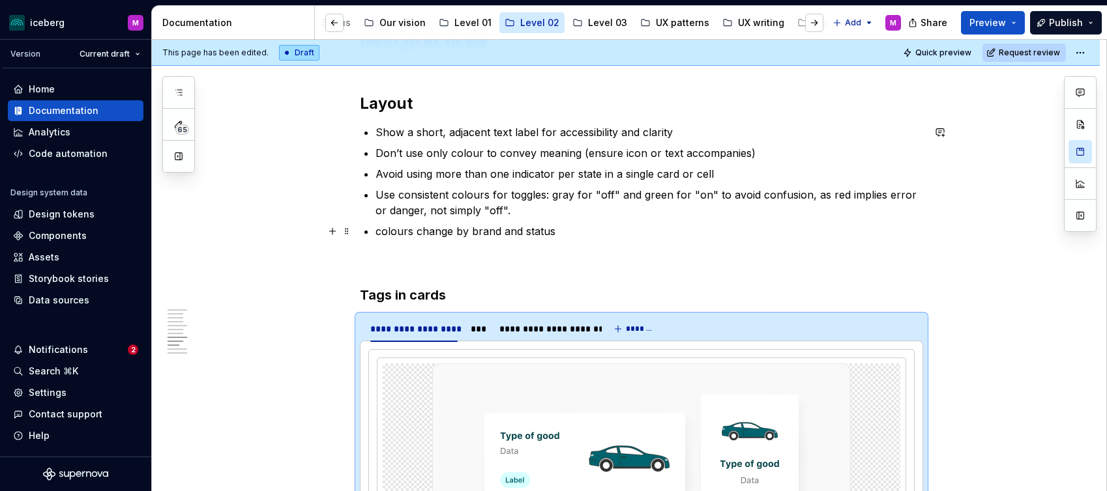
click at [591, 223] on ul "Show a short, adjacent text label for accessibility and clarity Don’t use only …" at bounding box center [648, 181] width 547 height 115
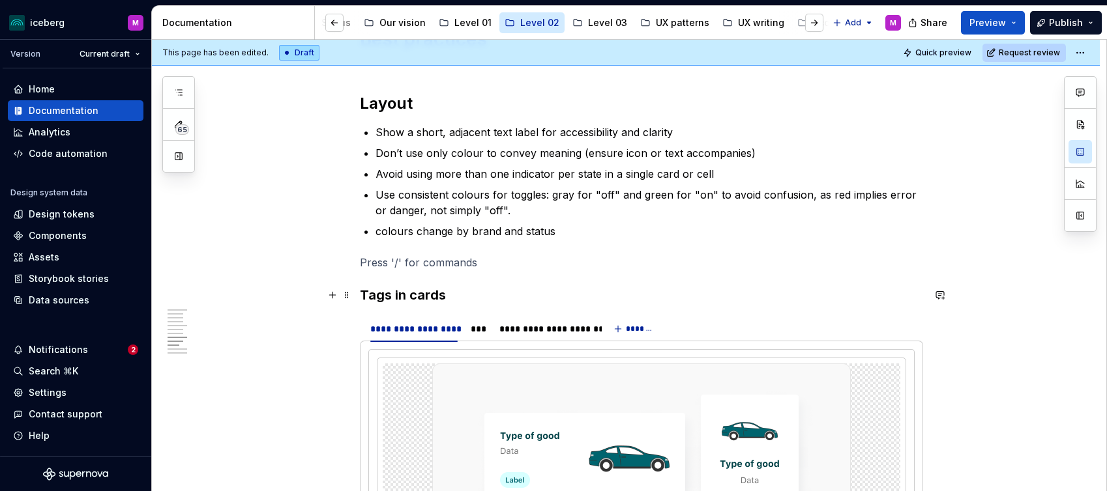
click at [393, 298] on strong "Tags in cards" at bounding box center [403, 295] width 86 height 16
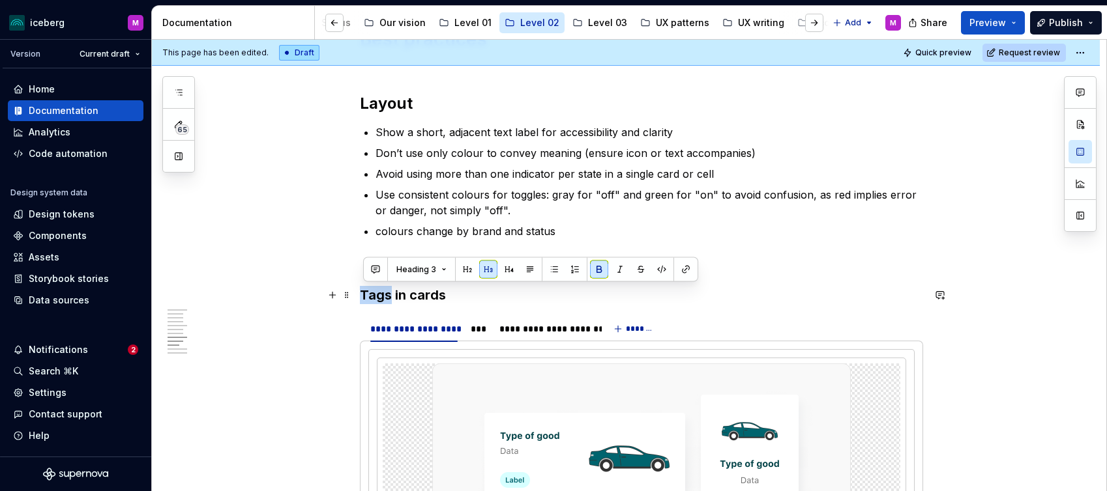
drag, startPoint x: 392, startPoint y: 296, endPoint x: 357, endPoint y: 293, distance: 35.3
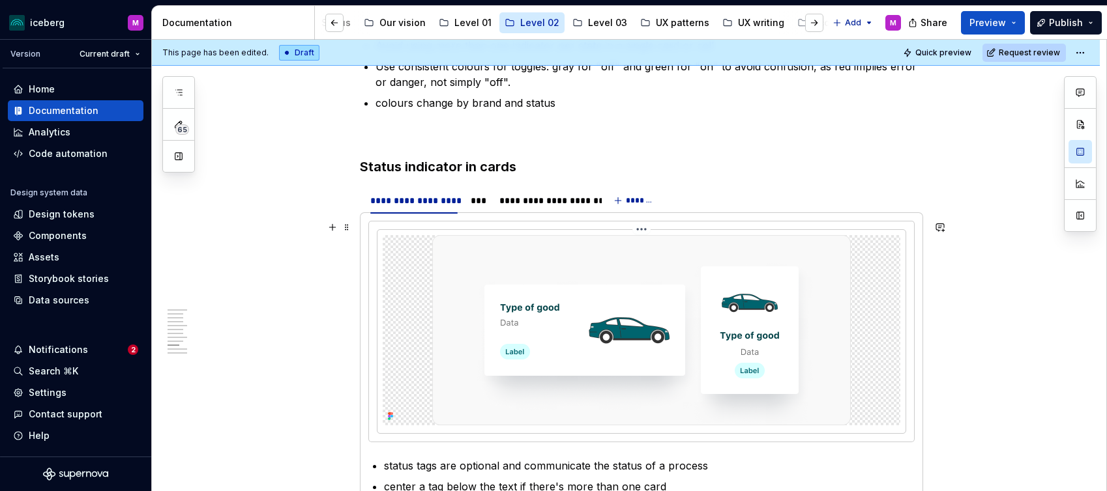
scroll to position [2062, 0]
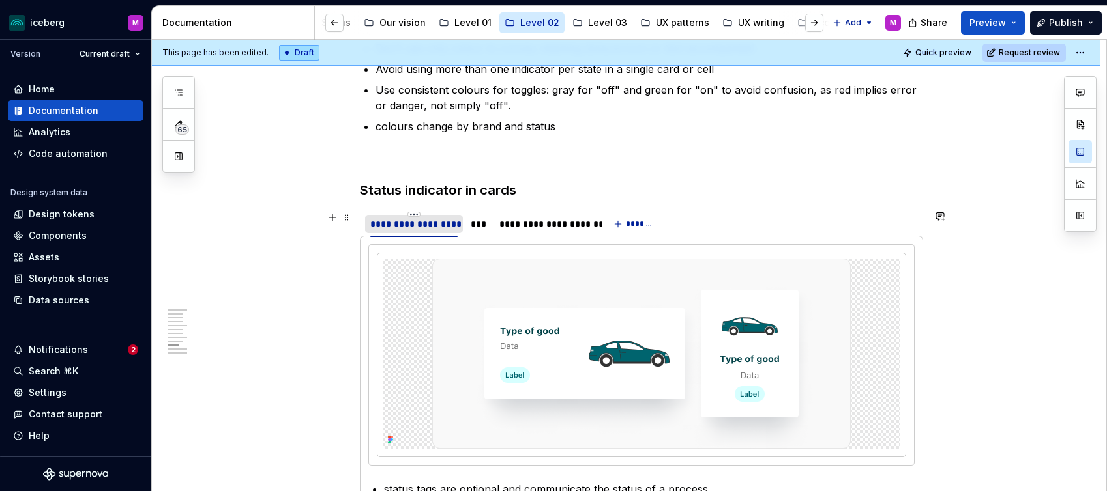
click at [418, 226] on div "**********" at bounding box center [413, 224] width 87 height 13
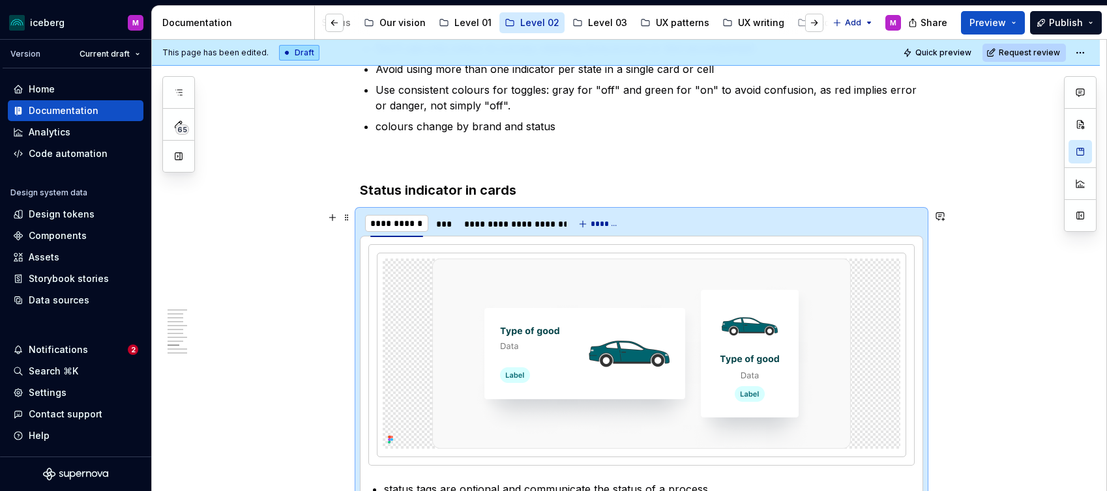
type input "**********"
click at [529, 222] on div "**********" at bounding box center [513, 224] width 92 height 13
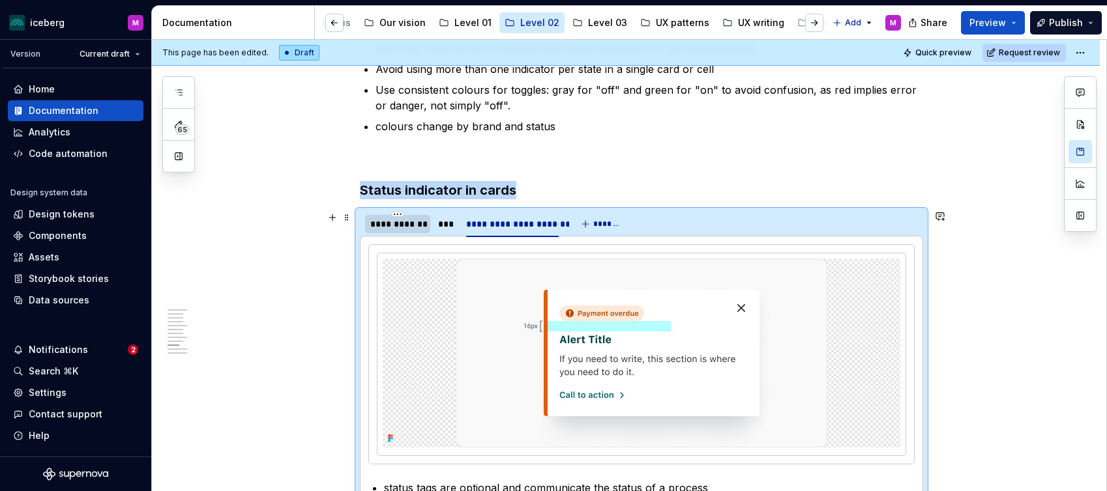
click at [401, 224] on div "**********" at bounding box center [397, 224] width 55 height 13
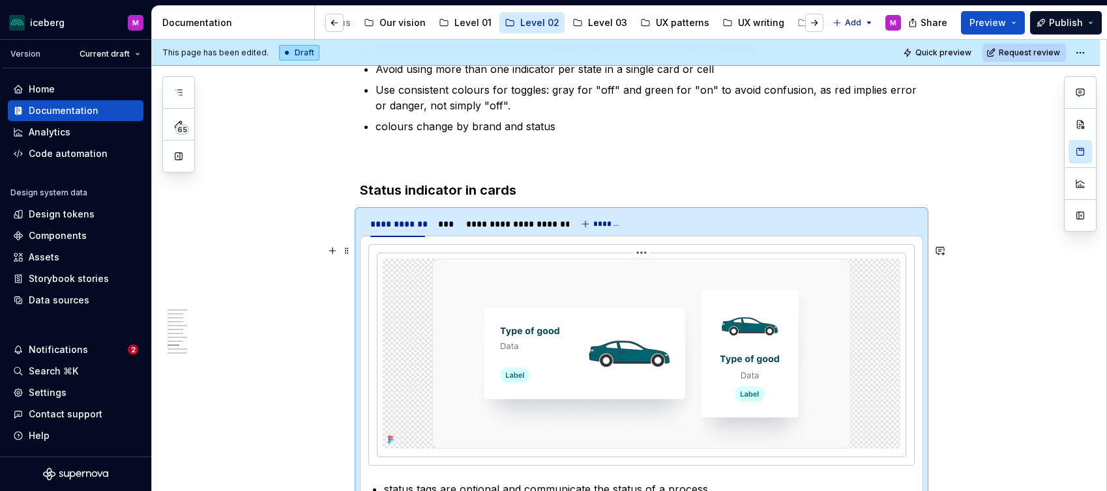
click at [591, 374] on img at bounding box center [641, 354] width 418 height 190
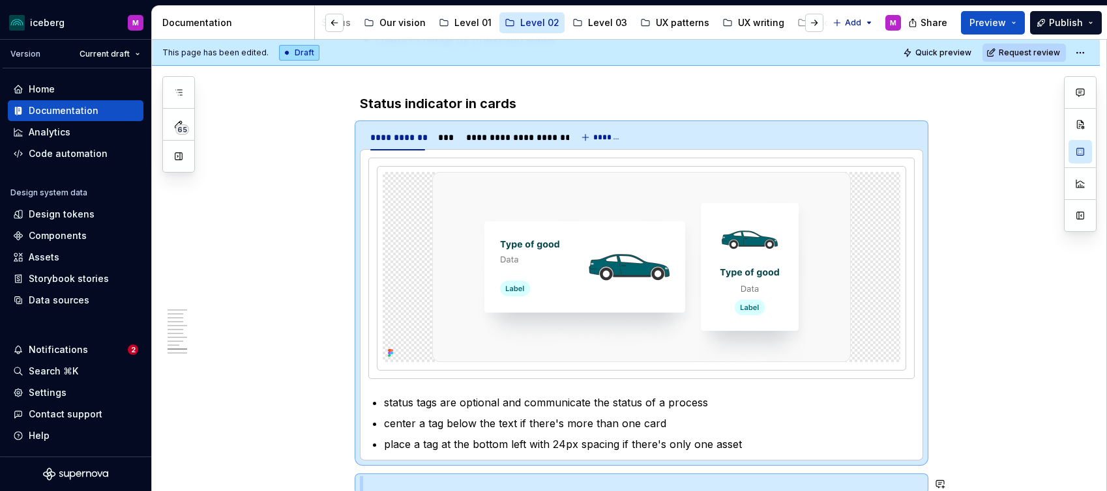
scroll to position [2222, 0]
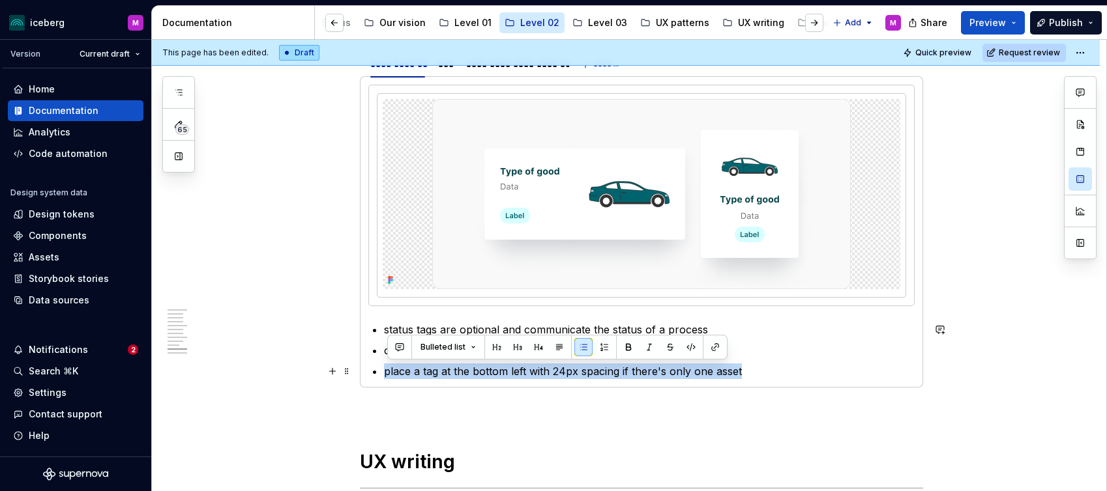
drag, startPoint x: 672, startPoint y: 433, endPoint x: 418, endPoint y: 362, distance: 263.7
click at [418, 362] on ul "status tags are optional and communicate the status of a process center a tag b…" at bounding box center [649, 350] width 530 height 57
drag, startPoint x: 482, startPoint y: 217, endPoint x: 489, endPoint y: 223, distance: 9.3
click at [482, 217] on img at bounding box center [641, 194] width 418 height 190
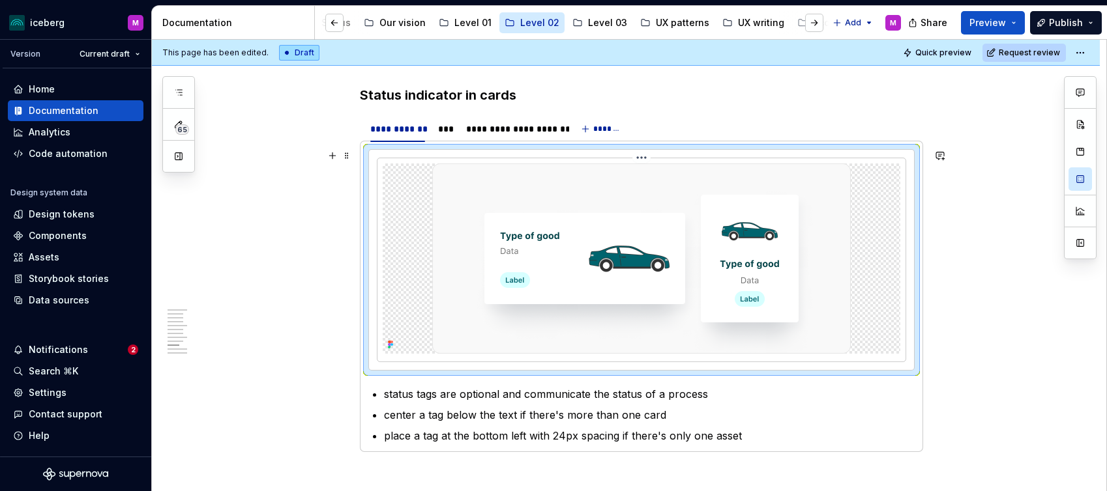
scroll to position [2154, 0]
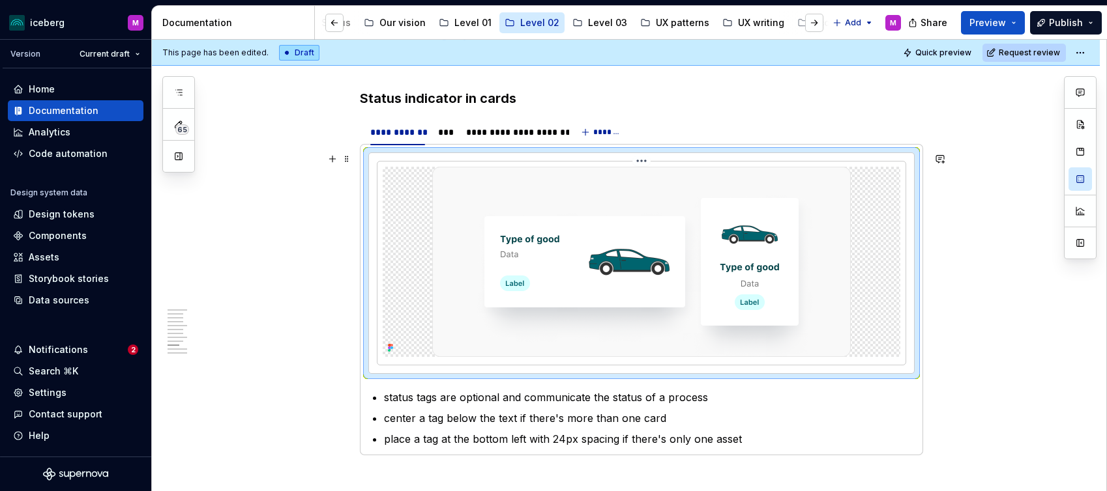
click at [563, 291] on img at bounding box center [641, 262] width 418 height 190
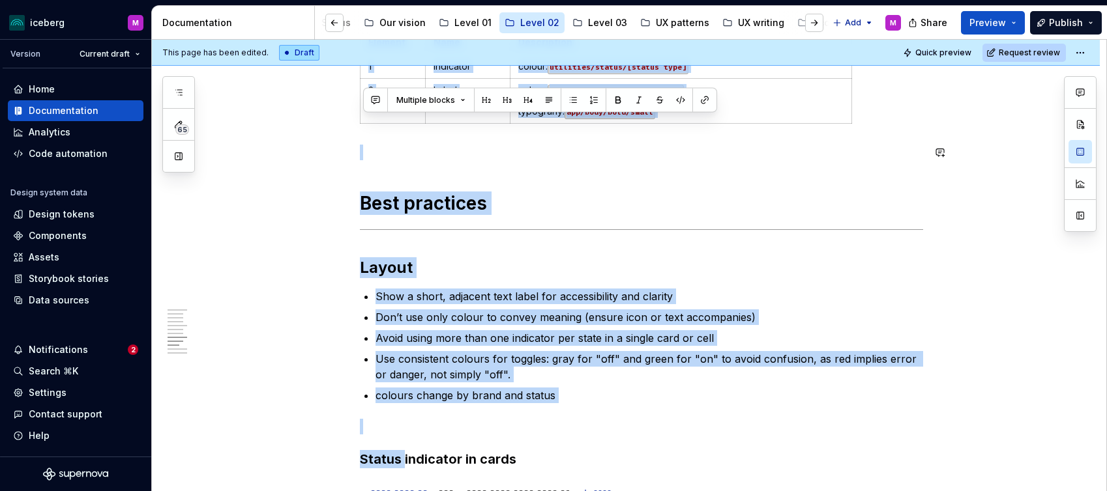
drag, startPoint x: 362, startPoint y: 96, endPoint x: 364, endPoint y: 165, distance: 69.1
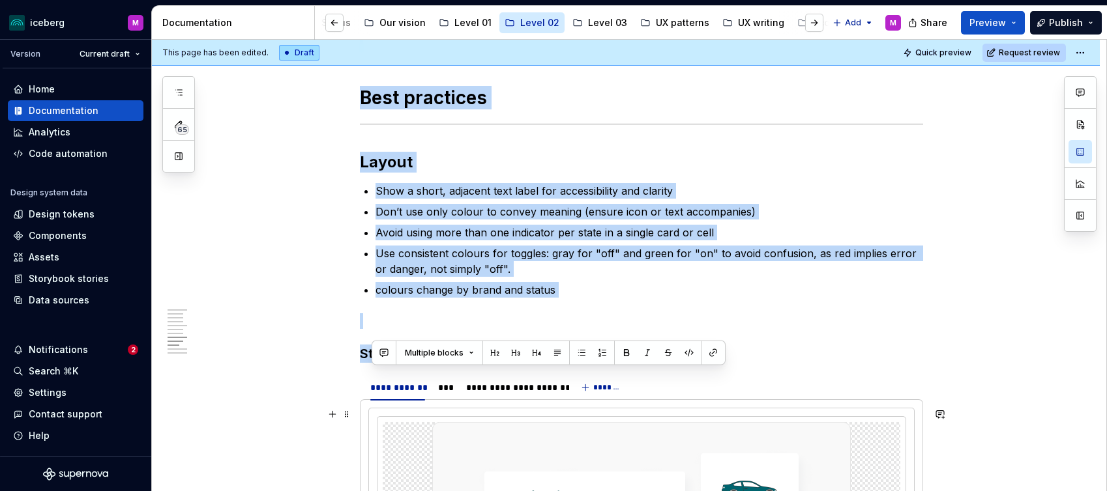
scroll to position [1927, 0]
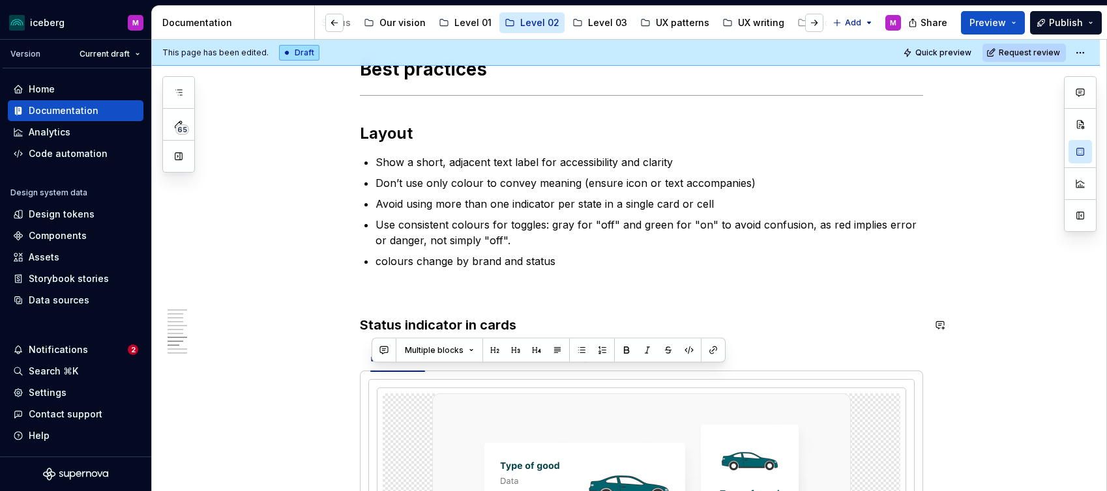
click at [461, 323] on strong "Status indicator in cards" at bounding box center [438, 325] width 156 height 16
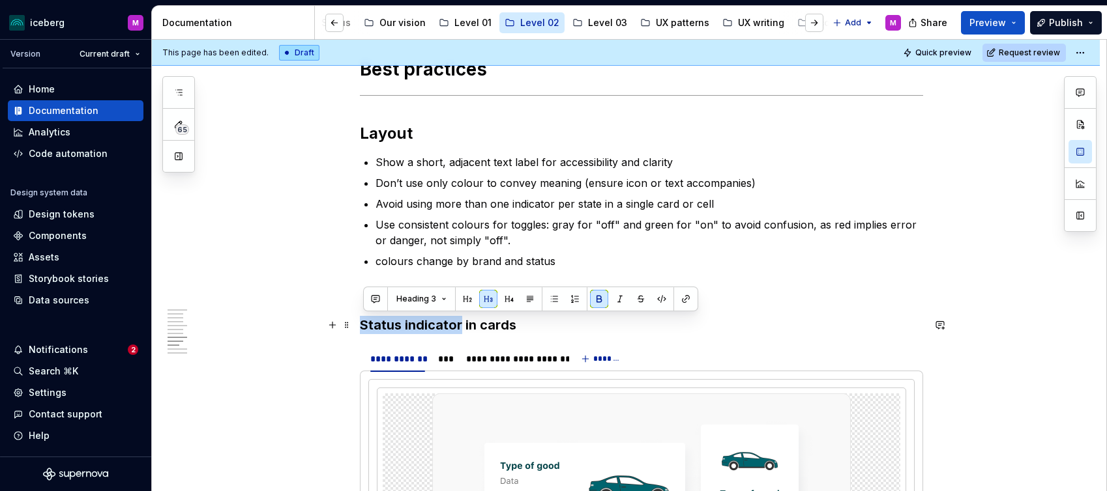
drag, startPoint x: 461, startPoint y: 325, endPoint x: 367, endPoint y: 319, distance: 94.7
click at [367, 319] on strong "Status indicator in cards" at bounding box center [438, 325] width 156 height 16
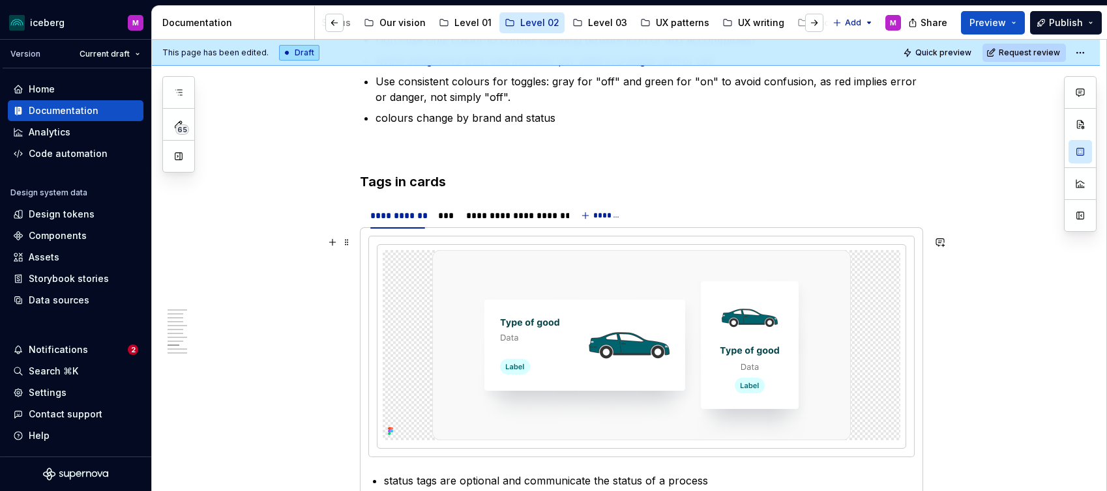
scroll to position [2123, 0]
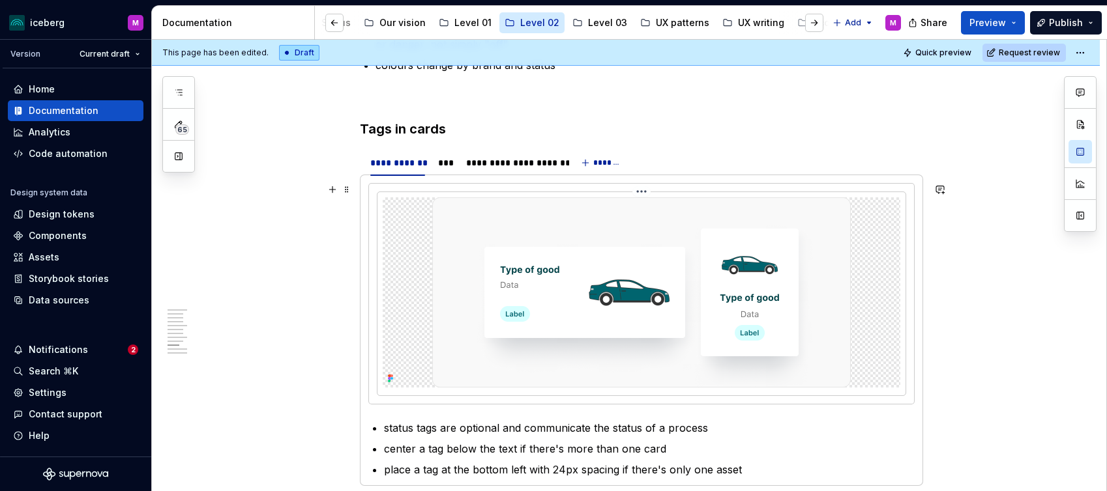
click at [555, 261] on img at bounding box center [641, 292] width 418 height 190
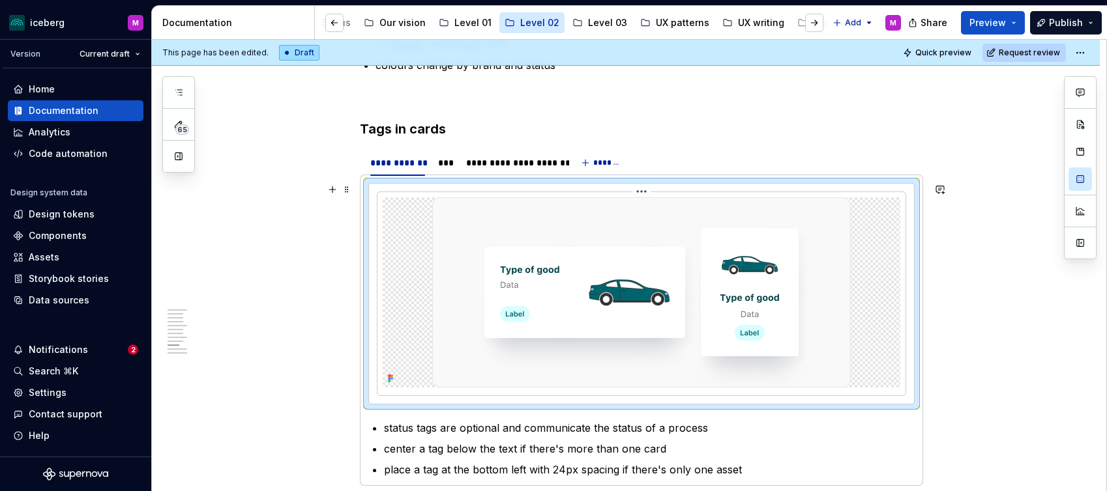
type textarea "*"
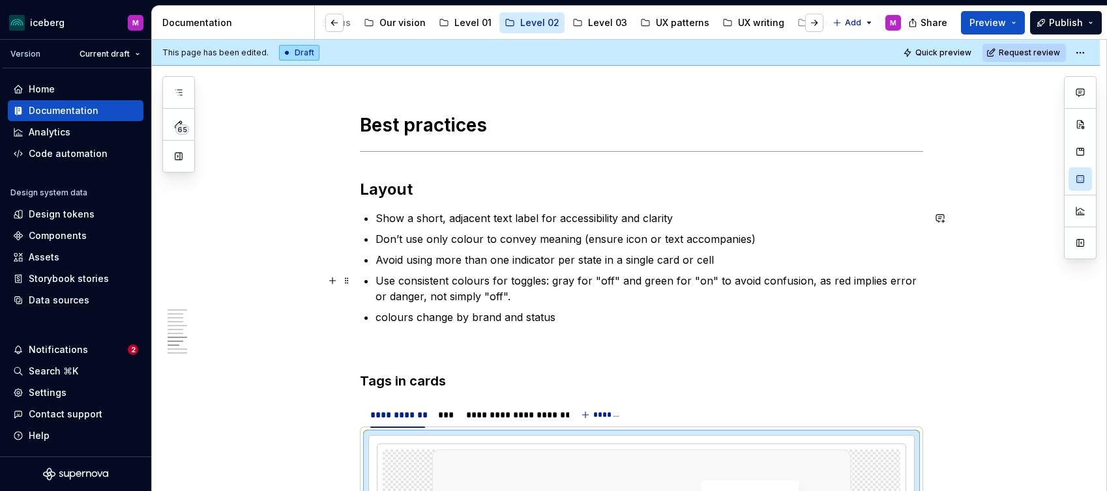
scroll to position [2048, 0]
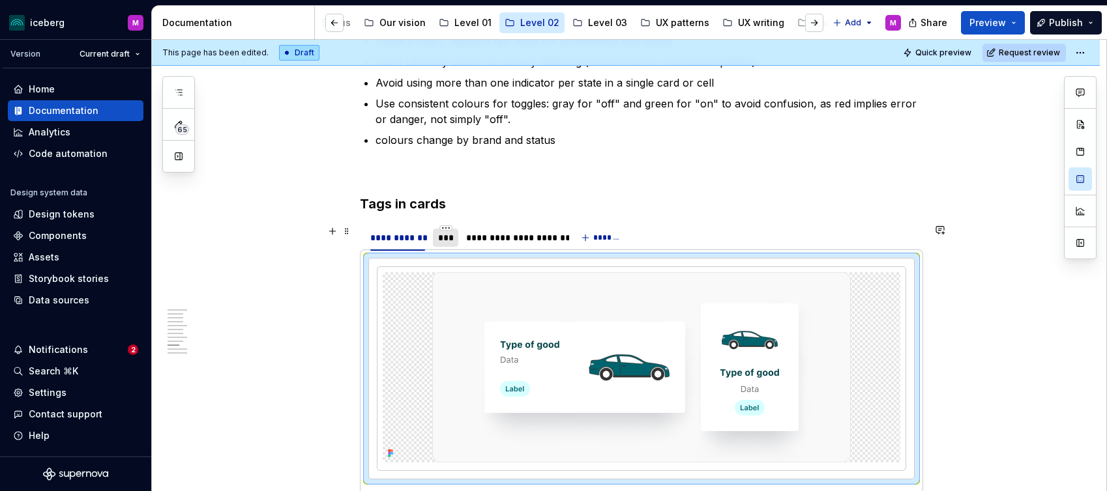
click at [449, 239] on div "***" at bounding box center [445, 237] width 15 height 13
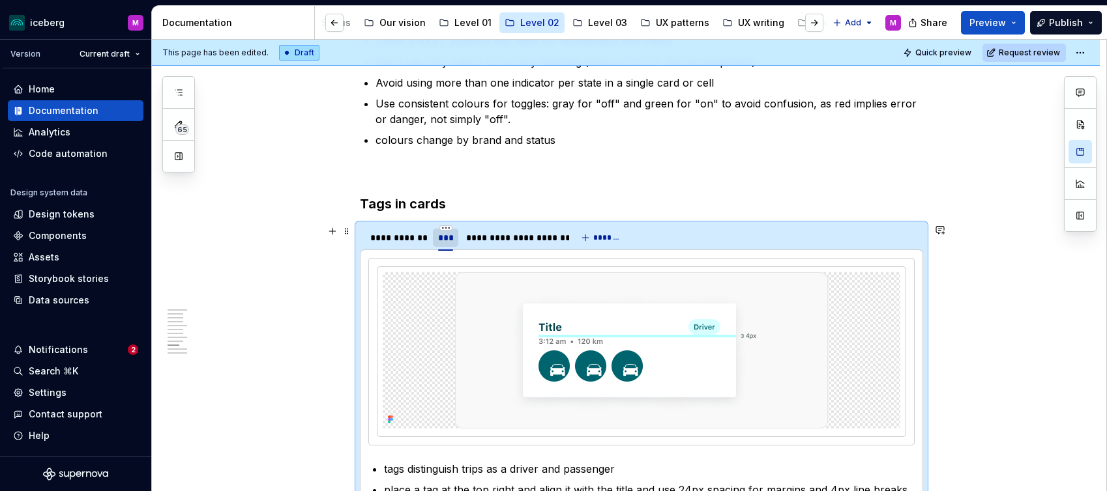
click at [449, 233] on div "***" at bounding box center [445, 237] width 15 height 13
type input "**********"
click at [559, 233] on div "**********" at bounding box center [548, 237] width 92 height 13
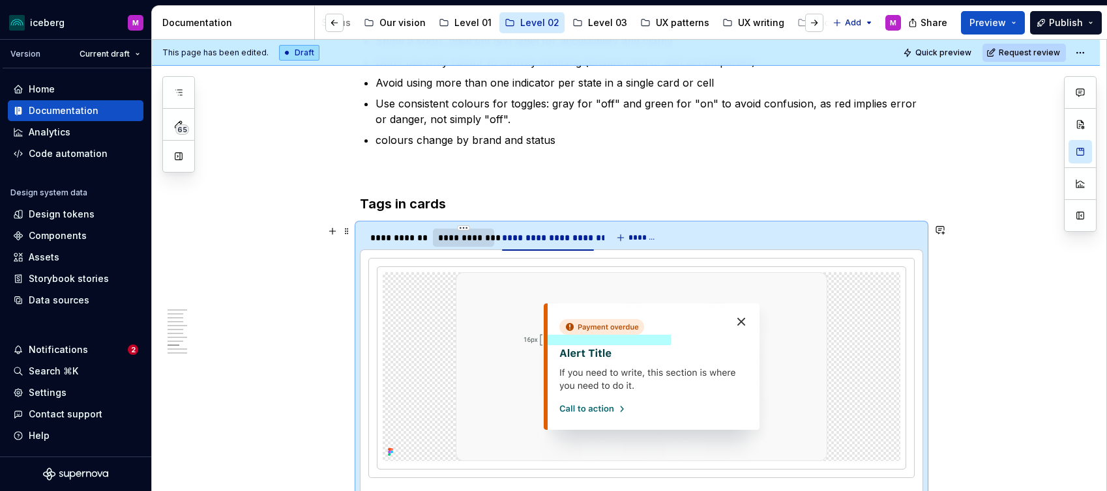
click at [552, 228] on html "iceberg M Version Current draft Home Documentation Analytics Code automation De…" at bounding box center [553, 245] width 1107 height 491
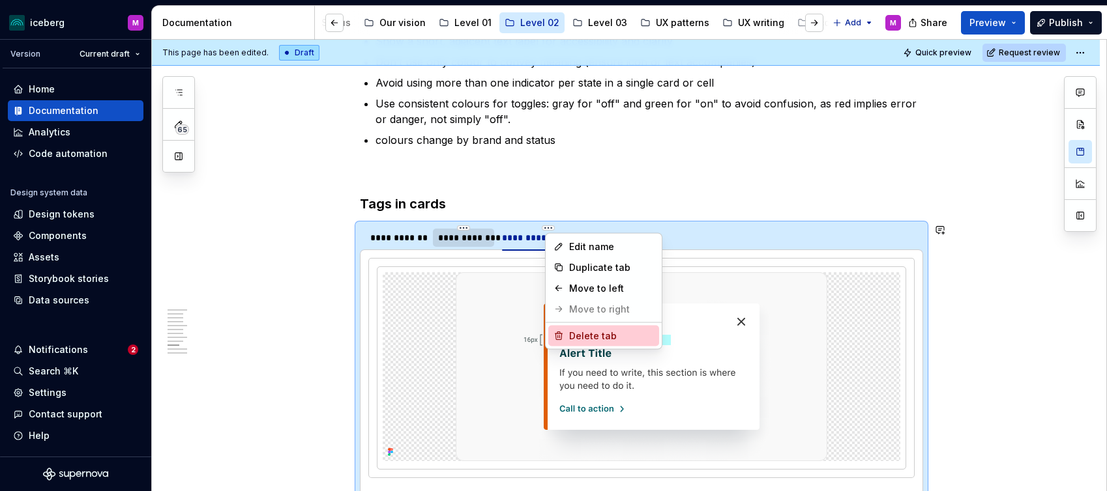
click at [570, 328] on div "Delete tab" at bounding box center [603, 336] width 111 height 21
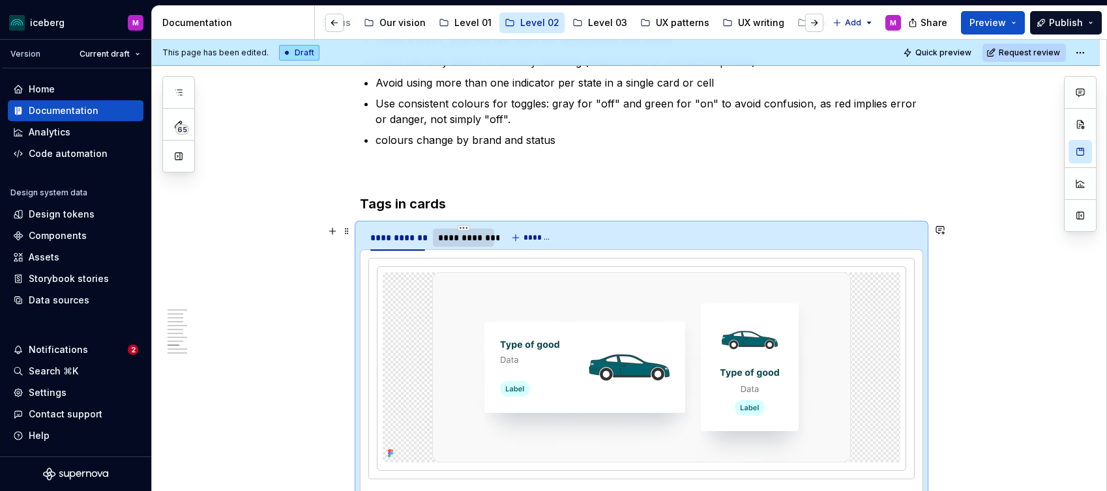
click at [465, 233] on div "**********" at bounding box center [463, 237] width 51 height 13
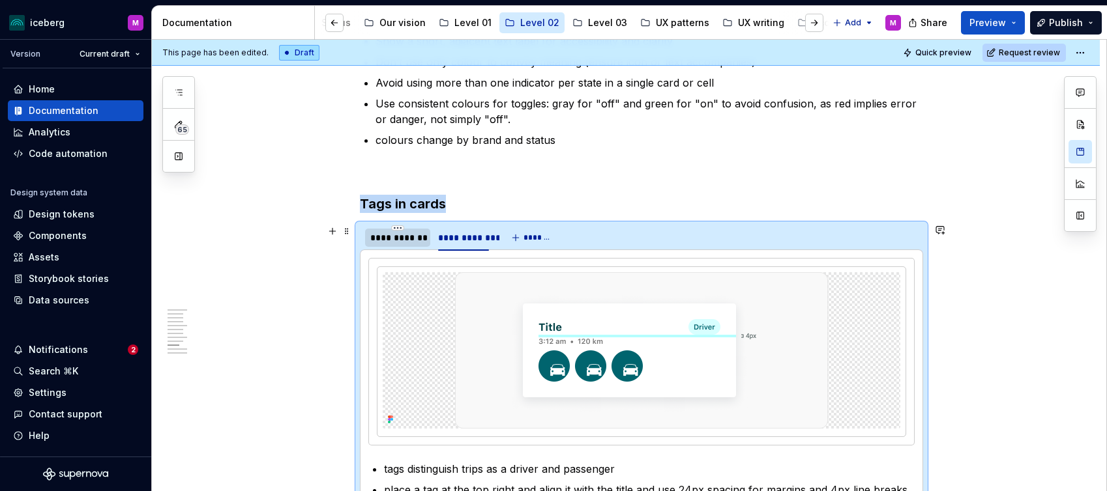
click at [390, 237] on div "**********" at bounding box center [397, 237] width 55 height 13
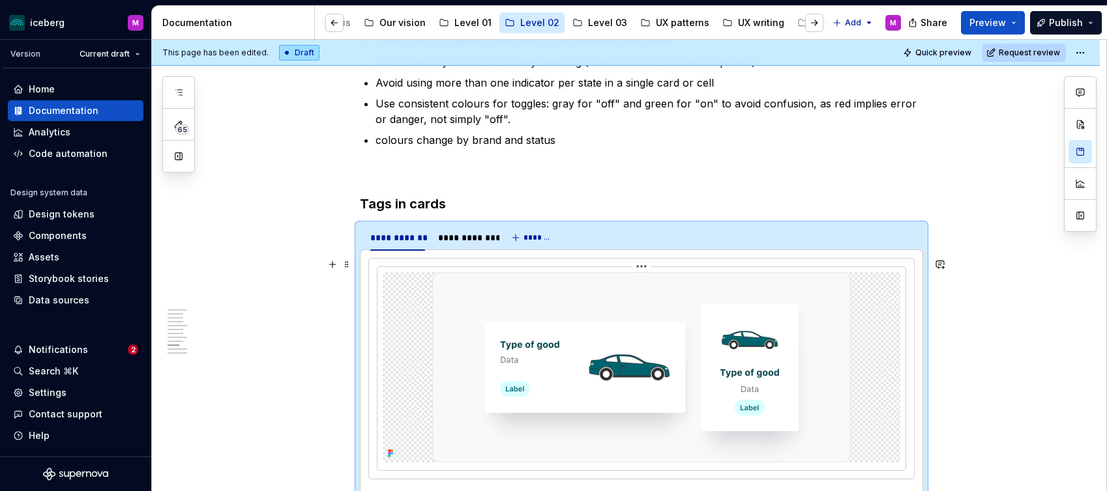
click at [544, 317] on img at bounding box center [641, 367] width 418 height 190
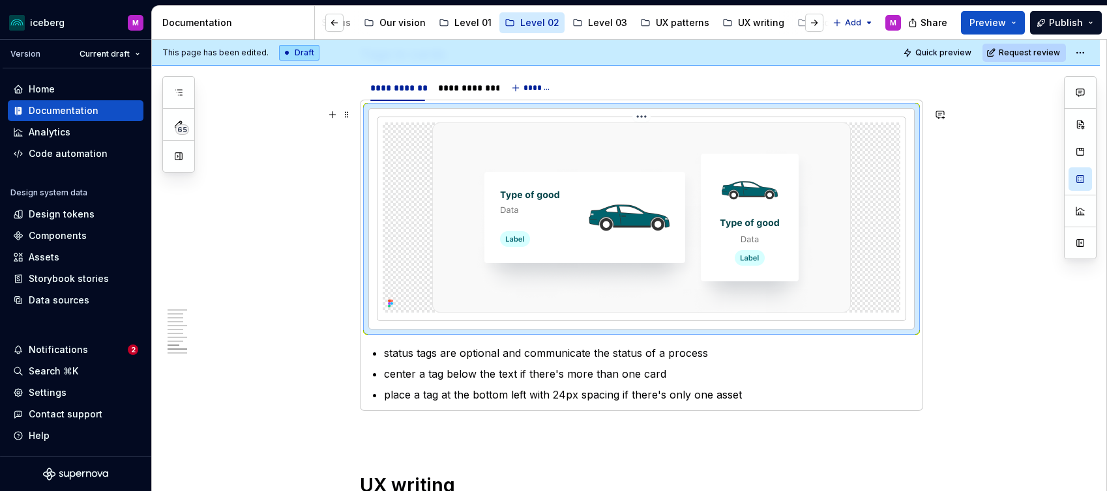
scroll to position [2206, 0]
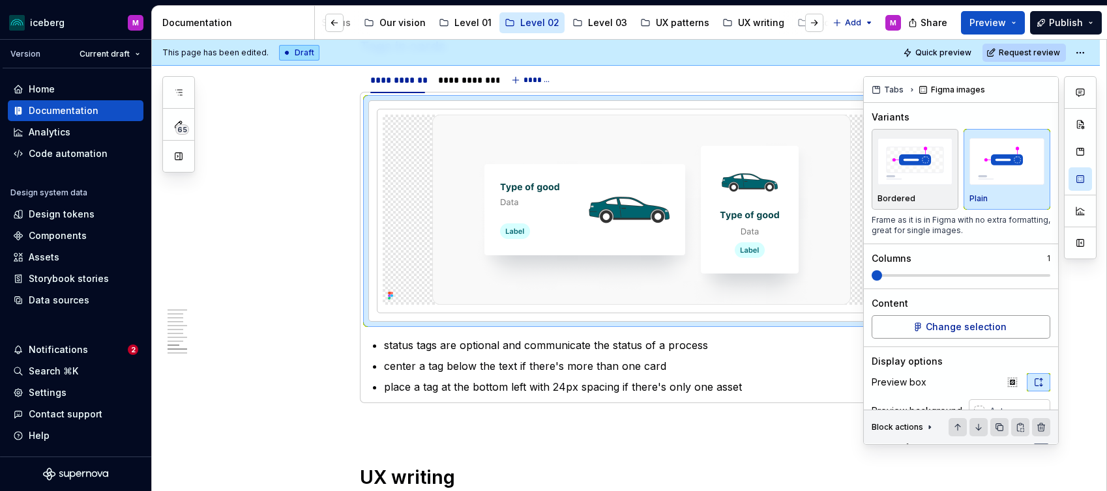
click at [954, 330] on span "Change selection" at bounding box center [965, 327] width 81 height 13
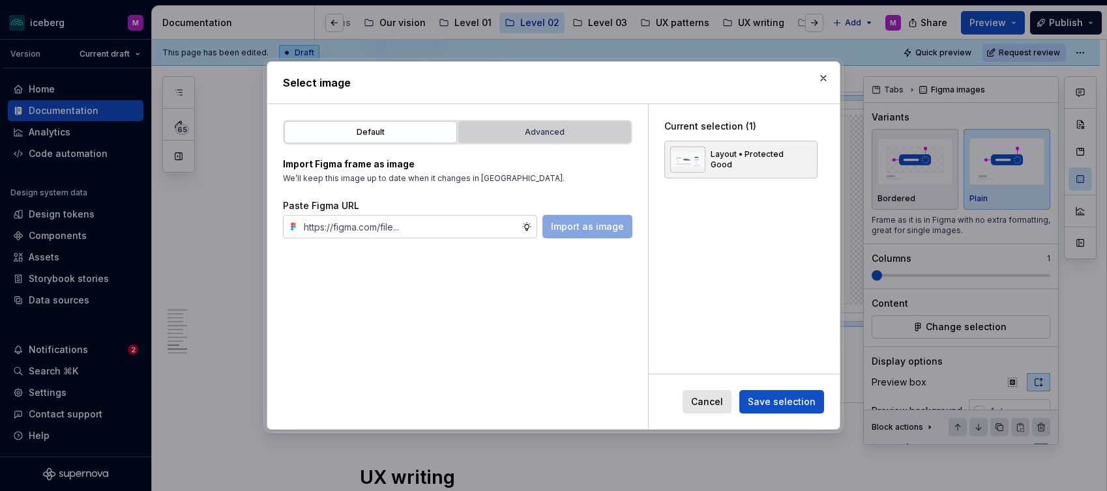
click at [551, 128] on div "Advanced" at bounding box center [545, 132] width 164 height 13
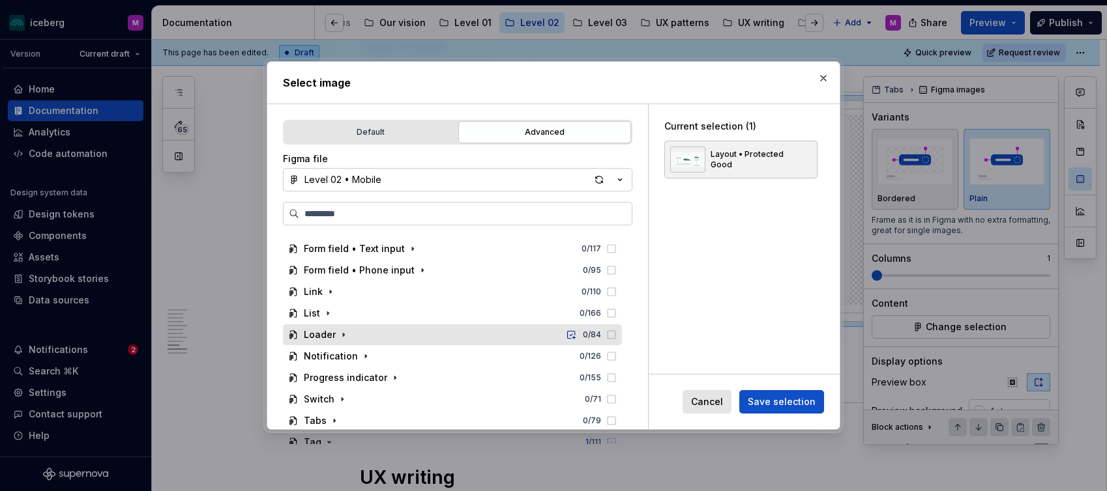
scroll to position [197, 0]
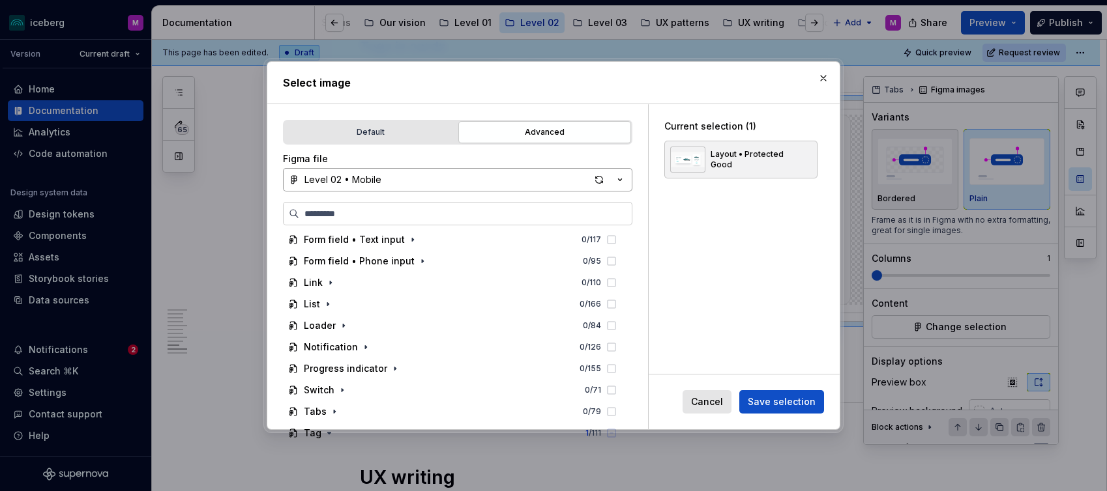
click at [373, 177] on div "Level 02 • Mobile" at bounding box center [342, 179] width 77 height 13
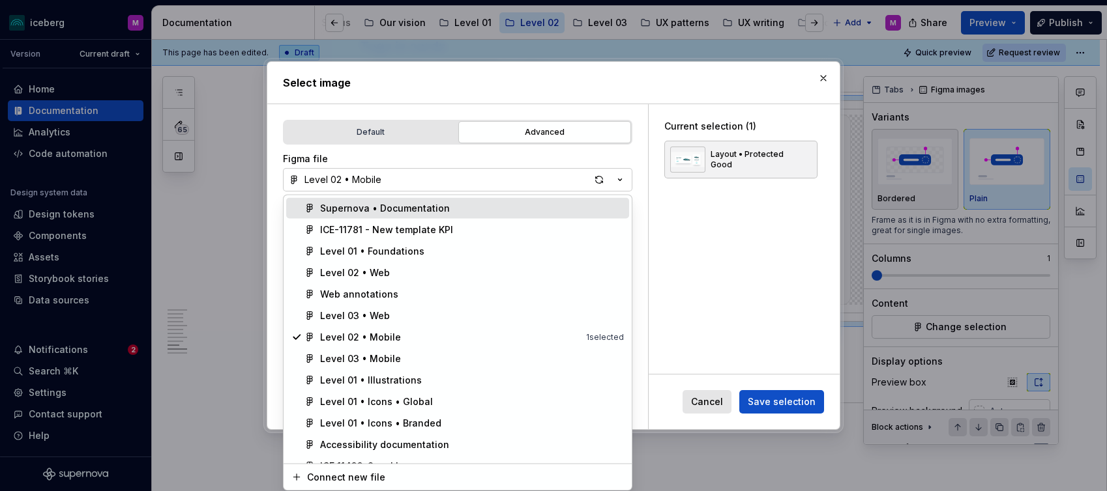
click at [370, 205] on div "Supernova • Documentation" at bounding box center [385, 208] width 130 height 13
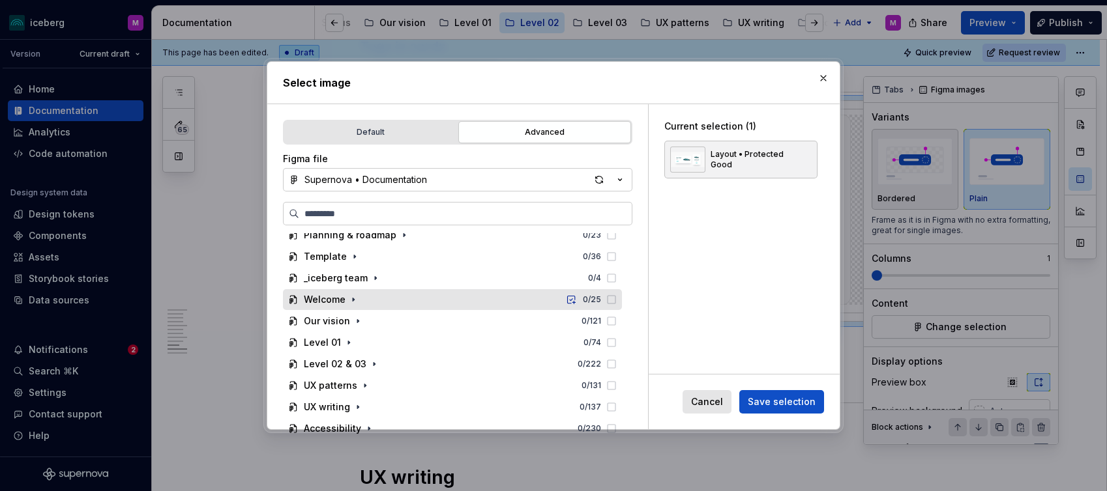
scroll to position [47, 0]
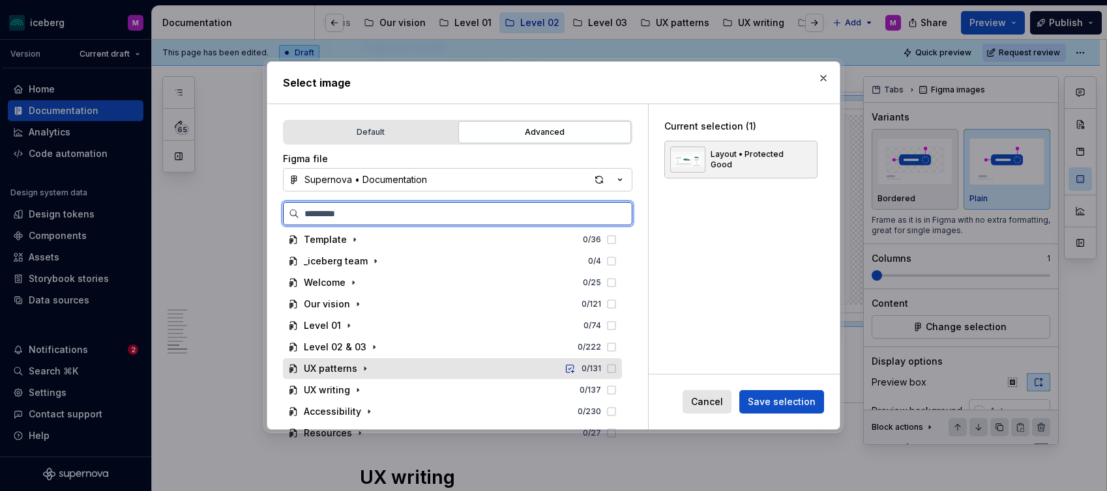
click at [383, 360] on div "UX patterns 0 / 131" at bounding box center [452, 368] width 339 height 21
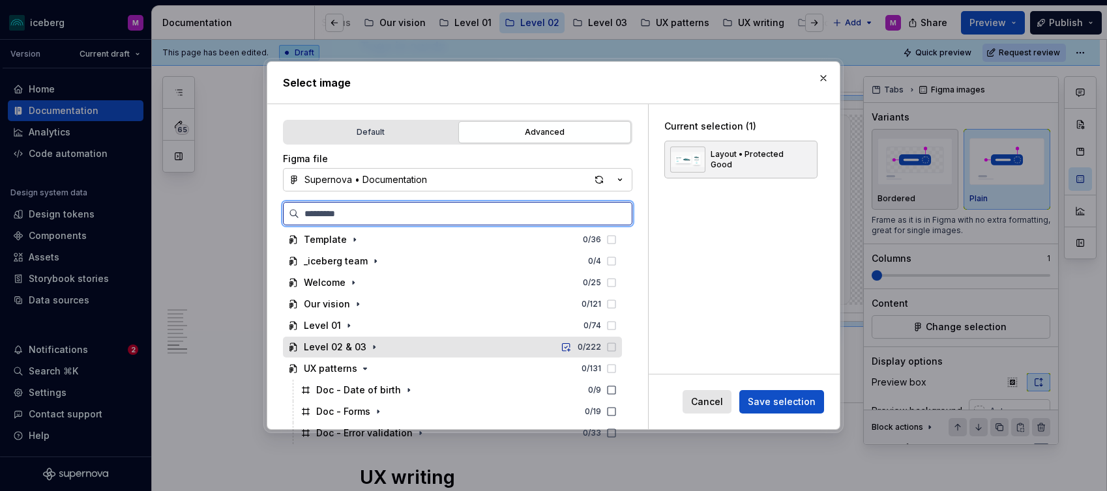
click at [379, 349] on div "Level 02 & 03 0 / 222" at bounding box center [452, 347] width 339 height 21
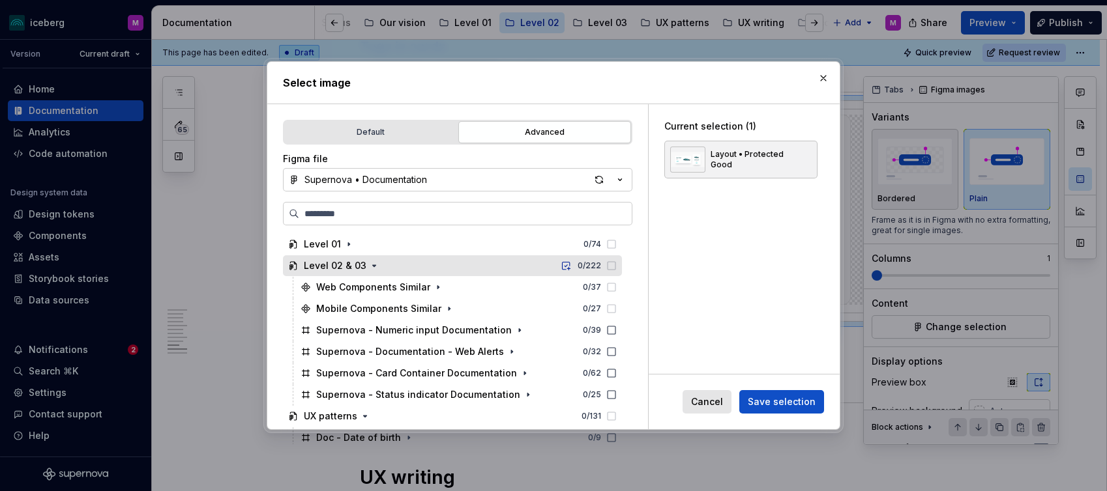
scroll to position [155, 0]
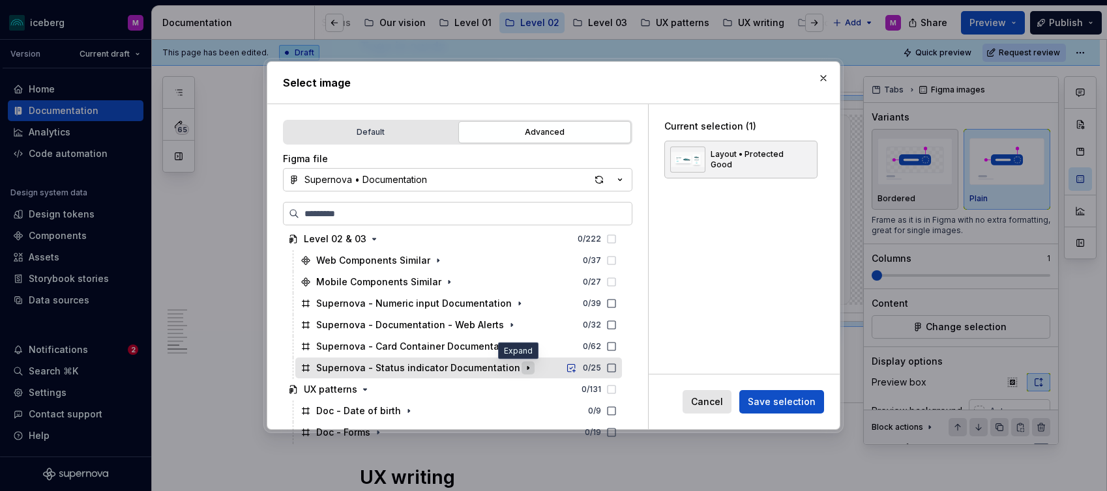
click at [523, 367] on icon "button" at bounding box center [528, 368] width 10 height 10
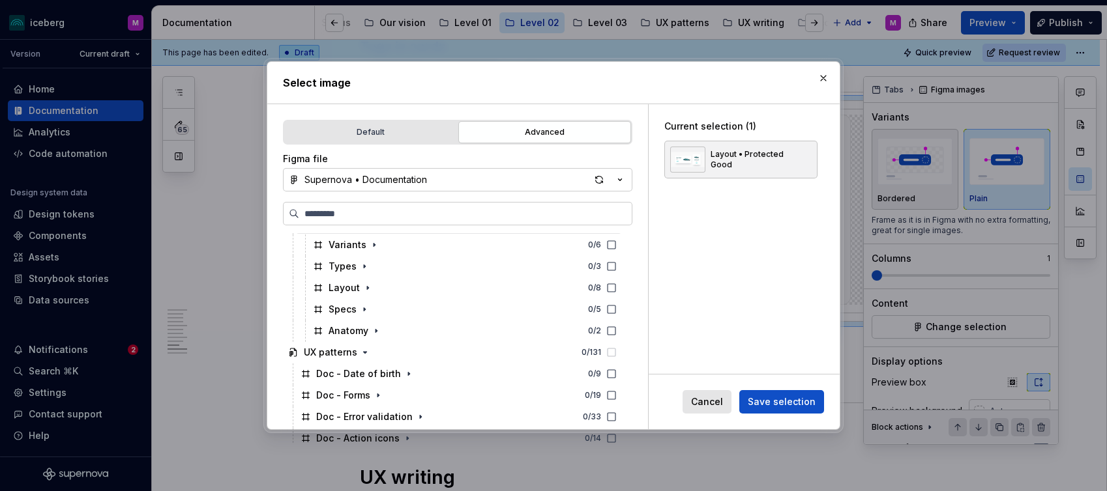
scroll to position [308, 0]
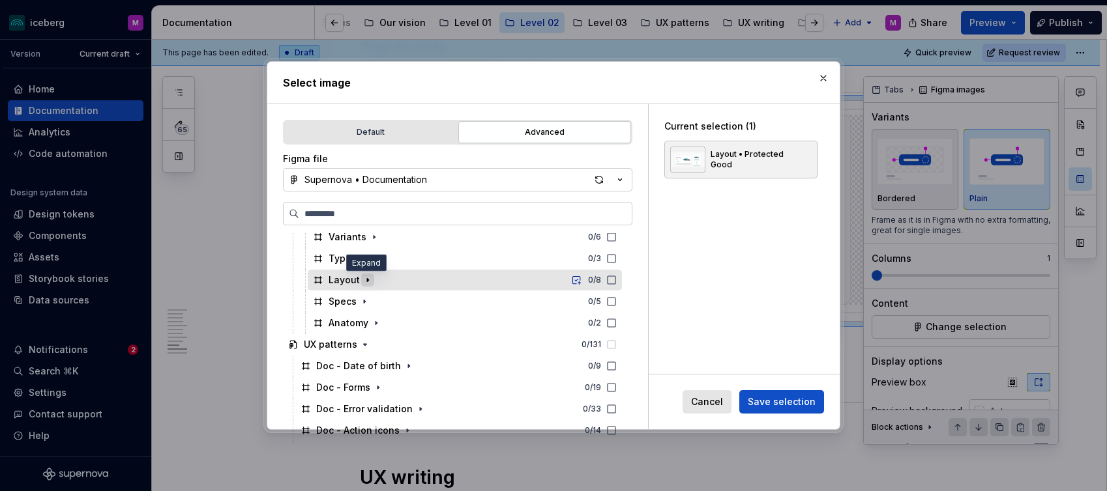
click at [364, 281] on icon "button" at bounding box center [367, 280] width 10 height 10
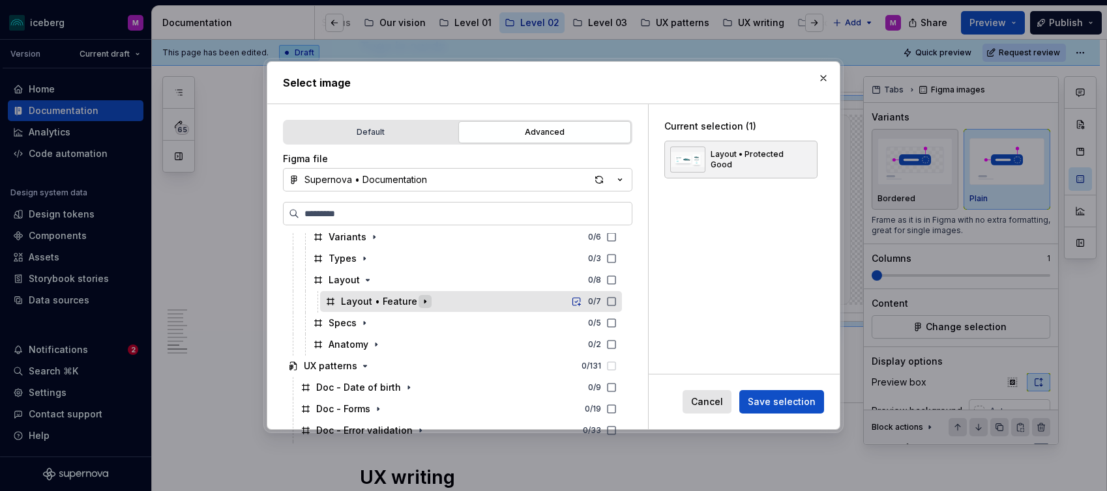
click at [420, 298] on icon "button" at bounding box center [425, 302] width 10 height 10
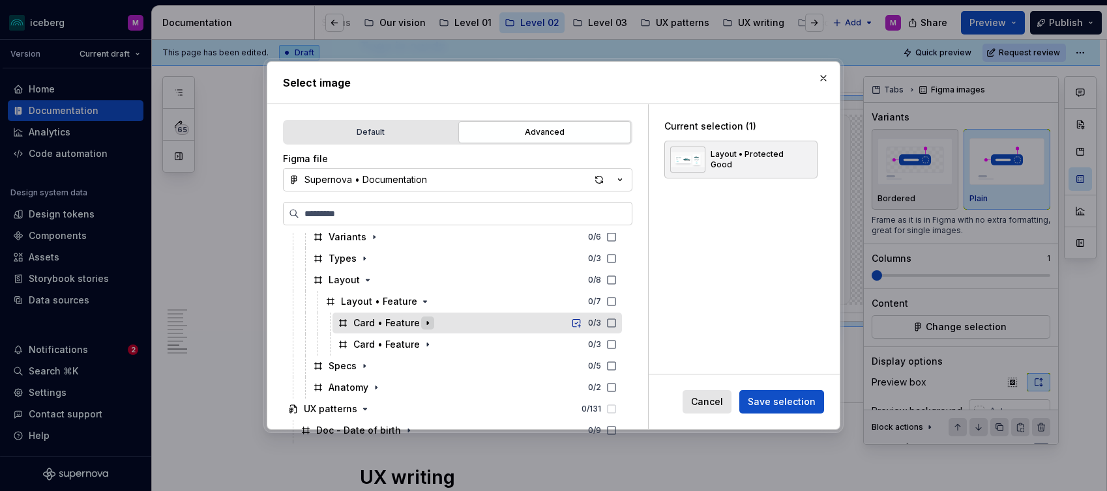
click at [423, 325] on icon "button" at bounding box center [427, 323] width 10 height 10
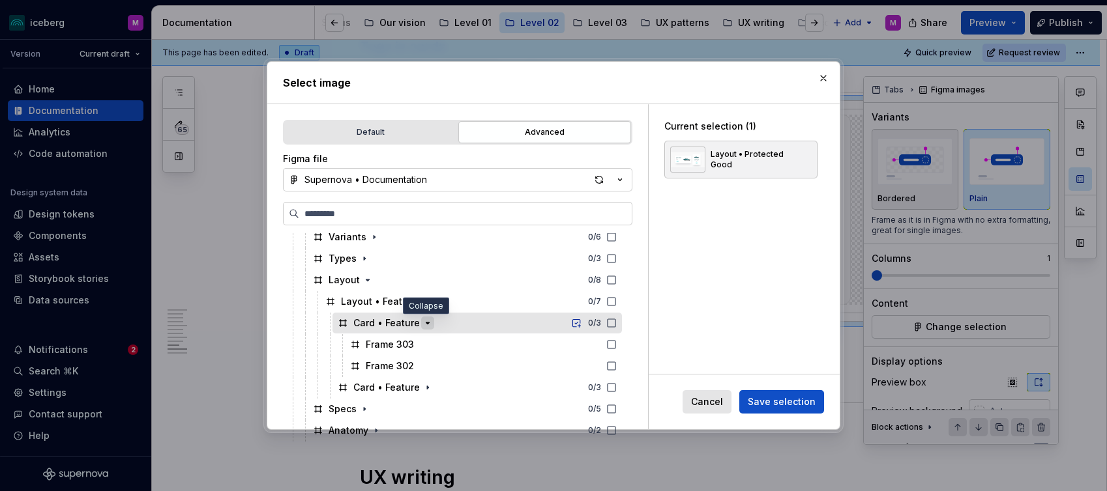
click at [423, 325] on icon "button" at bounding box center [427, 323] width 10 height 10
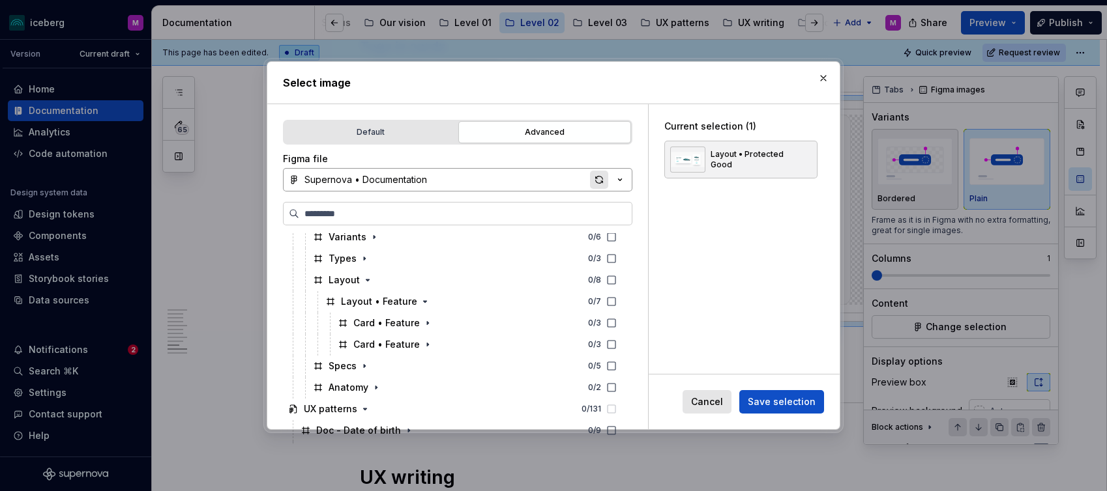
click at [598, 182] on div "button" at bounding box center [599, 180] width 18 height 18
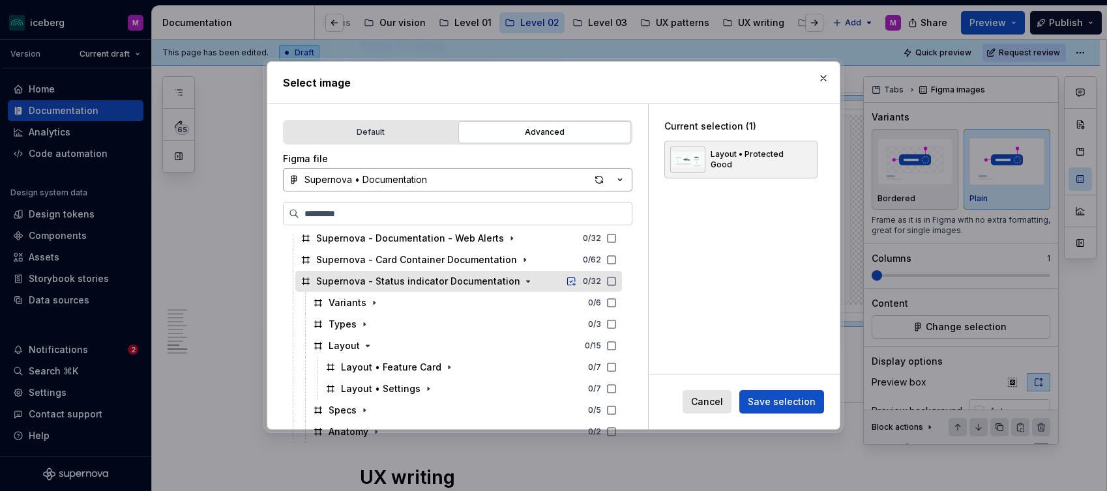
scroll to position [278, 0]
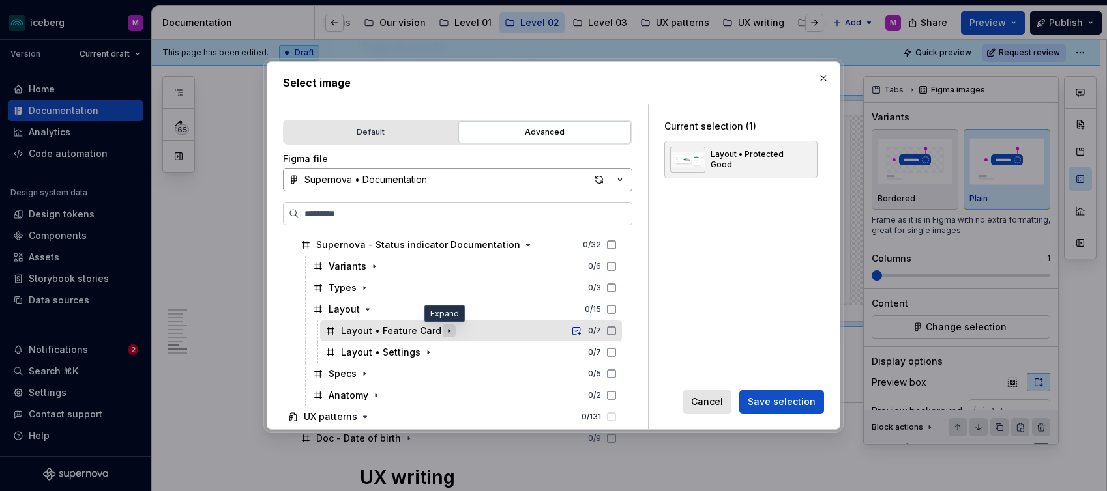
click at [444, 329] on icon "button" at bounding box center [449, 331] width 10 height 10
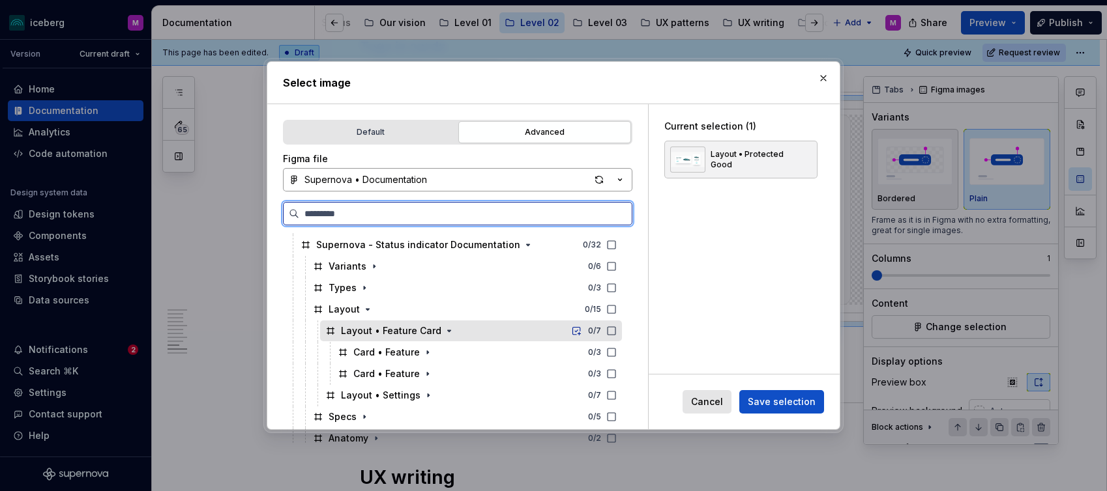
click at [617, 330] on icon at bounding box center [611, 331] width 10 height 10
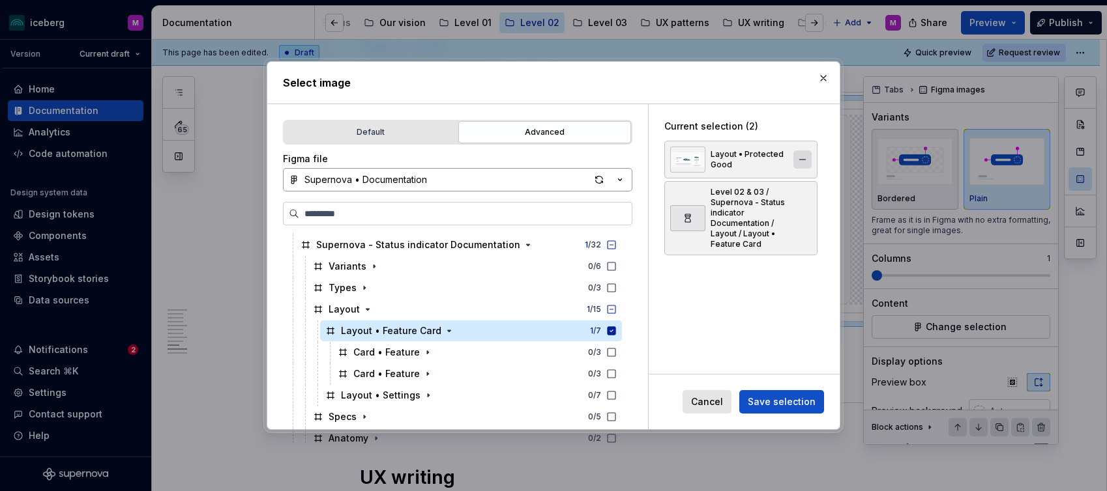
click at [811, 159] on button "button" at bounding box center [802, 160] width 18 height 18
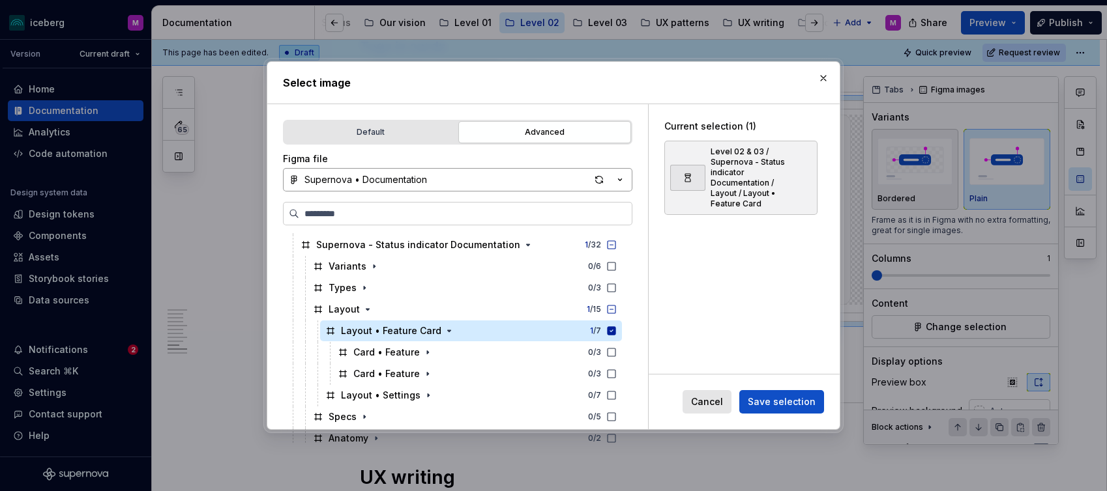
click at [781, 399] on span "Save selection" at bounding box center [782, 402] width 68 height 13
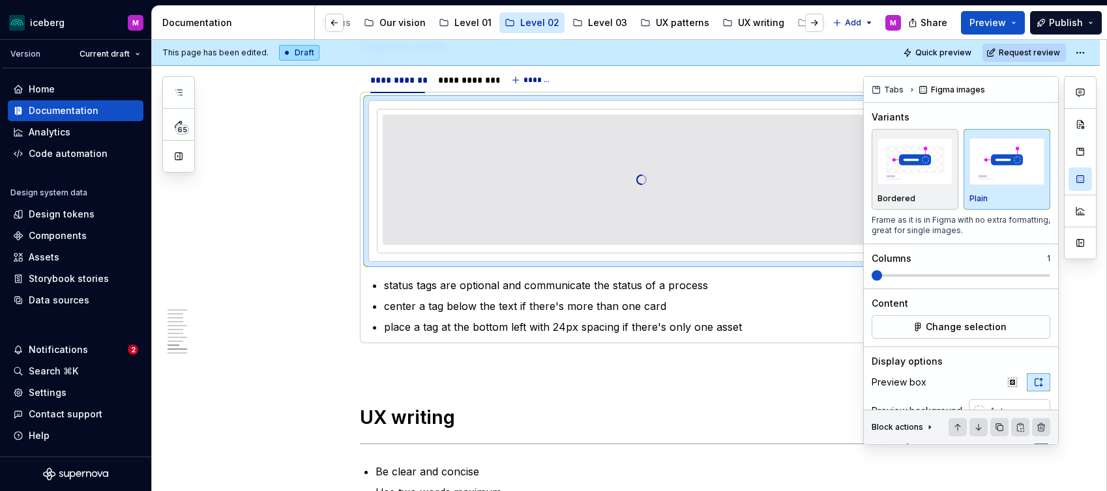
scroll to position [2205, 0]
click at [535, 322] on p "place a tag at the bottom left with 24px spacing if there's only one asset" at bounding box center [649, 328] width 530 height 16
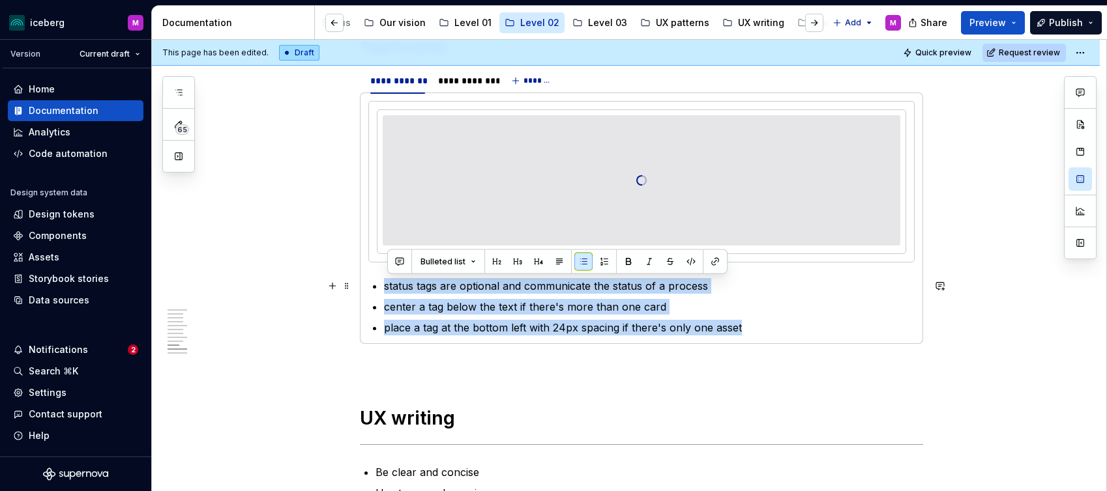
drag, startPoint x: 748, startPoint y: 327, endPoint x: 381, endPoint y: 280, distance: 369.9
click at [384, 280] on ul "status tags are optional and communicate the status of a process center a tag b…" at bounding box center [649, 306] width 530 height 57
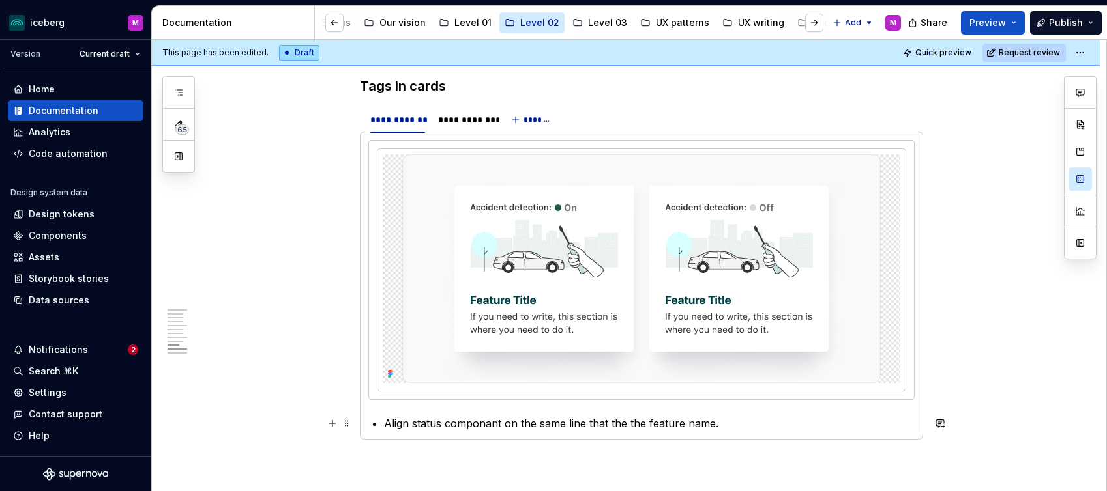
scroll to position [2157, 0]
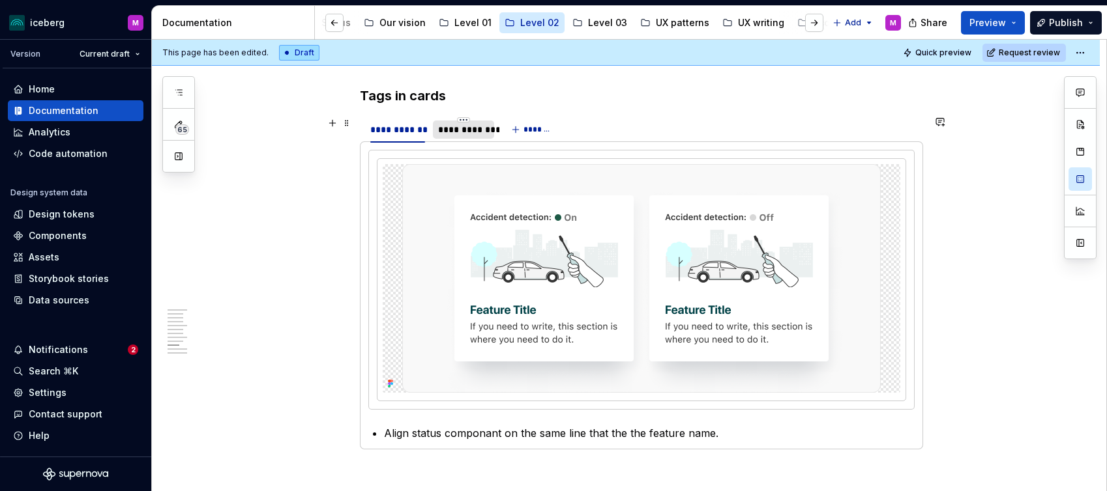
click at [469, 132] on div "**********" at bounding box center [463, 129] width 51 height 13
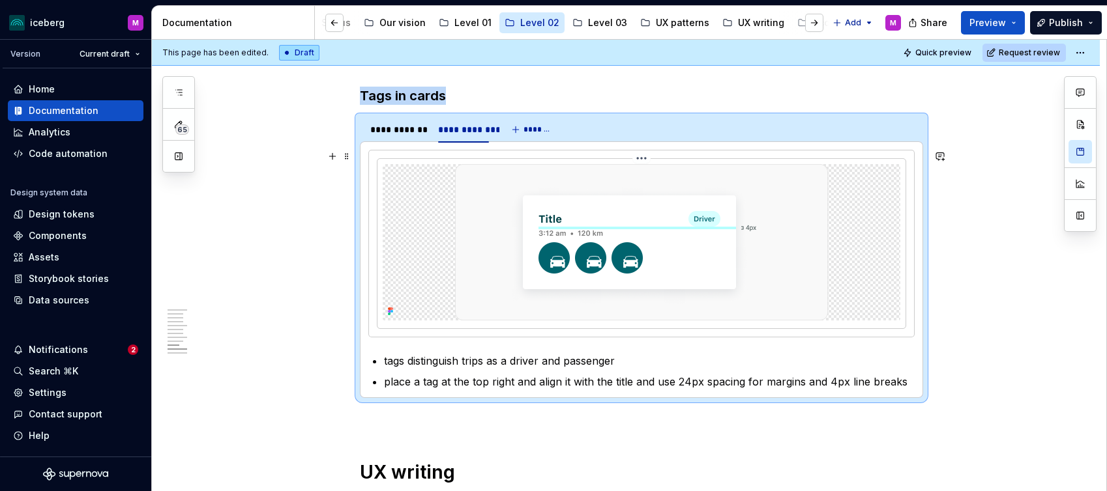
click at [708, 291] on img at bounding box center [641, 242] width 373 height 156
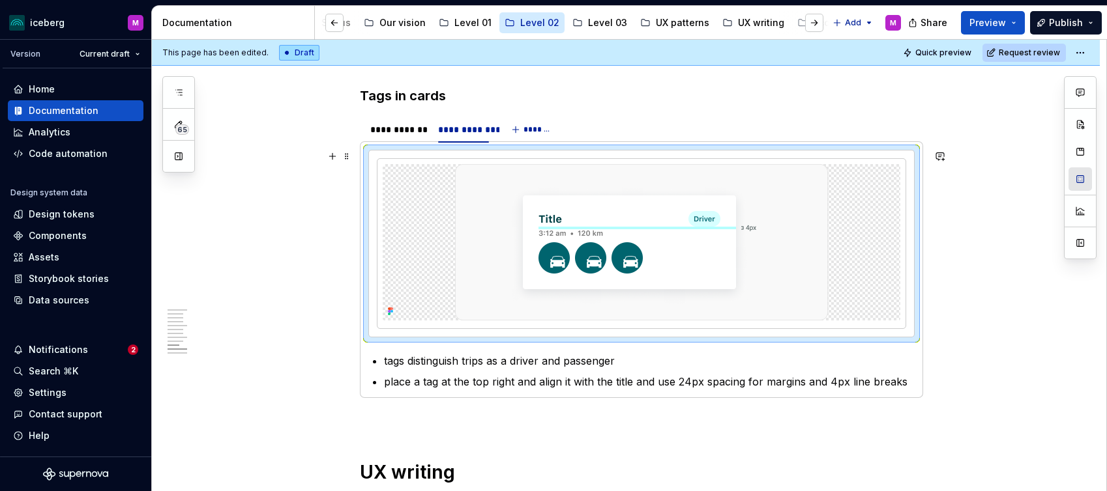
click at [1077, 182] on button "button" at bounding box center [1079, 178] width 23 height 23
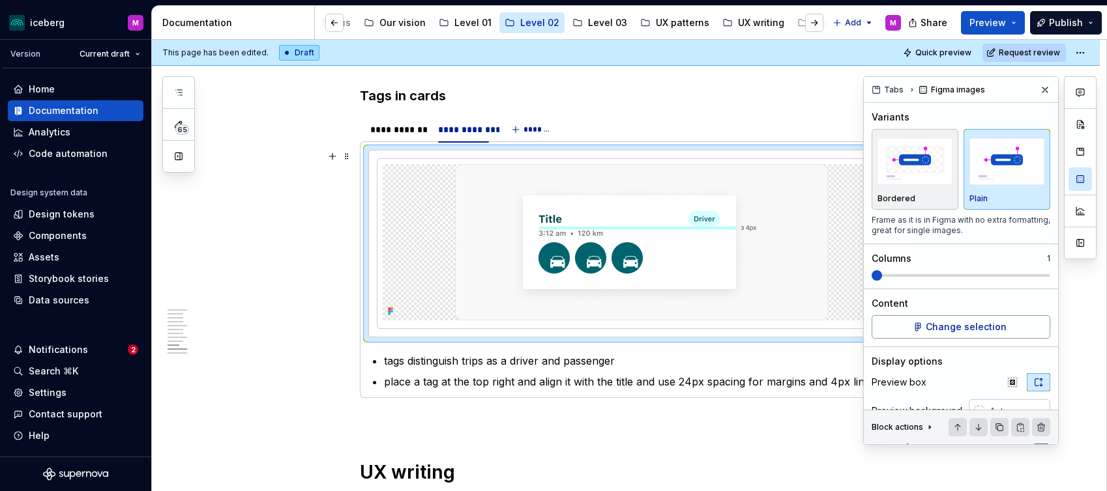
click at [944, 319] on button "Change selection" at bounding box center [960, 326] width 179 height 23
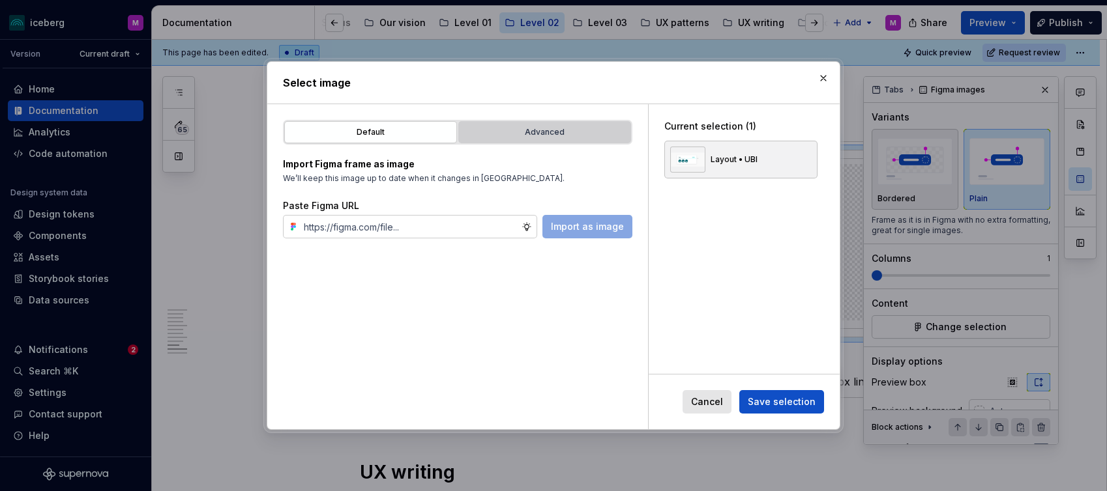
click at [523, 130] on div "Advanced" at bounding box center [545, 132] width 164 height 13
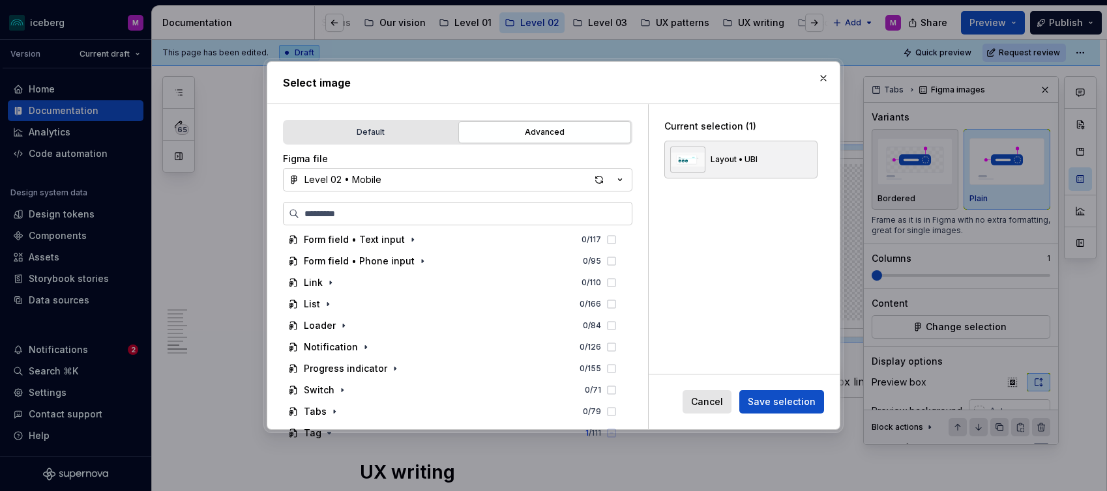
scroll to position [0, 0]
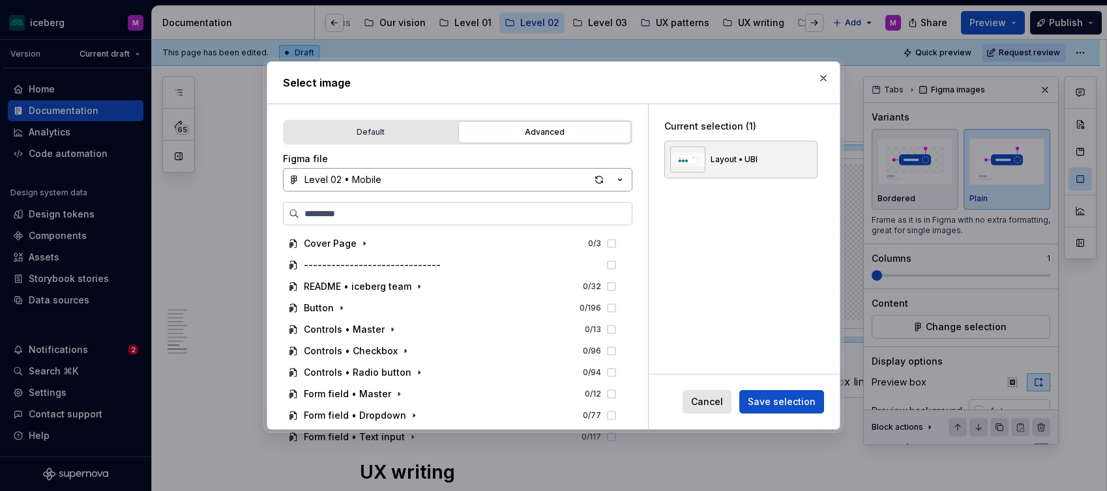
click at [350, 175] on div "Level 02 • Mobile" at bounding box center [342, 179] width 77 height 13
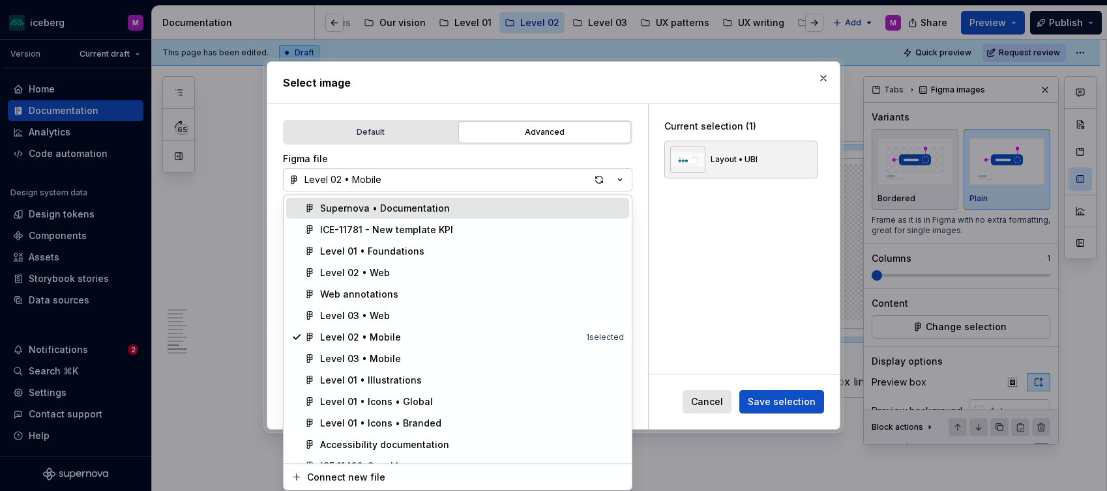
click at [336, 203] on div "Supernova • Documentation" at bounding box center [385, 208] width 130 height 13
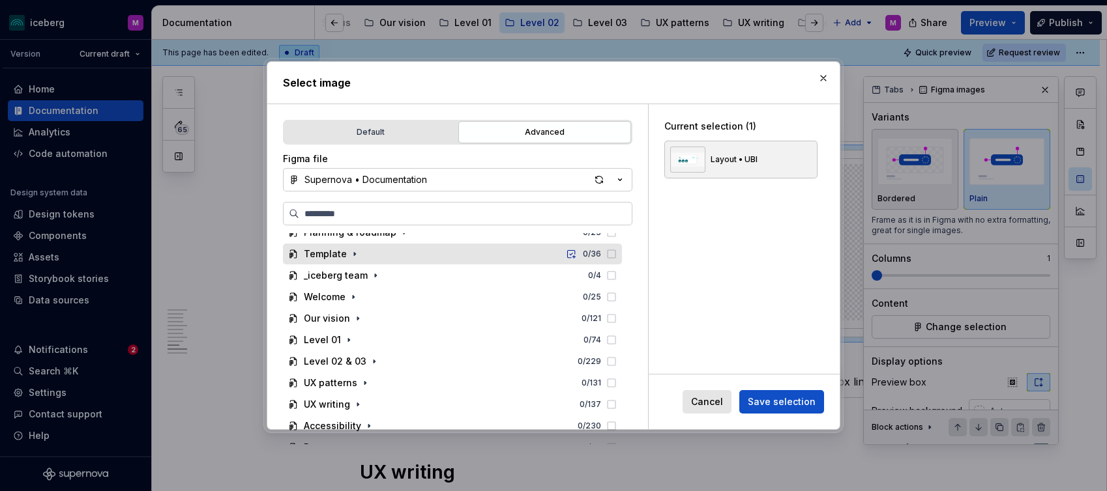
scroll to position [47, 0]
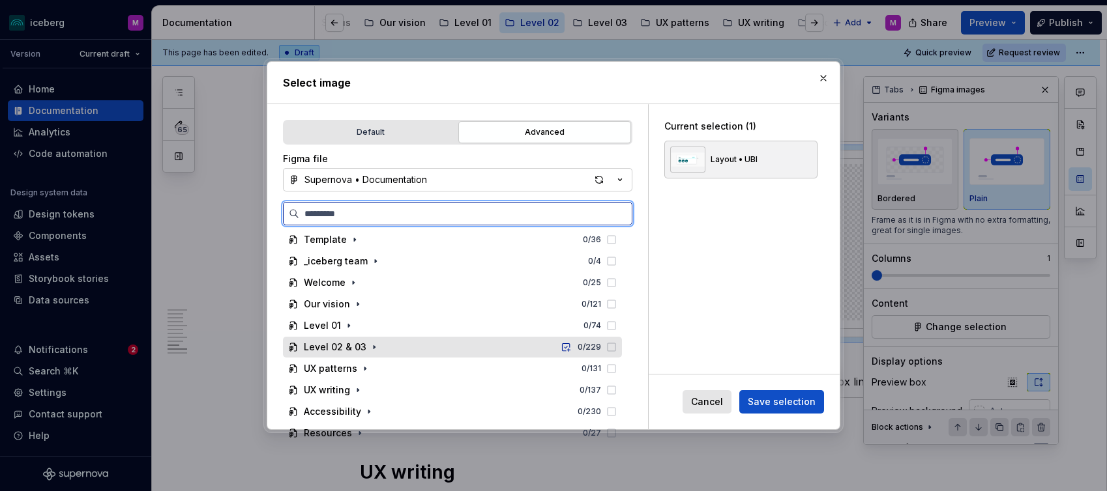
click at [360, 351] on div "Level 02 & 03" at bounding box center [335, 347] width 63 height 13
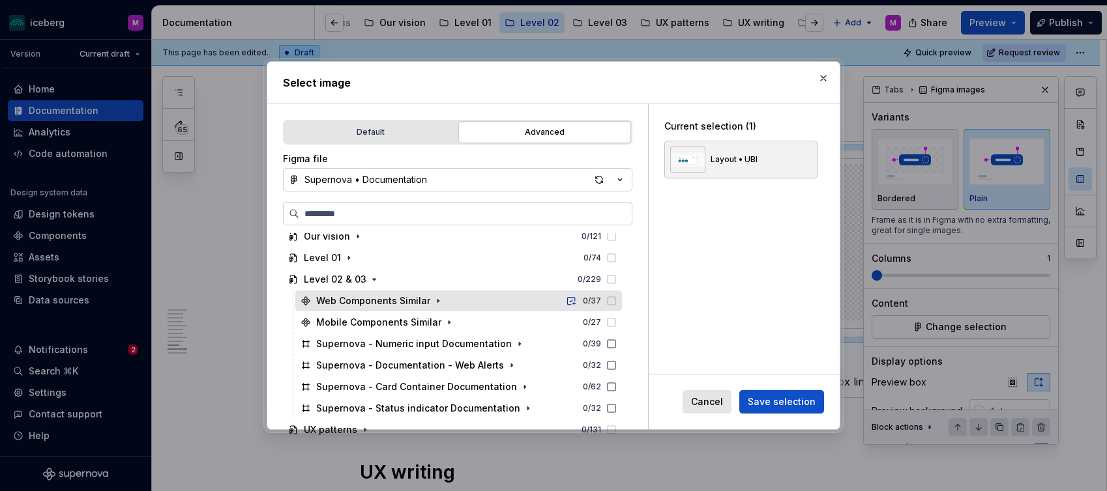
scroll to position [159, 0]
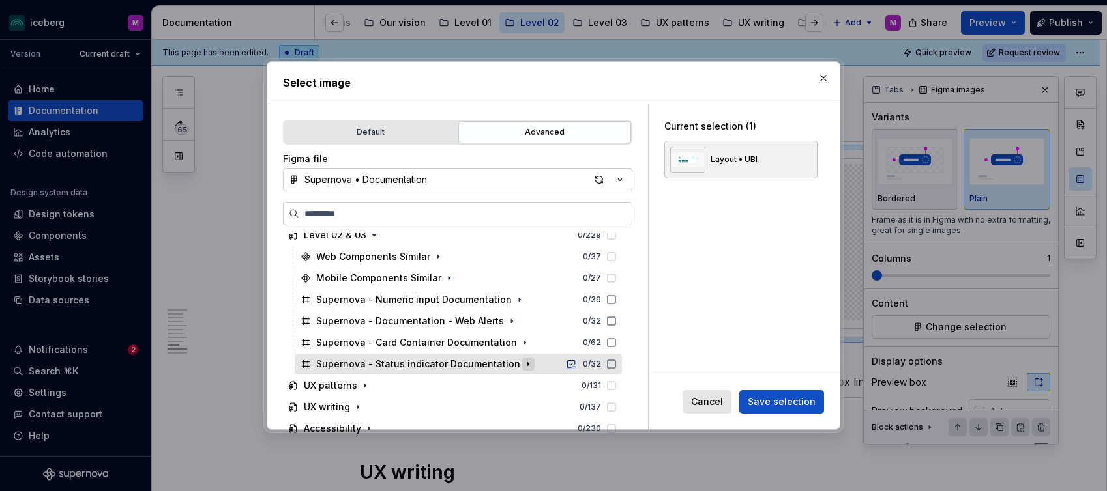
click at [523, 365] on icon "button" at bounding box center [528, 364] width 10 height 10
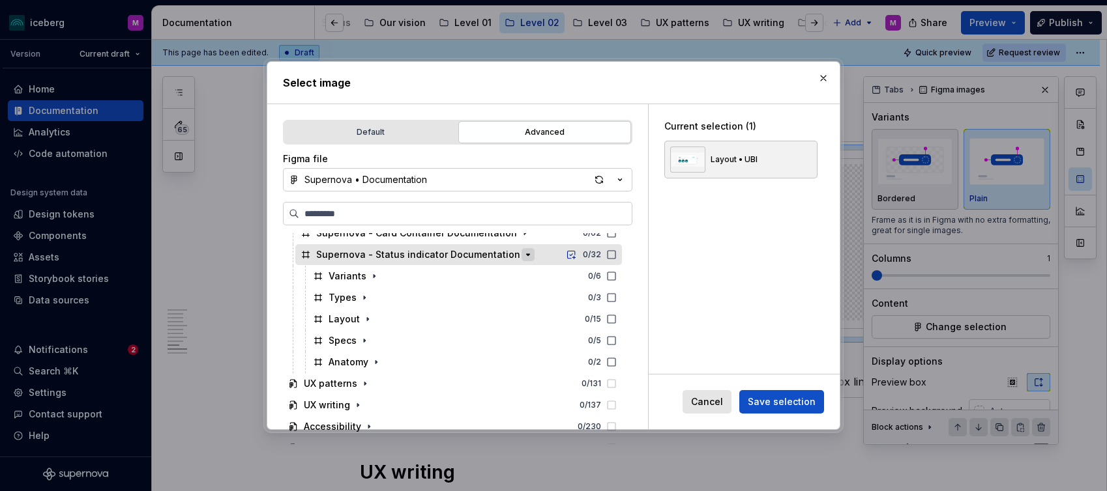
scroll to position [283, 0]
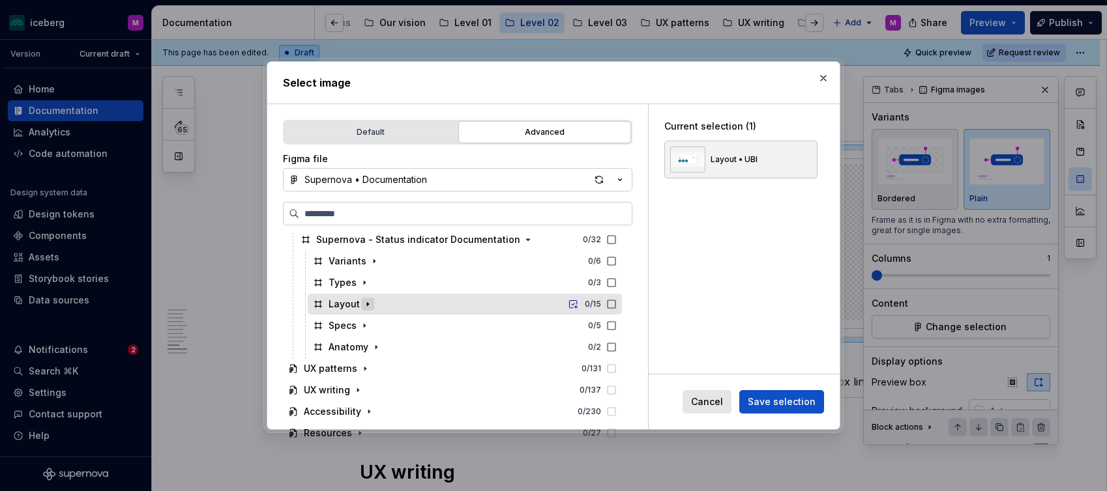
click at [364, 307] on icon "button" at bounding box center [367, 304] width 10 height 10
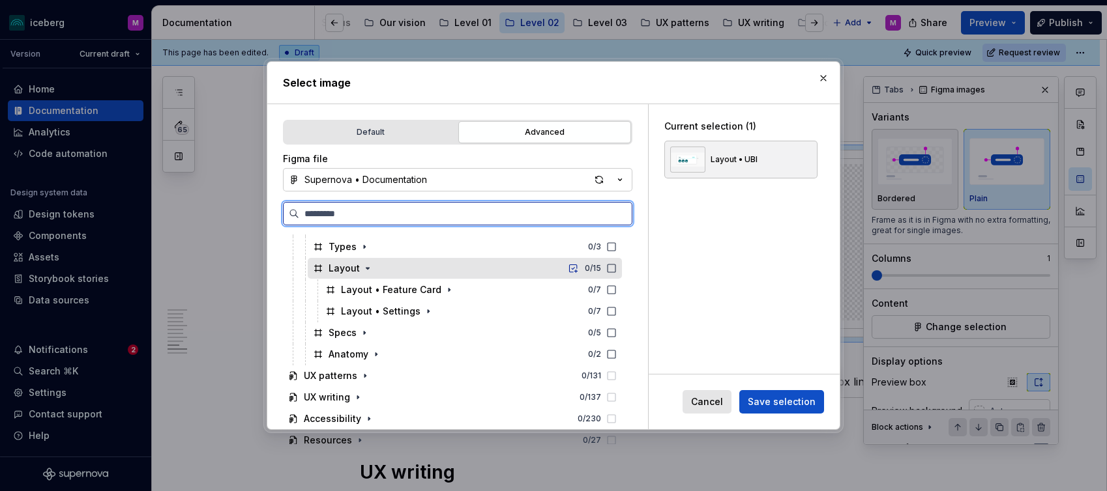
scroll to position [321, 0]
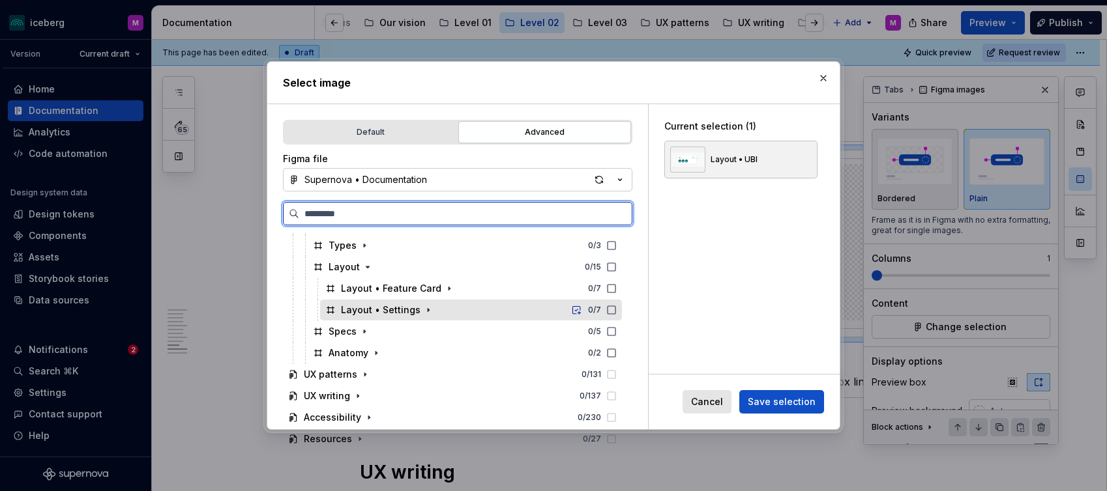
click at [440, 313] on div "Layout • Settings 0 / 7" at bounding box center [471, 310] width 302 height 21
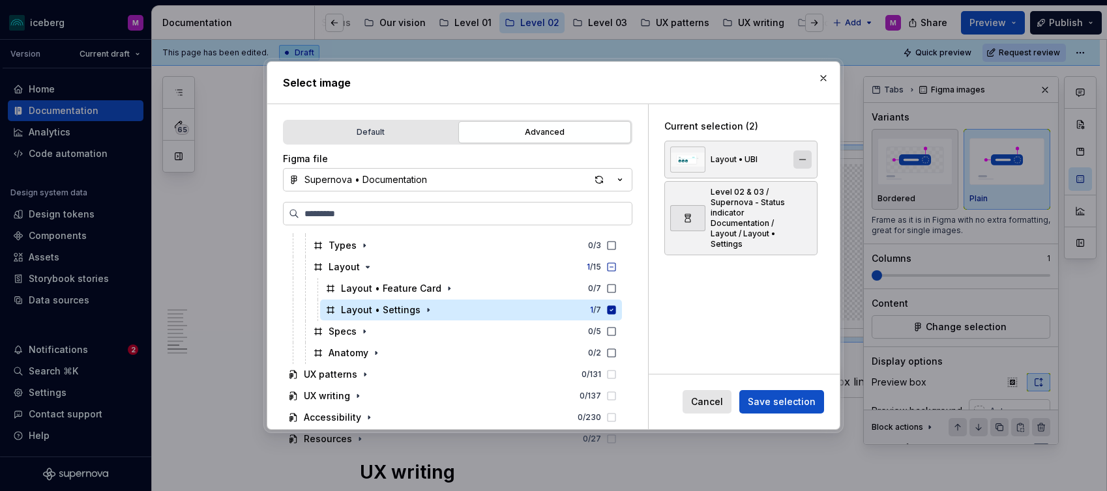
click at [811, 162] on button "button" at bounding box center [802, 160] width 18 height 18
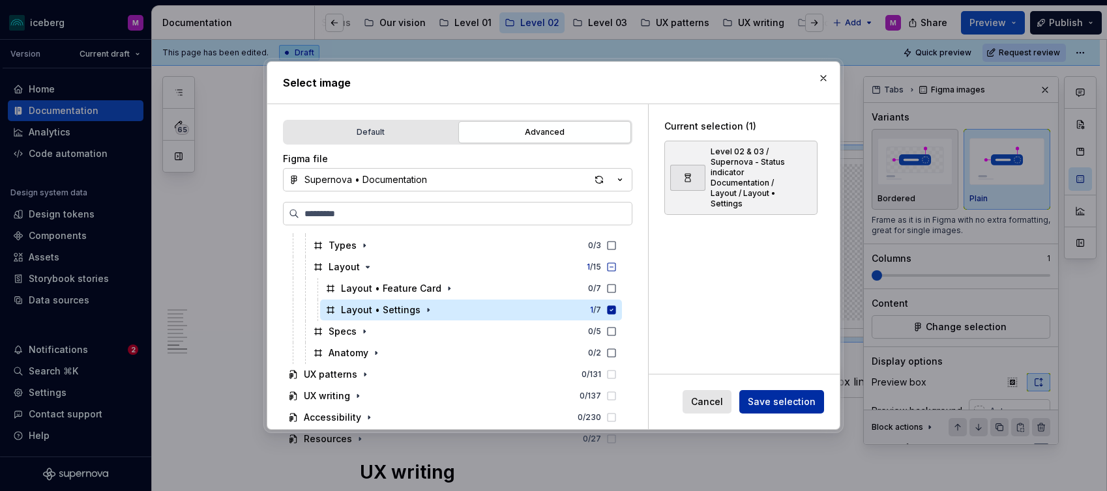
click at [782, 400] on span "Save selection" at bounding box center [782, 402] width 68 height 13
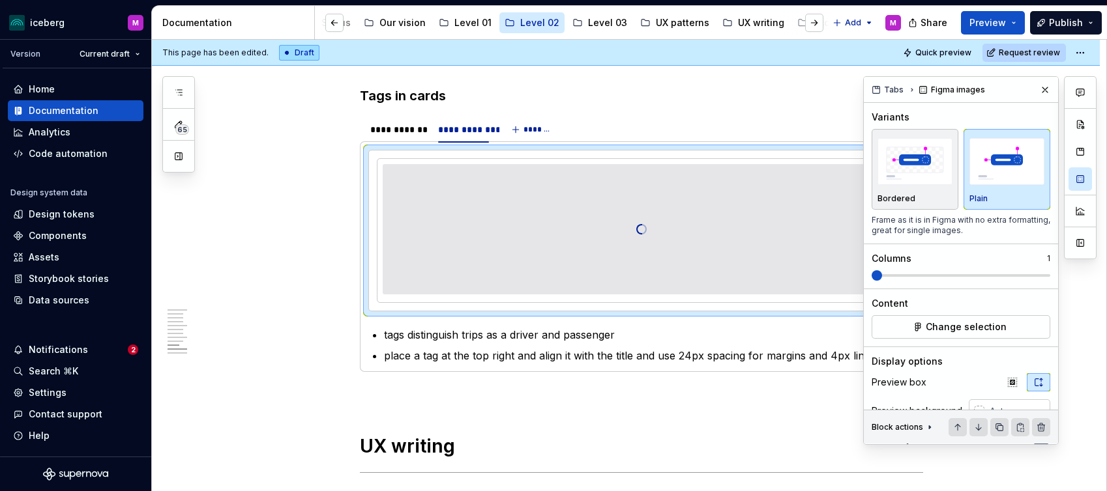
type textarea "*"
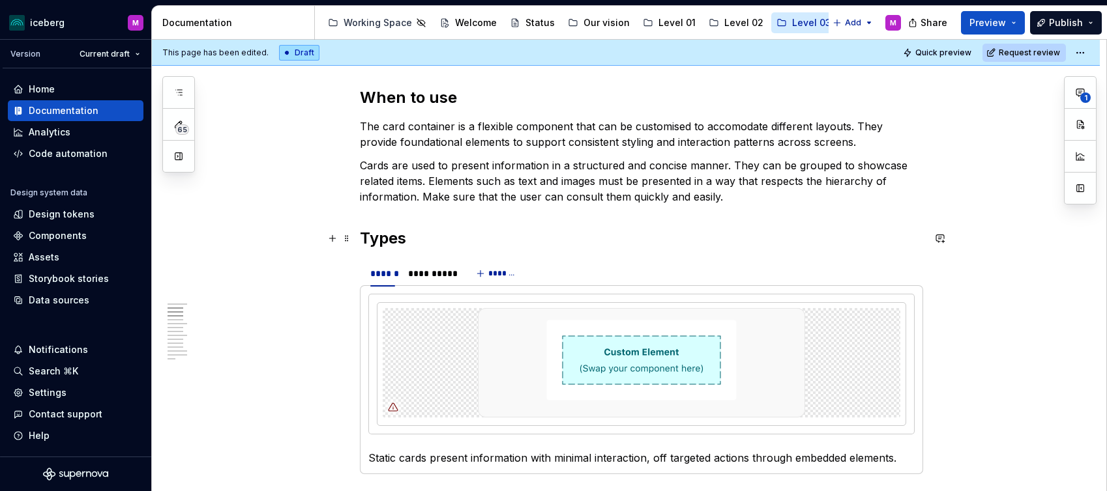
scroll to position [482, 0]
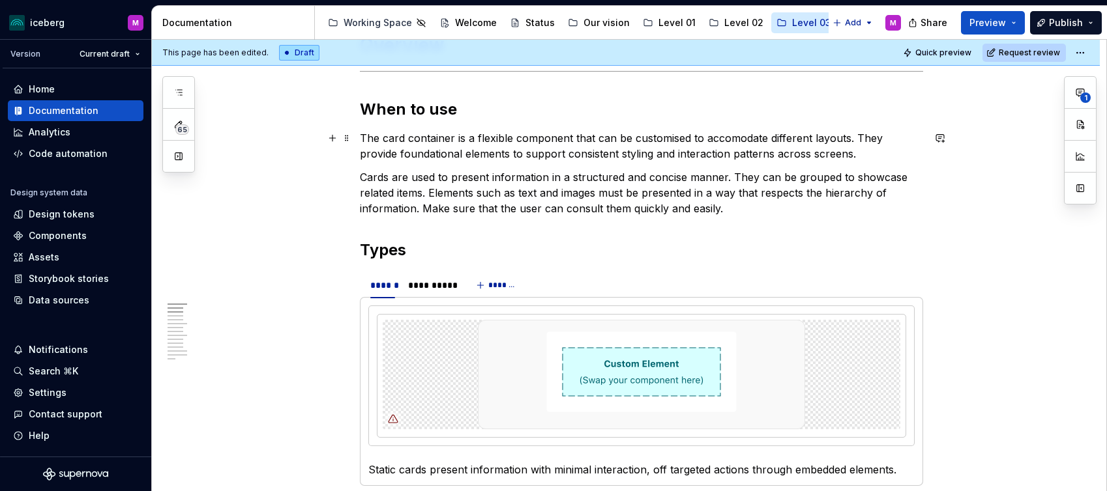
click at [856, 139] on p "The card container is a flexible component that can be customised to accomodate…" at bounding box center [641, 145] width 563 height 31
click at [1074, 100] on button "1" at bounding box center [1079, 92] width 23 height 23
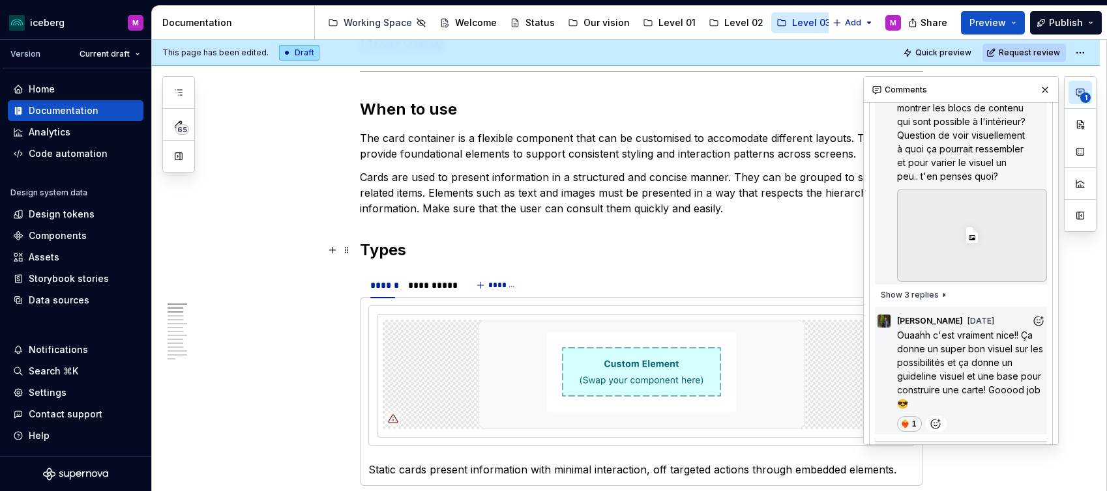
scroll to position [174, 0]
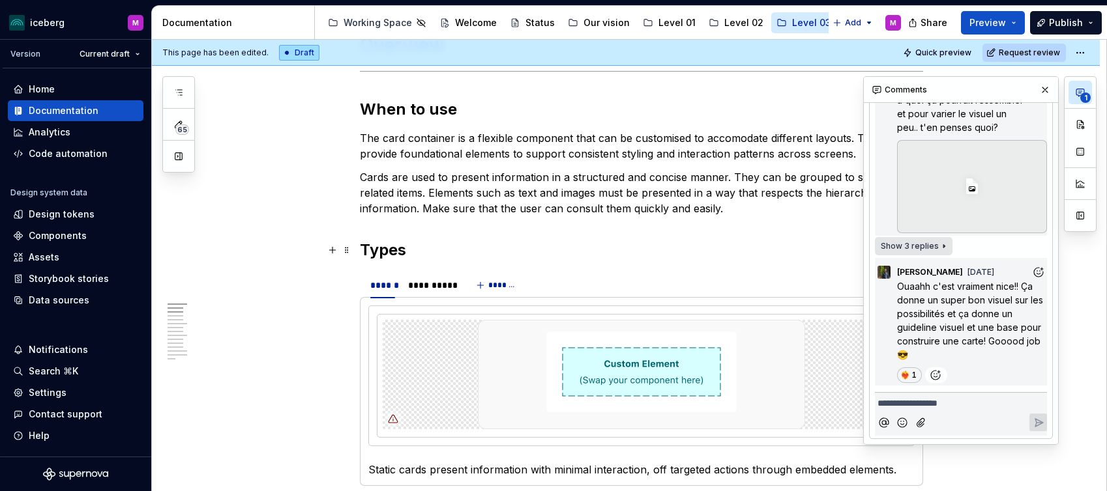
click at [920, 249] on span "Show 3 replies" at bounding box center [909, 246] width 58 height 10
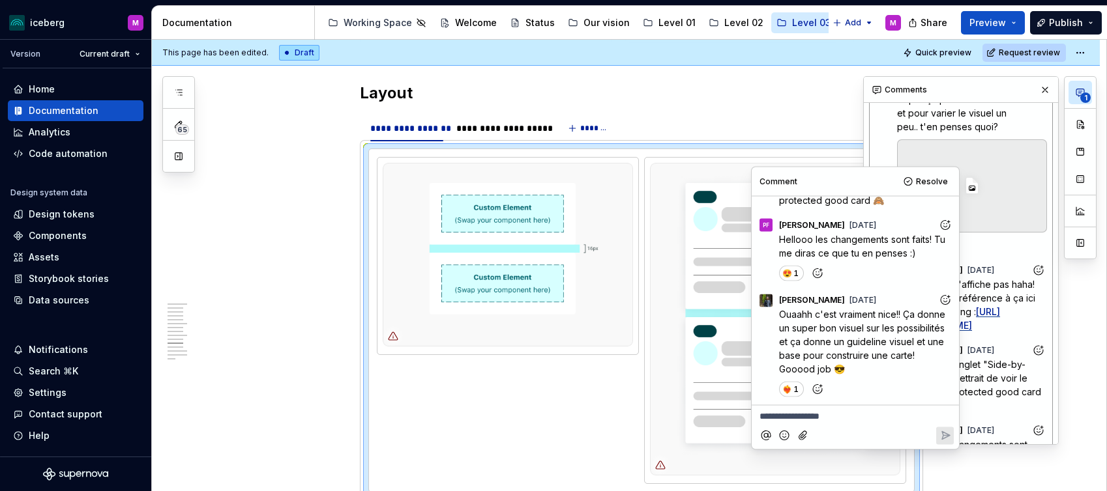
scroll to position [437, 0]
click at [1043, 85] on button "button" at bounding box center [1045, 90] width 18 height 18
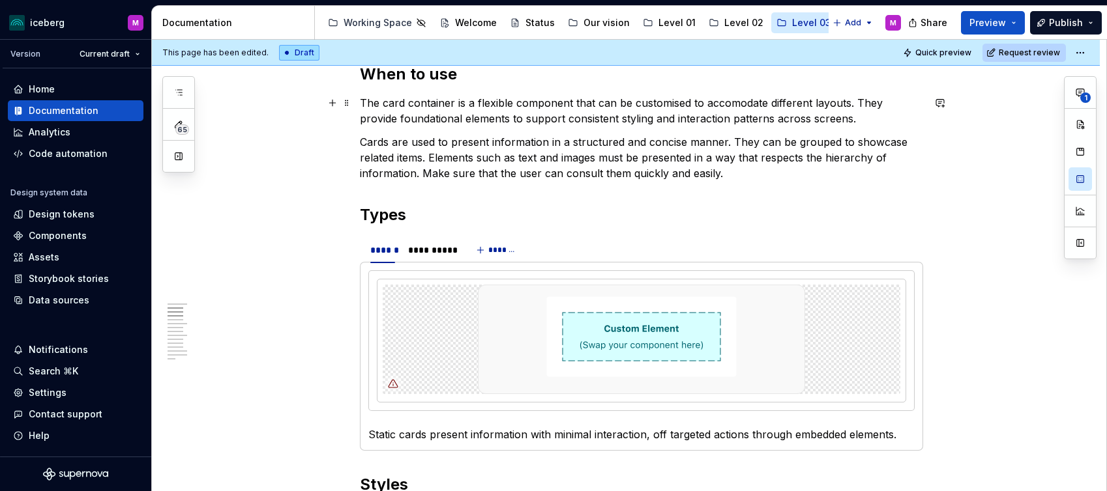
scroll to position [530, 0]
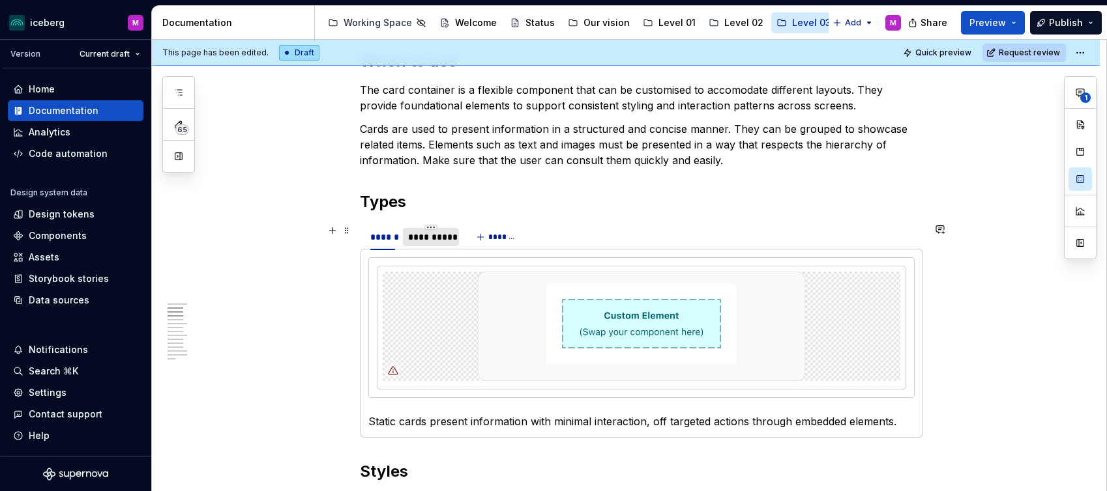
click at [431, 242] on div "**********" at bounding box center [431, 237] width 46 height 13
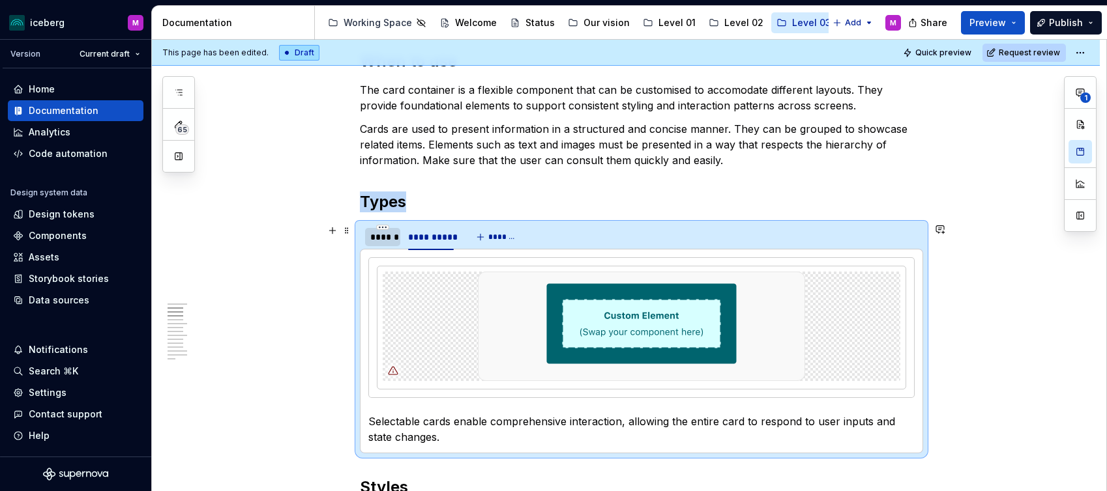
click at [385, 241] on div "******" at bounding box center [382, 237] width 25 height 13
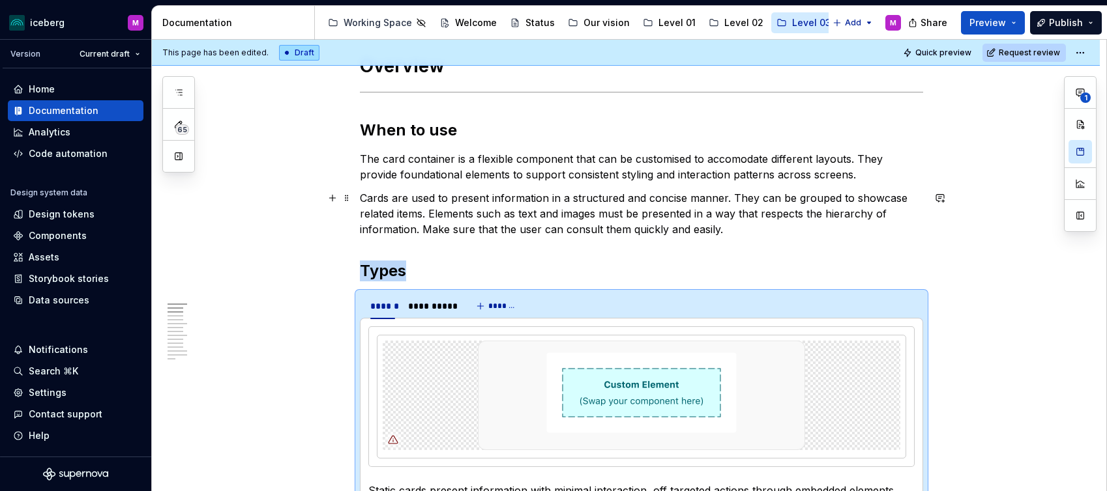
scroll to position [452, 0]
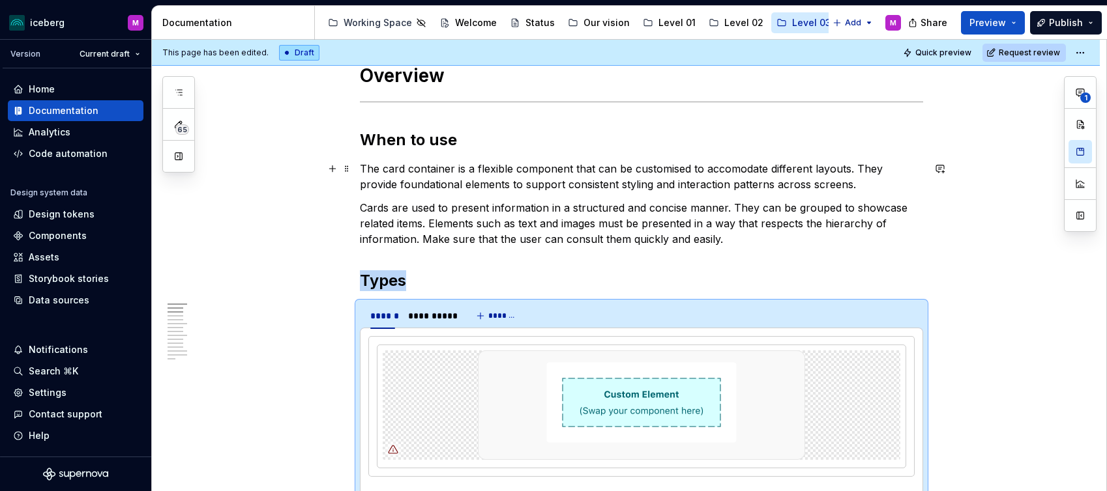
click at [436, 191] on p "The card container is a flexible component that can be customised to accomodate…" at bounding box center [641, 176] width 563 height 31
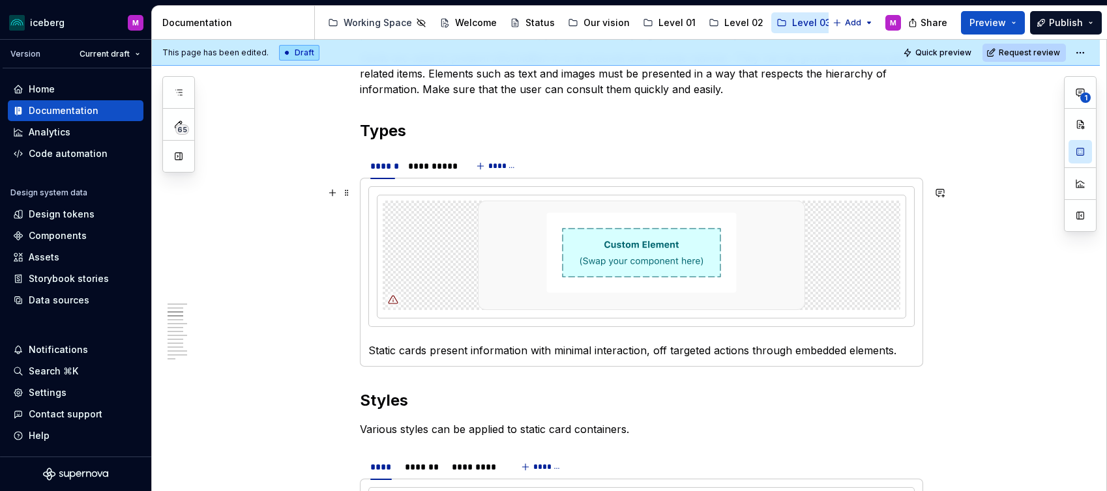
scroll to position [607, 0]
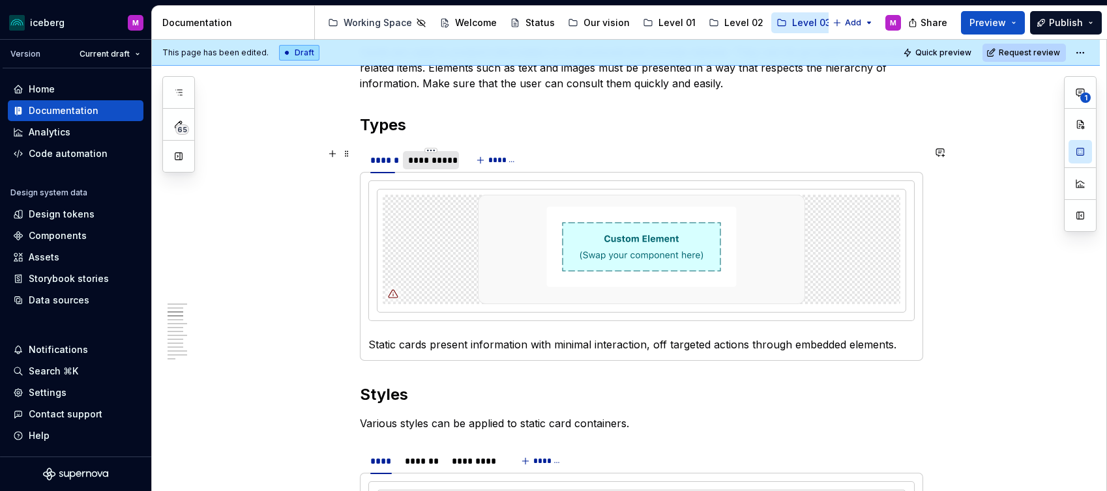
click at [432, 163] on div "**********" at bounding box center [431, 160] width 46 height 13
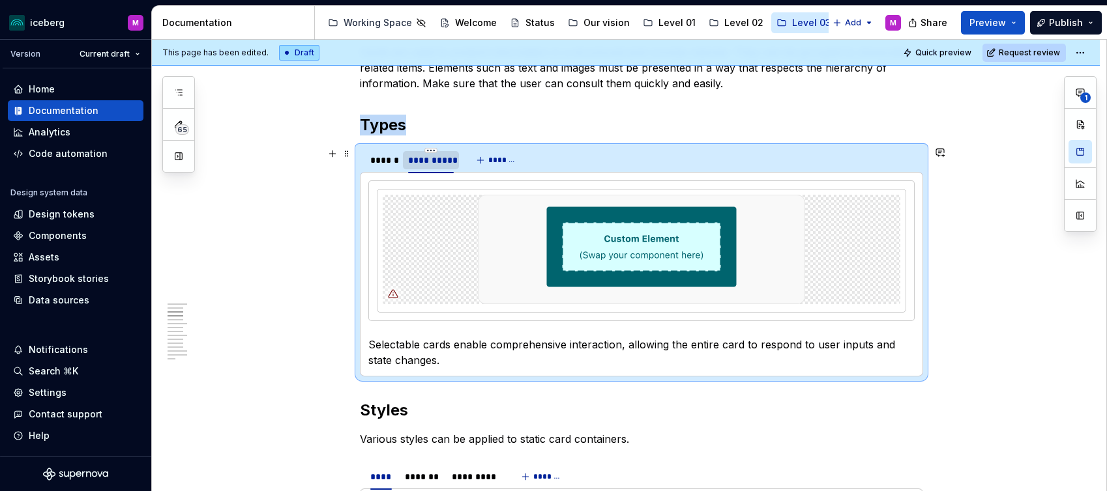
click at [441, 160] on div "**********" at bounding box center [431, 160] width 46 height 13
click at [378, 162] on div "******" at bounding box center [382, 160] width 25 height 13
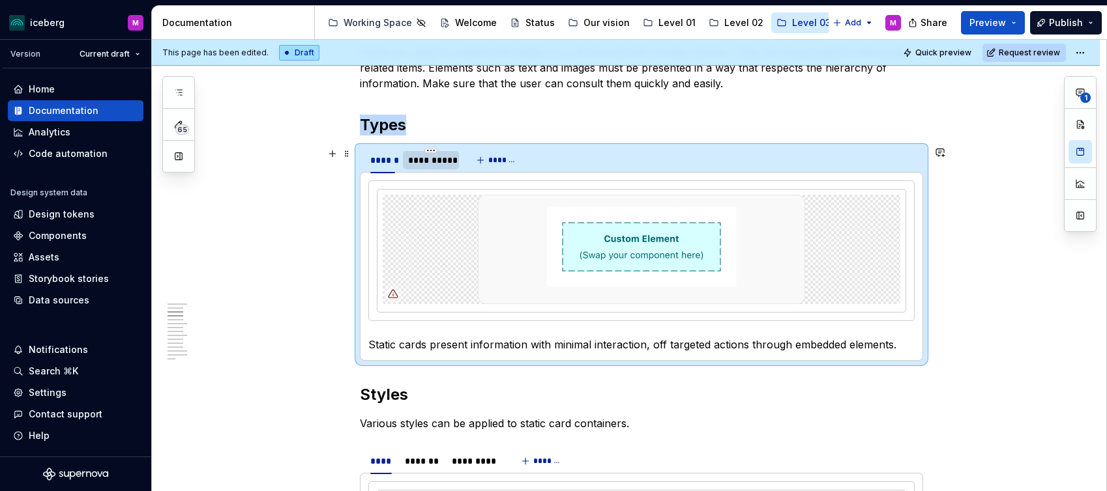
click at [419, 166] on div "**********" at bounding box center [431, 160] width 46 height 13
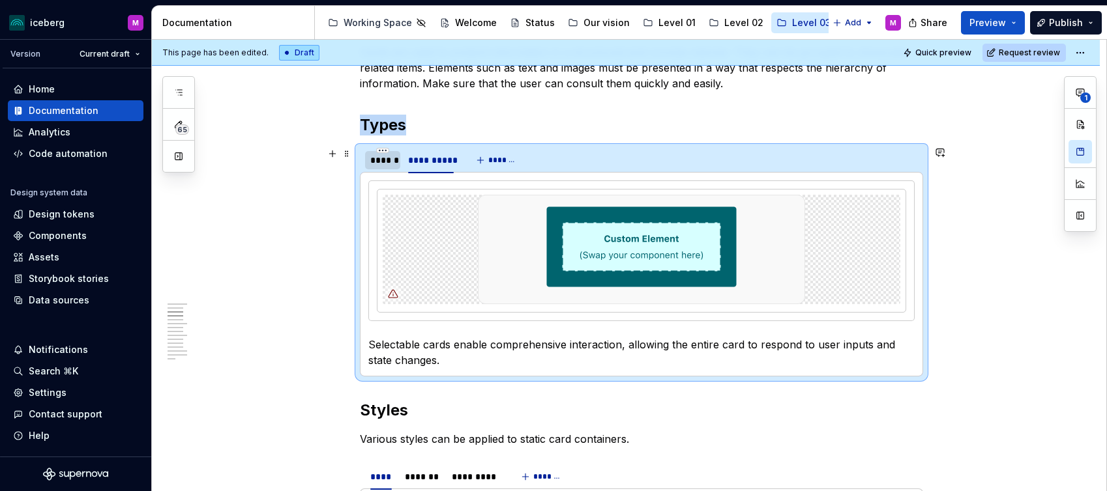
click at [380, 165] on div "******" at bounding box center [382, 160] width 25 height 13
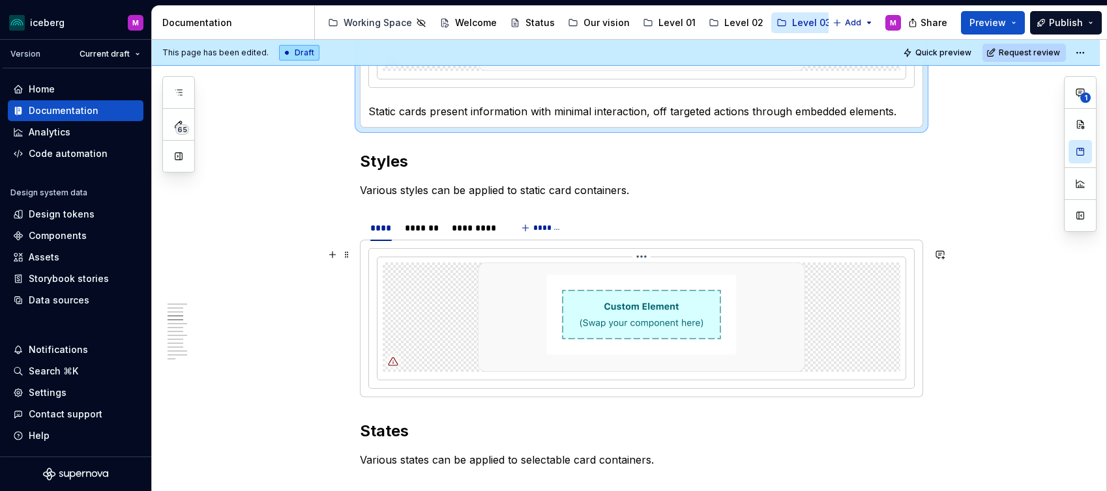
scroll to position [841, 0]
click at [425, 229] on div "*******" at bounding box center [422, 227] width 34 height 13
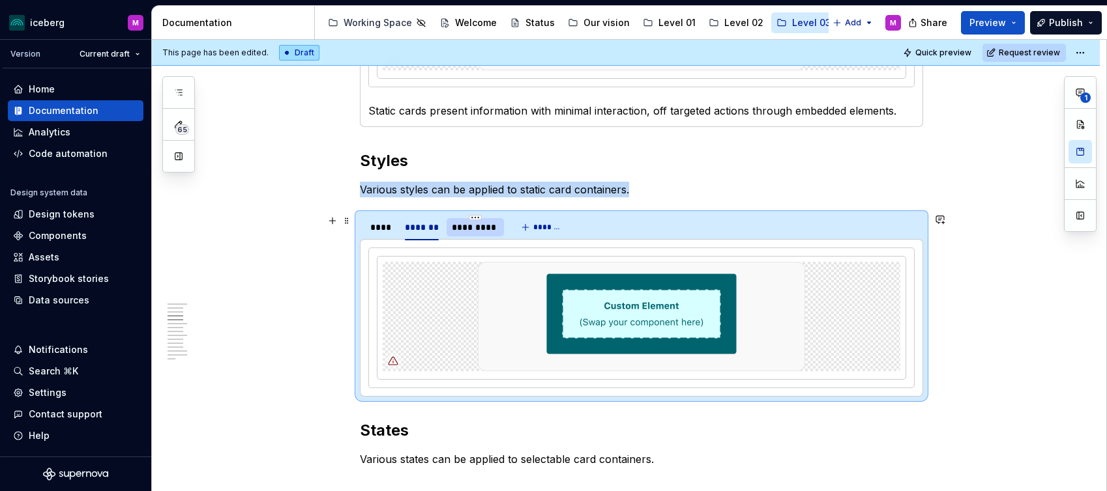
click at [459, 230] on div "*********" at bounding box center [476, 227] width 48 height 13
click at [379, 232] on div "****" at bounding box center [381, 227] width 22 height 13
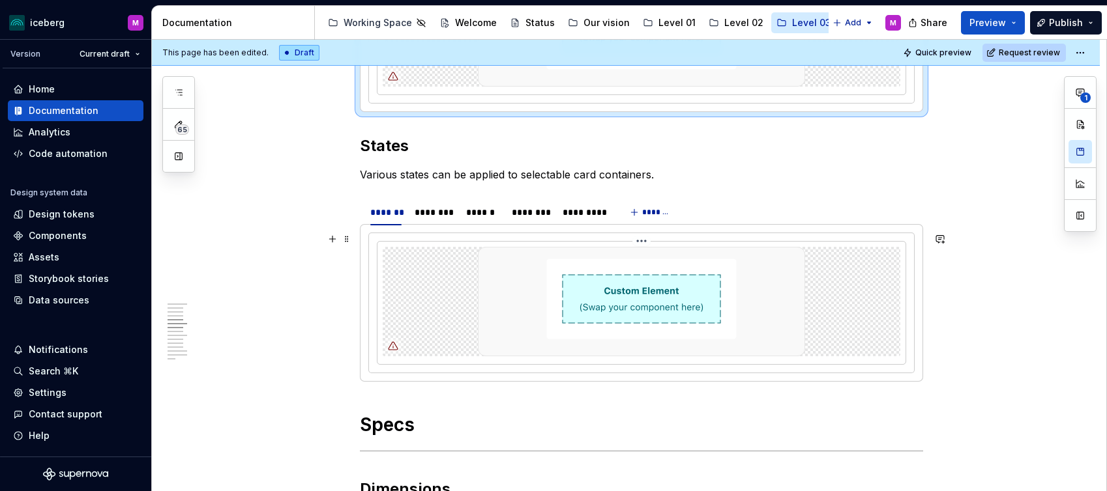
scroll to position [1141, 0]
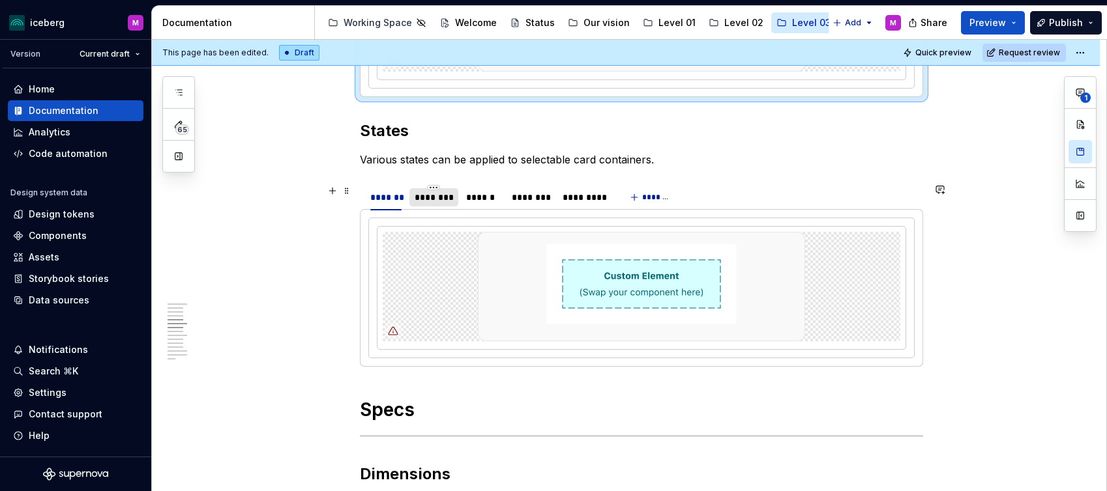
click at [441, 198] on div "********" at bounding box center [433, 197] width 38 height 13
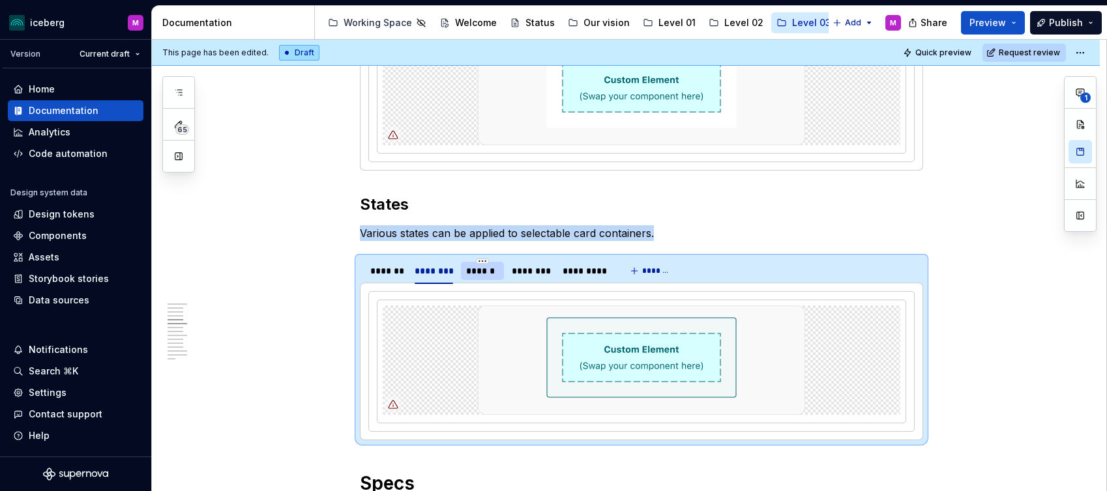
scroll to position [1069, 0]
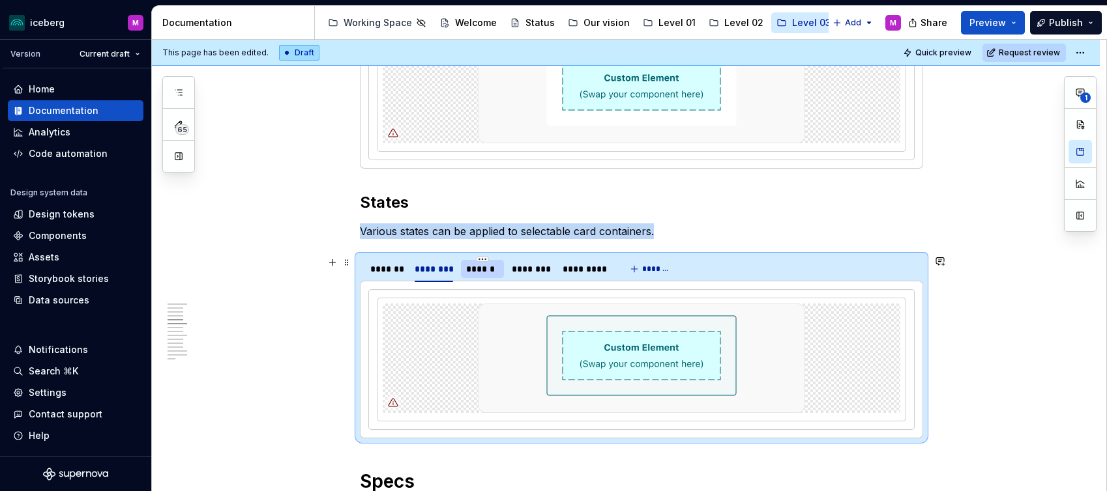
click at [472, 275] on div "******" at bounding box center [482, 269] width 33 height 13
click at [516, 272] on div "********" at bounding box center [531, 269] width 38 height 13
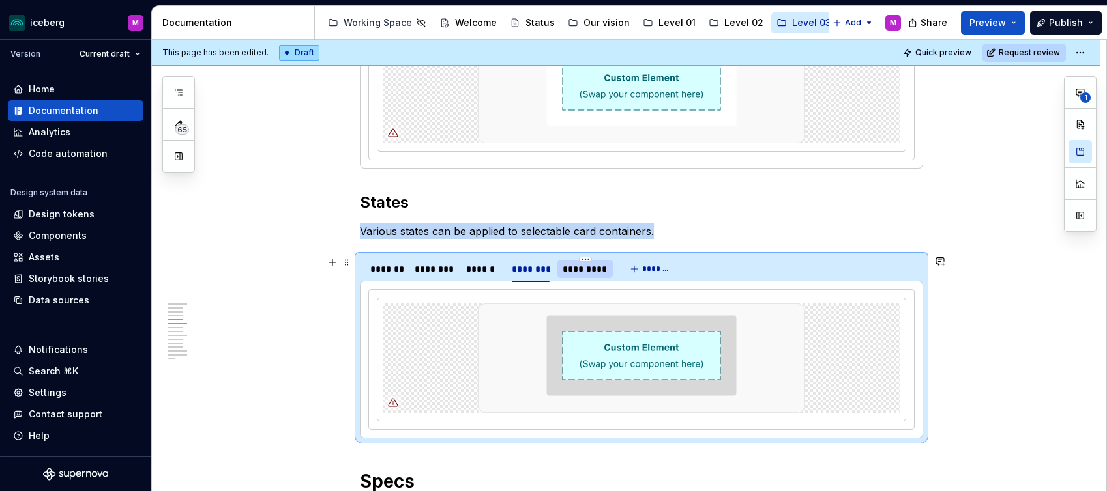
click at [572, 272] on div "*********" at bounding box center [584, 269] width 45 height 13
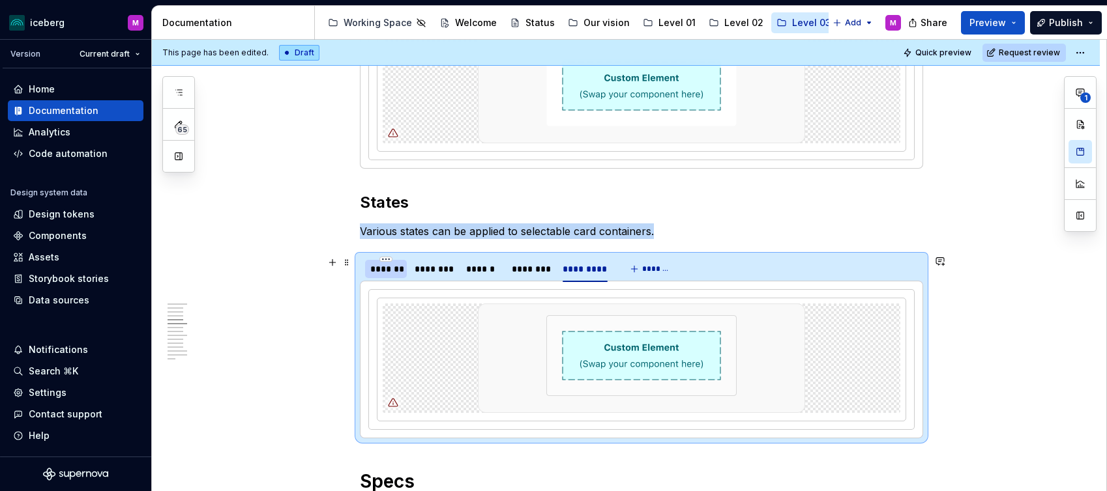
click at [376, 275] on div "*******" at bounding box center [385, 269] width 31 height 13
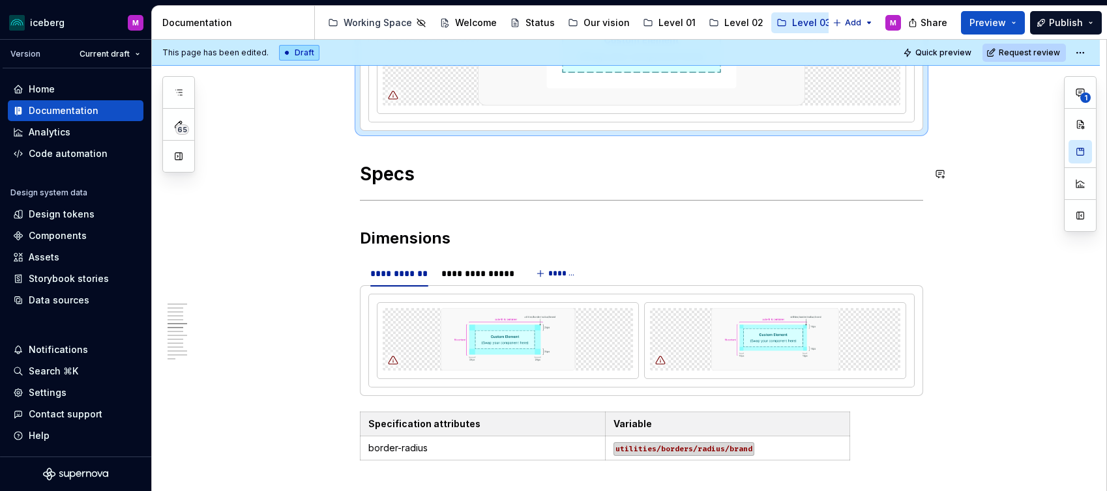
scroll to position [1389, 0]
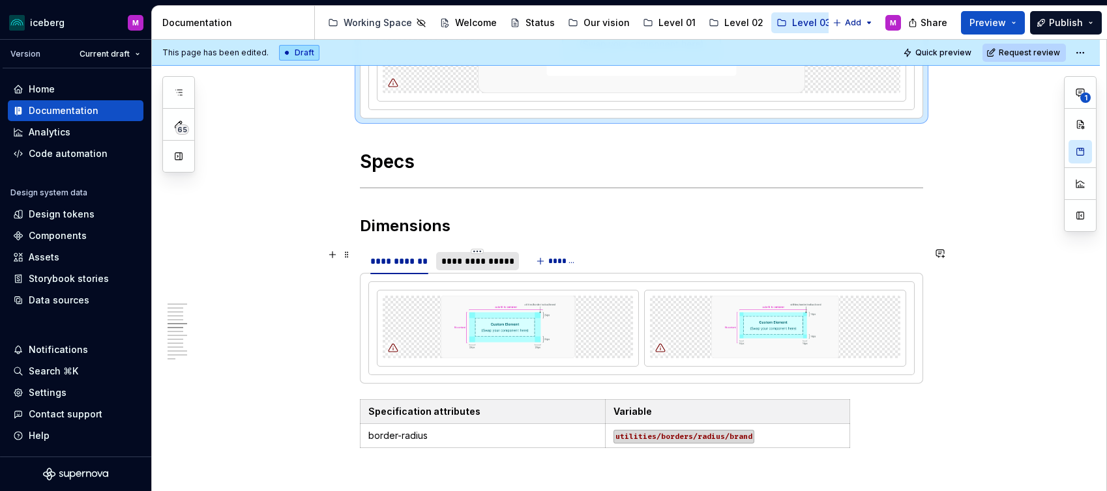
click at [458, 254] on div "**********" at bounding box center [477, 261] width 83 height 18
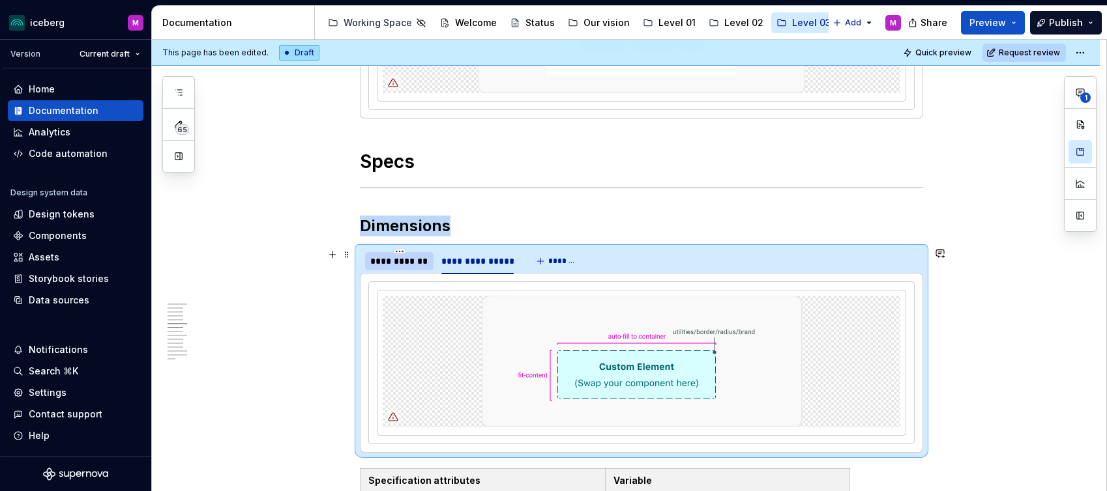
click at [399, 267] on div "**********" at bounding box center [399, 261] width 58 height 13
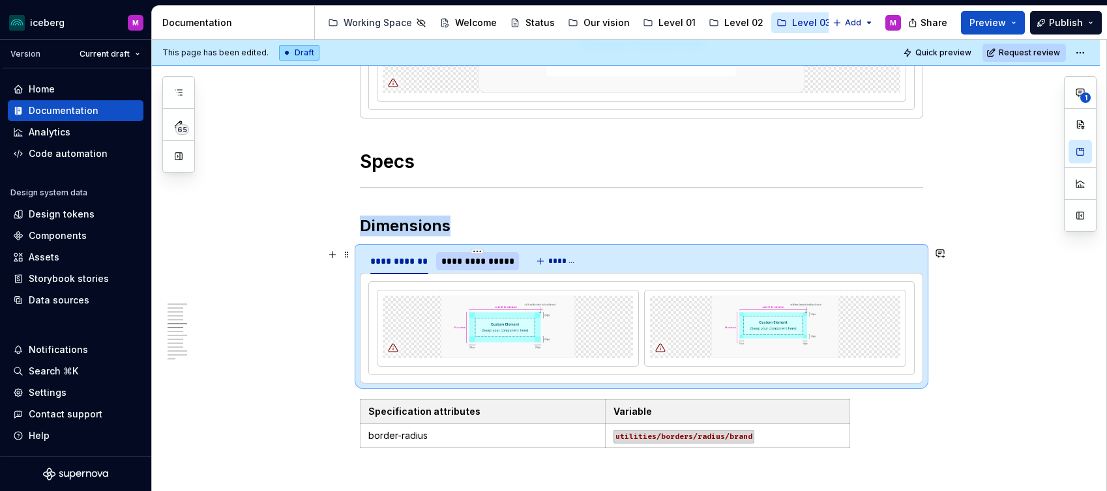
click at [460, 267] on div "**********" at bounding box center [477, 261] width 72 height 13
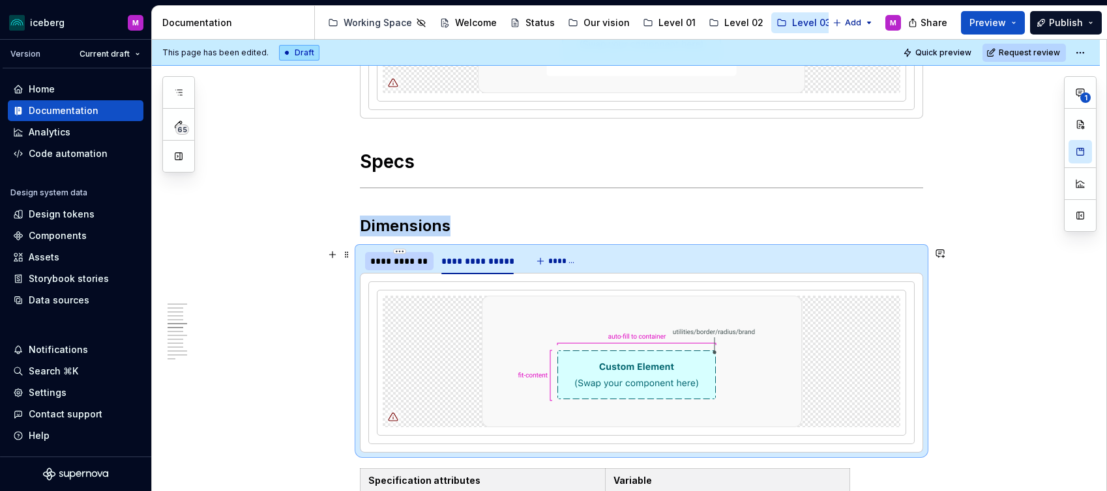
click at [431, 269] on div "**********" at bounding box center [399, 261] width 68 height 18
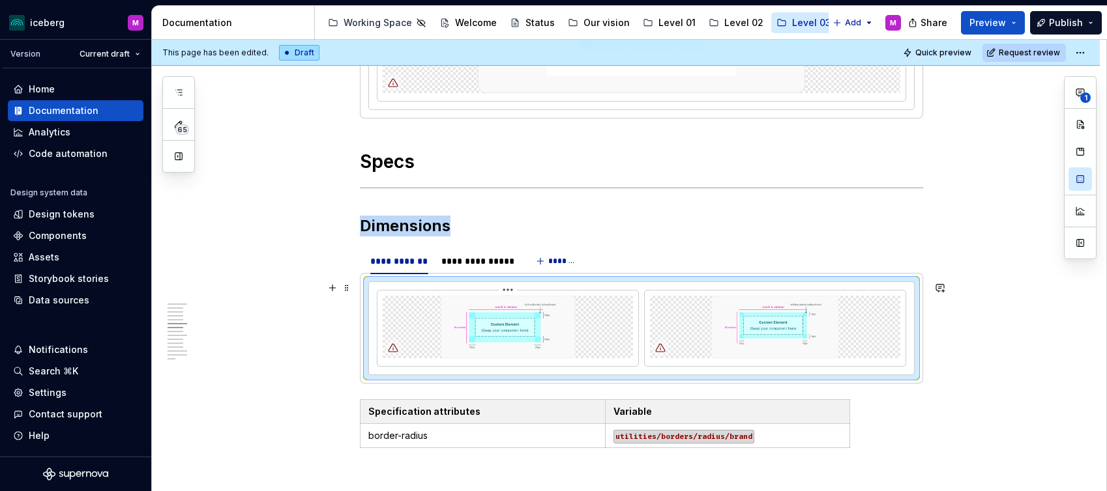
click at [504, 322] on img at bounding box center [508, 327] width 250 height 63
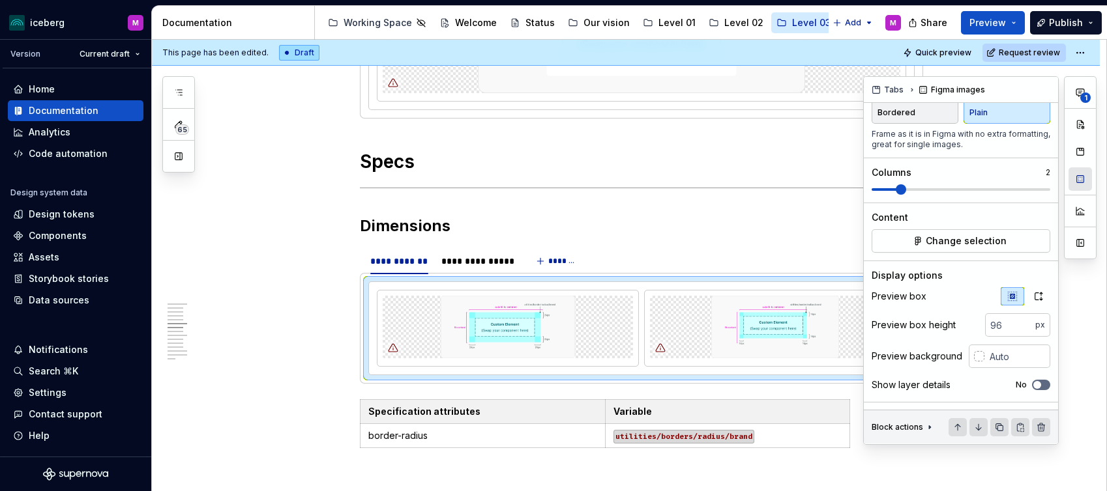
click at [1075, 183] on button "button" at bounding box center [1079, 178] width 23 height 23
click at [879, 195] on span at bounding box center [960, 189] width 179 height 10
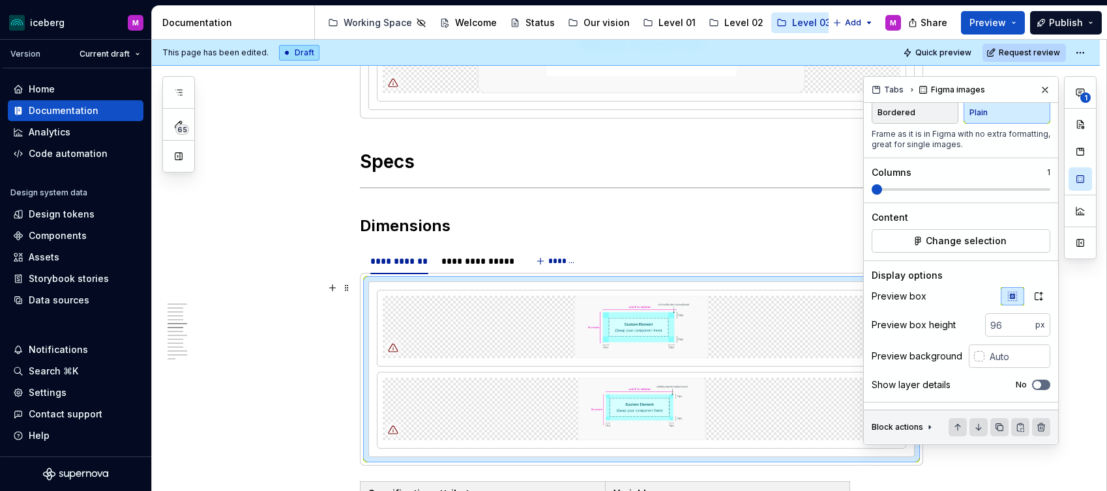
scroll to position [47, 0]
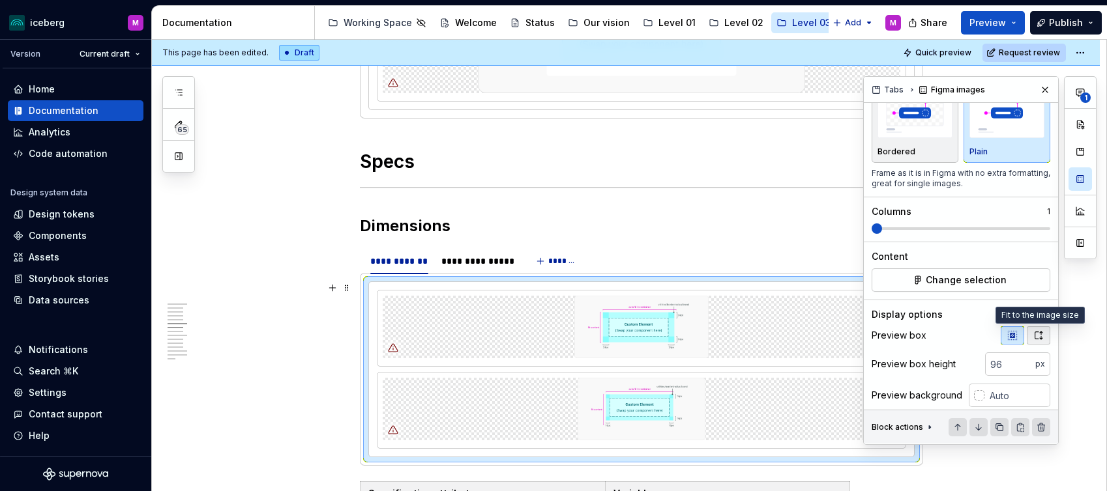
click at [1039, 335] on icon "button" at bounding box center [1038, 335] width 10 height 10
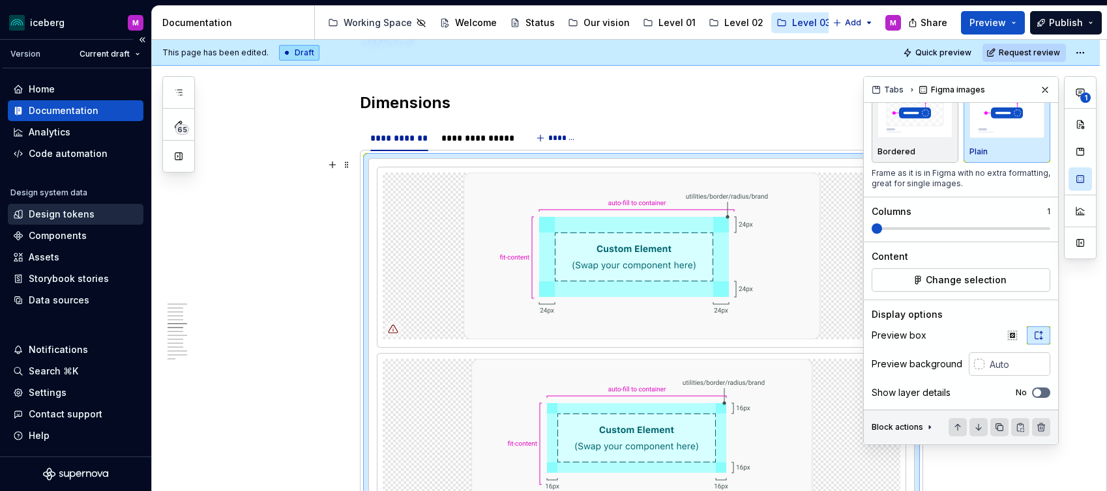
scroll to position [1513, 0]
click at [1044, 89] on button "button" at bounding box center [1045, 90] width 18 height 18
type textarea "*"
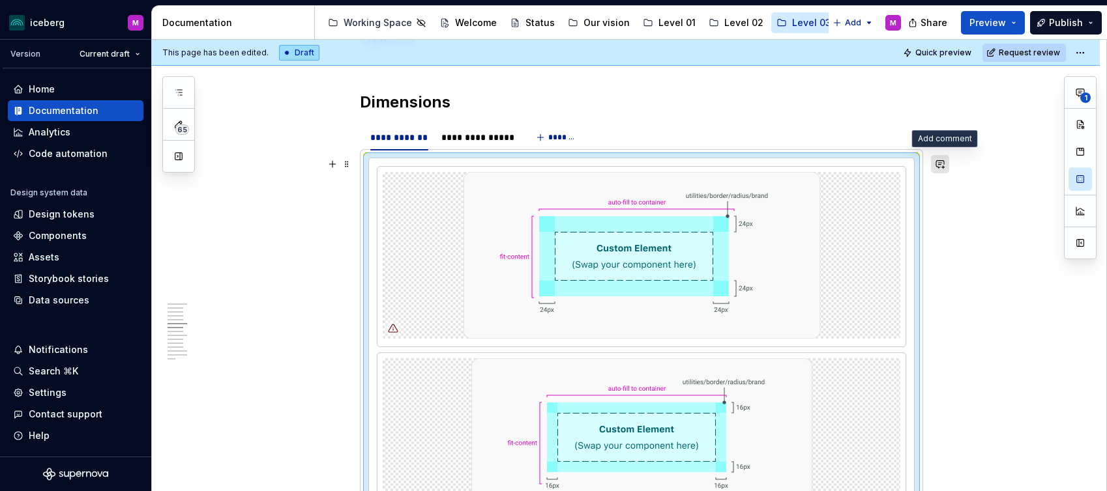
click at [940, 164] on button "button" at bounding box center [940, 164] width 18 height 18
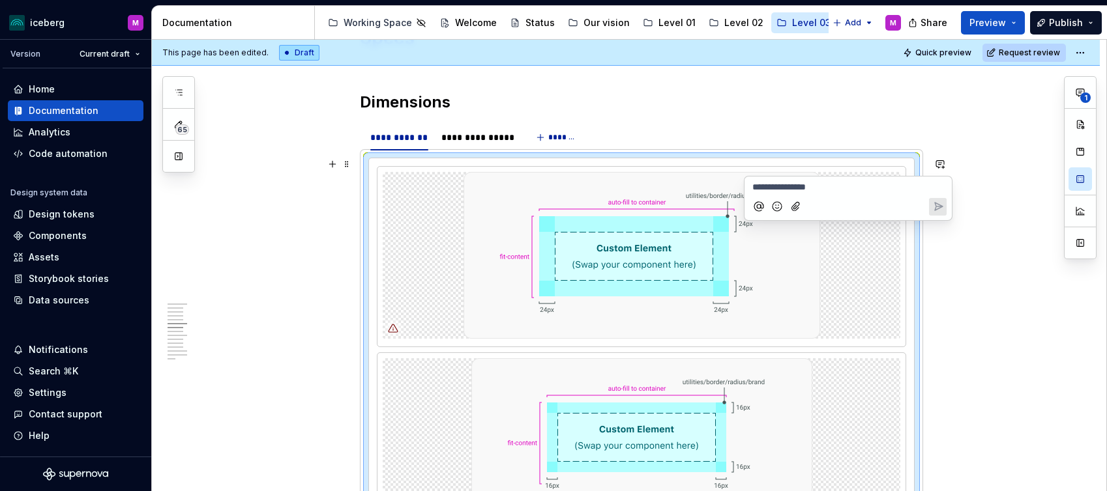
click at [960, 154] on div "**********" at bounding box center [629, 266] width 954 height 452
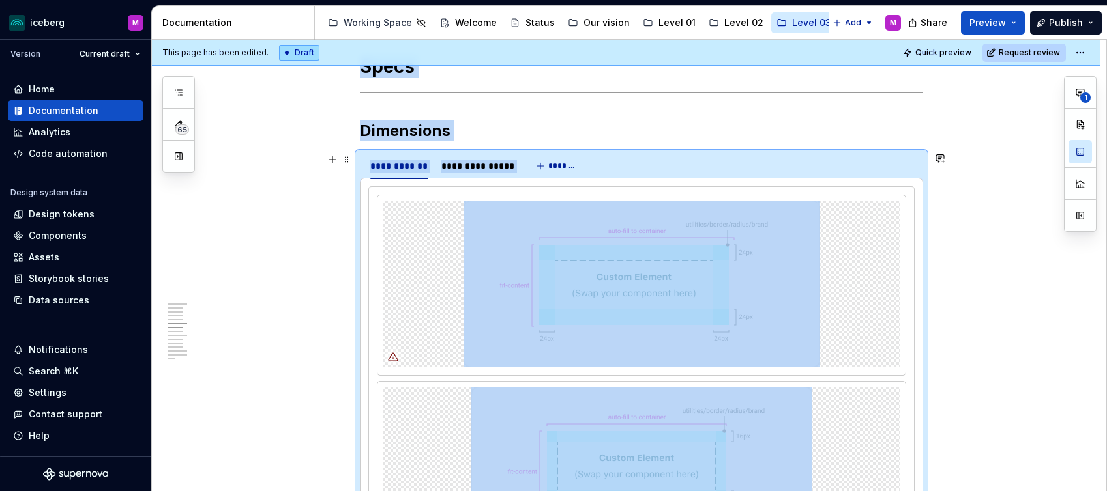
scroll to position [1547, 0]
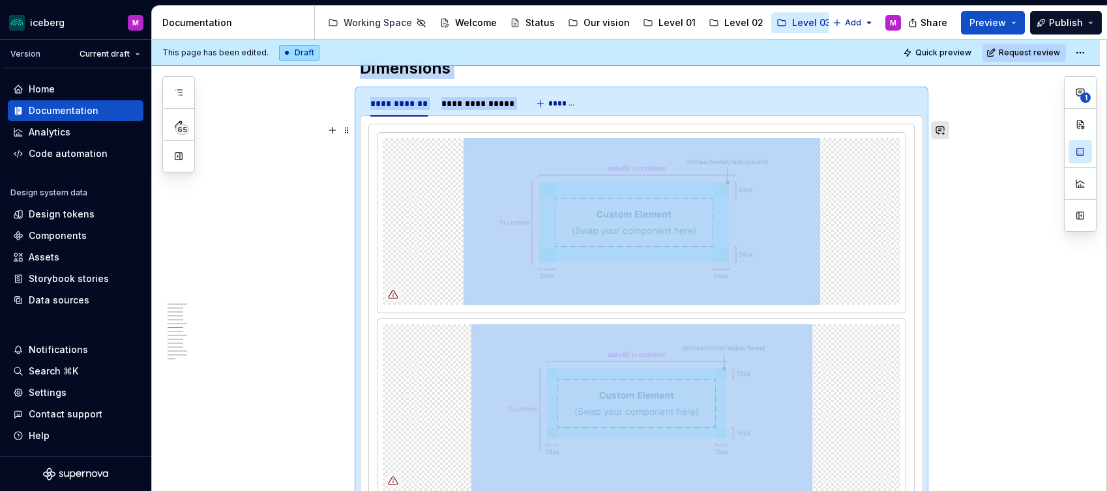
click at [942, 130] on button "button" at bounding box center [940, 130] width 18 height 18
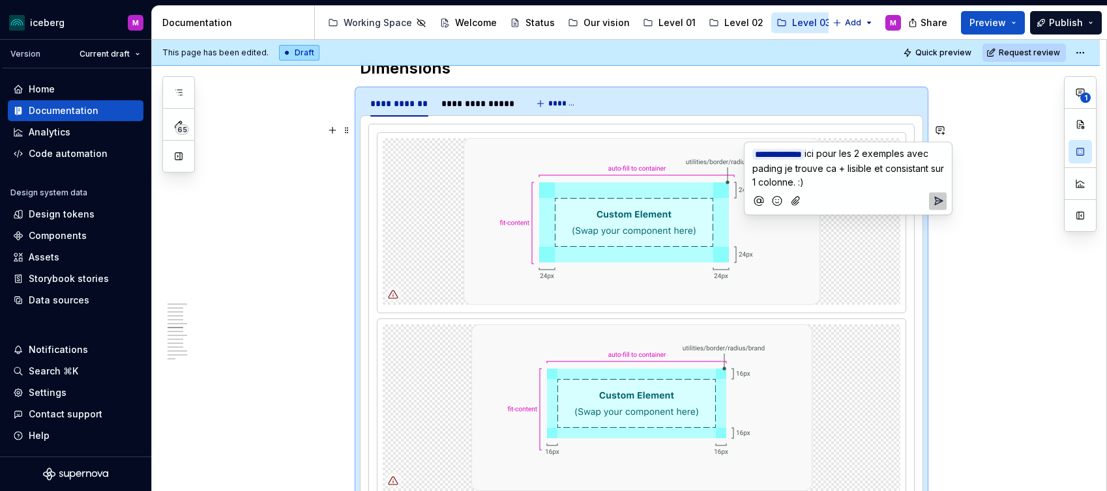
click at [940, 202] on icon "Send" at bounding box center [937, 201] width 13 height 13
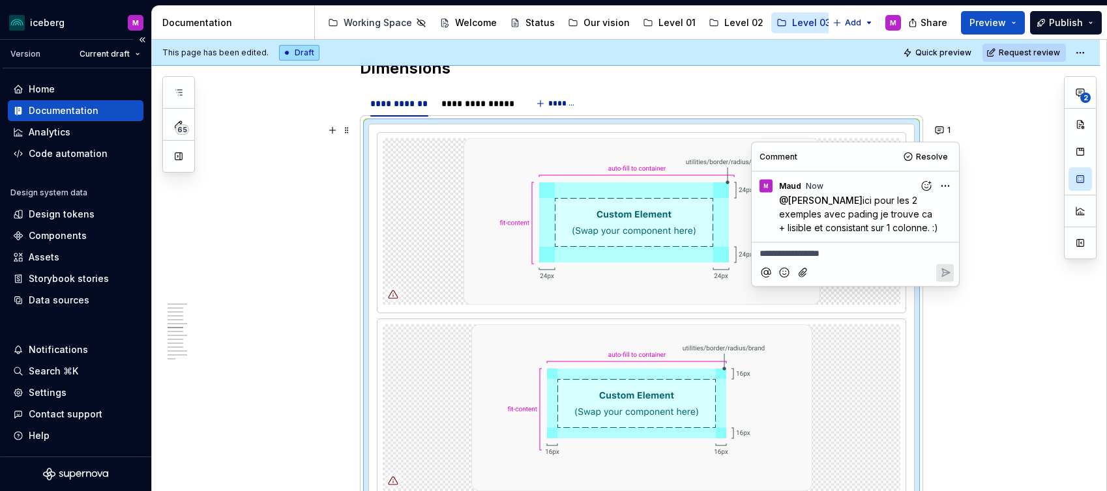
type textarea "*"
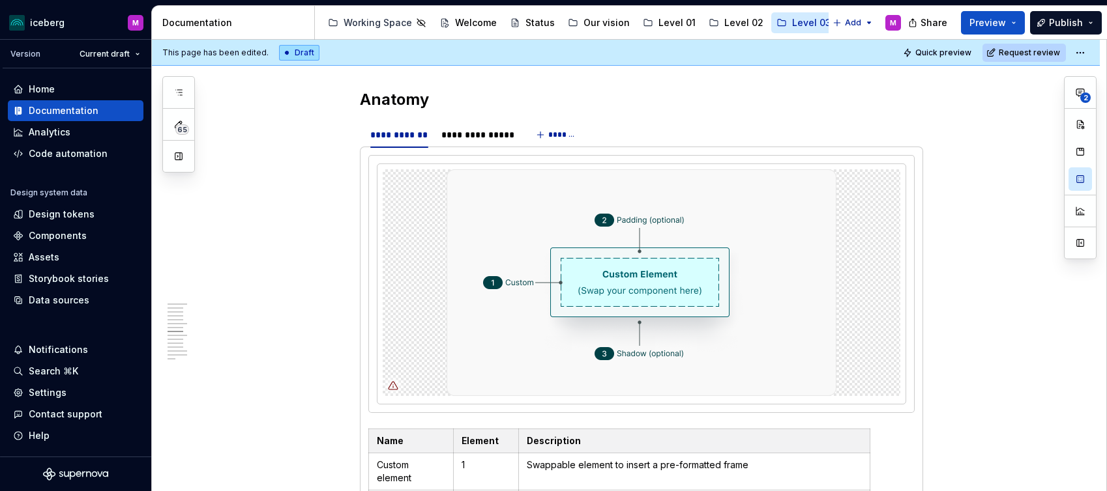
scroll to position [2106, 0]
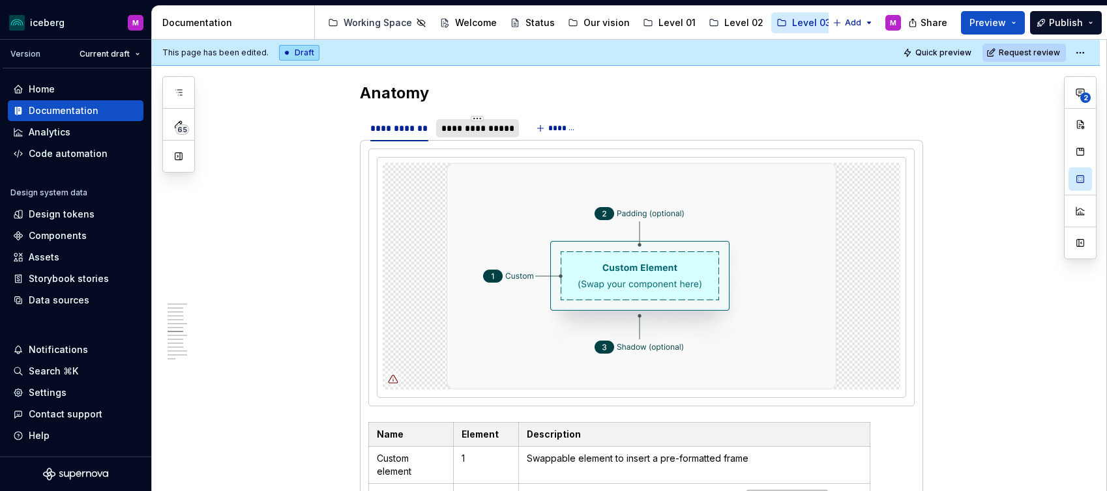
click at [473, 130] on div "**********" at bounding box center [477, 128] width 72 height 13
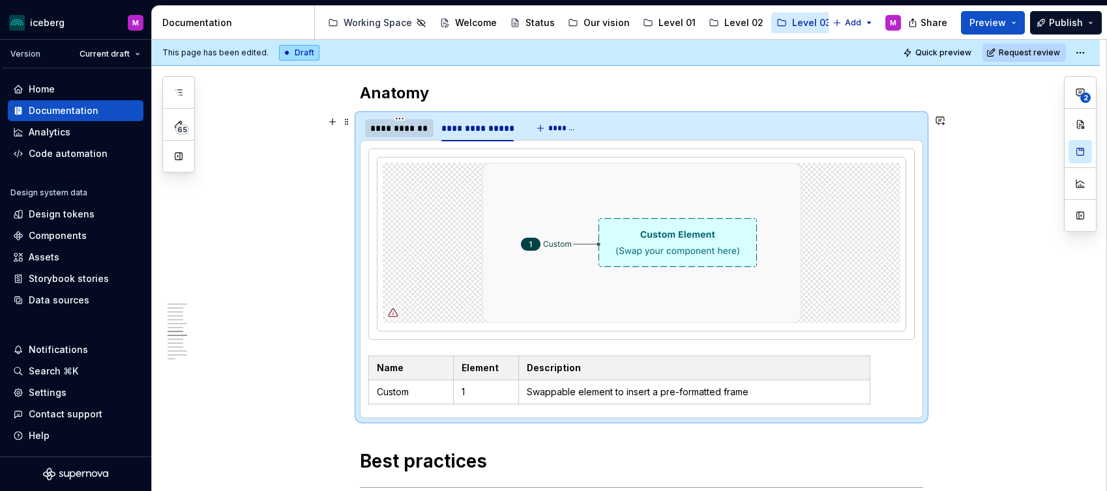
click at [395, 131] on div "**********" at bounding box center [399, 128] width 58 height 13
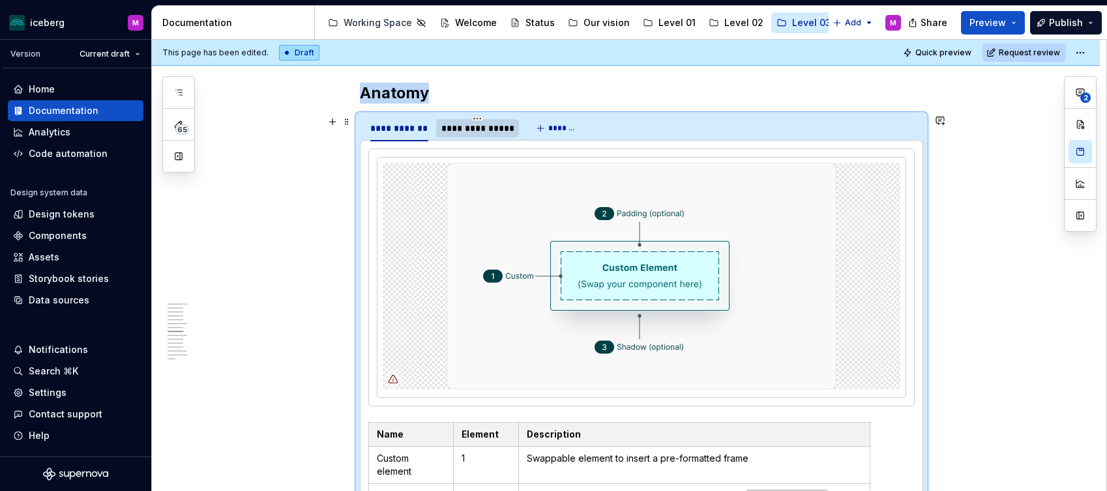
click at [480, 132] on div "**********" at bounding box center [477, 128] width 72 height 13
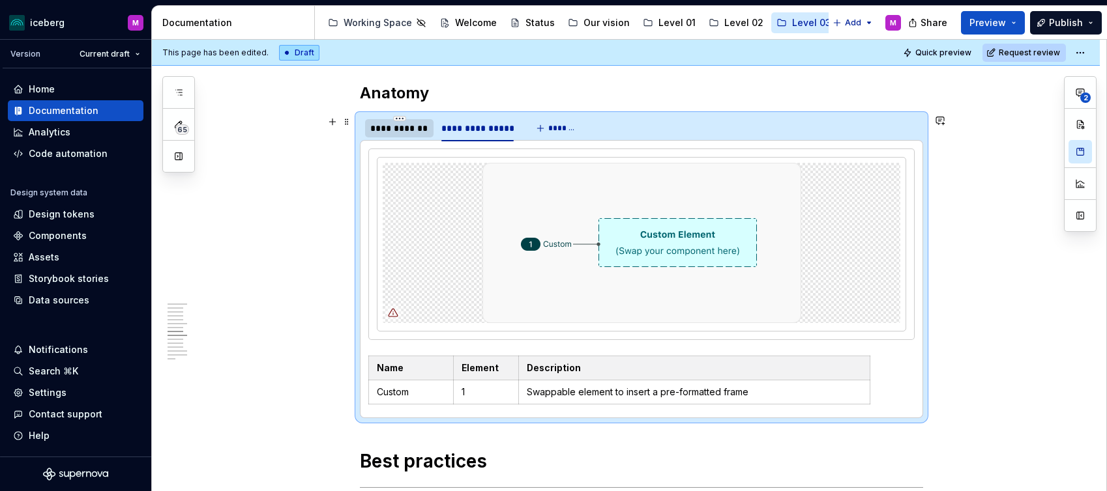
click at [409, 131] on div "**********" at bounding box center [399, 128] width 58 height 13
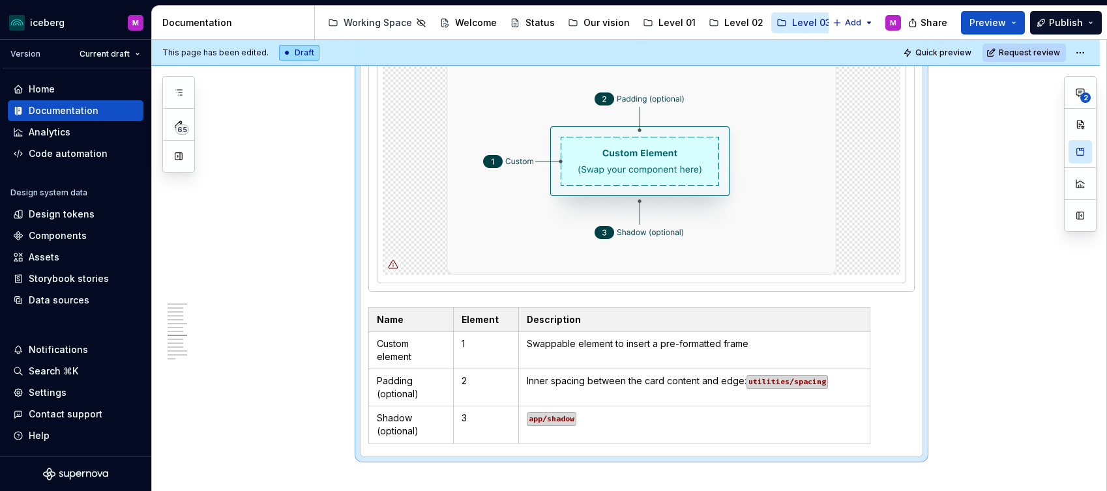
scroll to position [2222, 0]
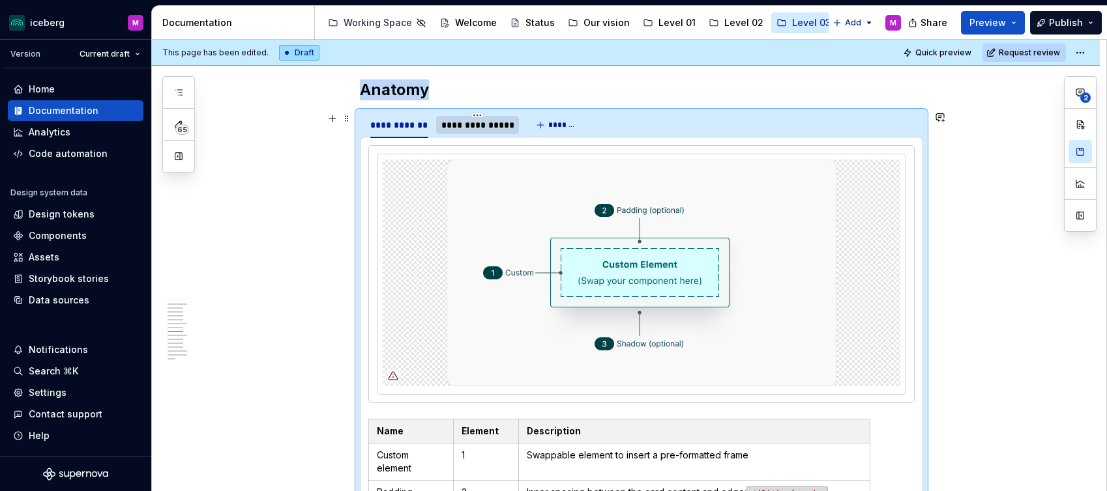
click at [501, 131] on div "**********" at bounding box center [477, 125] width 83 height 18
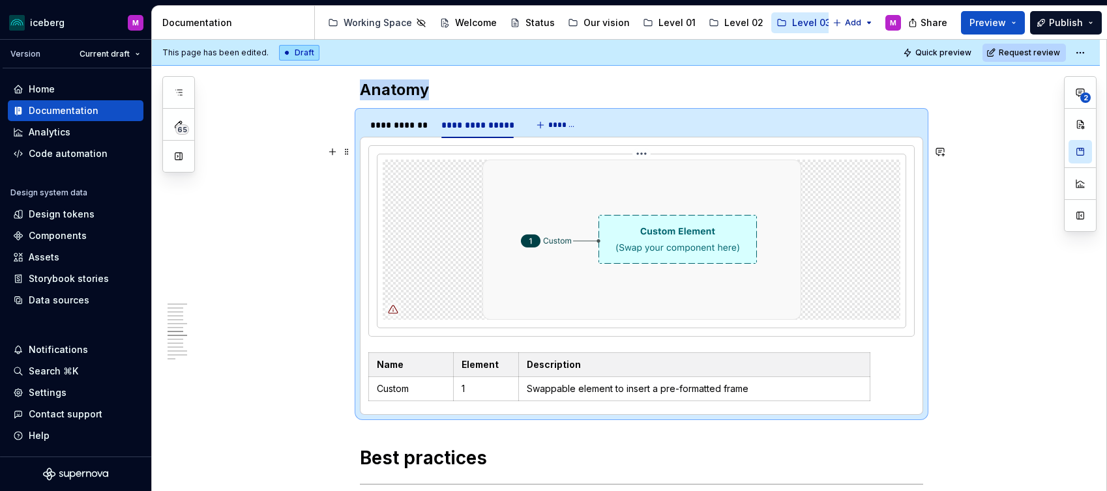
scroll to position [2129, 0]
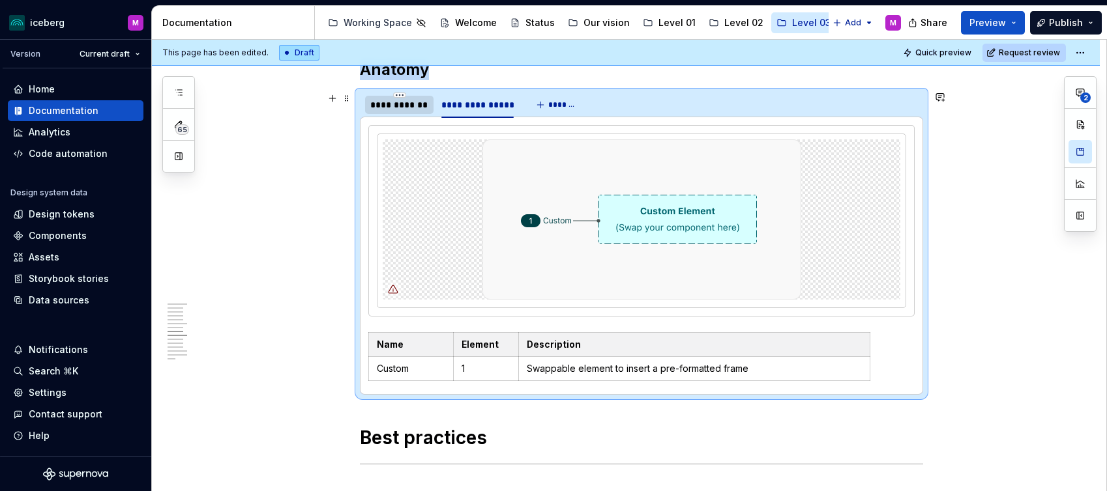
click at [394, 104] on div "**********" at bounding box center [399, 104] width 58 height 13
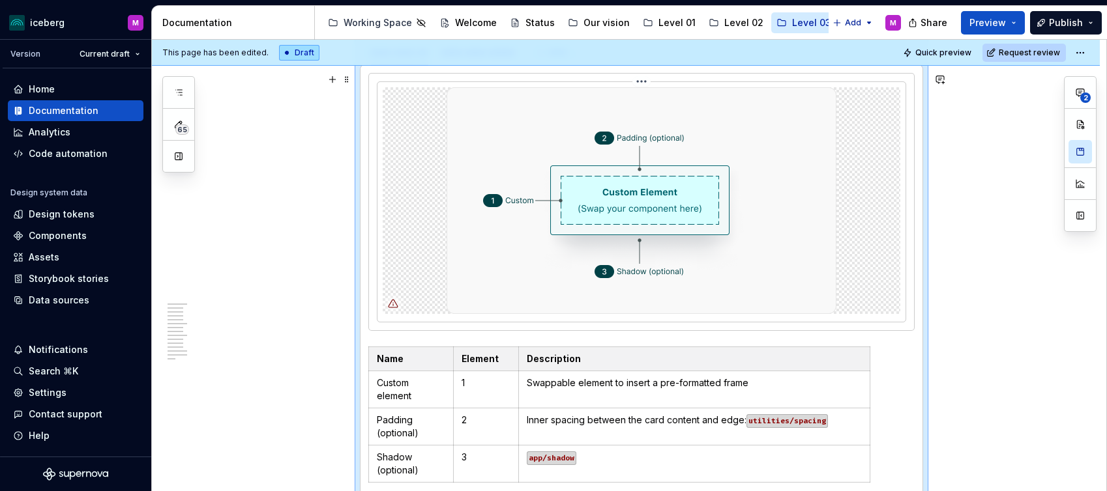
scroll to position [2199, 0]
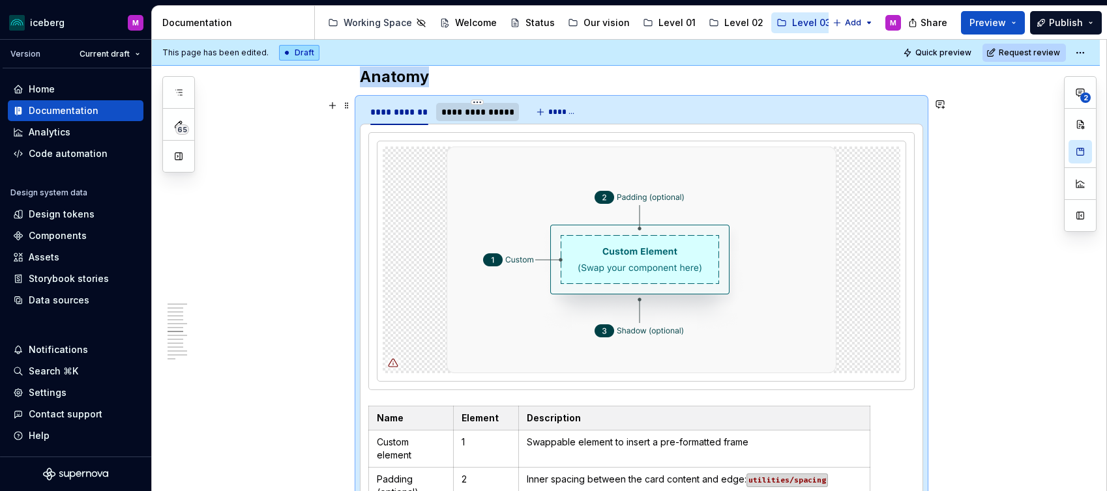
click at [477, 112] on div "**********" at bounding box center [477, 112] width 72 height 13
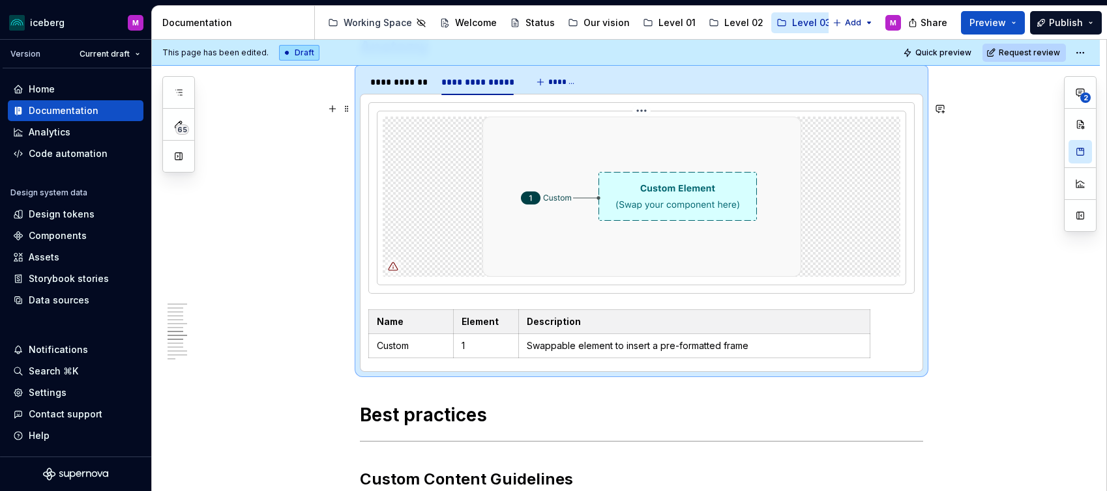
scroll to position [2143, 0]
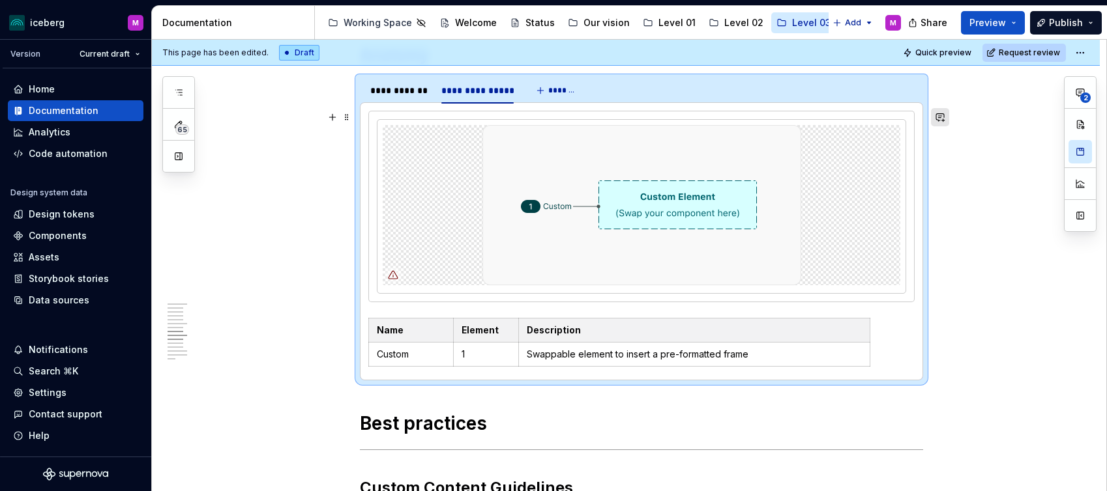
click at [940, 121] on button "button" at bounding box center [940, 117] width 18 height 18
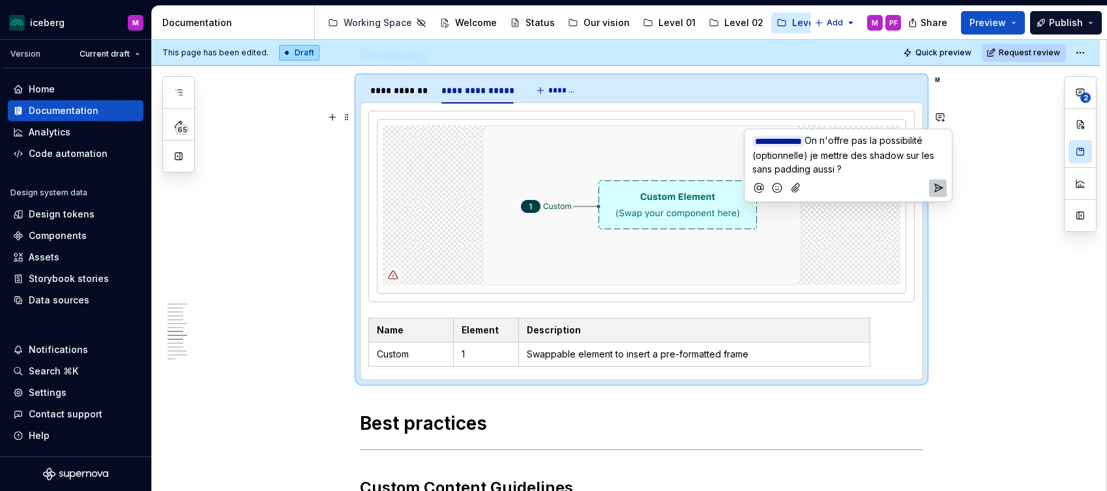
click at [776, 187] on icon "Add emoji" at bounding box center [776, 188] width 13 height 13
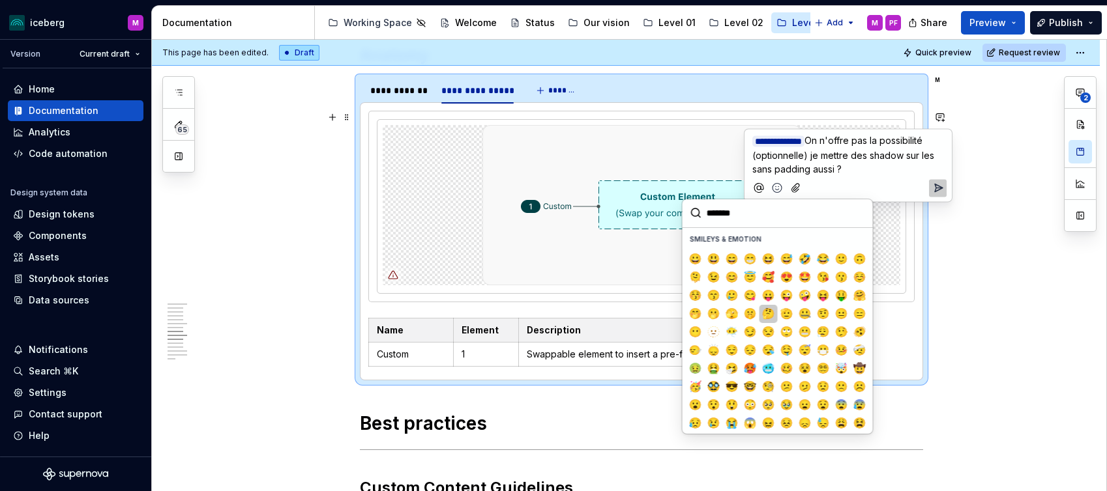
click at [764, 312] on span "🤔" at bounding box center [768, 314] width 10 height 13
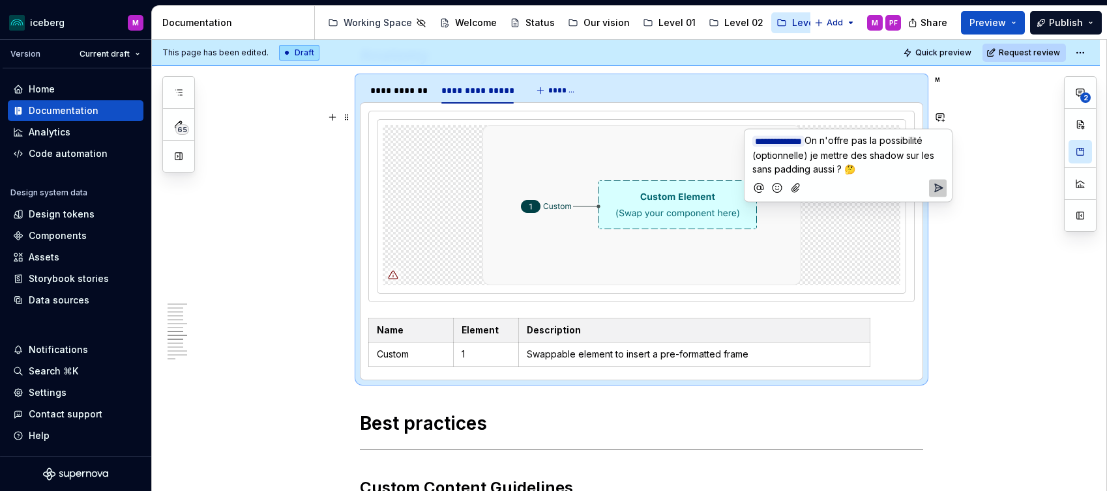
click at [936, 182] on icon "Send" at bounding box center [937, 188] width 13 height 13
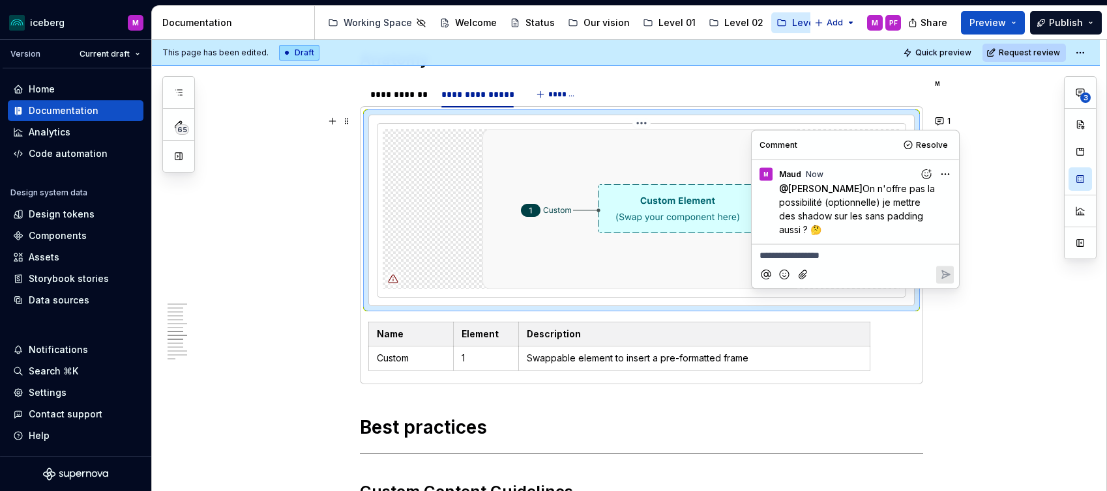
scroll to position [2138, 0]
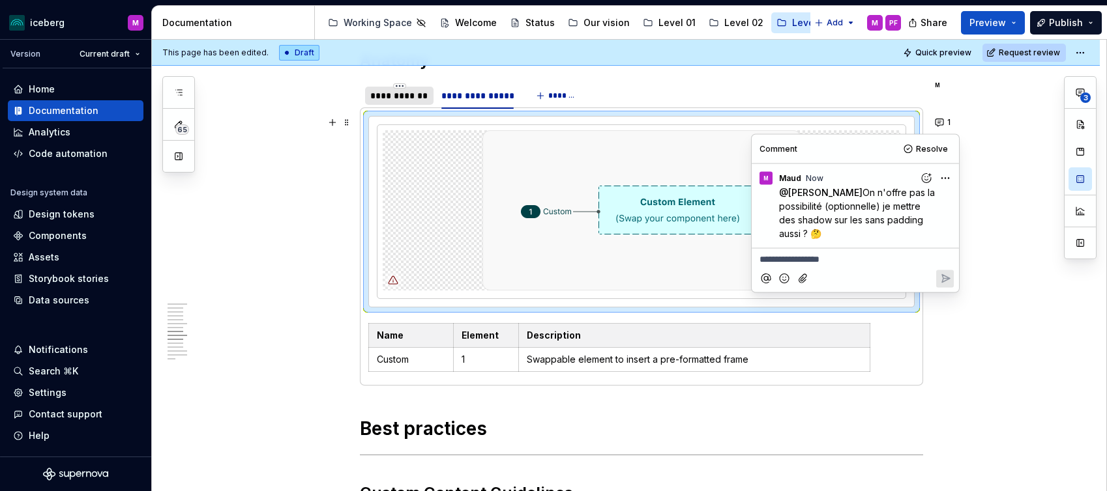
click at [413, 100] on div "**********" at bounding box center [399, 95] width 58 height 13
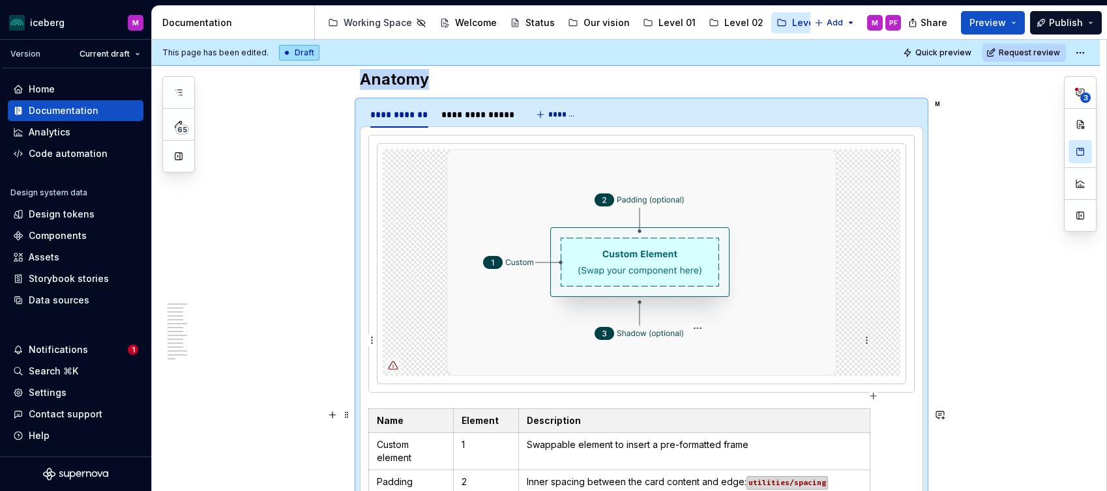
scroll to position [2100, 0]
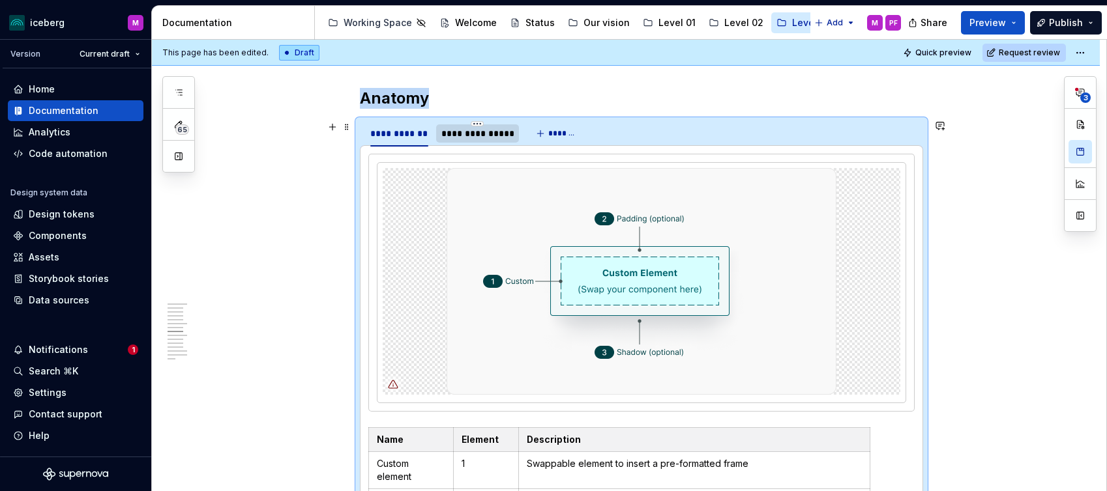
click at [478, 141] on div "**********" at bounding box center [477, 133] width 83 height 18
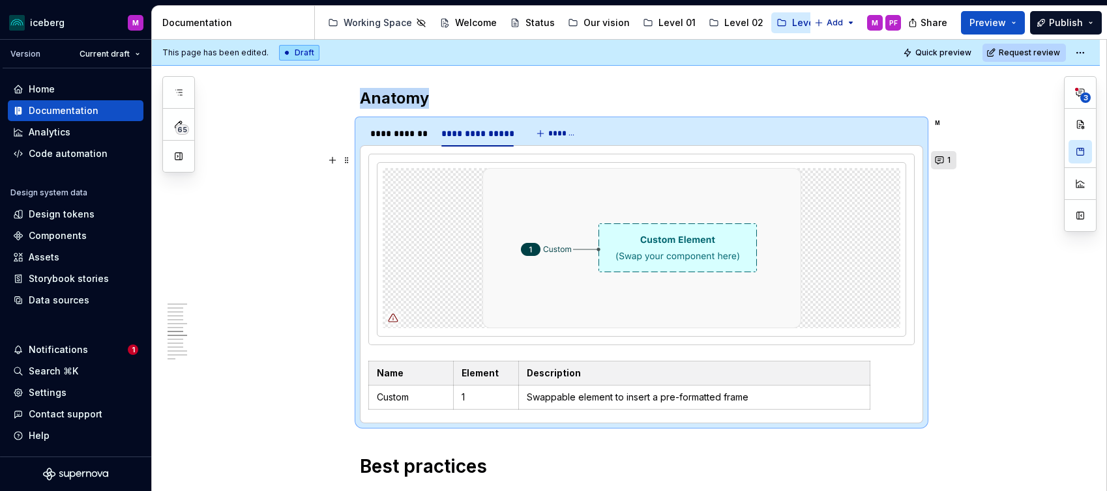
click at [944, 158] on button "1" at bounding box center [943, 160] width 25 height 18
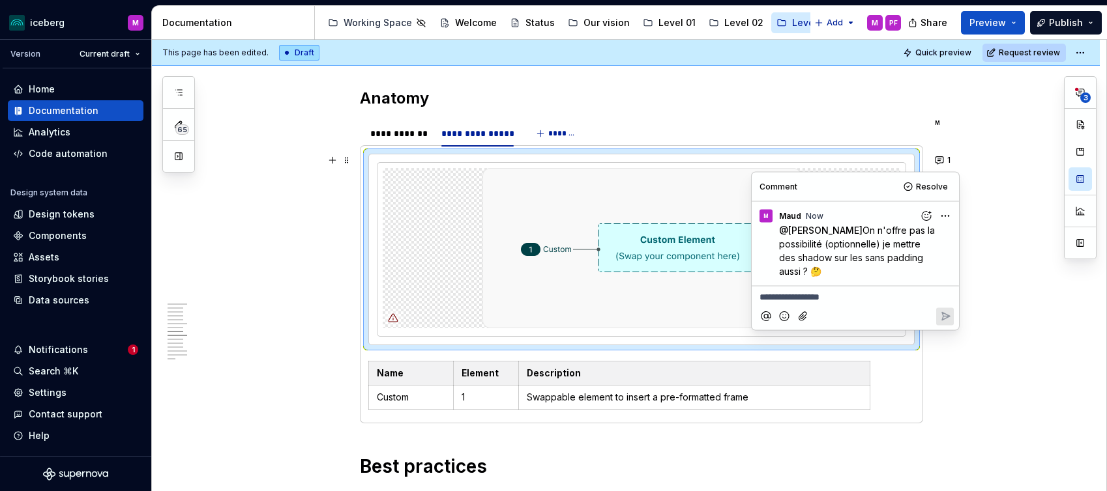
drag, startPoint x: 945, startPoint y: 157, endPoint x: 877, endPoint y: 370, distance: 223.2
click at [944, 220] on html "iceberg M Version Current draft Home Documentation Analytics Code automation De…" at bounding box center [553, 245] width 1107 height 491
click at [944, 218] on html "iceberg M Version Current draft Home Documentation Analytics Code automation De…" at bounding box center [553, 245] width 1107 height 491
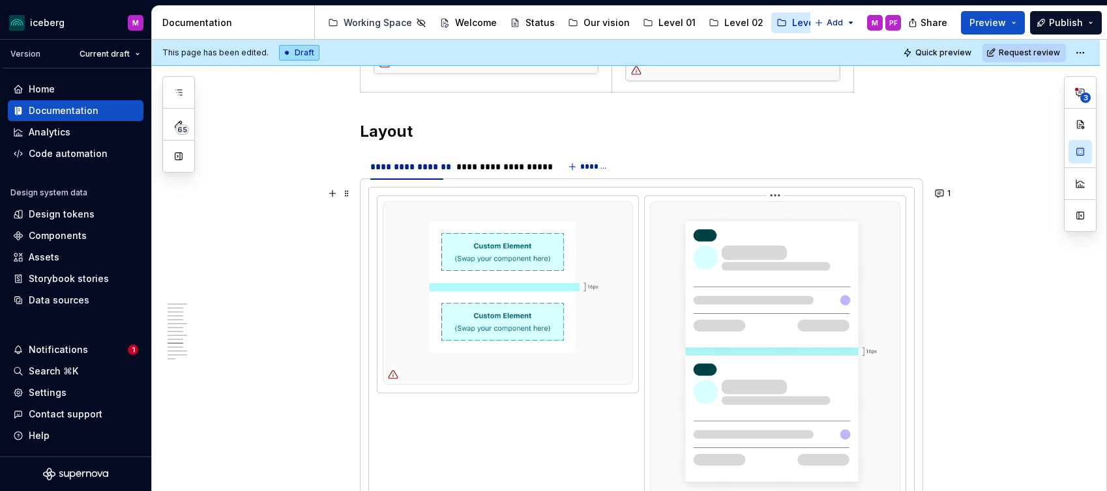
scroll to position [3714, 0]
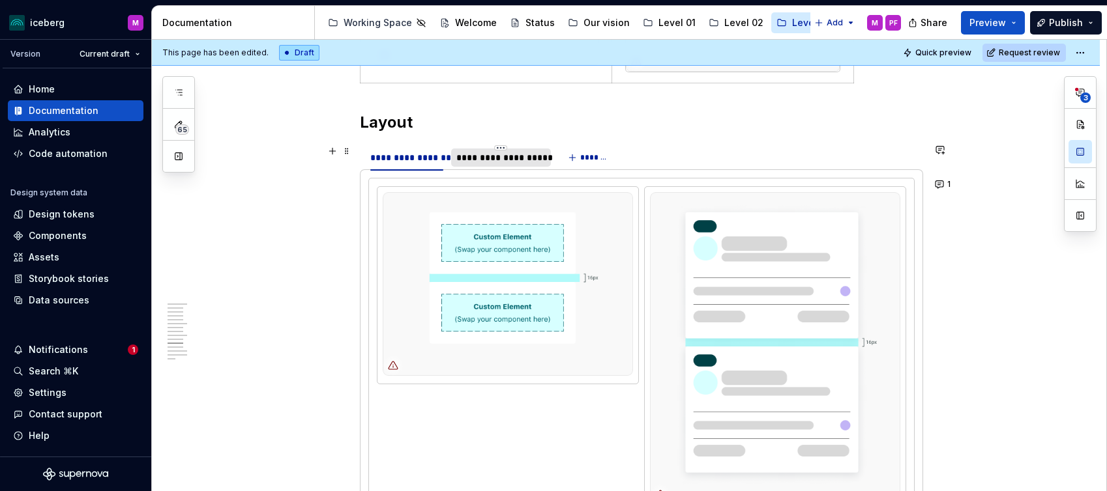
click at [490, 158] on div "**********" at bounding box center [501, 157] width 90 height 13
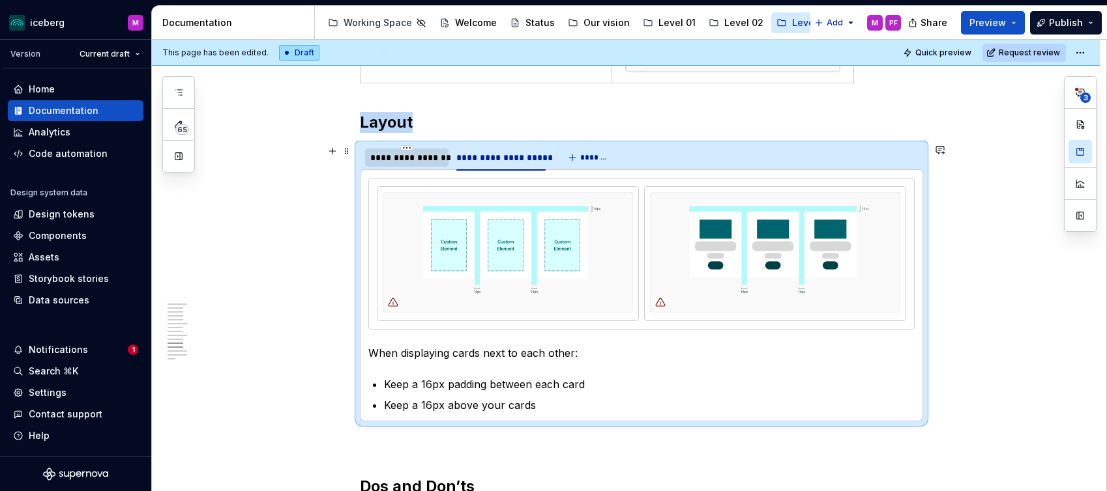
drag, startPoint x: 401, startPoint y: 159, endPoint x: 418, endPoint y: 160, distance: 17.0
click at [401, 159] on div "**********" at bounding box center [406, 157] width 73 height 13
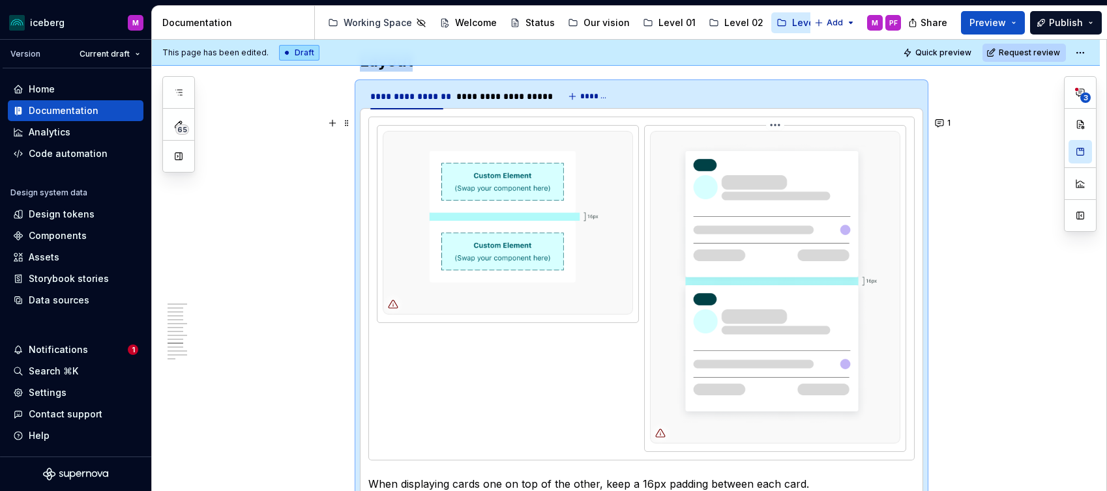
scroll to position [3778, 0]
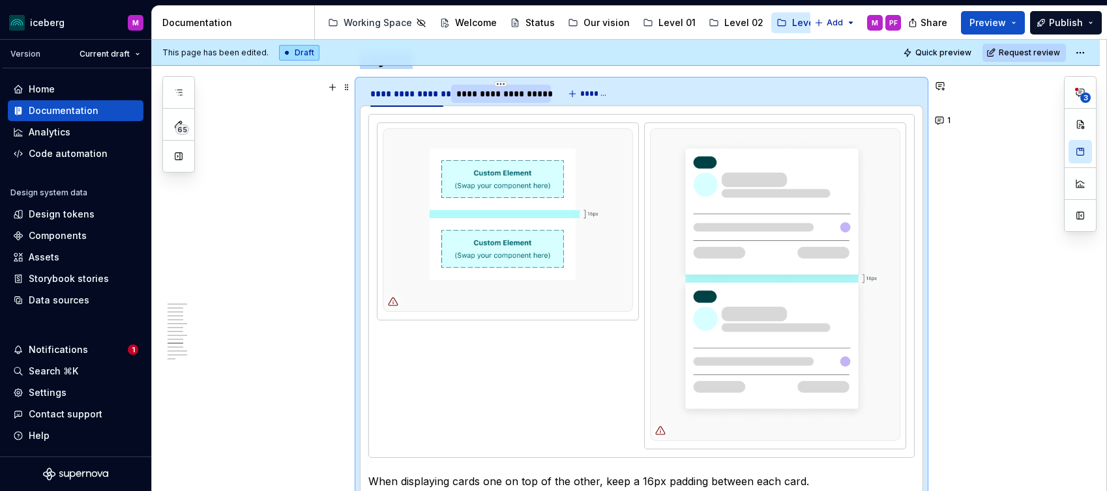
click at [476, 99] on div "**********" at bounding box center [501, 93] width 90 height 13
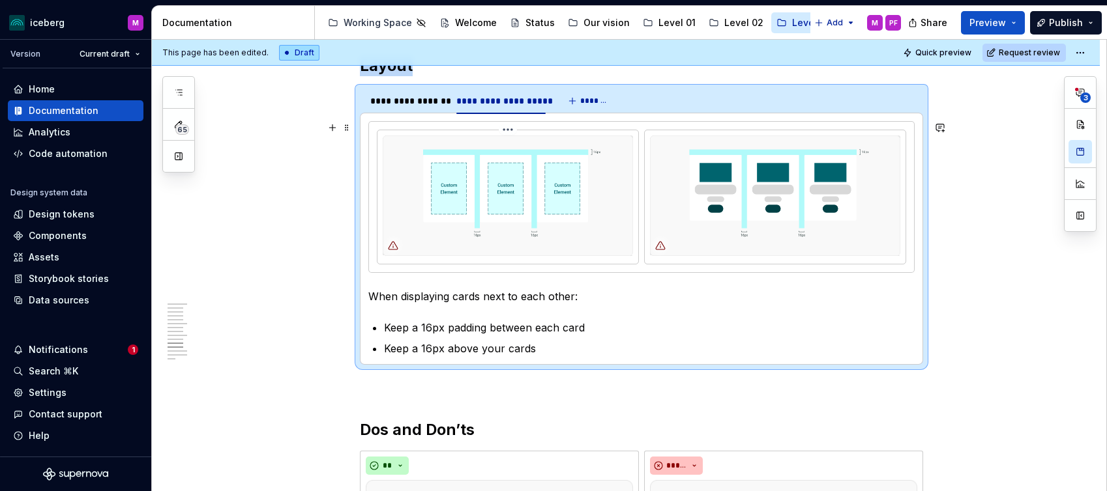
scroll to position [3753, 0]
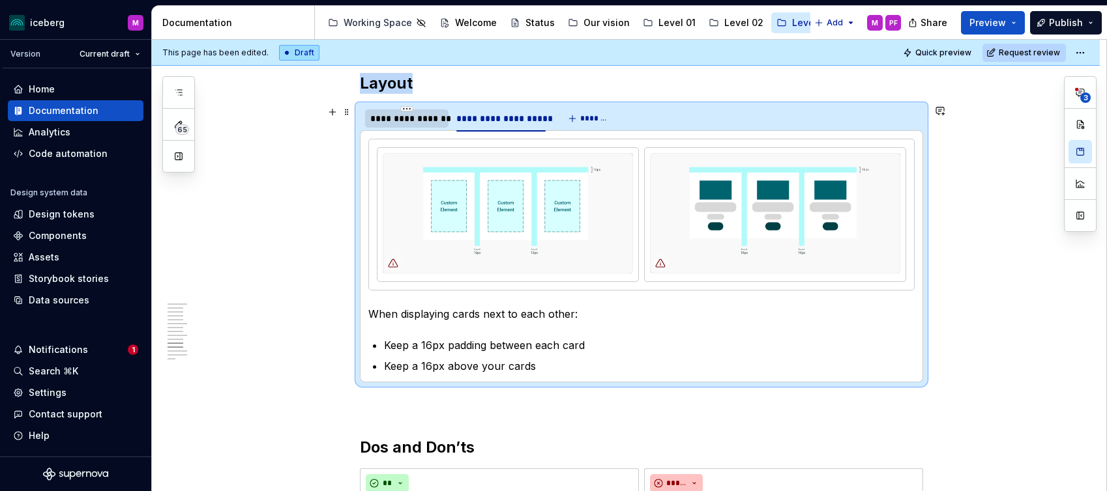
click at [428, 124] on div "**********" at bounding box center [406, 118] width 73 height 13
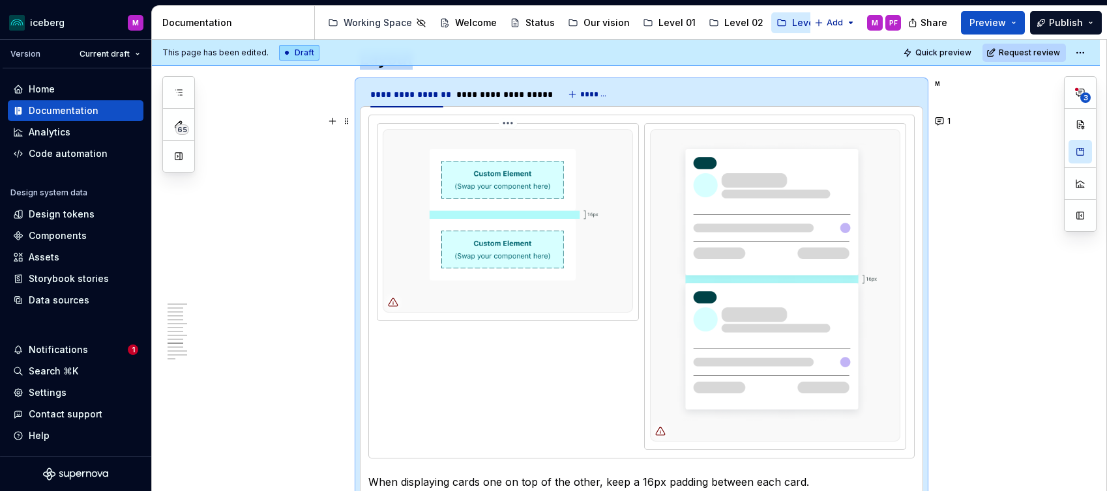
scroll to position [3774, 0]
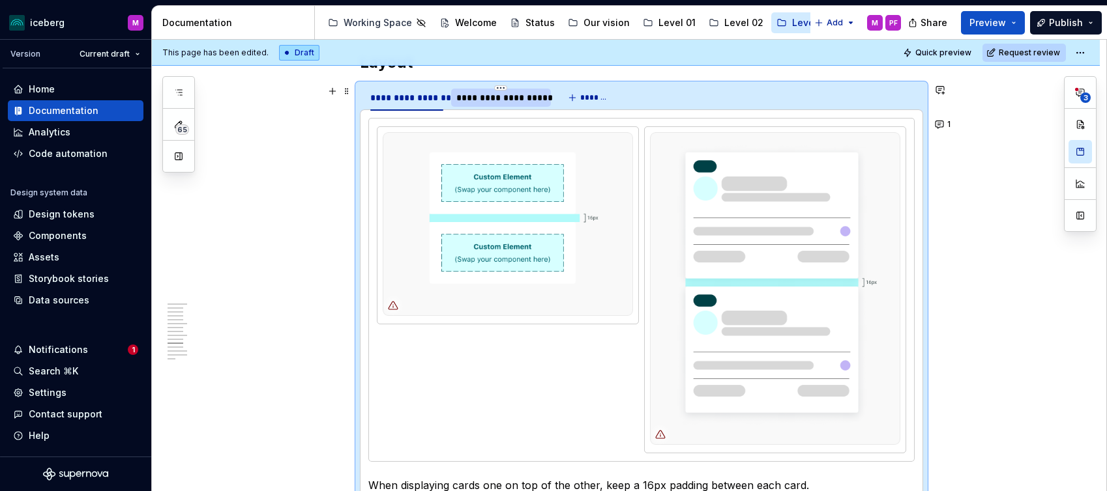
drag, startPoint x: 512, startPoint y: 94, endPoint x: 516, endPoint y: 102, distance: 9.6
click at [512, 94] on div "**********" at bounding box center [501, 97] width 90 height 13
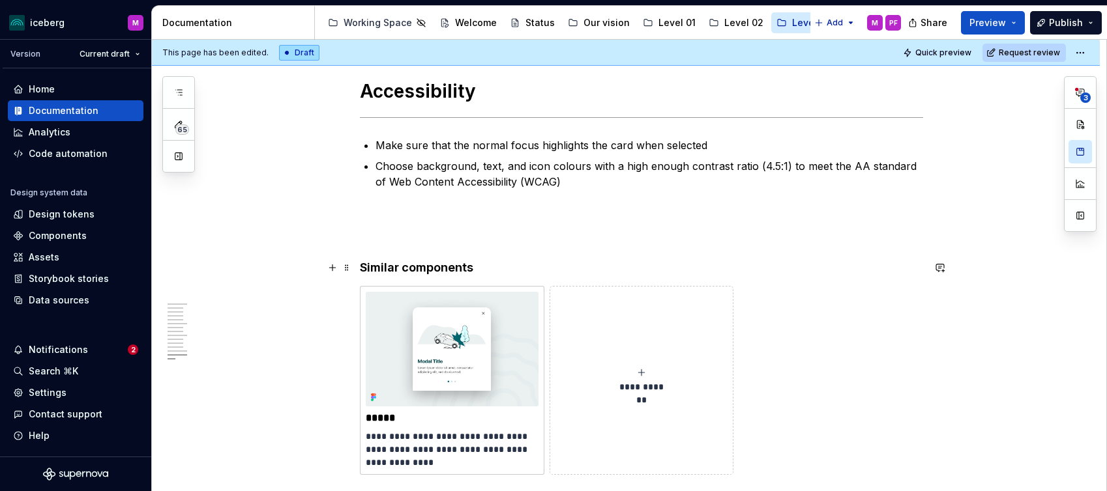
scroll to position [4800, 0]
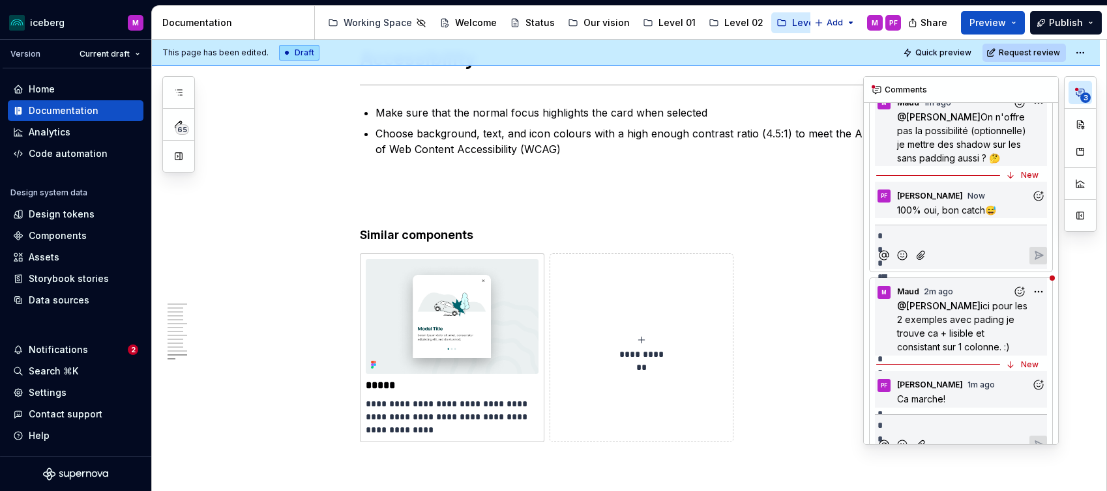
click at [1075, 94] on icon "button" at bounding box center [1080, 92] width 10 height 10
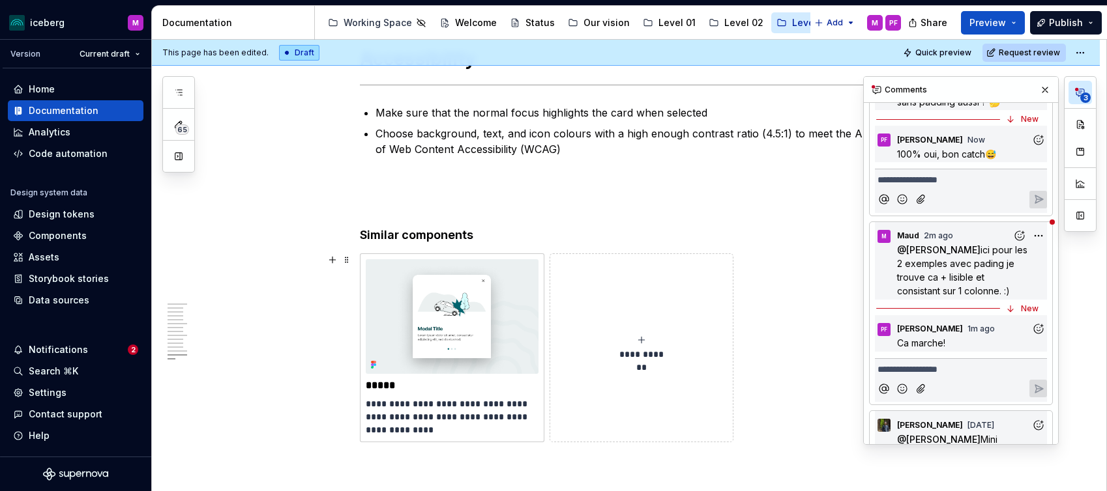
scroll to position [105, 0]
type textarea "*"
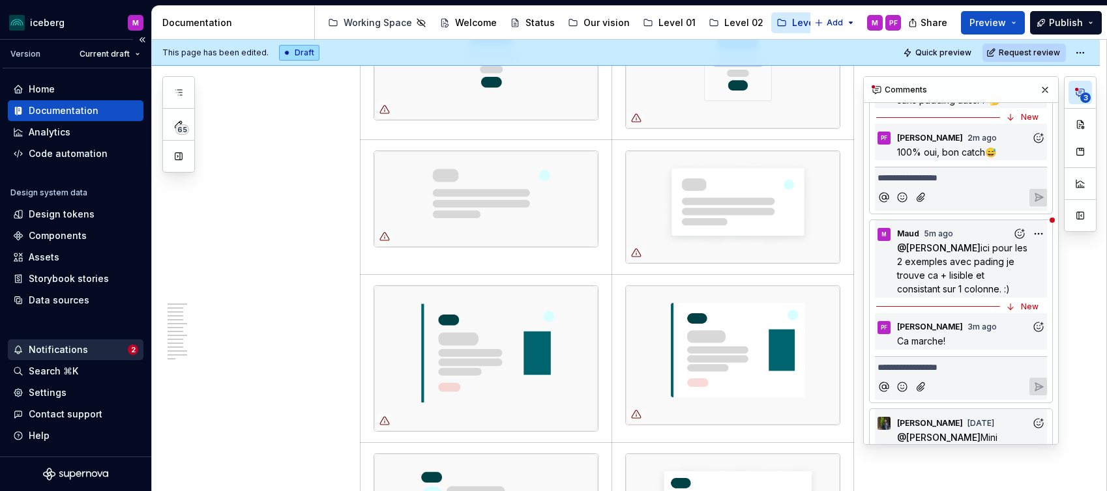
scroll to position [3178, 0]
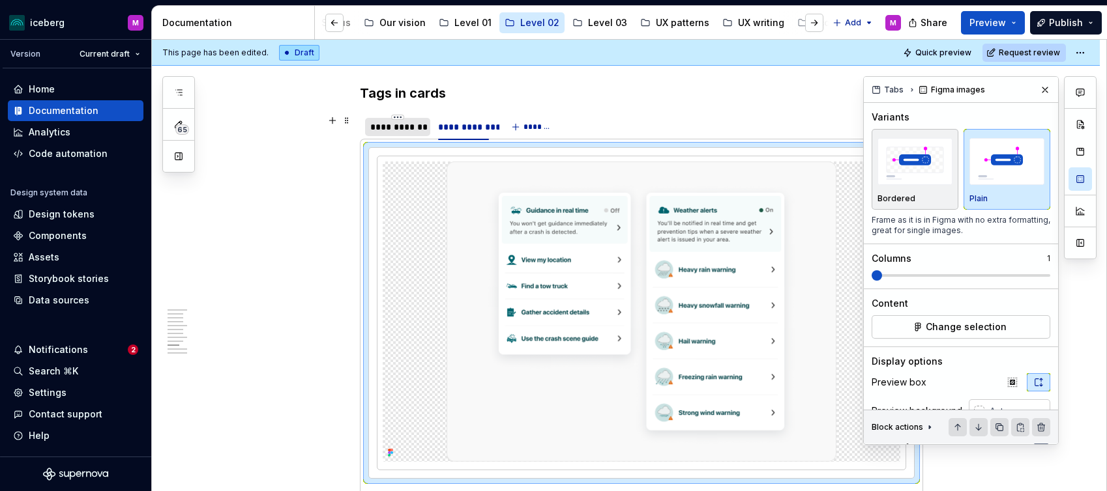
scroll to position [2155, 0]
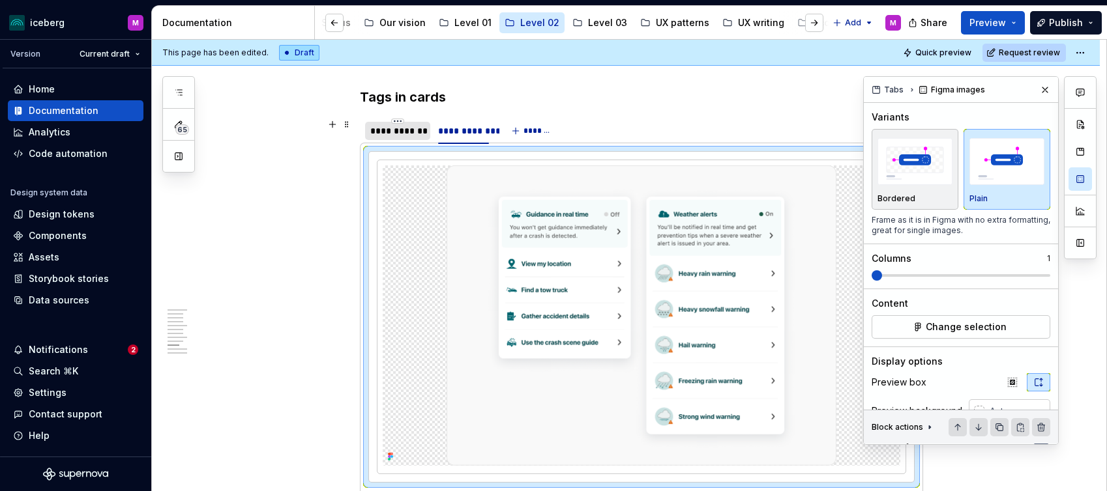
click at [399, 124] on div "**********" at bounding box center [397, 130] width 55 height 13
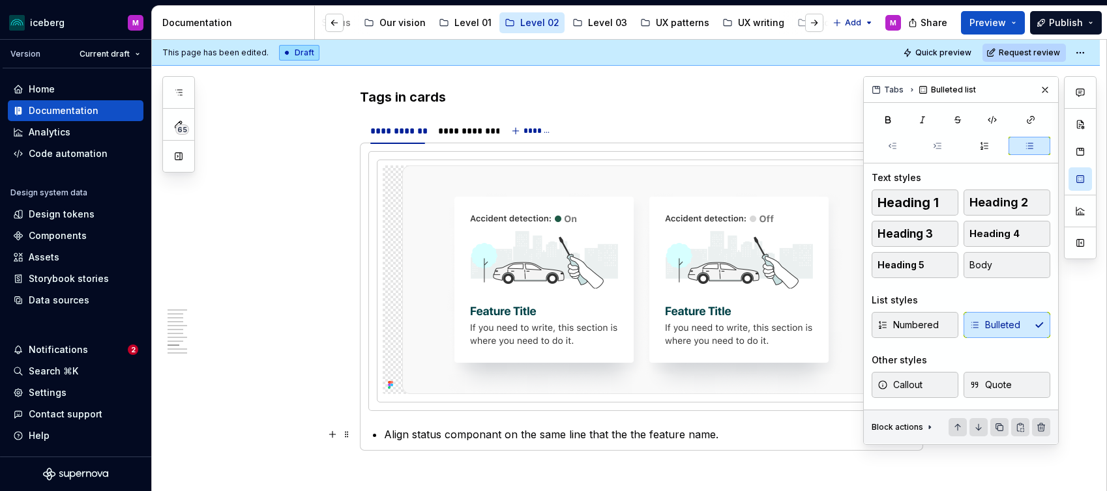
click at [650, 438] on p "Align status componant on the same line that the the feature name." at bounding box center [649, 435] width 530 height 16
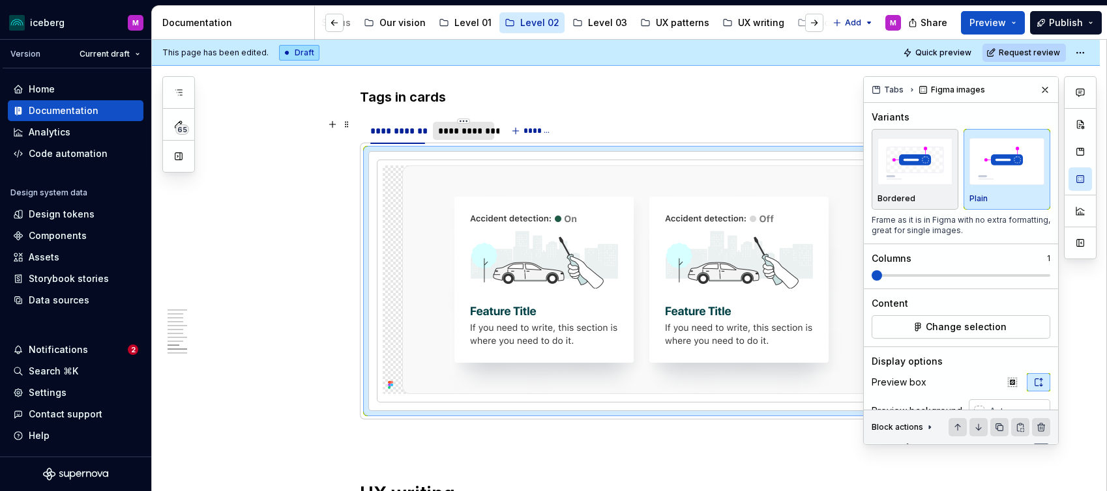
click at [475, 132] on div "**********" at bounding box center [463, 130] width 51 height 13
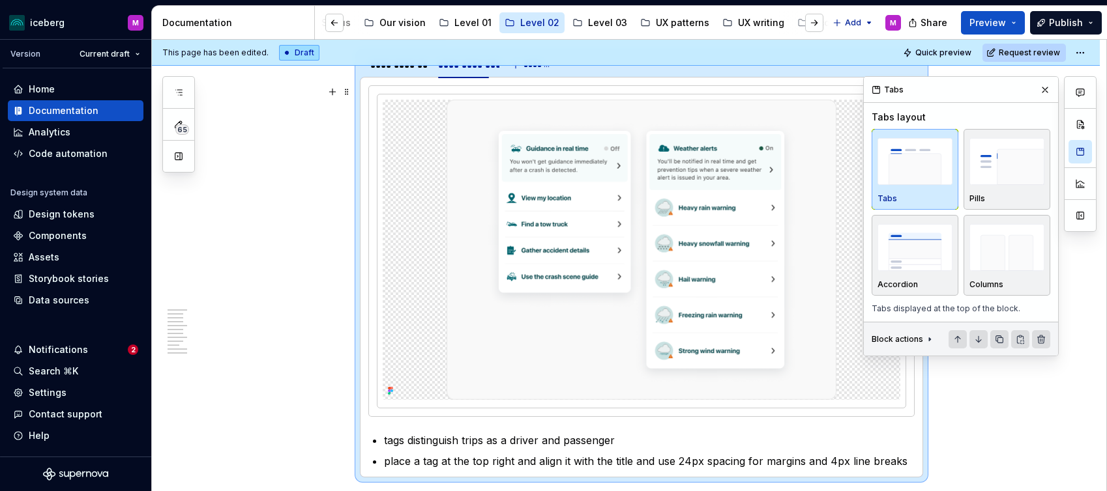
scroll to position [2226, 0]
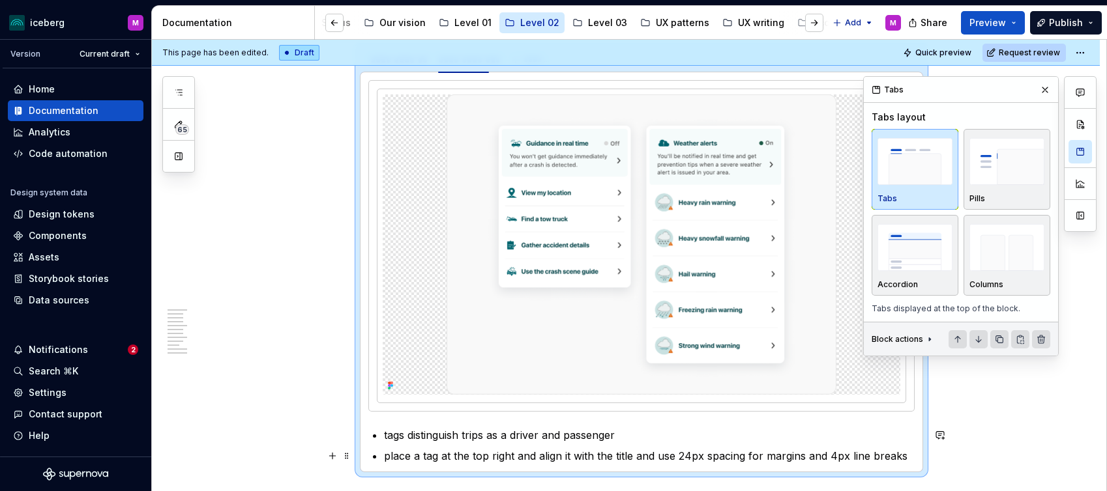
click at [532, 455] on p "place a tag at the top right and align it with the title and use 24px spacing f…" at bounding box center [649, 456] width 530 height 16
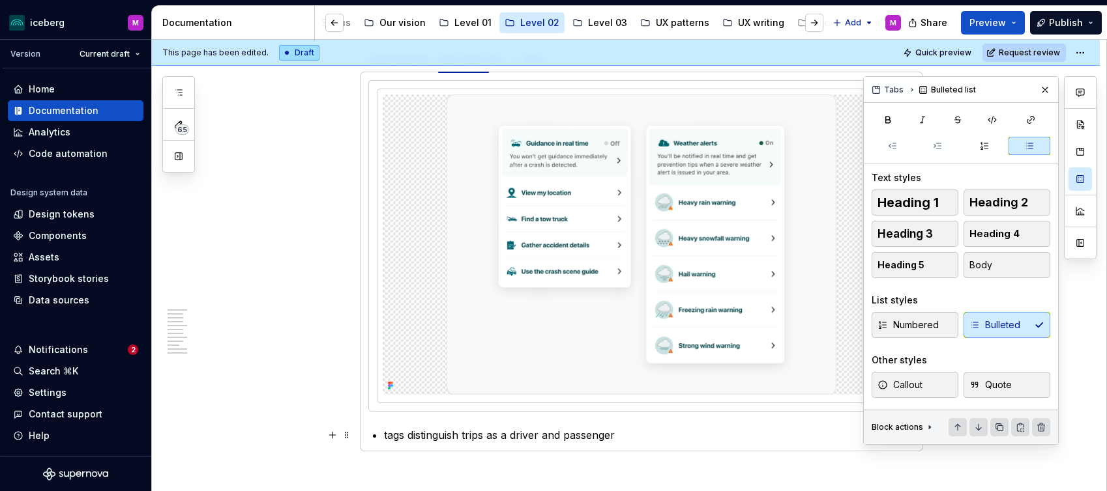
scroll to position [2241, 0]
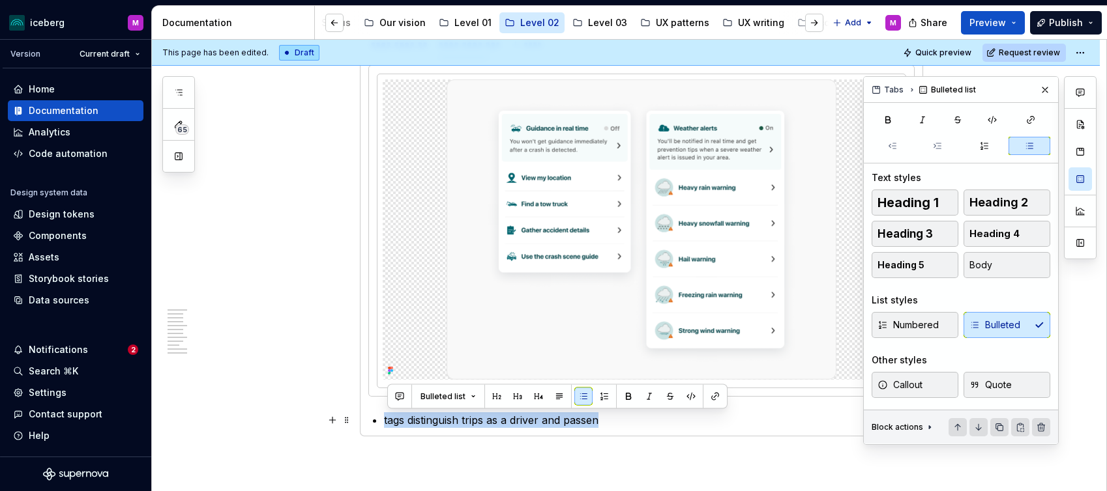
drag, startPoint x: 546, startPoint y: 418, endPoint x: 381, endPoint y: 416, distance: 165.6
click at [384, 416] on li "tags distinguish trips as a driver and passen" at bounding box center [649, 421] width 530 height 16
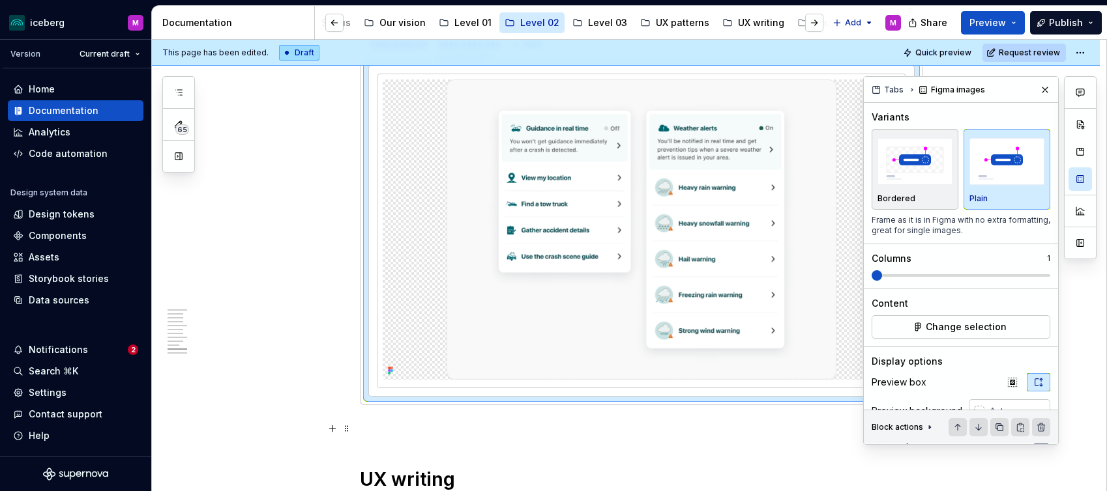
click at [590, 431] on p at bounding box center [641, 429] width 563 height 16
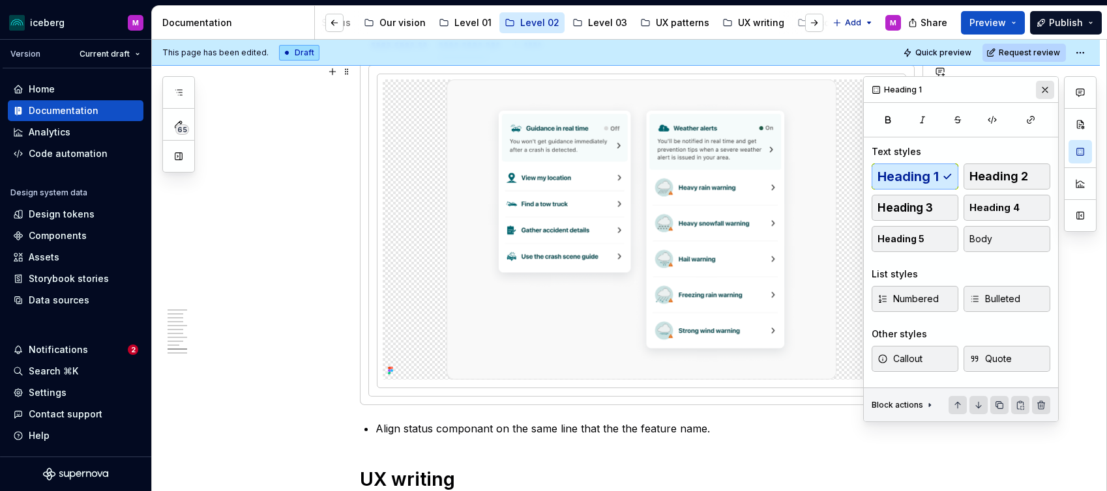
click at [1041, 89] on button "button" at bounding box center [1045, 90] width 18 height 18
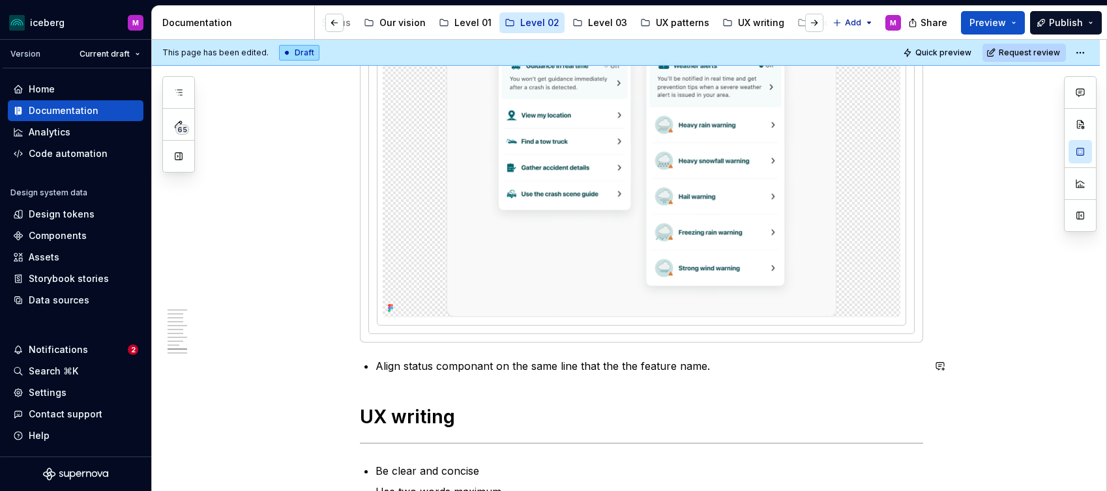
scroll to position [2316, 0]
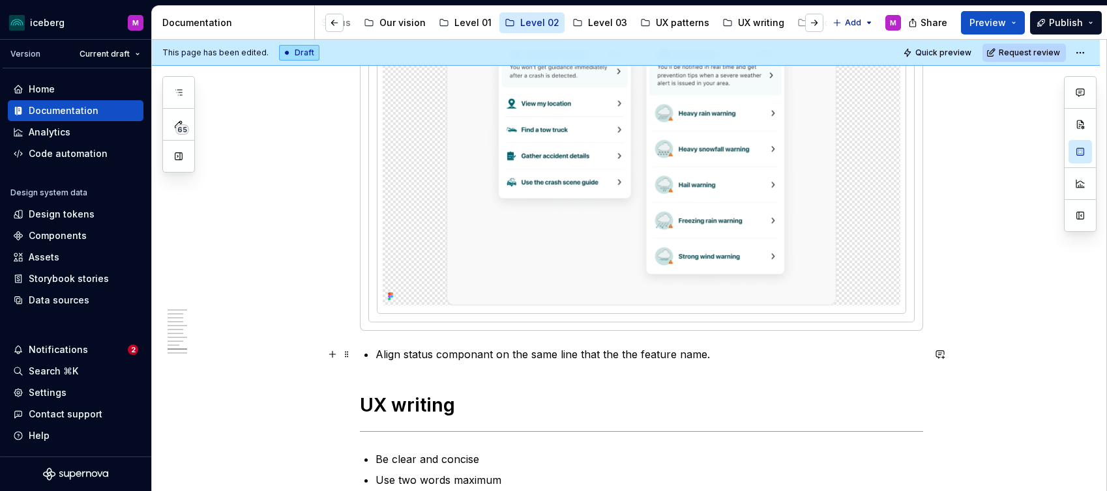
click at [720, 356] on p "Align status componant on the same line that the the feature name." at bounding box center [648, 355] width 547 height 16
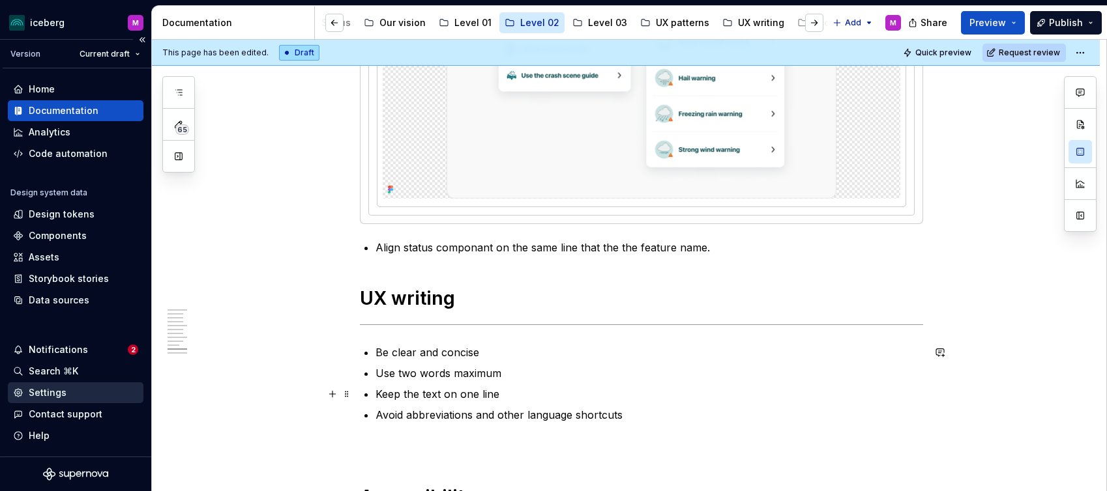
scroll to position [2448, 0]
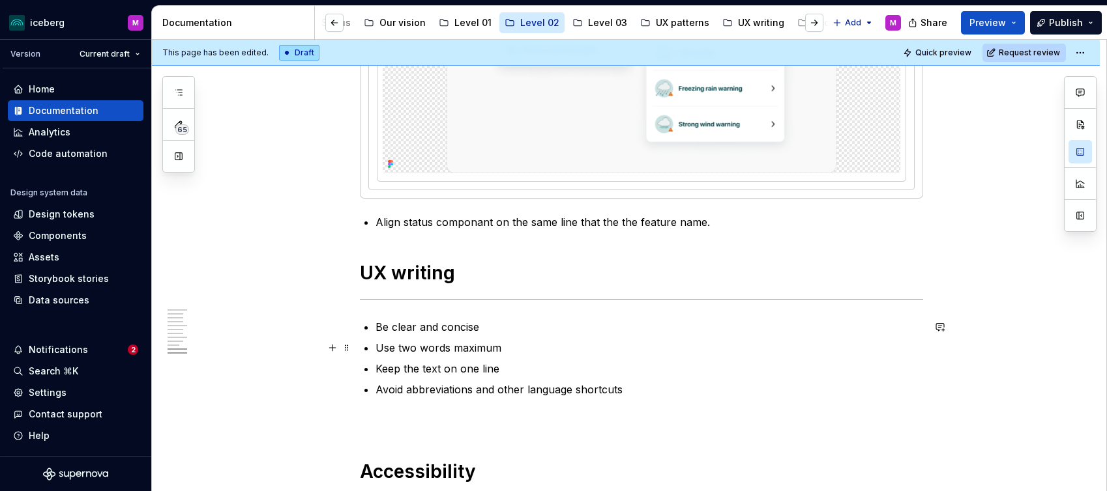
click at [437, 347] on p "Use two words maximum" at bounding box center [648, 348] width 547 height 16
click at [630, 389] on p "Avoid abbreviations and other language shortcuts" at bounding box center [648, 390] width 547 height 16
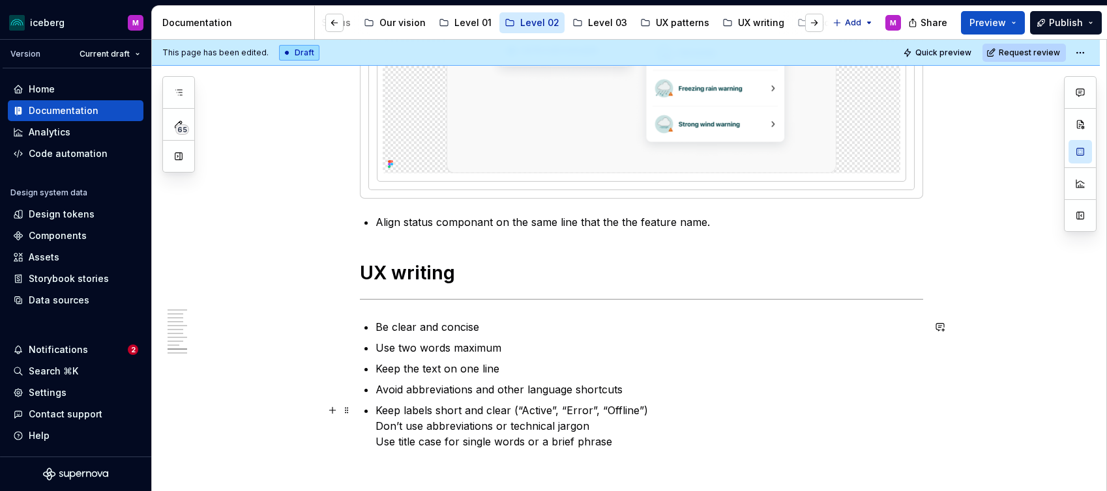
scroll to position [2447, 0]
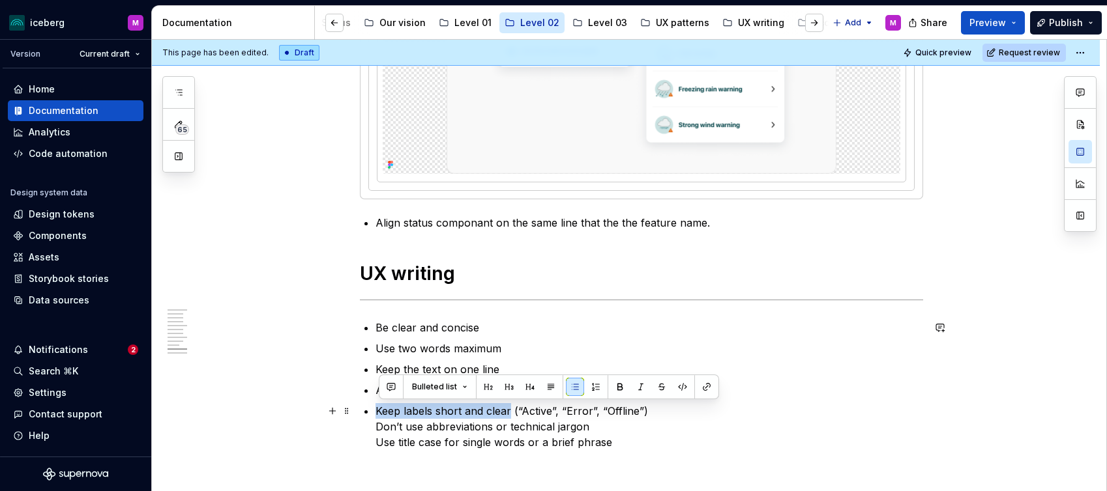
drag, startPoint x: 506, startPoint y: 411, endPoint x: 375, endPoint y: 409, distance: 131.7
click at [379, 408] on p "Keep labels short and clear (“Active”, “Error”, “Offline”) Don’t use abbreviati…" at bounding box center [648, 426] width 547 height 47
click at [469, 328] on p "Be clear and concise" at bounding box center [648, 328] width 547 height 16
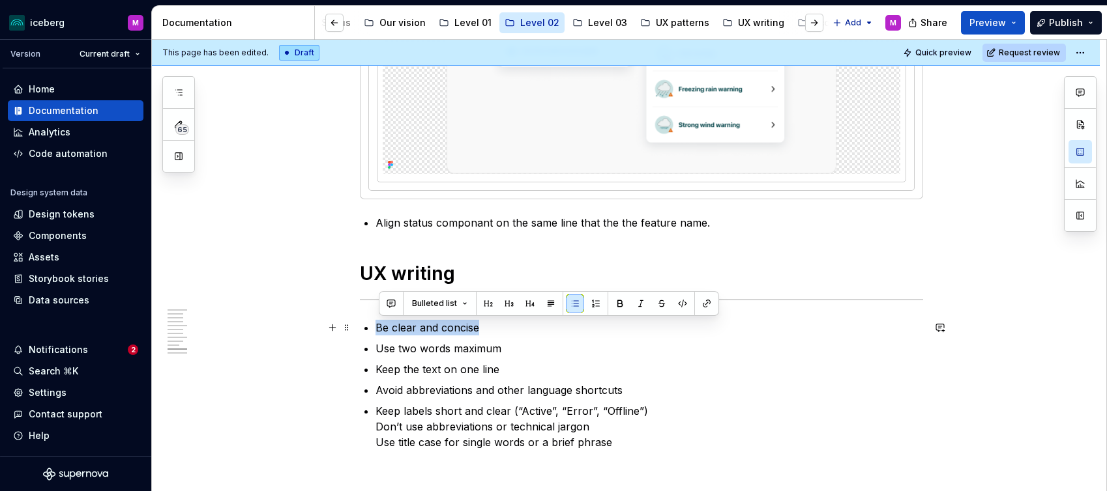
drag, startPoint x: 482, startPoint y: 327, endPoint x: 375, endPoint y: 327, distance: 106.9
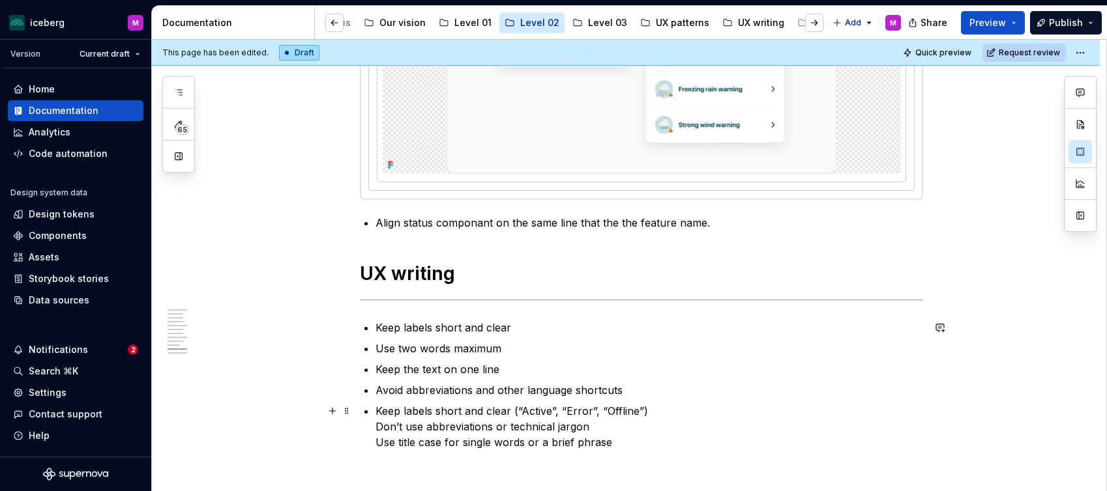
scroll to position [2463, 0]
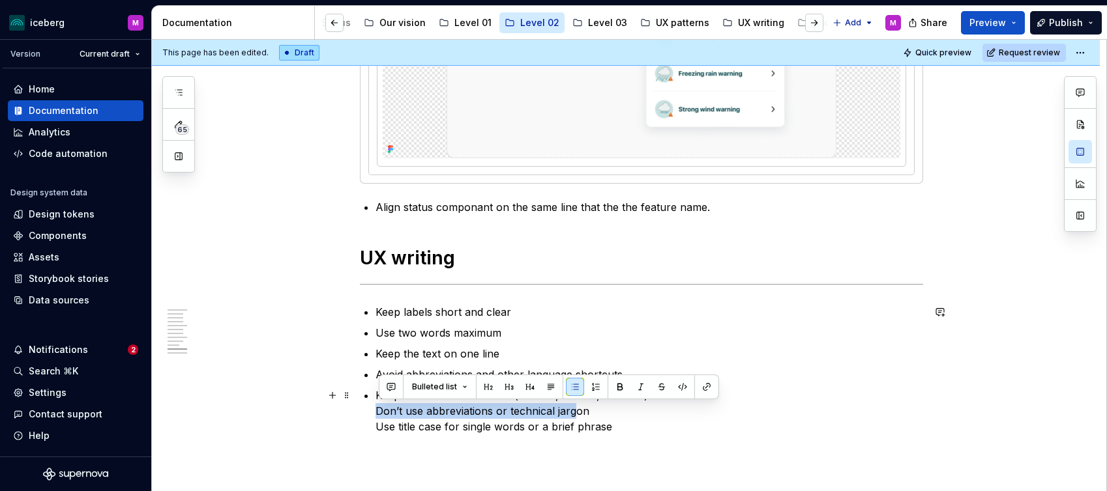
drag, startPoint x: 491, startPoint y: 426, endPoint x: 380, endPoint y: 407, distance: 113.1
click at [380, 407] on p "Keep labels short and clear (“Active”, “Error”, “Offline”) Don’t use abbreviati…" at bounding box center [648, 411] width 547 height 47
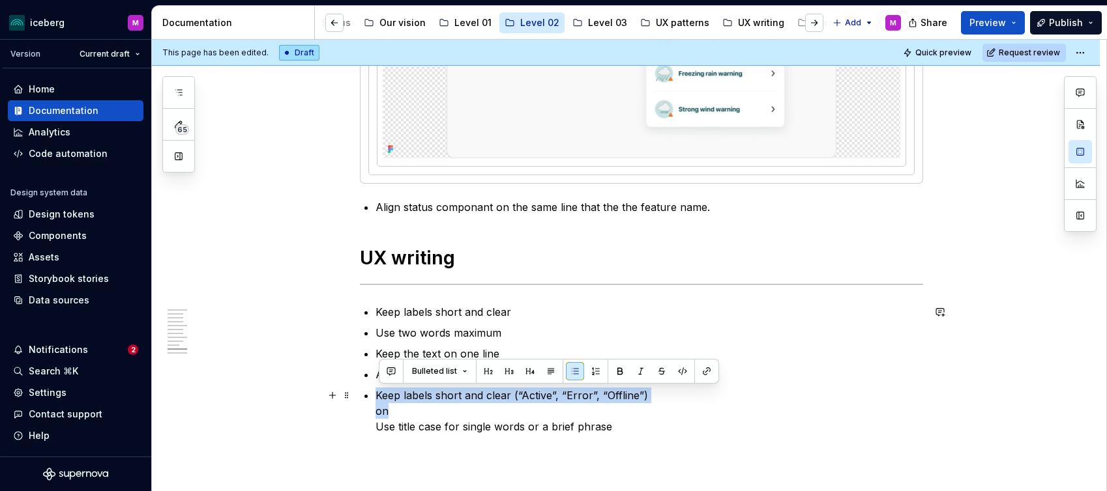
drag, startPoint x: 400, startPoint y: 408, endPoint x: 373, endPoint y: 398, distance: 28.1
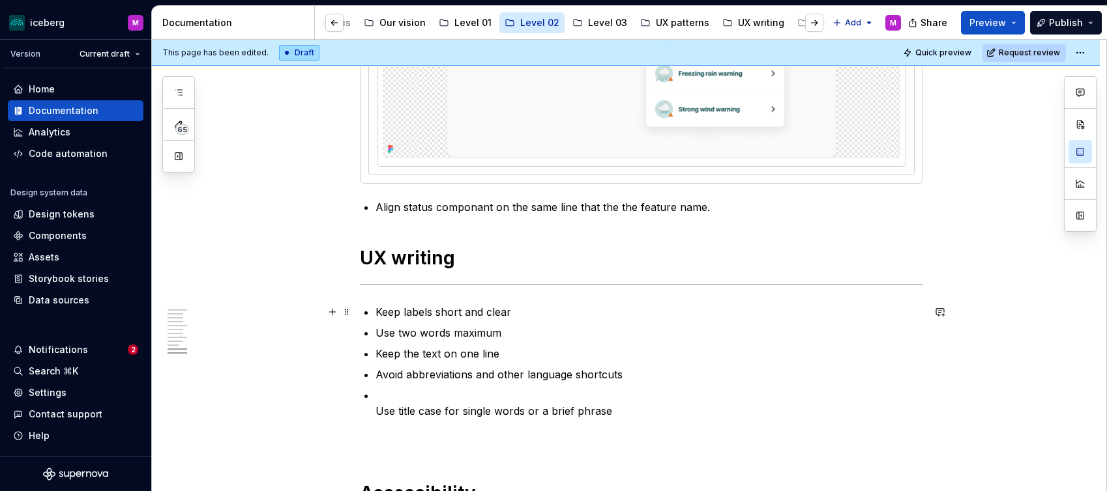
click at [523, 315] on p "Keep labels short and clear" at bounding box center [648, 312] width 547 height 16
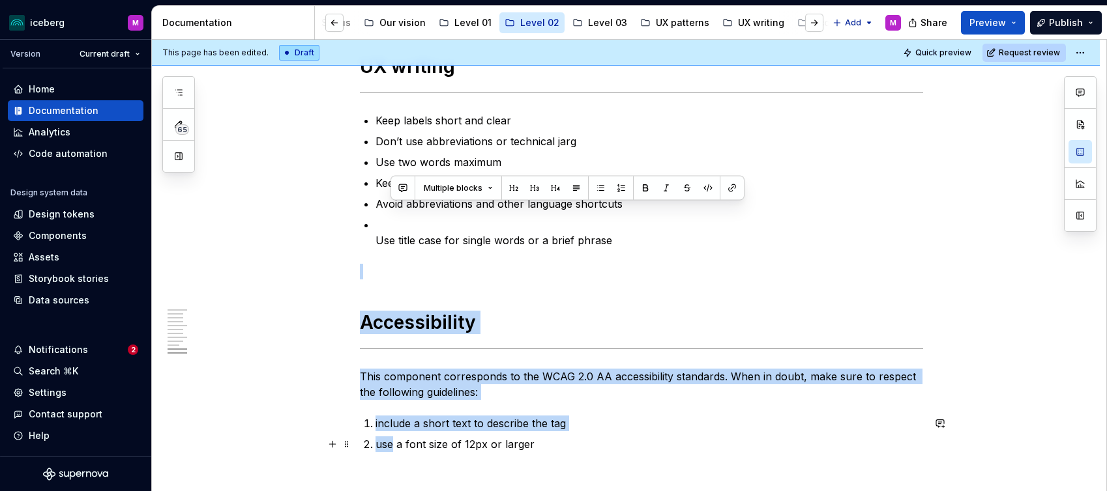
scroll to position [2683, 0]
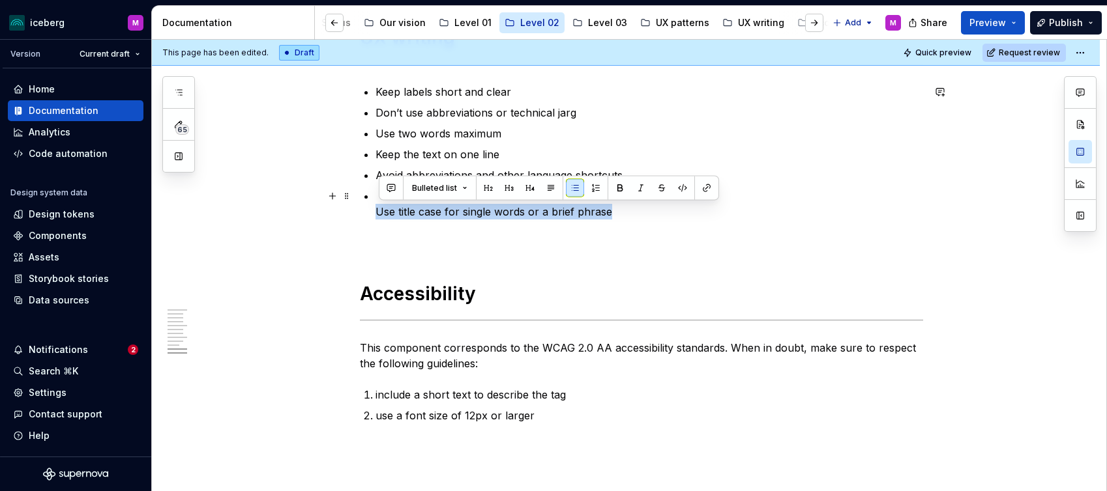
drag, startPoint x: 549, startPoint y: 434, endPoint x: 379, endPoint y: 213, distance: 278.4
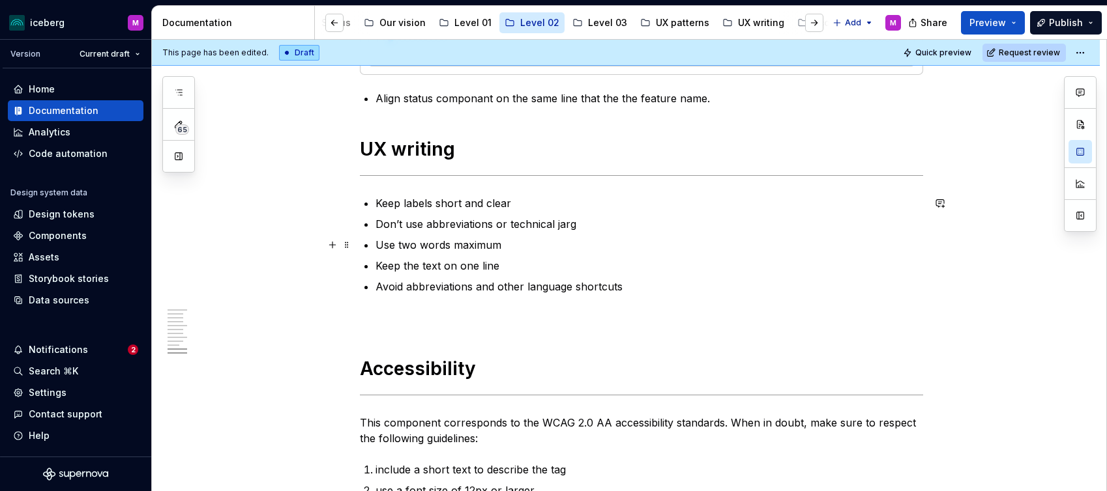
scroll to position [2546, 0]
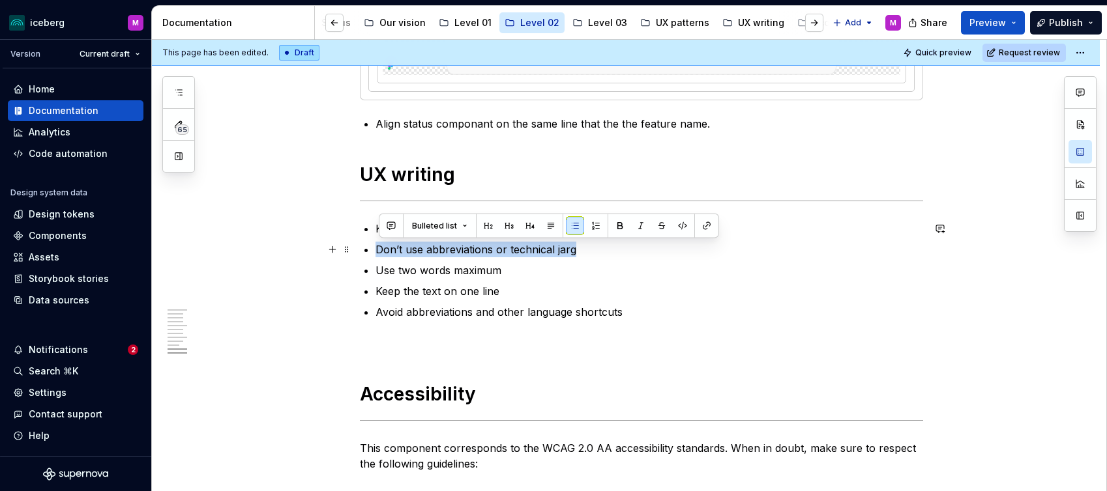
drag, startPoint x: 493, startPoint y: 252, endPoint x: 377, endPoint y: 250, distance: 116.7
click at [618, 307] on p "Avoid abbreviations and other language shortcuts" at bounding box center [648, 312] width 547 height 16
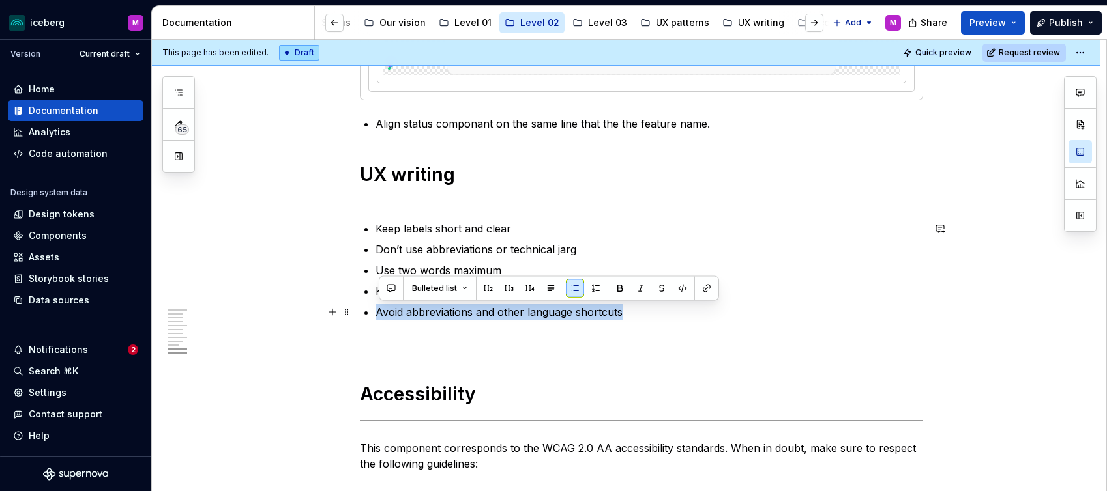
drag, startPoint x: 558, startPoint y: 308, endPoint x: 368, endPoint y: 307, distance: 190.3
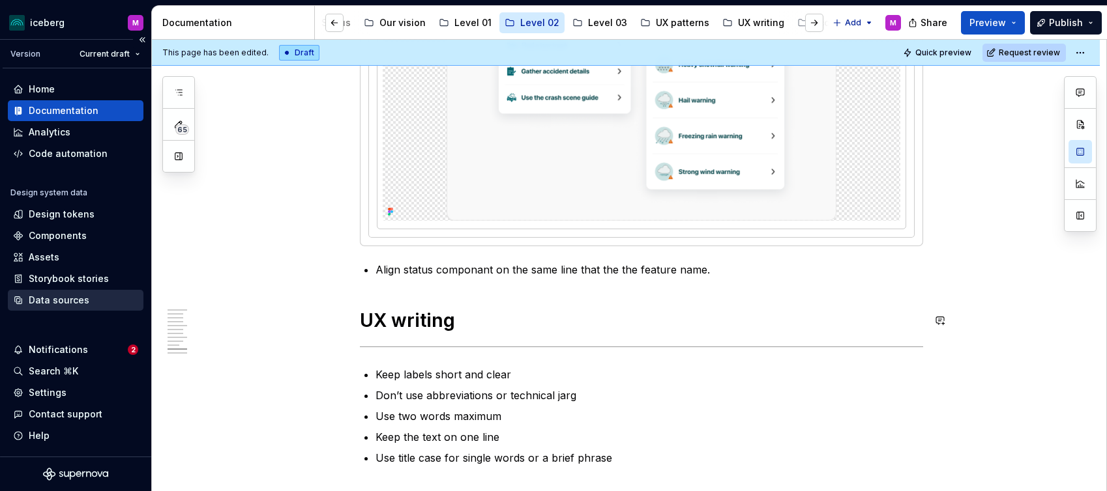
scroll to position [2389, 0]
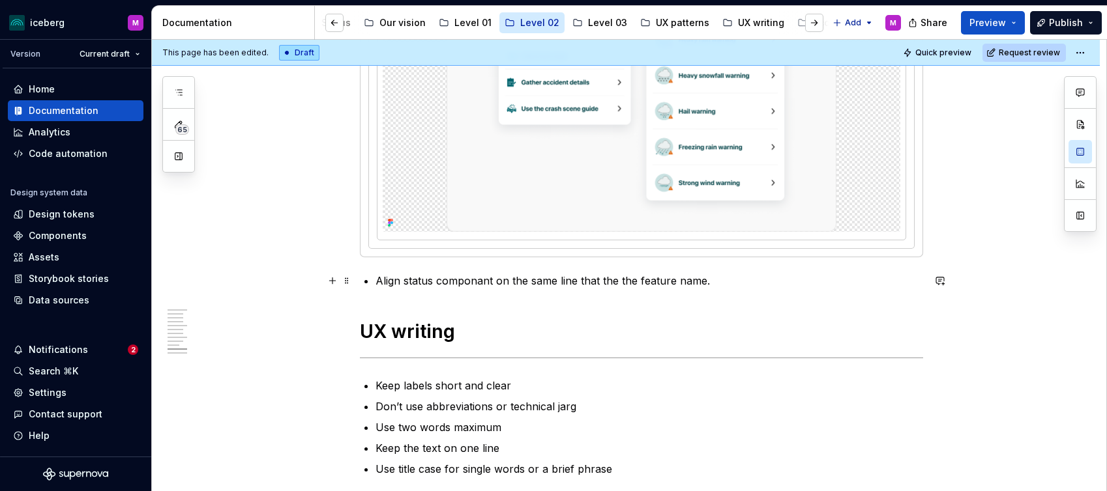
click at [710, 280] on p "Align status componant on the same line that the the feature name." at bounding box center [648, 281] width 547 height 16
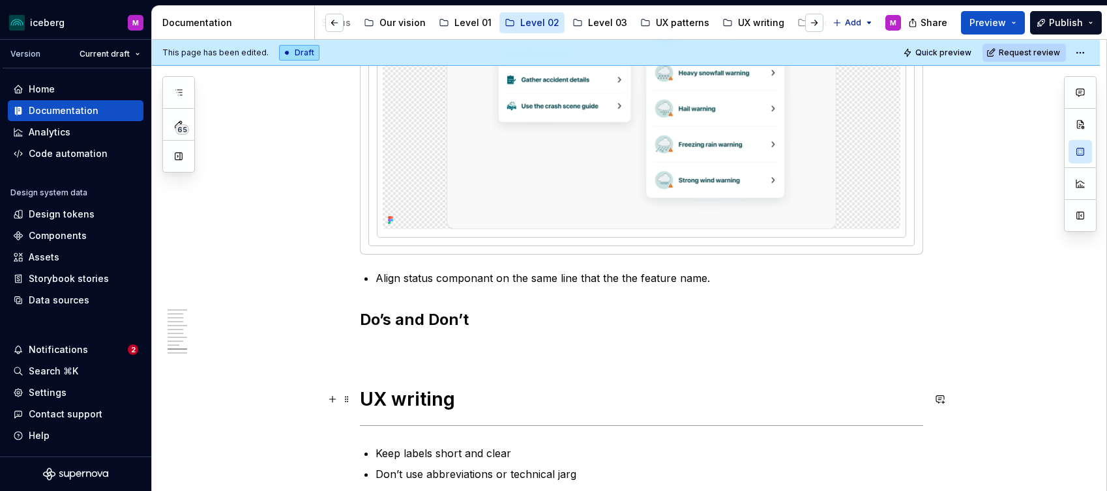
scroll to position [2393, 0]
click at [352, 398] on span at bounding box center [346, 398] width 10 height 18
click at [433, 400] on h1 "UX writing" at bounding box center [641, 397] width 563 height 23
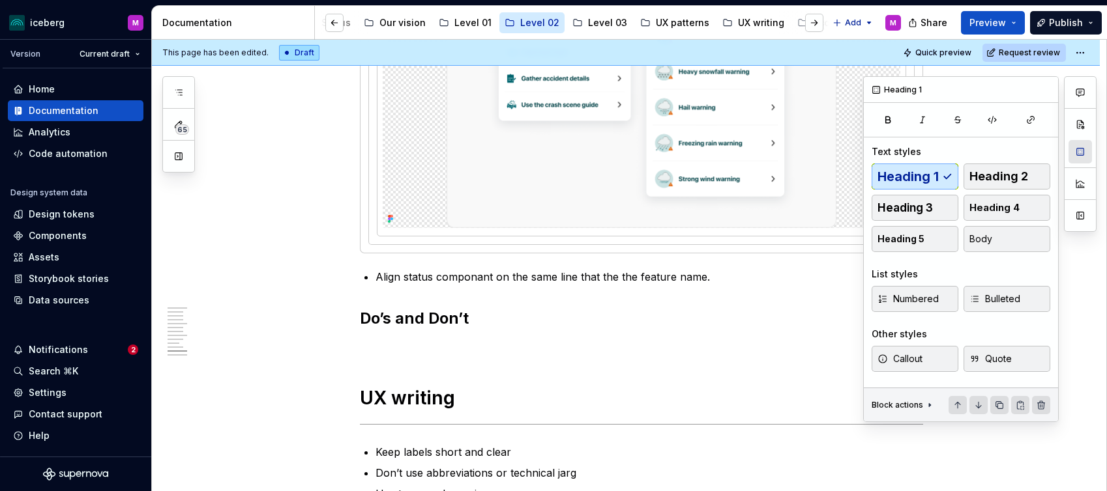
click at [1080, 156] on button "button" at bounding box center [1079, 151] width 23 height 23
click at [428, 396] on h1 "UX writing" at bounding box center [641, 397] width 563 height 23
drag, startPoint x: 429, startPoint y: 400, endPoint x: 377, endPoint y: 398, distance: 52.2
click at [377, 398] on h1 "UX writing" at bounding box center [641, 397] width 563 height 23
click at [447, 310] on h2 "Do’s and Don’t" at bounding box center [641, 318] width 563 height 21
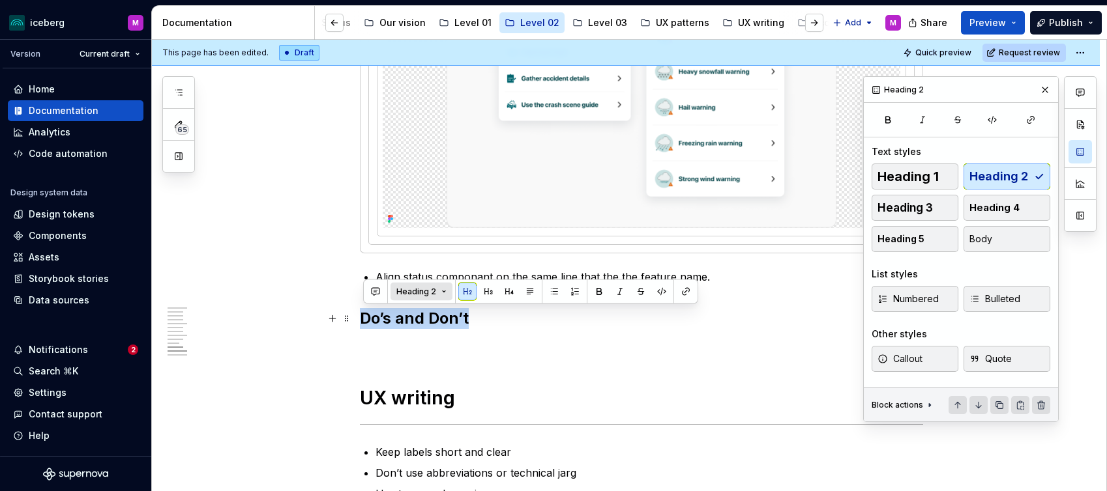
drag, startPoint x: 477, startPoint y: 319, endPoint x: 445, endPoint y: 297, distance: 38.9
click at [439, 293] on button "Heading 2" at bounding box center [421, 292] width 62 height 18
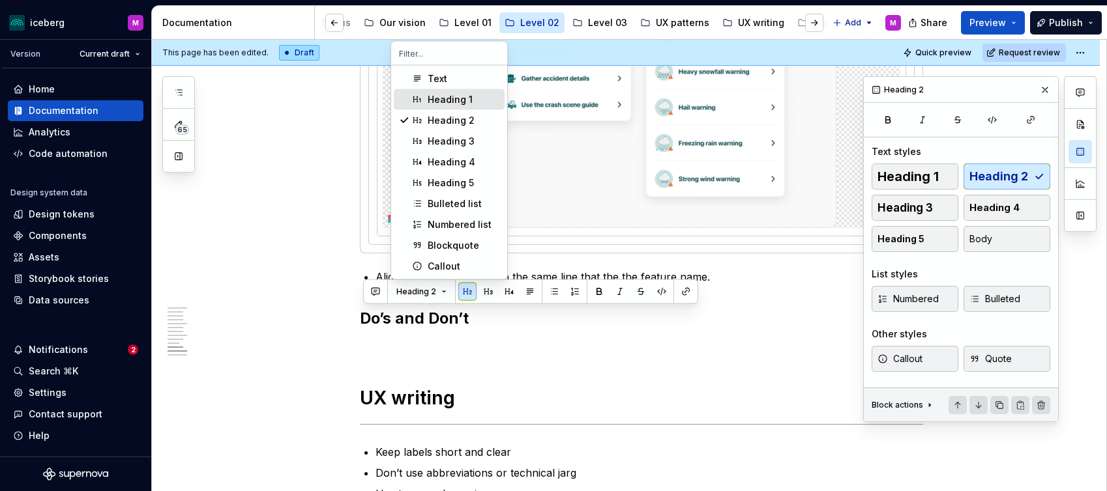
click at [435, 97] on div "Heading 1" at bounding box center [450, 99] width 45 height 13
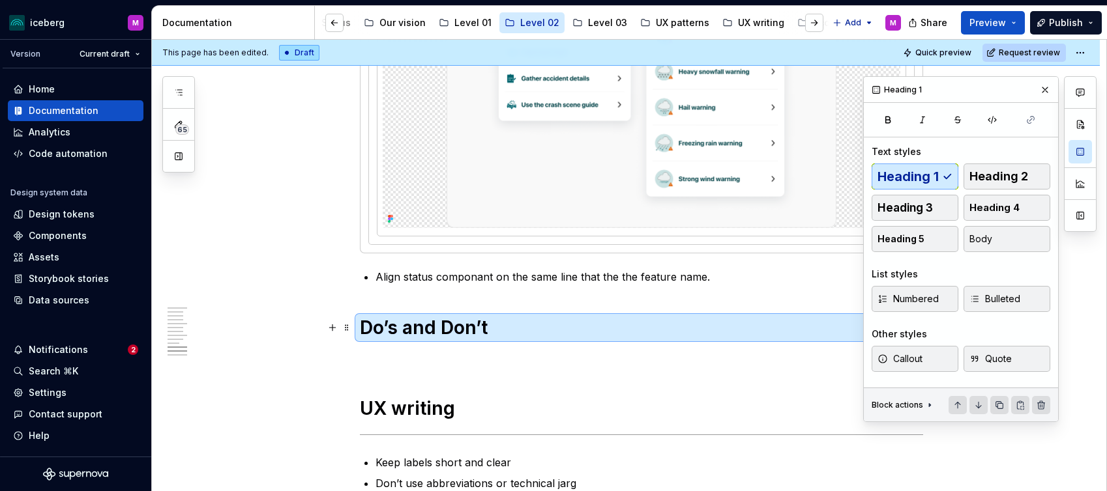
click at [420, 323] on h1 "Do’s and Don’t" at bounding box center [641, 327] width 563 height 23
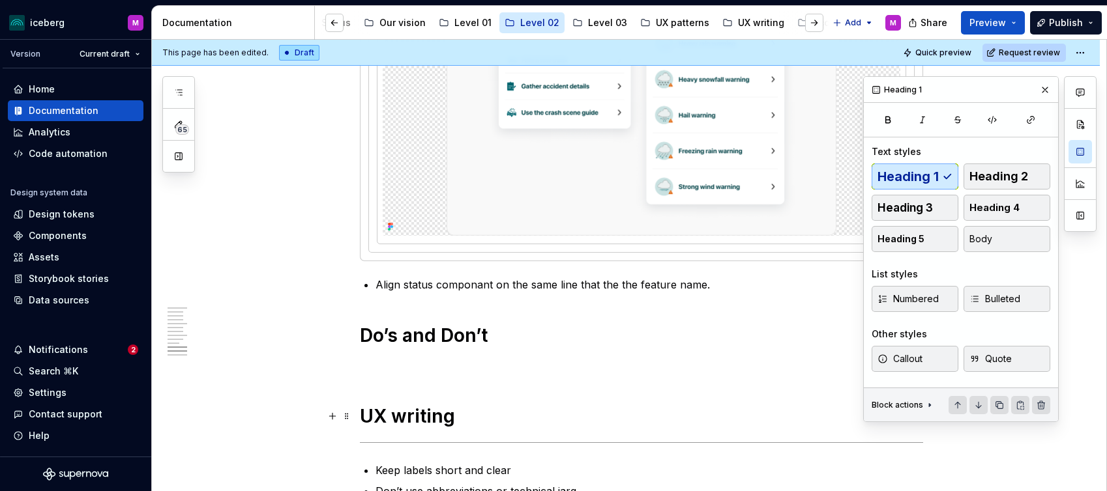
scroll to position [2396, 0]
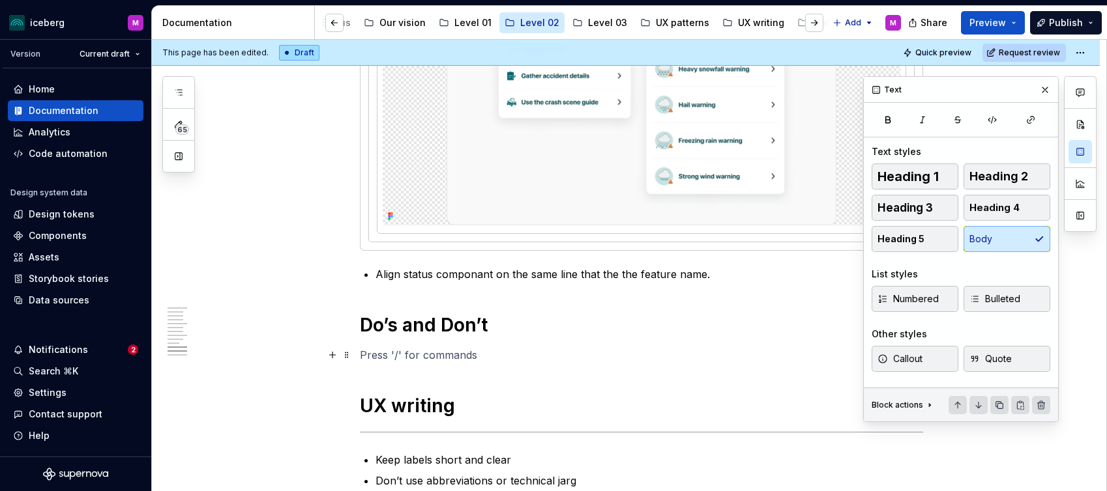
click at [437, 347] on p at bounding box center [641, 355] width 563 height 16
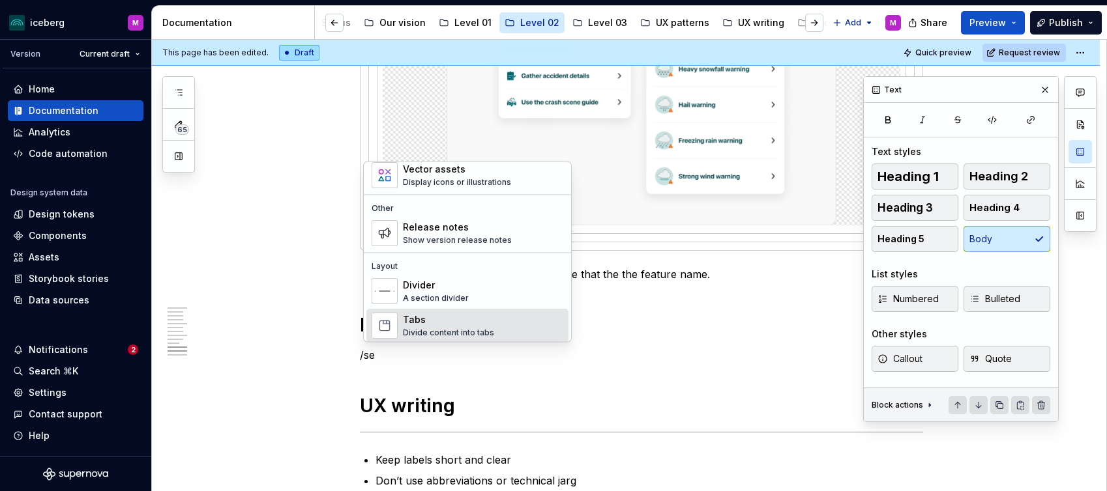
scroll to position [28, 0]
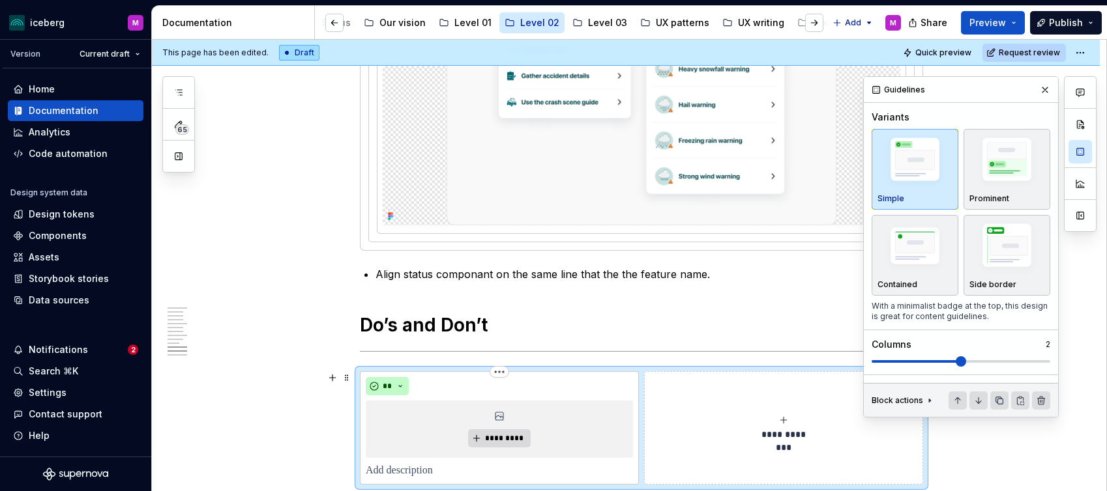
type textarea "*"
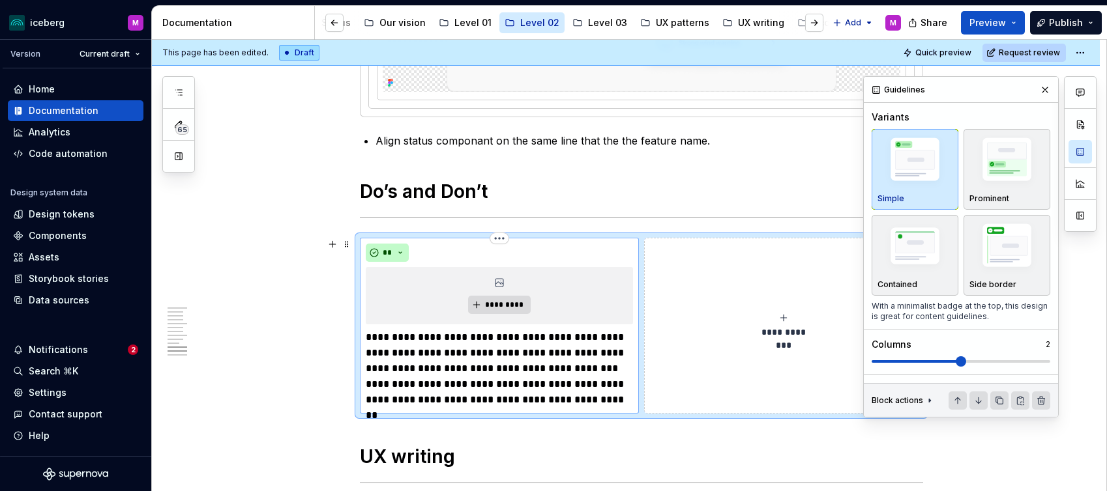
click at [370, 340] on p "**********" at bounding box center [499, 369] width 267 height 78
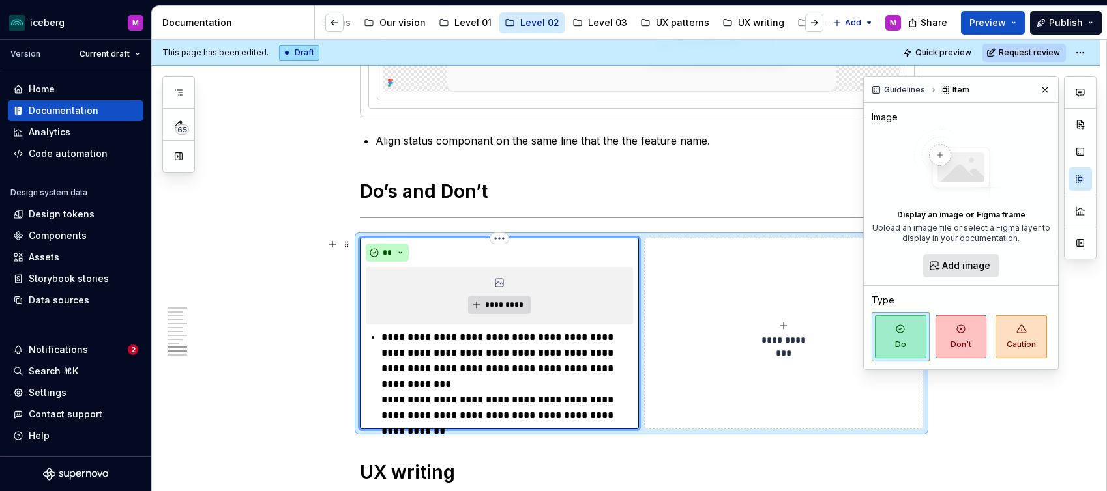
click at [600, 368] on p "**********" at bounding box center [507, 377] width 252 height 94
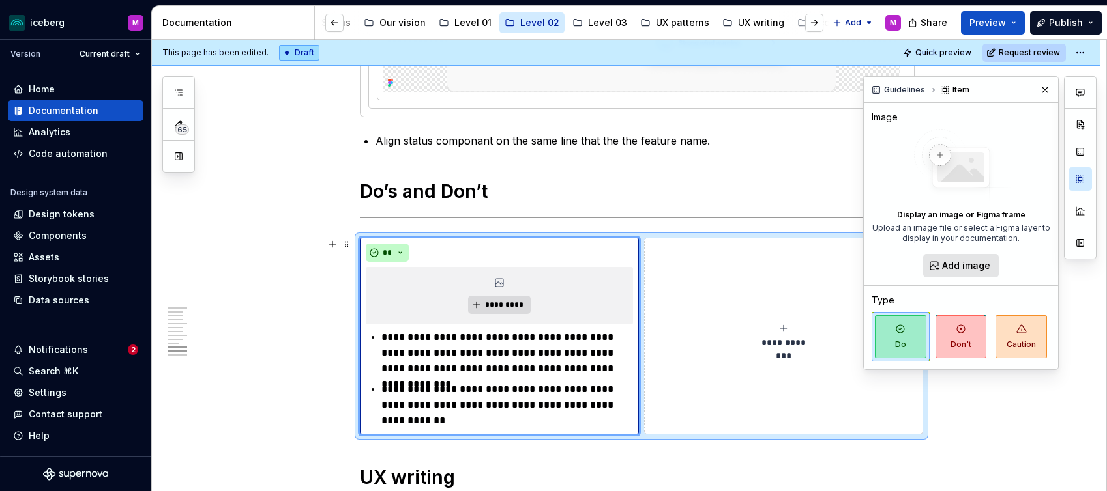
scroll to position [2549, 0]
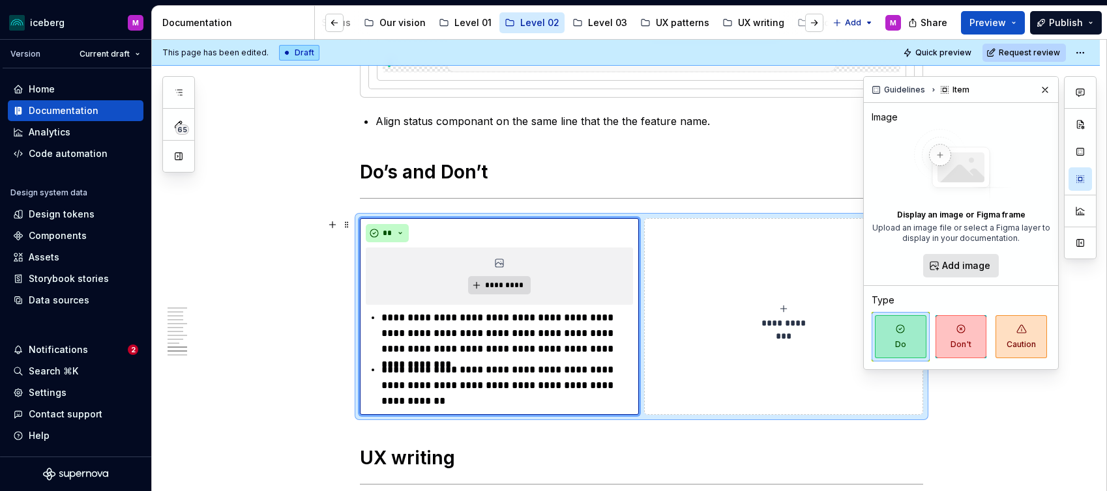
click at [773, 315] on div "**********" at bounding box center [783, 317] width 267 height 26
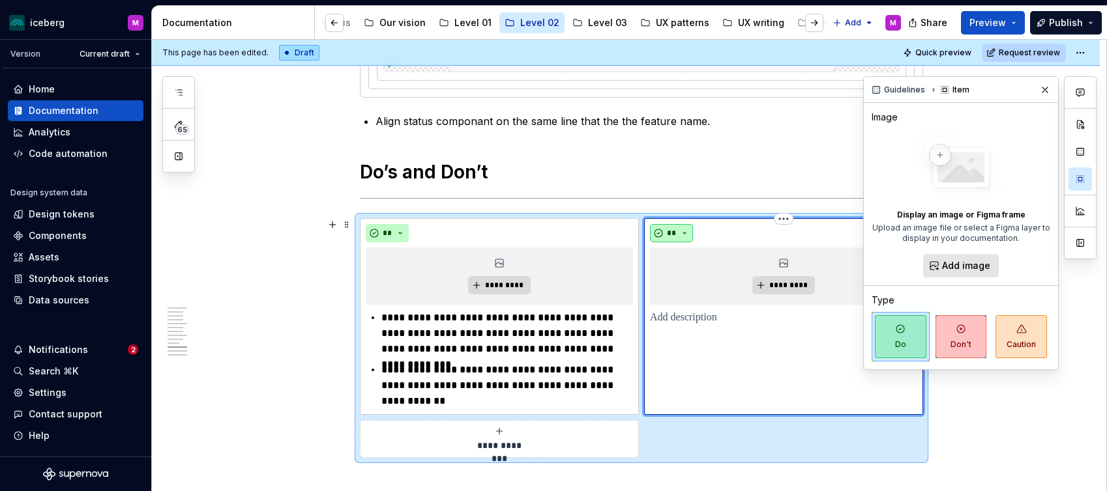
click at [685, 235] on button "**" at bounding box center [671, 233] width 43 height 18
click at [680, 285] on div "Suggestions" at bounding box center [682, 280] width 10 height 10
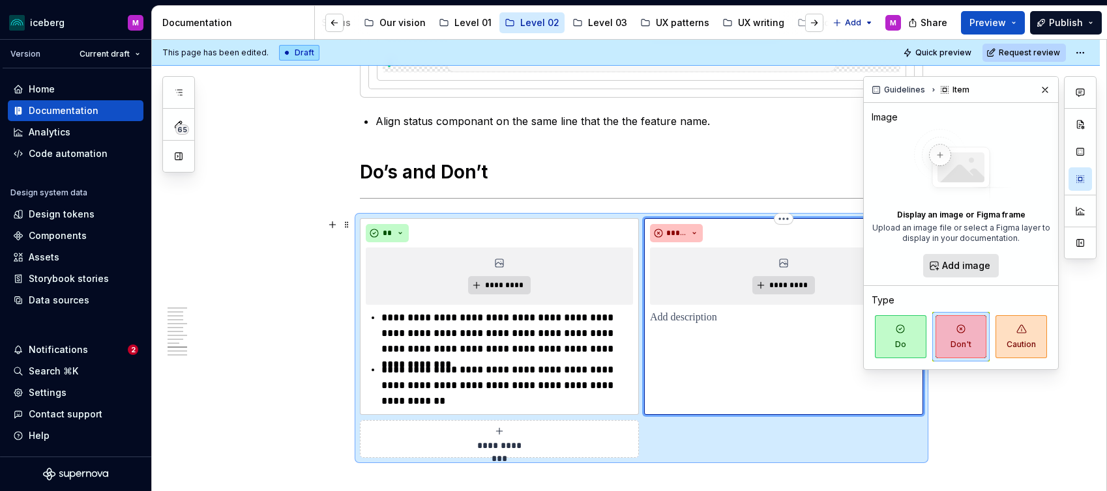
click at [682, 330] on div "***** *********" at bounding box center [783, 316] width 279 height 197
click at [684, 322] on p at bounding box center [783, 318] width 267 height 16
paste div
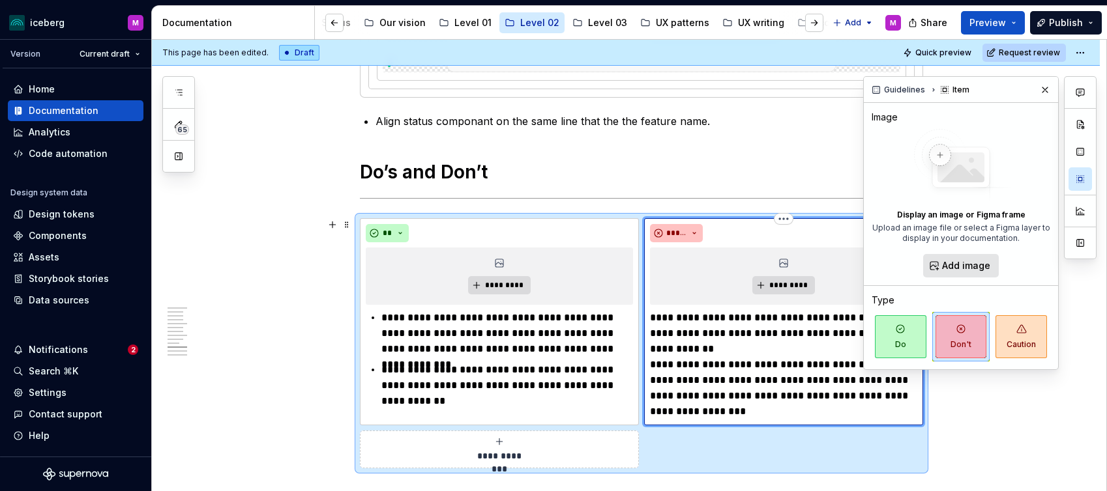
click at [655, 317] on p "**********" at bounding box center [783, 364] width 267 height 109
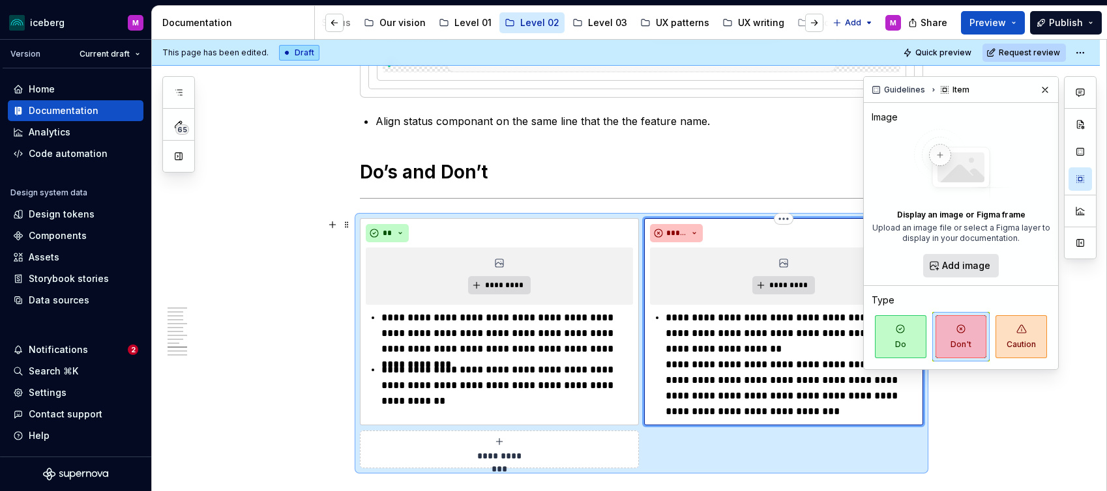
click at [669, 367] on p "**********" at bounding box center [791, 364] width 252 height 109
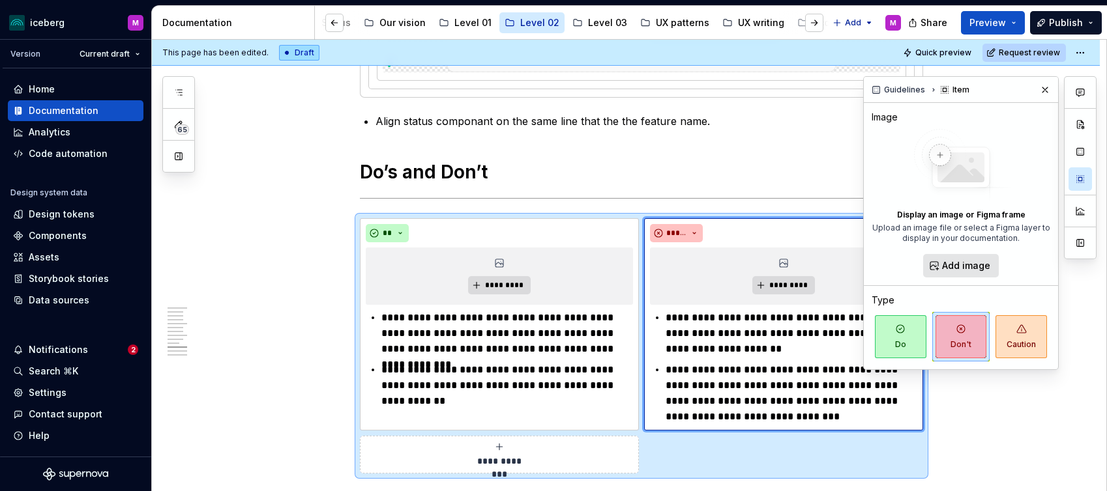
drag, startPoint x: 1049, startPoint y: 89, endPoint x: 751, endPoint y: 330, distance: 383.2
click at [1049, 89] on button "button" at bounding box center [1045, 90] width 18 height 18
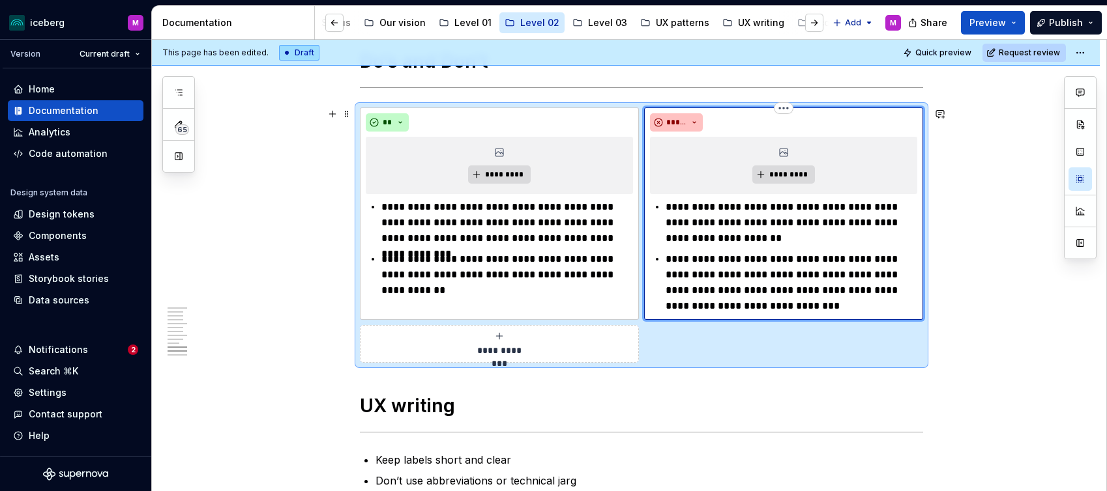
scroll to position [2641, 0]
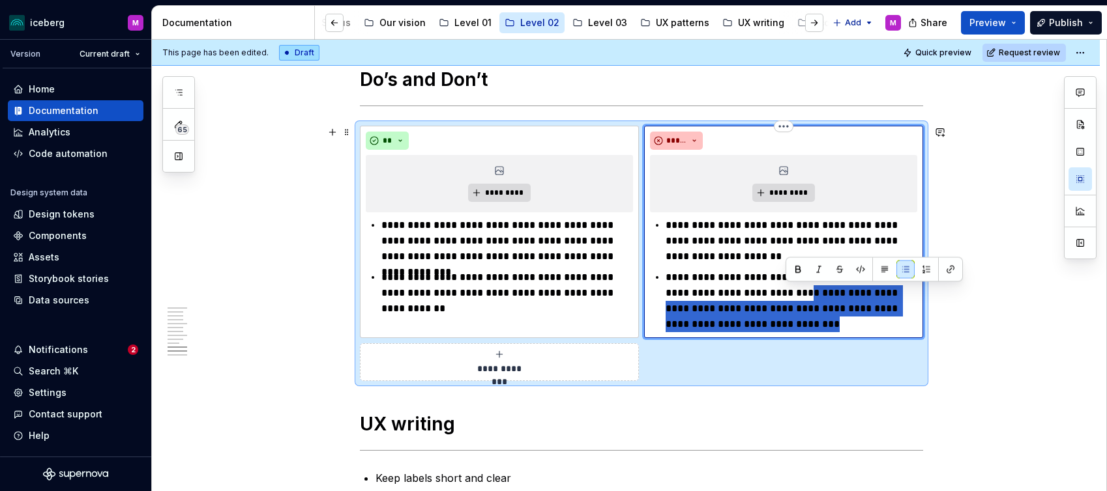
drag, startPoint x: 794, startPoint y: 299, endPoint x: 832, endPoint y: 330, distance: 49.1
click at [832, 330] on p "**********" at bounding box center [791, 301] width 252 height 63
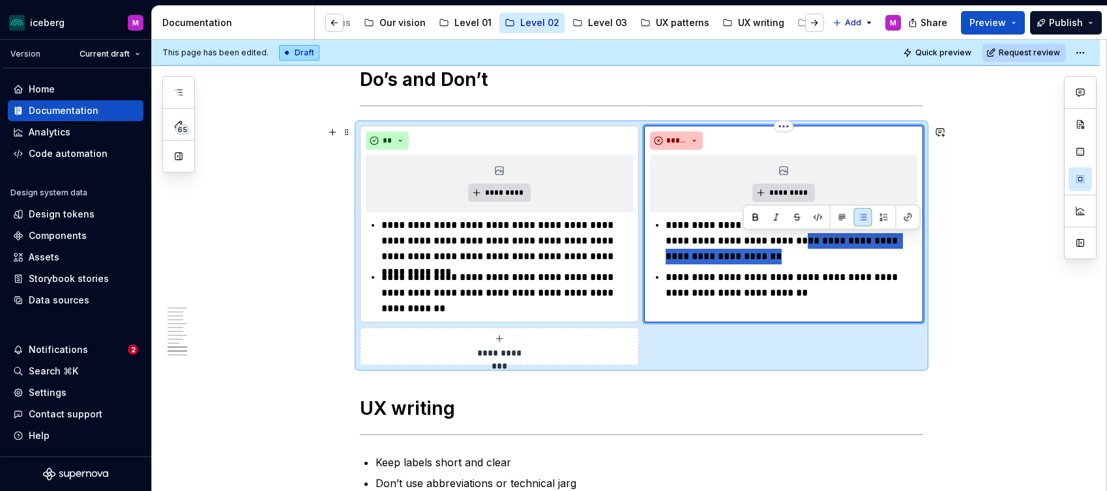
drag, startPoint x: 792, startPoint y: 242, endPoint x: 798, endPoint y: 259, distance: 18.8
click at [798, 259] on p "**********" at bounding box center [791, 241] width 252 height 47
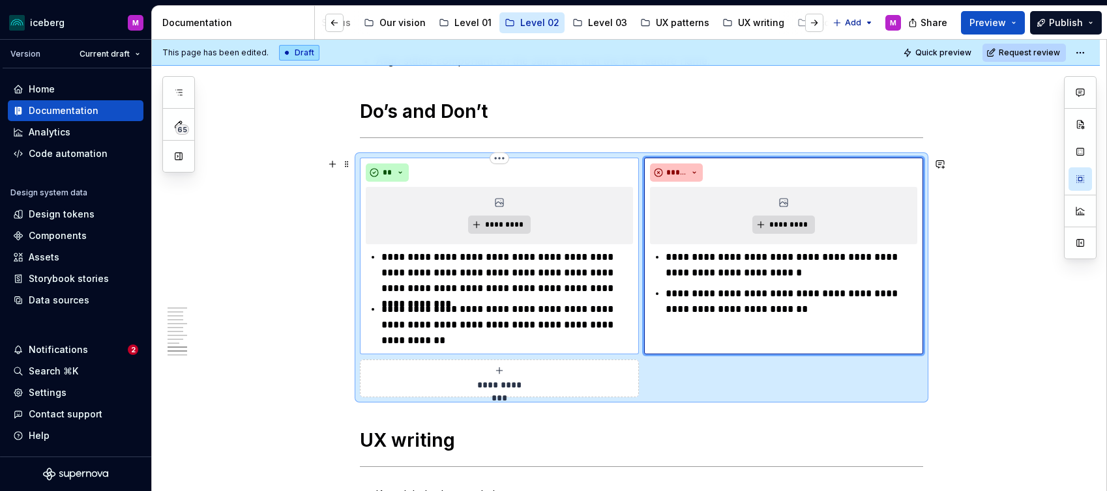
scroll to position [2607, 0]
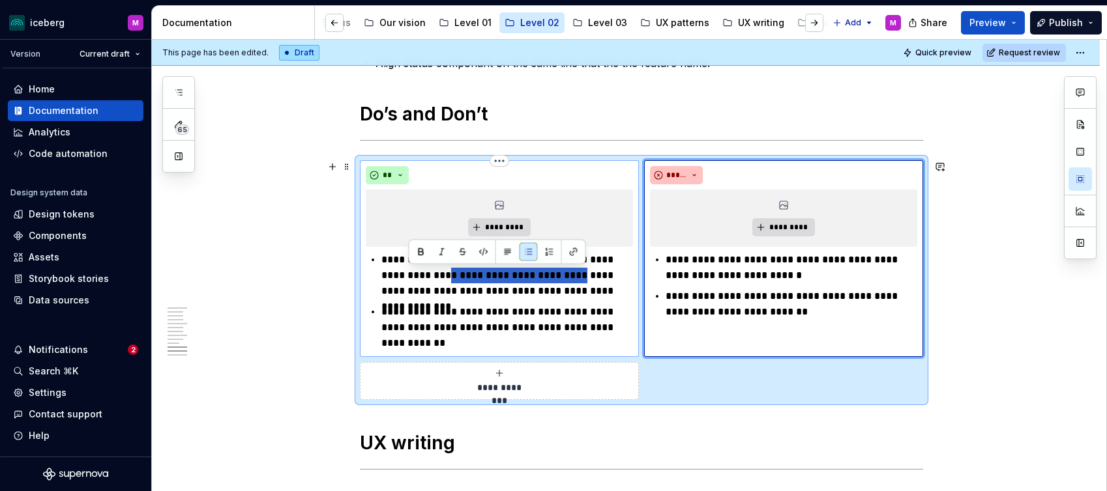
drag, startPoint x: 408, startPoint y: 276, endPoint x: 521, endPoint y: 282, distance: 112.9
click at [521, 282] on p "**********" at bounding box center [507, 275] width 252 height 47
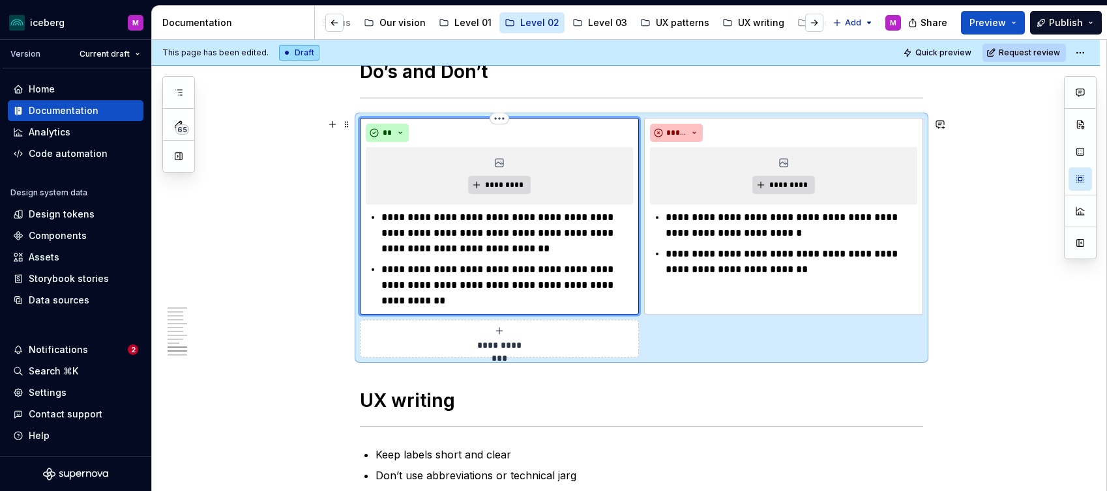
scroll to position [2654, 0]
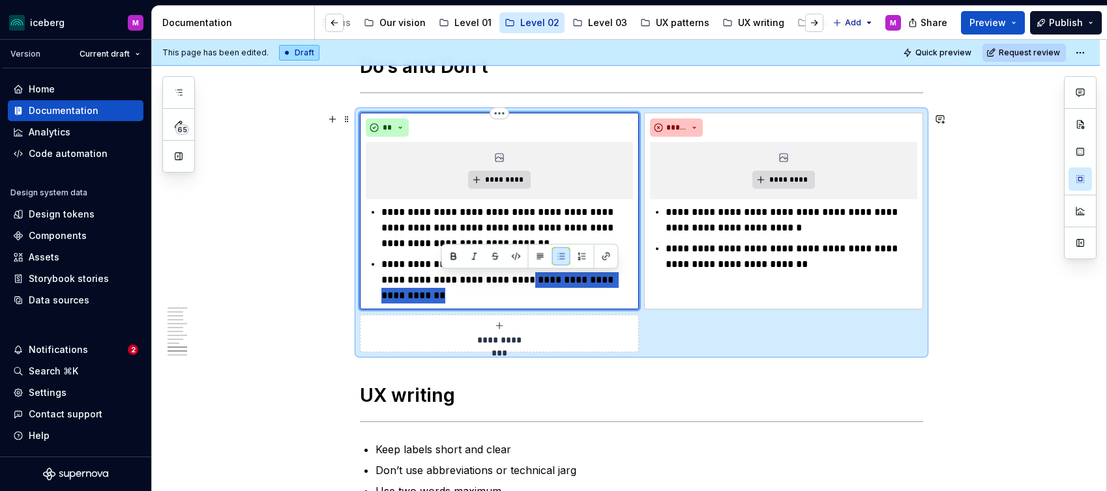
drag, startPoint x: 512, startPoint y: 281, endPoint x: 529, endPoint y: 297, distance: 23.5
click at [529, 297] on p "**********" at bounding box center [507, 280] width 252 height 47
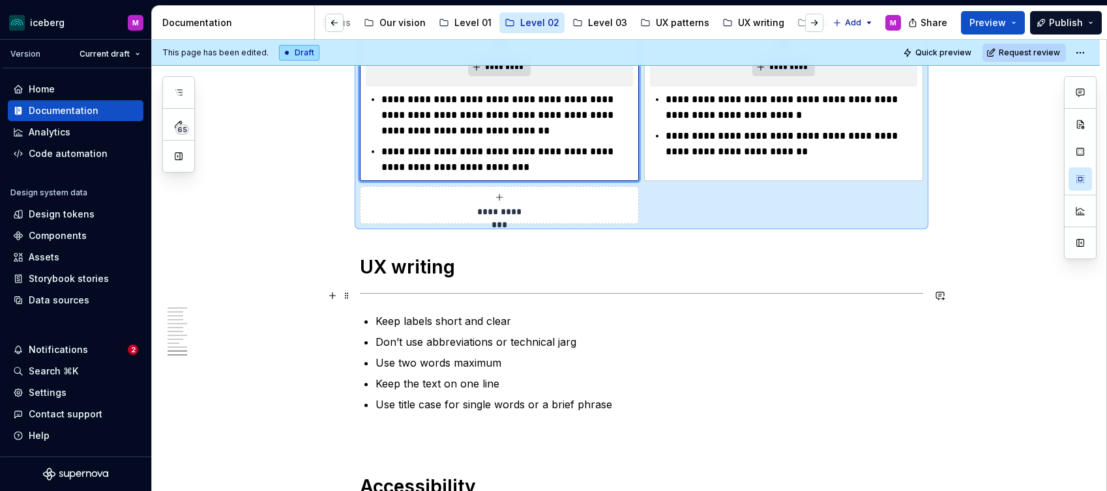
scroll to position [2773, 0]
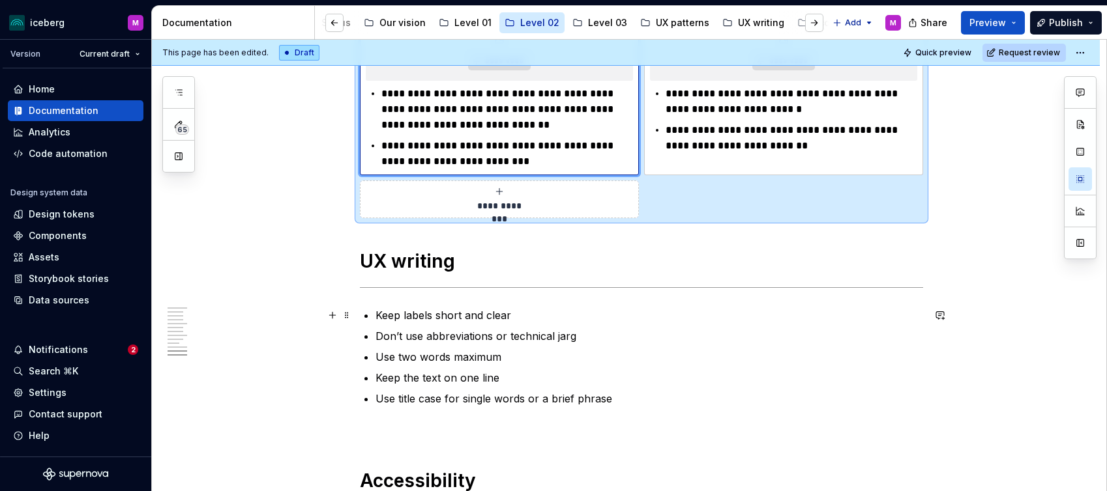
click at [538, 308] on p "Keep labels short and clear" at bounding box center [648, 316] width 547 height 16
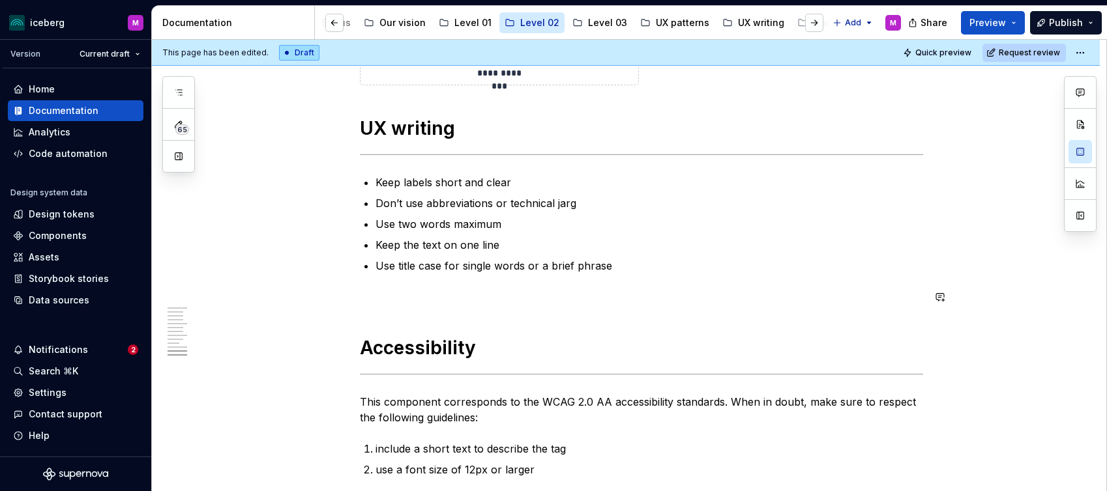
scroll to position [2915, 0]
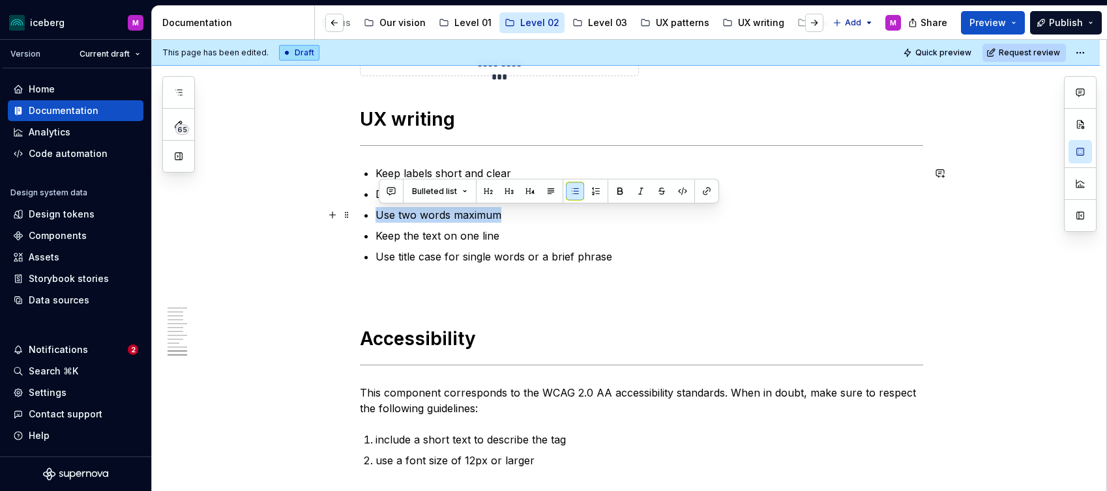
drag, startPoint x: 508, startPoint y: 216, endPoint x: 379, endPoint y: 216, distance: 129.7
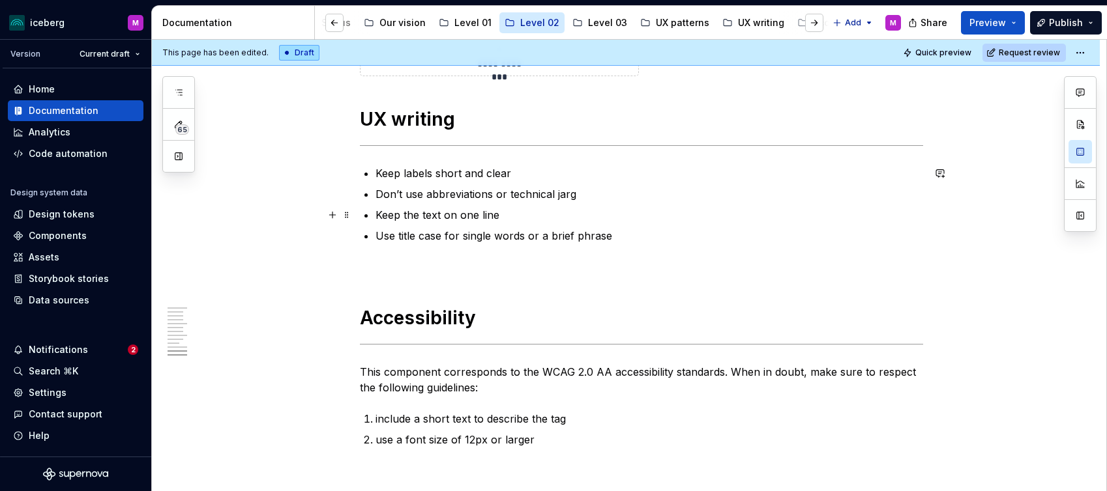
click at [412, 216] on p "Keep the text on one line" at bounding box center [648, 215] width 547 height 16
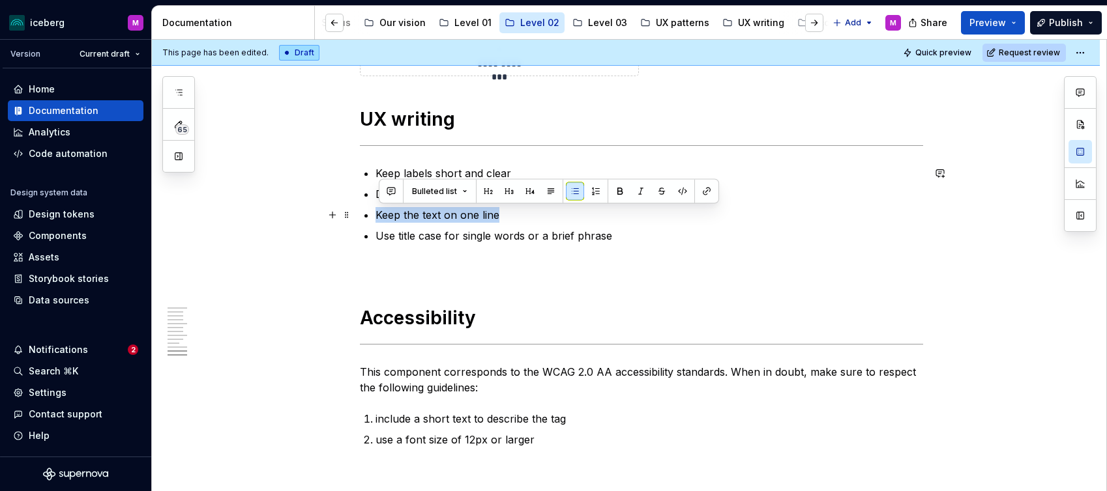
drag, startPoint x: 383, startPoint y: 208, endPoint x: 370, endPoint y: 207, distance: 13.7
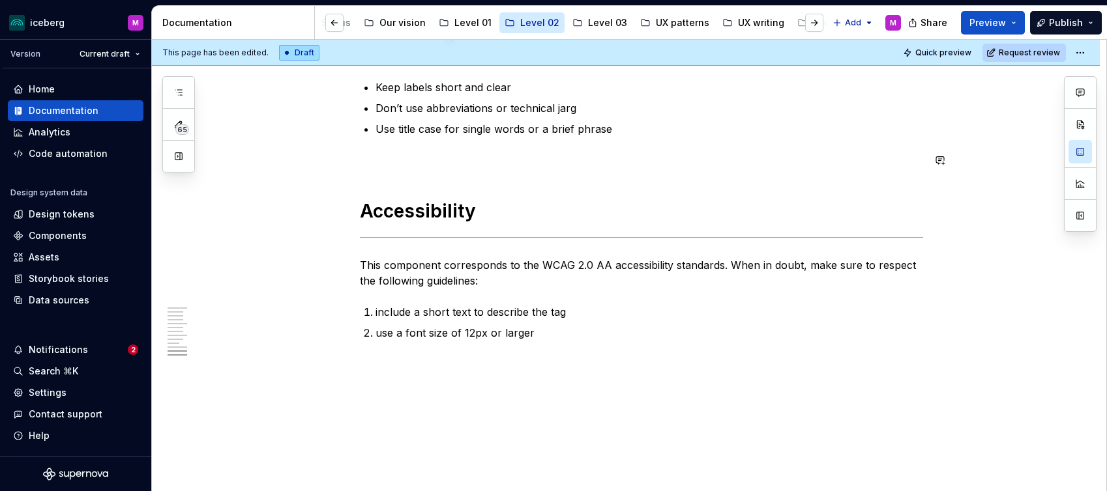
scroll to position [3003, 0]
click at [503, 328] on p "use a font size of 12px or larger" at bounding box center [648, 331] width 547 height 16
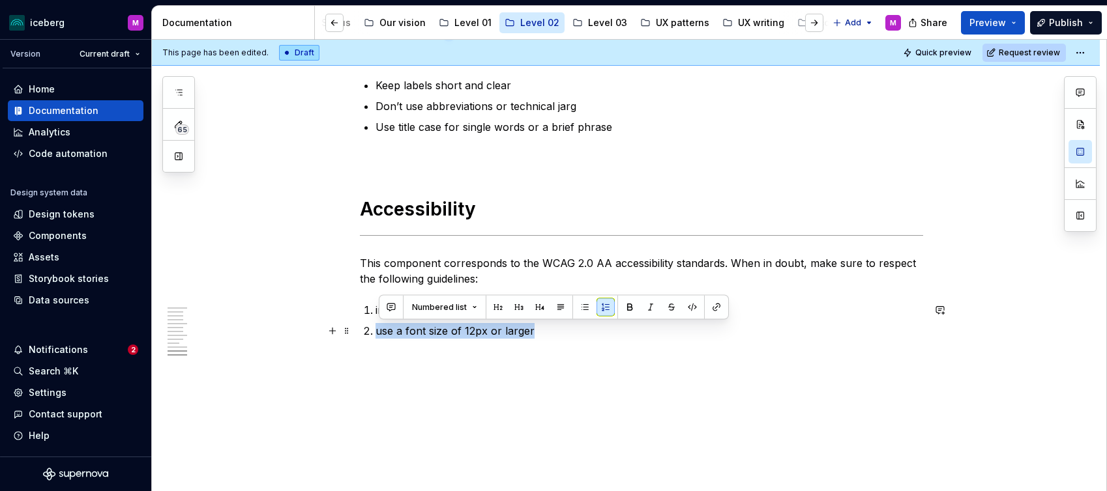
drag, startPoint x: 503, startPoint y: 328, endPoint x: 513, endPoint y: 328, distance: 9.8
click at [503, 328] on p "use a font size of 12px or larger" at bounding box center [648, 331] width 547 height 16
click at [540, 330] on p "use a font size of 12px or larger" at bounding box center [648, 331] width 547 height 16
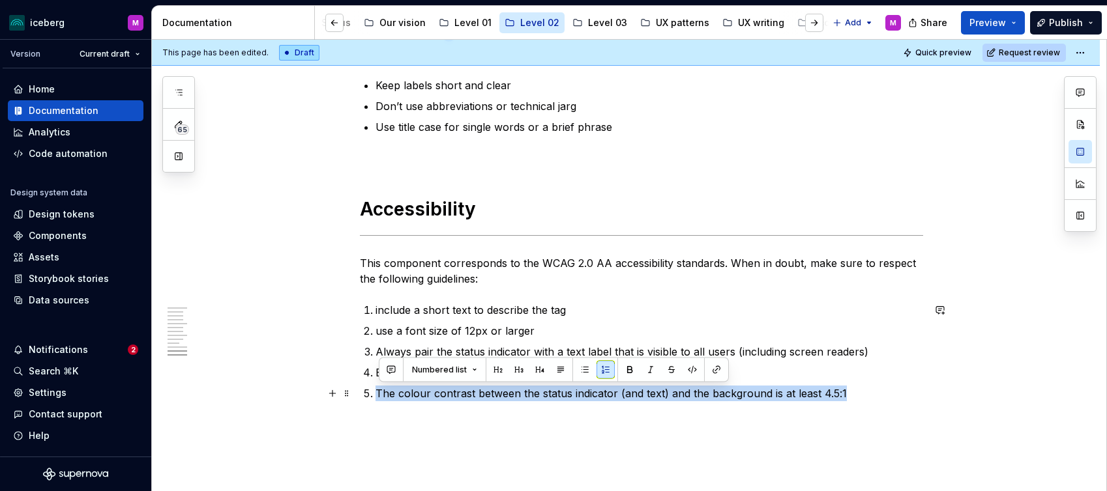
drag, startPoint x: 811, startPoint y: 394, endPoint x: 317, endPoint y: 382, distance: 493.5
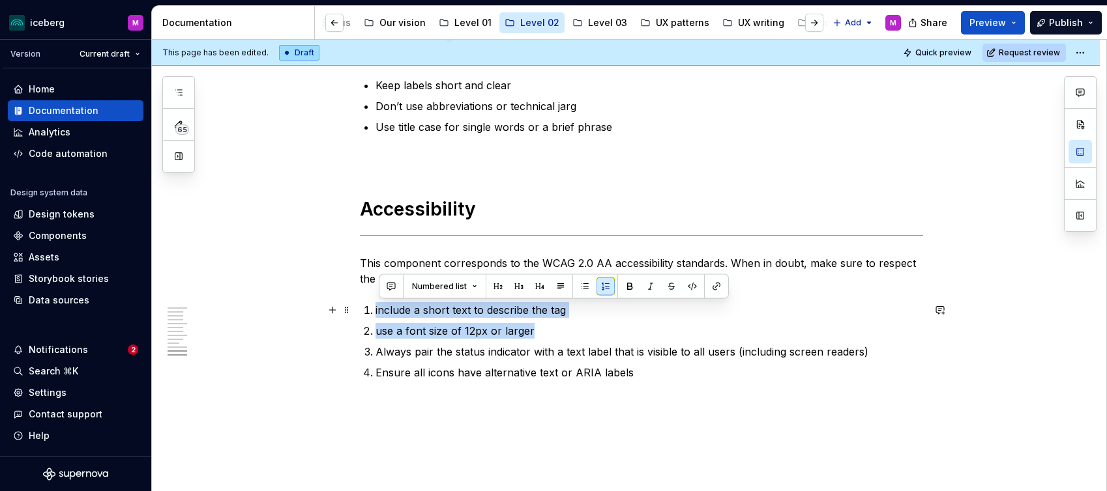
drag, startPoint x: 534, startPoint y: 332, endPoint x: 375, endPoint y: 312, distance: 159.7
click at [375, 311] on ol "include a short text to describe the tag use a font size of 12px or larger Alwa…" at bounding box center [648, 341] width 547 height 78
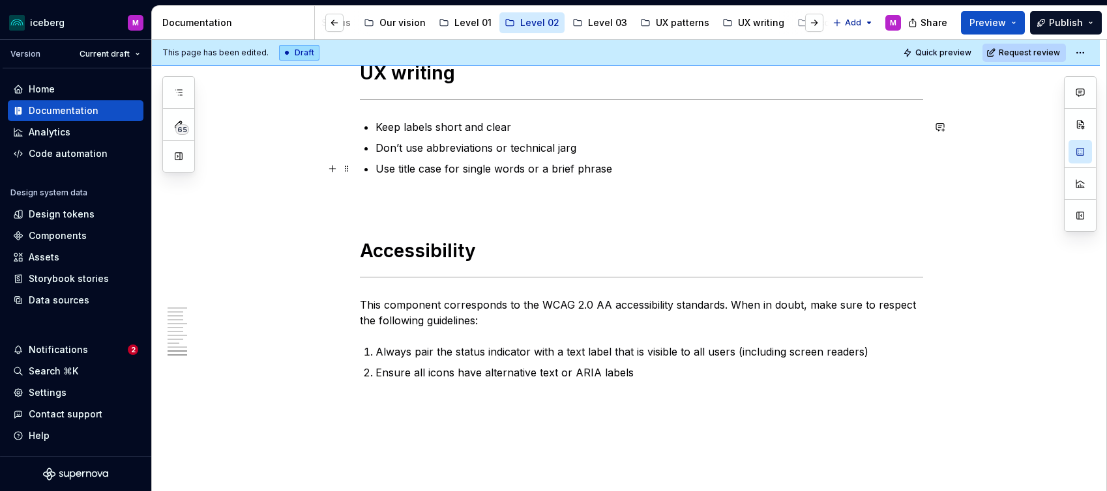
scroll to position [3013, 0]
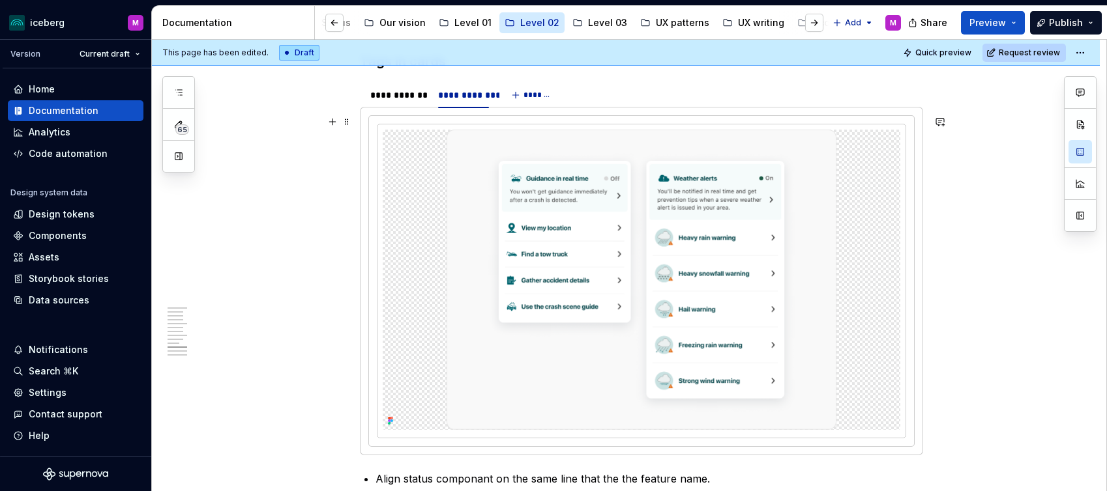
scroll to position [2173, 0]
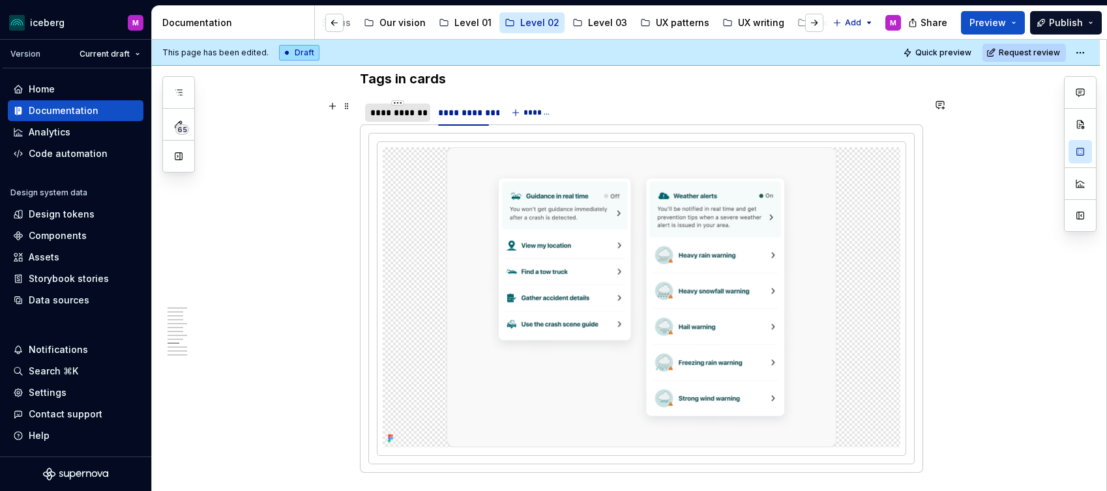
click at [398, 112] on div "**********" at bounding box center [397, 112] width 55 height 13
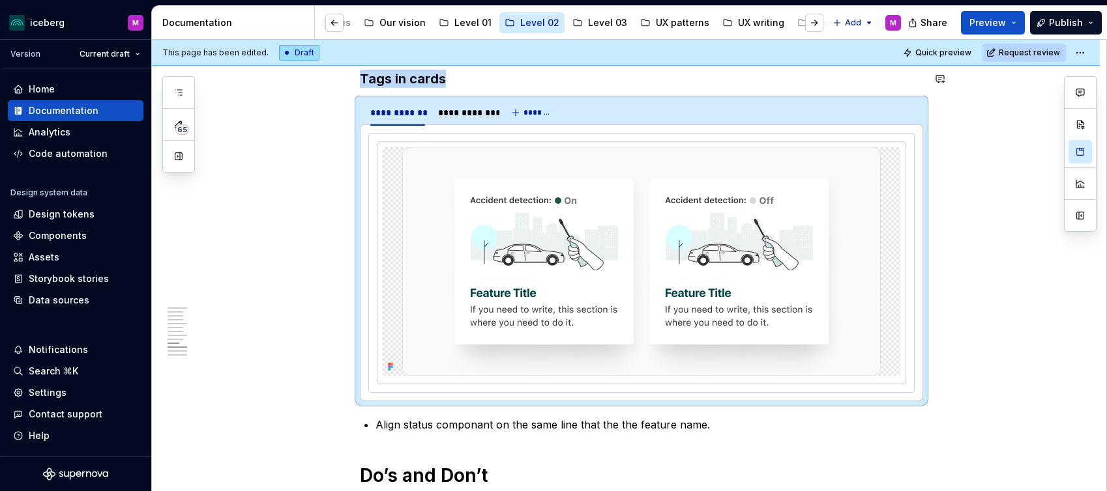
scroll to position [2056, 0]
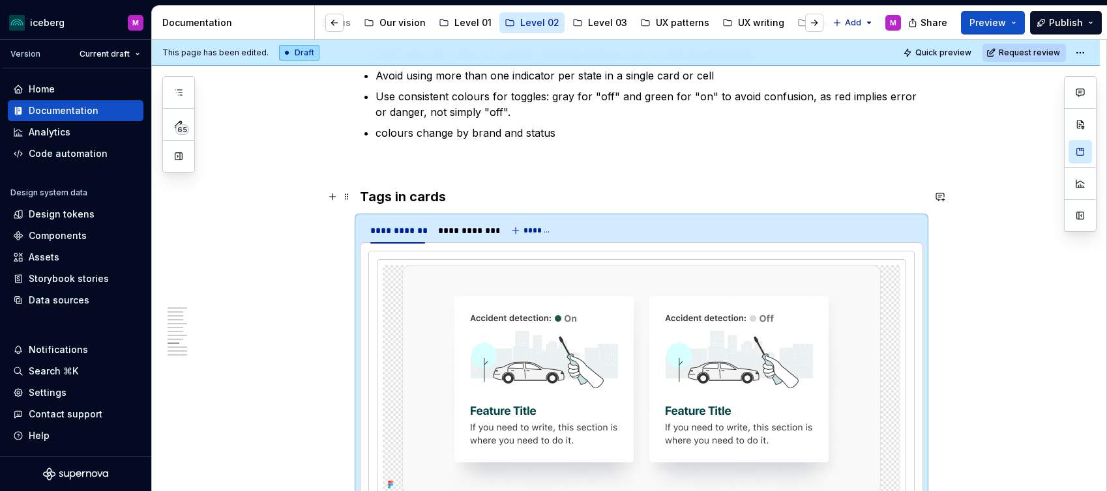
click at [416, 190] on strong "Tags in cards" at bounding box center [403, 197] width 86 height 16
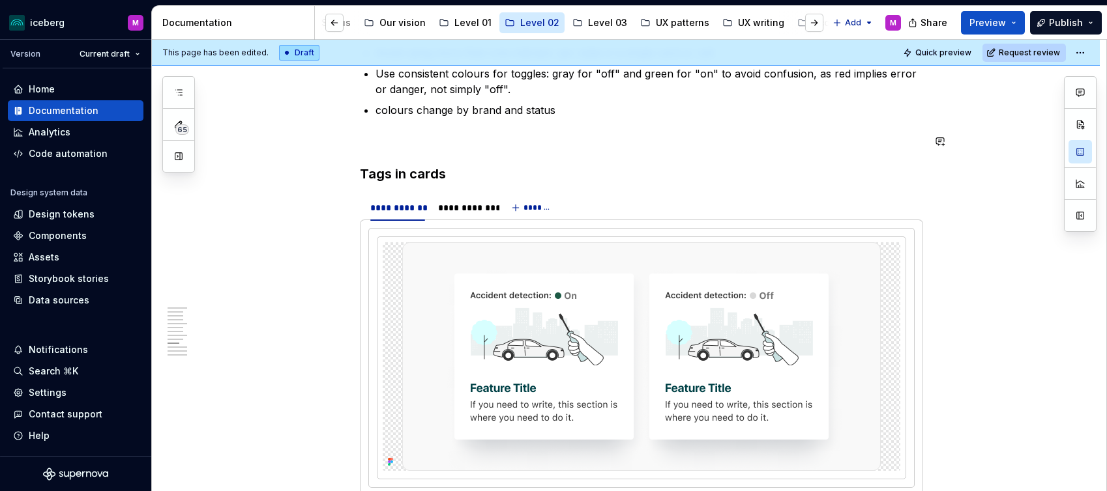
scroll to position [2086, 0]
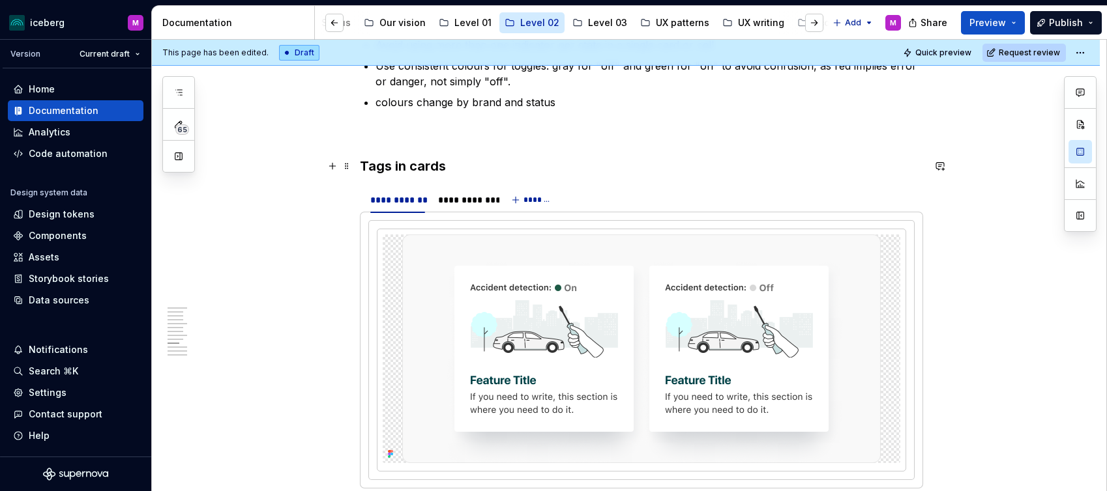
click at [408, 171] on strong "Tags in cards" at bounding box center [403, 166] width 86 height 16
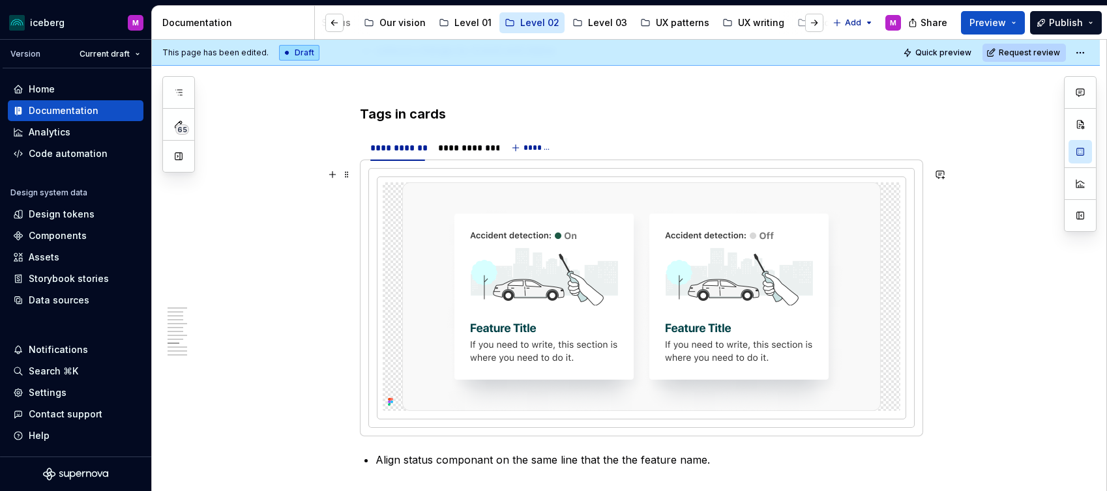
scroll to position [2144, 0]
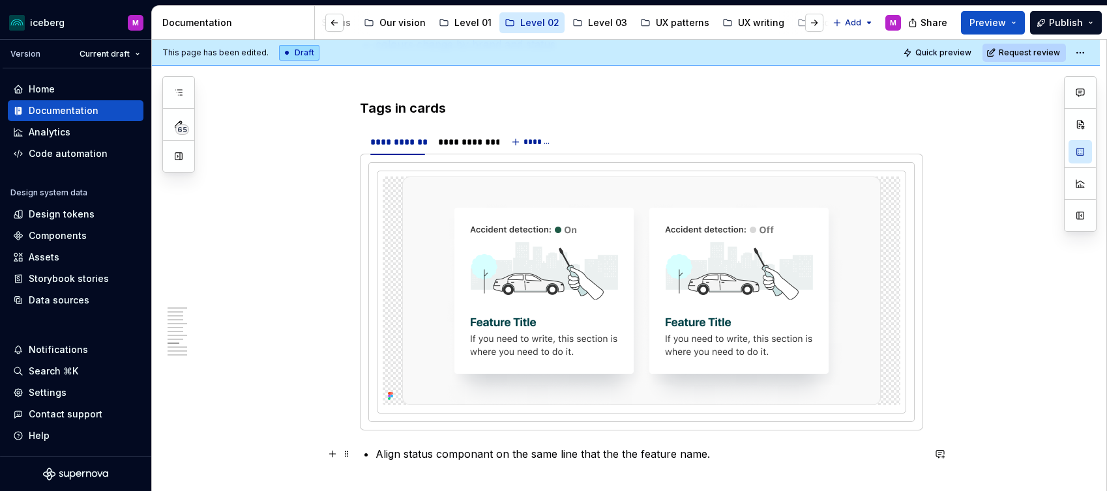
click at [717, 459] on p "Align status componant on the same line that the the feature name." at bounding box center [648, 454] width 547 height 16
click at [351, 134] on span at bounding box center [346, 135] width 10 height 18
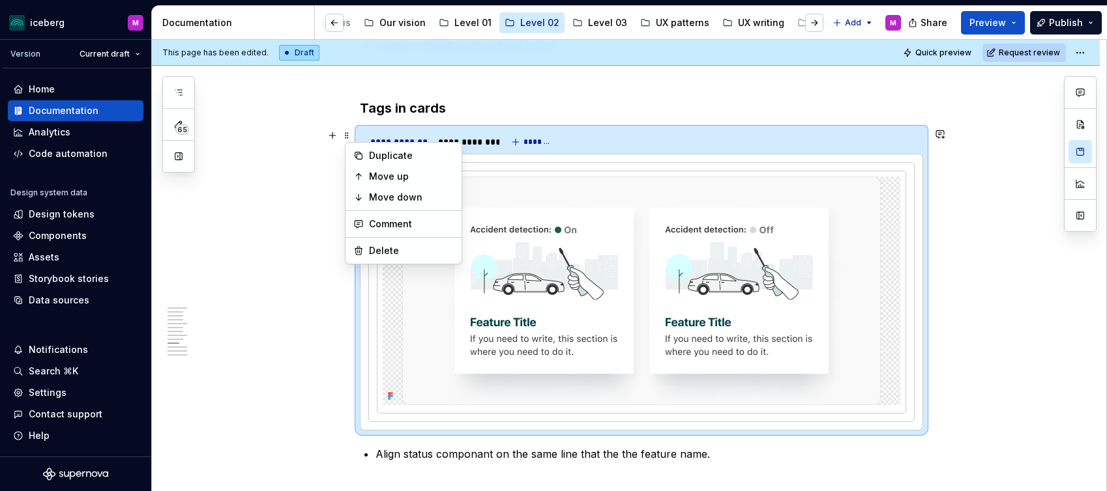
click at [392, 106] on strong "Tags in cards" at bounding box center [403, 108] width 86 height 16
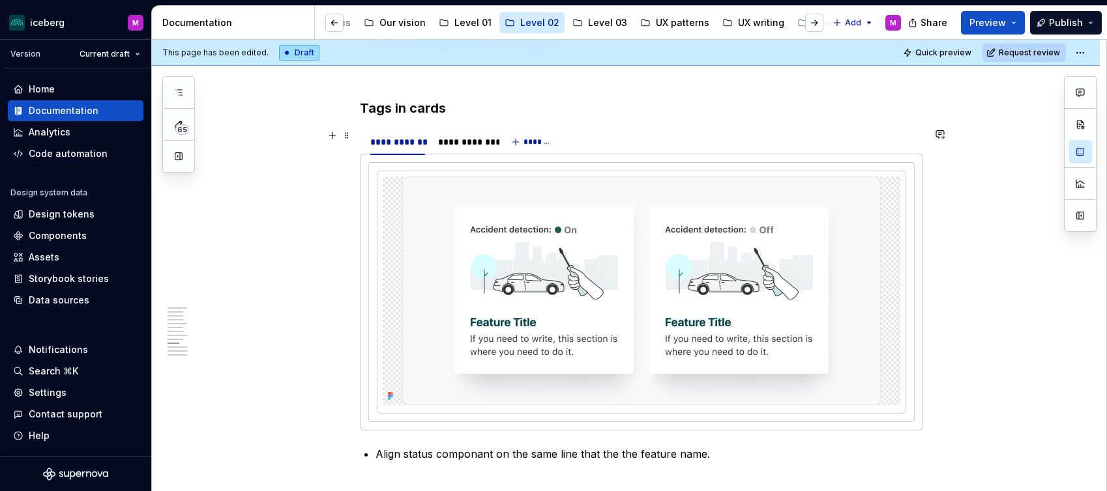
click at [392, 106] on strong "Tags in cards" at bounding box center [403, 108] width 86 height 16
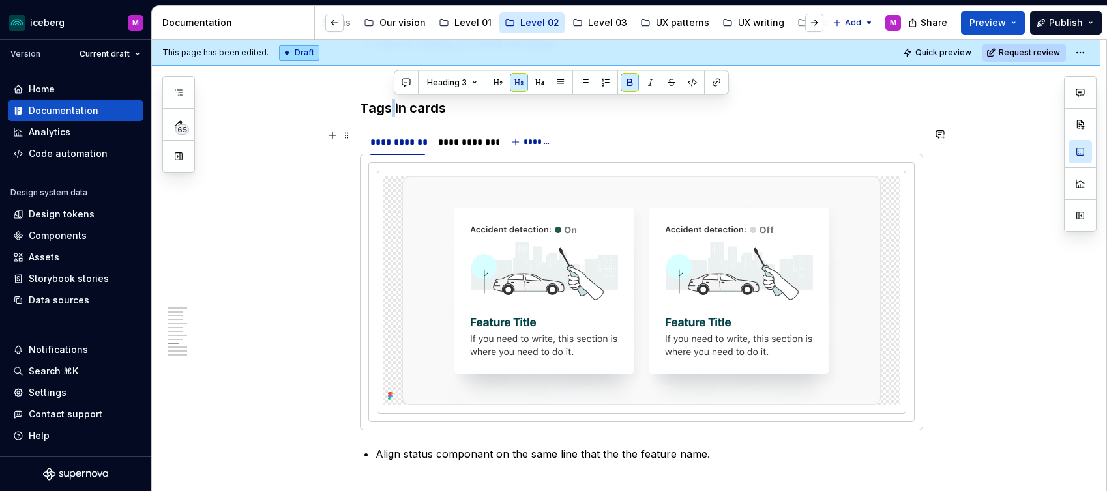
click at [392, 106] on strong "Tags in cards" at bounding box center [403, 108] width 86 height 16
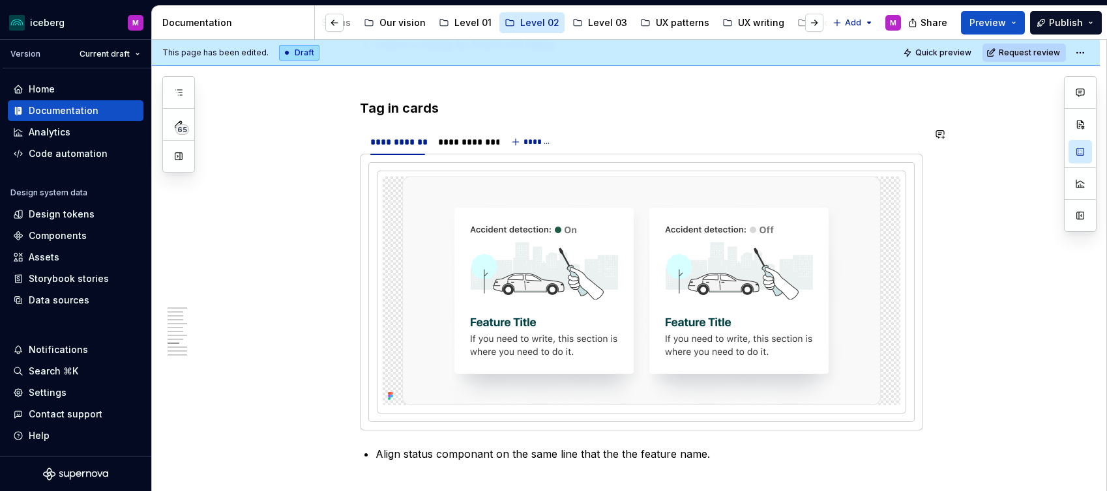
scroll to position [2139, 0]
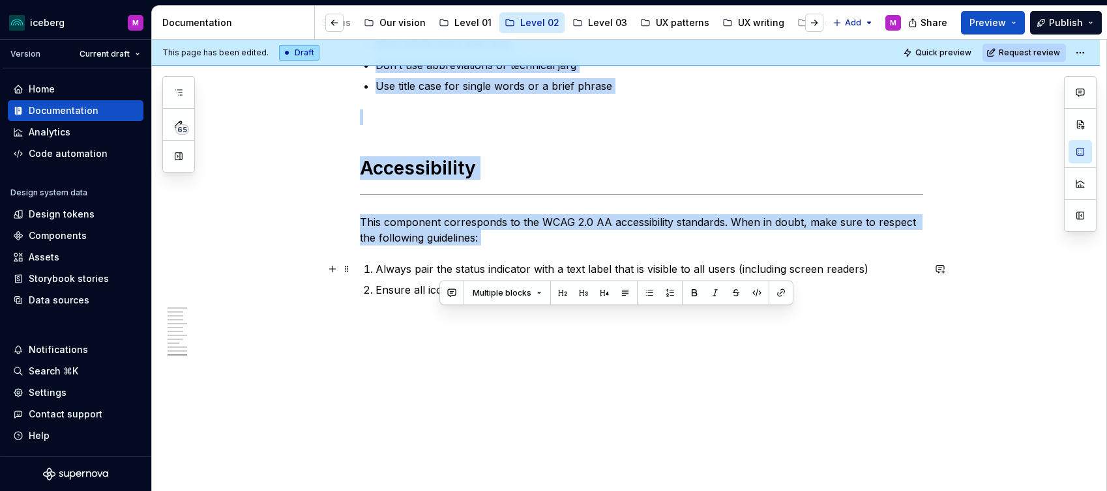
drag, startPoint x: 440, startPoint y: 458, endPoint x: 484, endPoint y: 253, distance: 210.0
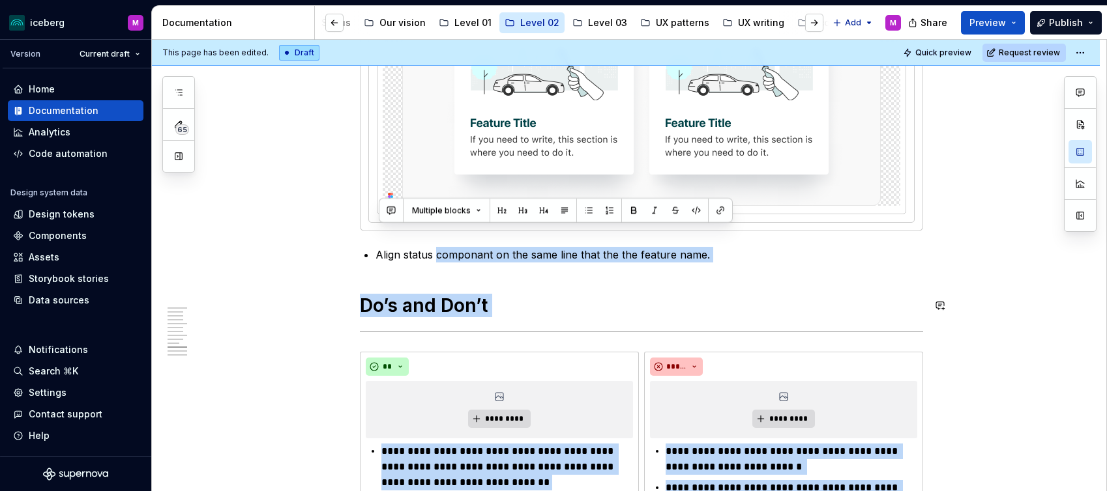
scroll to position [2340, 0]
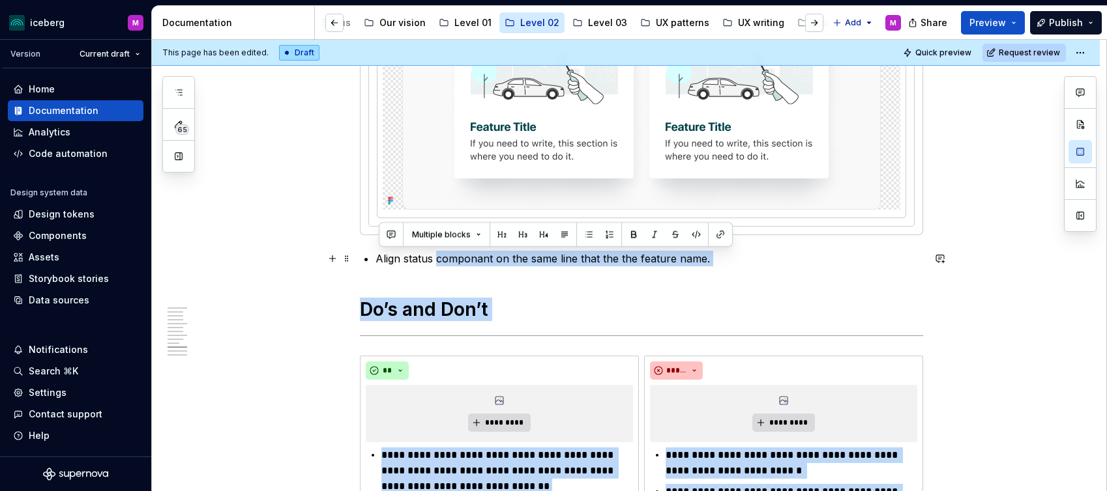
click at [486, 257] on p "Align status componant on the same line that the the feature name." at bounding box center [648, 259] width 547 height 16
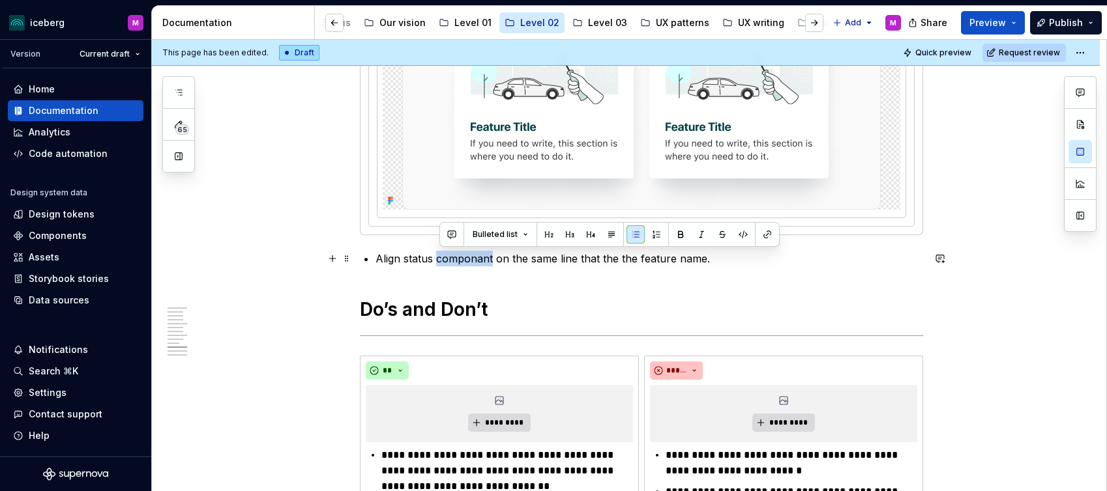
drag, startPoint x: 494, startPoint y: 257, endPoint x: 441, endPoint y: 255, distance: 52.8
click at [441, 255] on p "Align status componant on the same line that the the feature name." at bounding box center [648, 259] width 547 height 16
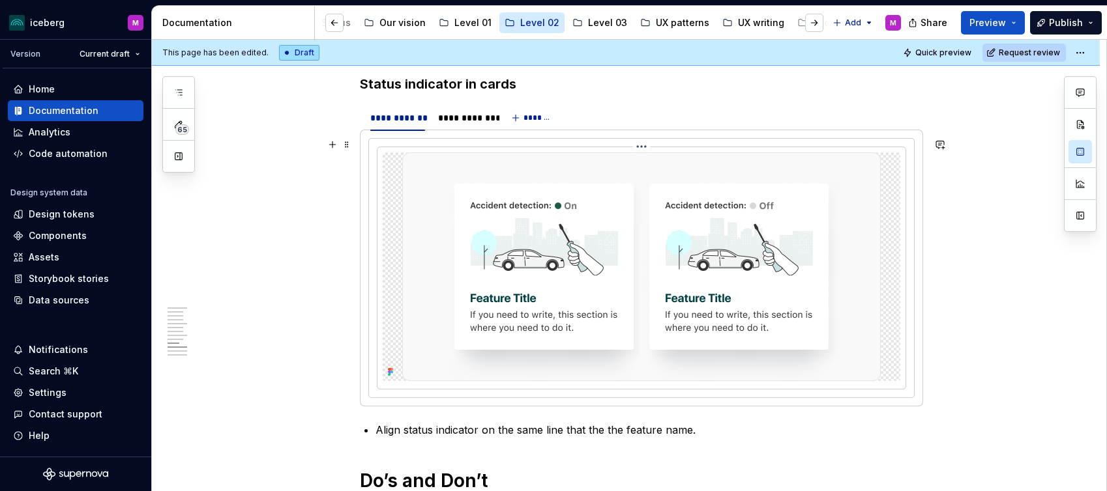
scroll to position [2143, 0]
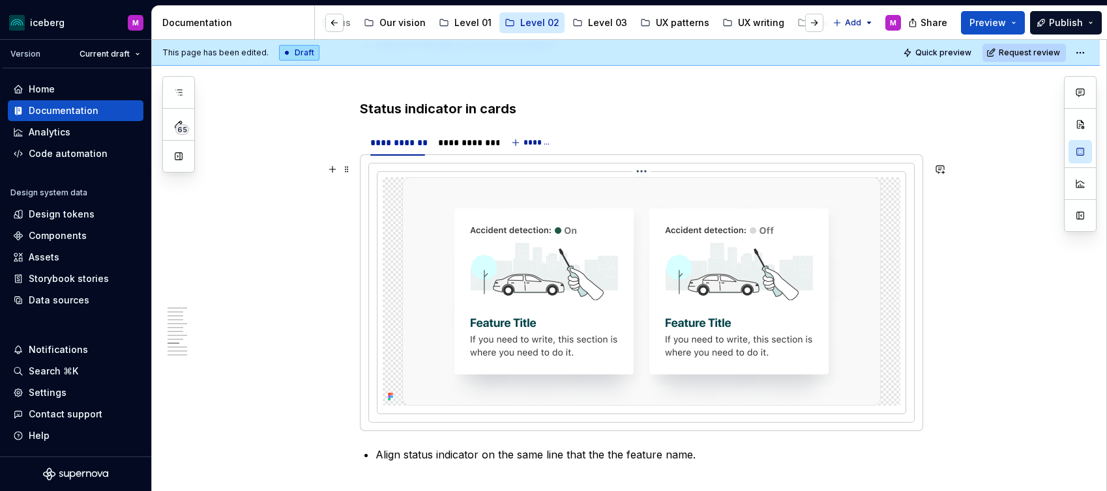
click at [602, 282] on img at bounding box center [641, 291] width 478 height 229
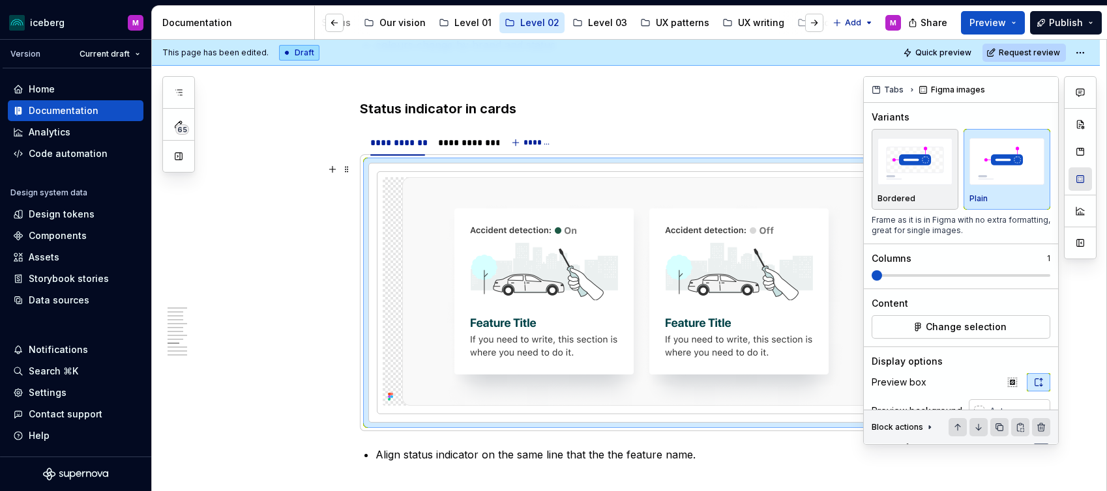
click at [1077, 177] on button "button" at bounding box center [1079, 178] width 23 height 23
click at [963, 328] on span "Change selection" at bounding box center [965, 327] width 81 height 13
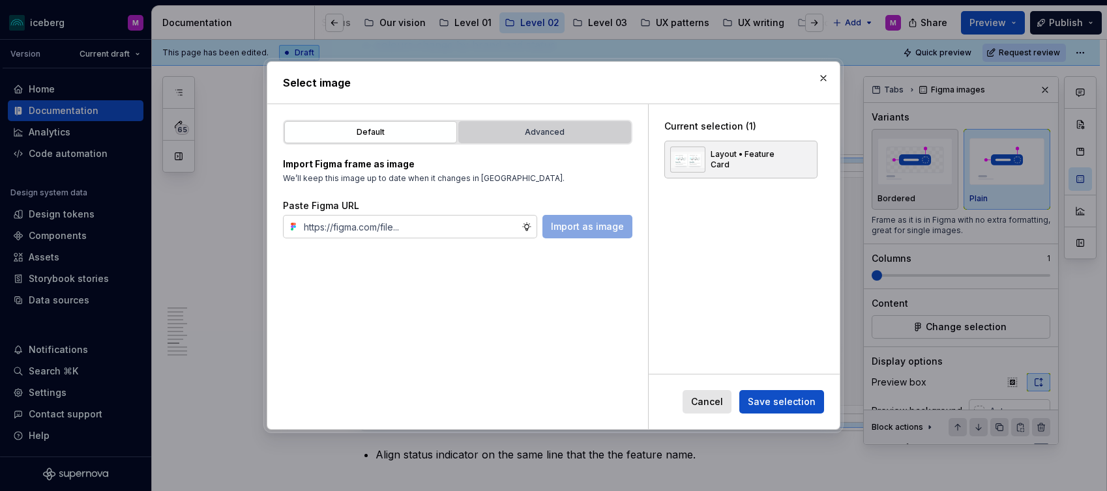
click at [517, 129] on div "Advanced" at bounding box center [545, 132] width 164 height 13
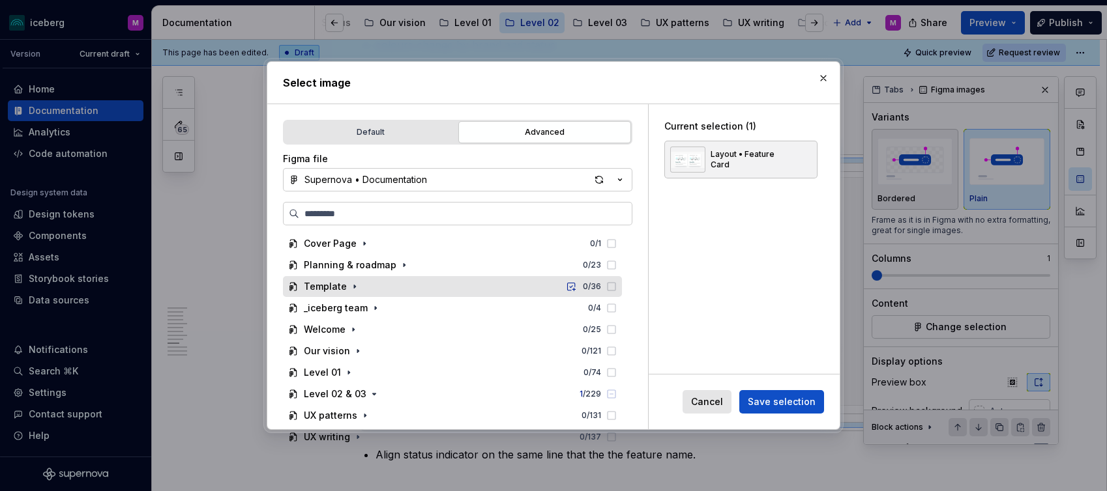
scroll to position [47, 0]
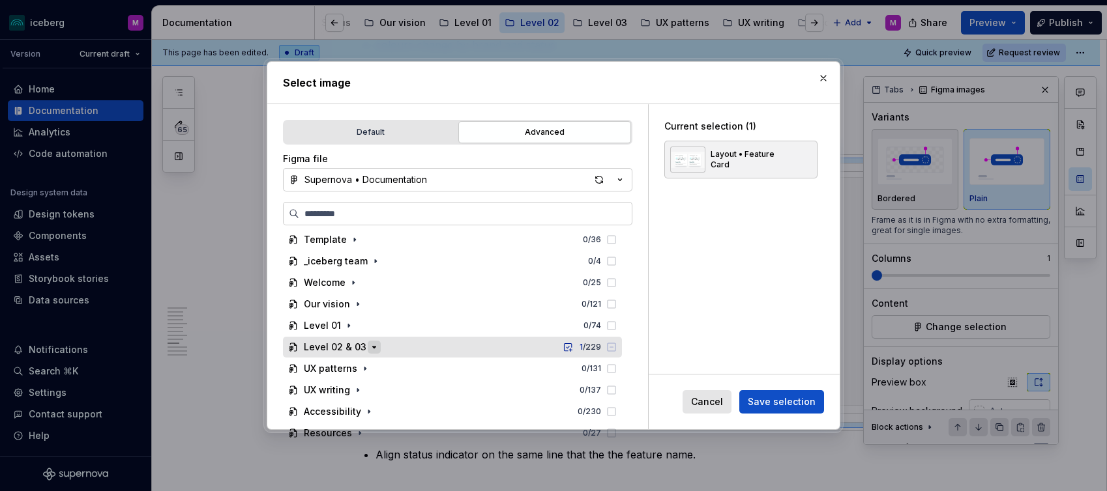
click at [374, 347] on icon "button" at bounding box center [374, 347] width 10 height 10
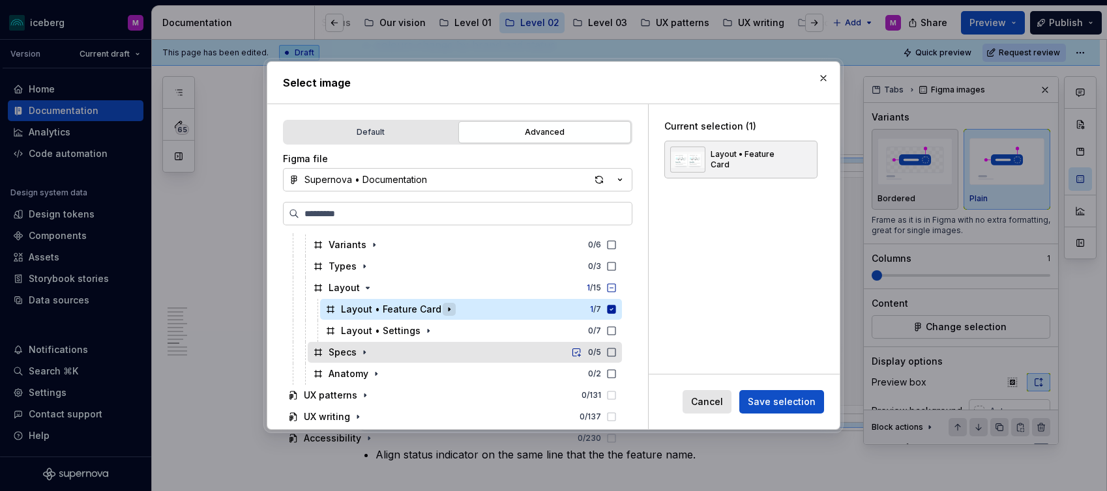
scroll to position [306, 0]
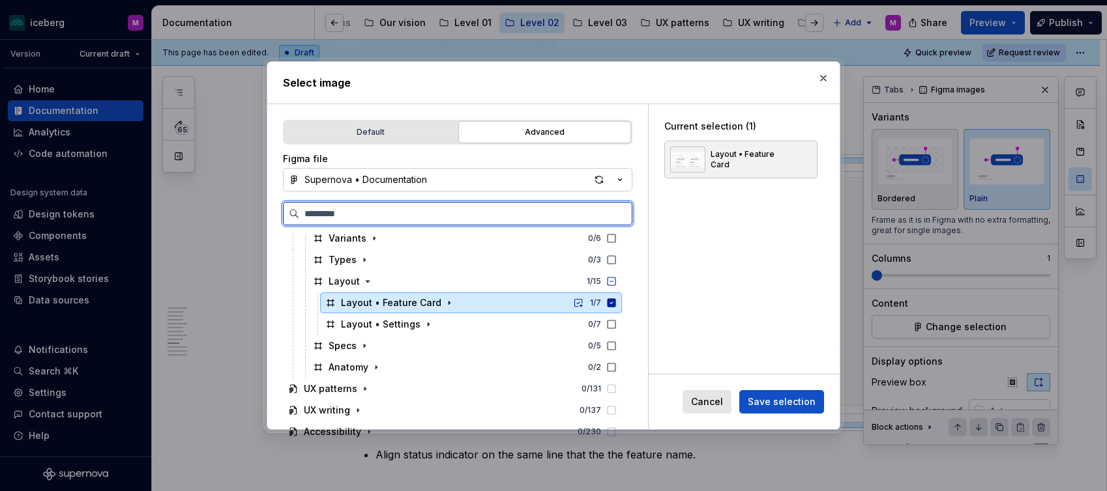
click at [617, 300] on icon at bounding box center [611, 303] width 10 height 10
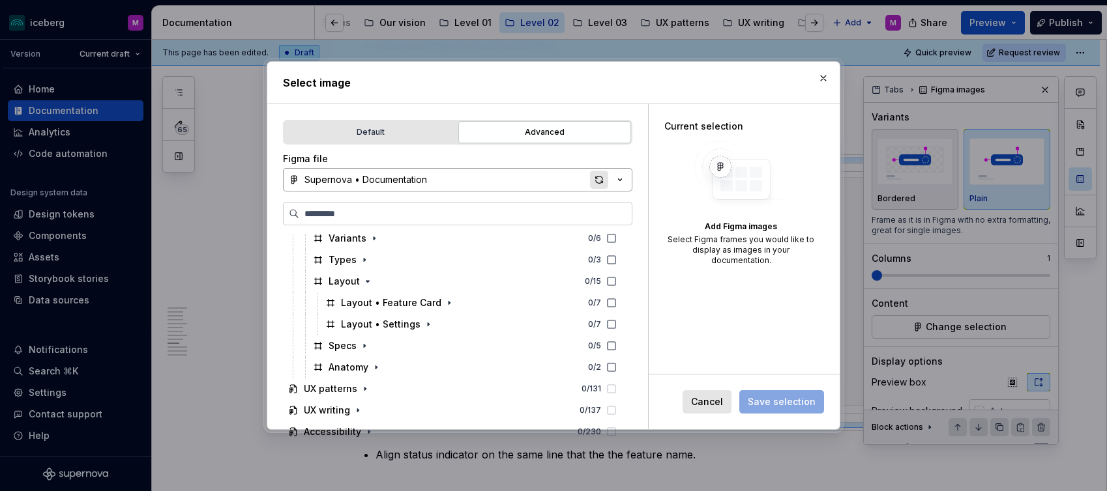
click at [602, 177] on div "button" at bounding box center [599, 180] width 18 height 18
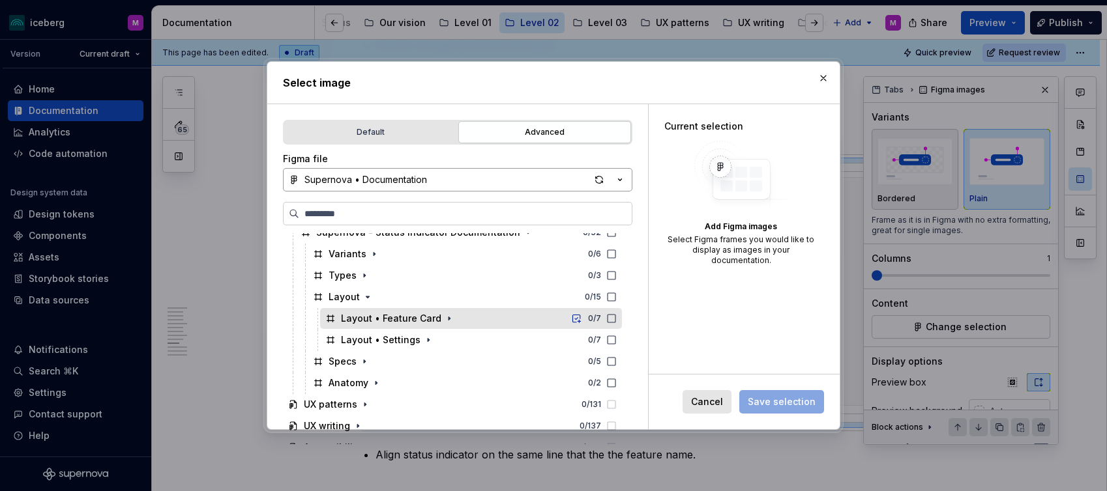
scroll to position [327, 0]
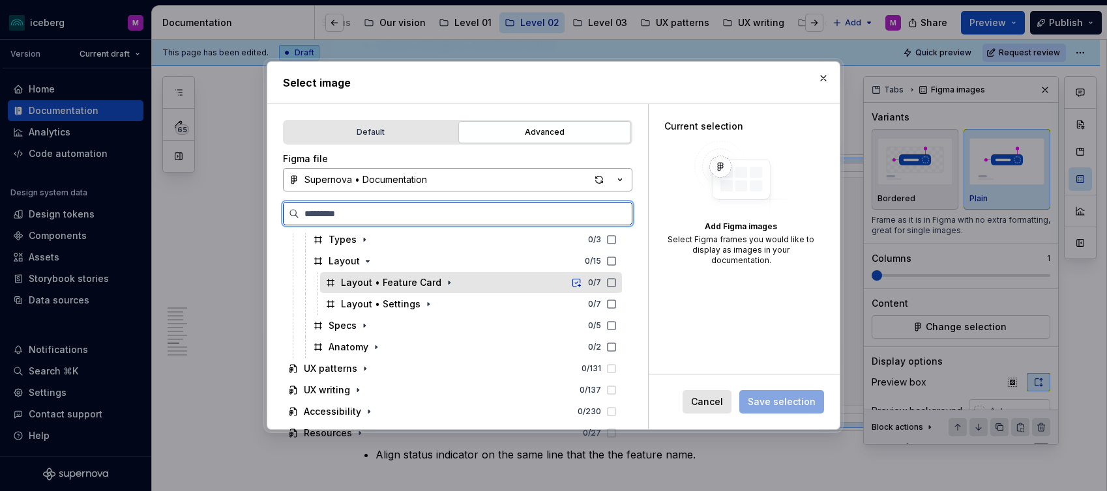
click at [470, 284] on div "Layout • Feature Card 0 / 7" at bounding box center [471, 282] width 302 height 21
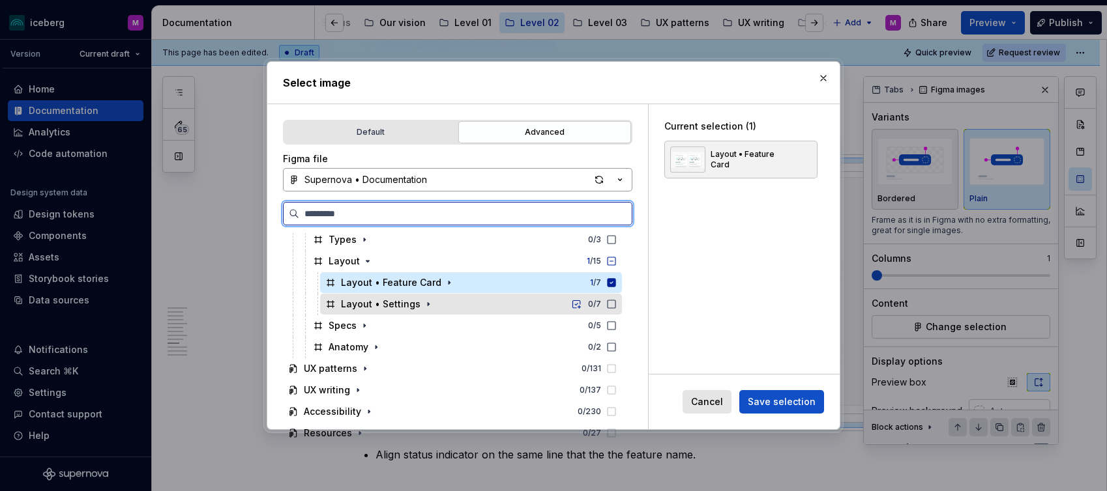
click at [451, 304] on div "Layout • Settings 0 / 7" at bounding box center [471, 304] width 302 height 21
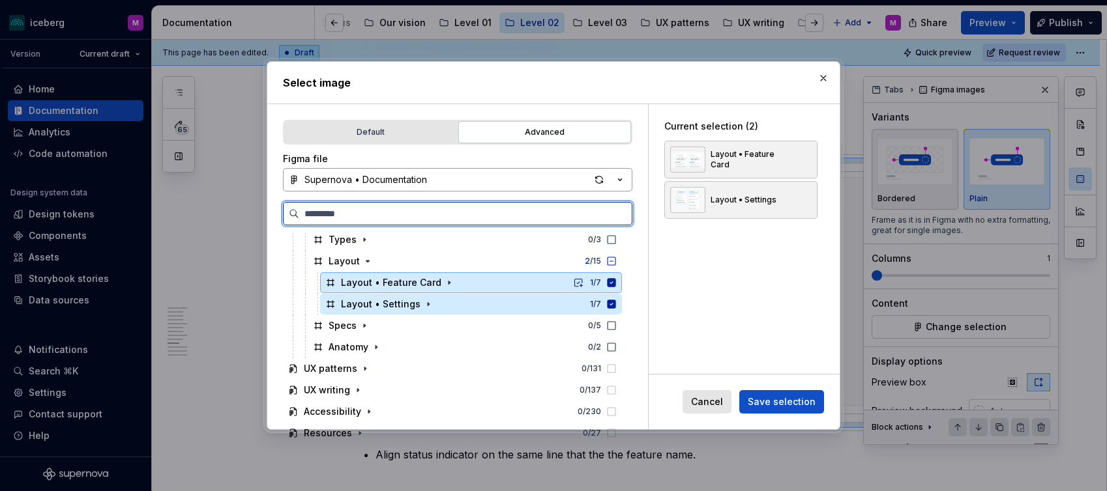
click at [452, 280] on div "Layout • Feature Card 1 / 7" at bounding box center [471, 282] width 302 height 21
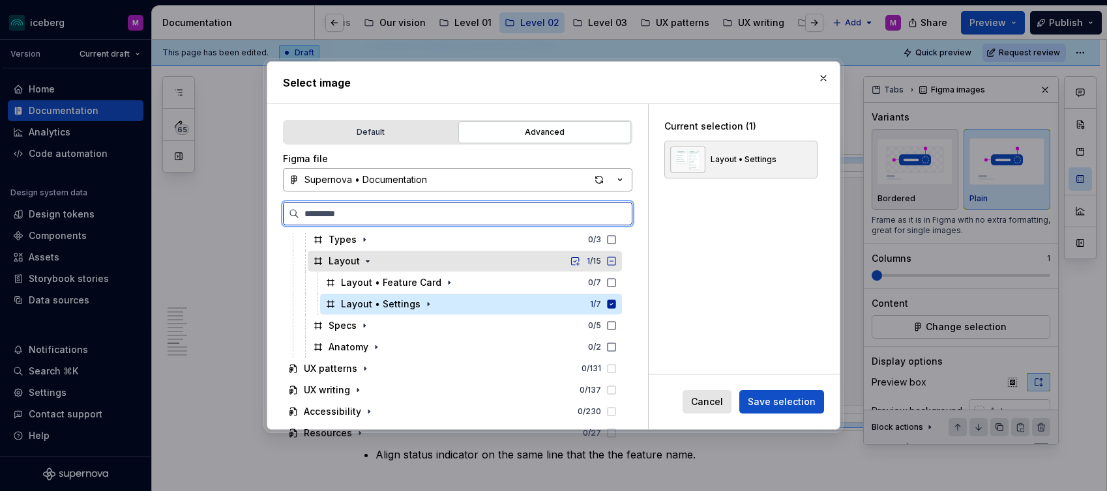
click at [413, 259] on div "Layout 1 / 15" at bounding box center [465, 261] width 314 height 21
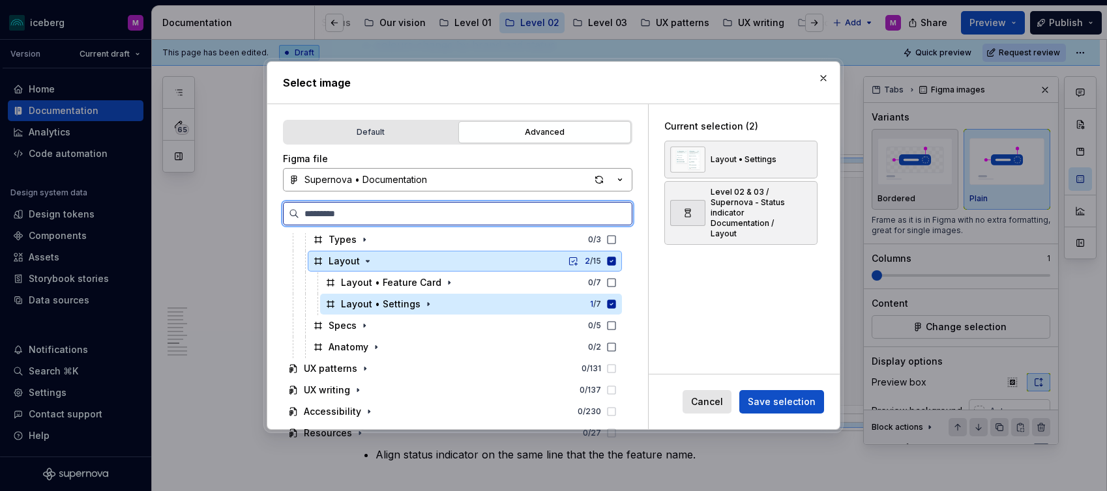
click at [413, 259] on div "Layout 2 / 15" at bounding box center [465, 261] width 314 height 21
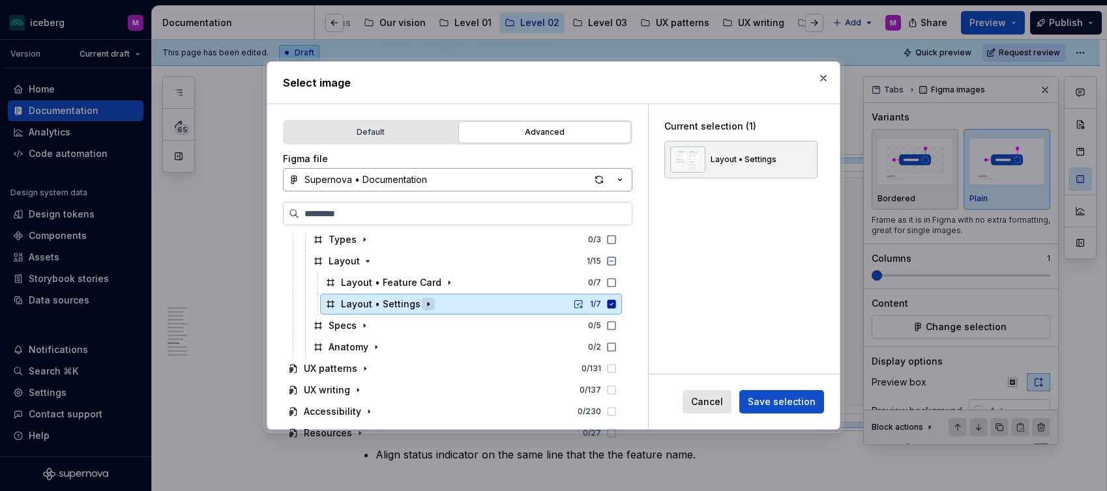
click at [426, 306] on icon "button" at bounding box center [428, 304] width 10 height 10
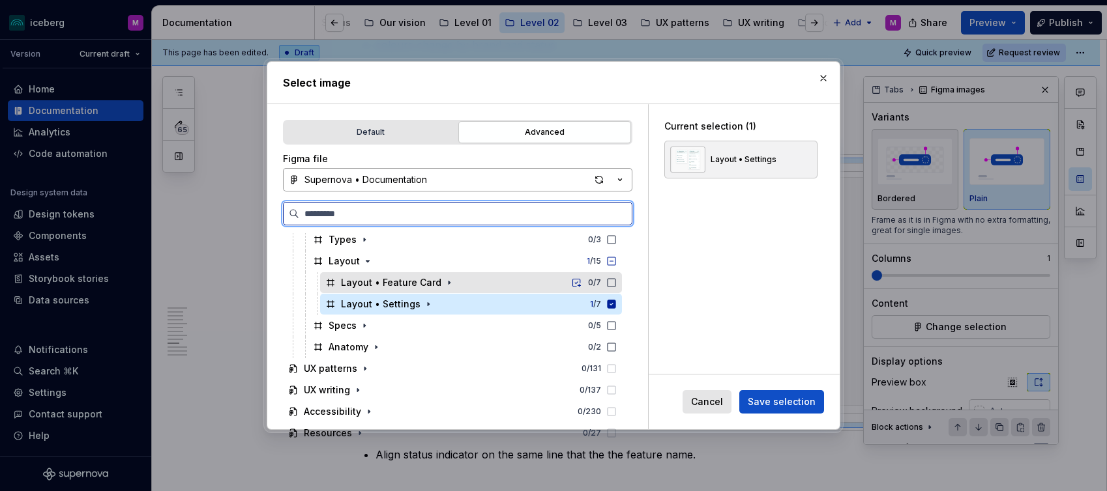
click at [484, 283] on div "Layout • Feature Card 0 / 7" at bounding box center [471, 282] width 302 height 21
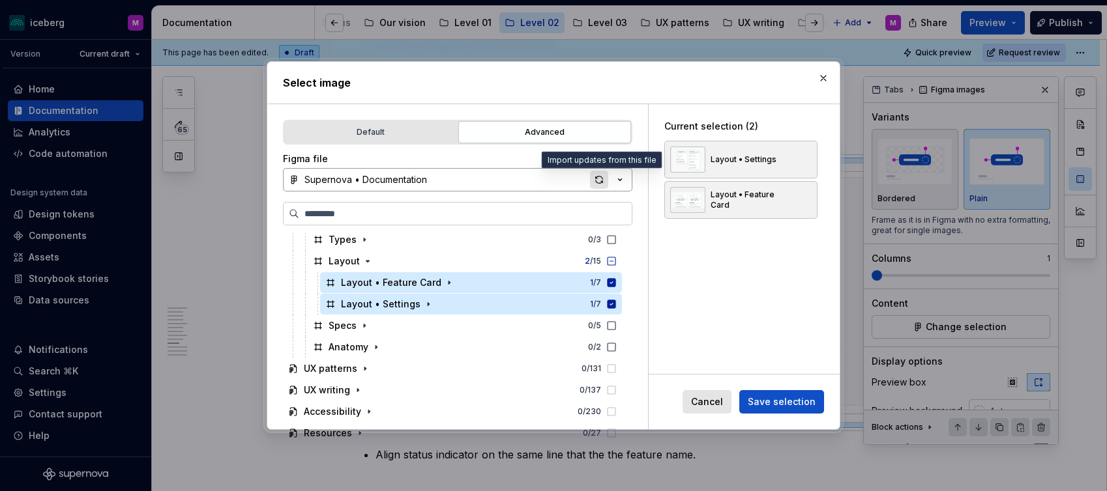
click at [603, 179] on div "button" at bounding box center [599, 180] width 18 height 18
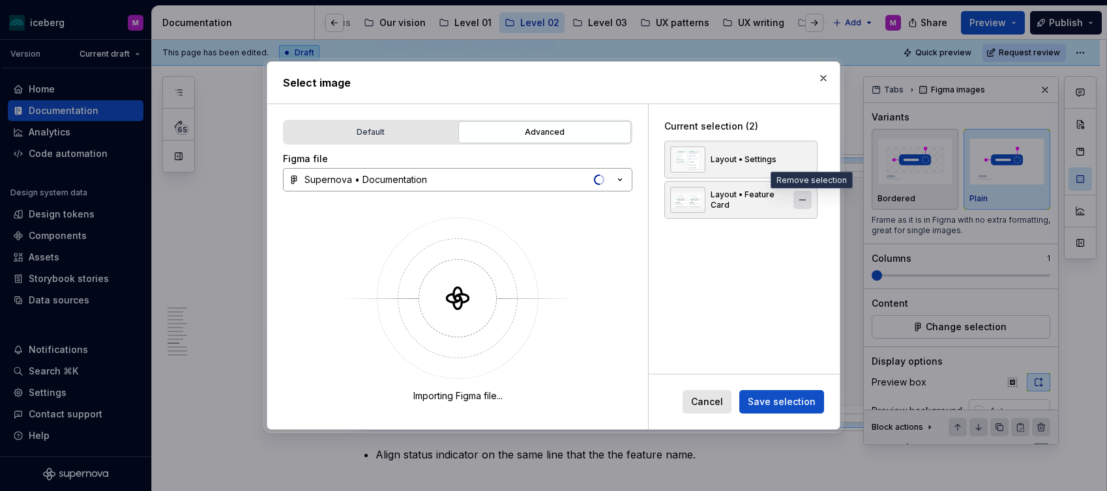
click at [811, 199] on button "button" at bounding box center [802, 200] width 18 height 18
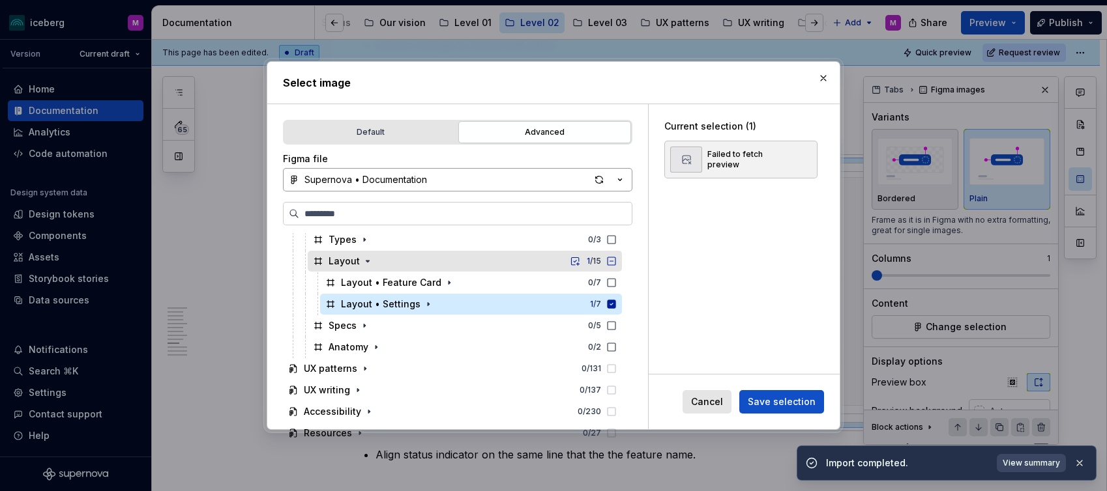
scroll to position [321, 0]
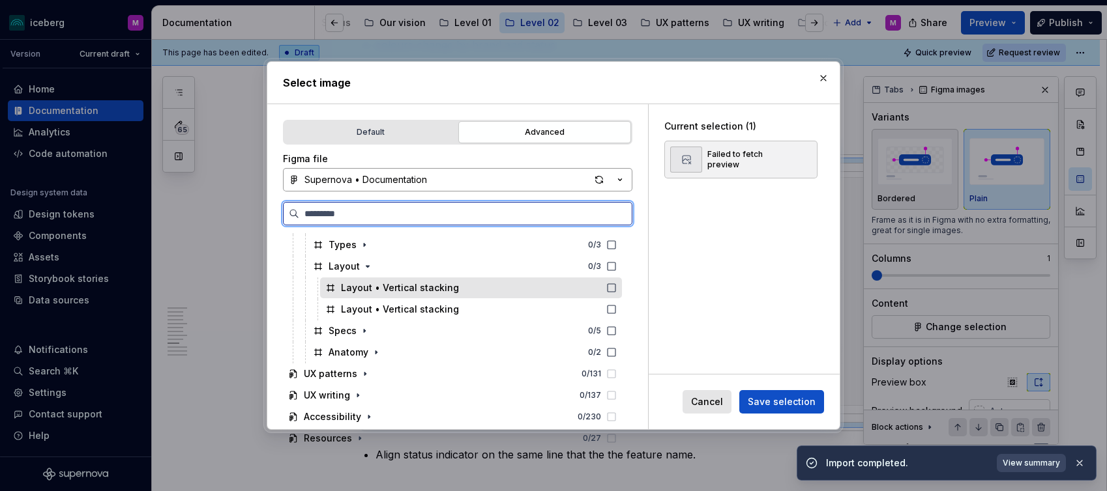
click at [615, 287] on icon at bounding box center [611, 288] width 8 height 8
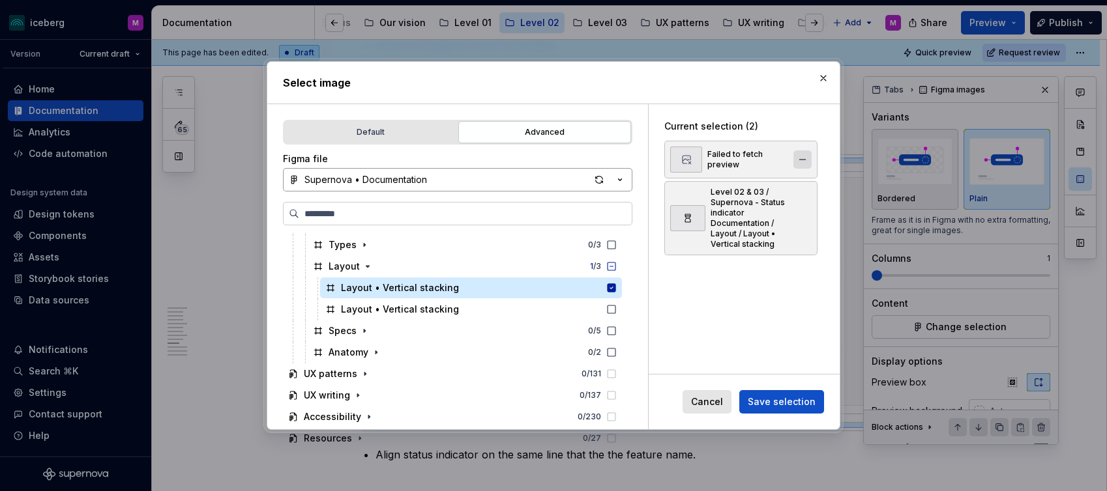
type textarea "*"
click at [805, 157] on button "button" at bounding box center [802, 160] width 18 height 18
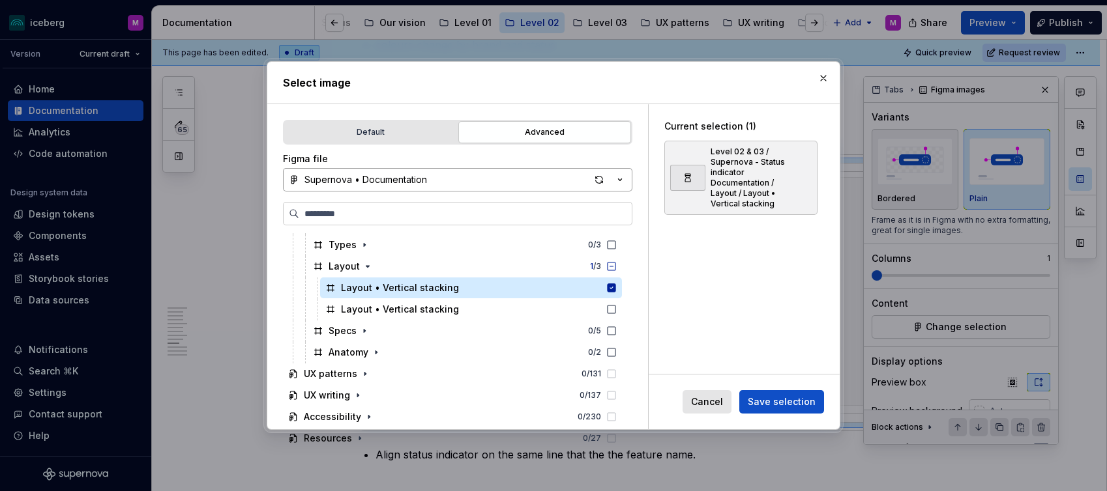
click at [794, 406] on span "Save selection" at bounding box center [782, 402] width 68 height 13
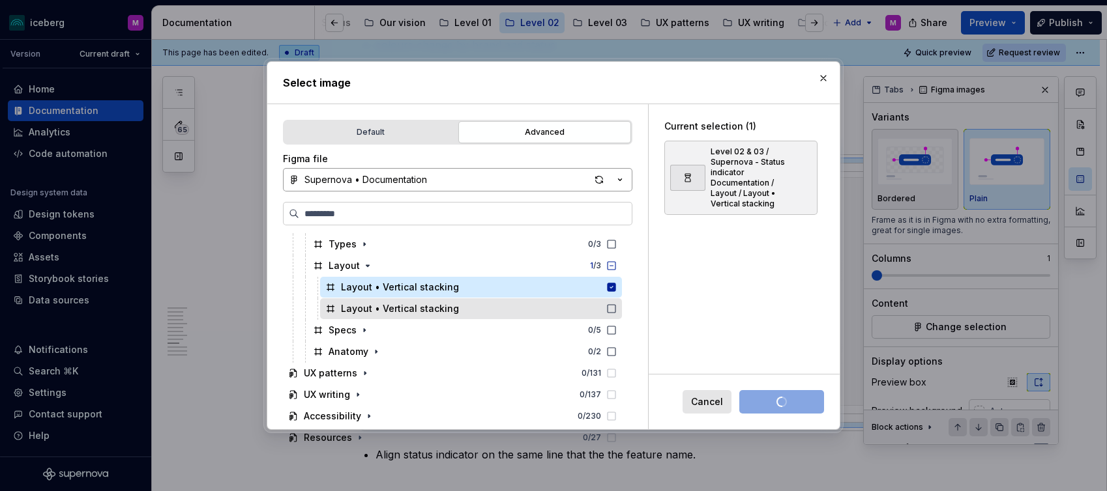
scroll to position [323, 0]
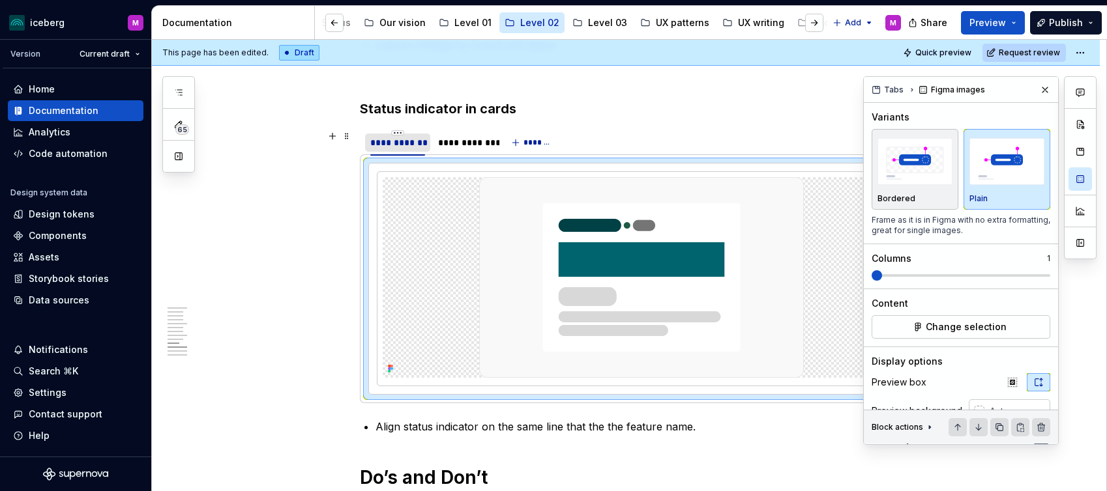
click at [407, 140] on div "**********" at bounding box center [397, 142] width 55 height 13
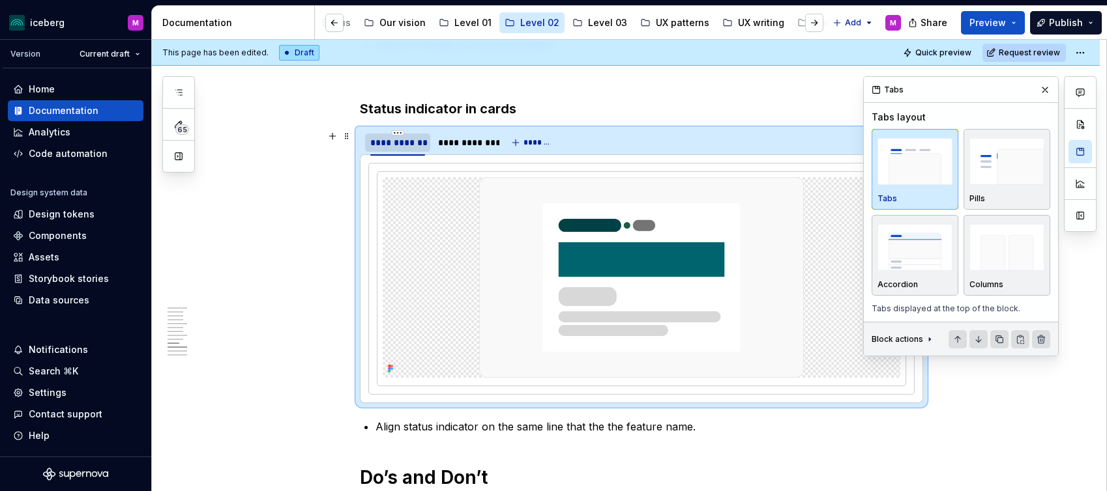
click at [375, 140] on div "**********" at bounding box center [397, 142] width 55 height 13
type input "*"
type input "*******"
click at [444, 141] on div "**********" at bounding box center [439, 142] width 51 height 13
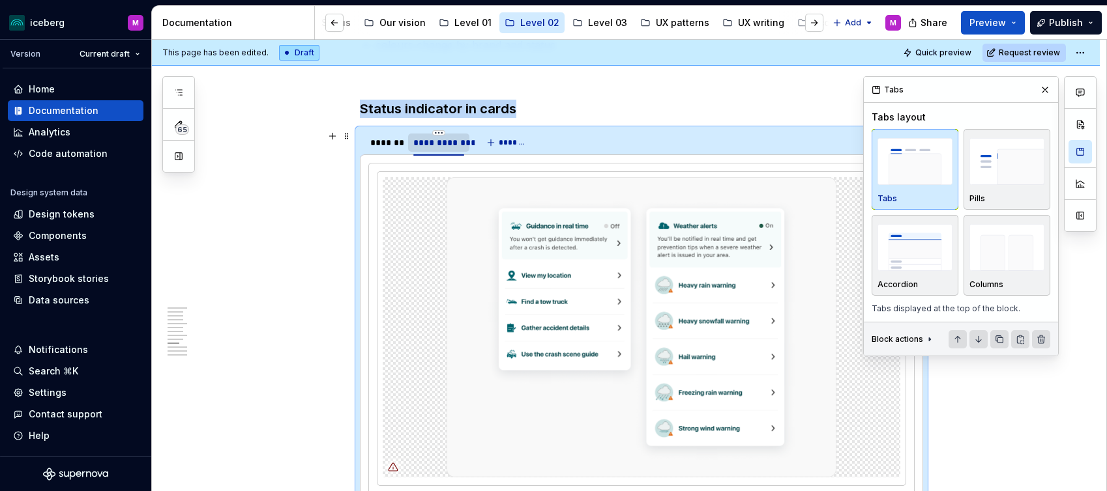
type textarea "*"
click at [444, 141] on div "**********" at bounding box center [438, 142] width 51 height 13
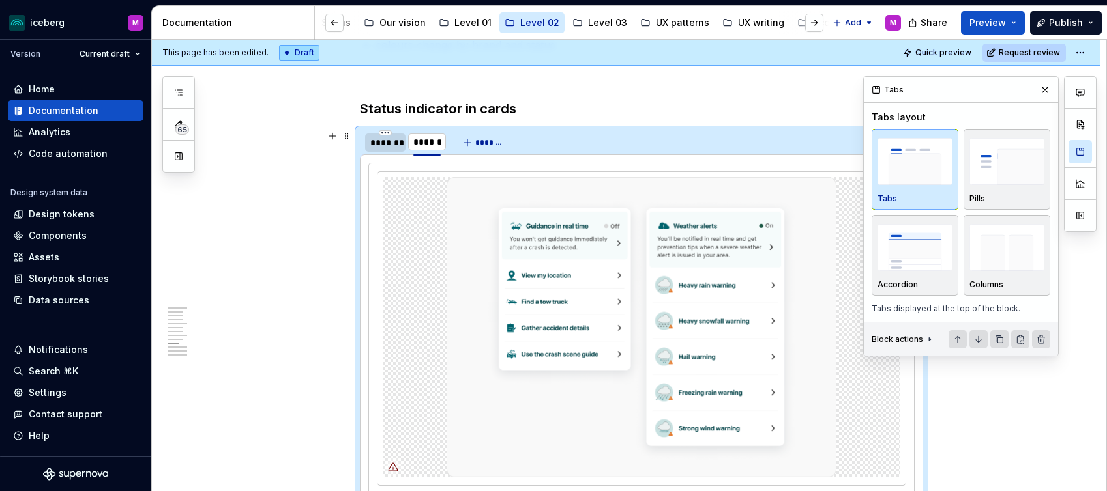
drag, startPoint x: 427, startPoint y: 141, endPoint x: 407, endPoint y: 141, distance: 20.2
click at [407, 141] on div "******* ******* *******" at bounding box center [405, 146] width 91 height 33
type input "*******"
click at [378, 145] on div "*******" at bounding box center [385, 142] width 30 height 13
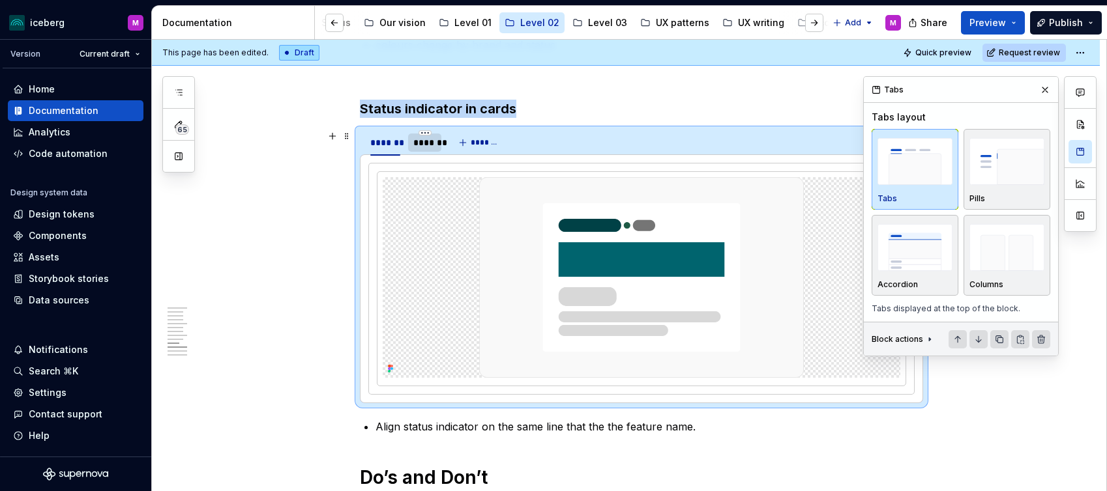
click at [429, 143] on div "*******" at bounding box center [424, 142] width 23 height 13
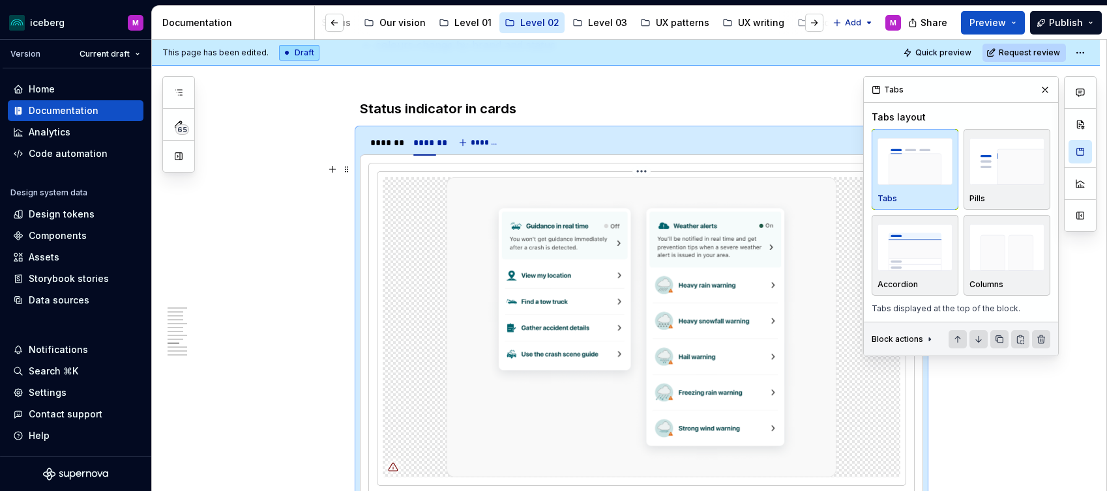
click at [643, 266] on img at bounding box center [641, 327] width 390 height 300
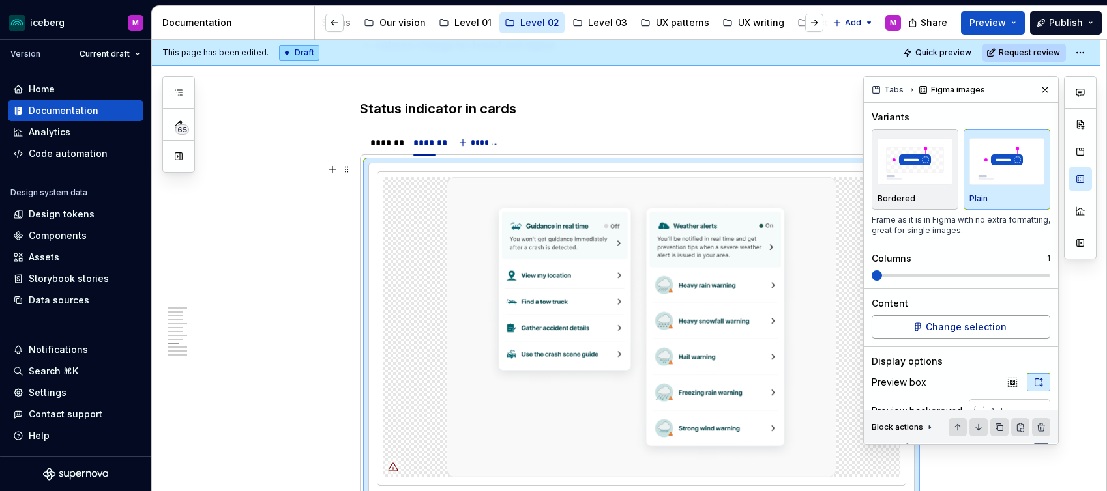
click at [961, 328] on span "Change selection" at bounding box center [965, 327] width 81 height 13
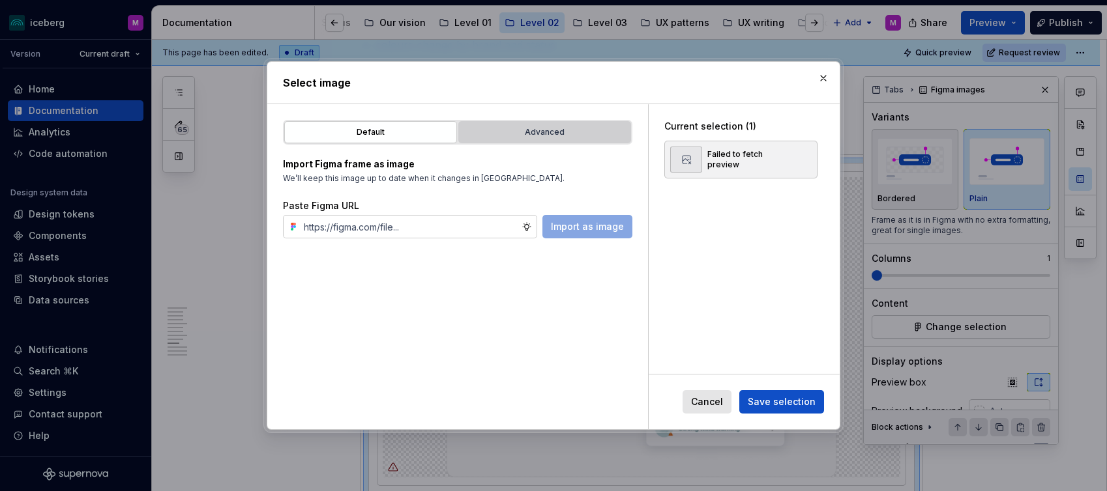
click at [546, 140] on button "Advanced" at bounding box center [544, 132] width 173 height 22
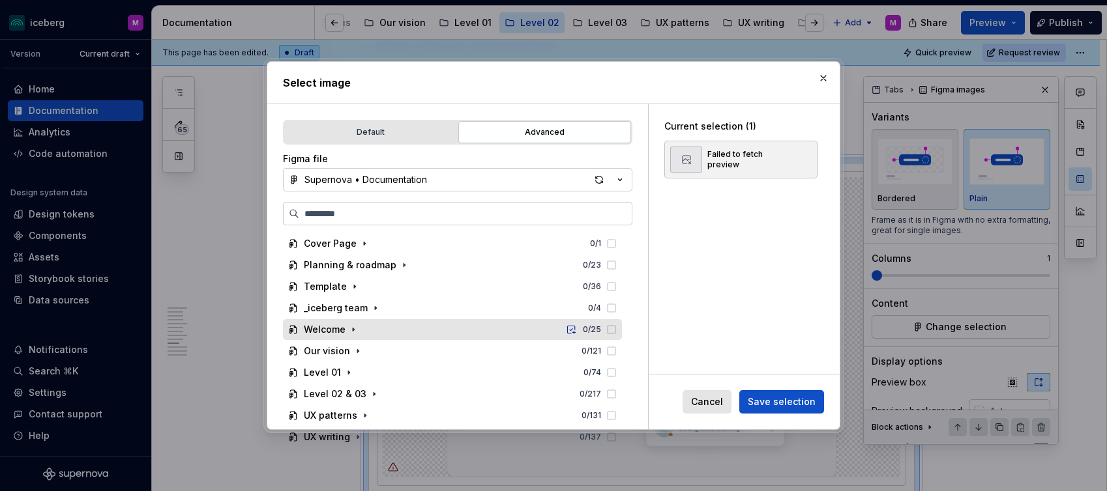
scroll to position [47, 0]
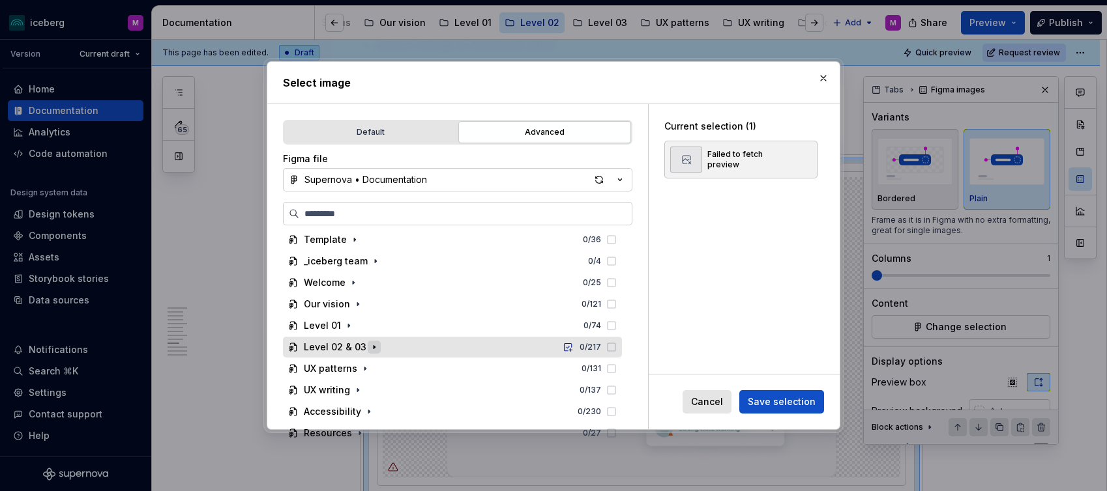
click at [372, 345] on icon "button" at bounding box center [374, 347] width 10 height 10
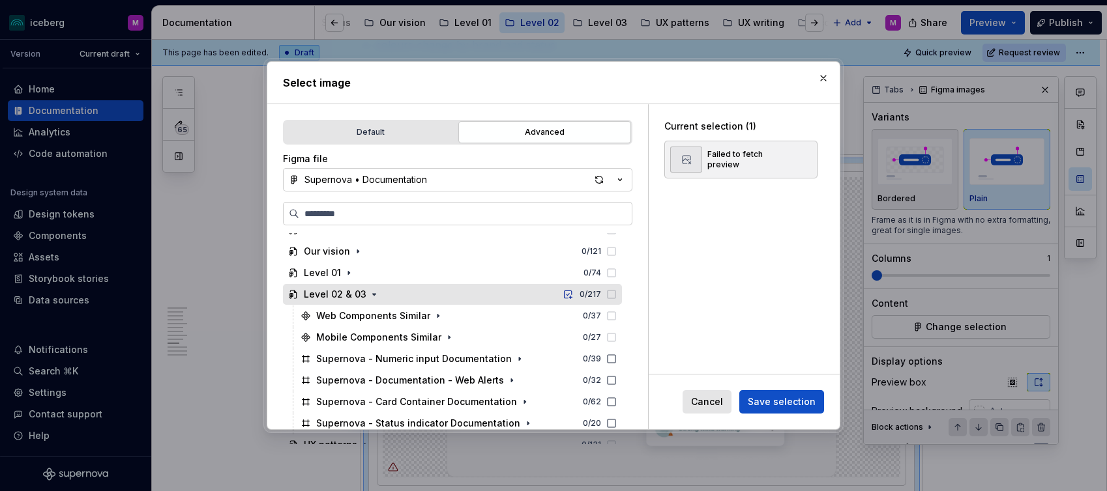
scroll to position [138, 0]
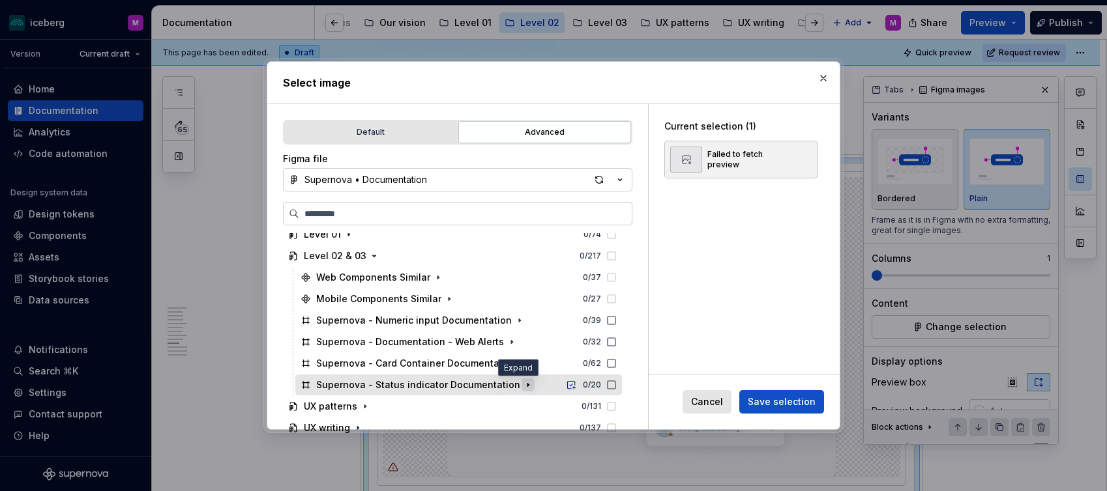
click at [523, 389] on icon "button" at bounding box center [528, 385] width 10 height 10
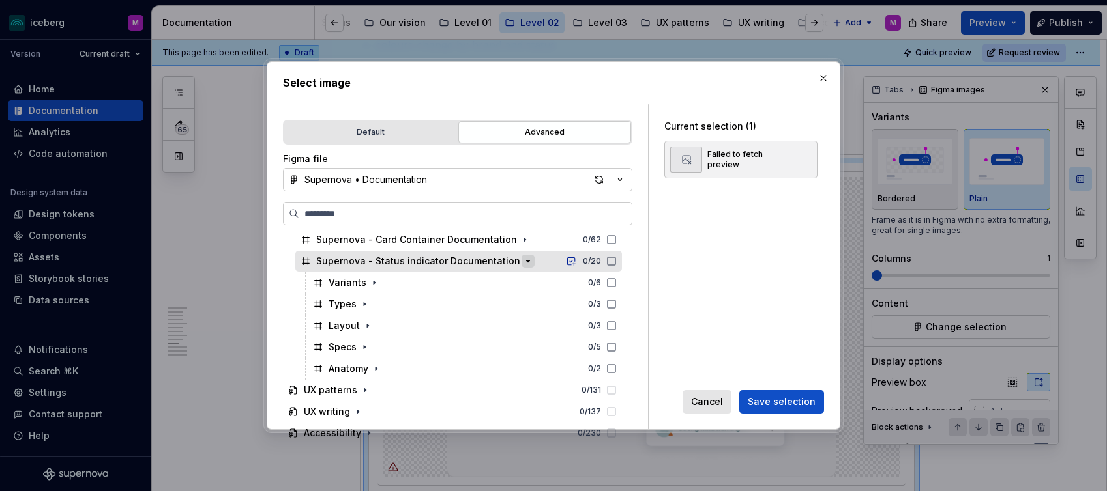
scroll to position [283, 0]
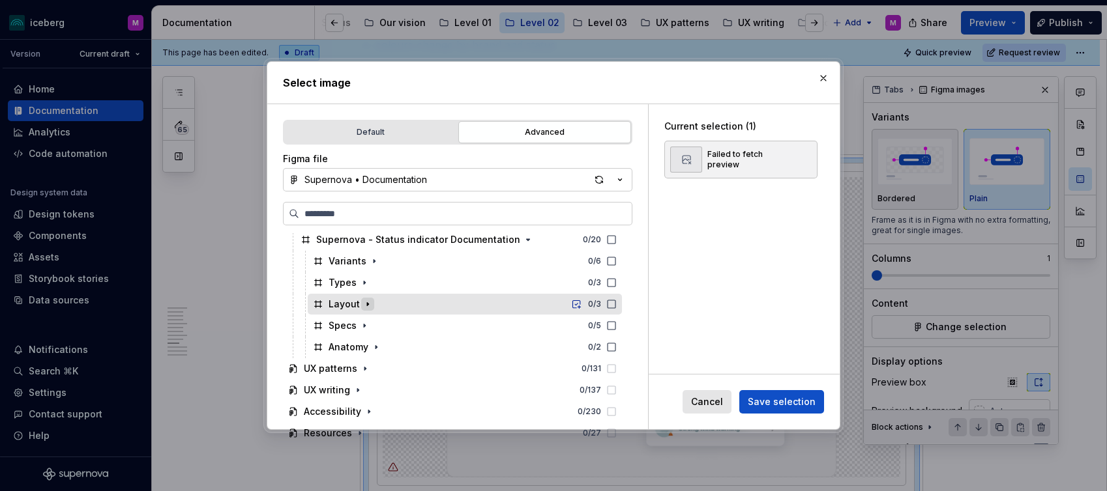
click at [367, 305] on icon "button" at bounding box center [367, 304] width 1 height 3
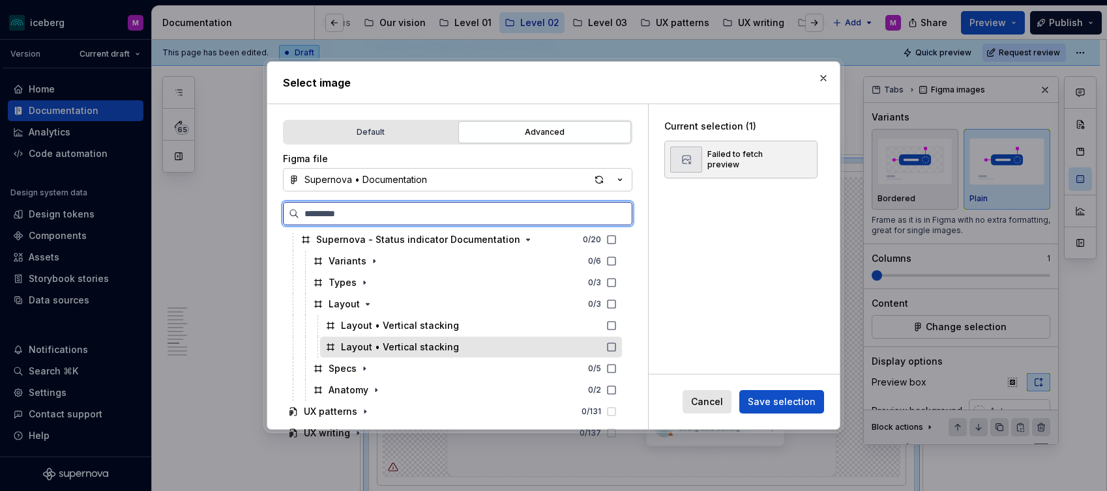
click at [506, 351] on div "Layout • Vertical stacking" at bounding box center [471, 347] width 302 height 21
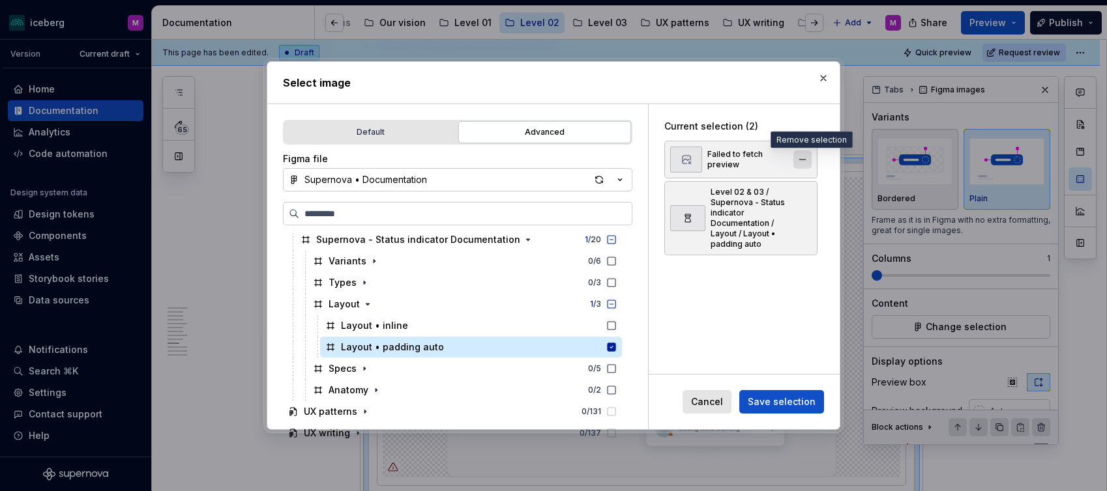
click at [808, 159] on button "button" at bounding box center [802, 160] width 18 height 18
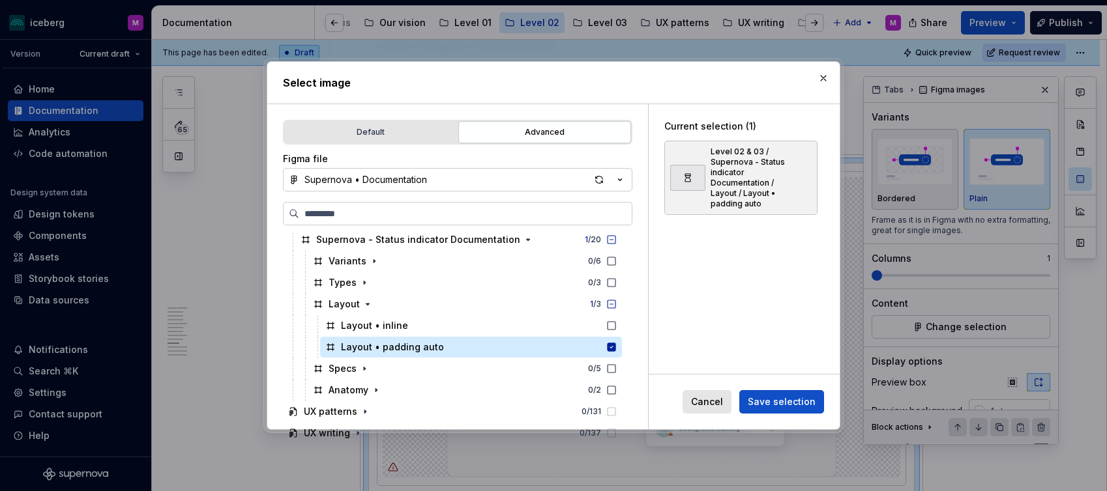
click at [777, 403] on span "Save selection" at bounding box center [782, 402] width 68 height 13
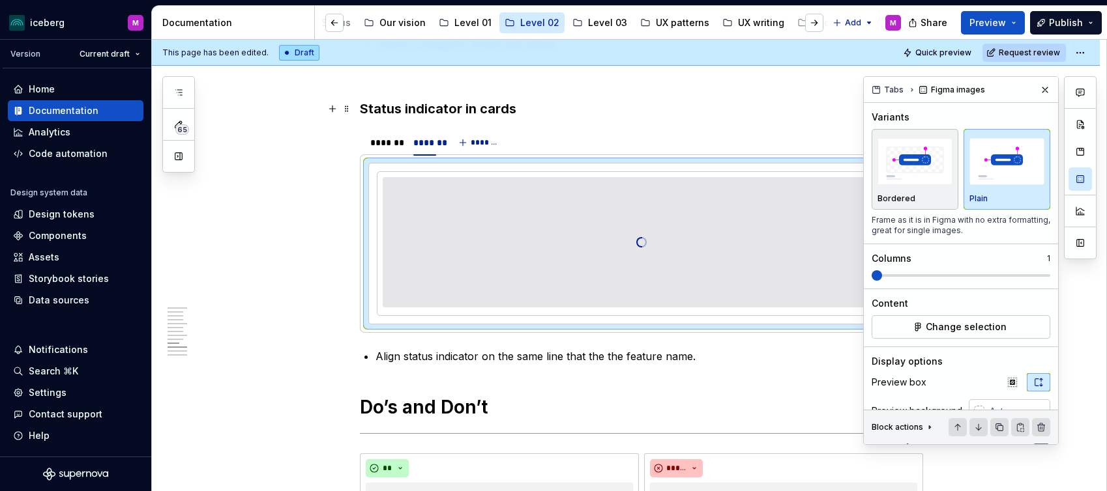
click at [488, 107] on strong "Status indicator in cards" at bounding box center [438, 109] width 156 height 16
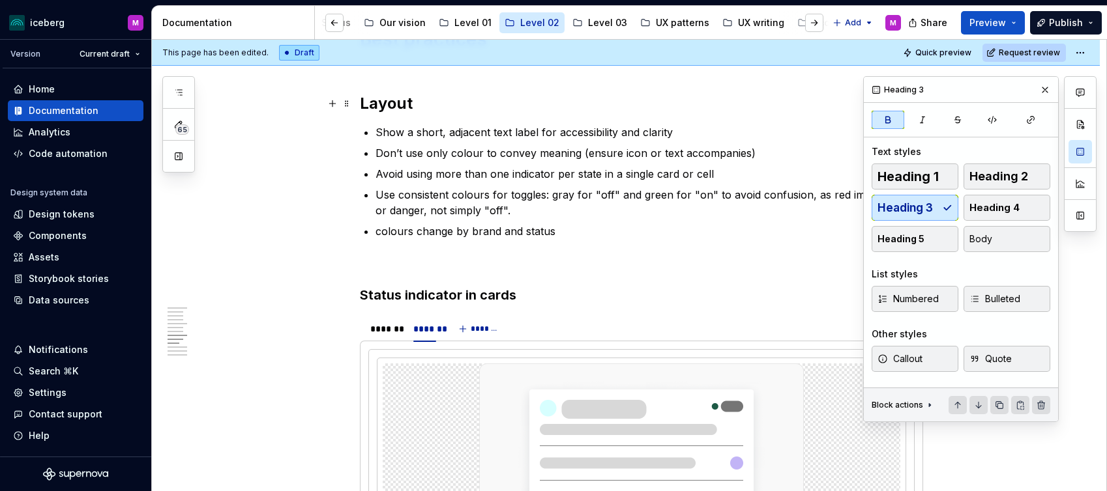
scroll to position [1980, 0]
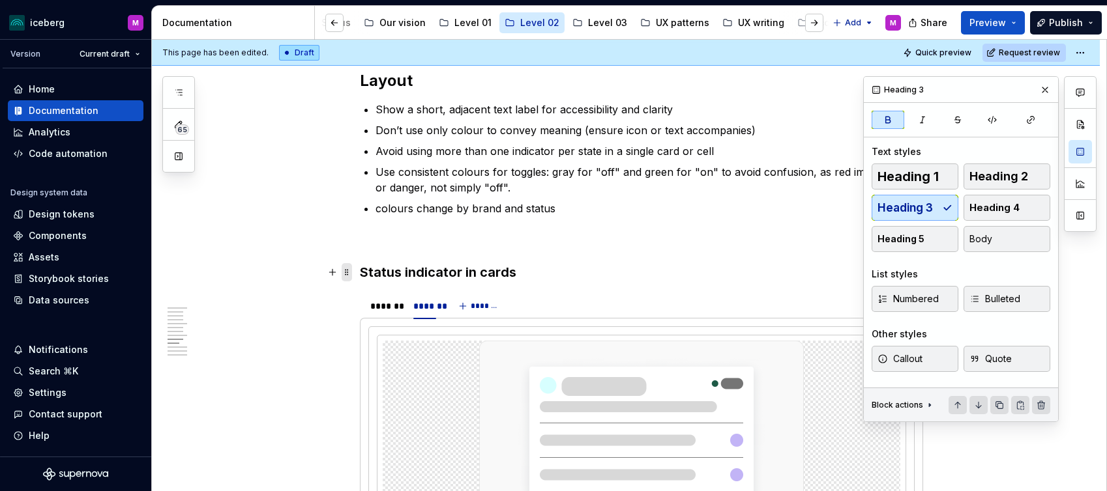
click at [351, 276] on span at bounding box center [346, 272] width 10 height 18
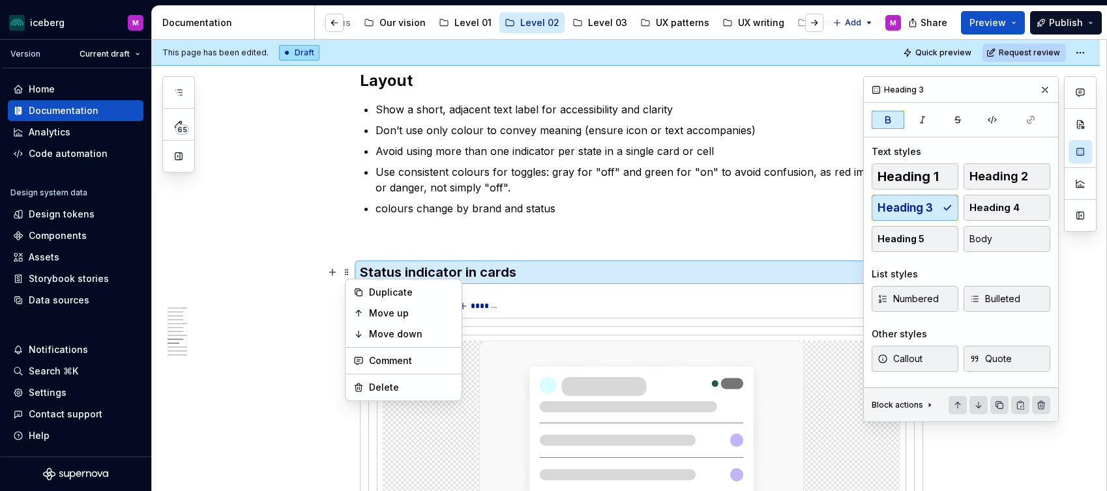
click at [430, 238] on p at bounding box center [641, 240] width 563 height 16
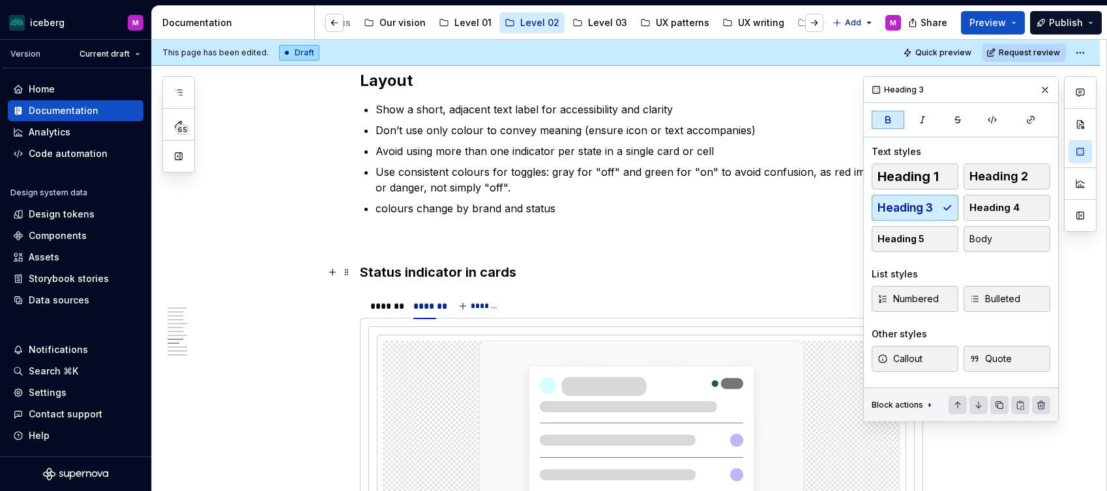
click at [407, 276] on strong "Status indicator in cards" at bounding box center [438, 273] width 156 height 16
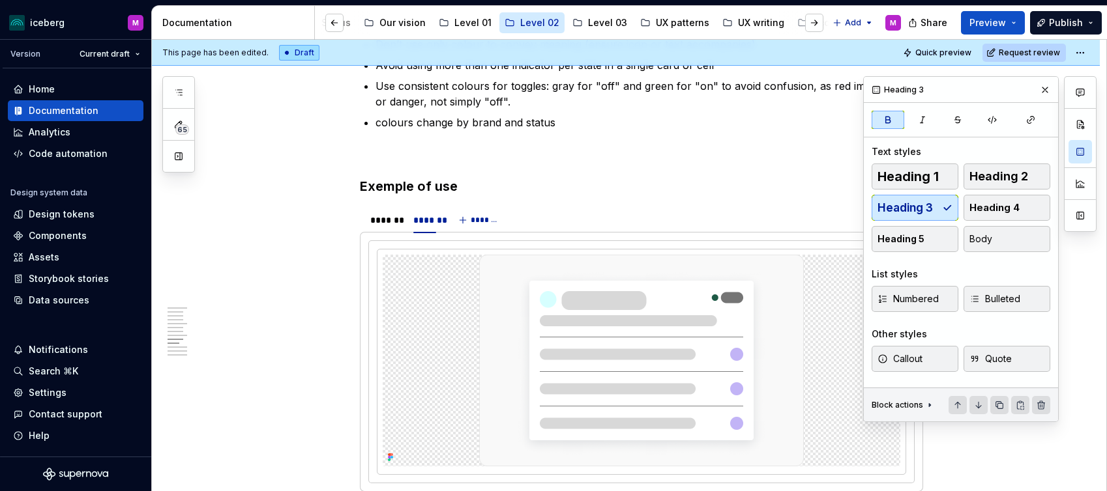
scroll to position [2089, 0]
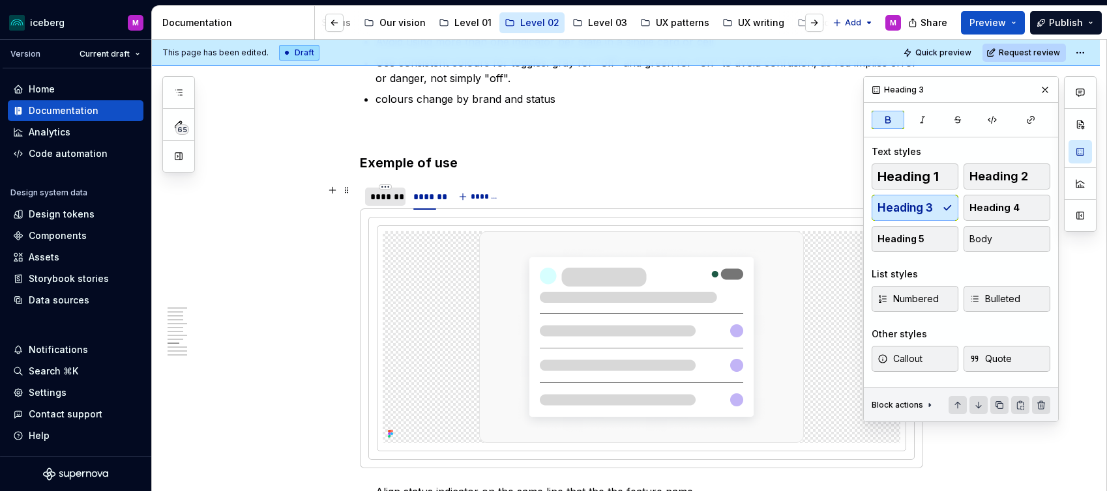
click at [390, 199] on div "*******" at bounding box center [385, 196] width 30 height 13
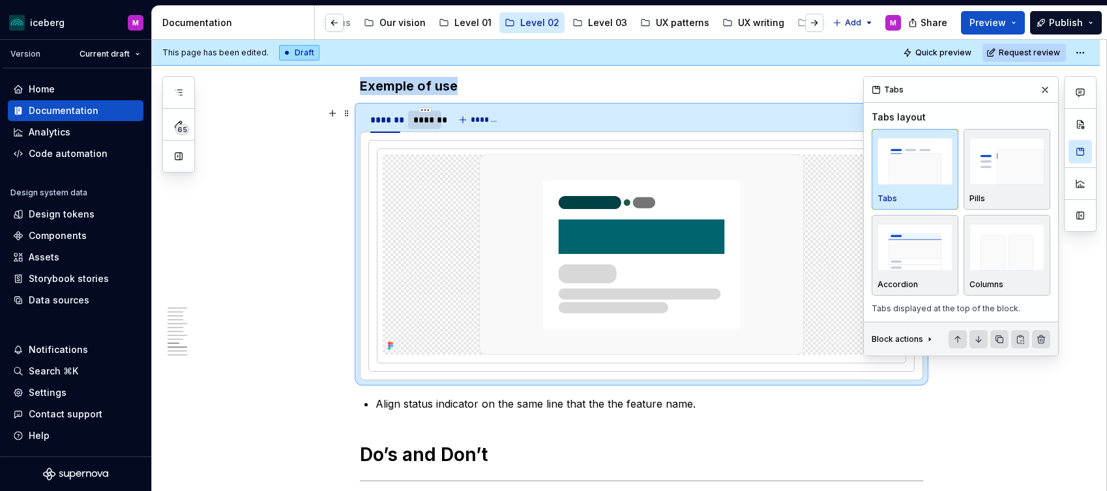
click at [433, 119] on div "*******" at bounding box center [424, 119] width 23 height 13
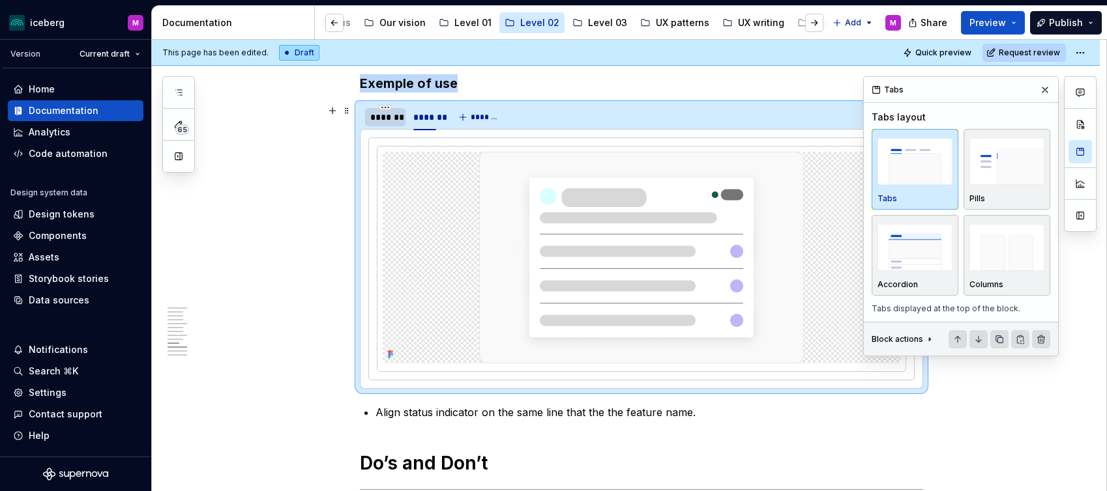
click at [388, 123] on div "*******" at bounding box center [385, 117] width 30 height 13
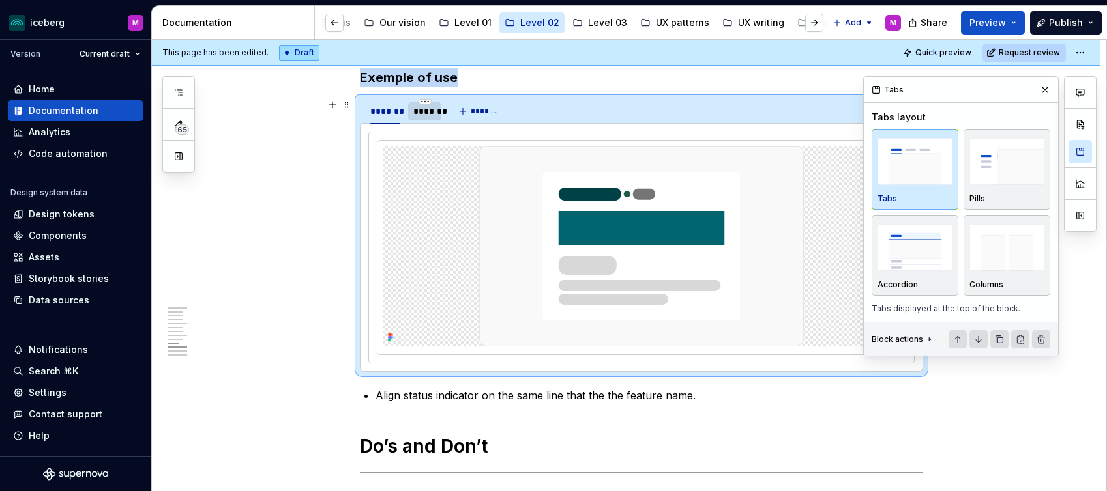
click at [432, 119] on div "*******" at bounding box center [424, 111] width 33 height 18
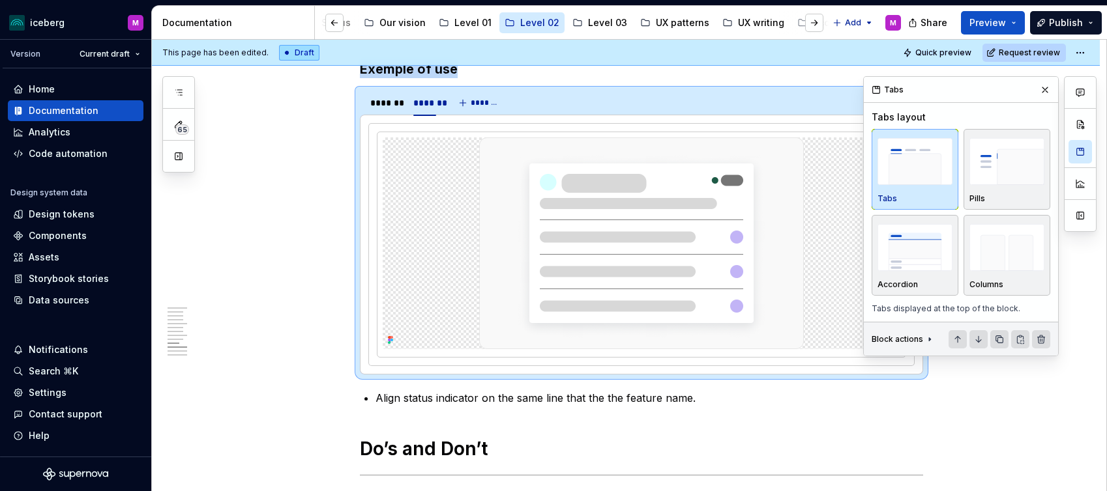
scroll to position [2179, 0]
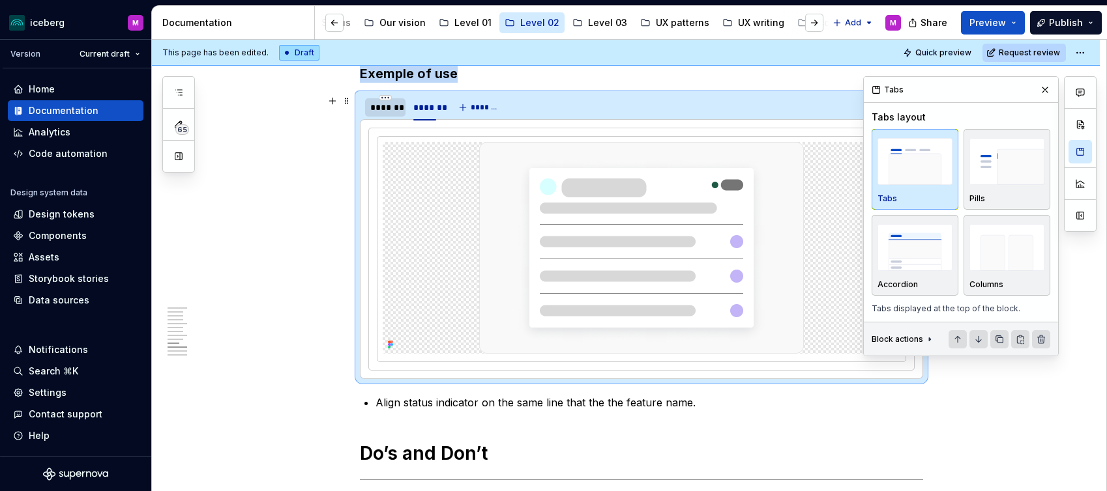
click at [374, 113] on div "*******" at bounding box center [385, 107] width 30 height 13
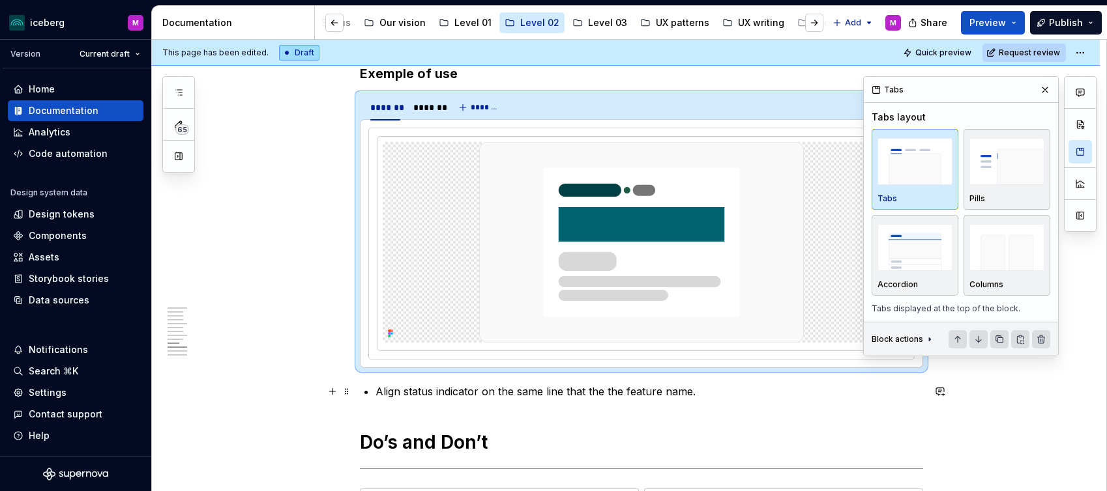
click at [719, 391] on p "Align status indicator on the same line that the the feature name." at bounding box center [648, 392] width 547 height 16
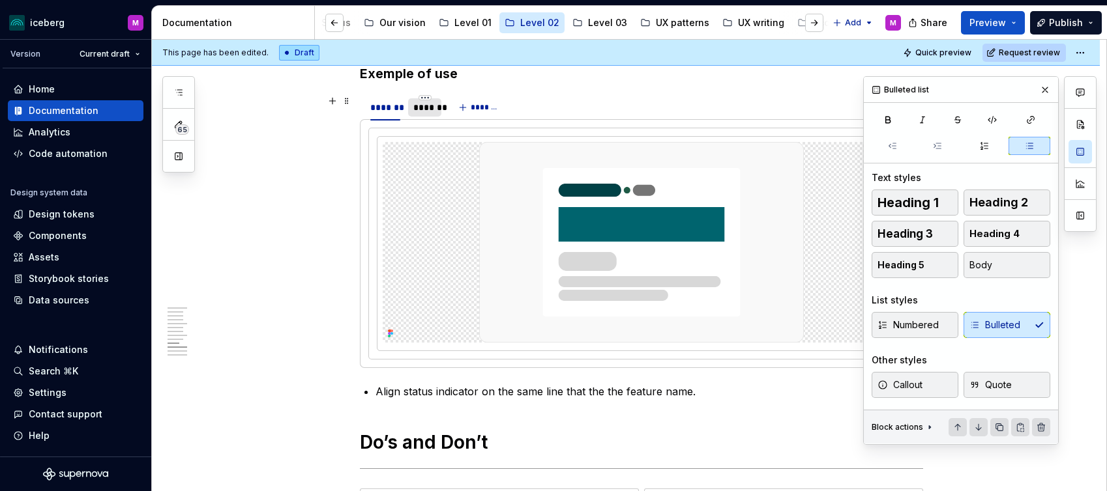
click at [428, 109] on div "*******" at bounding box center [424, 107] width 23 height 13
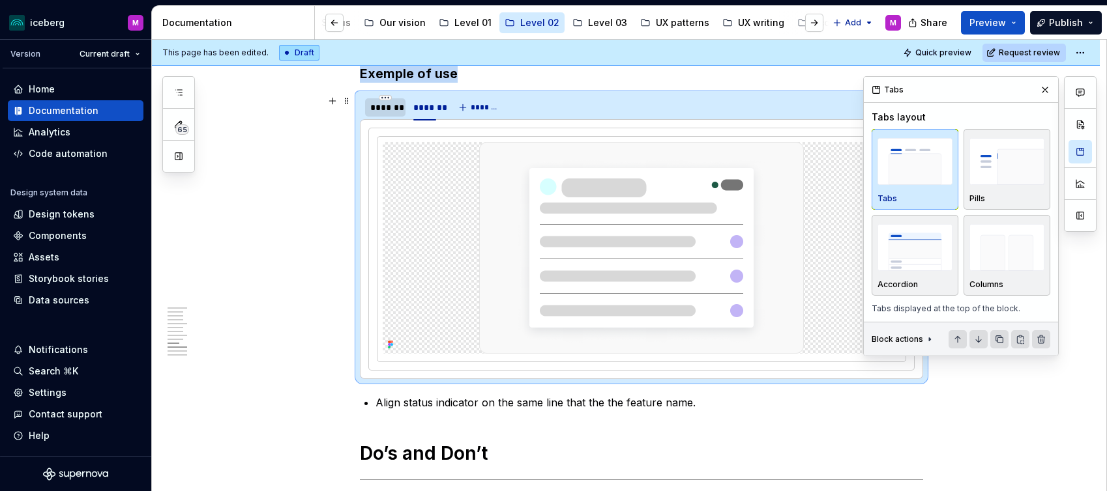
click at [391, 114] on div "*******" at bounding box center [385, 107] width 40 height 18
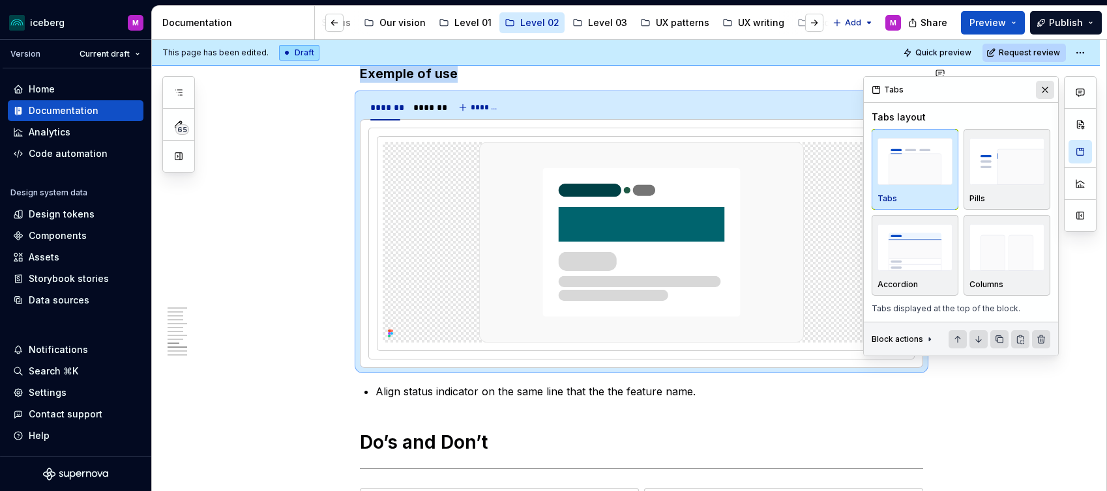
click at [1047, 88] on button "button" at bounding box center [1045, 90] width 18 height 18
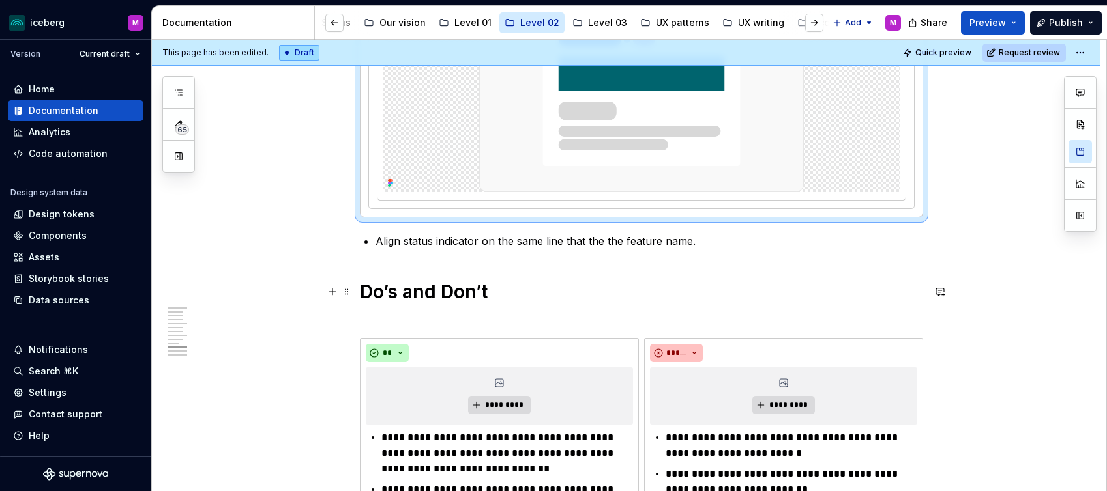
click at [632, 289] on h1 "Do’s and Don’t" at bounding box center [641, 291] width 563 height 23
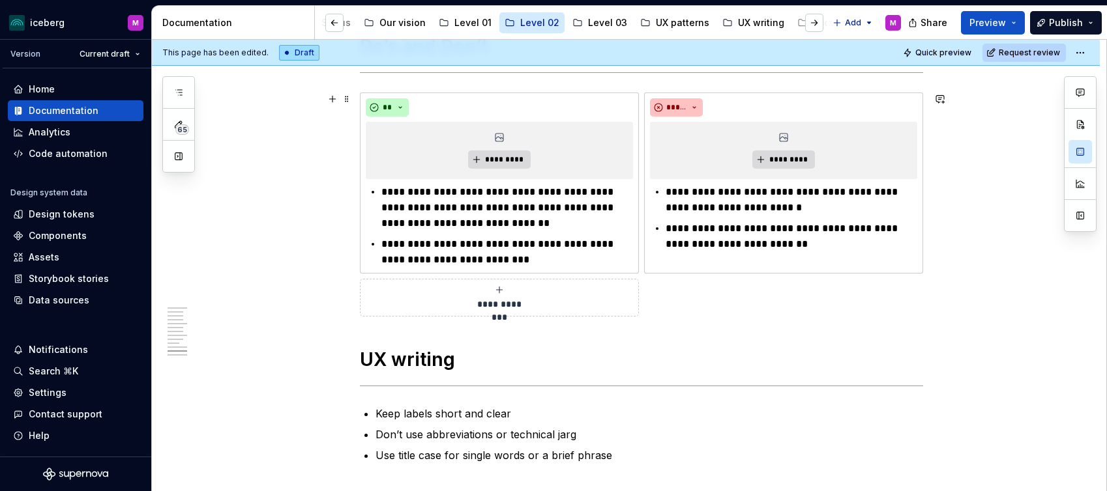
scroll to position [2591, 0]
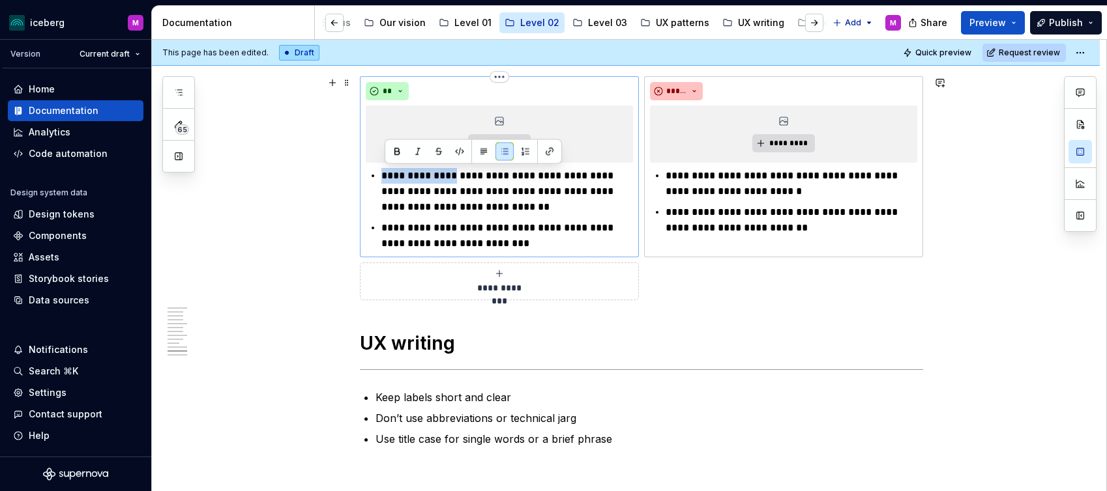
drag, startPoint x: 450, startPoint y: 172, endPoint x: 383, endPoint y: 172, distance: 67.1
click at [383, 172] on div "**********" at bounding box center [499, 209] width 267 height 83
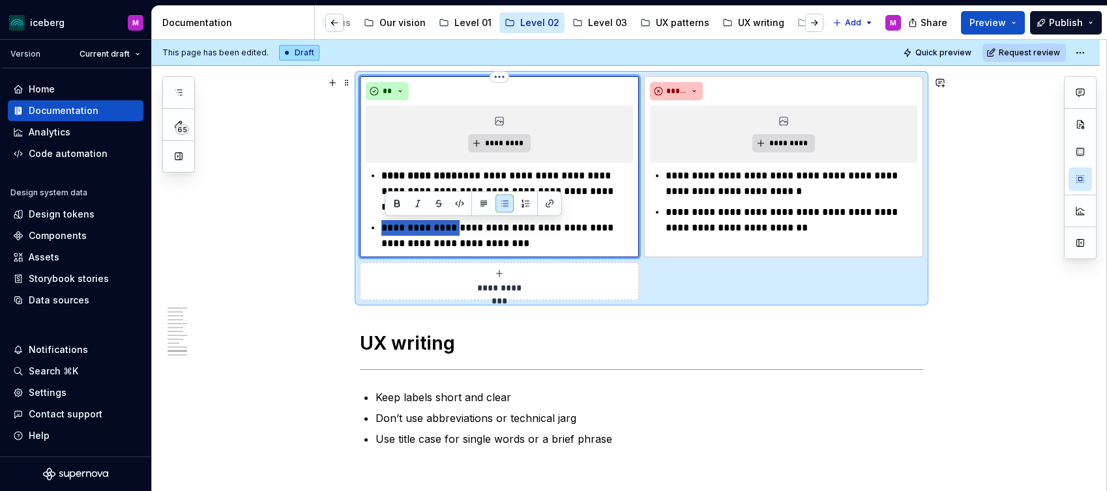
drag, startPoint x: 414, startPoint y: 226, endPoint x: 452, endPoint y: 193, distance: 49.8
click at [381, 225] on li "**********" at bounding box center [507, 235] width 252 height 31
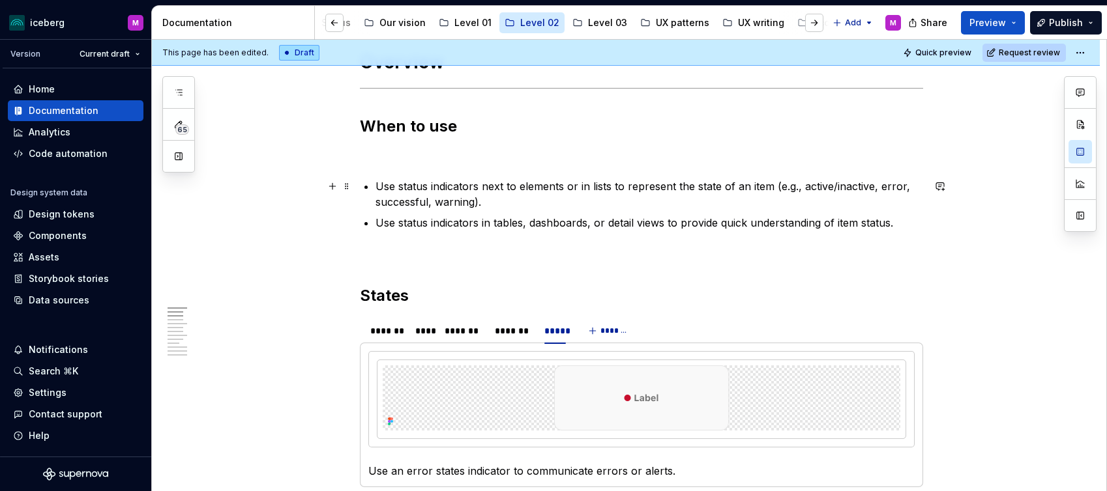
scroll to position [502, 0]
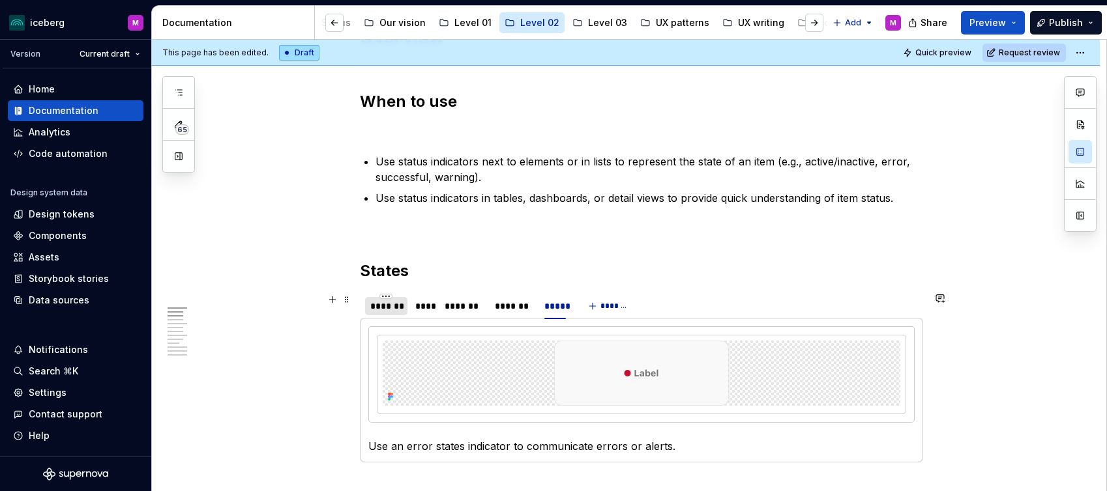
click at [388, 307] on div "*******" at bounding box center [386, 306] width 32 height 13
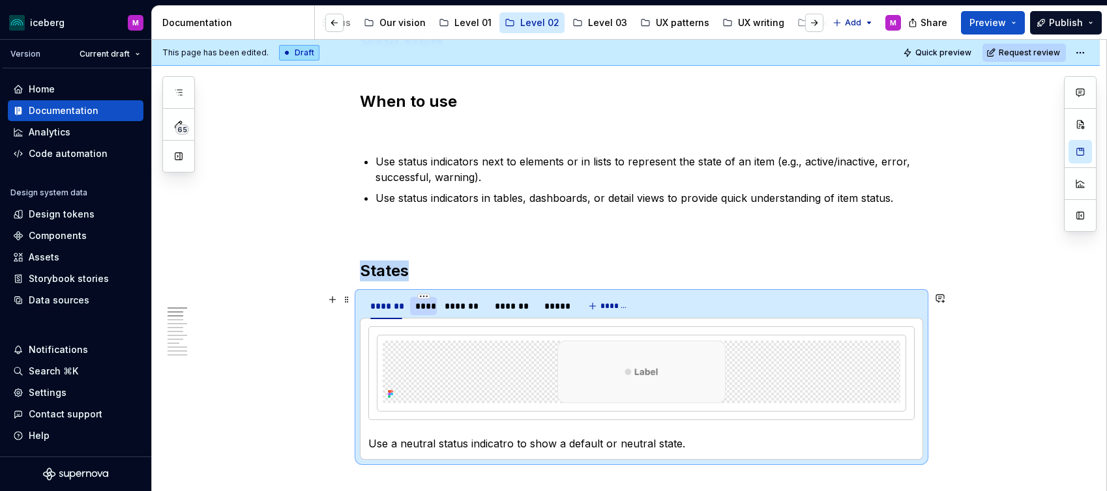
click at [431, 306] on div "****" at bounding box center [423, 306] width 17 height 13
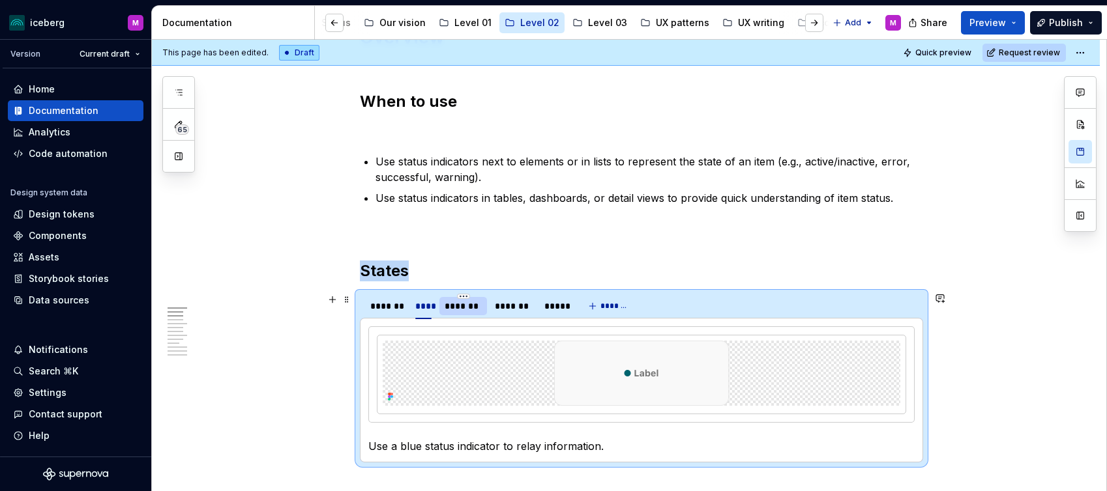
click at [454, 306] on div "*******" at bounding box center [462, 306] width 37 height 13
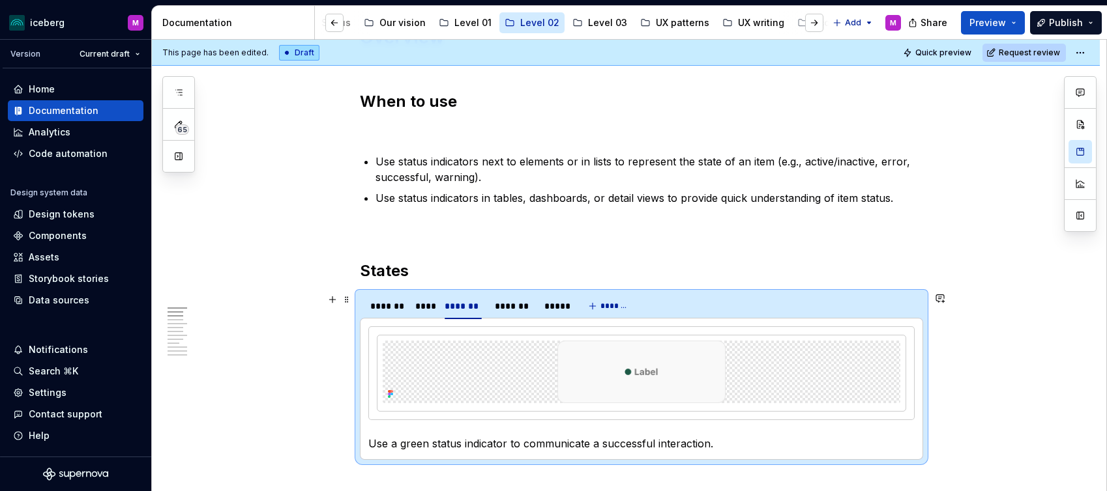
drag, startPoint x: 504, startPoint y: 307, endPoint x: 540, endPoint y: 306, distance: 36.5
click at [504, 307] on div "*******" at bounding box center [513, 306] width 36 height 13
click at [554, 306] on div "*****" at bounding box center [555, 306] width 22 height 13
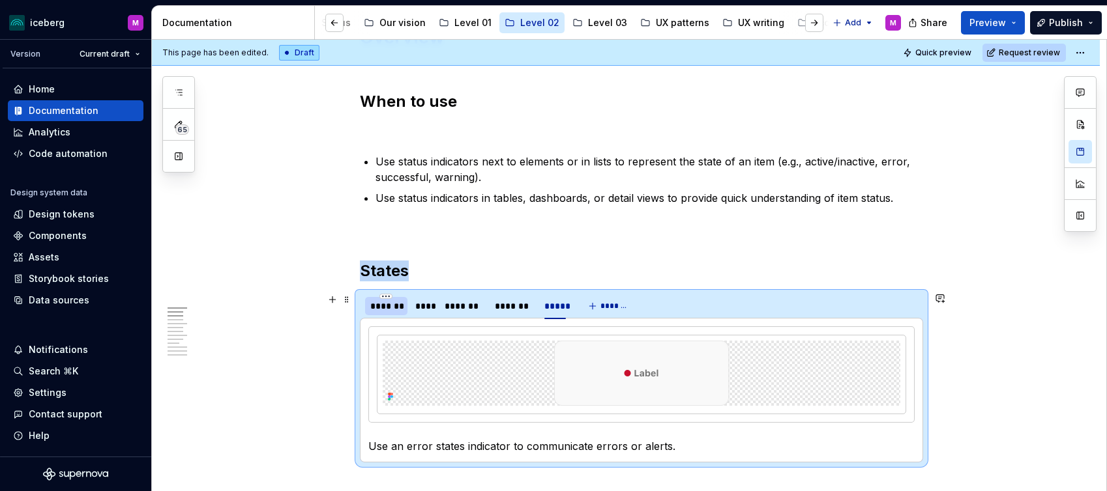
click at [392, 309] on div "*******" at bounding box center [386, 306] width 32 height 13
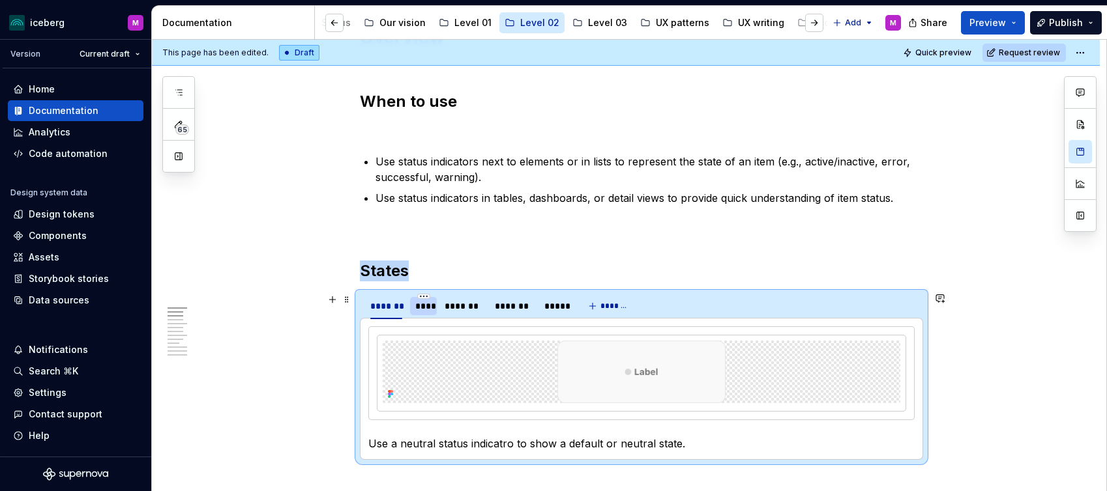
click at [432, 308] on div "****" at bounding box center [423, 306] width 17 height 13
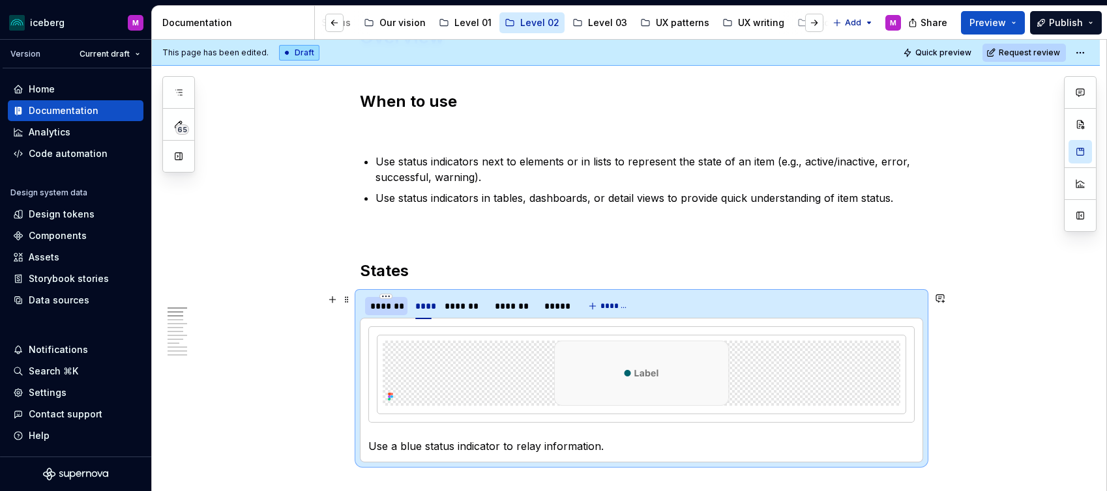
click at [391, 312] on div "*******" at bounding box center [386, 306] width 32 height 13
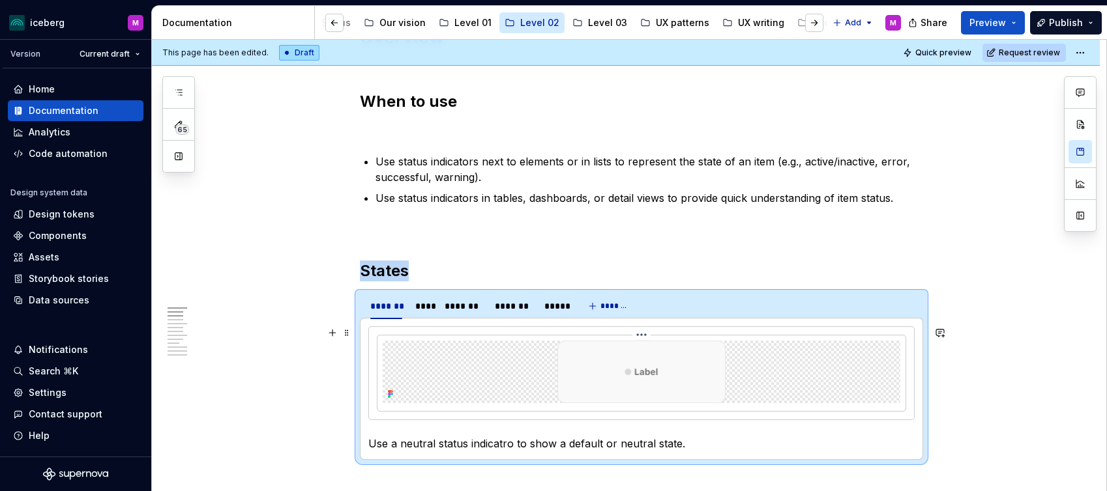
scroll to position [500, 0]
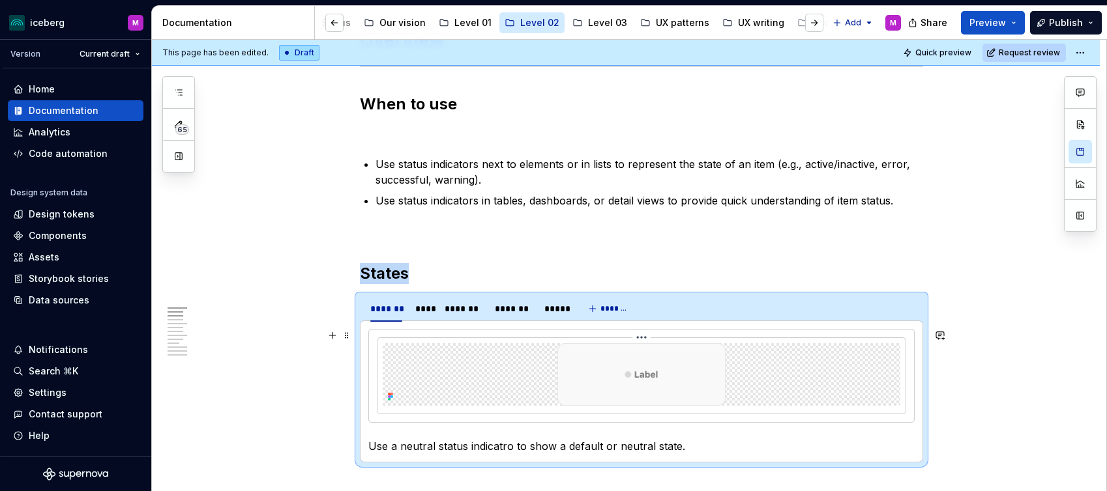
click at [624, 370] on img at bounding box center [641, 374] width 175 height 63
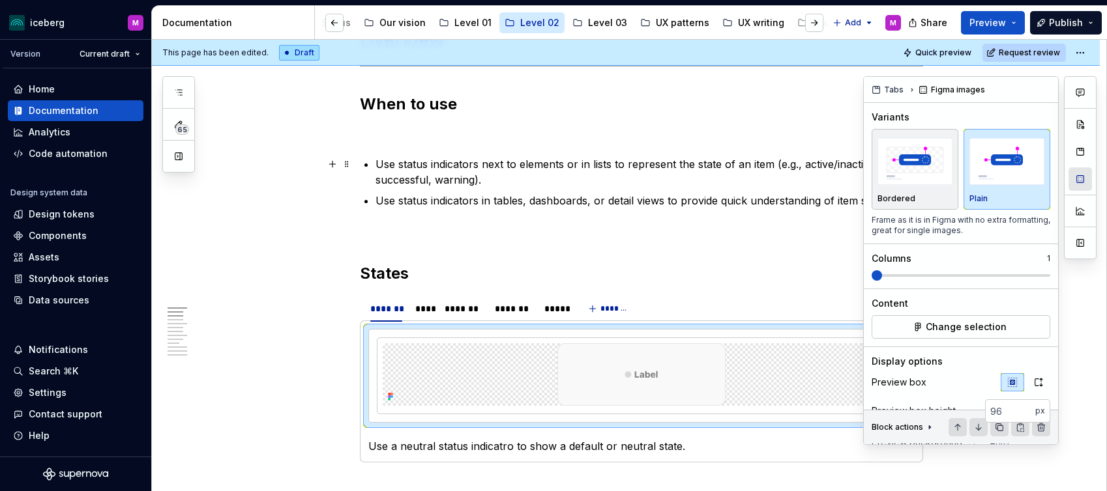
click at [1086, 185] on button "button" at bounding box center [1079, 178] width 23 height 23
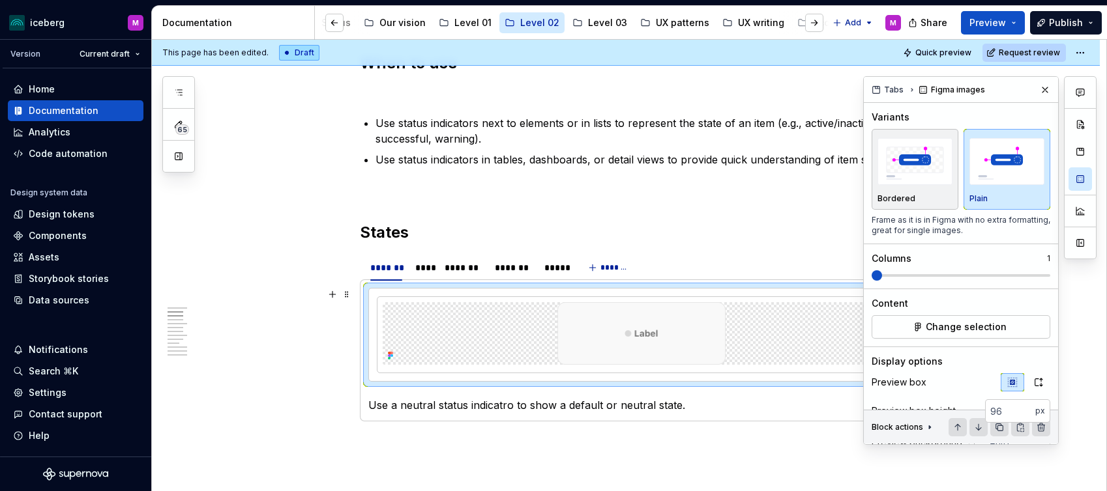
scroll to position [543, 0]
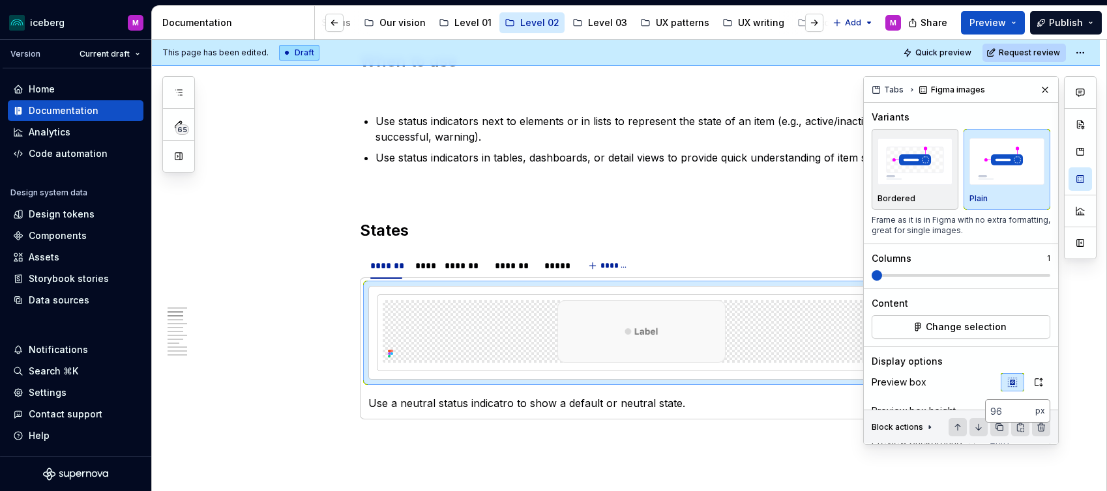
click at [1004, 412] on input "number" at bounding box center [1010, 411] width 50 height 23
drag, startPoint x: 1005, startPoint y: 410, endPoint x: 964, endPoint y: 393, distance: 44.4
click at [988, 408] on input "number" at bounding box center [1010, 411] width 50 height 23
click at [955, 390] on div "Preview box" at bounding box center [960, 382] width 179 height 18
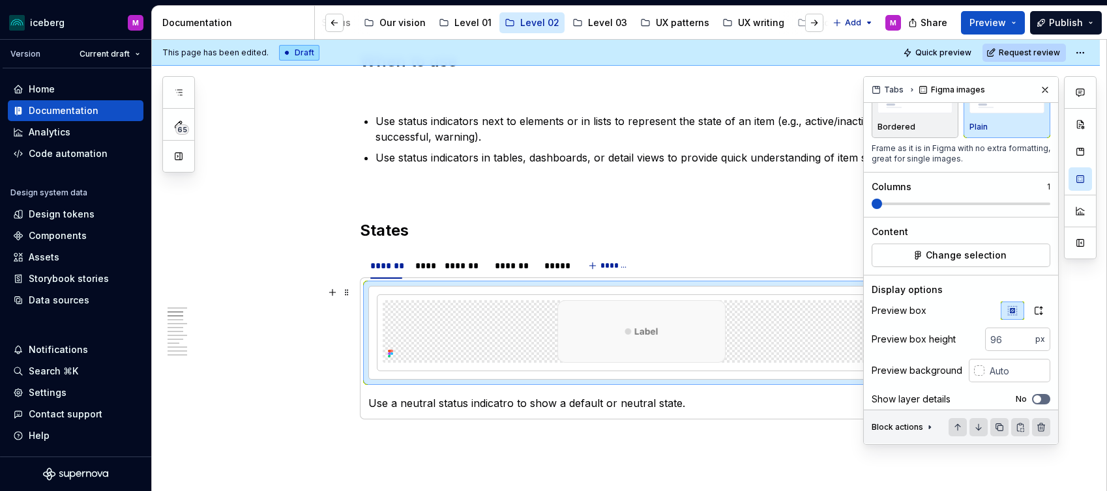
scroll to position [86, 0]
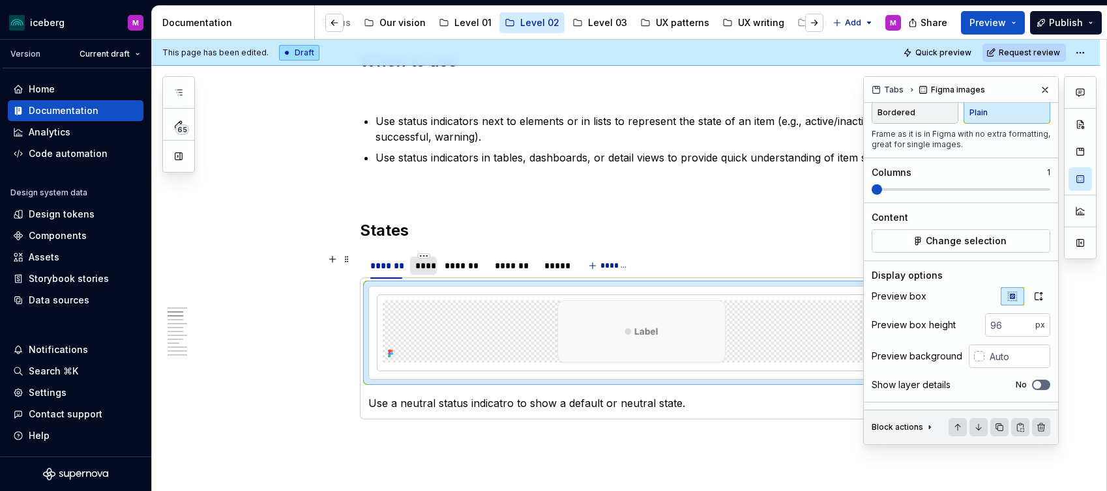
click at [426, 269] on div "****" at bounding box center [423, 265] width 17 height 13
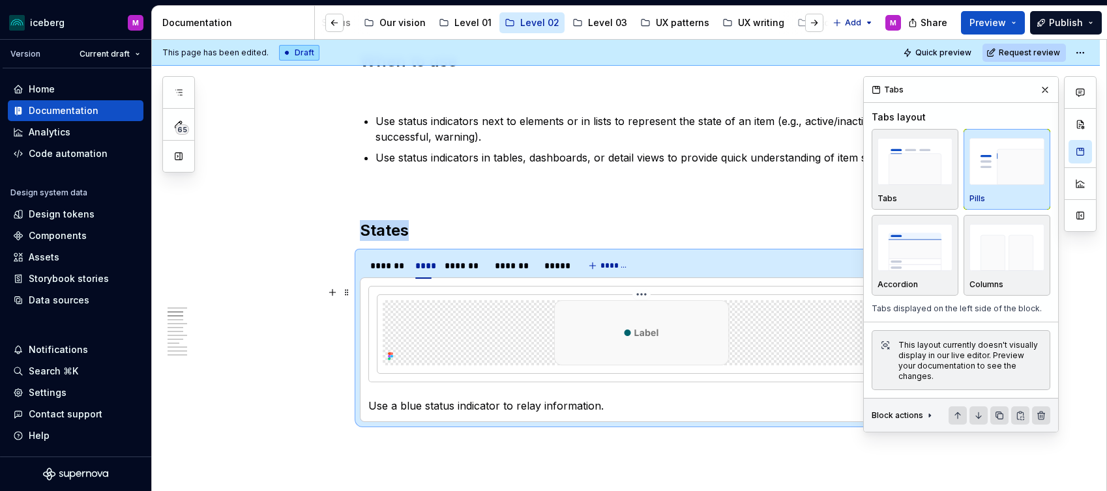
click at [516, 313] on div at bounding box center [641, 332] width 517 height 65
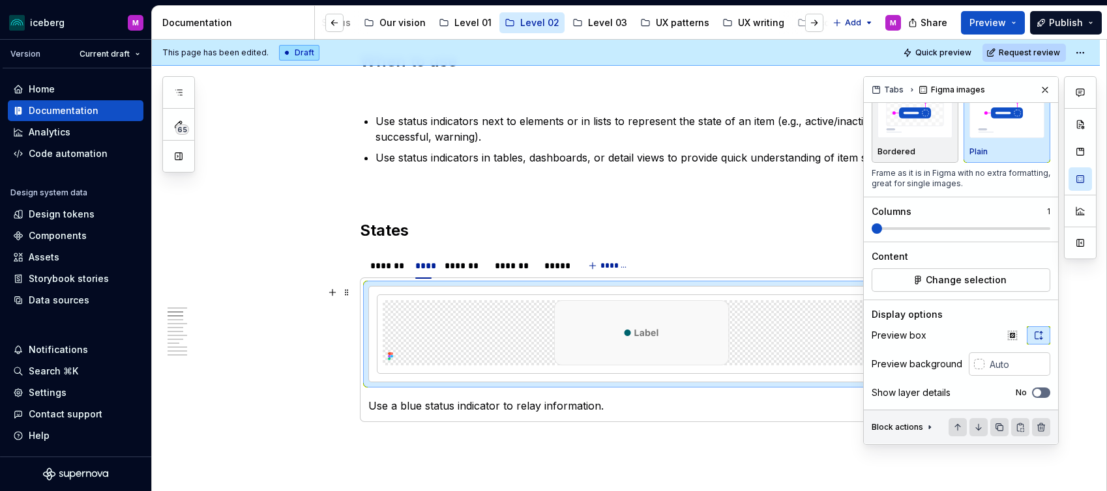
scroll to position [55, 0]
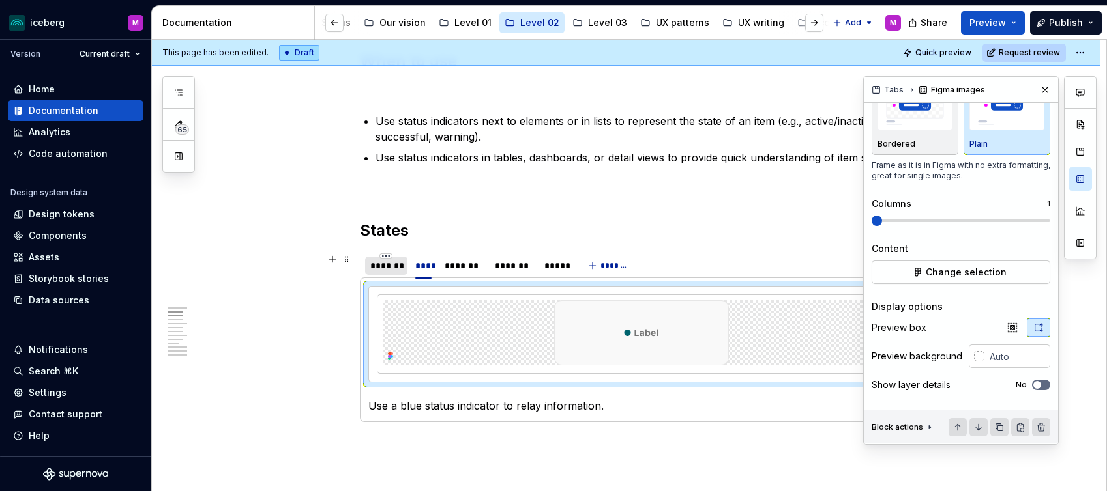
click at [380, 267] on div "*******" at bounding box center [386, 265] width 32 height 13
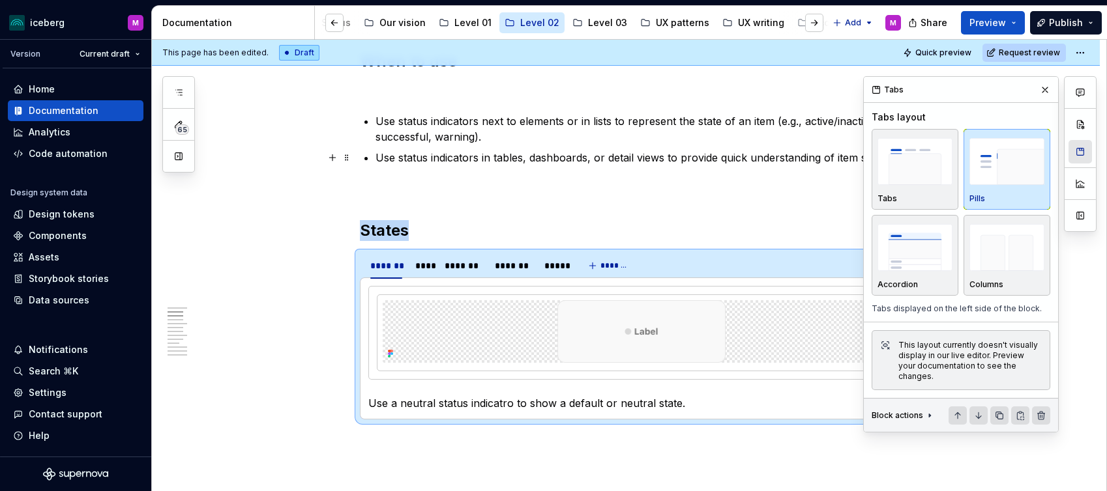
click at [1078, 150] on button "button" at bounding box center [1079, 151] width 23 height 23
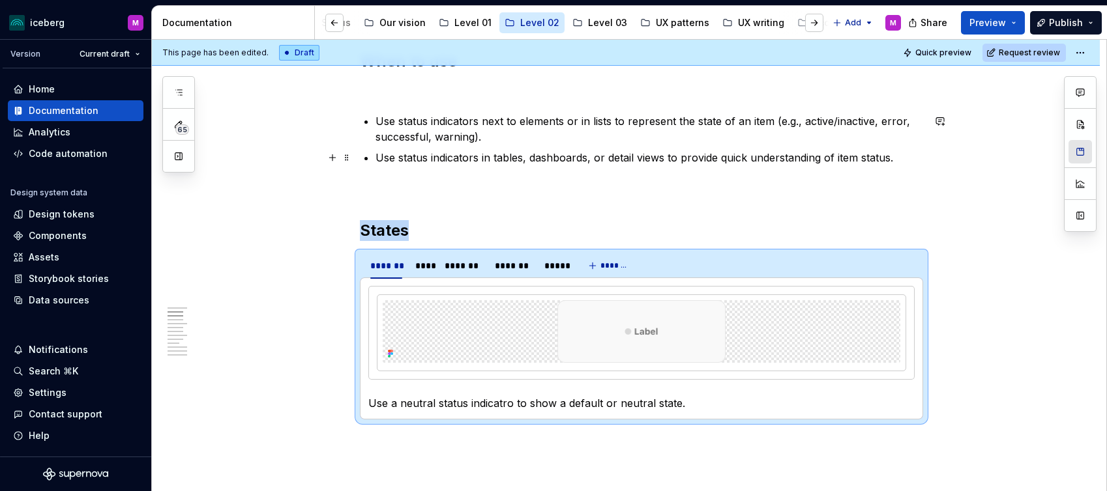
click at [1079, 147] on button "button" at bounding box center [1079, 151] width 23 height 23
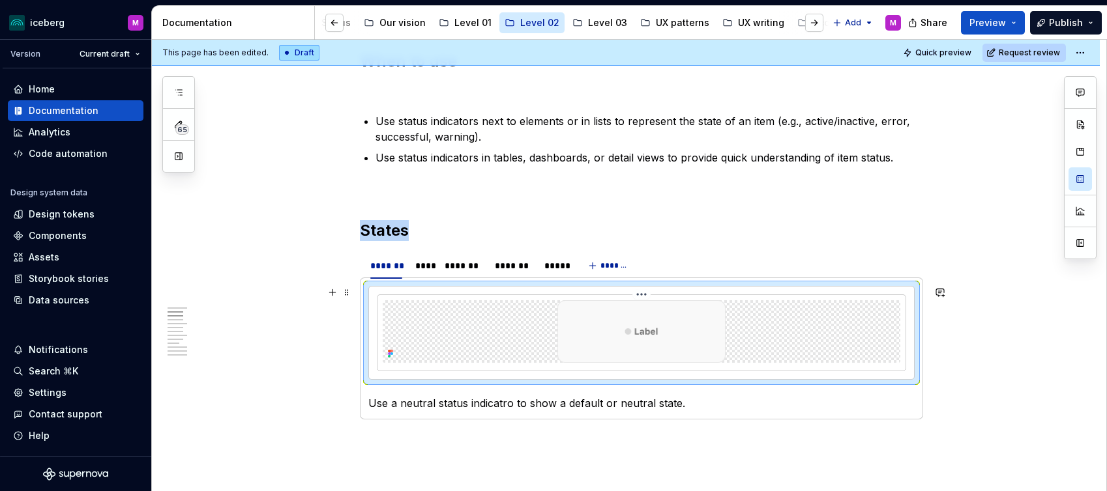
click at [411, 312] on div at bounding box center [641, 331] width 517 height 63
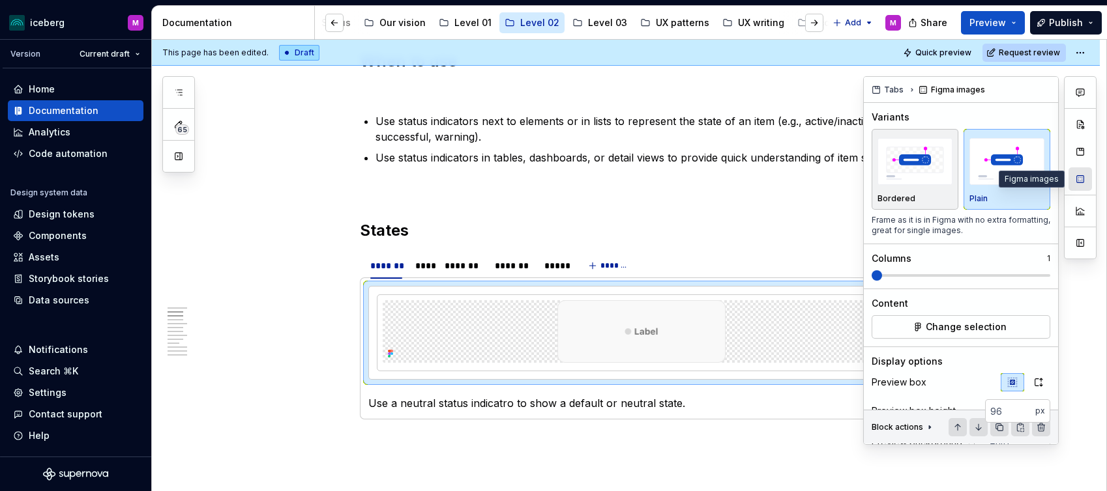
click at [1075, 179] on button "button" at bounding box center [1079, 178] width 23 height 23
click at [1037, 385] on icon "button" at bounding box center [1038, 382] width 10 height 10
click at [431, 270] on div "****" at bounding box center [423, 265] width 17 height 13
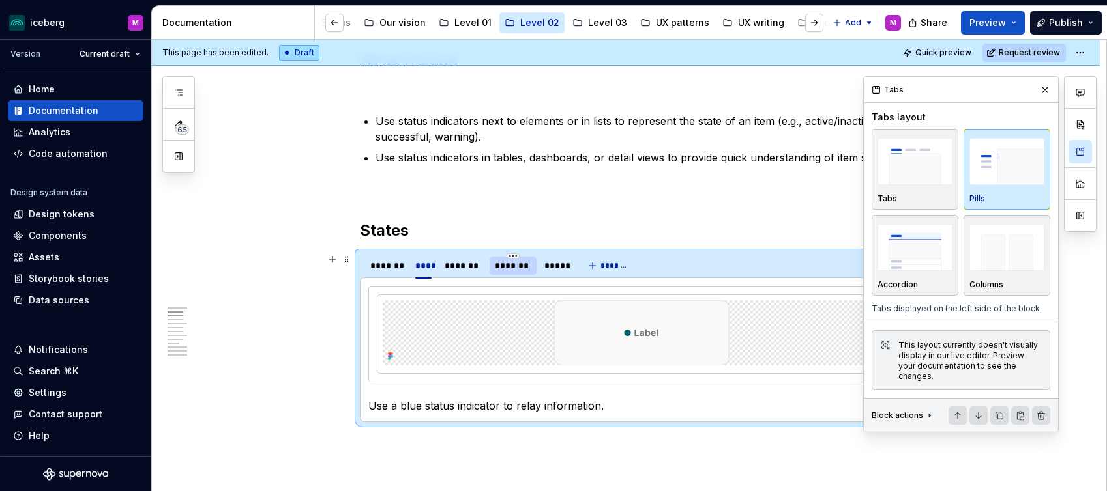
drag, startPoint x: 472, startPoint y: 269, endPoint x: 497, endPoint y: 270, distance: 24.2
click at [472, 269] on div "*******" at bounding box center [462, 265] width 37 height 13
click at [669, 327] on img at bounding box center [641, 331] width 175 height 63
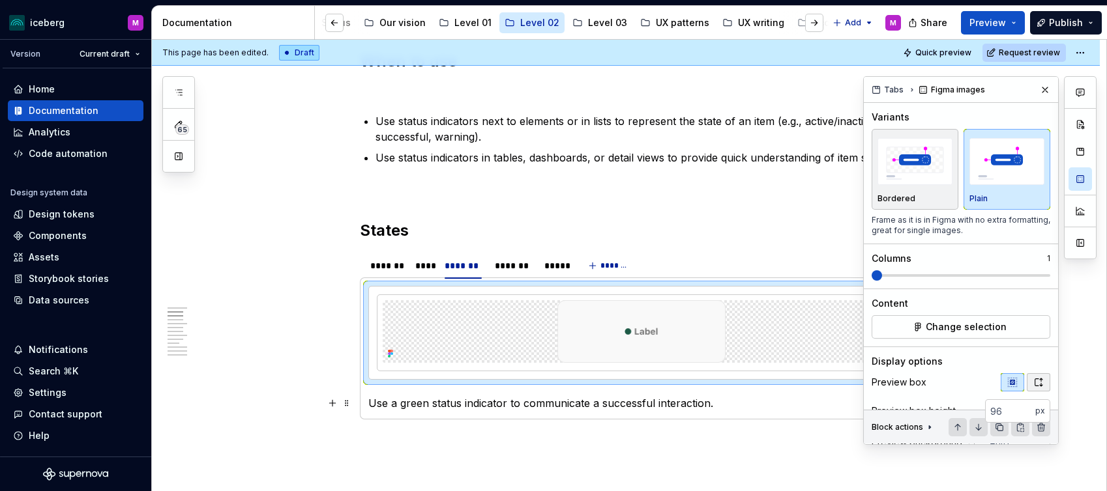
click at [1041, 385] on icon "button" at bounding box center [1038, 382] width 10 height 10
click at [508, 270] on div "*******" at bounding box center [513, 265] width 36 height 13
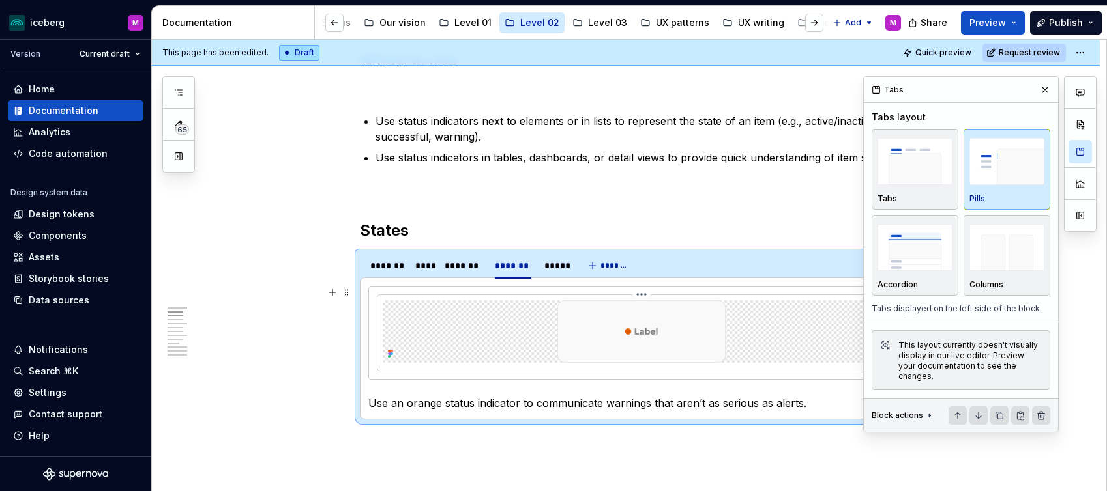
click at [695, 308] on img at bounding box center [641, 331] width 175 height 63
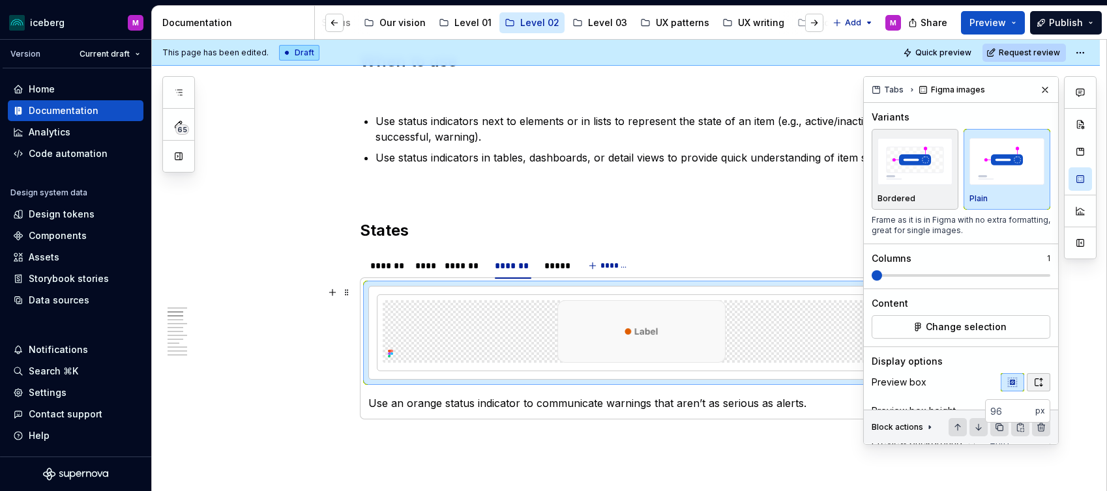
click at [1035, 381] on icon "button" at bounding box center [1038, 383] width 7 height 8
click at [551, 263] on div "*****" at bounding box center [555, 265] width 22 height 13
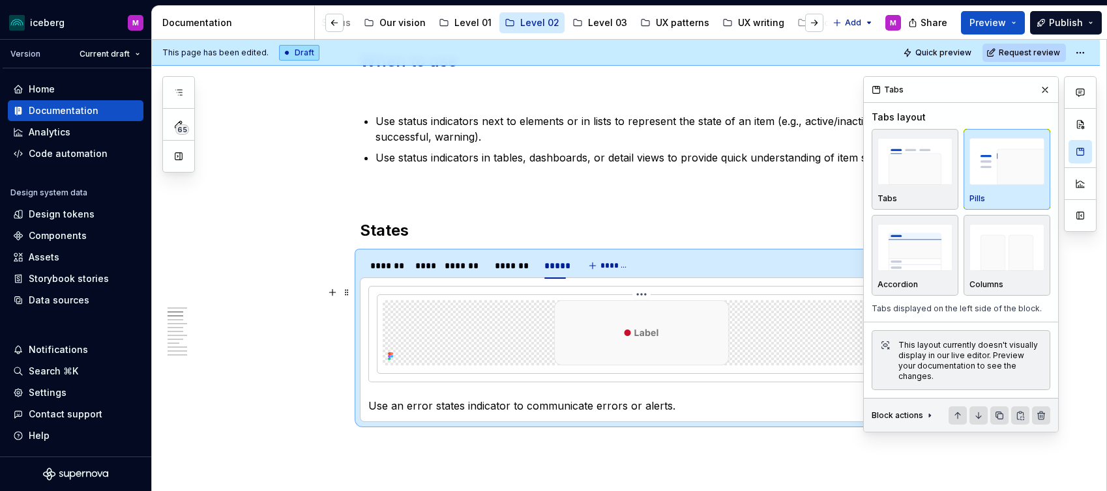
click at [700, 340] on img at bounding box center [641, 332] width 175 height 65
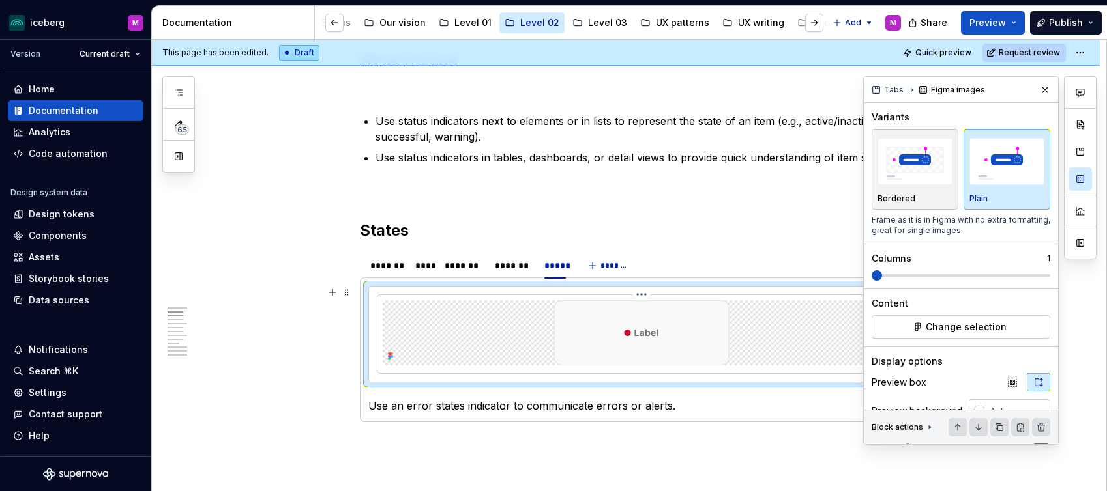
scroll to position [547, 0]
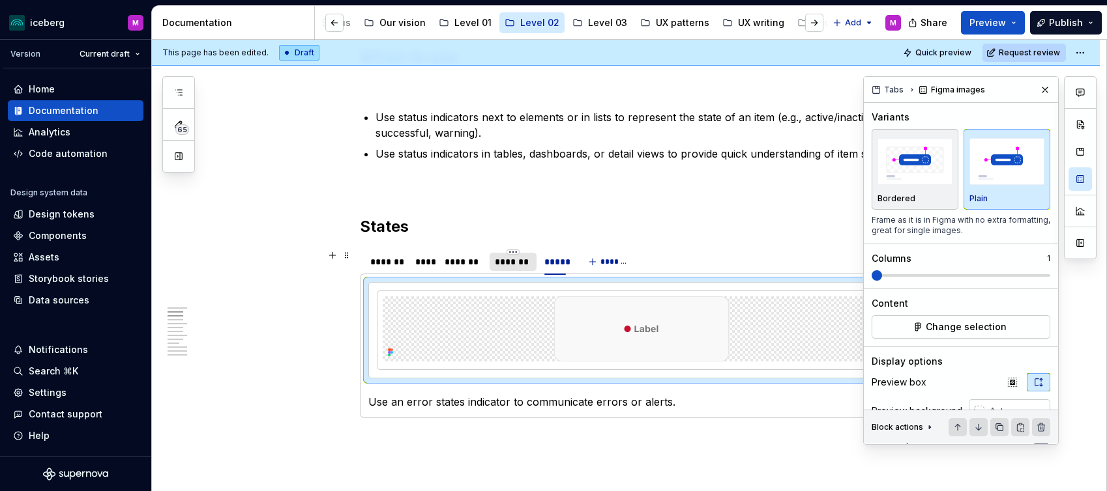
click at [523, 268] on div "*******" at bounding box center [513, 261] width 36 height 13
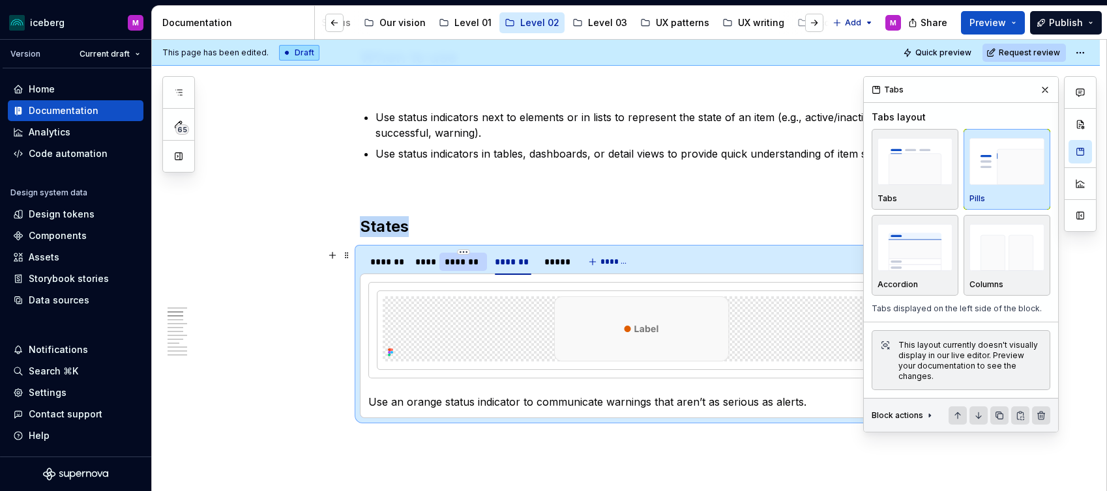
click at [469, 269] on div "*******" at bounding box center [463, 262] width 48 height 18
drag, startPoint x: 428, startPoint y: 271, endPoint x: 411, endPoint y: 272, distance: 17.6
click at [426, 271] on div "****" at bounding box center [423, 262] width 27 height 21
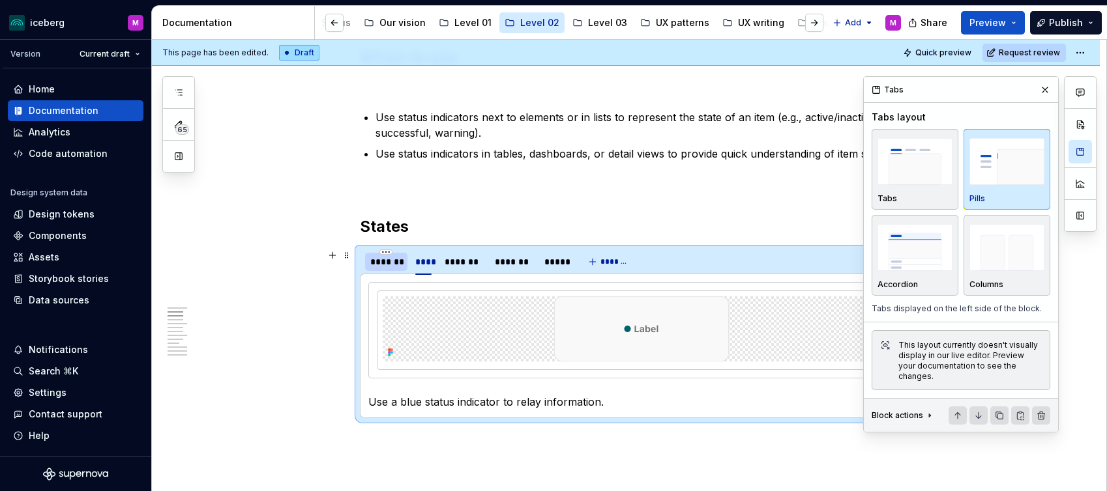
click at [381, 272] on div at bounding box center [386, 272] width 42 height 1
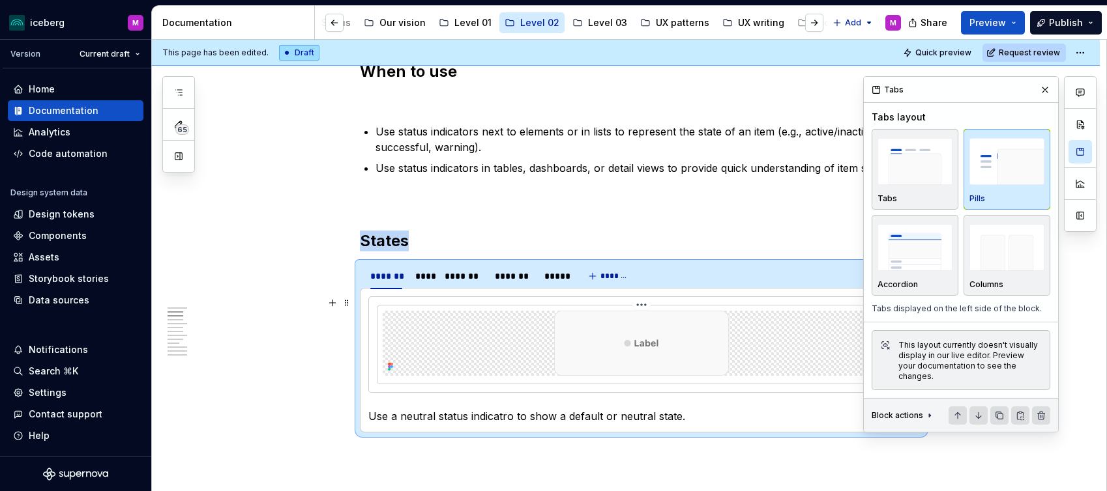
scroll to position [533, 0]
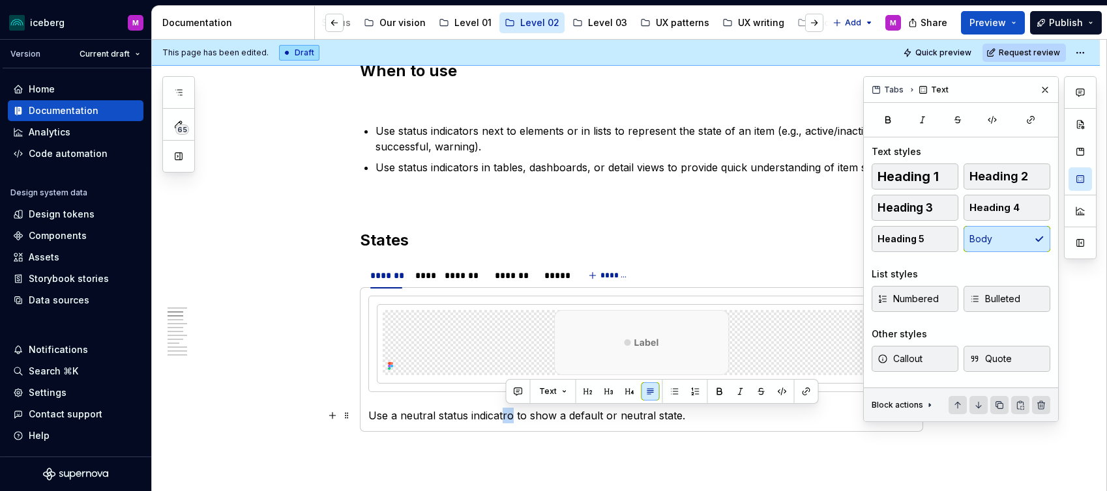
drag, startPoint x: 515, startPoint y: 417, endPoint x: 506, endPoint y: 417, distance: 9.1
click at [506, 417] on p "Use a neutral status indicatro to show a default or neutral state." at bounding box center [641, 416] width 546 height 16
drag, startPoint x: 506, startPoint y: 415, endPoint x: 472, endPoint y: 413, distance: 34.6
click at [472, 413] on p "Use a neutral status indicator to show a default or neutral state." at bounding box center [641, 416] width 546 height 16
copy p "indicator"
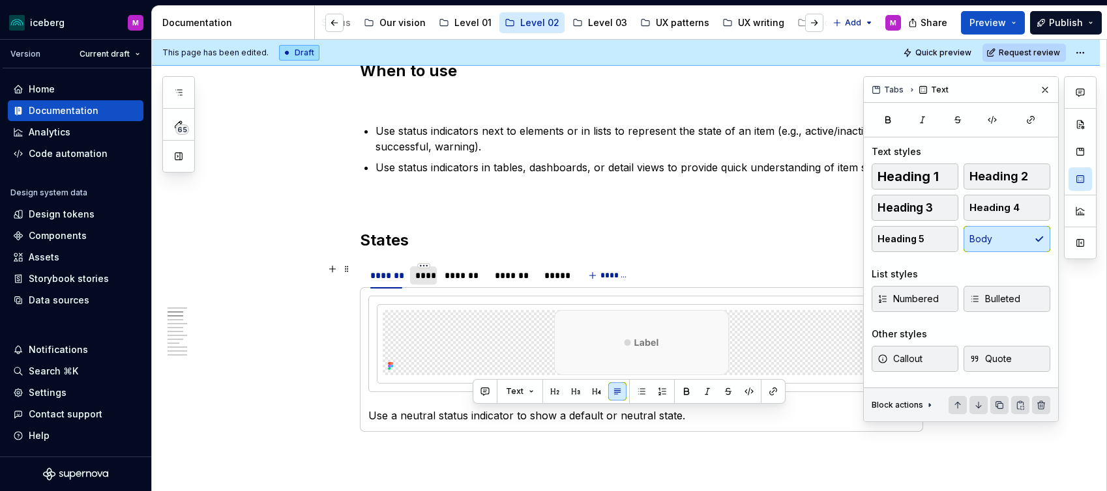
click at [426, 276] on div "****" at bounding box center [423, 275] width 17 height 13
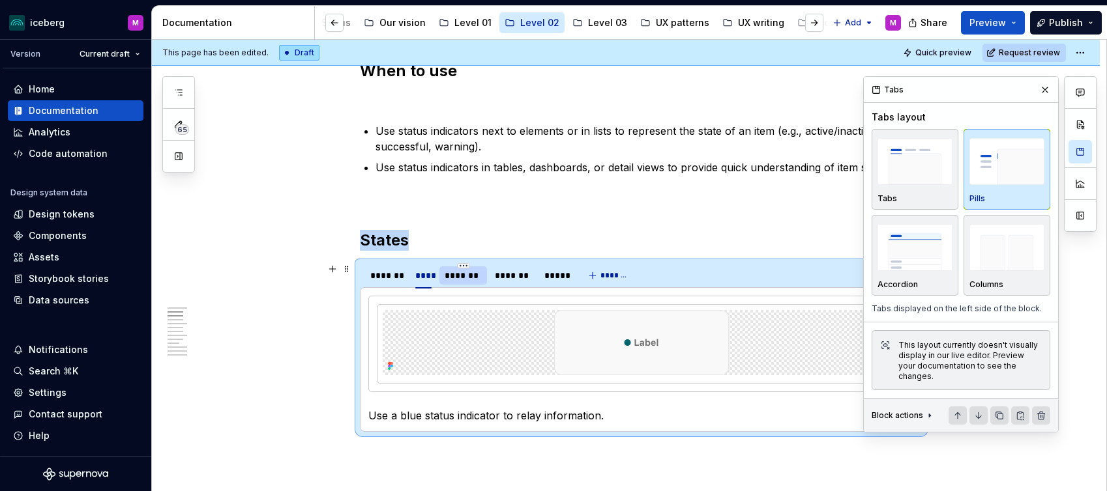
click at [459, 283] on div "*******" at bounding box center [463, 276] width 48 height 18
click at [422, 280] on div "****" at bounding box center [423, 275] width 17 height 13
click at [398, 282] on div "*******" at bounding box center [386, 275] width 32 height 13
click at [431, 278] on div "****" at bounding box center [423, 275] width 17 height 13
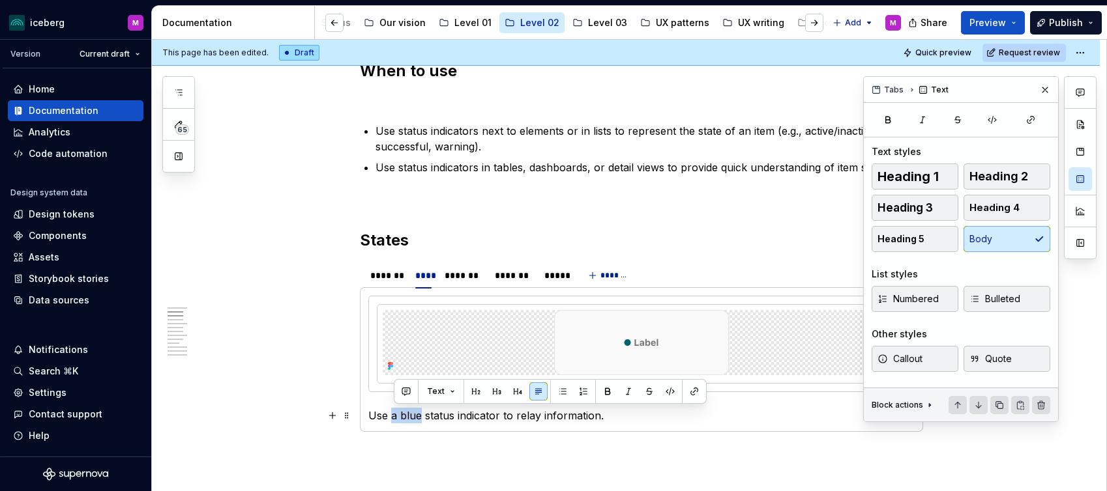
drag, startPoint x: 423, startPoint y: 413, endPoint x: 394, endPoint y: 415, distance: 28.7
click at [394, 415] on p "Use a blue status indicator to relay information." at bounding box center [641, 416] width 546 height 16
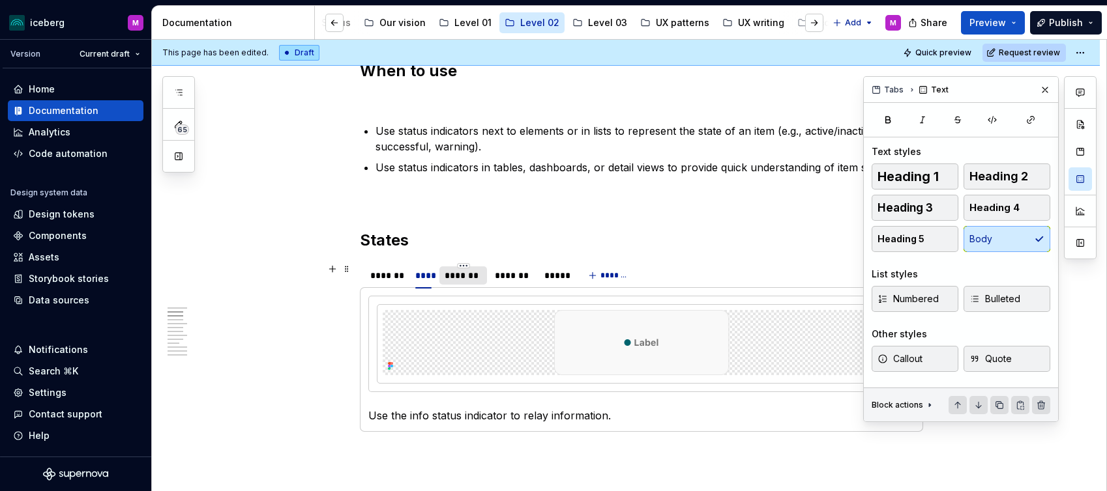
click at [468, 278] on div "*******" at bounding box center [462, 275] width 37 height 13
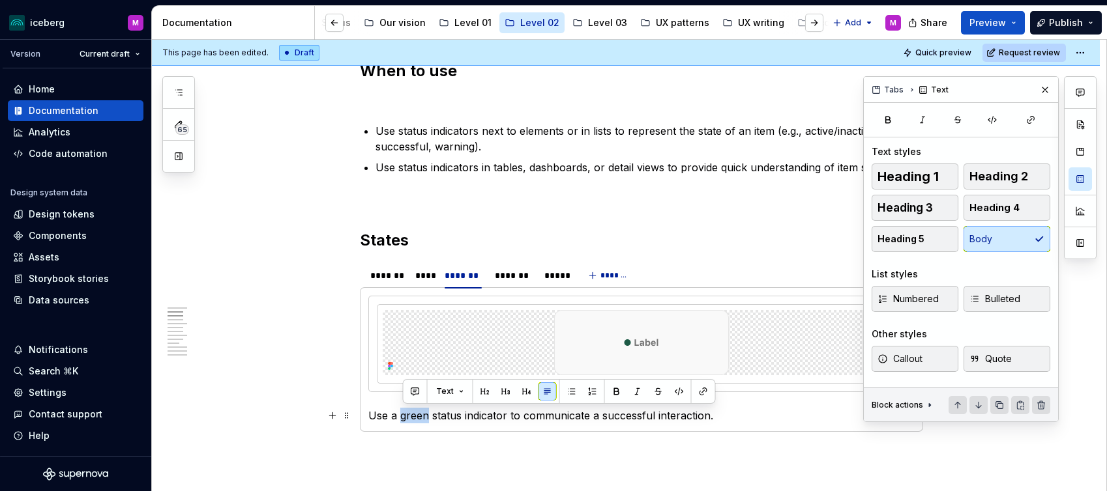
drag, startPoint x: 431, startPoint y: 416, endPoint x: 402, endPoint y: 416, distance: 29.3
click at [403, 416] on p "Use a green status indicator to communicate a successful interaction." at bounding box center [641, 416] width 546 height 16
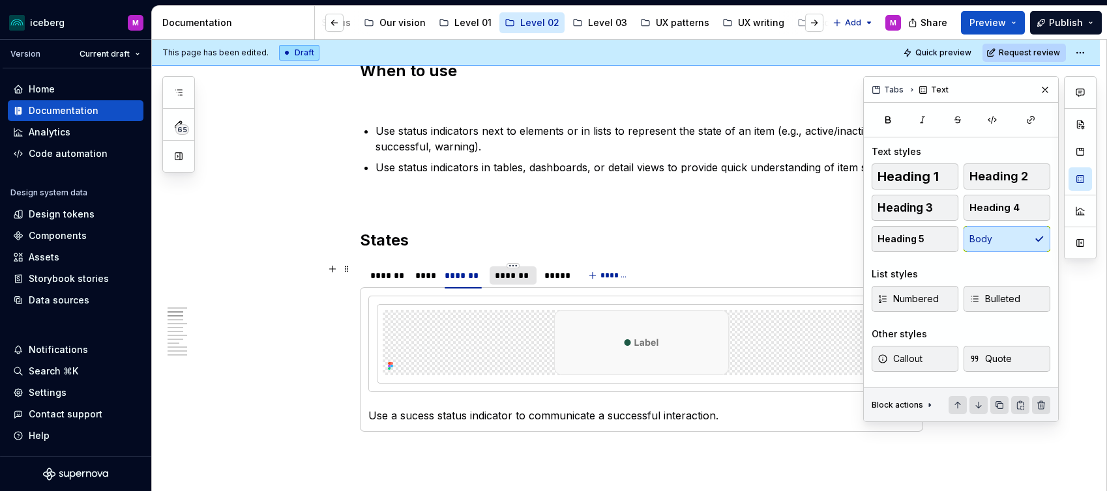
click at [512, 278] on div "*******" at bounding box center [513, 275] width 36 height 13
click at [409, 415] on p "Use an orange status indicator to communicate warnings that aren’t as serious a…" at bounding box center [641, 416] width 546 height 16
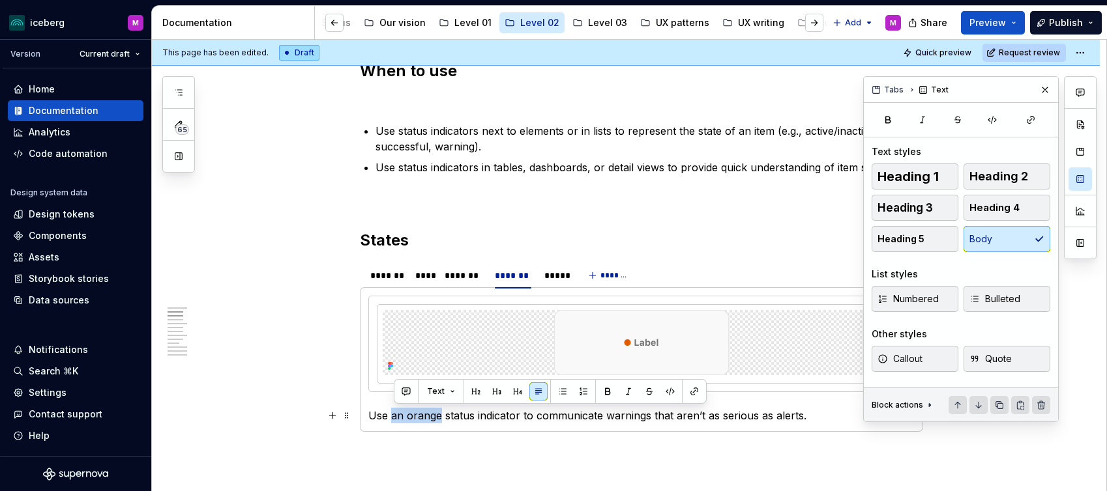
drag, startPoint x: 441, startPoint y: 416, endPoint x: 394, endPoint y: 416, distance: 46.3
click at [394, 416] on p "Use an orange status indicator to communicate warnings that aren’t as serious a…" at bounding box center [641, 416] width 546 height 16
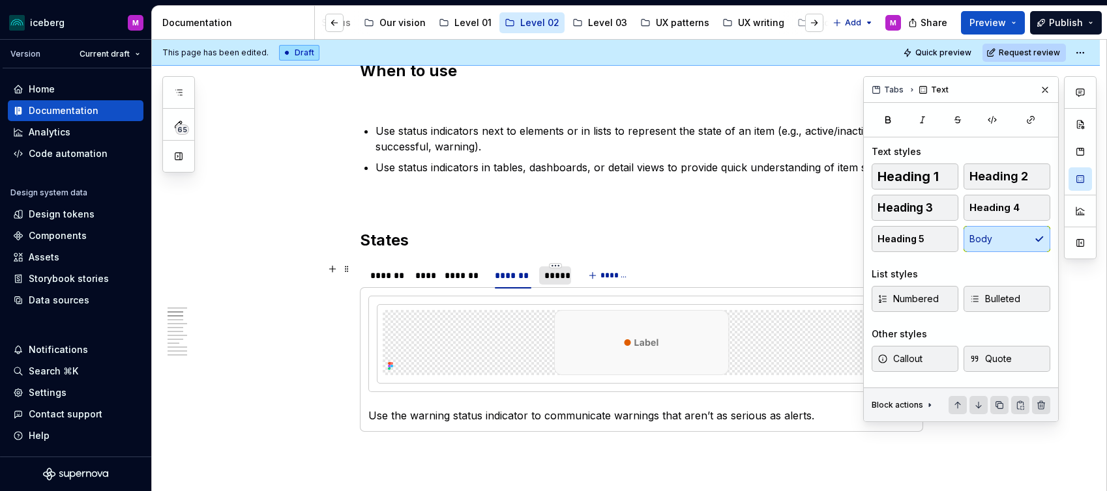
click at [560, 279] on div "*****" at bounding box center [555, 275] width 22 height 13
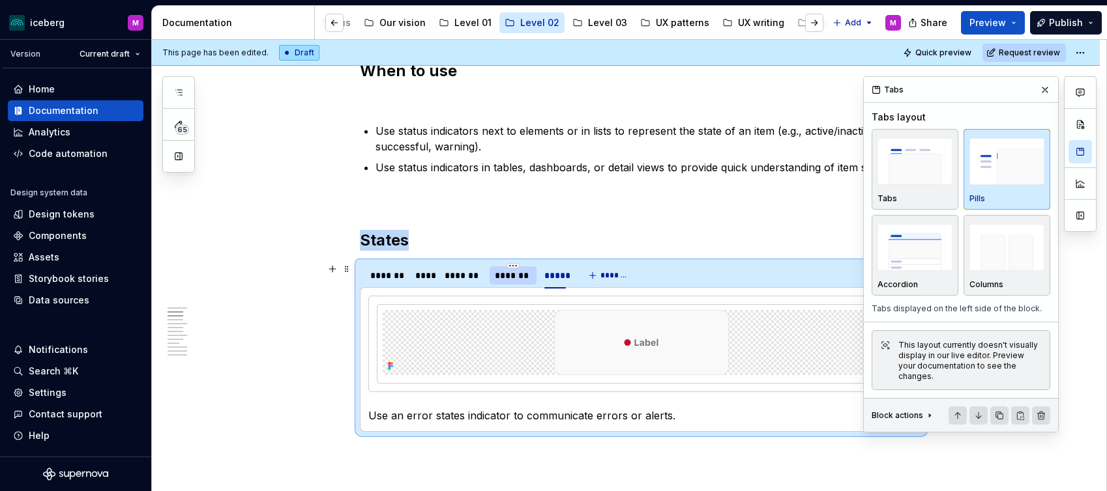
click at [512, 282] on div "*******" at bounding box center [512, 276] width 47 height 18
click at [554, 279] on div "*****" at bounding box center [555, 275] width 22 height 13
click at [513, 276] on div "*******" at bounding box center [513, 275] width 36 height 13
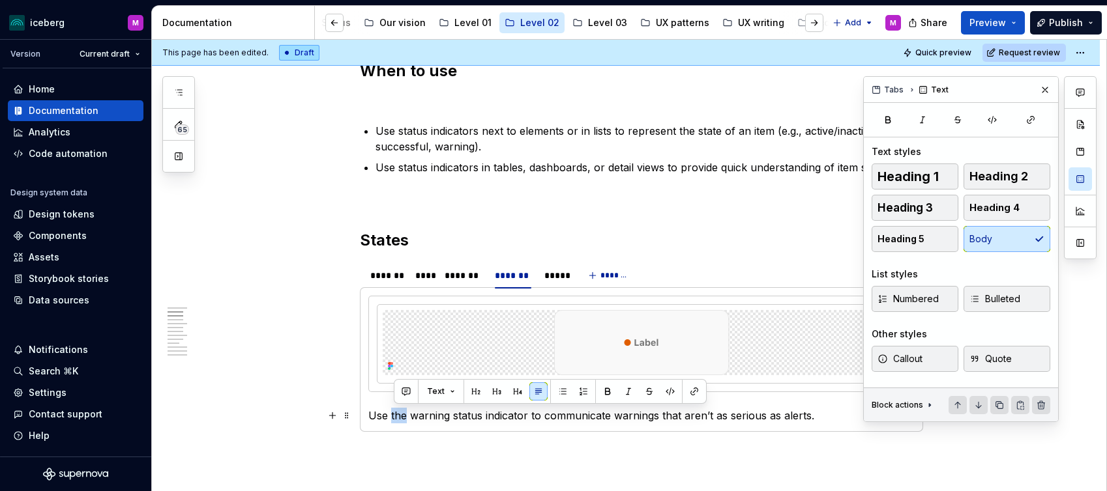
click at [395, 416] on p "Use the warning status indicator to communicate warnings that aren’t as serious…" at bounding box center [641, 416] width 546 height 16
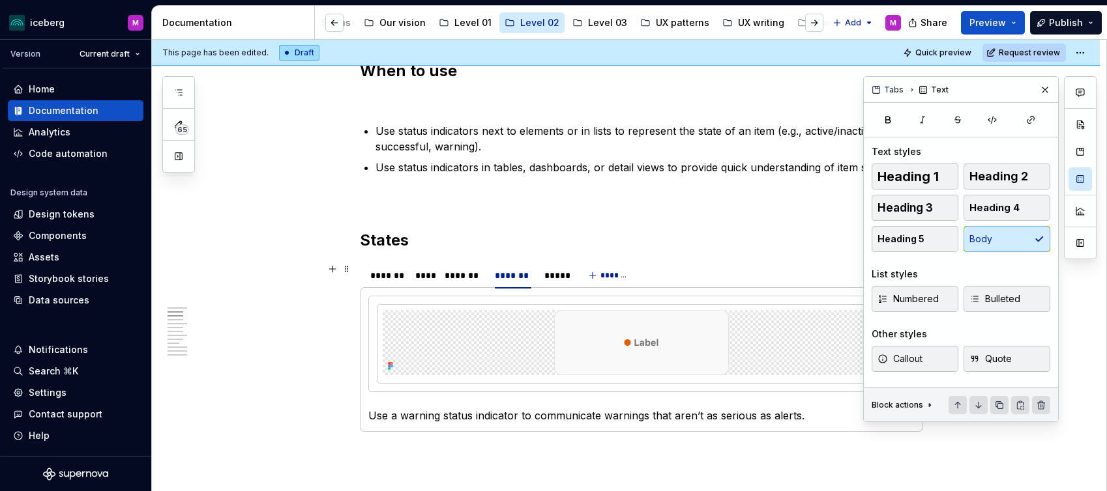
drag, startPoint x: 471, startPoint y: 281, endPoint x: 452, endPoint y: 325, distance: 47.6
click at [471, 281] on div "*******" at bounding box center [462, 275] width 37 height 13
click at [430, 274] on div "****" at bounding box center [423, 275] width 17 height 13
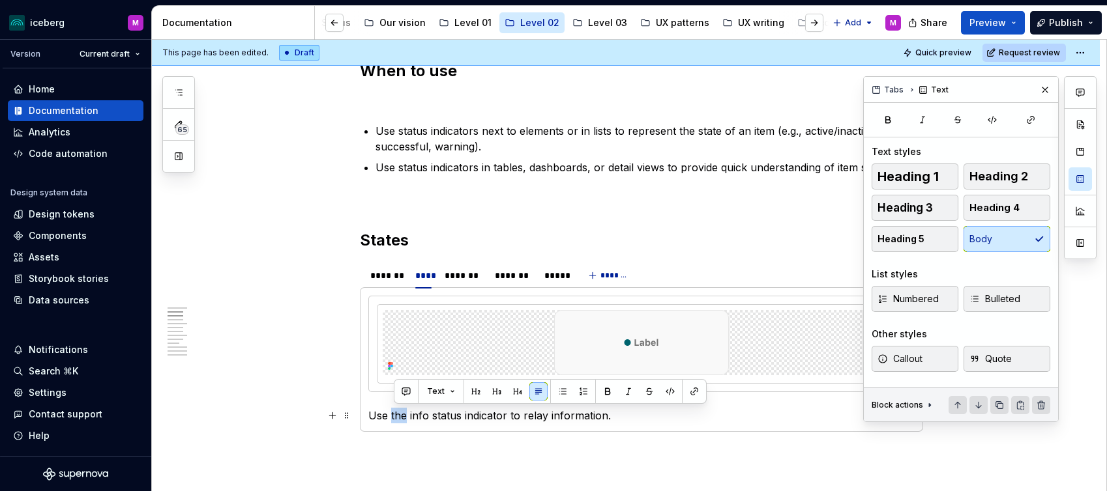
drag, startPoint x: 409, startPoint y: 417, endPoint x: 395, endPoint y: 416, distance: 13.7
click at [395, 416] on p "Use the info status indicator to relay information." at bounding box center [641, 416] width 546 height 16
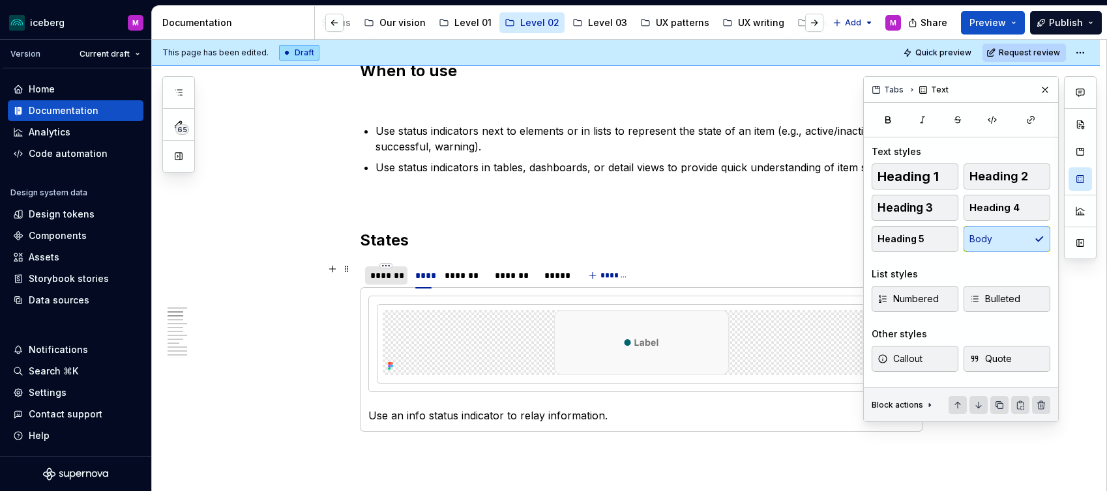
click at [395, 276] on div "*******" at bounding box center [386, 275] width 32 height 13
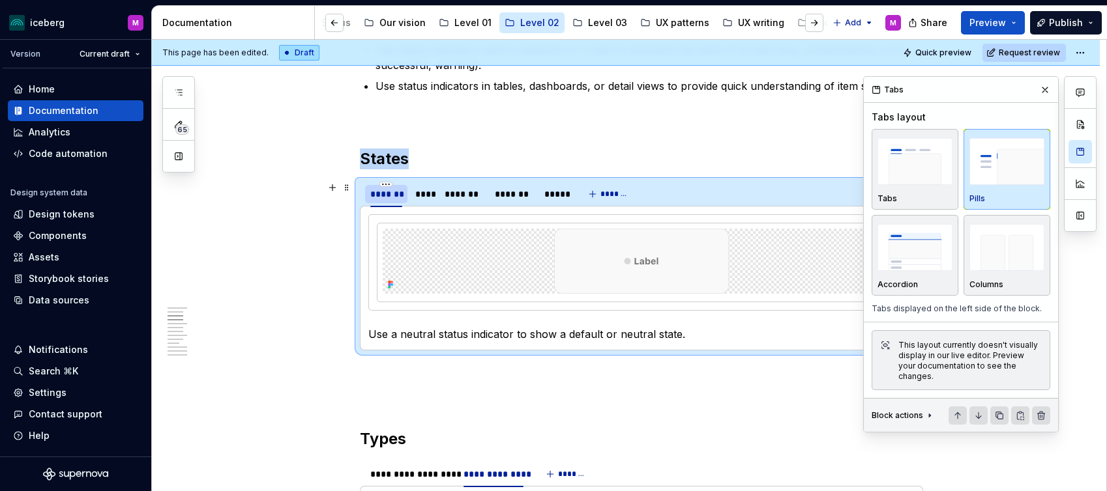
scroll to position [590, 0]
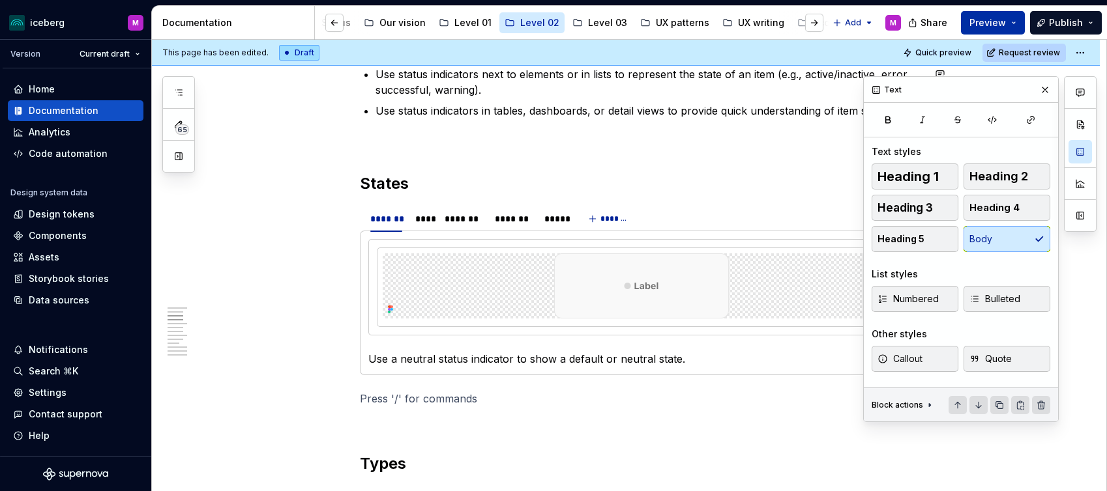
click at [986, 23] on span "Preview" at bounding box center [987, 22] width 36 height 13
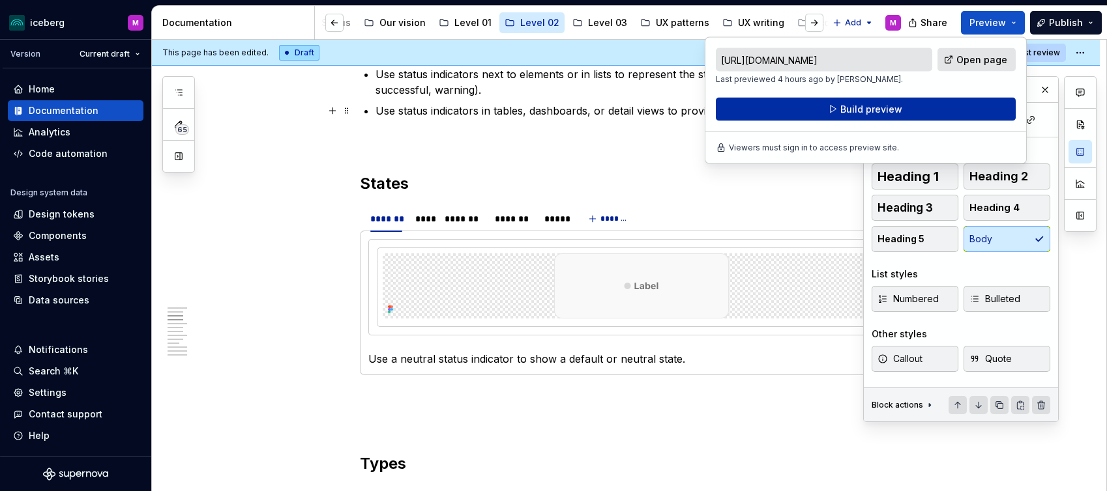
click at [846, 107] on span "Build preview" at bounding box center [871, 109] width 62 height 13
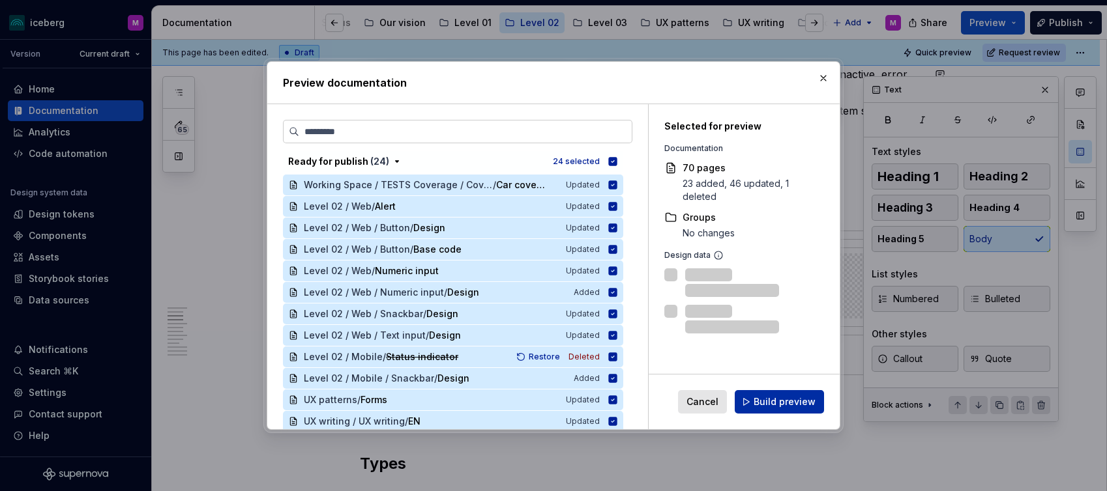
click at [766, 399] on span "Build preview" at bounding box center [784, 402] width 62 height 13
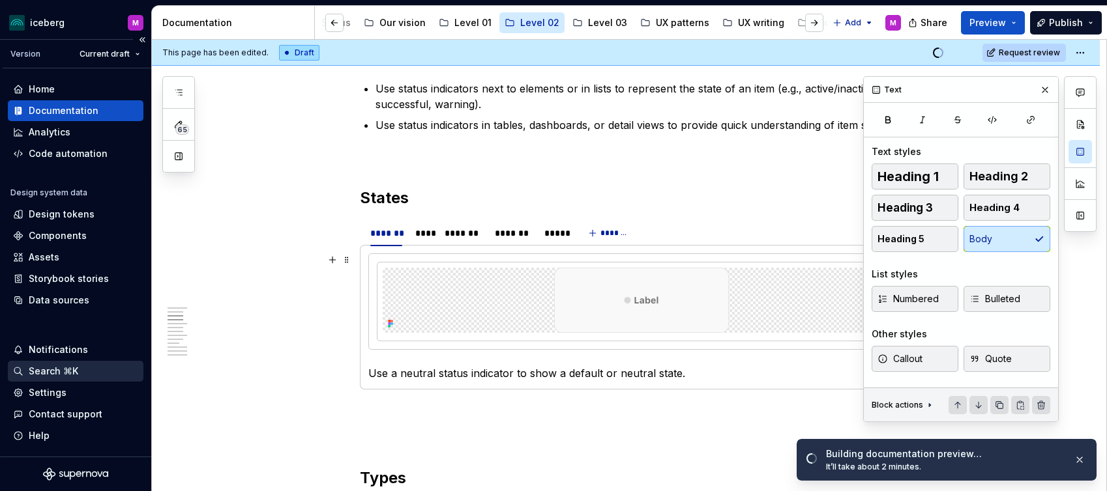
scroll to position [574, 0]
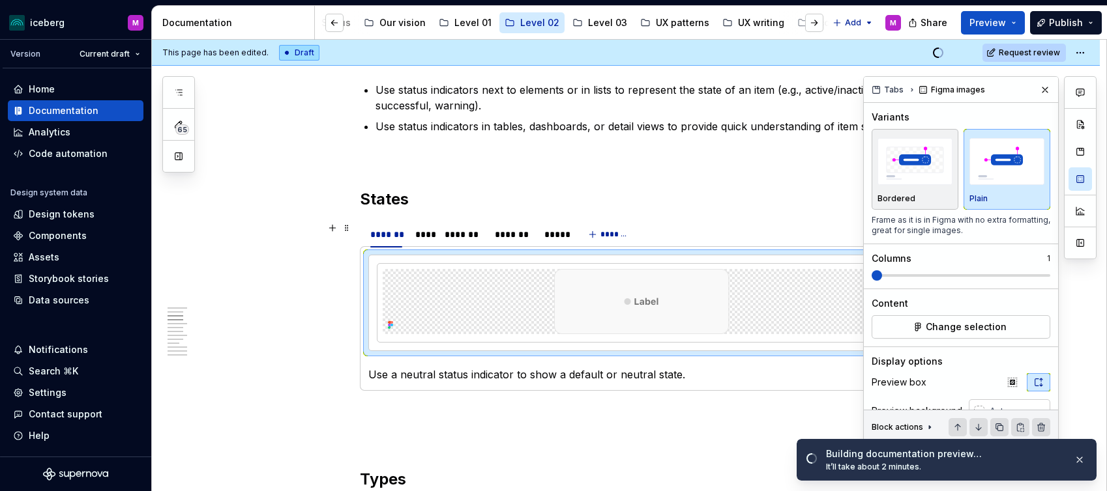
scroll to position [579, 0]
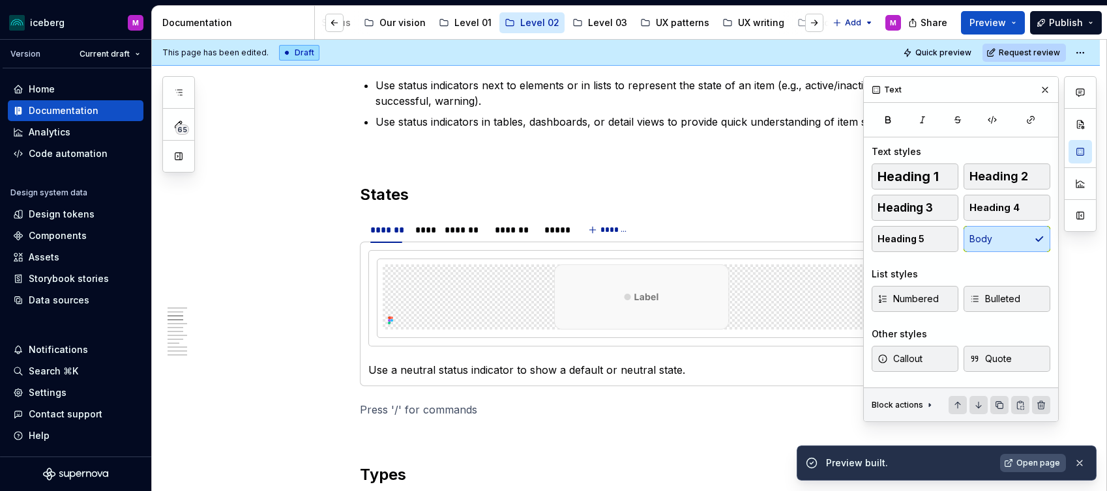
click at [1040, 463] on span "Open page" at bounding box center [1038, 463] width 44 height 10
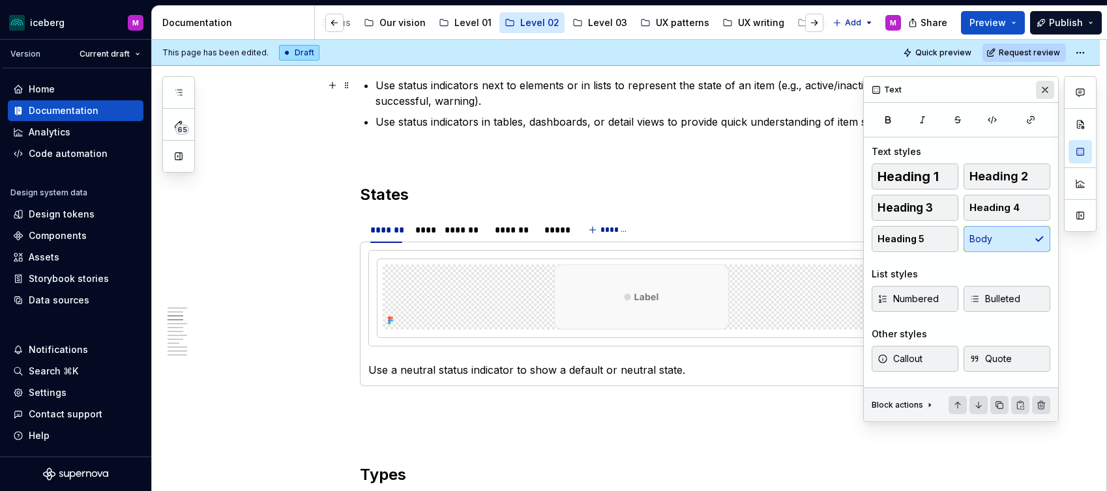
click at [1043, 92] on button "button" at bounding box center [1045, 90] width 18 height 18
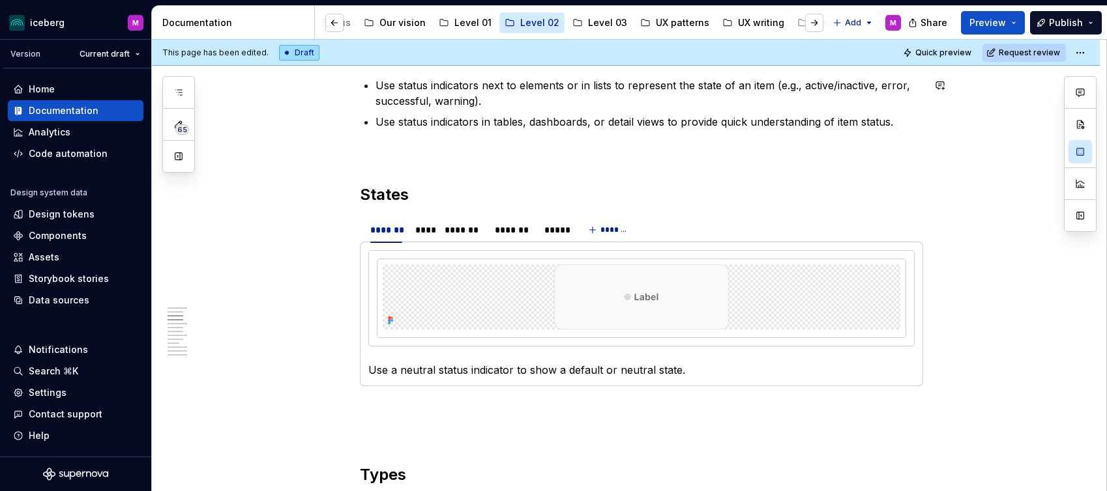
scroll to position [582, 0]
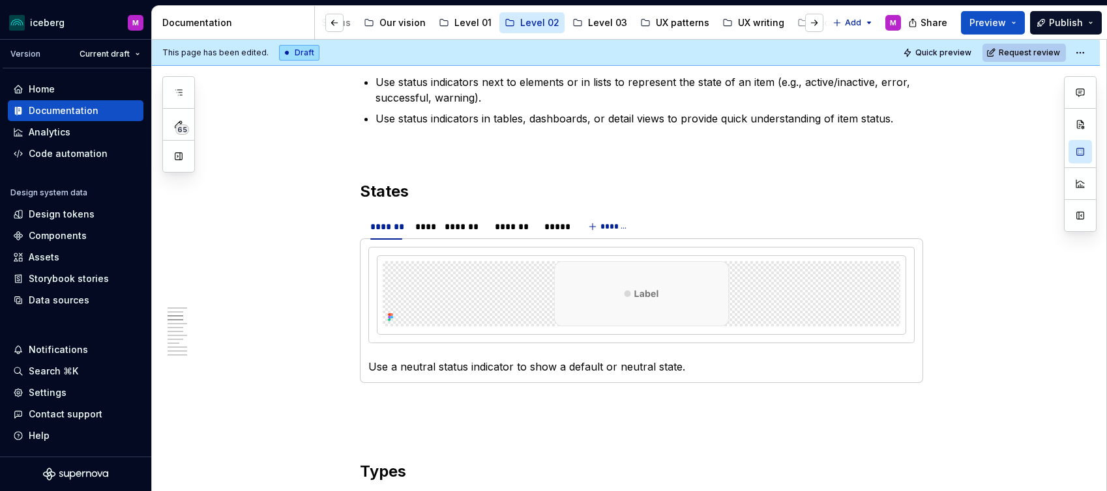
click at [1023, 51] on span "Request review" at bounding box center [1028, 53] width 61 height 10
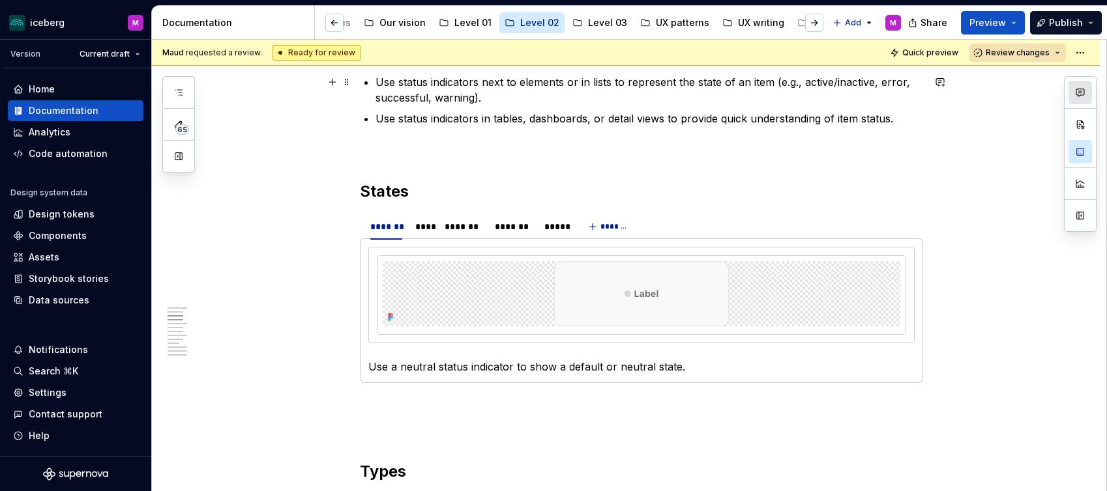
click at [1084, 94] on icon "button" at bounding box center [1080, 92] width 8 height 7
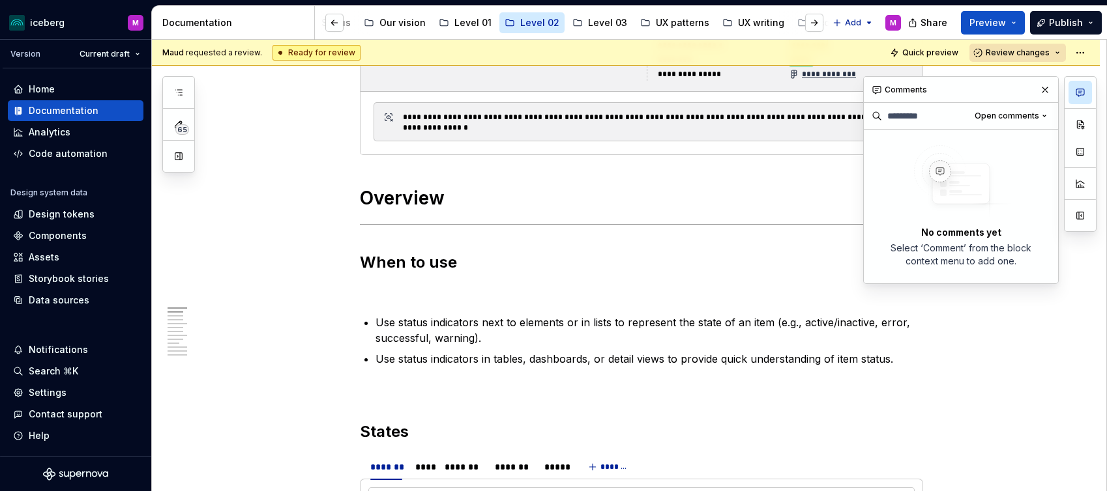
scroll to position [0, 0]
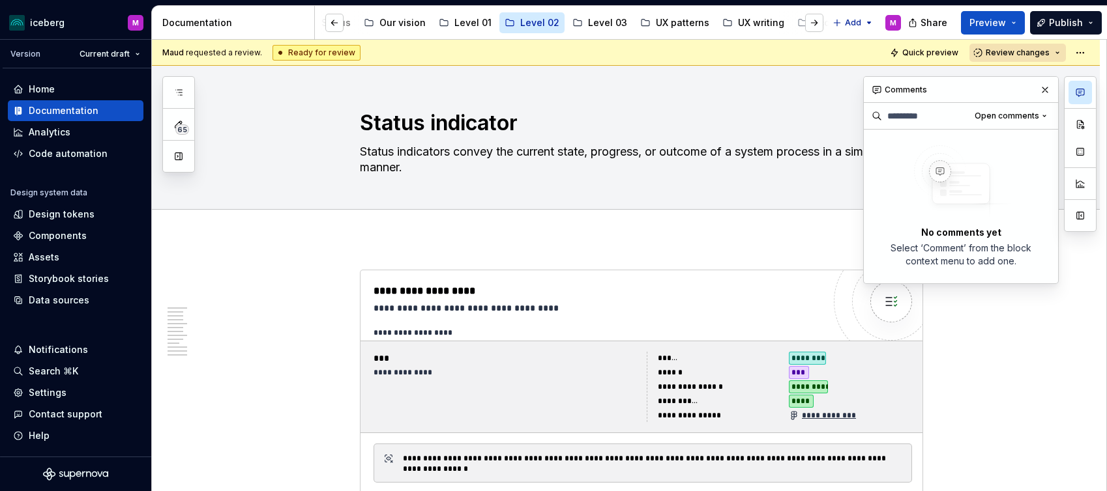
click at [907, 85] on div "Comments" at bounding box center [961, 90] width 194 height 26
drag, startPoint x: 1049, startPoint y: 87, endPoint x: 832, endPoint y: 190, distance: 239.3
click at [1049, 87] on button "button" at bounding box center [1045, 90] width 18 height 18
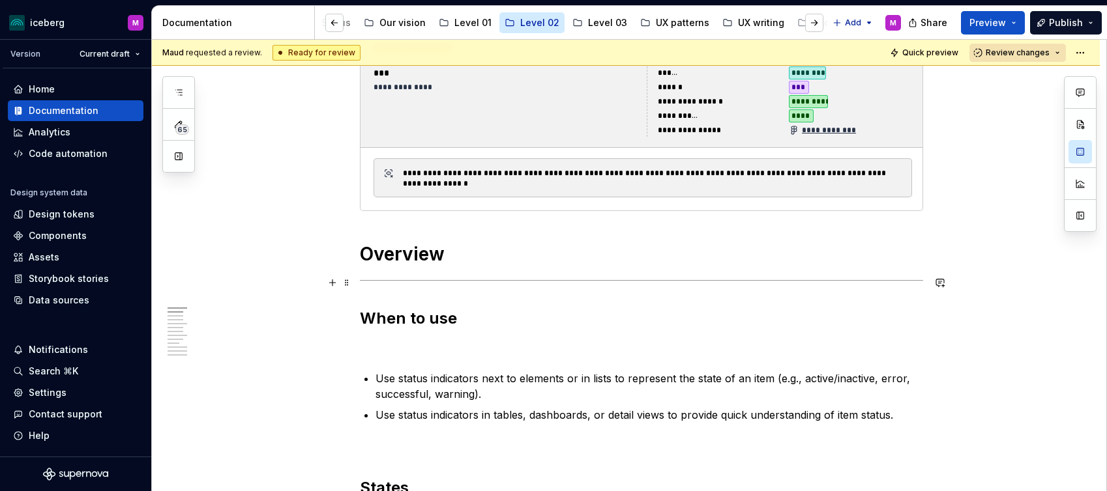
scroll to position [321, 0]
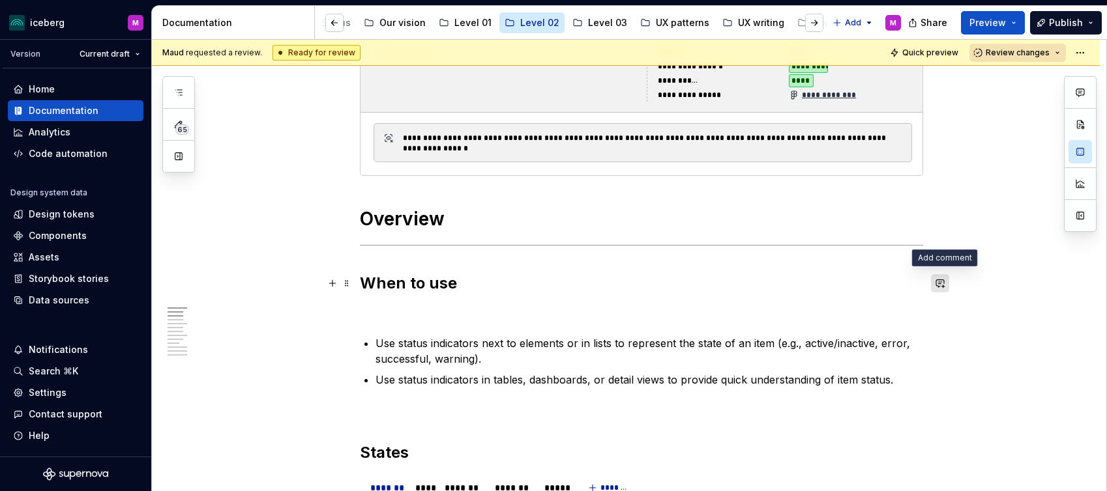
click at [944, 285] on button "button" at bounding box center [940, 283] width 18 height 18
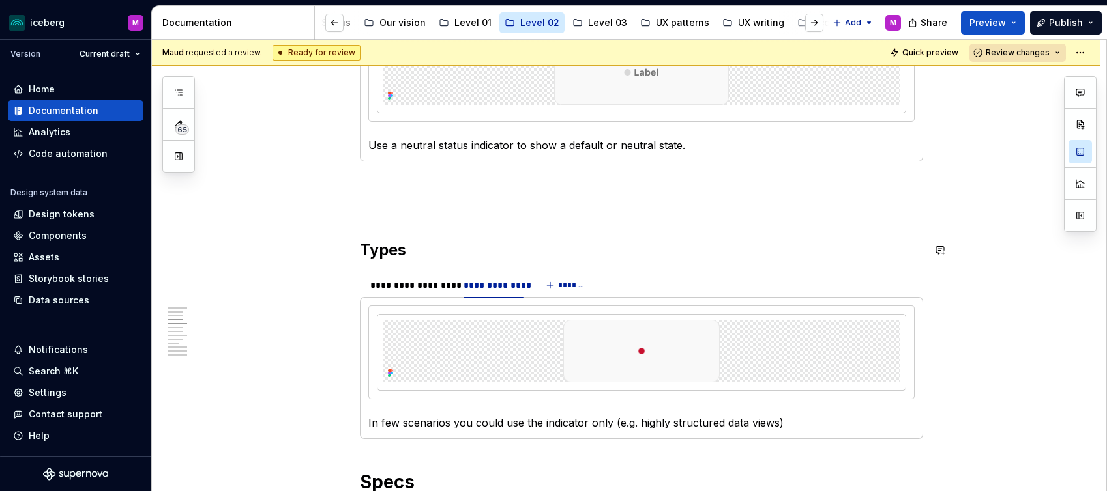
scroll to position [841, 0]
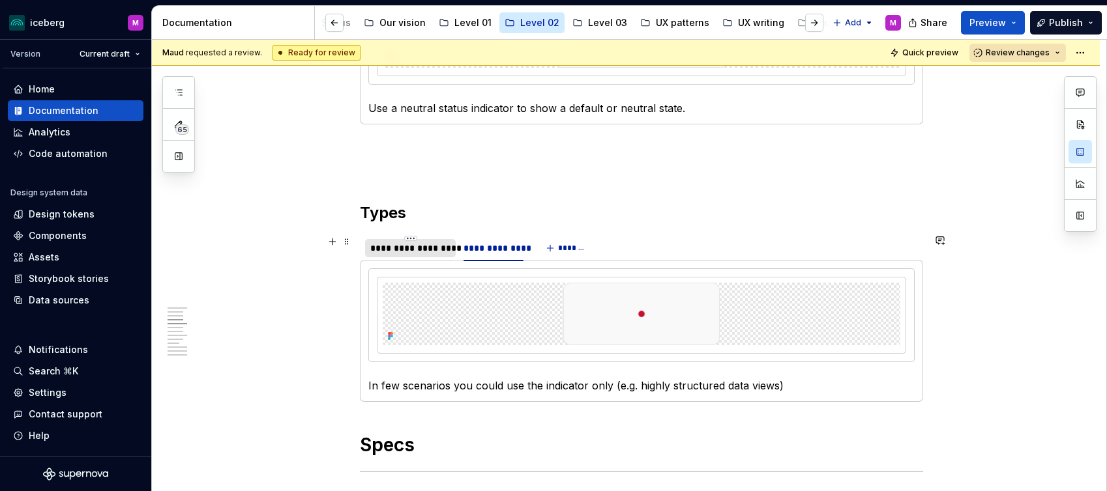
click at [409, 248] on div "**********" at bounding box center [410, 248] width 80 height 13
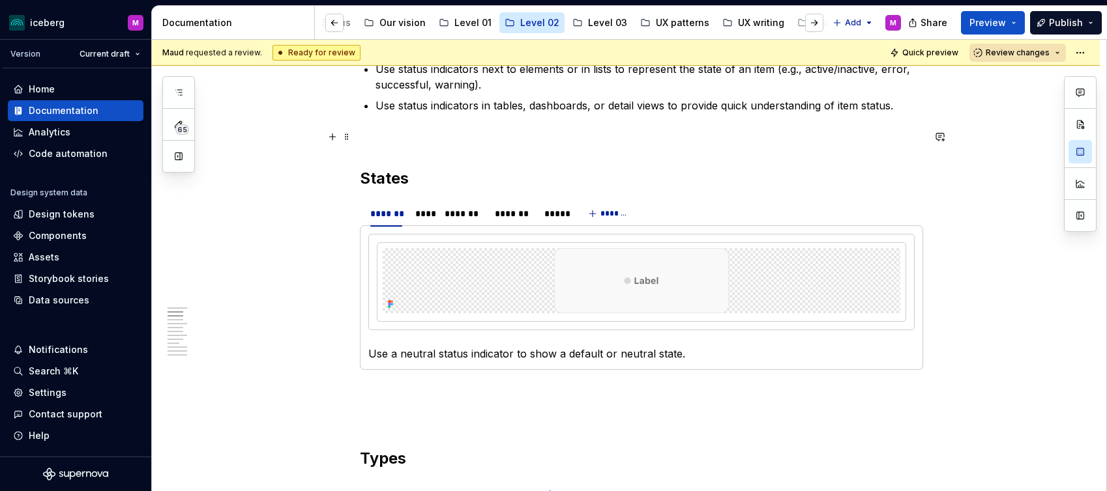
scroll to position [526, 0]
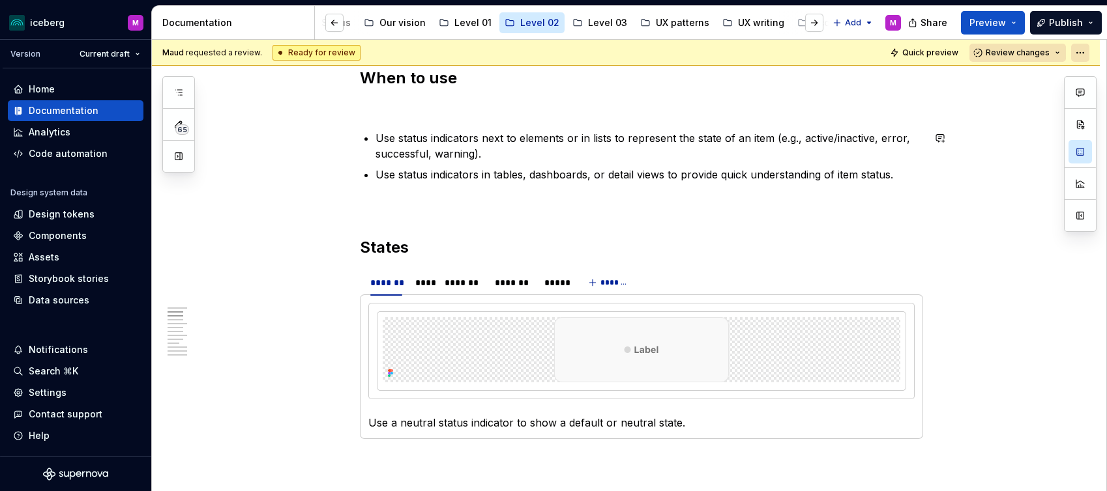
click at [1092, 50] on html "iceberg M Version Current draft Home Documentation Analytics Code automation De…" at bounding box center [553, 245] width 1107 height 491
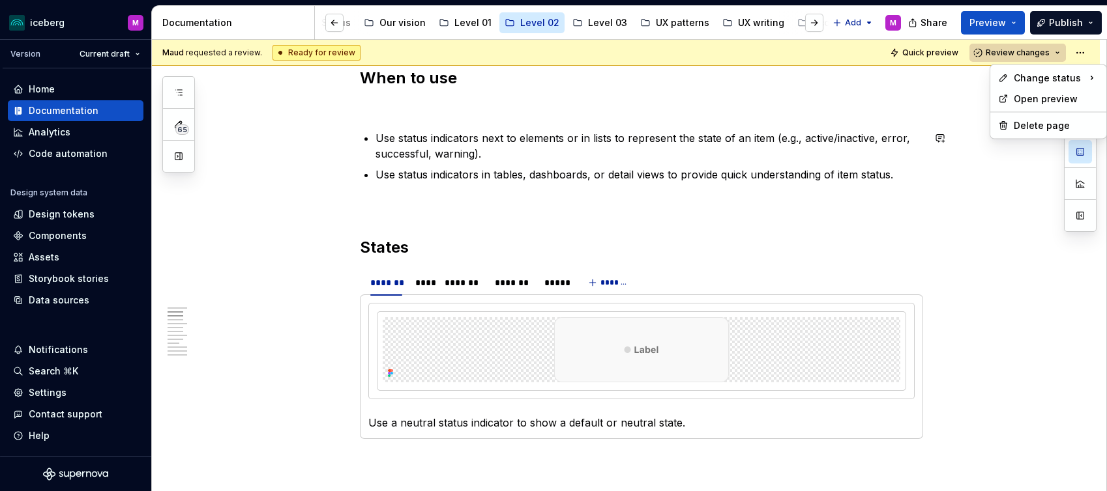
drag, startPoint x: 1088, startPoint y: 51, endPoint x: 1055, endPoint y: 53, distance: 32.7
click at [1084, 51] on html "iceberg M Version Current draft Home Documentation Analytics Code automation De…" at bounding box center [553, 245] width 1107 height 491
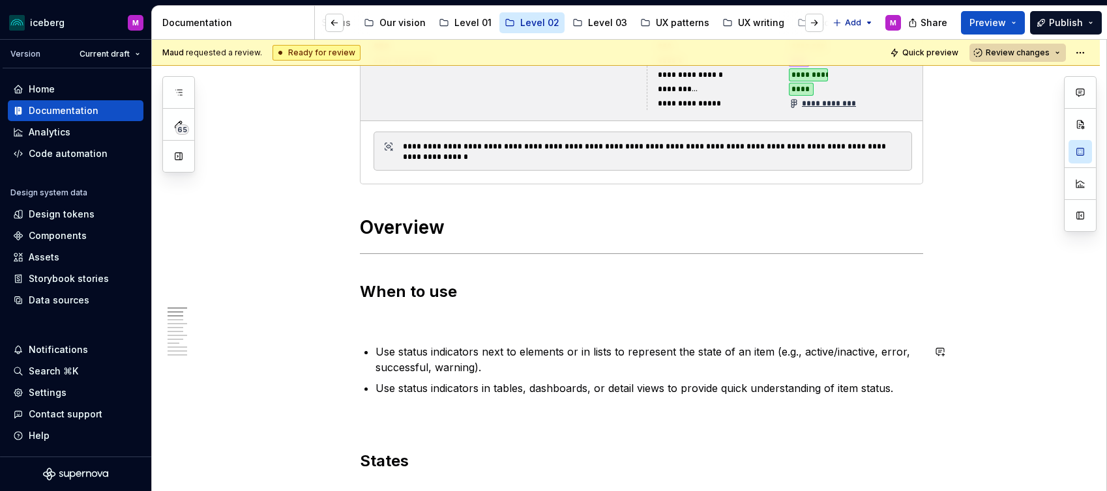
click at [1055, 53] on button "Review changes" at bounding box center [1017, 53] width 96 height 18
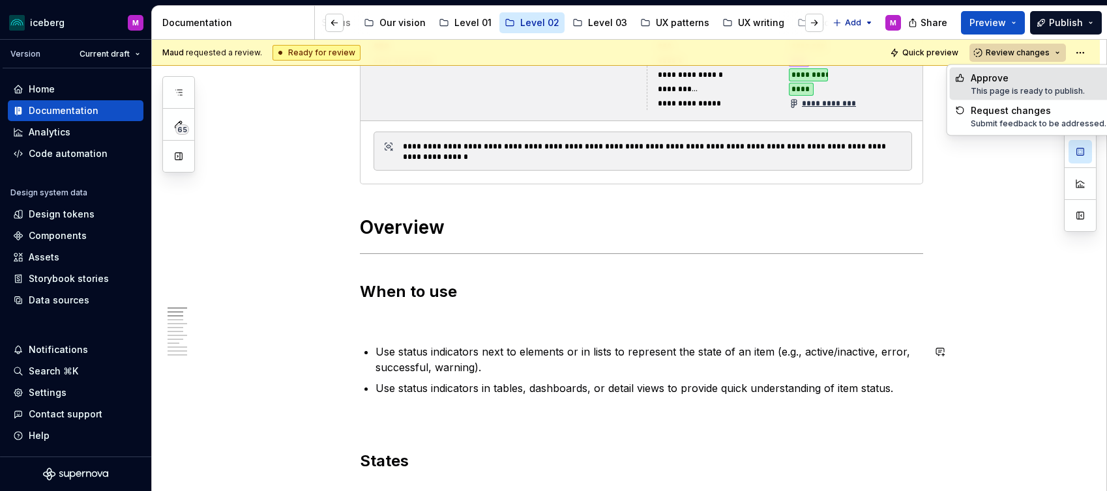
click at [1057, 52] on button "Review changes" at bounding box center [1017, 53] width 96 height 18
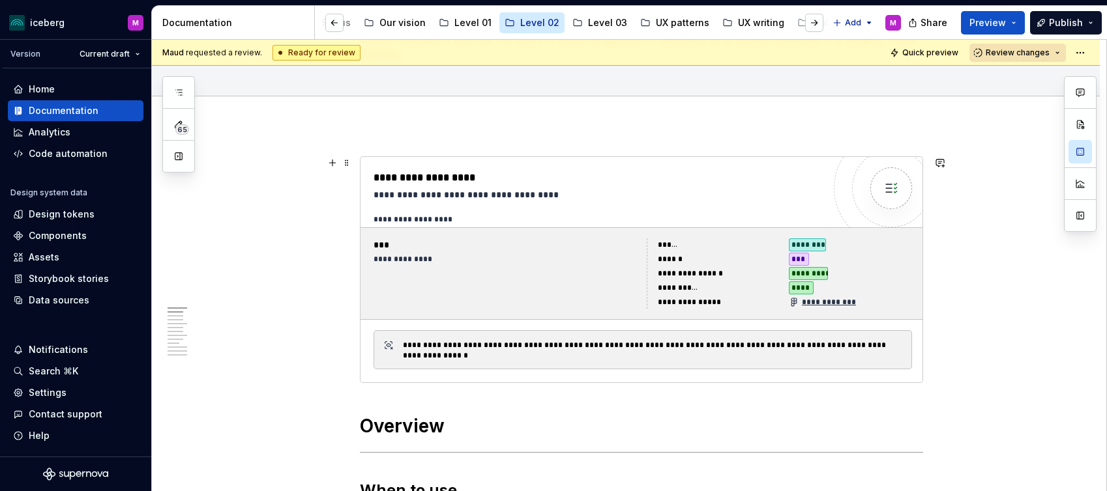
scroll to position [41, 0]
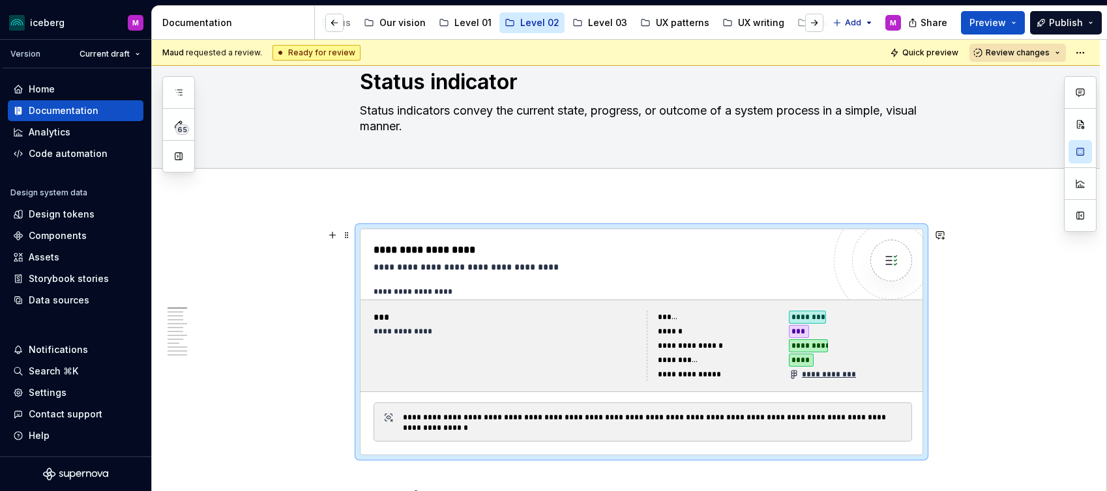
click at [587, 356] on div "**********" at bounding box center [505, 346] width 265 height 70
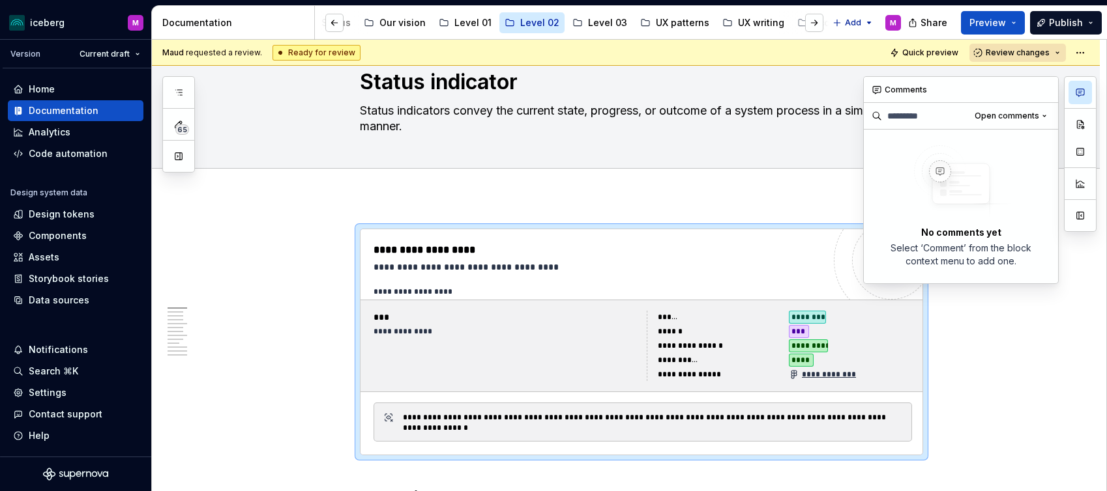
click at [1073, 94] on button "button" at bounding box center [1079, 92] width 23 height 23
click at [950, 223] on div "No comments yet Select ‘Comment’ from the block context menu to add one." at bounding box center [961, 207] width 194 height 154
click at [1078, 93] on icon "button" at bounding box center [1080, 92] width 10 height 10
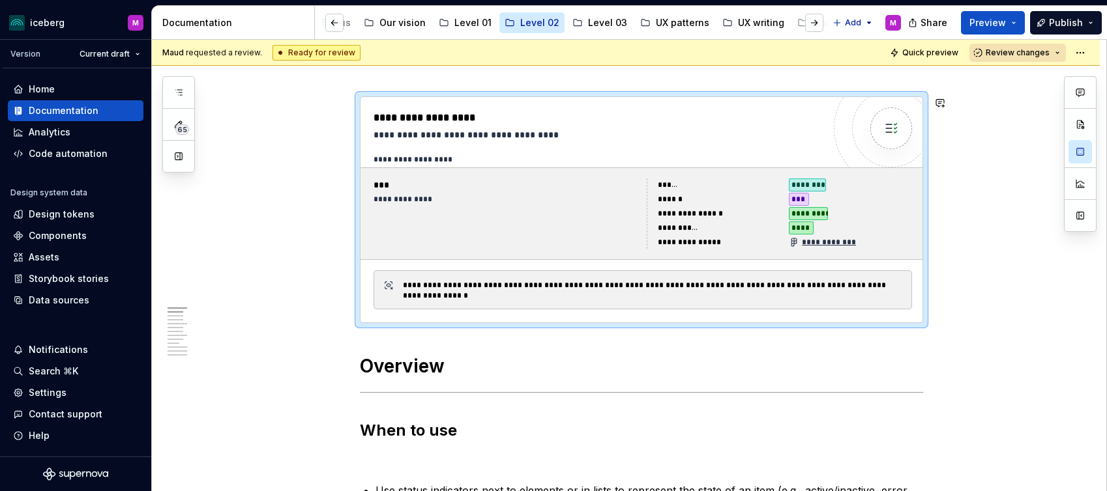
scroll to position [306, 0]
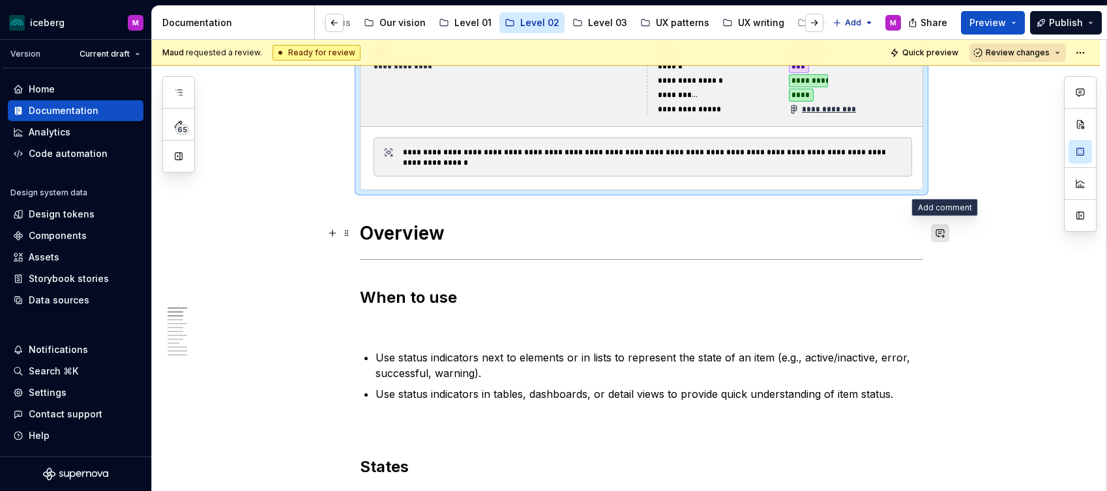
click at [946, 232] on button "button" at bounding box center [940, 233] width 18 height 18
type textarea "*"
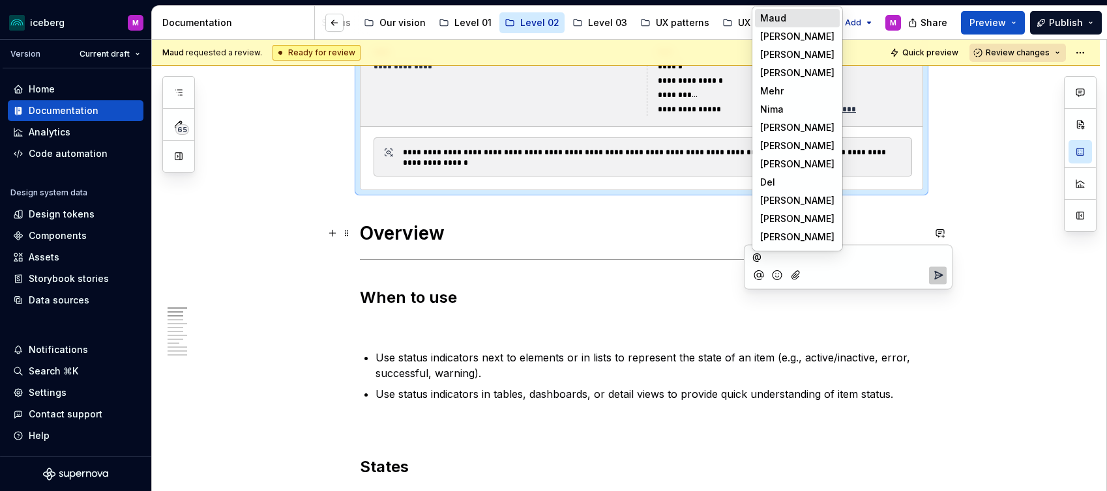
scroll to position [16, 0]
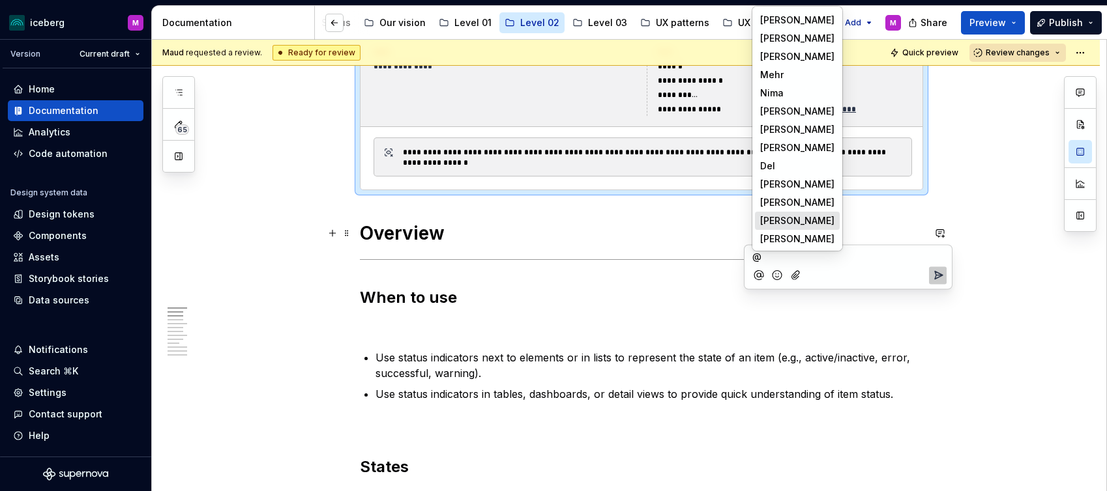
click at [803, 218] on span "[PERSON_NAME]" at bounding box center [797, 220] width 74 height 13
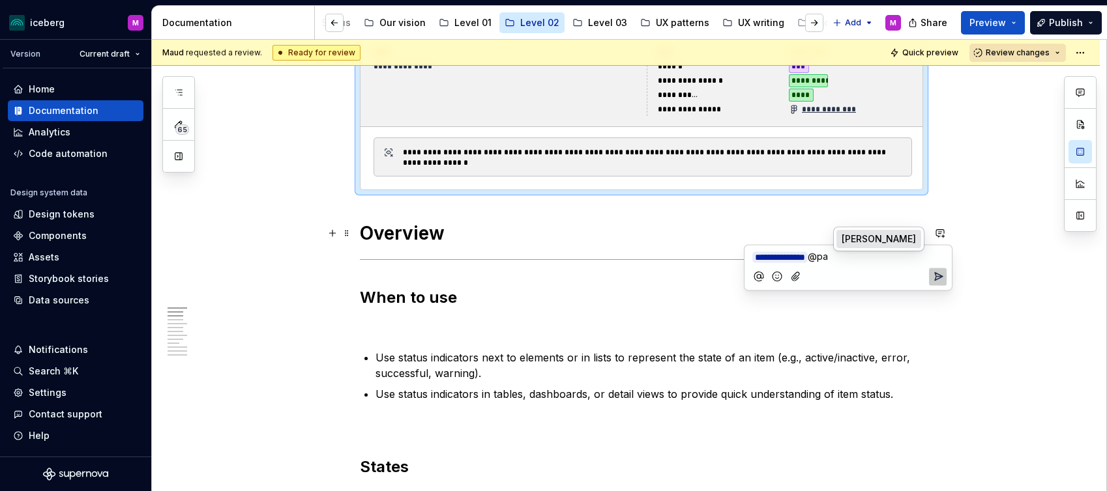
click at [882, 239] on span "[PERSON_NAME]" at bounding box center [878, 239] width 74 height 13
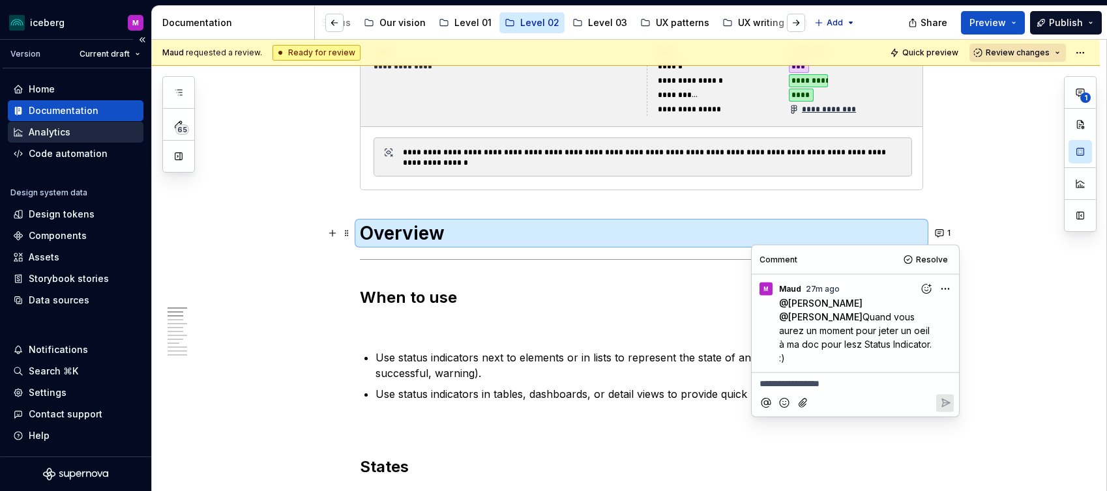
type textarea "*"
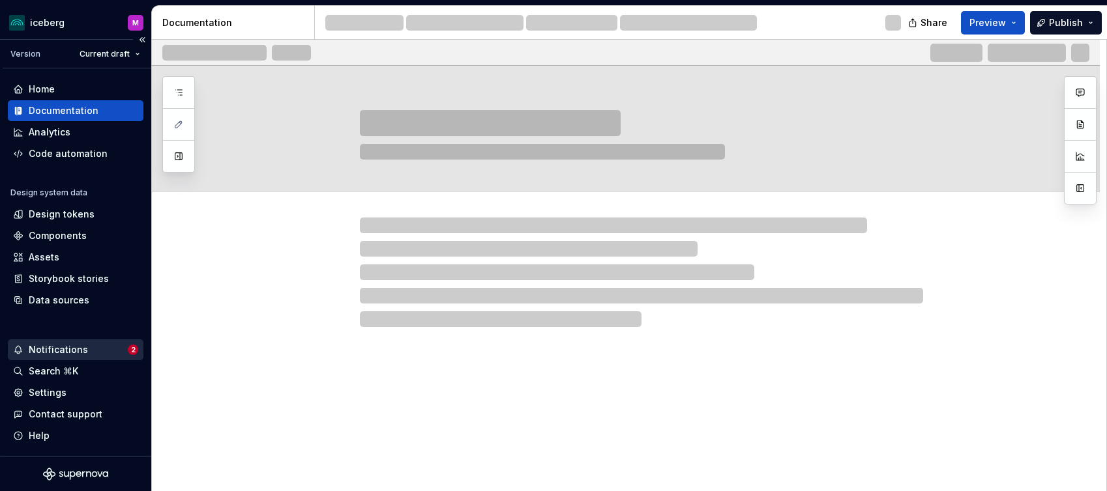
click at [77, 341] on div "Notifications 2" at bounding box center [76, 350] width 136 height 21
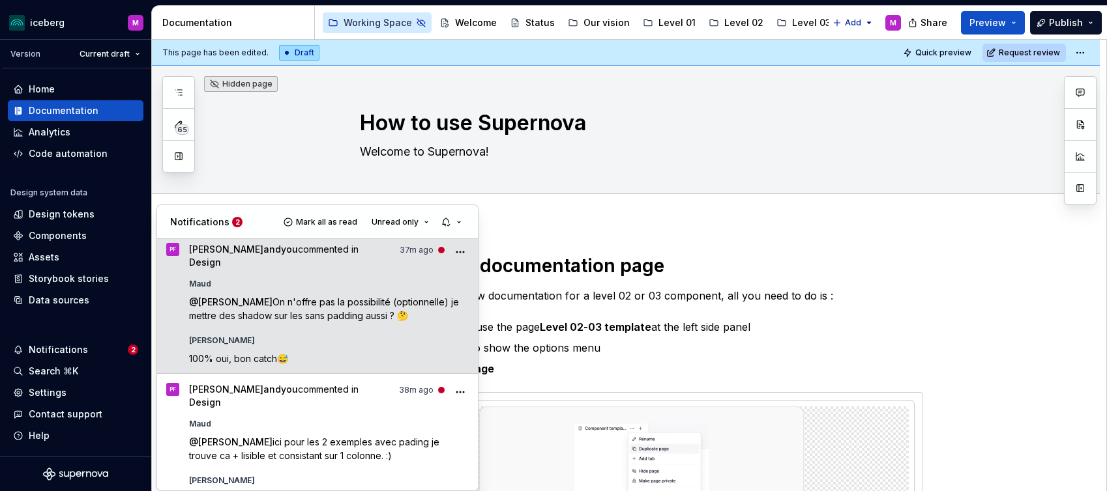
scroll to position [6, 0]
click at [465, 254] on icon "More" at bounding box center [460, 251] width 13 height 13
click at [289, 297] on span "On n'offre pas la possibilité (optionnelle) je mettre des shadow sur les sans p…" at bounding box center [325, 308] width 272 height 25
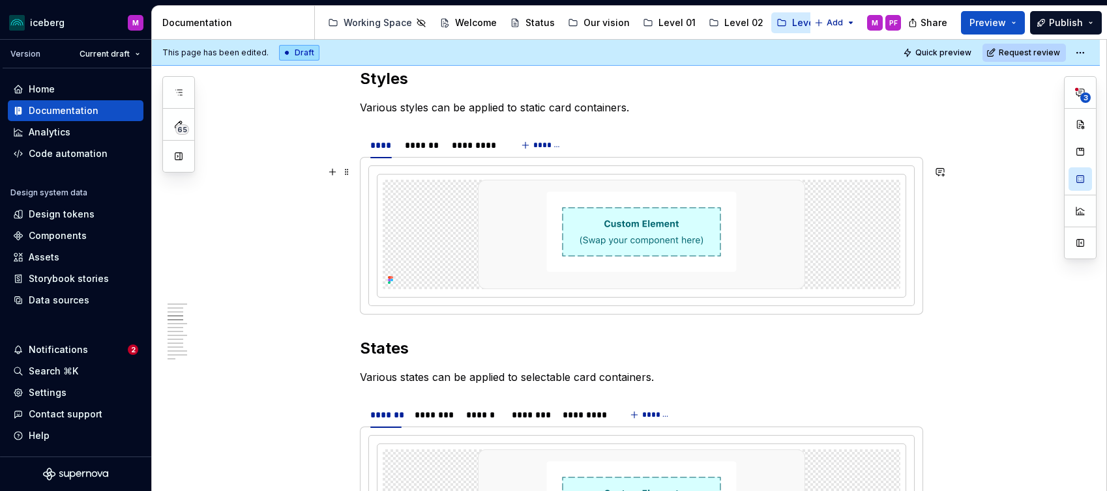
scroll to position [965, 0]
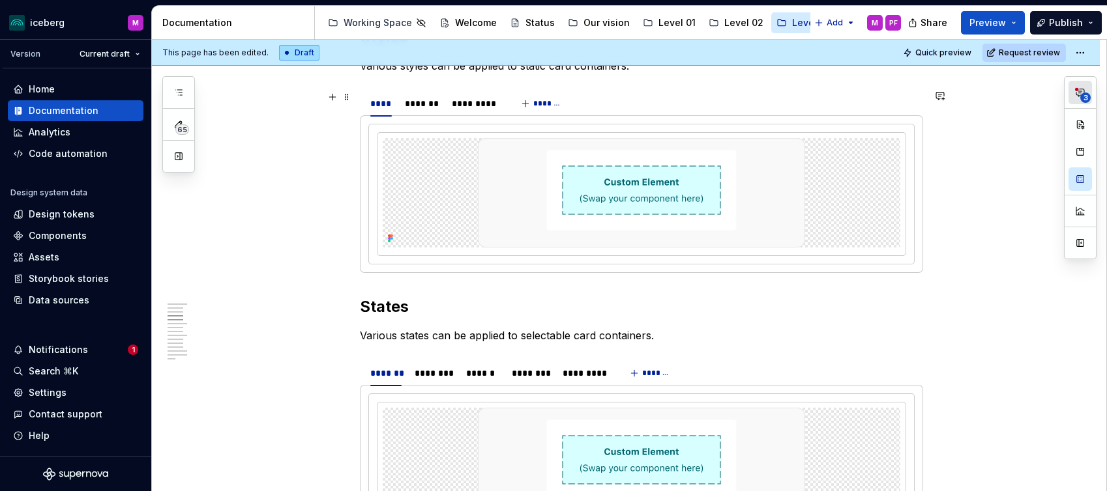
click at [1079, 102] on button "3" at bounding box center [1079, 92] width 23 height 23
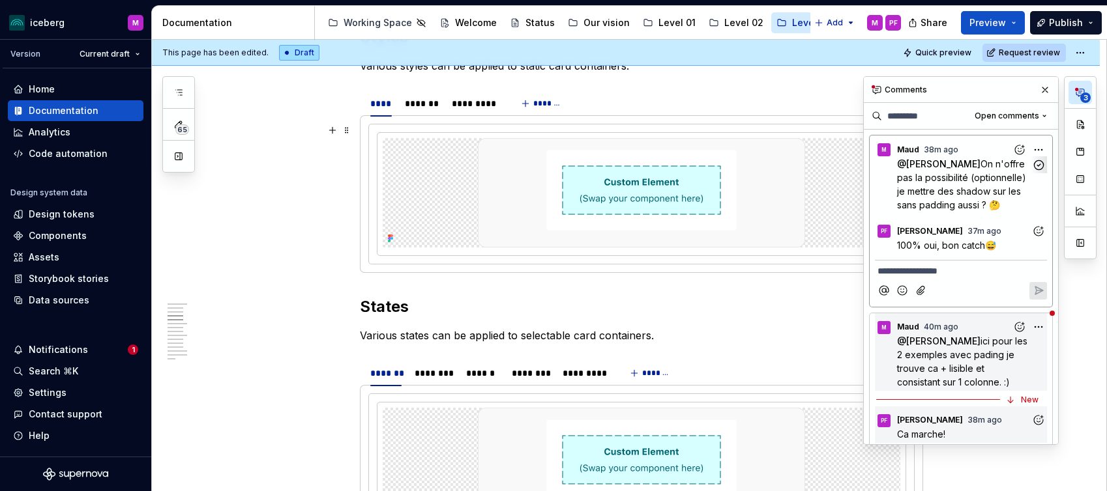
click at [943, 186] on span "On n'offre pas la possibilité (optionnelle) je mettre des shadow sur les sans p…" at bounding box center [963, 184] width 132 height 52
click at [953, 352] on span "ici pour les 2 exemples avec pading je trouve ca + lisible et consistant sur 1 …" at bounding box center [963, 362] width 133 height 52
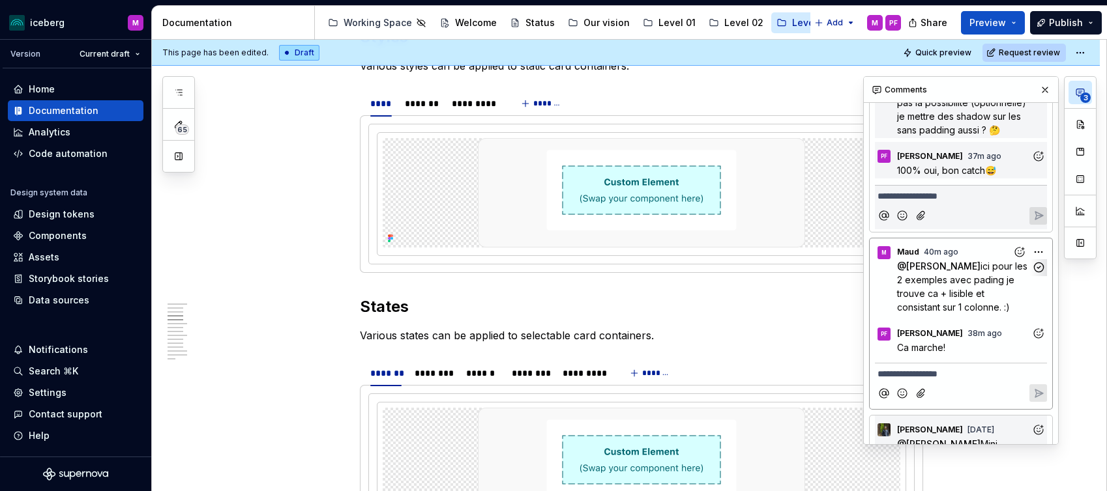
scroll to position [97, 0]
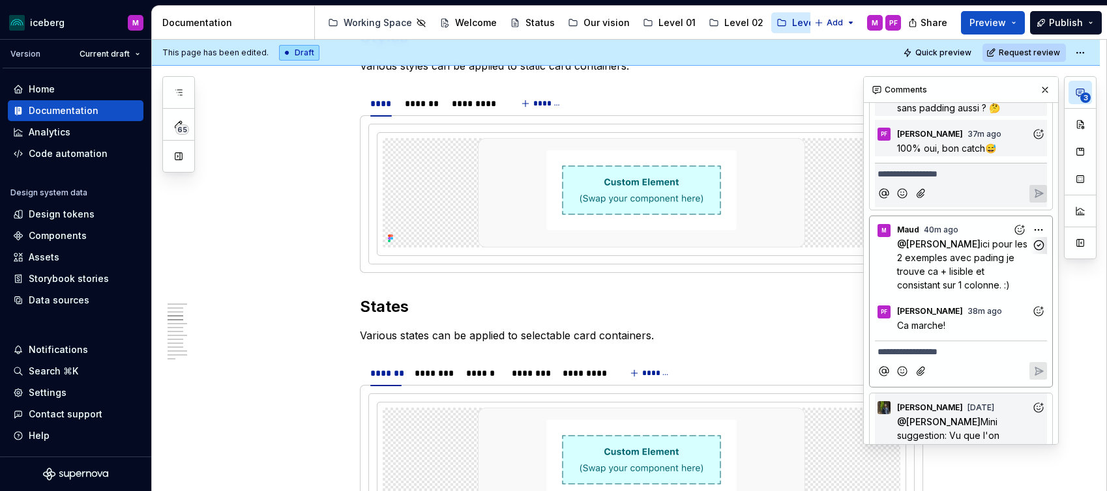
click at [952, 268] on span "ici pour les 2 exemples avec pading je trouve ca + lisible et consistant sur 1 …" at bounding box center [963, 265] width 133 height 52
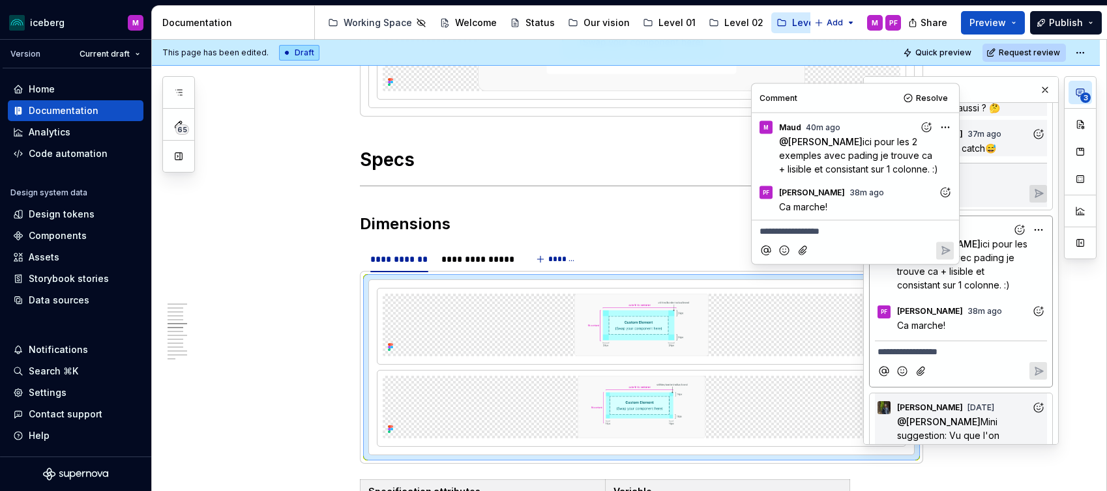
scroll to position [1431, 0]
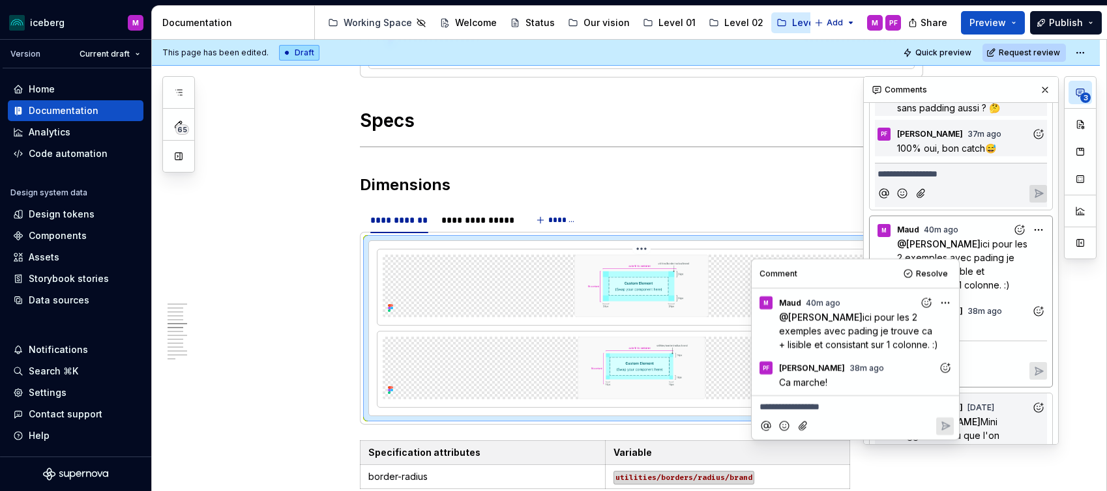
click at [649, 281] on img at bounding box center [641, 286] width 356 height 63
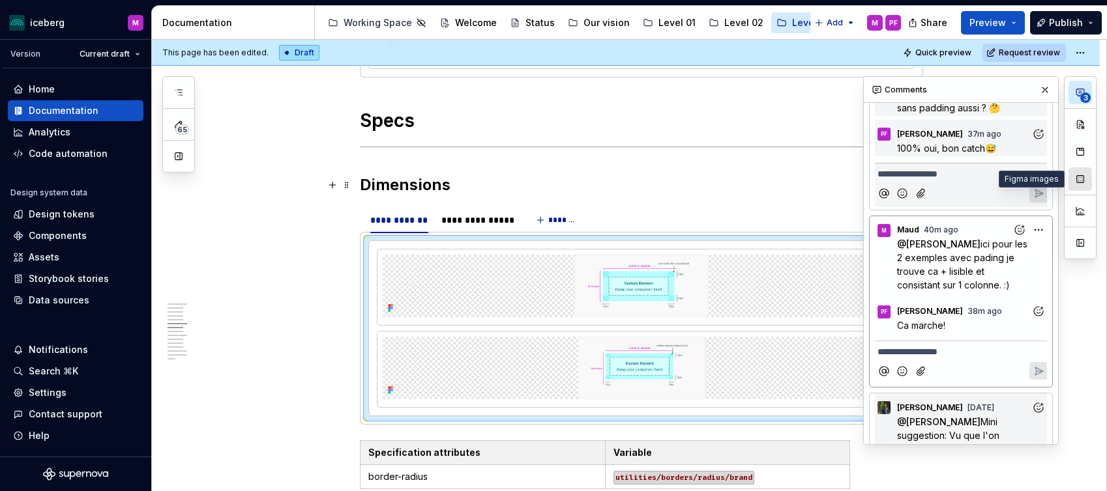
click at [1081, 175] on button "button" at bounding box center [1079, 178] width 23 height 23
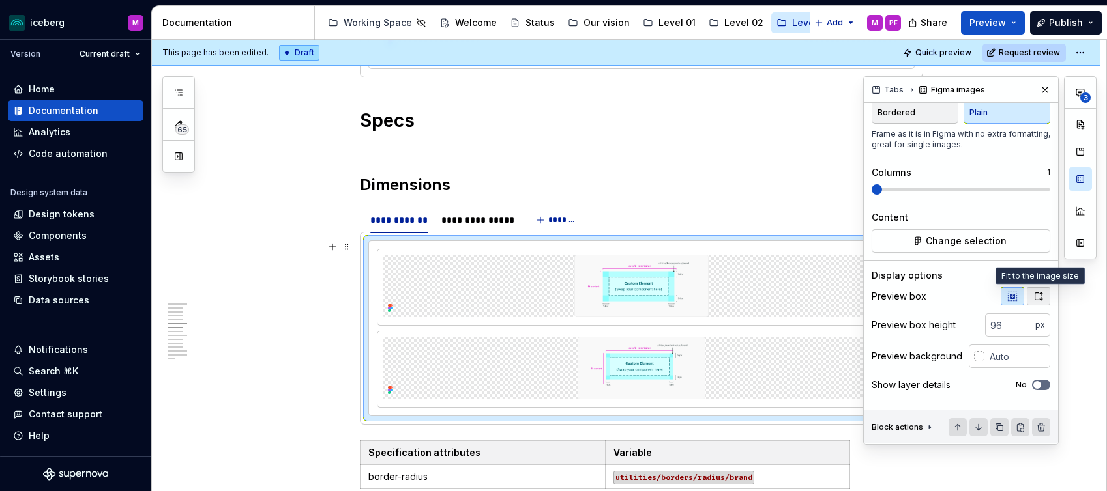
click at [1036, 298] on icon "button" at bounding box center [1038, 296] width 10 height 10
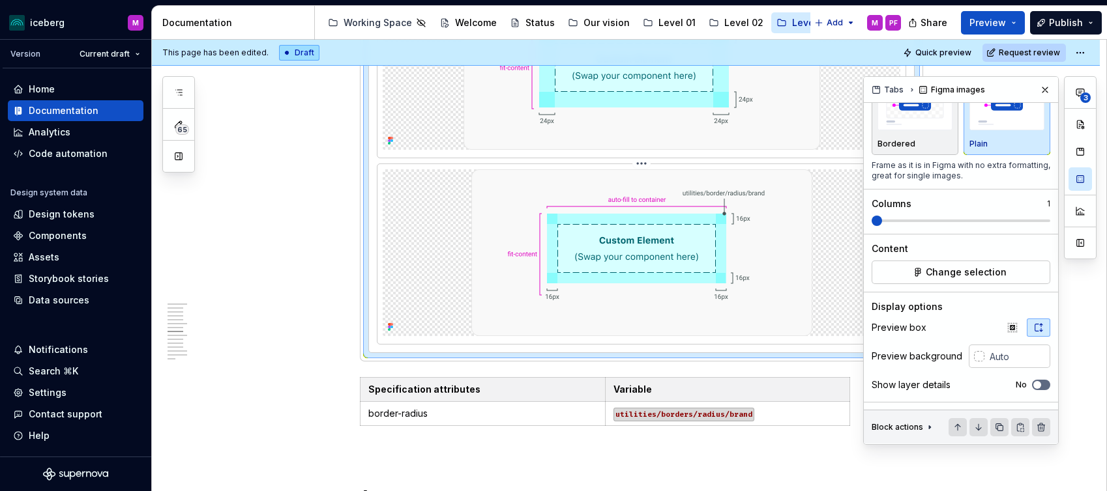
scroll to position [1716, 0]
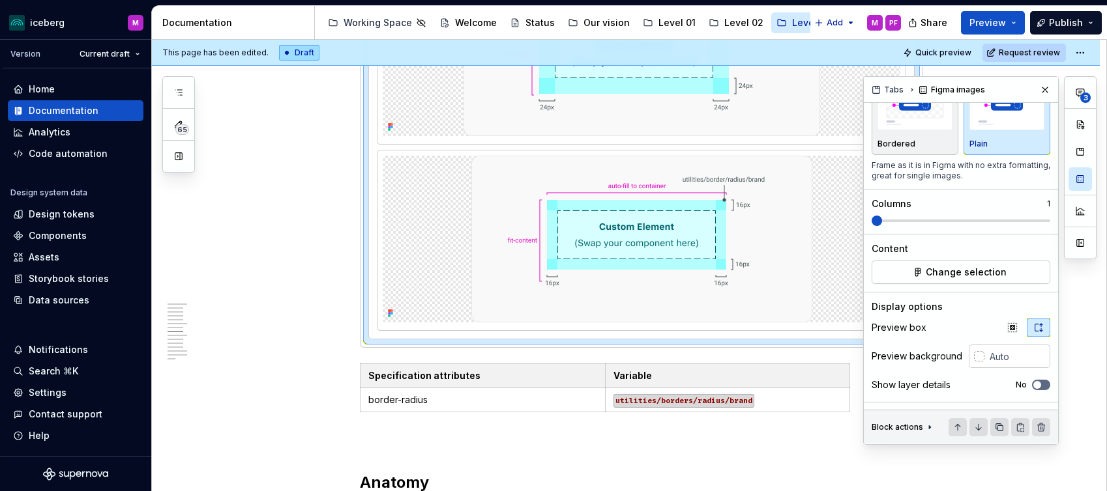
click at [1077, 98] on button "3" at bounding box center [1079, 92] width 23 height 23
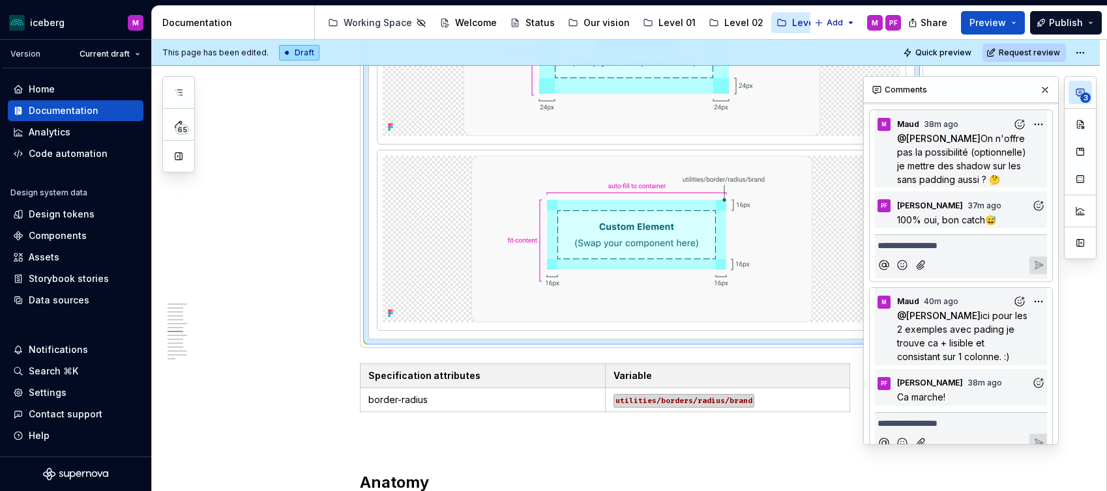
scroll to position [0, 0]
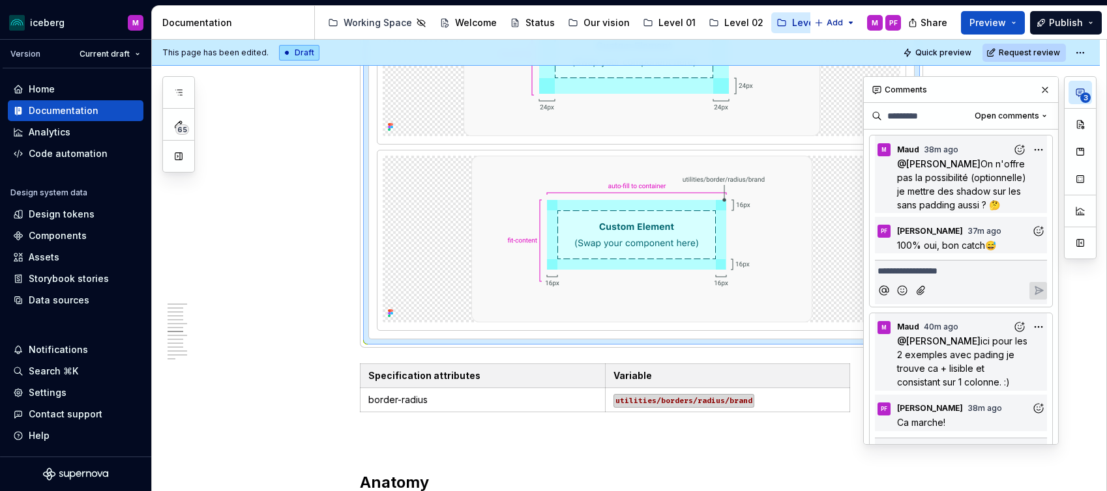
click at [949, 244] on span "100% oui, bon catch😅" at bounding box center [946, 245] width 99 height 11
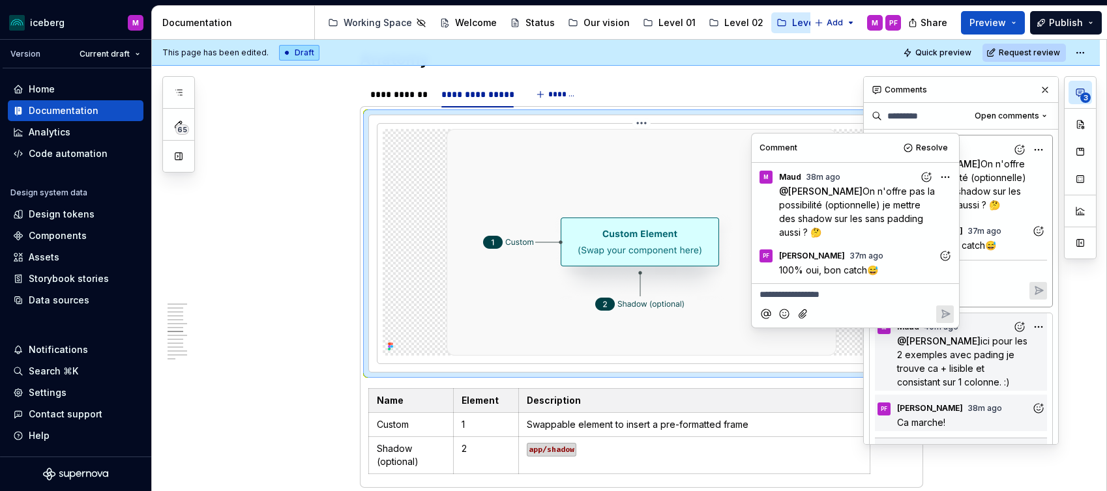
scroll to position [2134, 0]
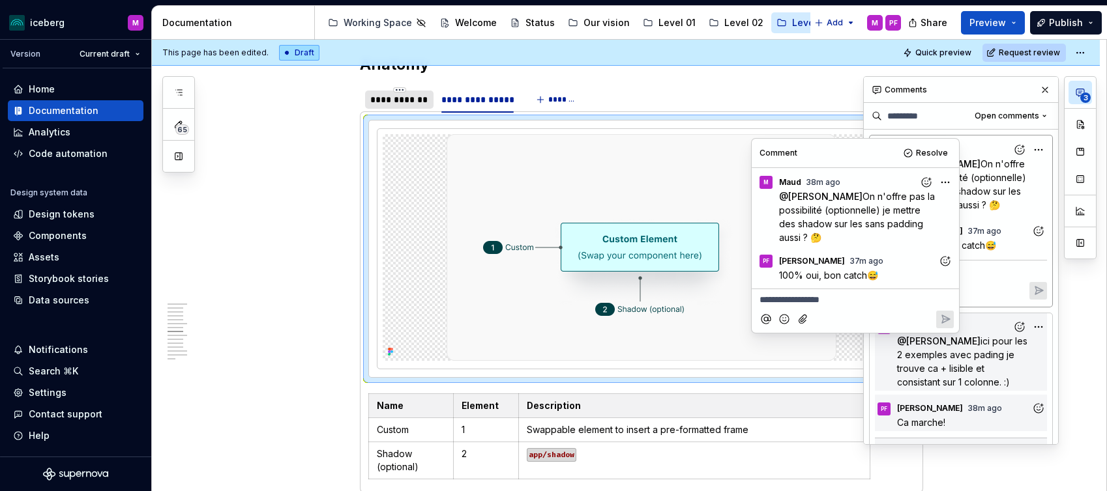
click at [399, 100] on div "**********" at bounding box center [399, 99] width 58 height 13
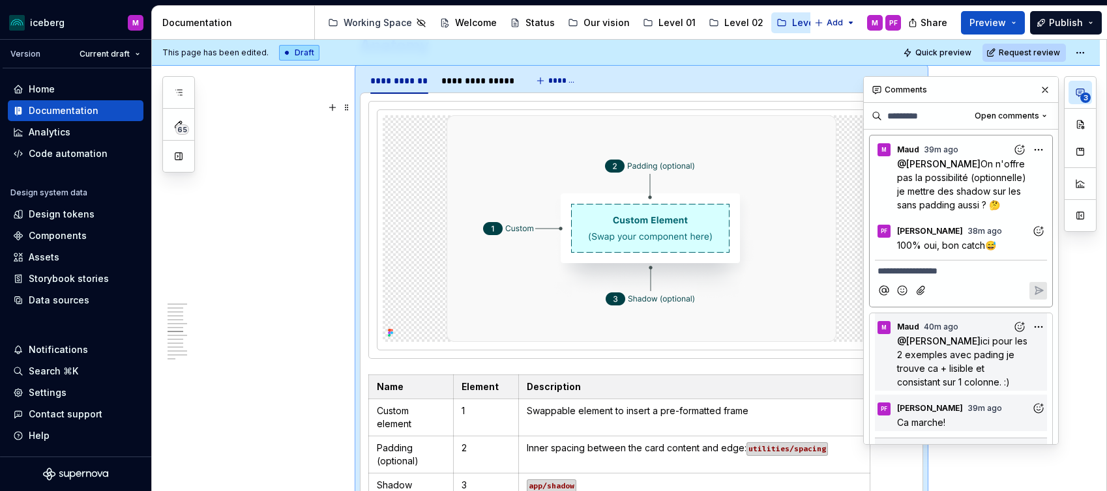
scroll to position [2151, 0]
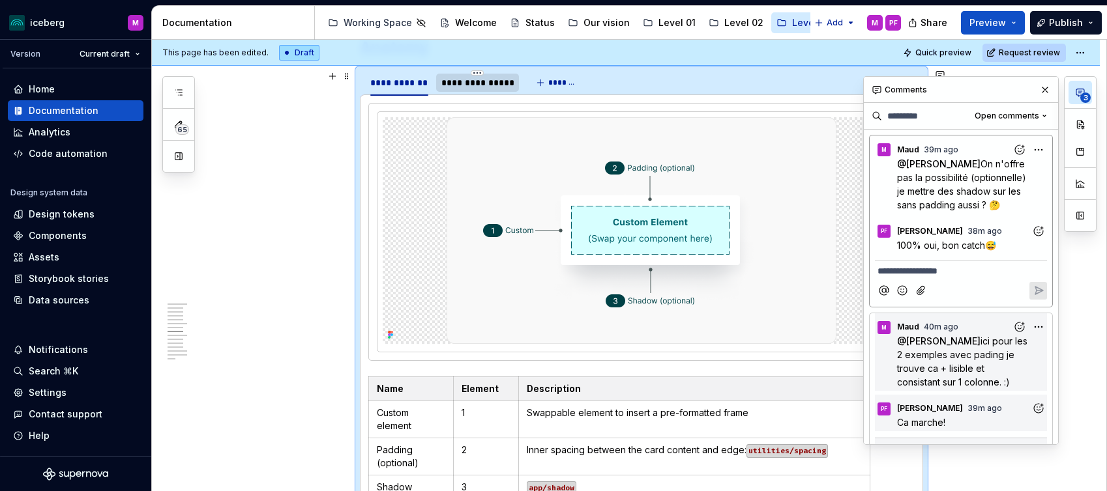
click at [466, 85] on div "**********" at bounding box center [477, 82] width 72 height 13
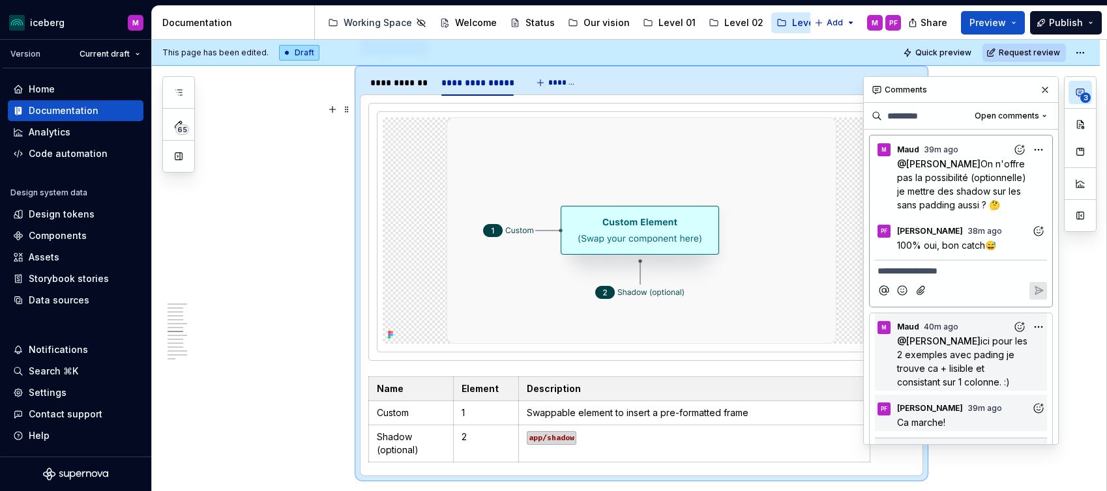
click at [1035, 231] on icon "Add reaction" at bounding box center [1038, 231] width 13 height 13
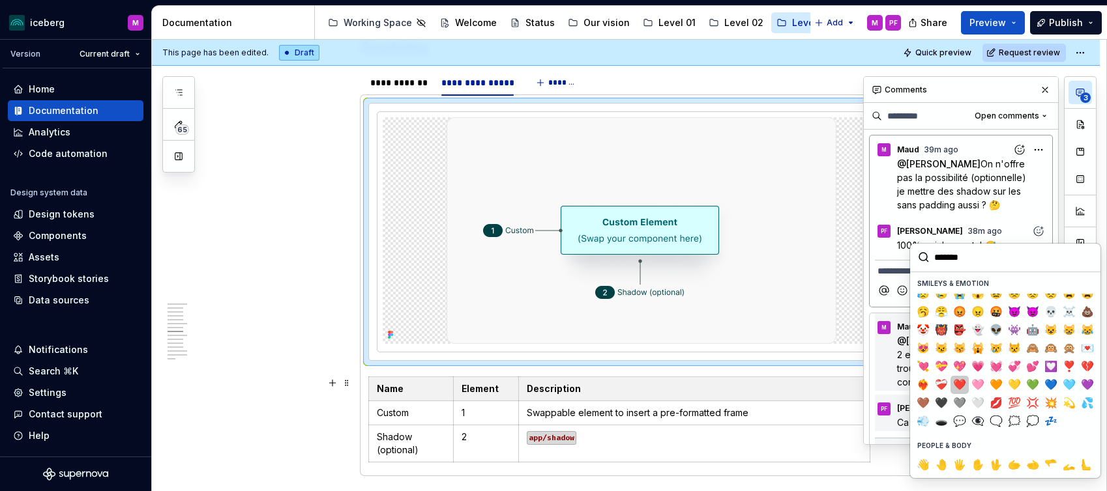
scroll to position [177, 0]
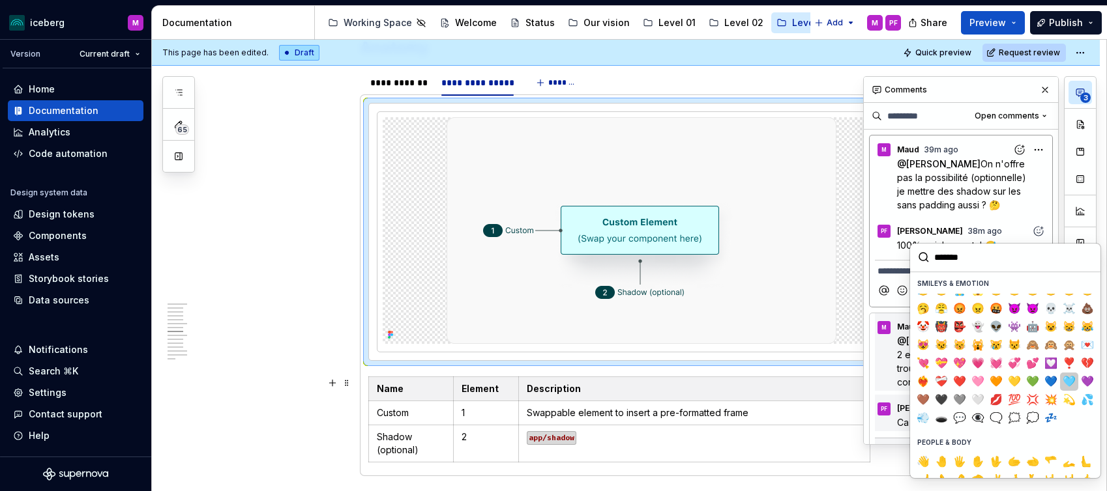
click at [1069, 381] on span "🩵" at bounding box center [1069, 381] width 10 height 13
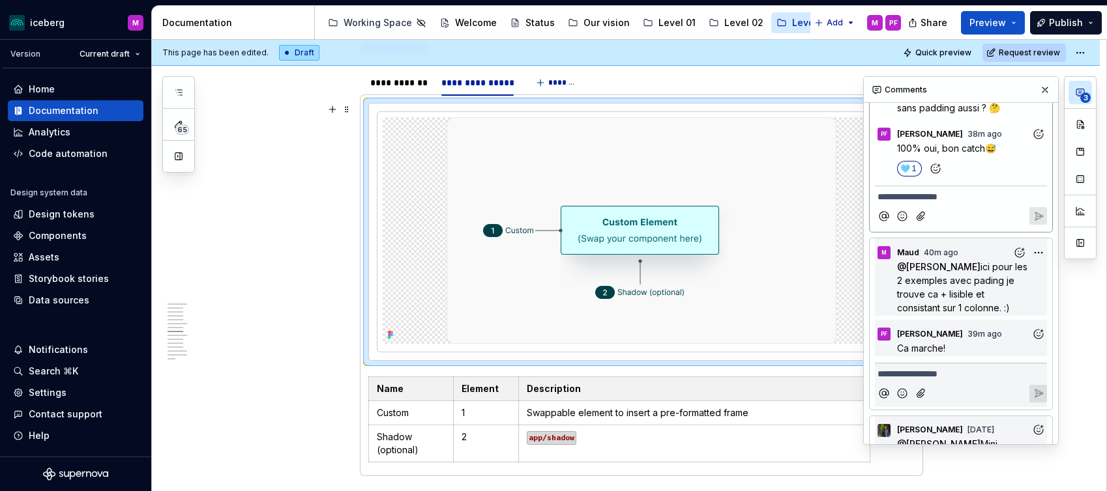
scroll to position [130, 0]
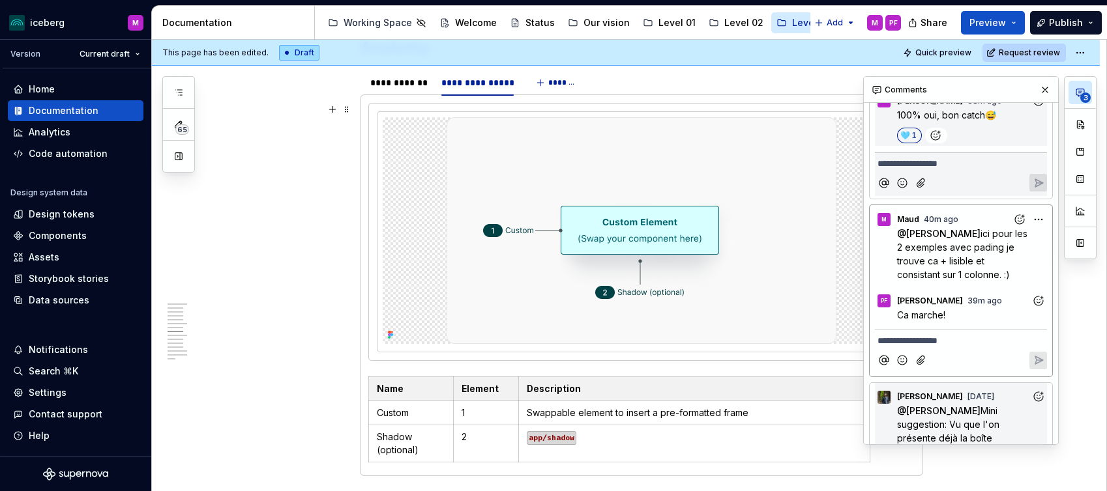
click at [1036, 300] on icon "Add reaction" at bounding box center [1037, 301] width 3 height 3
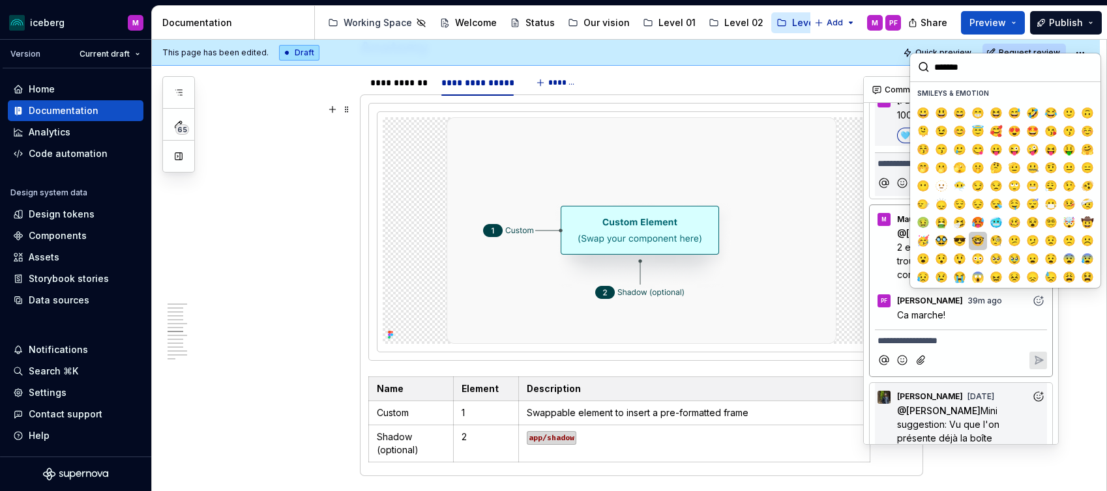
click at [977, 244] on span "🤓" at bounding box center [977, 241] width 10 height 13
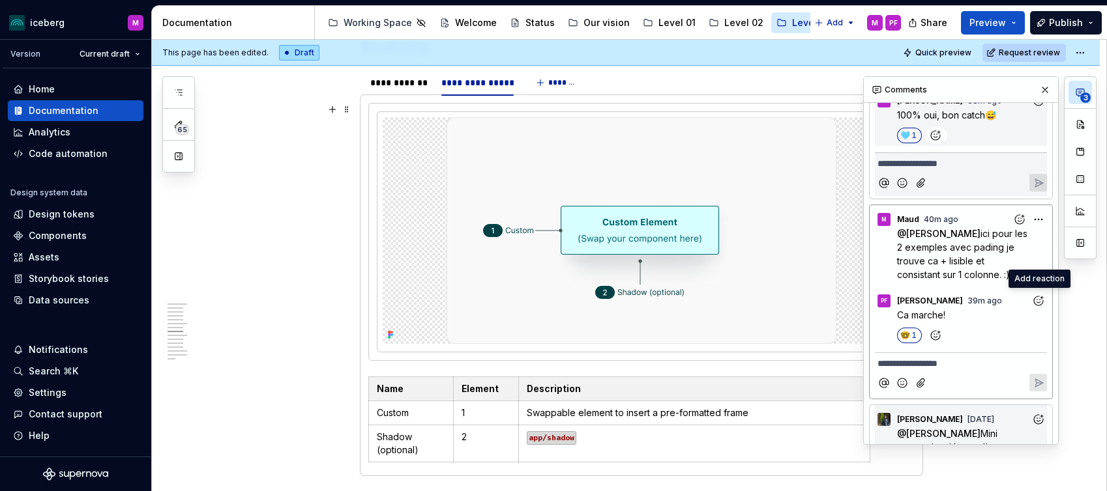
scroll to position [0, 0]
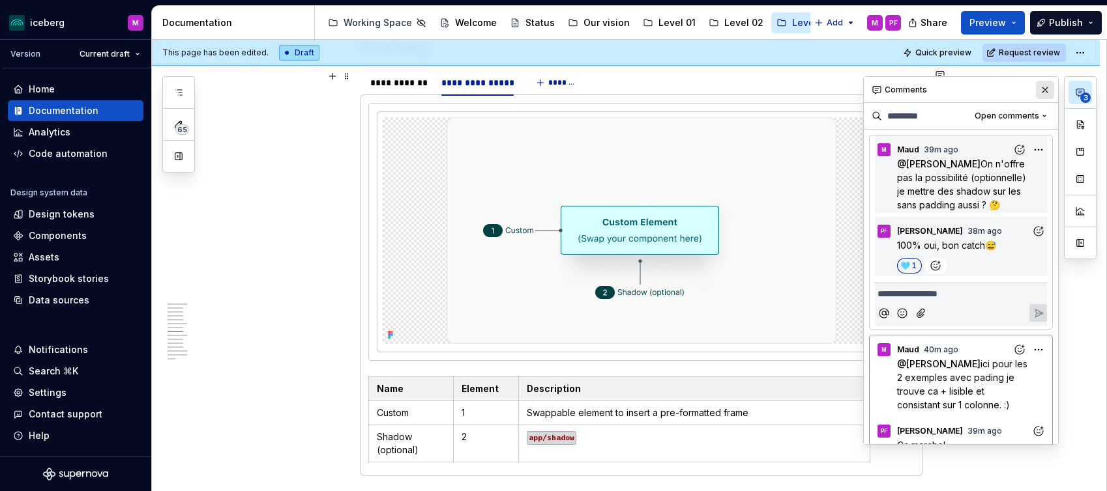
click at [1043, 85] on button "button" at bounding box center [1045, 90] width 18 height 18
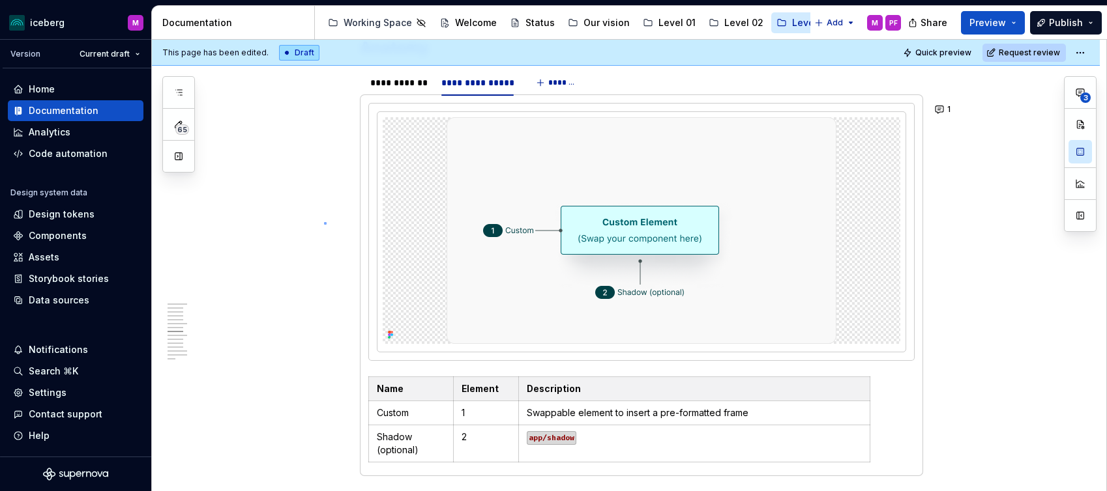
click at [324, 222] on div "**********" at bounding box center [629, 266] width 954 height 452
type textarea "*"
